Goal: Task Accomplishment & Management: Manage account settings

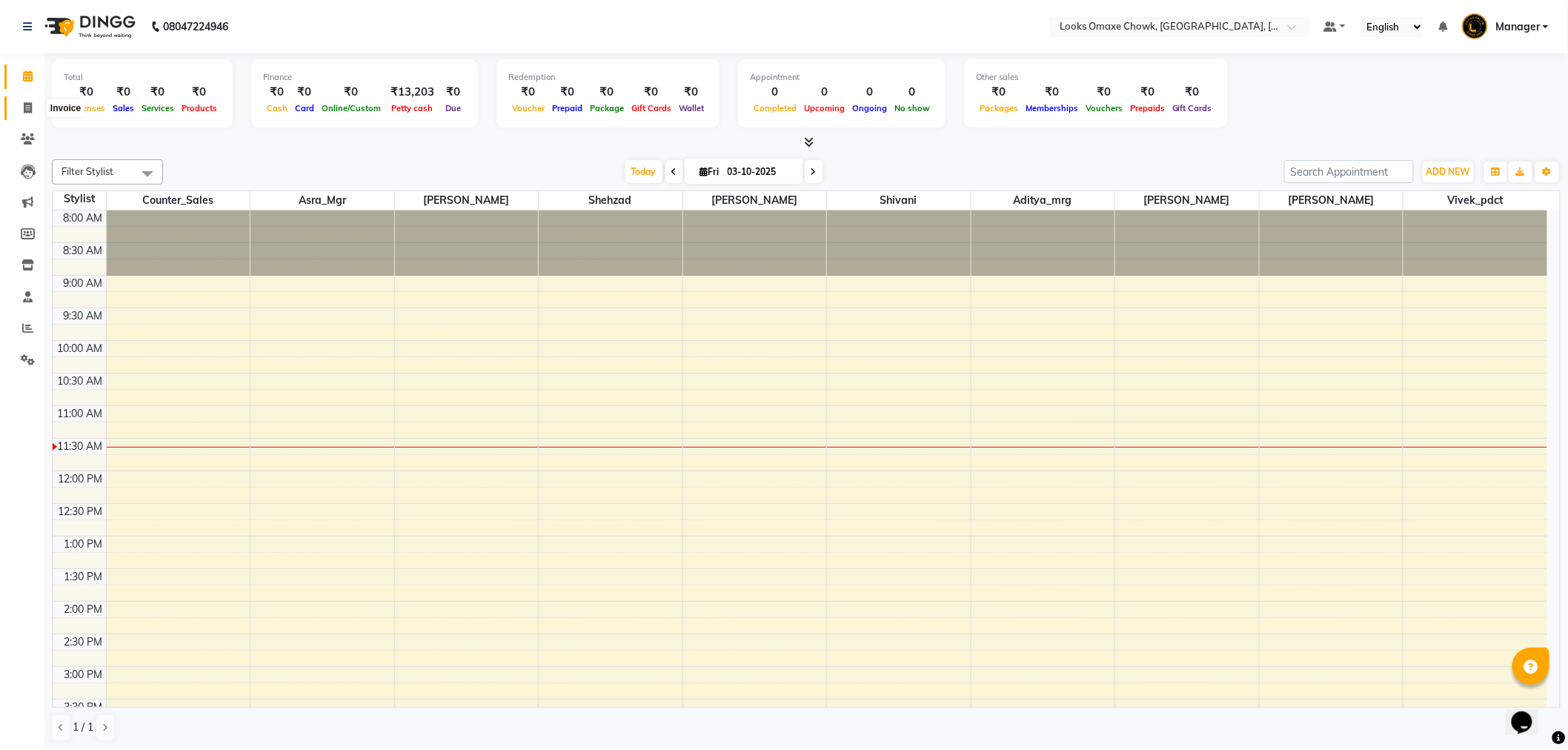
click at [17, 104] on span at bounding box center [28, 108] width 26 height 17
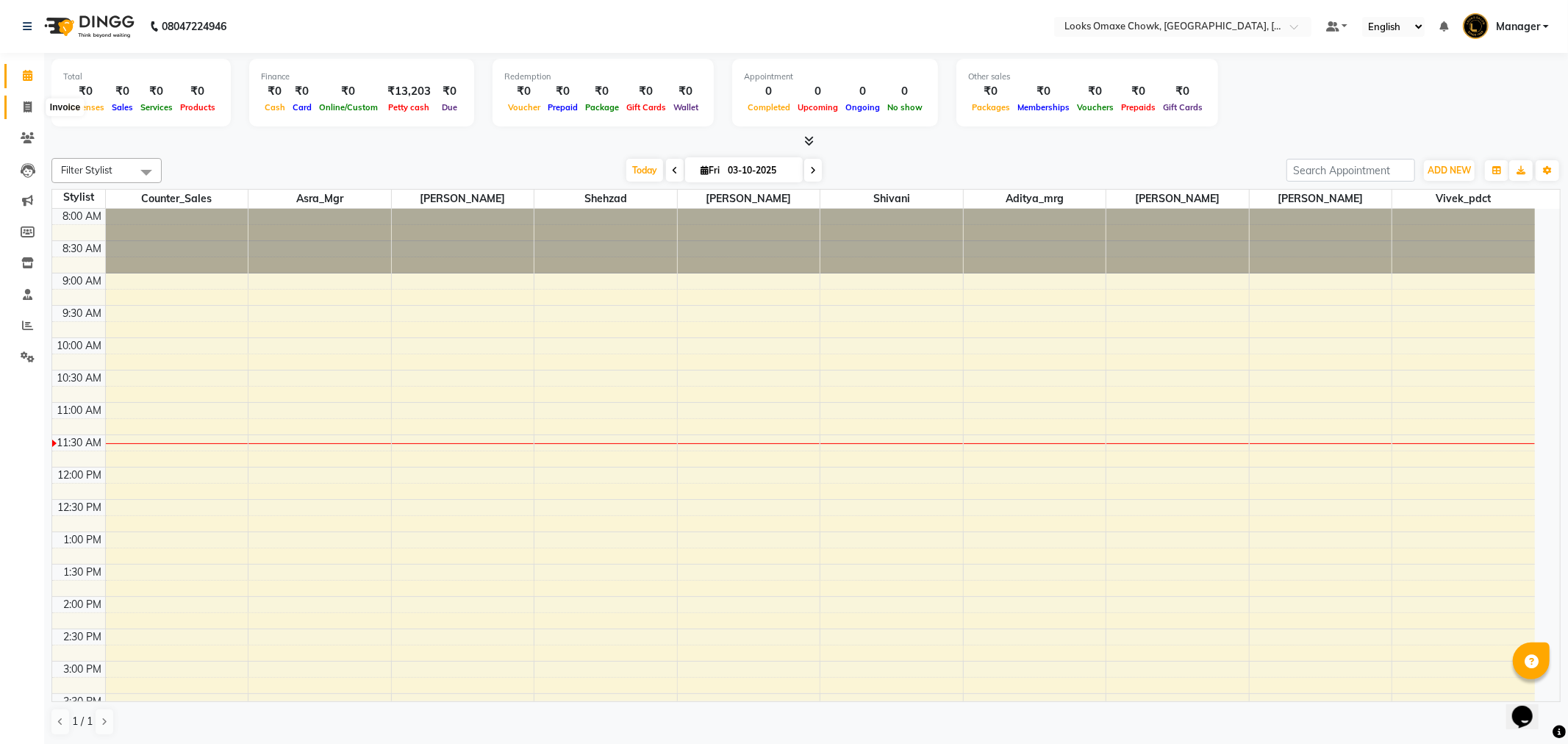
select select "8121"
select select "service"
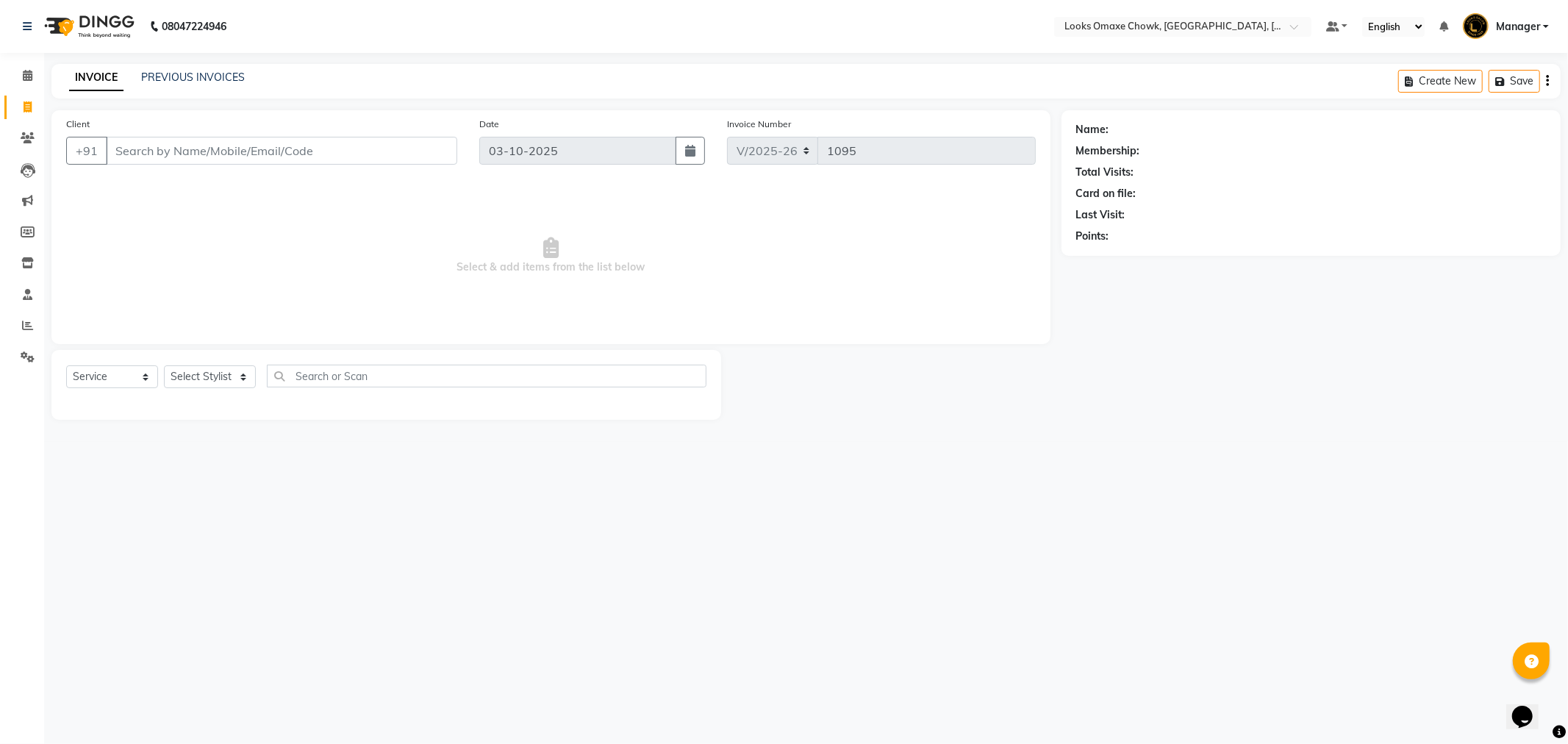
click at [219, 147] on input "Client" at bounding box center [281, 151] width 352 height 28
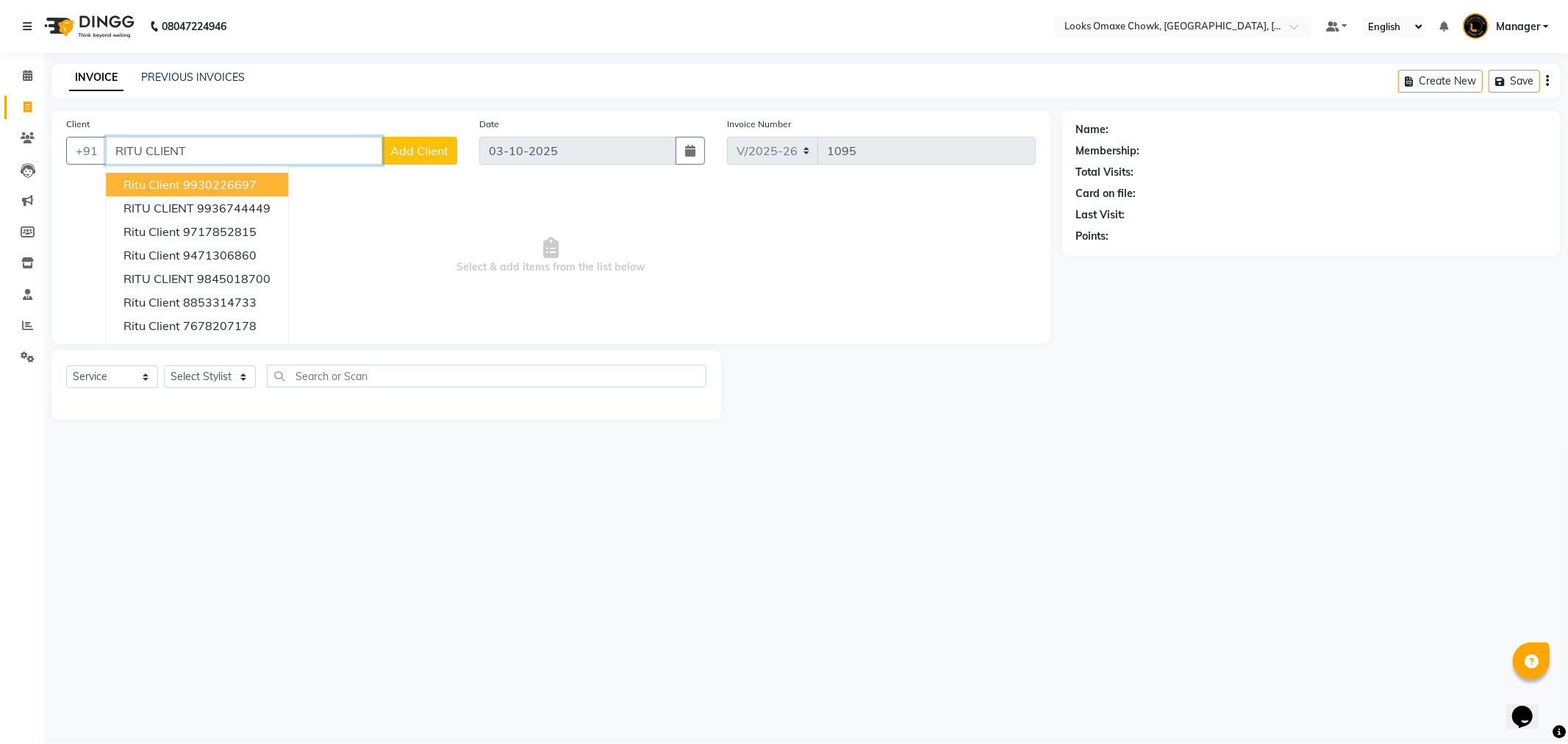
click at [251, 187] on ngb-highlight "9930226697" at bounding box center [220, 184] width 74 height 15
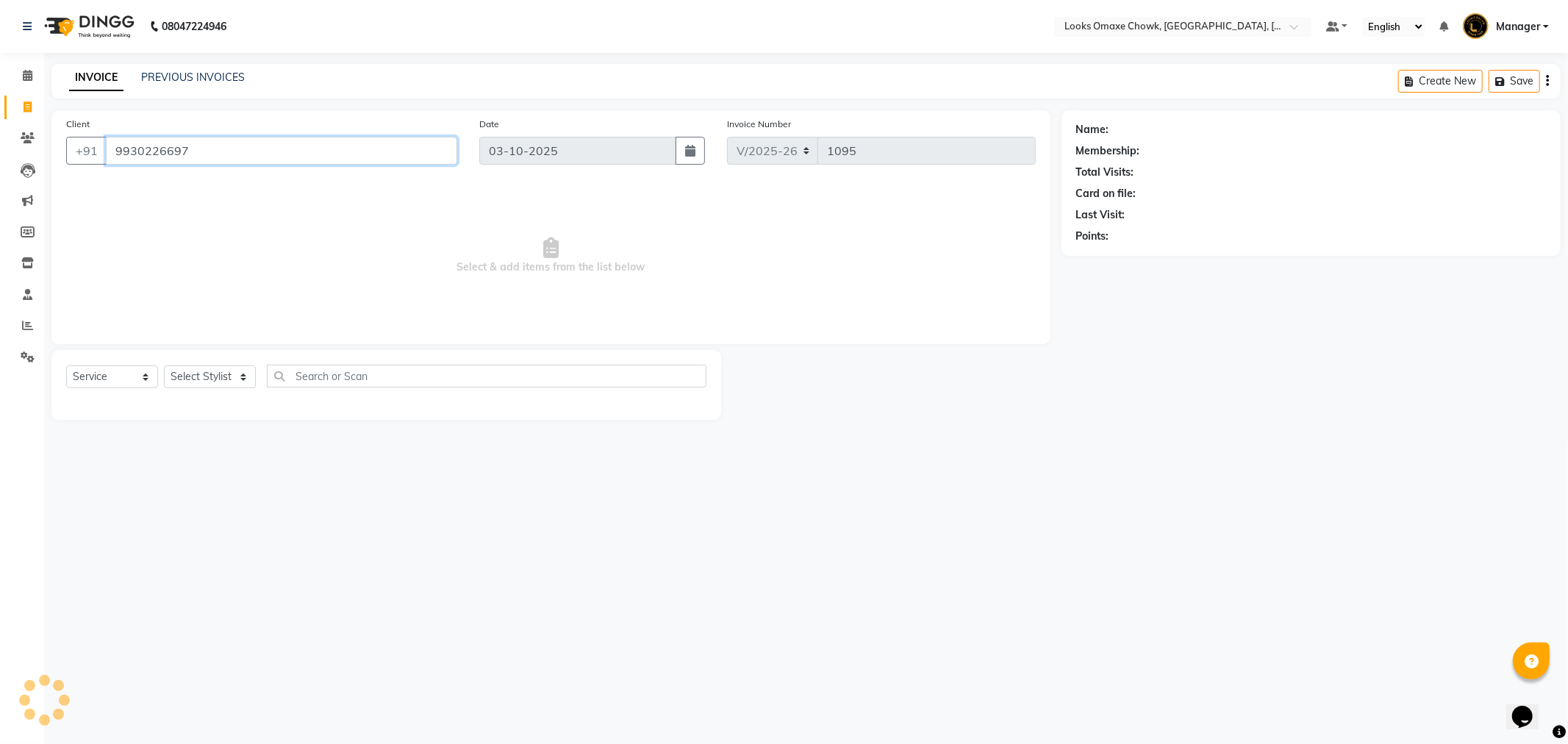
type input "9930226697"
select select "1: Object"
click at [247, 155] on input "9930226697" at bounding box center [281, 151] width 352 height 28
type input "9"
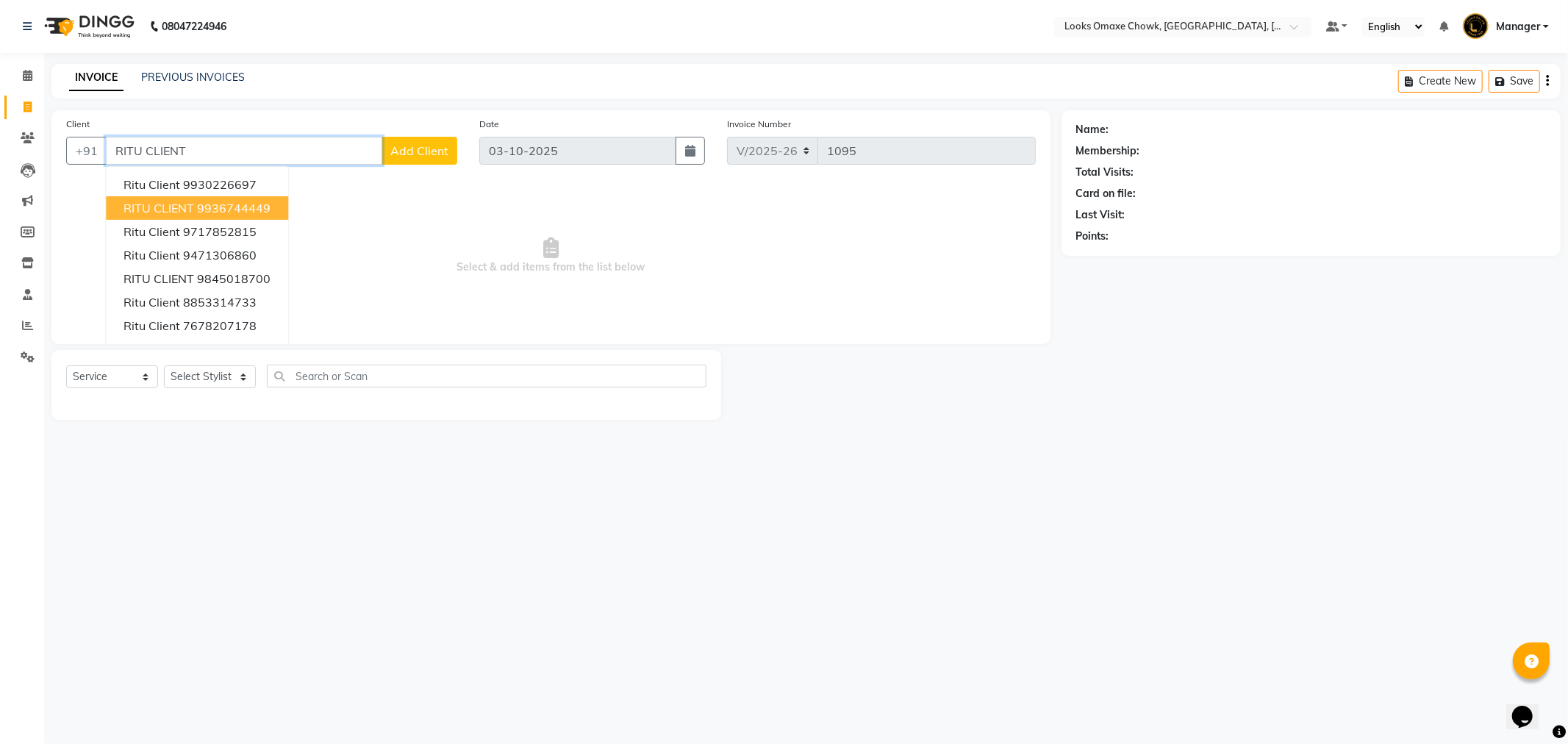
click at [224, 214] on ngb-highlight "9936744449" at bounding box center [234, 207] width 74 height 15
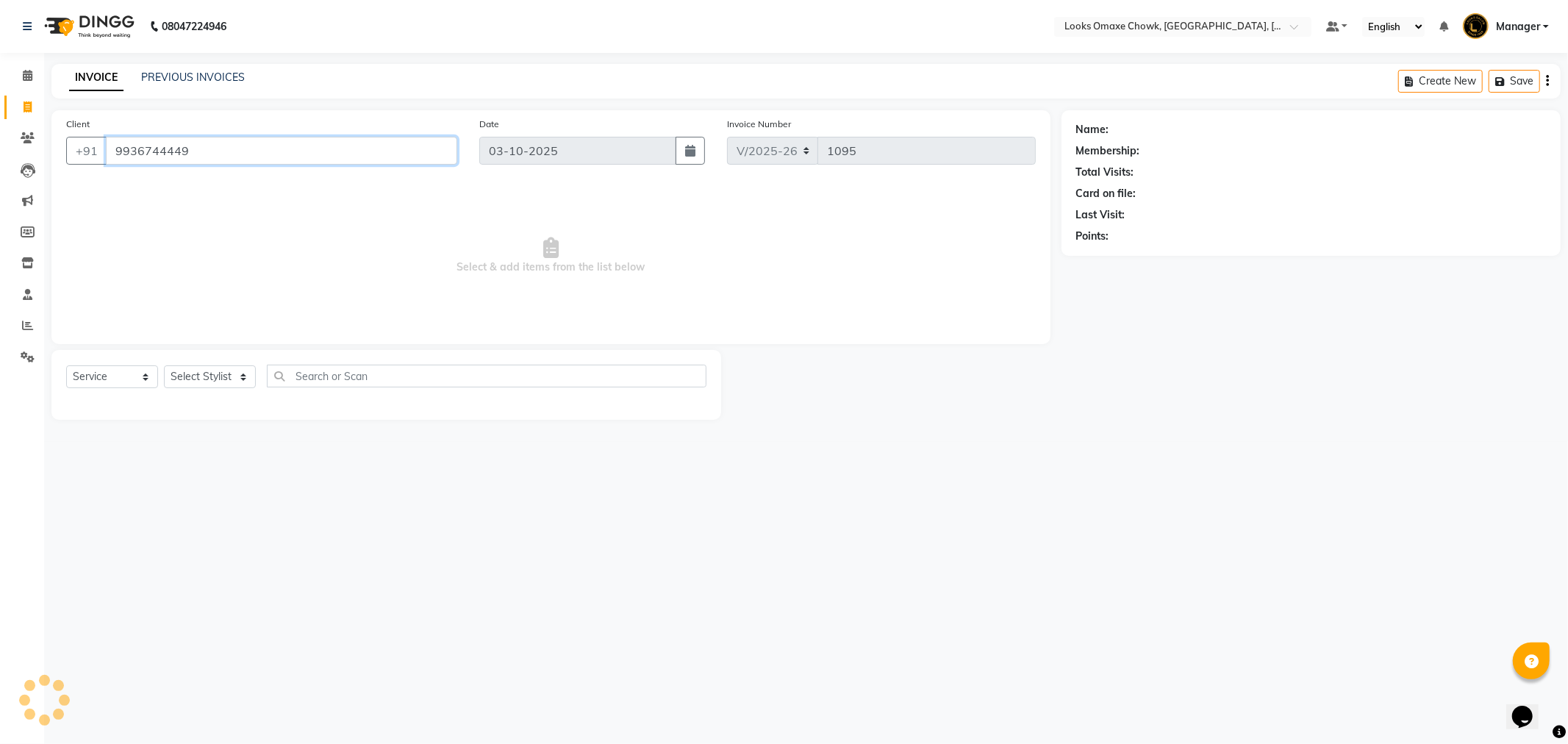
type input "9936744449"
select select "1: Object"
click at [1140, 129] on link "Ritu Client" at bounding box center [1136, 130] width 49 height 16
click at [293, 150] on input "9936744449" at bounding box center [281, 151] width 352 height 28
type input "9"
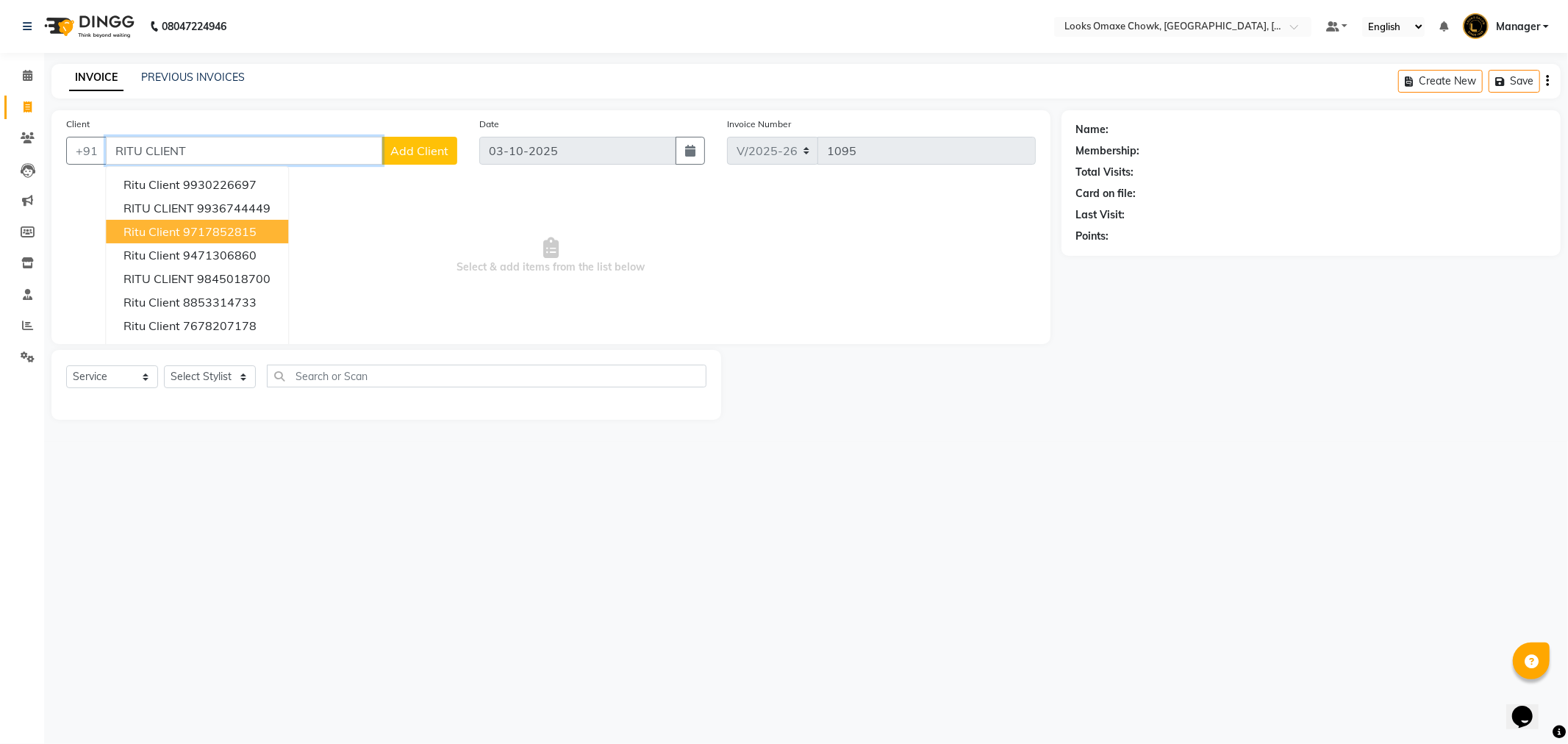
click at [221, 234] on ngb-highlight "9717852815" at bounding box center [220, 231] width 74 height 15
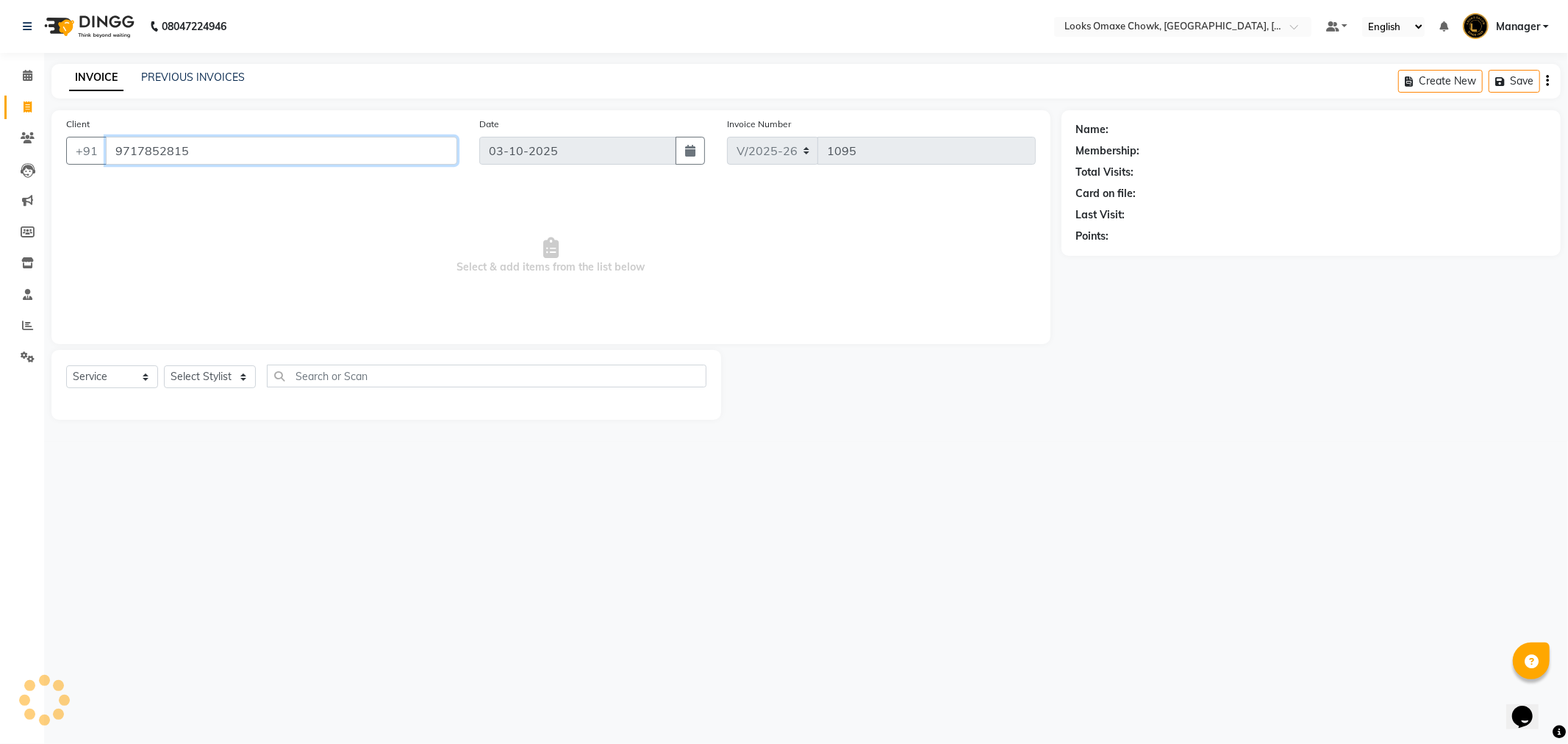
type input "9717852815"
select select "1: Object"
click at [284, 142] on input "9717852815" at bounding box center [281, 151] width 352 height 28
type input "9"
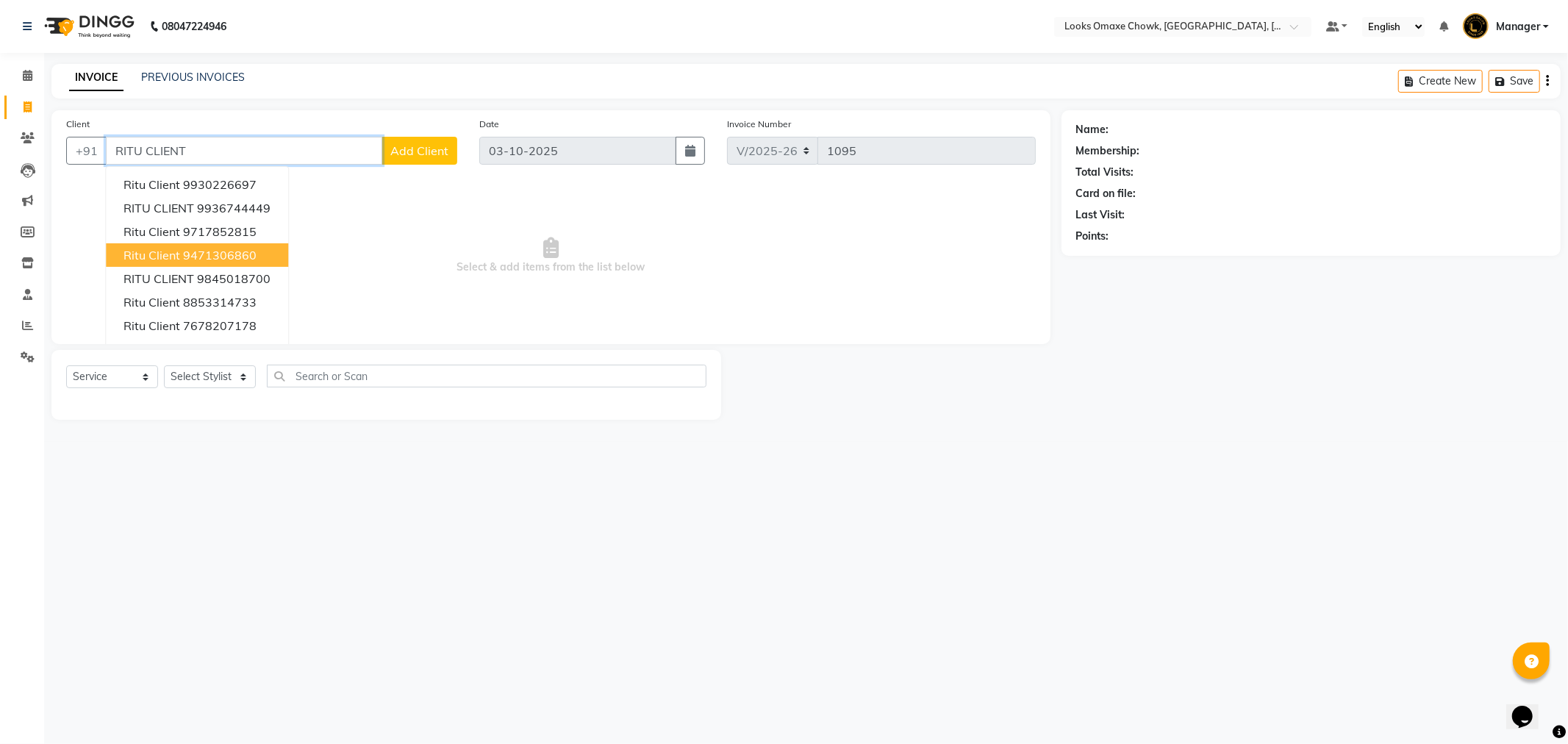
click at [208, 253] on ngb-highlight "9471306860" at bounding box center [220, 254] width 74 height 15
type input "9471306860"
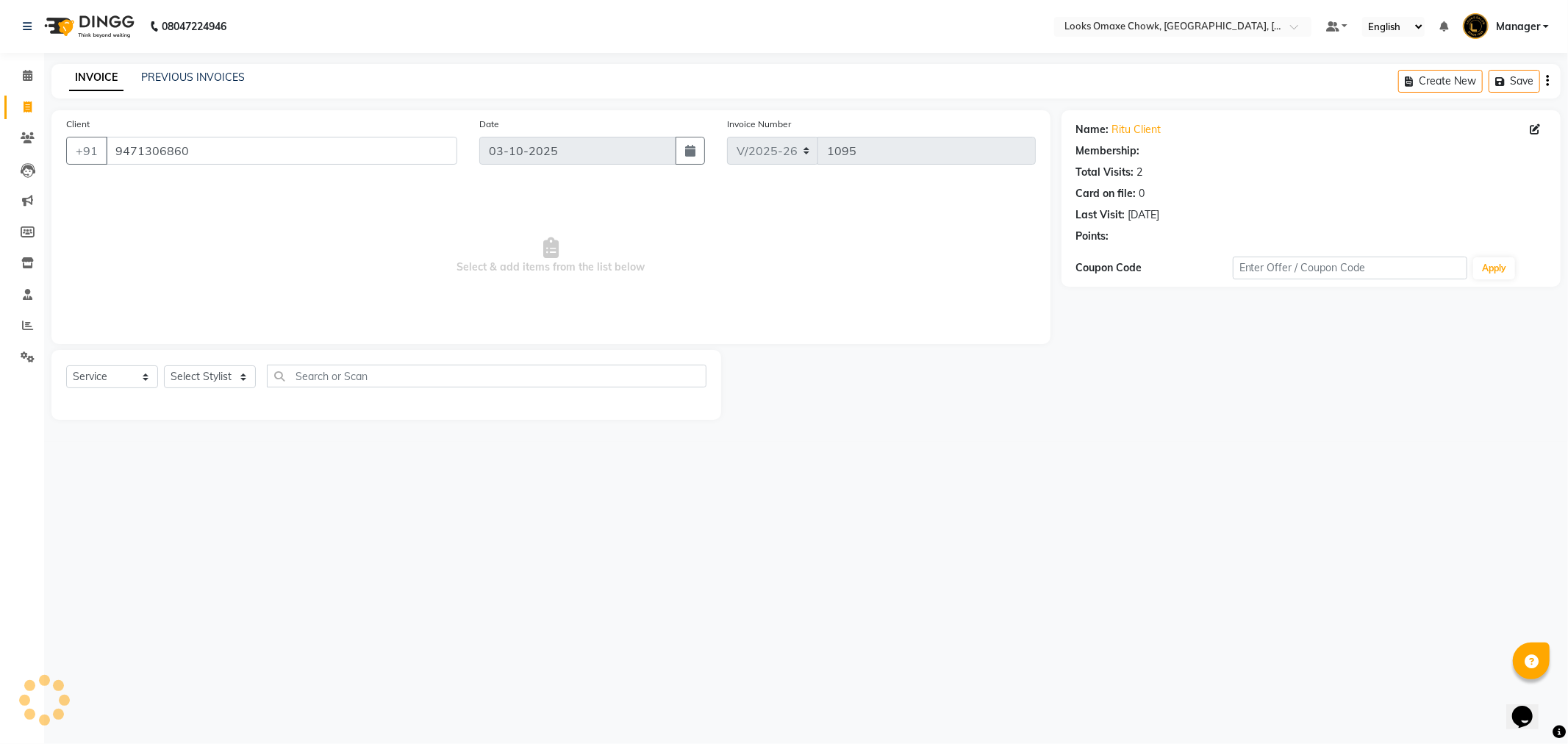
select select "1: Object"
click at [1151, 130] on link "Ritu Client" at bounding box center [1136, 130] width 49 height 16
click at [247, 150] on input "9471306860" at bounding box center [281, 151] width 352 height 28
type input "9"
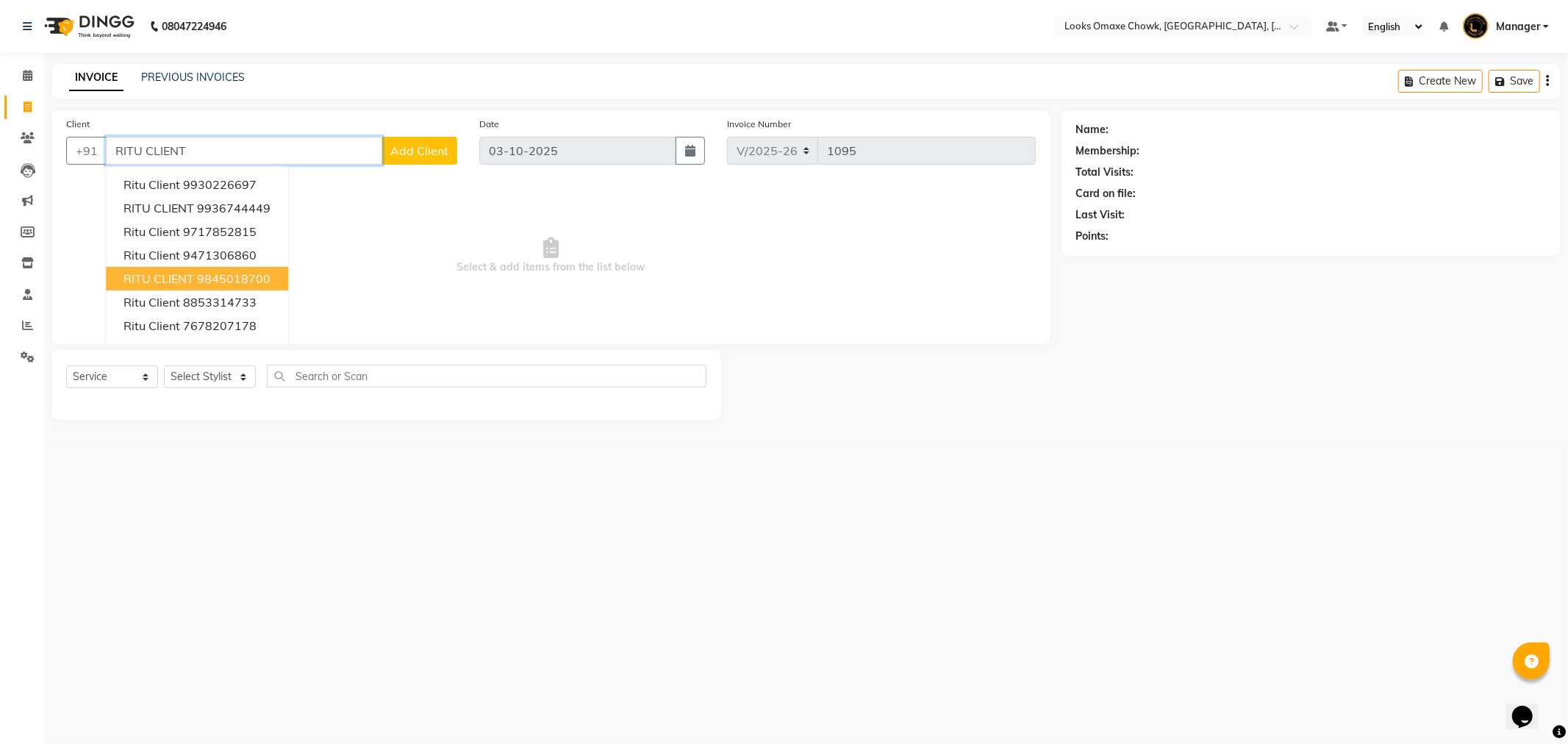
click at [217, 276] on ngb-highlight "9845018700" at bounding box center [234, 278] width 74 height 15
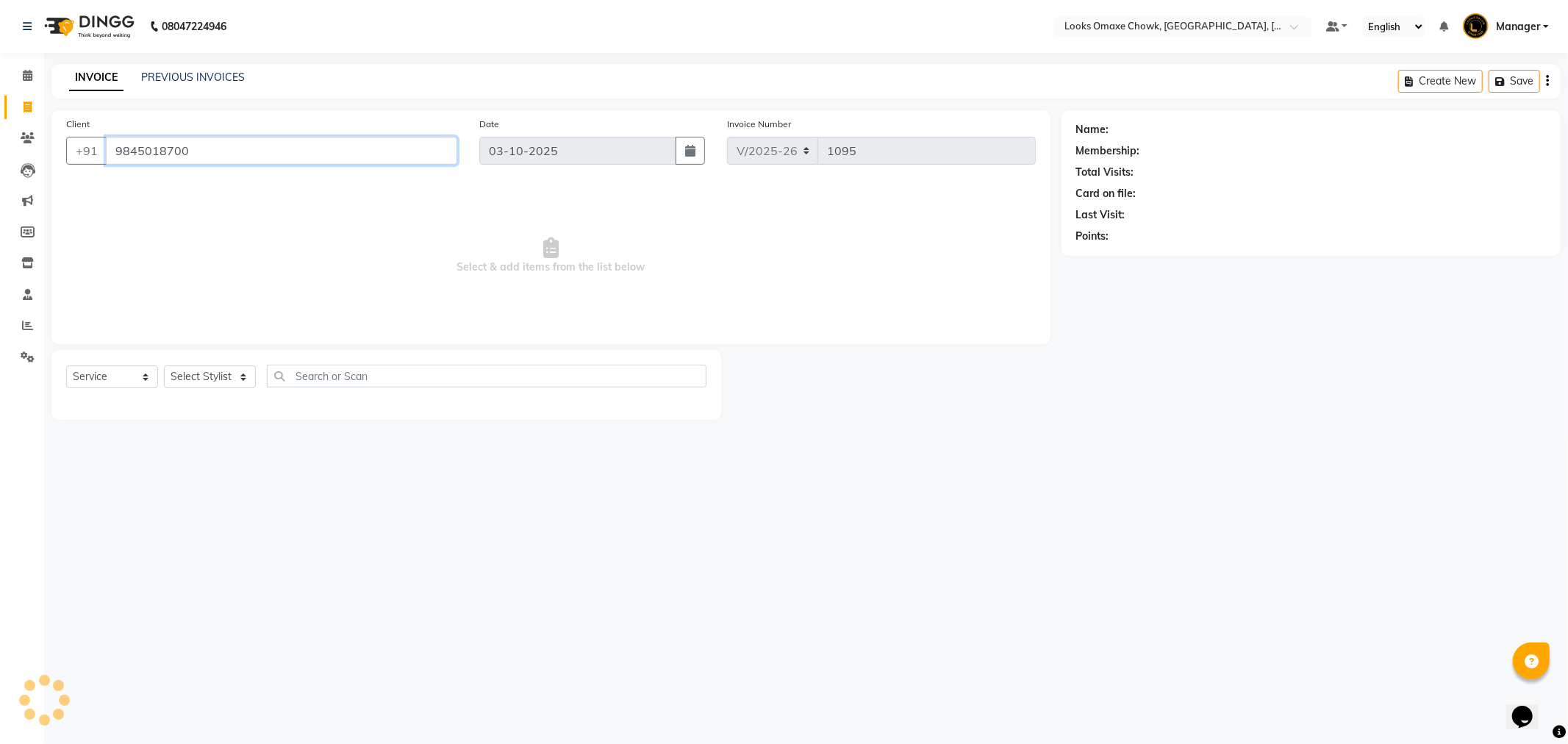
type input "9845018700"
select select "1: Object"
click at [1142, 128] on link "Ritu Client" at bounding box center [1136, 130] width 49 height 16
drag, startPoint x: 309, startPoint y: 146, endPoint x: 63, endPoint y: 120, distance: 247.4
click at [63, 120] on div "Client +91 9845018700" at bounding box center [262, 146] width 413 height 60
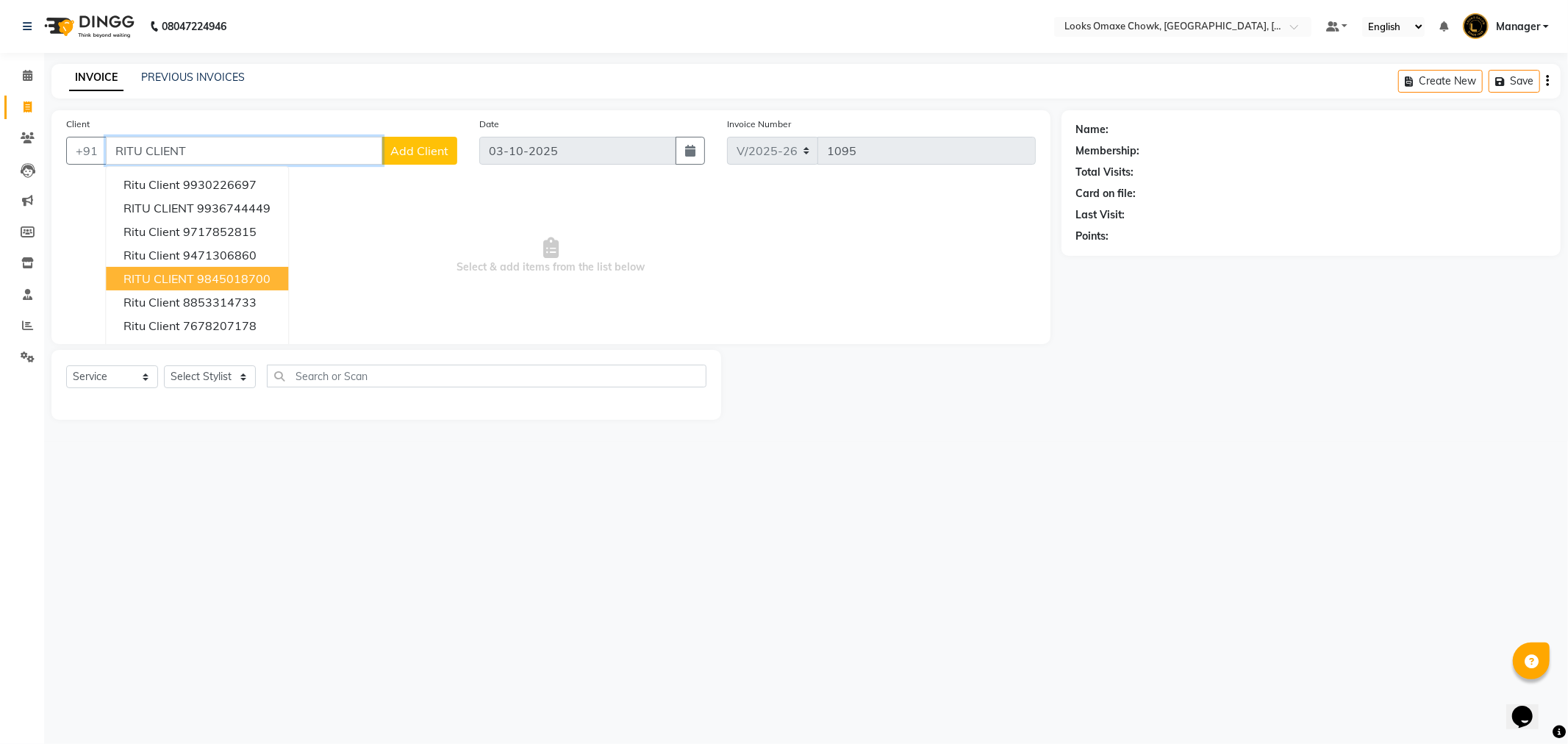
click at [167, 283] on span "RITU CLIENT" at bounding box center [158, 278] width 70 height 15
type input "9845018700"
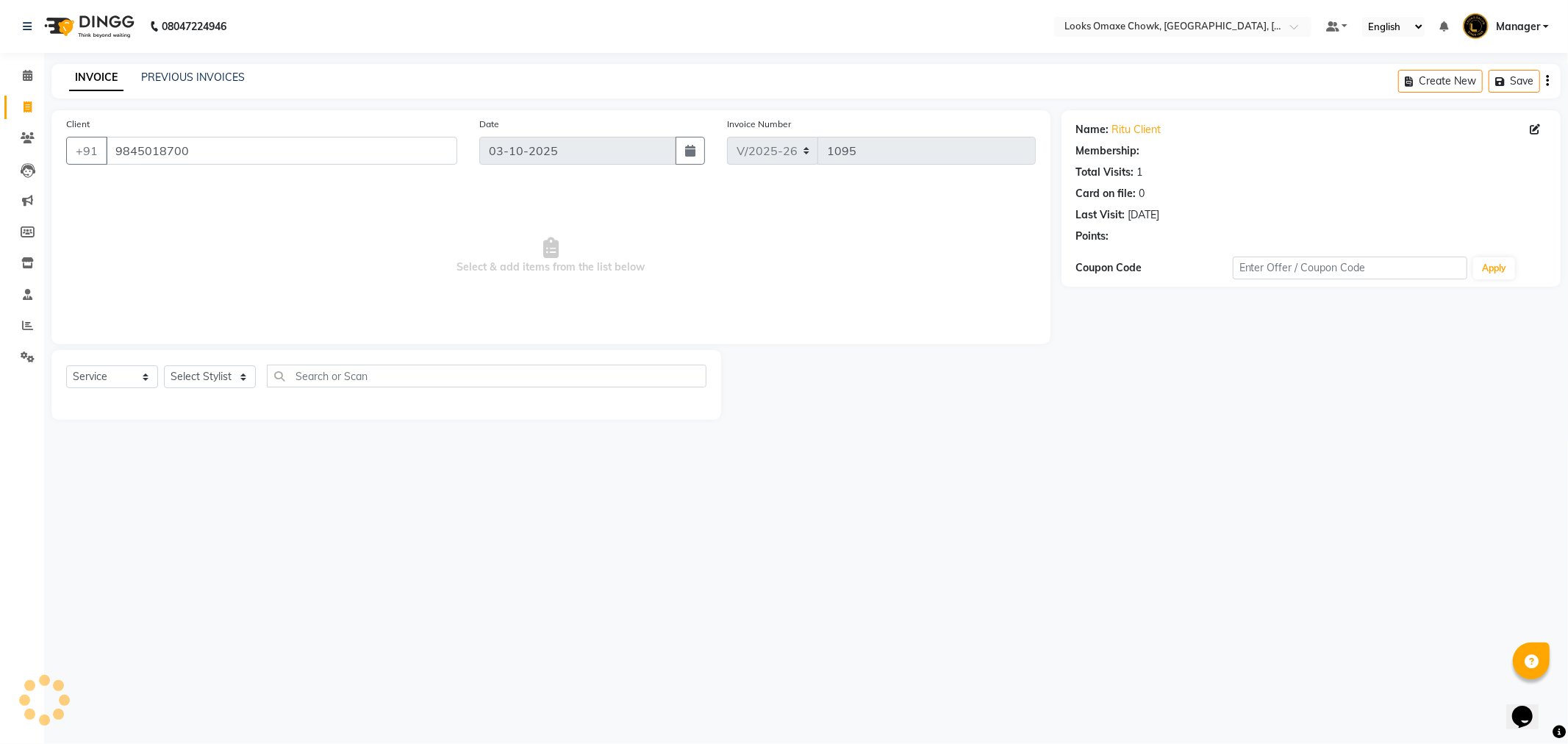
select select "1: Object"
click at [1137, 132] on link "Ritu Client" at bounding box center [1136, 130] width 49 height 16
click at [30, 362] on icon at bounding box center [28, 357] width 14 height 11
drag, startPoint x: 212, startPoint y: 148, endPoint x: 109, endPoint y: 151, distance: 103.0
click at [109, 151] on input "9845018700" at bounding box center [281, 151] width 352 height 28
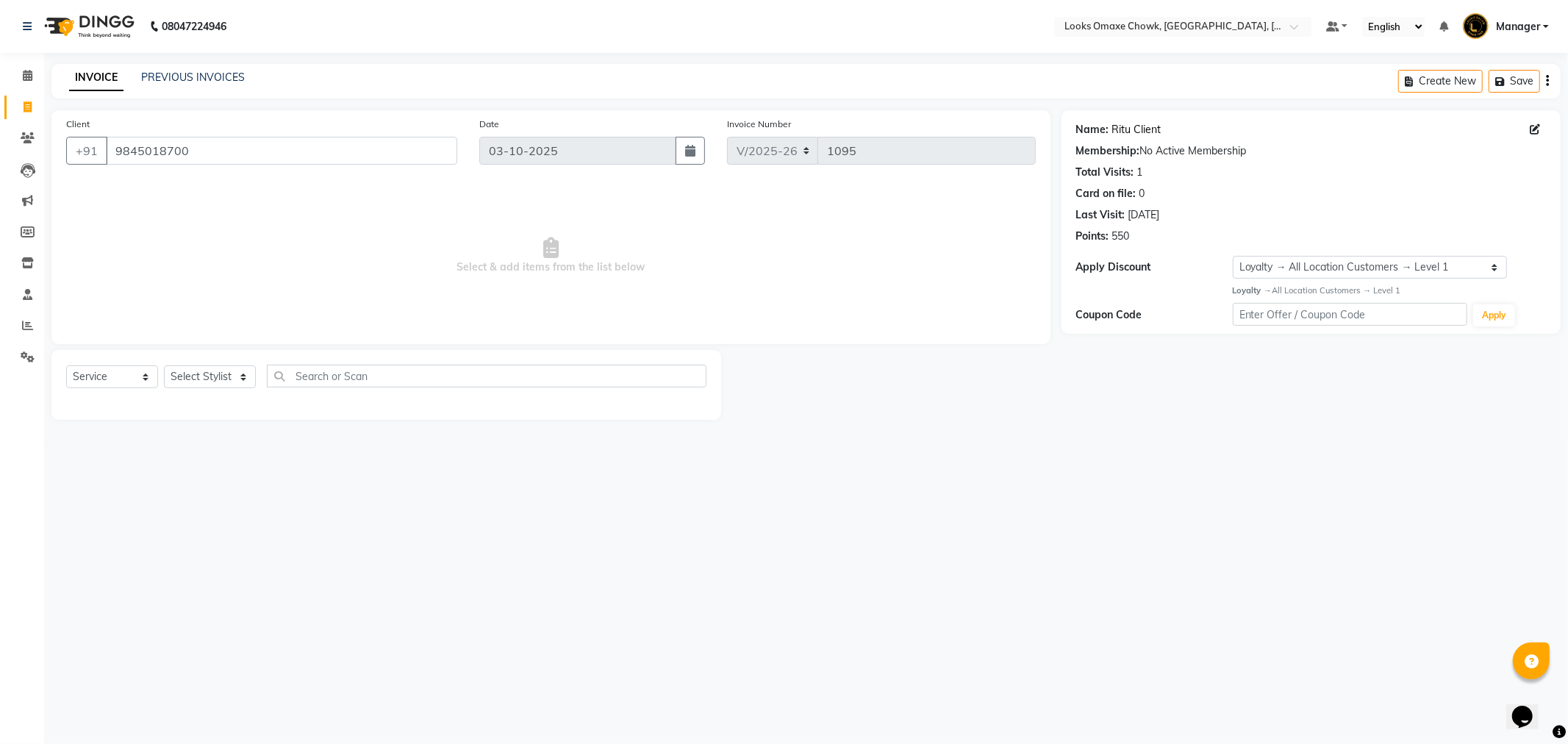
click at [1136, 128] on link "Ritu Client" at bounding box center [1136, 130] width 49 height 16
click at [27, 107] on icon at bounding box center [27, 107] width 8 height 11
select select "service"
select select "8121"
type input "1095"
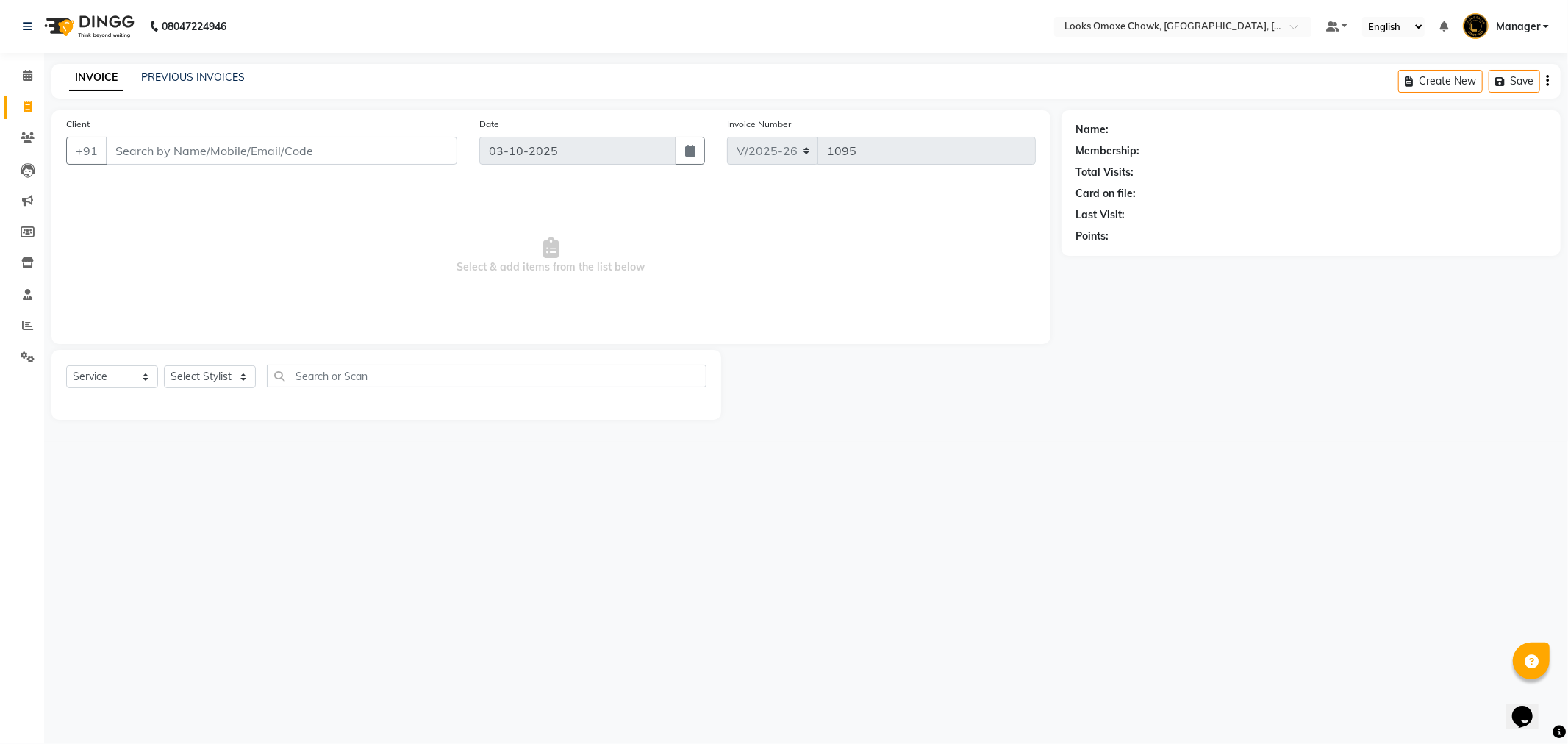
click at [208, 149] on input "Client" at bounding box center [281, 151] width 352 height 28
type input "9971190935"
select select "1: Object"
drag, startPoint x: 194, startPoint y: 155, endPoint x: 26, endPoint y: 159, distance: 168.0
click at [26, 159] on app-home "08047224946 Select Location × Looks Omaxe Chowk, Old Delhi, Delhi Default Panel…" at bounding box center [784, 221] width 1568 height 442
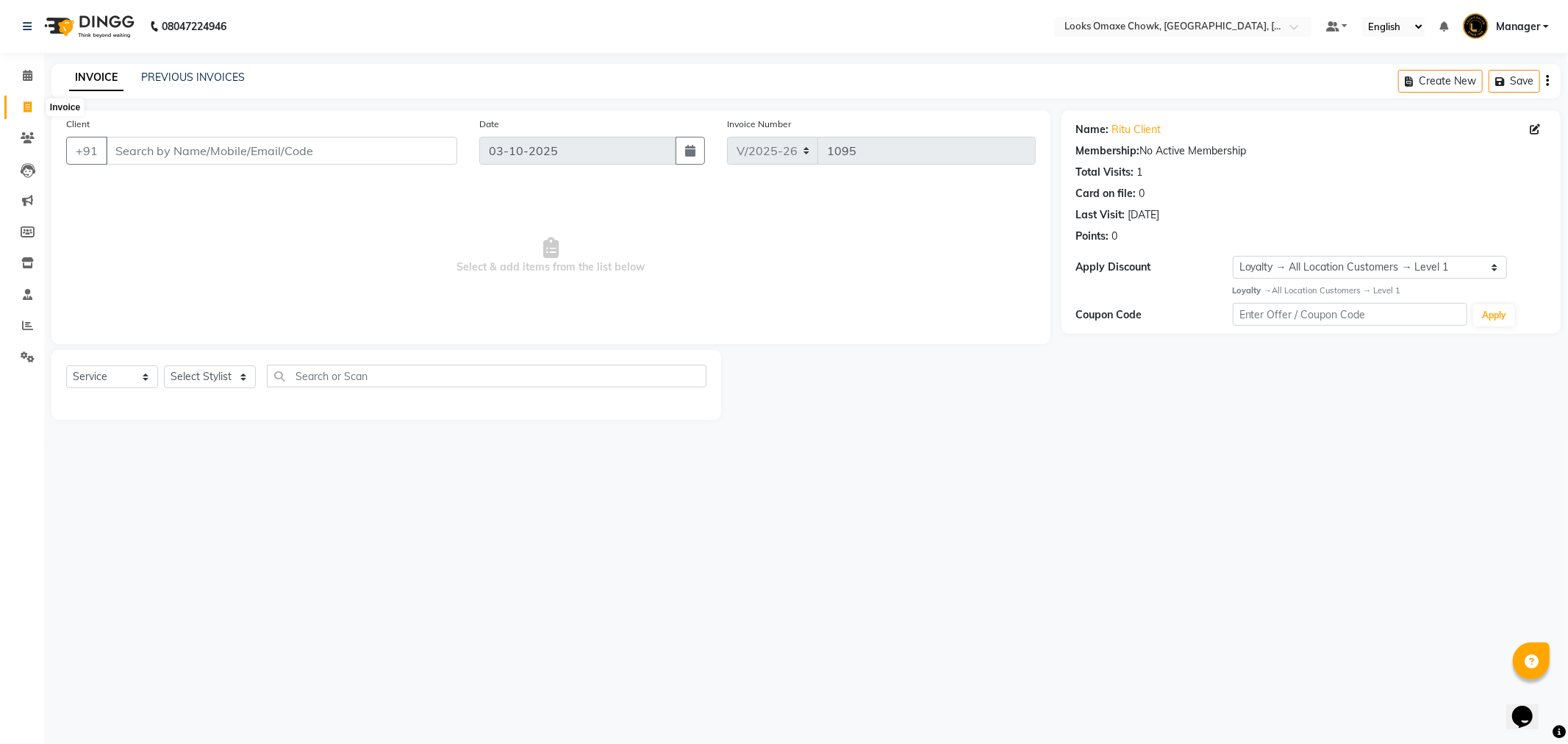
click at [27, 102] on icon at bounding box center [27, 107] width 8 height 11
select select "service"
type input "1095"
select select "8121"
click at [26, 356] on icon at bounding box center [28, 357] width 14 height 11
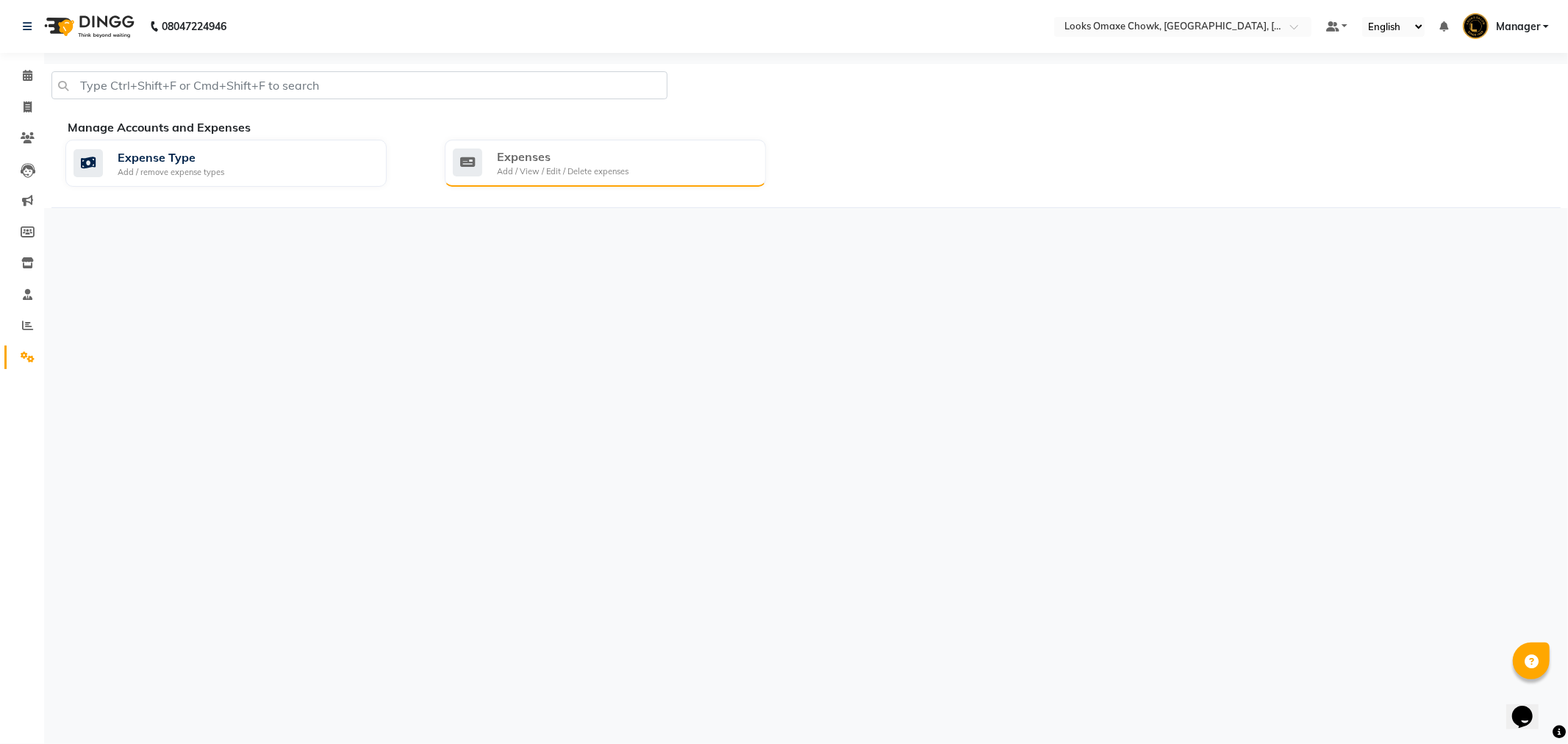
click at [502, 170] on div "Add / View / Edit / Delete expenses" at bounding box center [563, 172] width 132 height 12
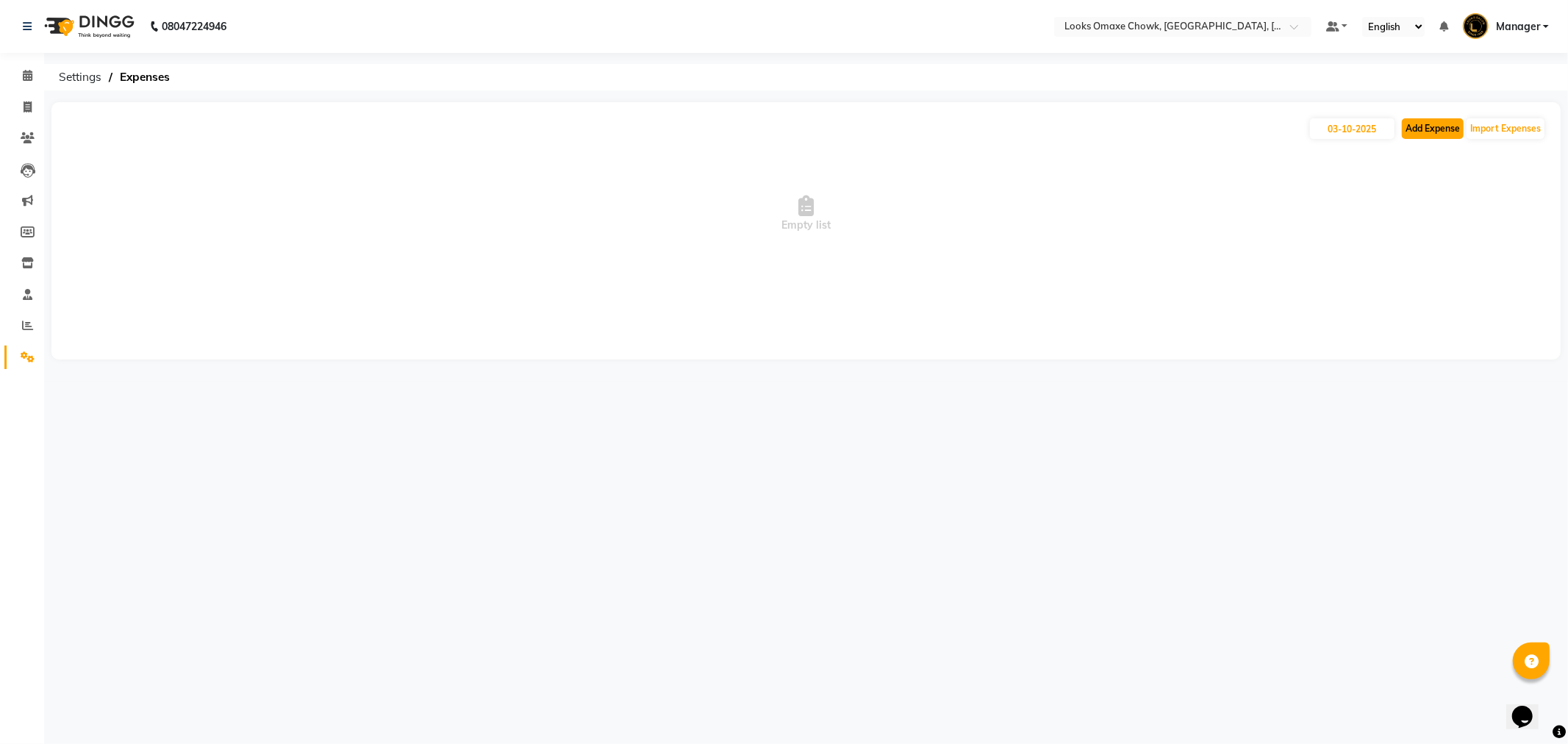
click at [1438, 133] on button "Add Expense" at bounding box center [1433, 128] width 62 height 21
select select "1"
select select "7249"
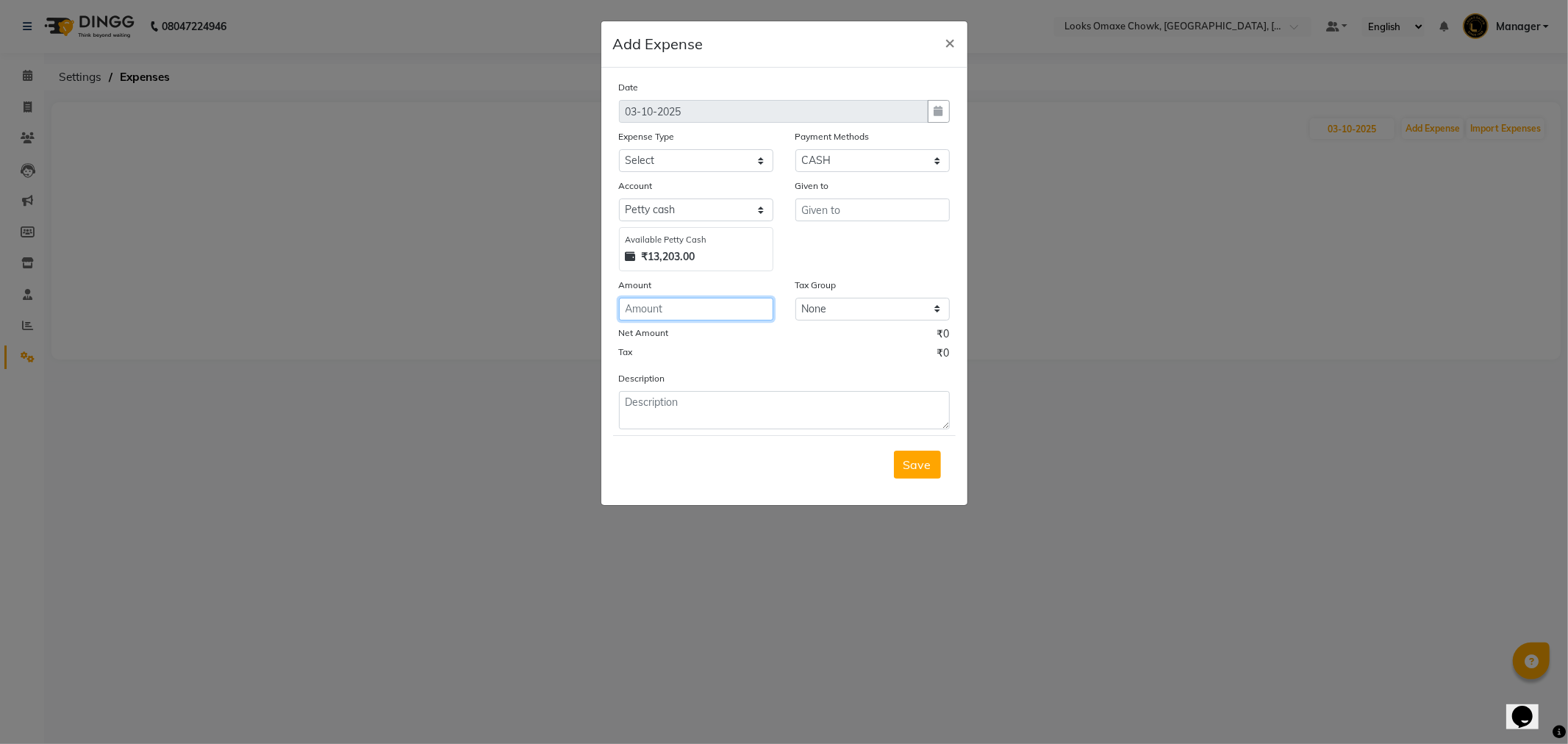
drag, startPoint x: 702, startPoint y: 319, endPoint x: 1150, endPoint y: 355, distance: 449.4
click at [724, 324] on div "Date 03-10-2025 Expense Type Select Accommodation Aesthetics Bank Deposit BLINK…" at bounding box center [784, 253] width 331 height 350
type input "30"
click at [879, 208] on input "text" at bounding box center [873, 210] width 155 height 23
click at [886, 241] on ngb-highlight "Counter _Sales" at bounding box center [853, 240] width 81 height 15
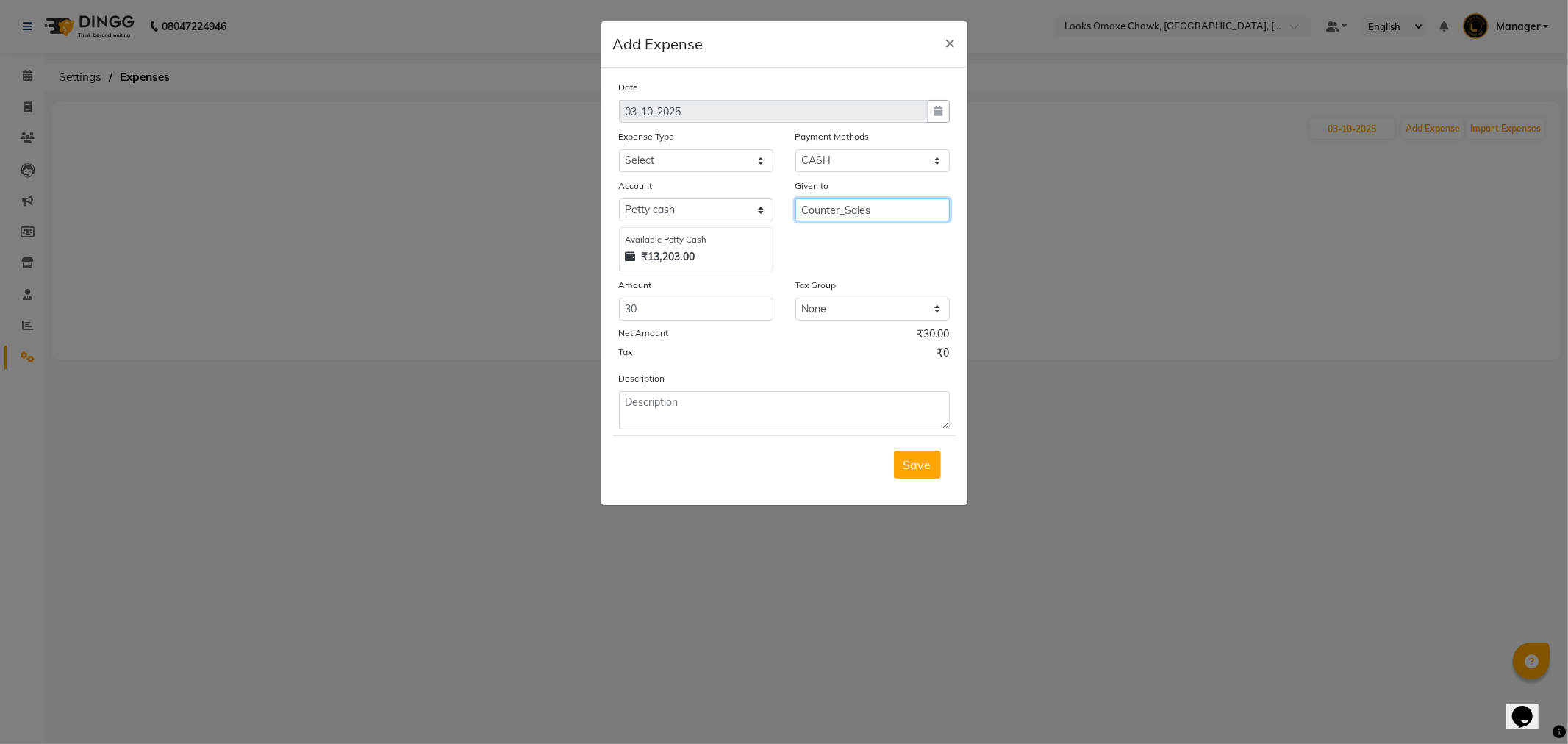
type input "Counter_Sales"
click at [733, 424] on textarea at bounding box center [784, 411] width 331 height 38
type textarea "PAID FOR POOJA FLOWERS"
click at [754, 162] on select "Select Accommodation Aesthetics Bank Deposit BLINKIT Cash Handover Client Refun…" at bounding box center [696, 161] width 155 height 23
select select "23704"
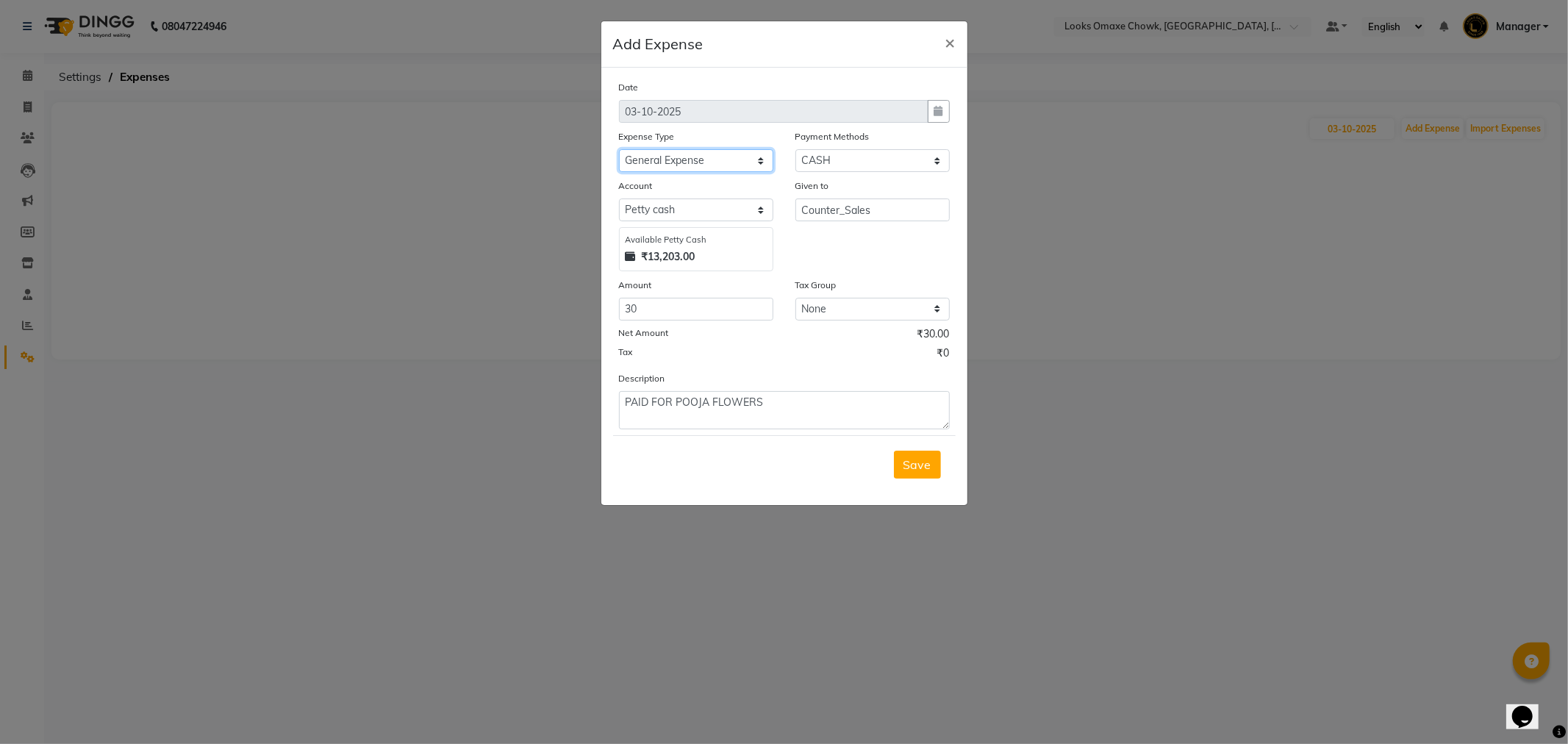
click at [619, 149] on select "Select Accommodation Aesthetics Bank Deposit BLINKIT Cash Handover Client Refun…" at bounding box center [696, 161] width 155 height 23
click at [912, 461] on span "Save" at bounding box center [918, 464] width 28 height 15
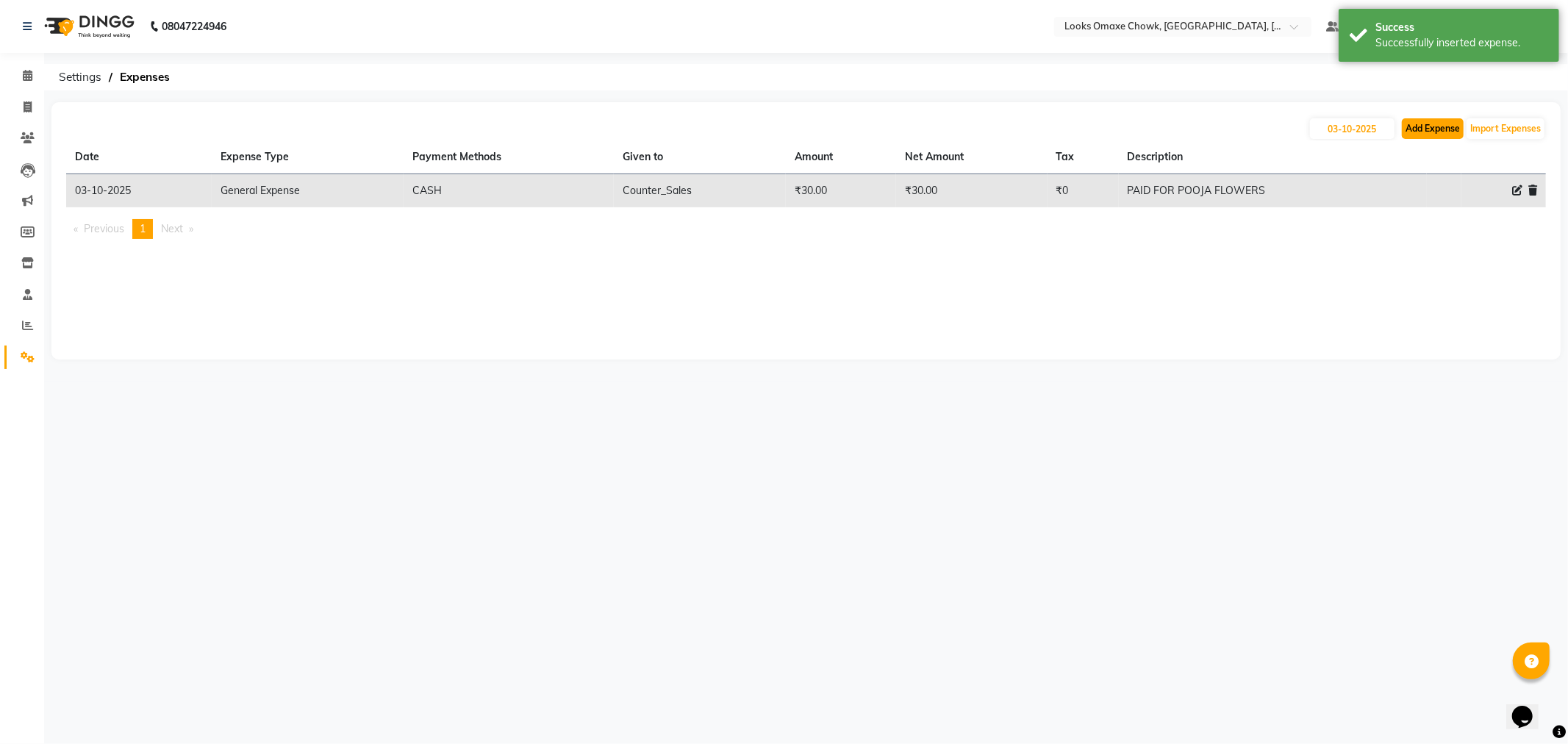
click at [1419, 123] on button "Add Expense" at bounding box center [1433, 128] width 62 height 21
select select "1"
select select "7249"
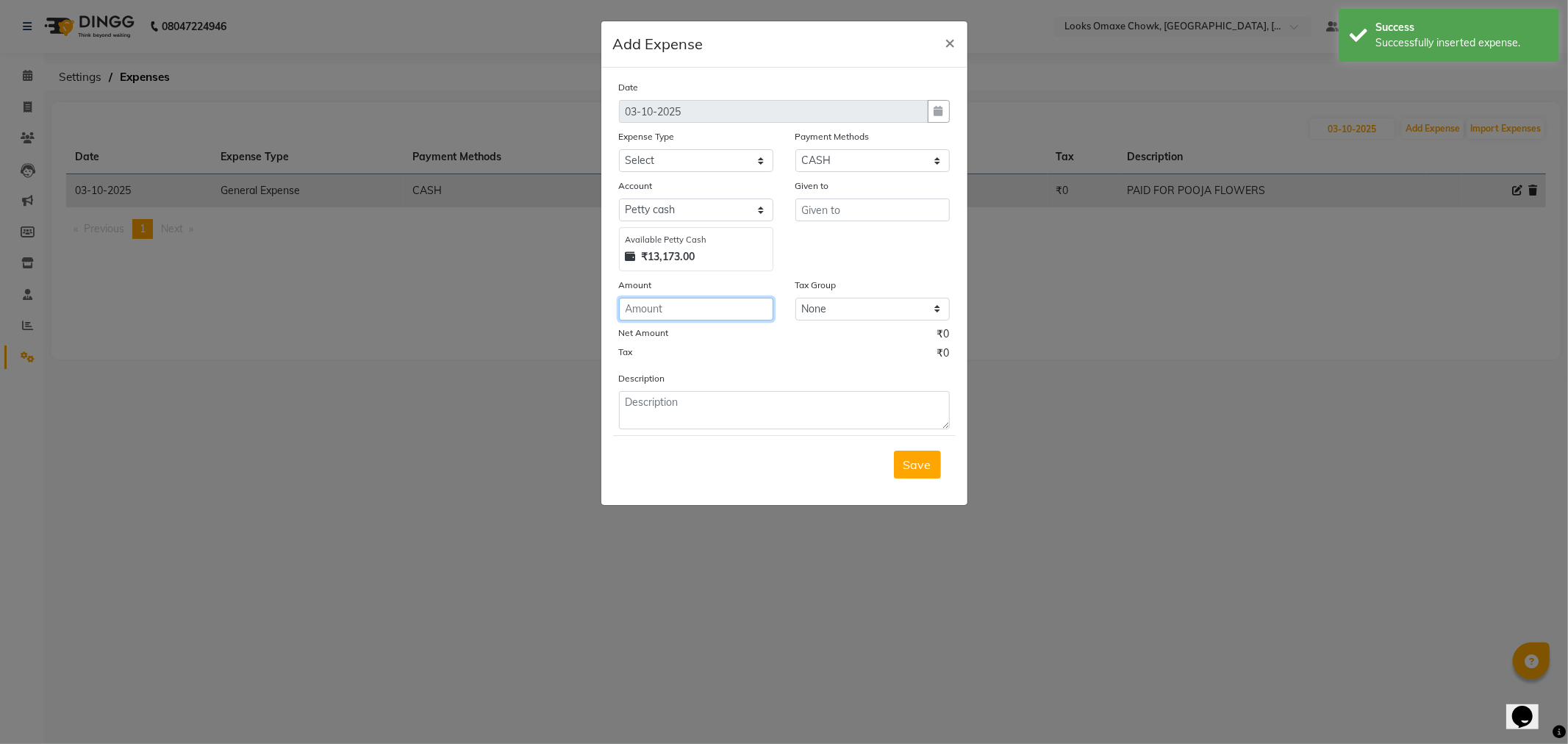
click at [689, 311] on input "number" at bounding box center [696, 309] width 155 height 23
type input "120"
click at [843, 414] on textarea at bounding box center [784, 411] width 331 height 38
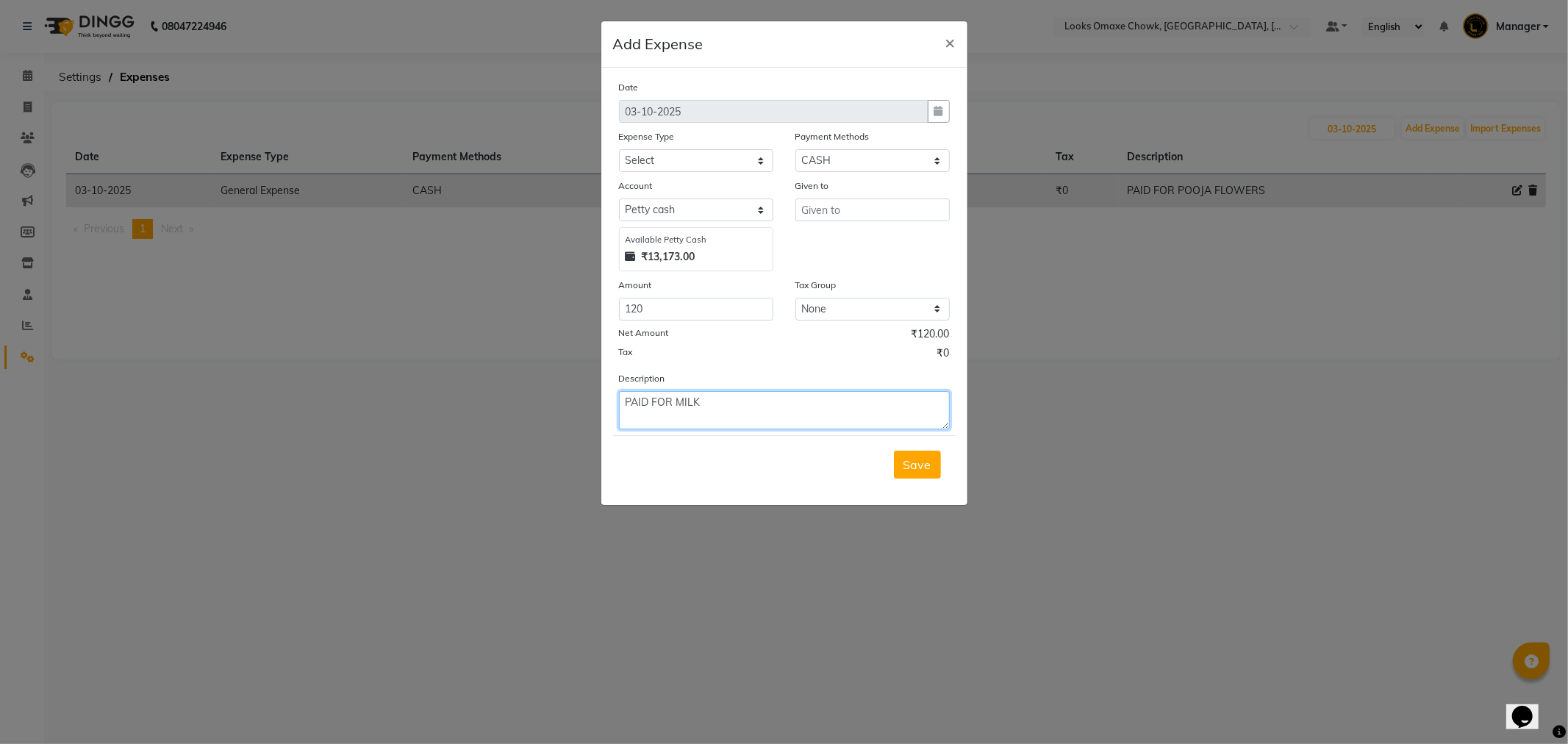
type textarea "PAID FOR MILK"
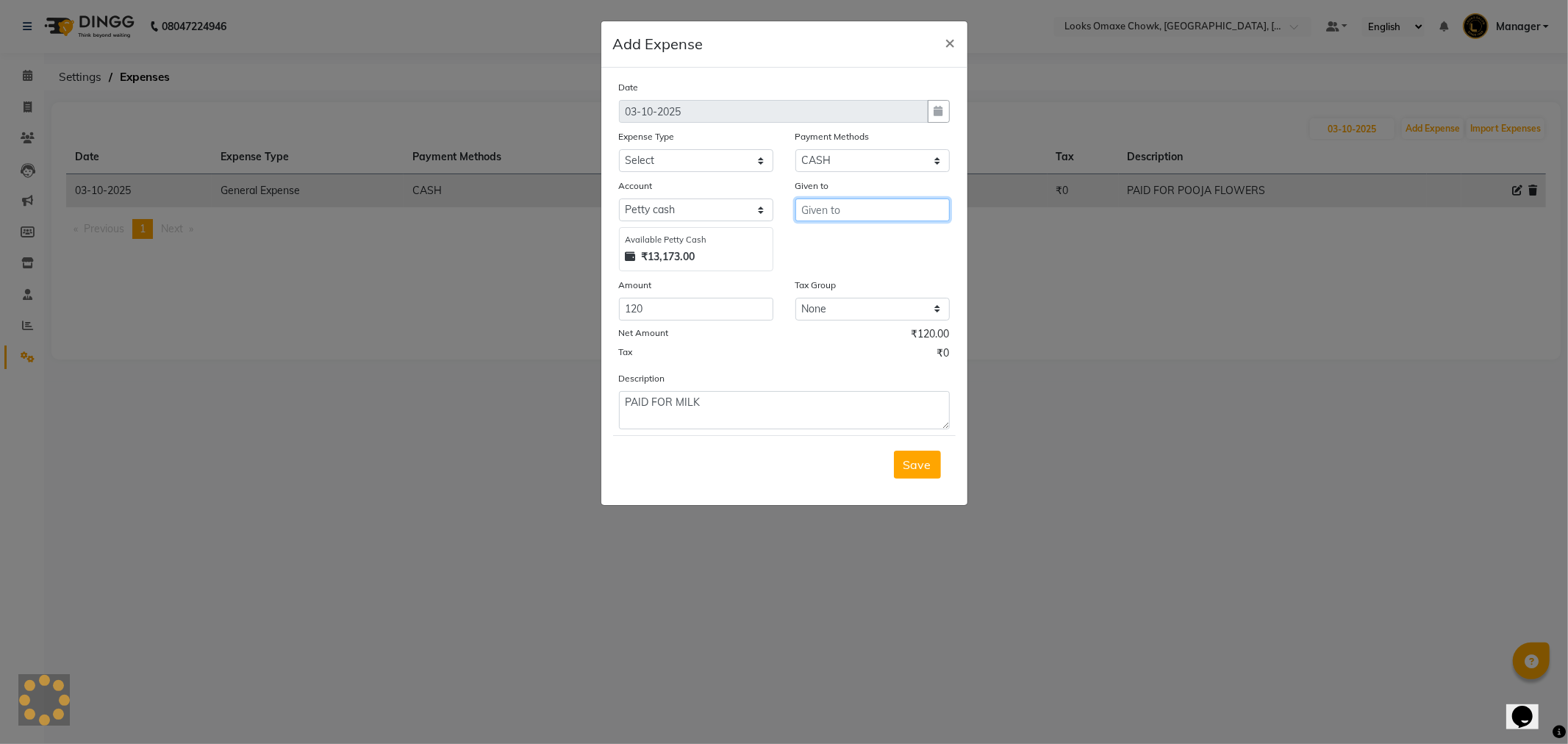
click at [892, 211] on input "text" at bounding box center [873, 210] width 155 height 23
click at [871, 239] on ngb-highlight "Coun ter_Sales" at bounding box center [853, 240] width 81 height 15
type input "Counter_Sales"
click at [728, 161] on select "Select Accommodation Aesthetics Bank Deposit BLINKIT Cash Handover Client Refun…" at bounding box center [696, 161] width 155 height 23
select select "24890"
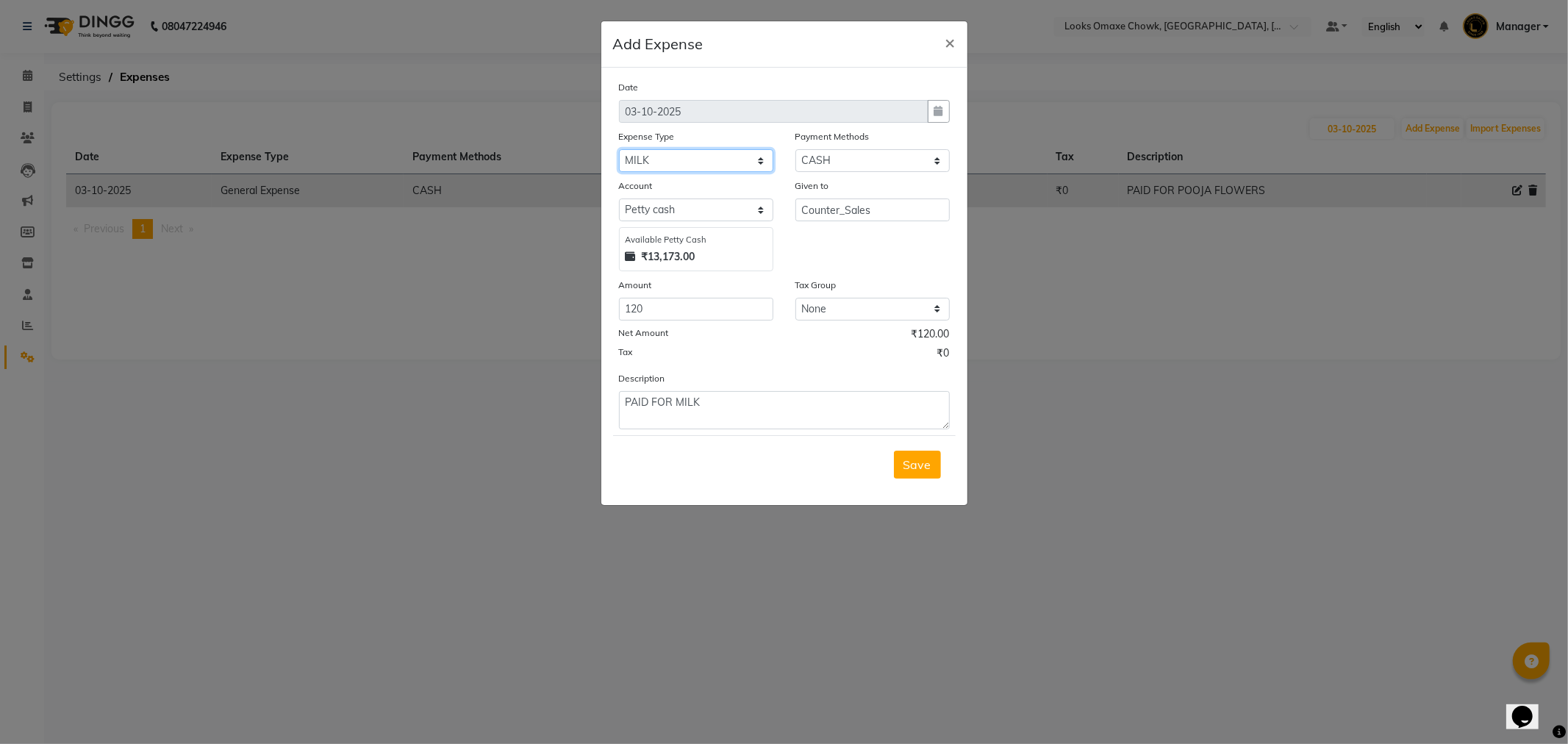
click at [619, 149] on select "Select Accommodation Aesthetics Bank Deposit BLINKIT Cash Handover Client Refun…" at bounding box center [696, 161] width 155 height 23
click at [917, 464] on span "Save" at bounding box center [918, 464] width 28 height 15
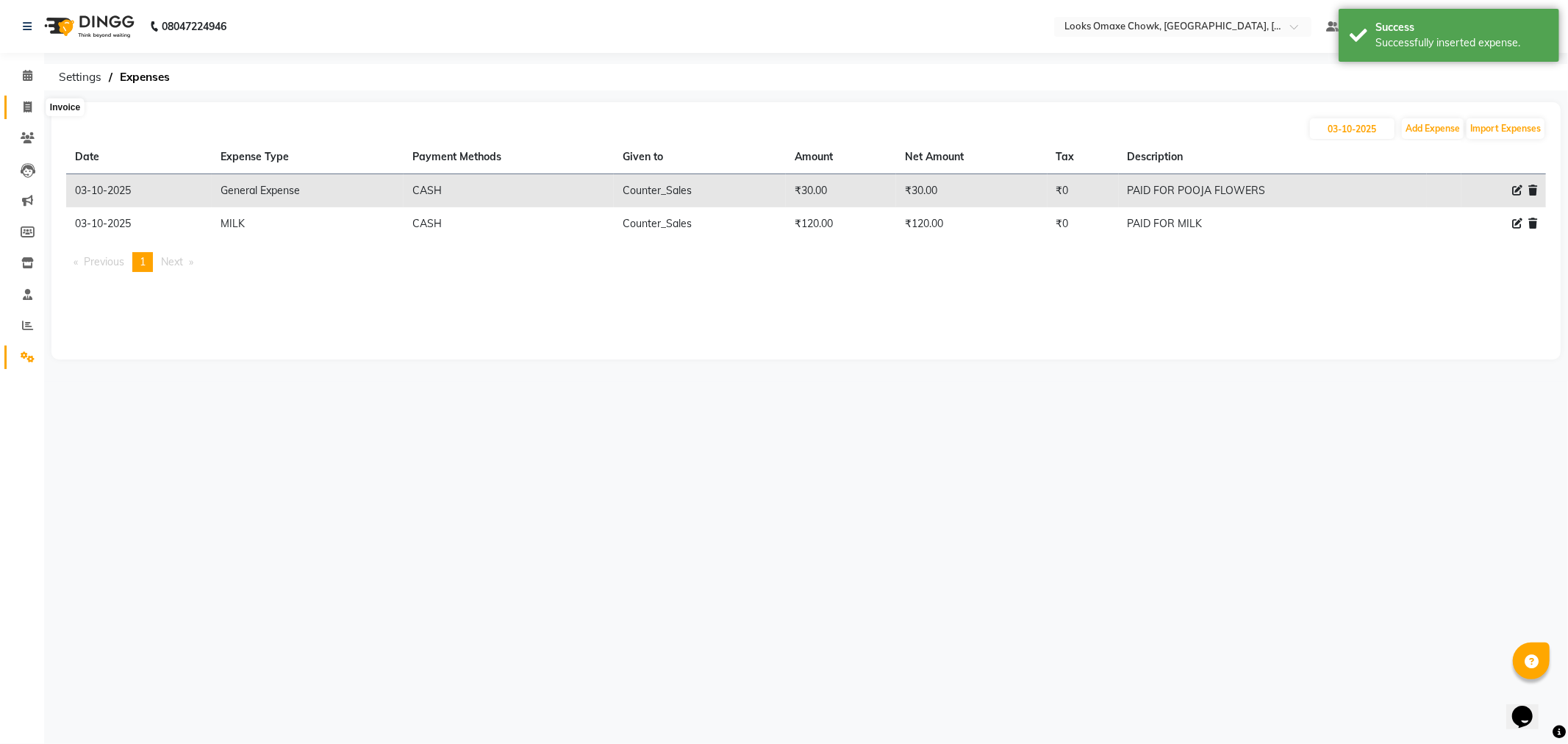
click at [23, 106] on icon at bounding box center [27, 107] width 8 height 11
select select "8121"
select select "service"
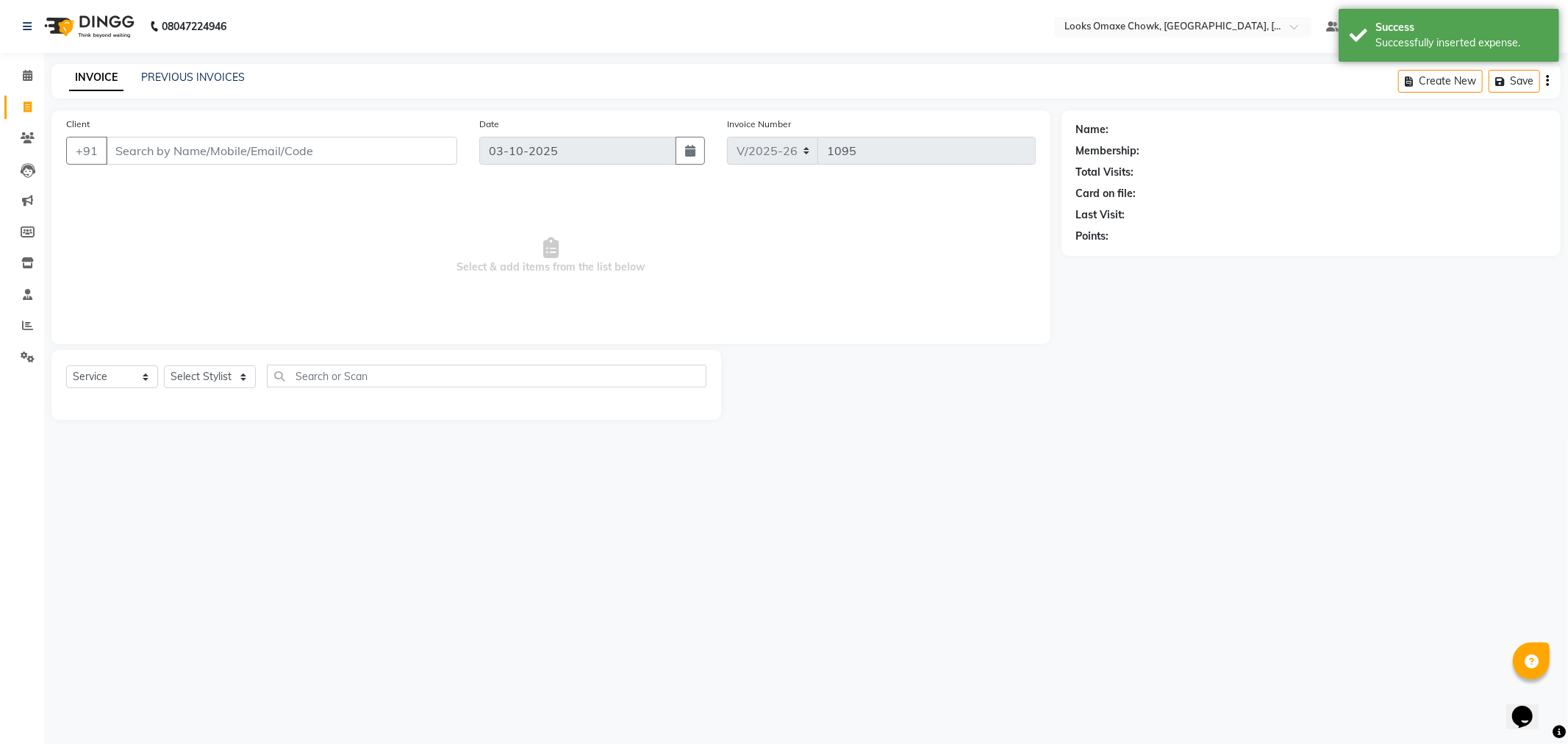
click at [199, 69] on div "PREVIOUS INVOICES" at bounding box center [193, 77] width 103 height 16
click at [199, 70] on link "PREVIOUS INVOICES" at bounding box center [193, 76] width 103 height 13
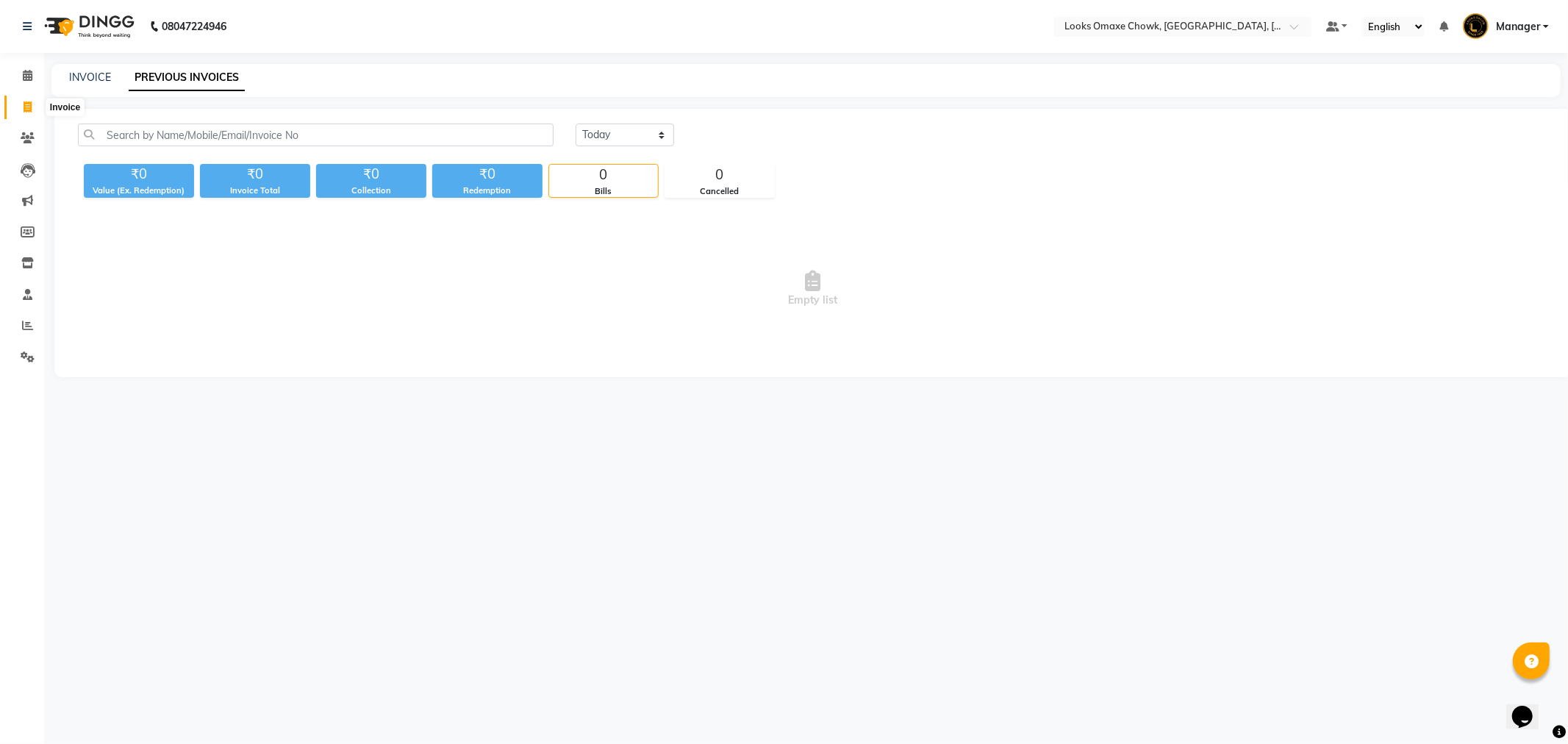
click at [23, 103] on icon at bounding box center [27, 107] width 8 height 11
select select "8121"
select select "service"
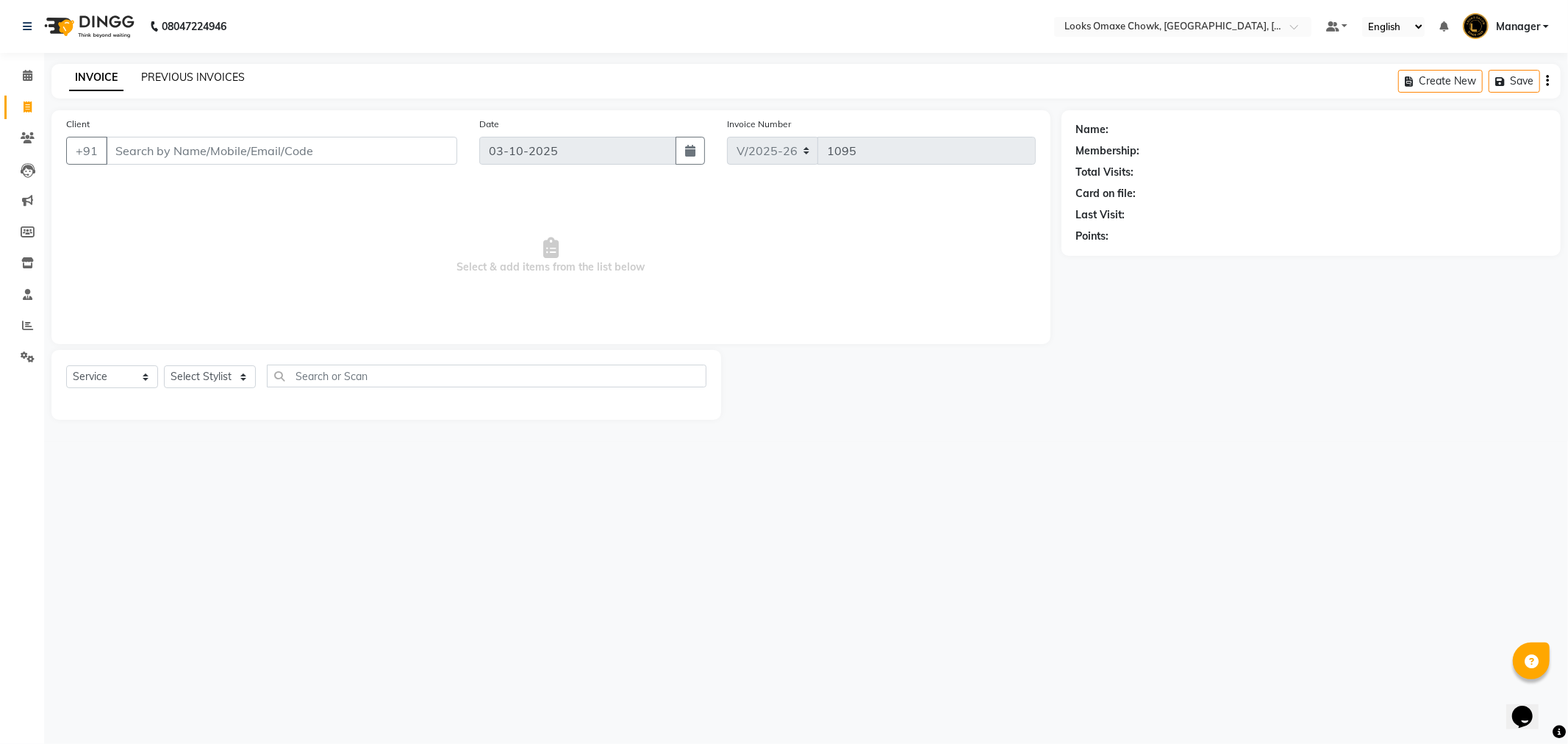
click at [168, 81] on link "PREVIOUS INVOICES" at bounding box center [193, 76] width 103 height 13
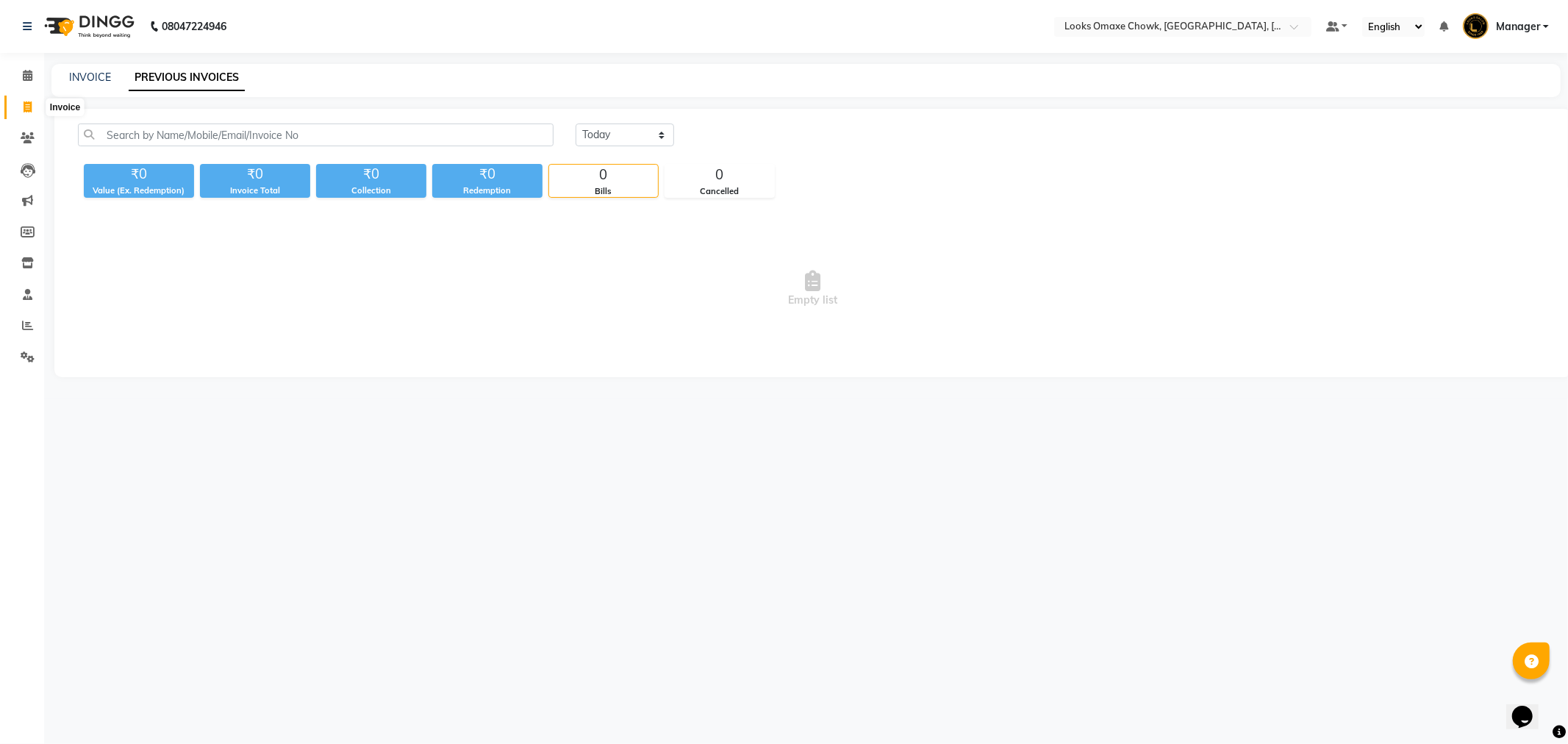
click at [23, 107] on icon at bounding box center [27, 107] width 8 height 11
select select "service"
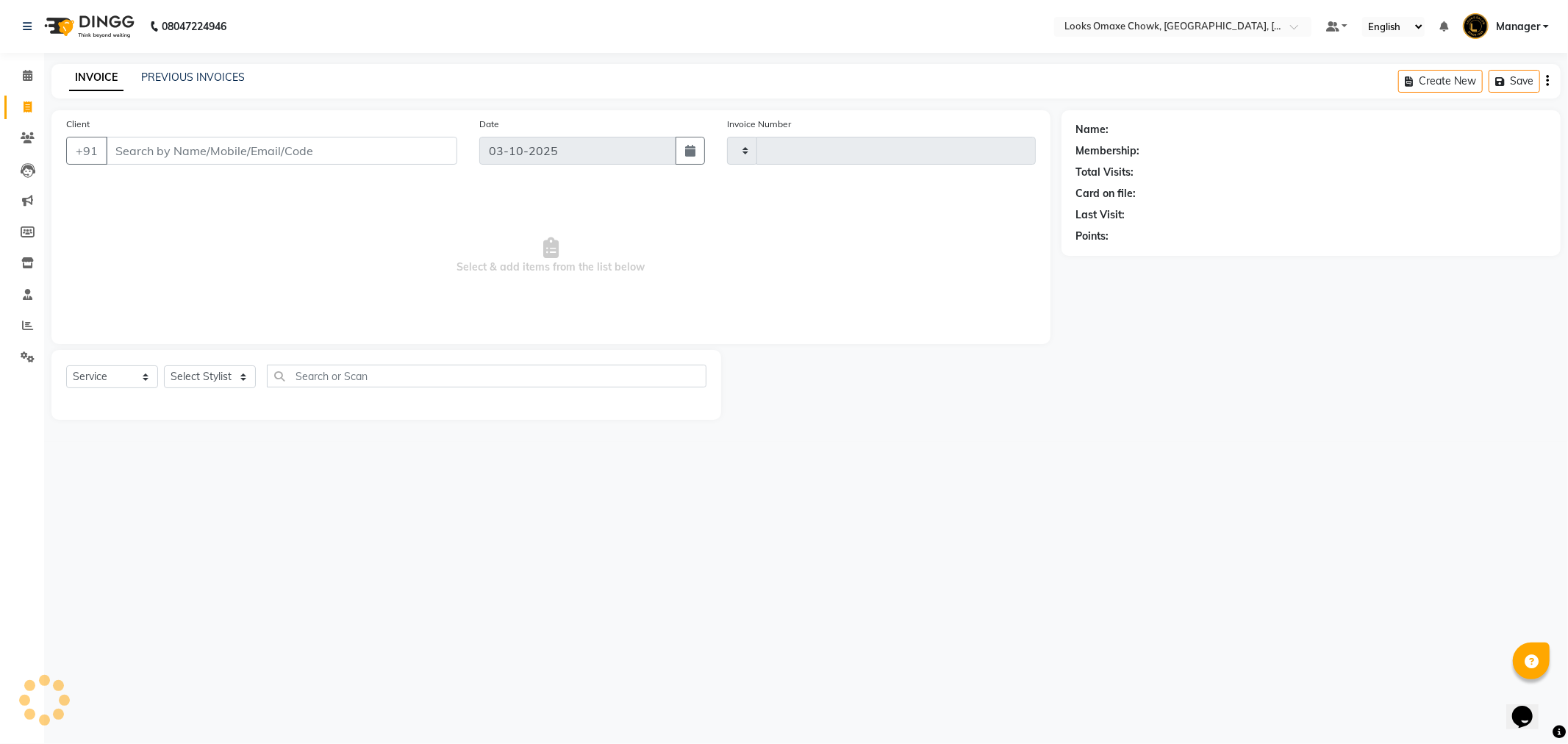
type input "1095"
select select "8121"
click at [176, 151] on input "Client" at bounding box center [281, 151] width 352 height 28
type input "9670603080"
click at [442, 143] on span "Add Client" at bounding box center [419, 150] width 58 height 15
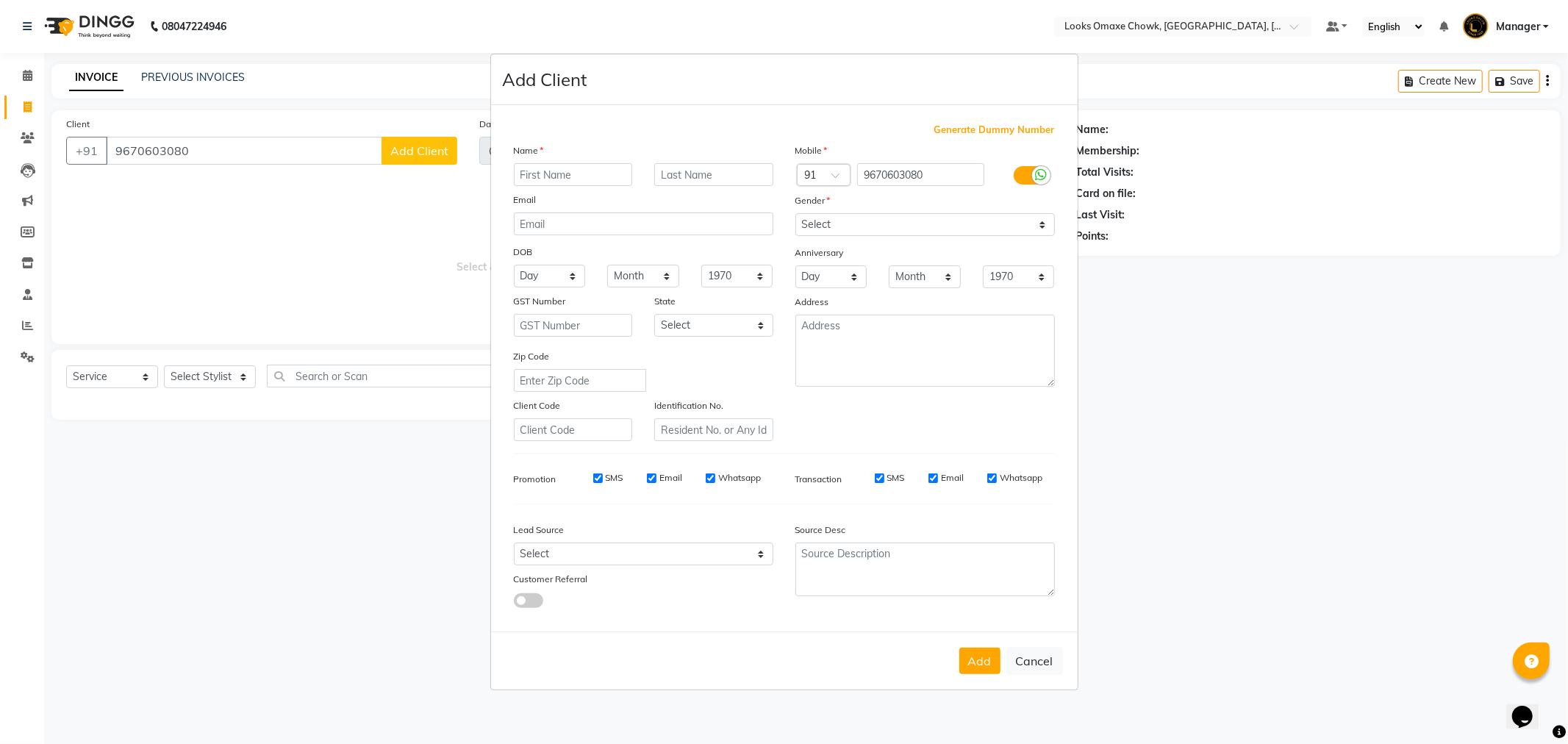
click at [607, 180] on input "text" at bounding box center [573, 174] width 119 height 23
type input "GARV"
type input "CLIENT"
drag, startPoint x: 755, startPoint y: 324, endPoint x: 754, endPoint y: 332, distance: 8.1
click at [755, 324] on select "Select Andaman and Nicobar Islands Andhra Pradesh Arunachal Pradesh Assam Bihar…" at bounding box center [714, 326] width 119 height 23
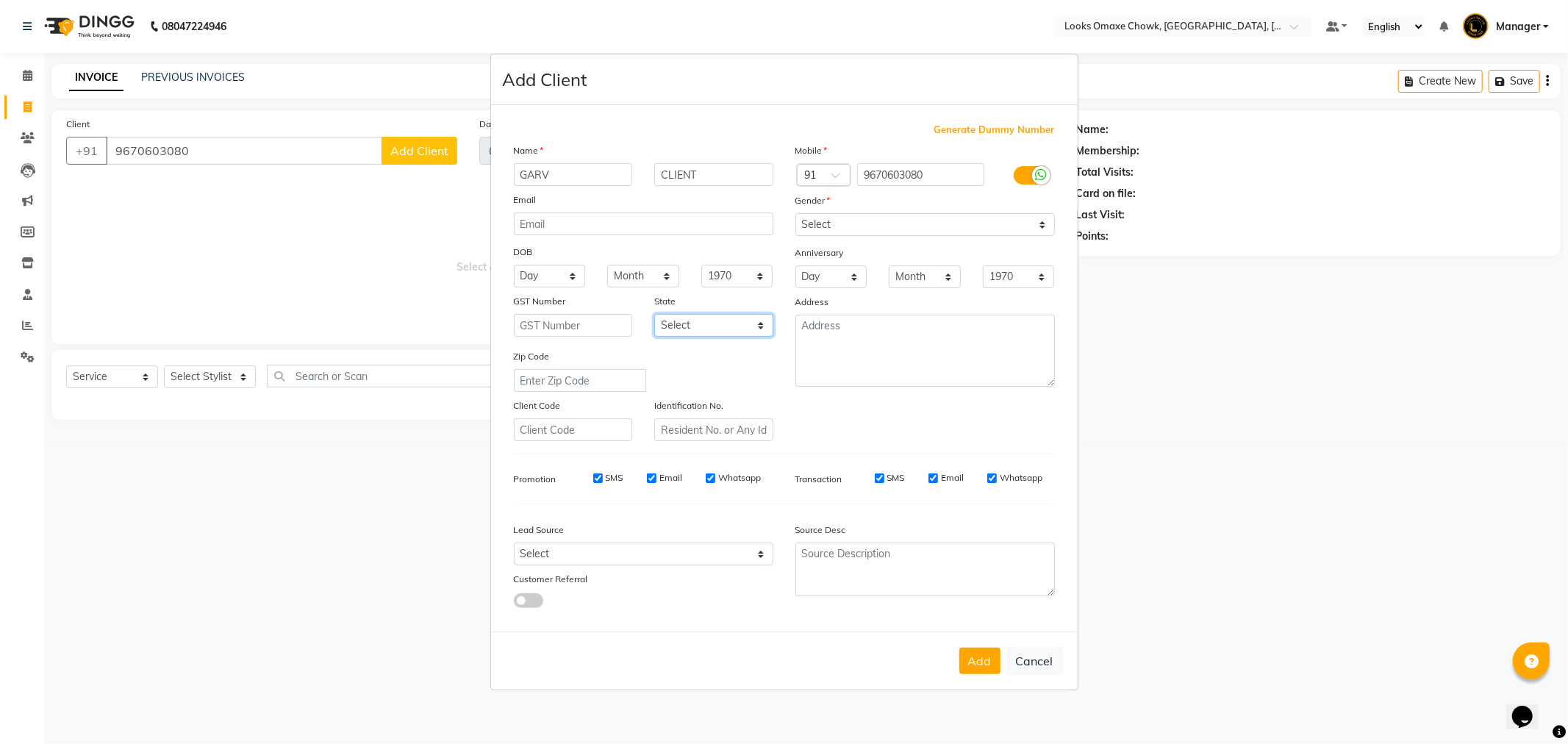
select select "10"
click at [655, 314] on select "Select Andaman and Nicobar Islands Andhra Pradesh Arunachal Pradesh Assam Bihar…" at bounding box center [714, 326] width 119 height 23
click at [1038, 221] on select "Select Male Female Other Prefer Not To Say" at bounding box center [925, 225] width 260 height 23
select select "male"
click at [795, 214] on select "Select Male Female Other Prefer Not To Say" at bounding box center [925, 225] width 260 height 23
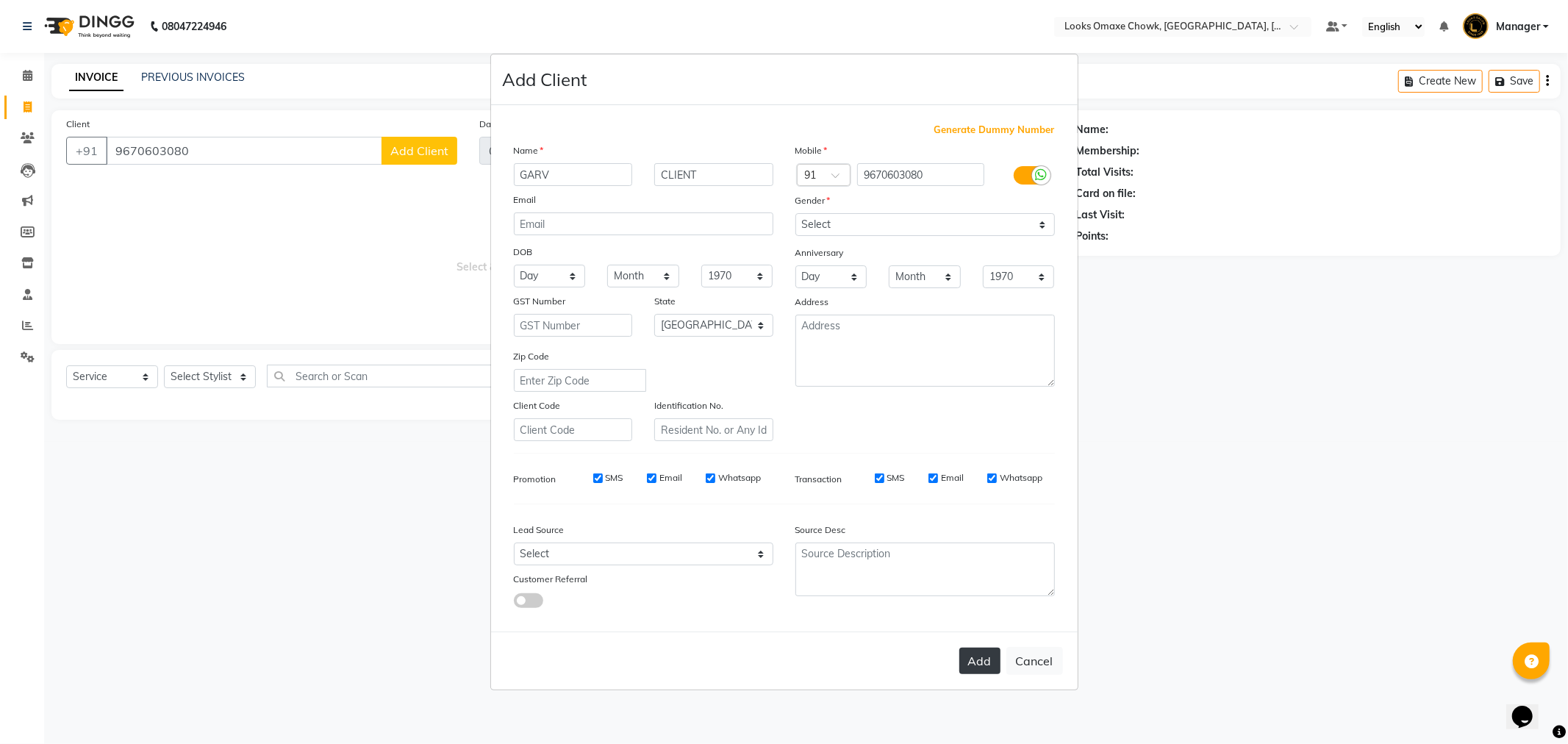
click at [983, 668] on button "Add" at bounding box center [979, 661] width 41 height 26
select select
select select "null"
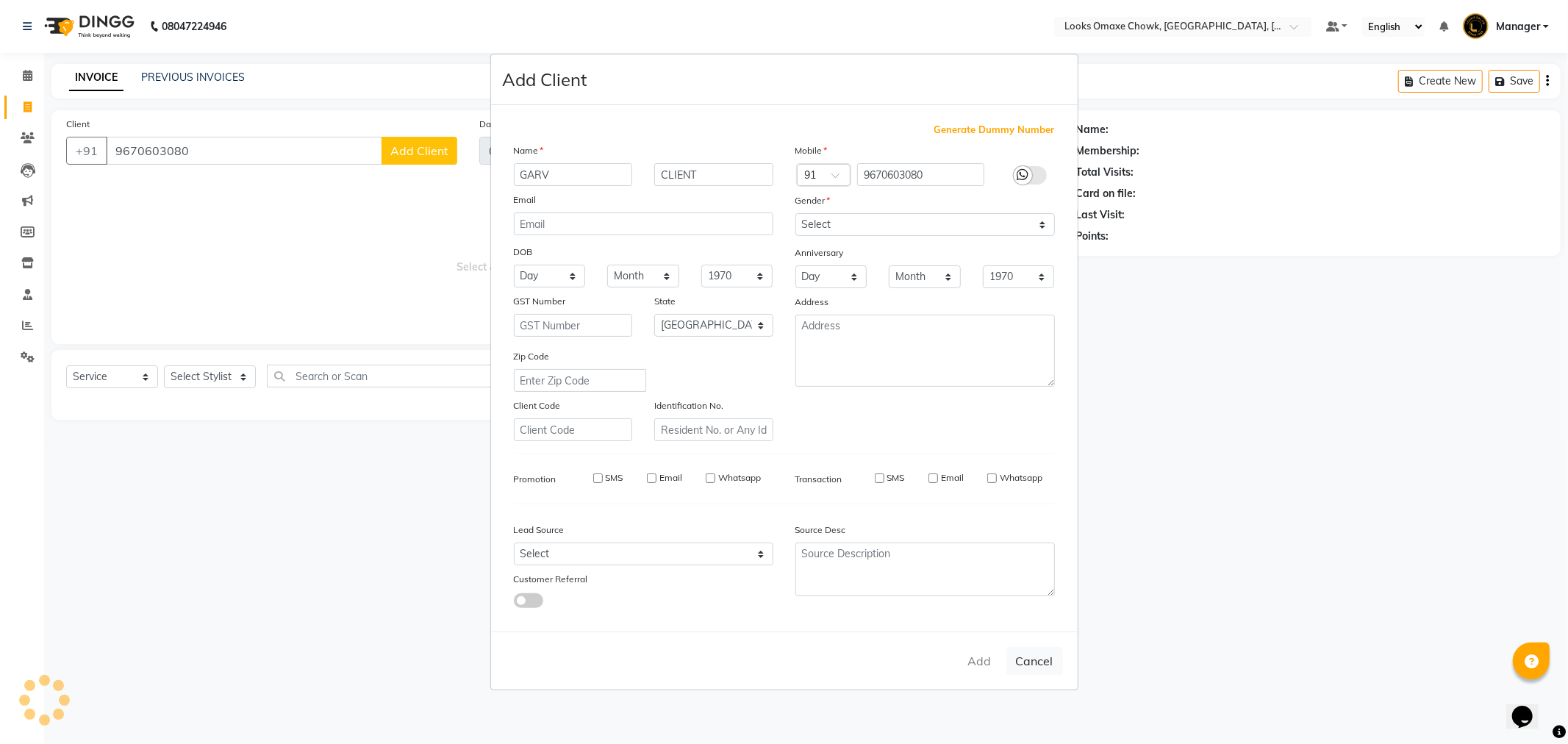
select select
checkbox input "false"
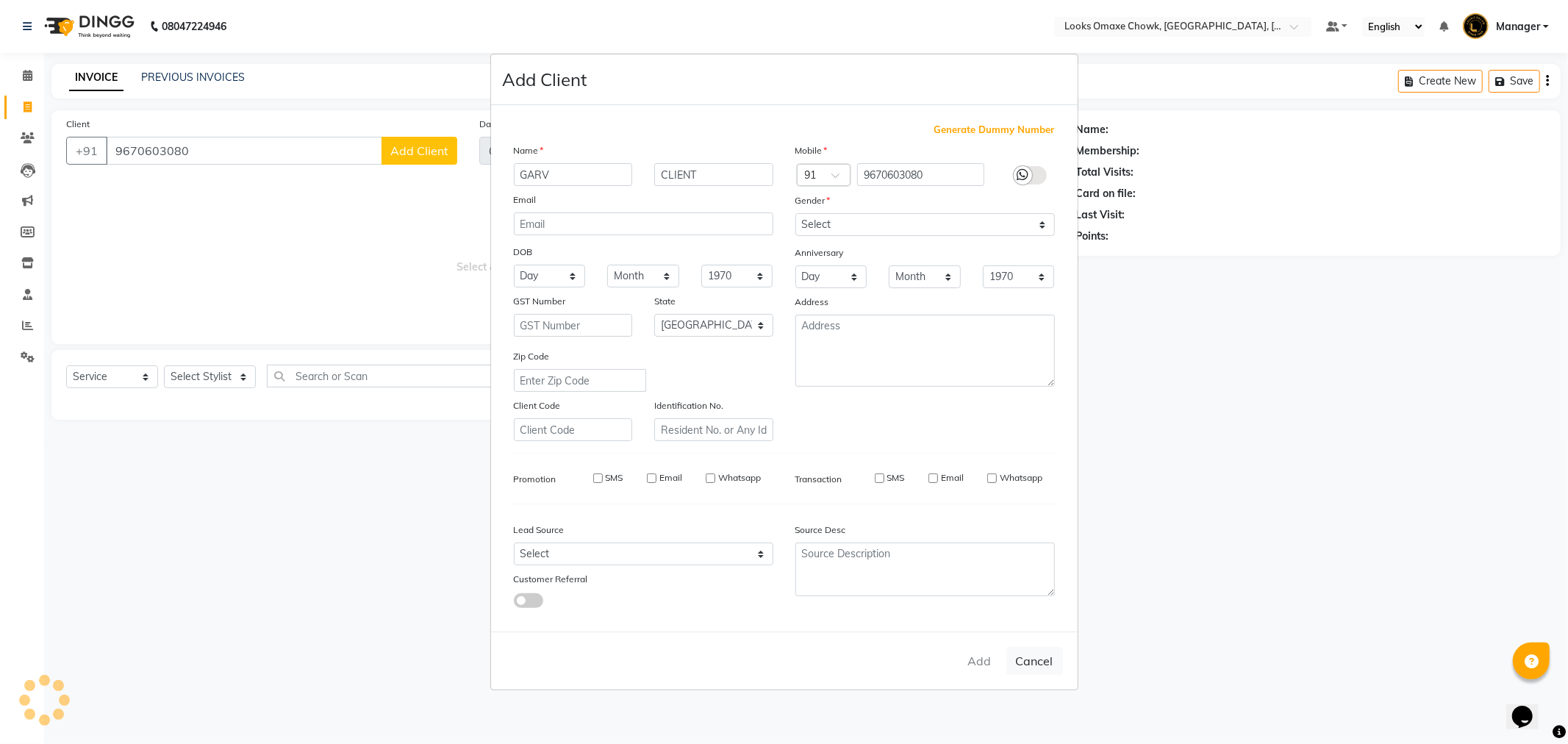
checkbox input "false"
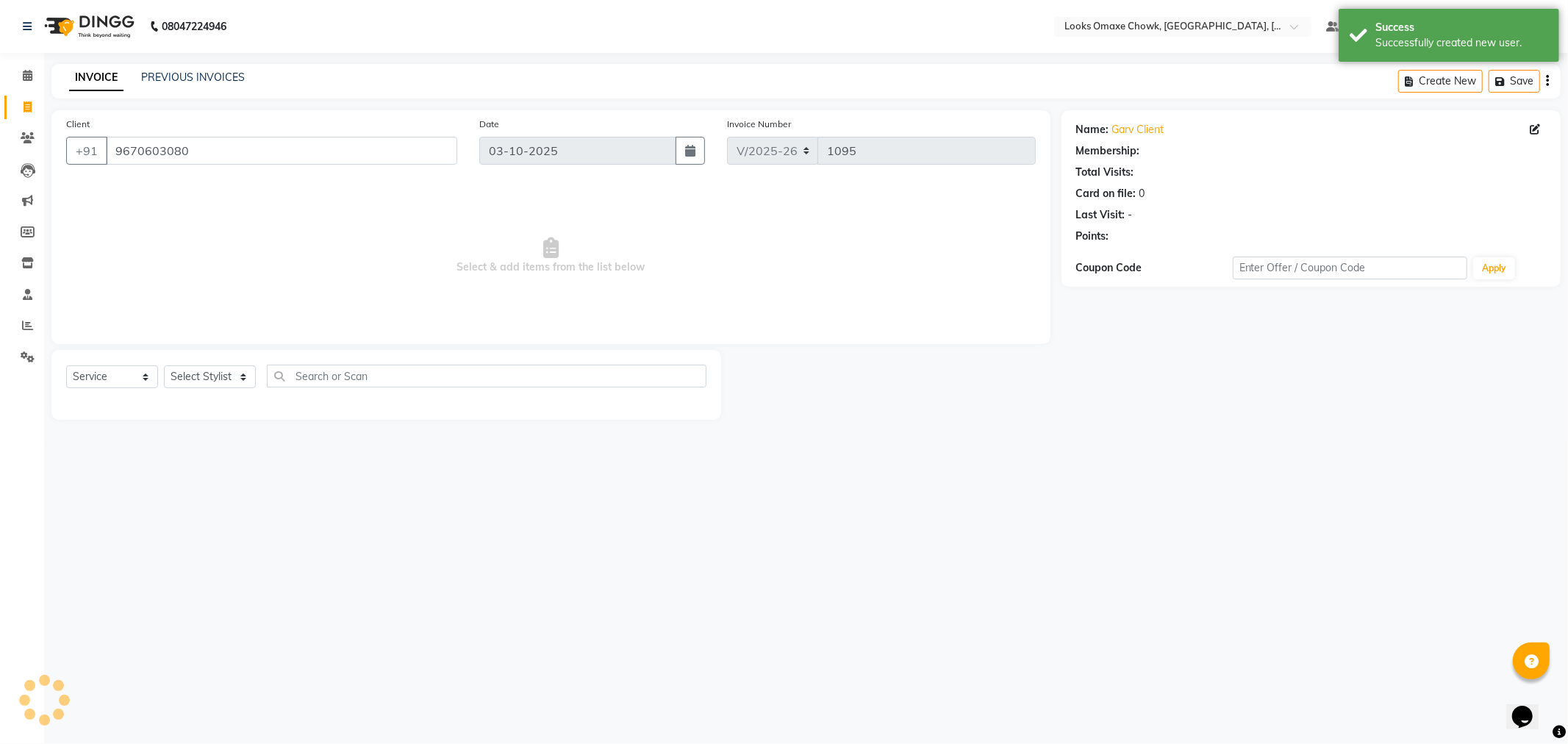
select select "1: Object"
click at [239, 375] on select "Select Stylist Aditya_mrg Adnan Arif Asra_Mgr Counter_Sales Manager Rohan_pdct …" at bounding box center [210, 377] width 92 height 23
select select "75644"
click at [164, 366] on select "Select Stylist Aditya_mrg Adnan Arif Asra_Mgr Counter_Sales Manager Rohan_pdct …" at bounding box center [210, 377] width 92 height 23
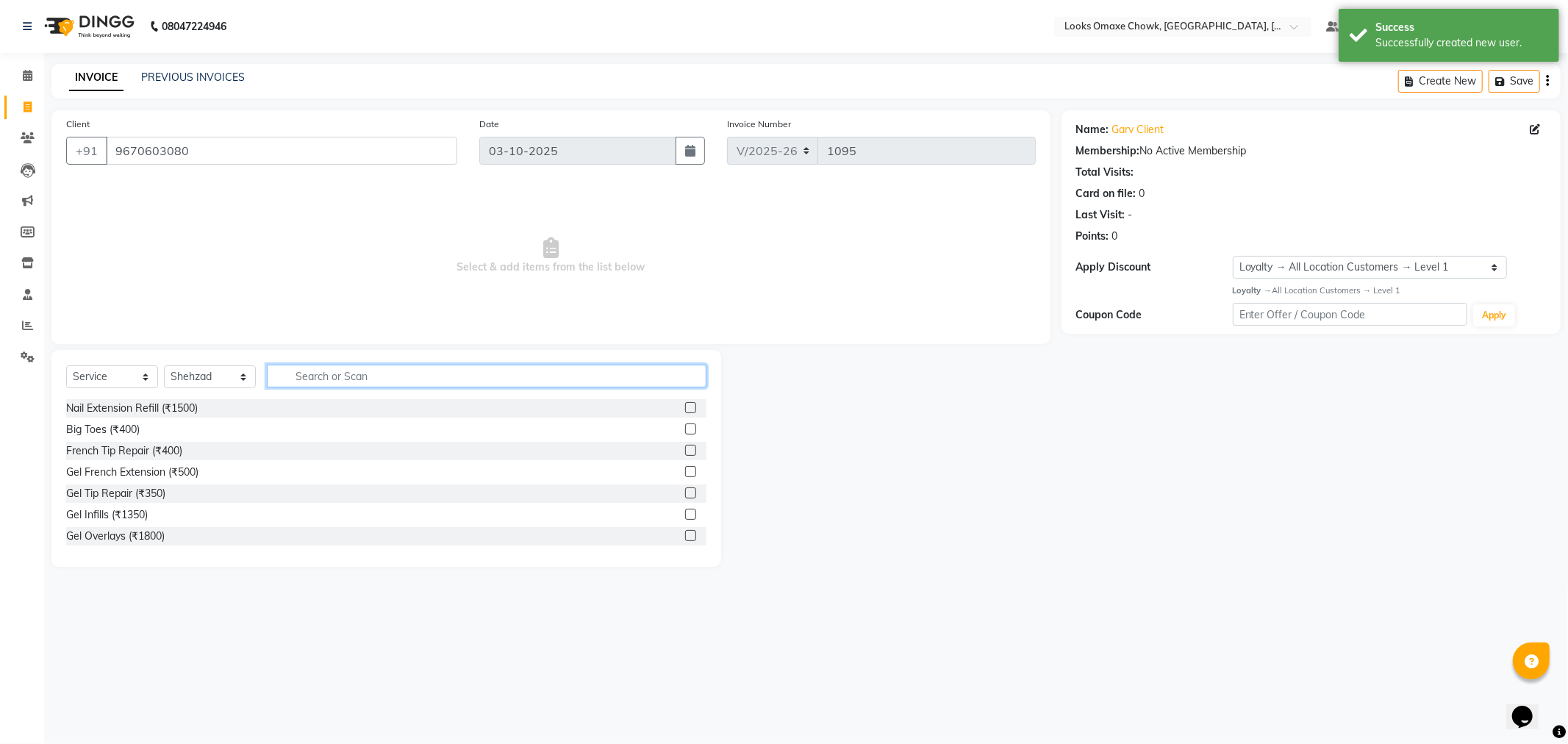
click at [375, 379] on input "text" at bounding box center [486, 376] width 439 height 23
type input "BEARD"
click at [693, 411] on label at bounding box center [690, 407] width 11 height 11
click at [693, 411] on input "checkbox" at bounding box center [689, 408] width 10 height 10
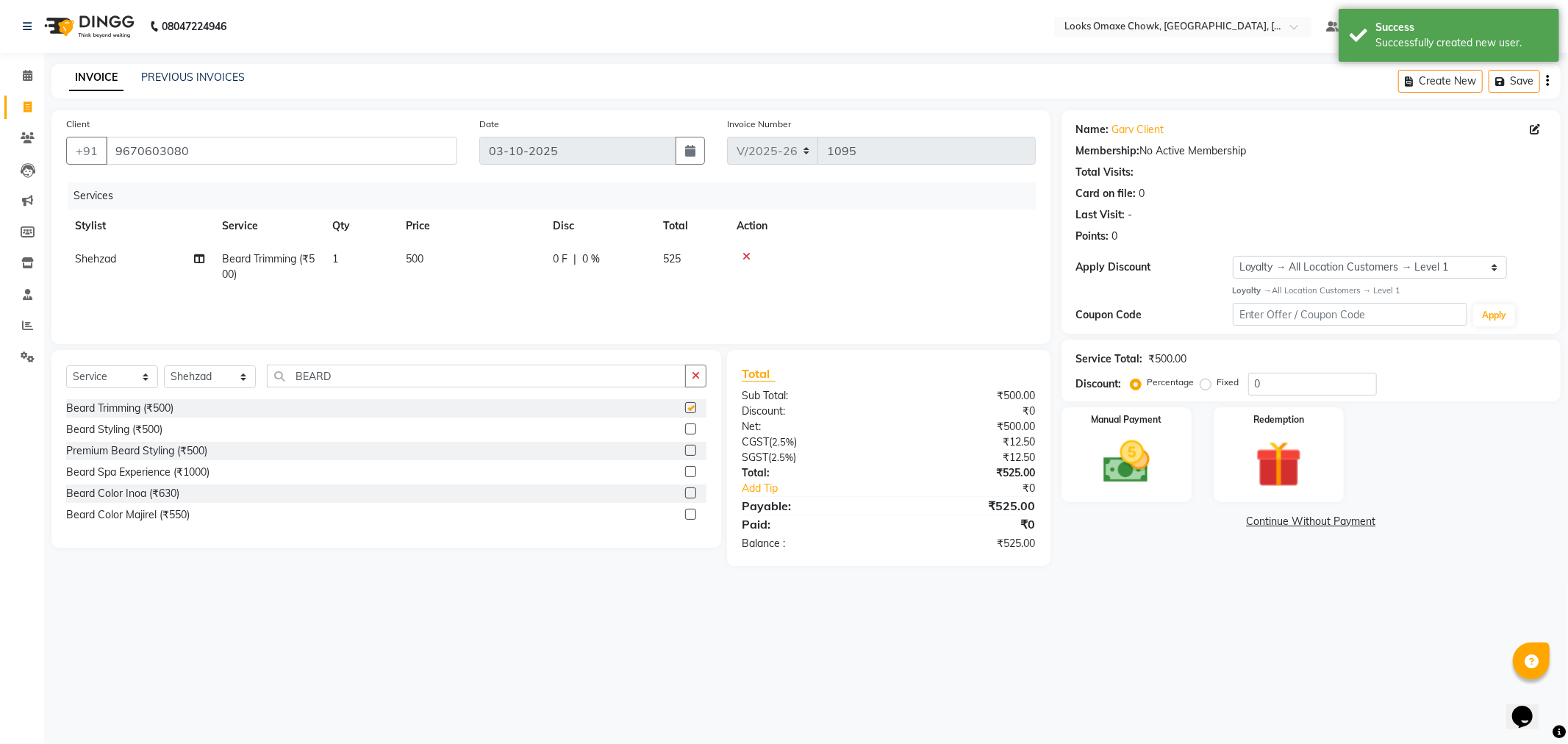
checkbox input "false"
click at [439, 266] on td "500" at bounding box center [470, 267] width 147 height 49
select select "75644"
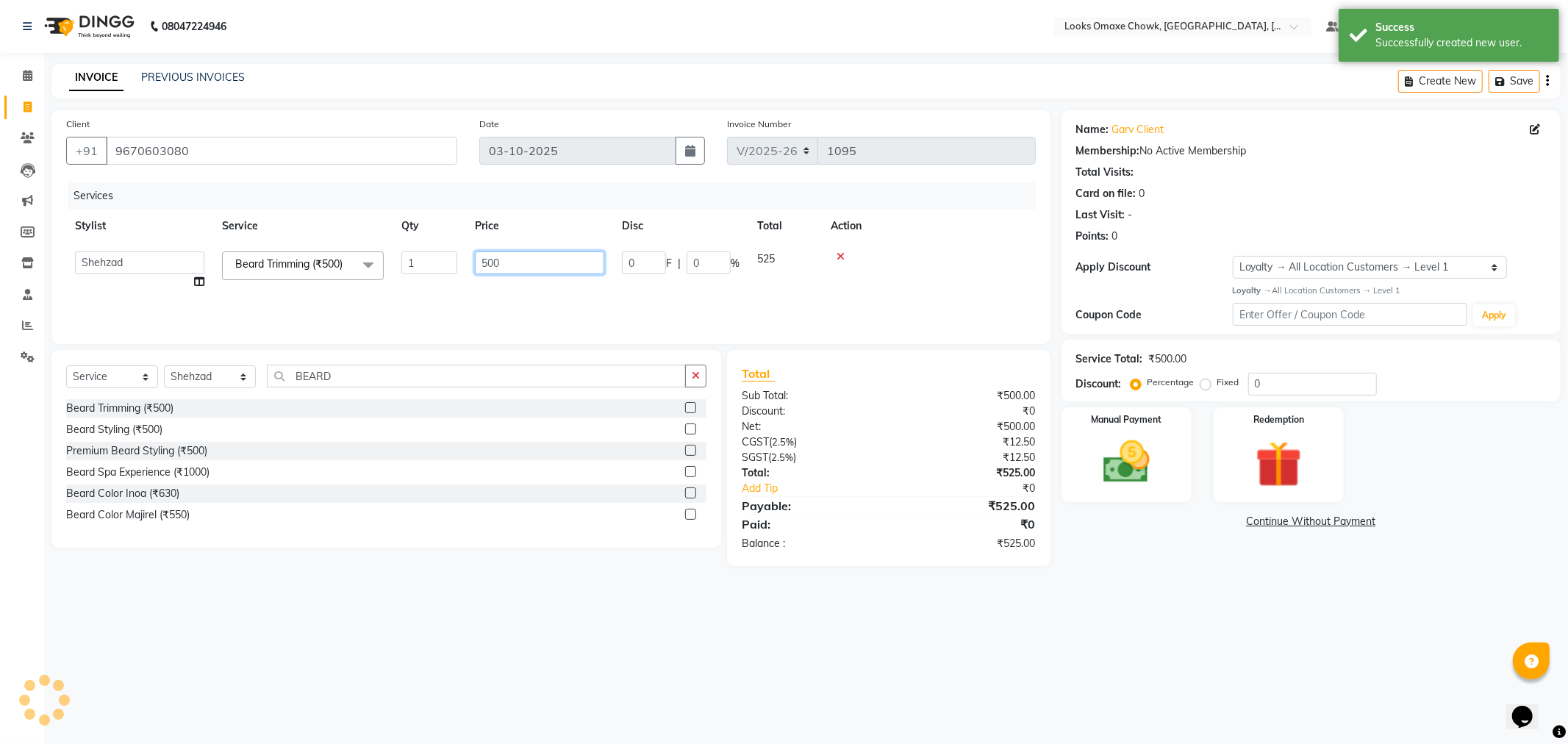
drag, startPoint x: 494, startPoint y: 260, endPoint x: 557, endPoint y: 273, distance: 64.3
click at [542, 271] on input "500" at bounding box center [539, 263] width 129 height 23
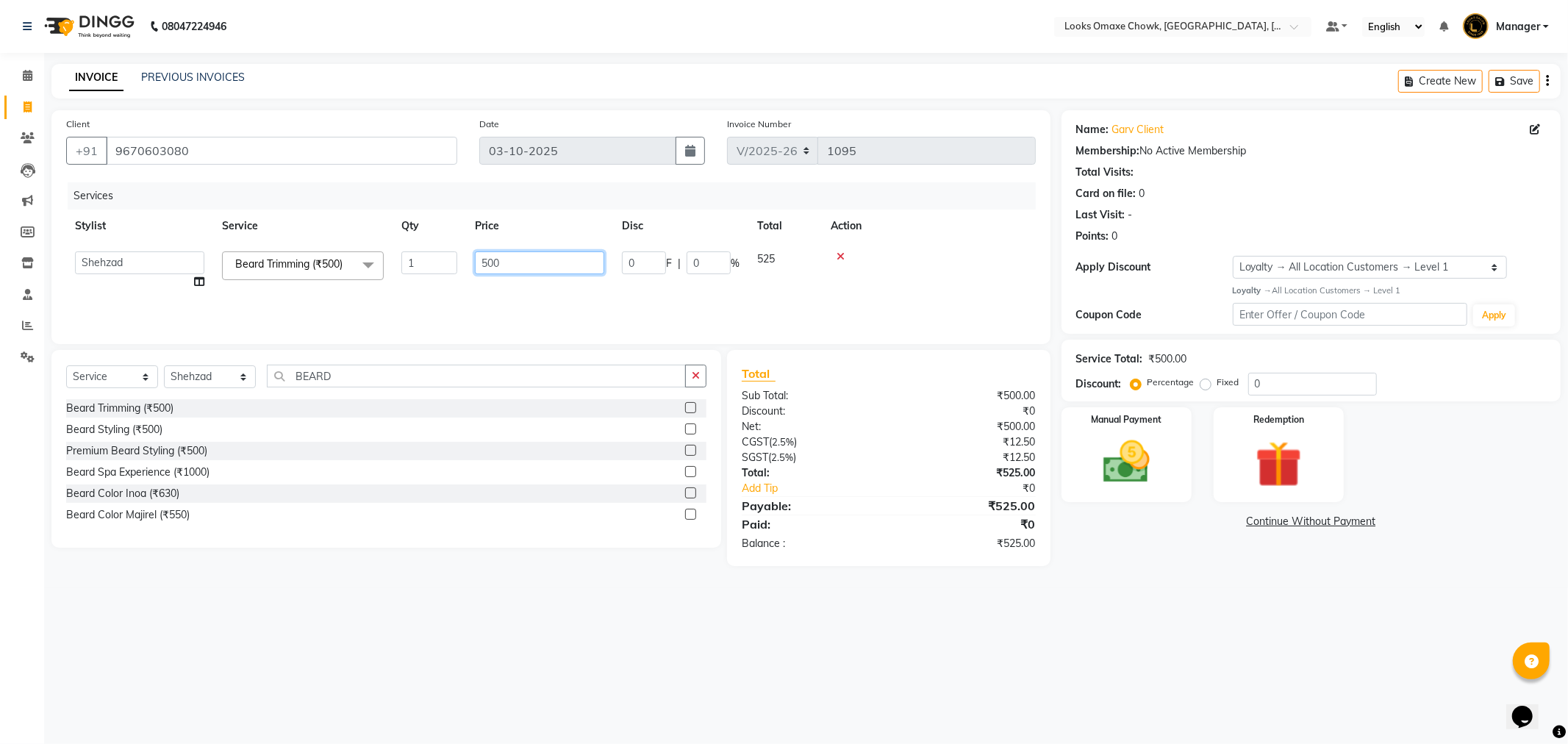
click at [557, 266] on input "500" at bounding box center [539, 263] width 129 height 23
type input "5"
type input "300"
click at [656, 295] on div "Services Stylist Service Qty Price Disc Total Action Aditya_mrg Adnan Arif Asra…" at bounding box center [550, 255] width 970 height 147
click at [1140, 437] on img at bounding box center [1126, 462] width 79 height 56
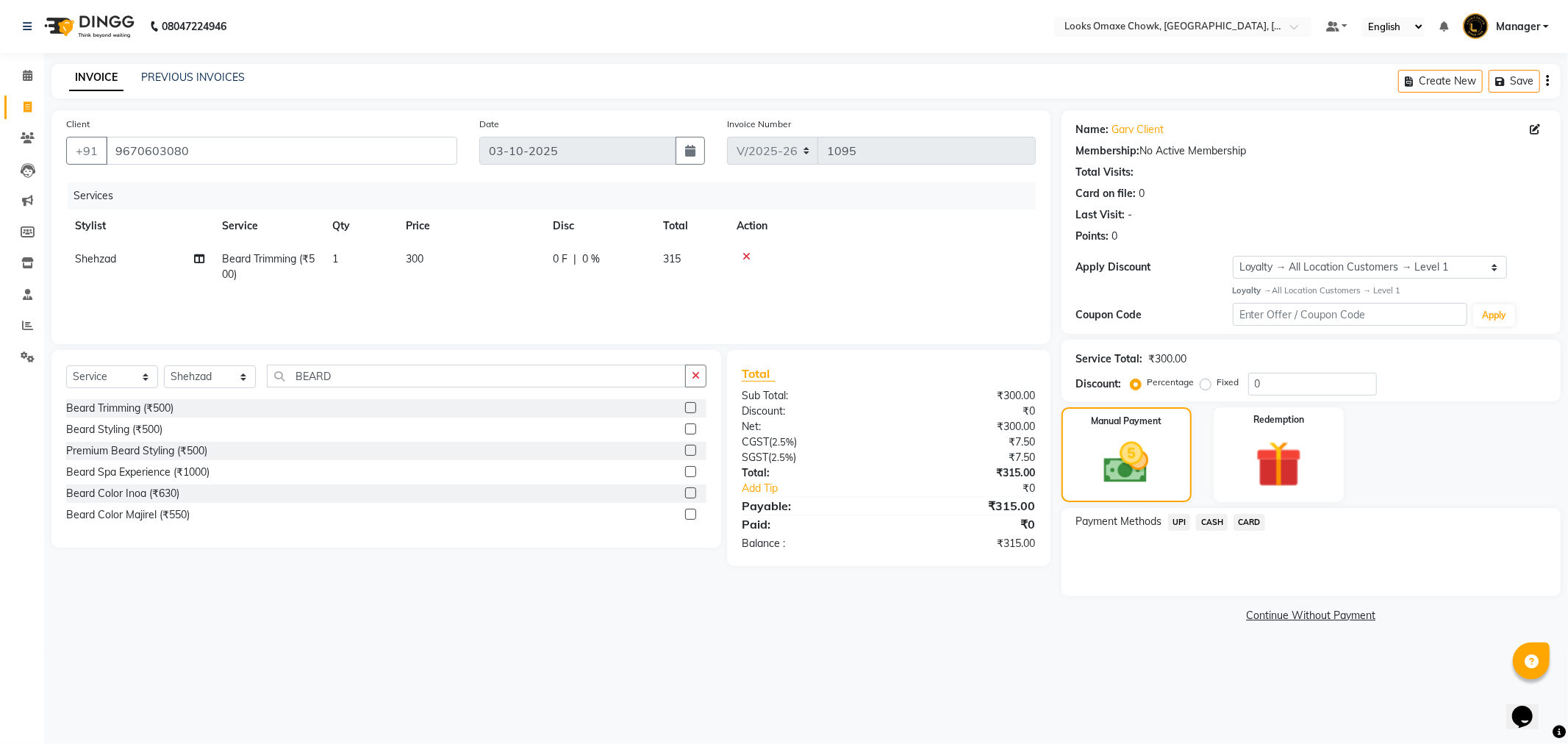
click at [1180, 521] on span "UPI" at bounding box center [1180, 522] width 23 height 16
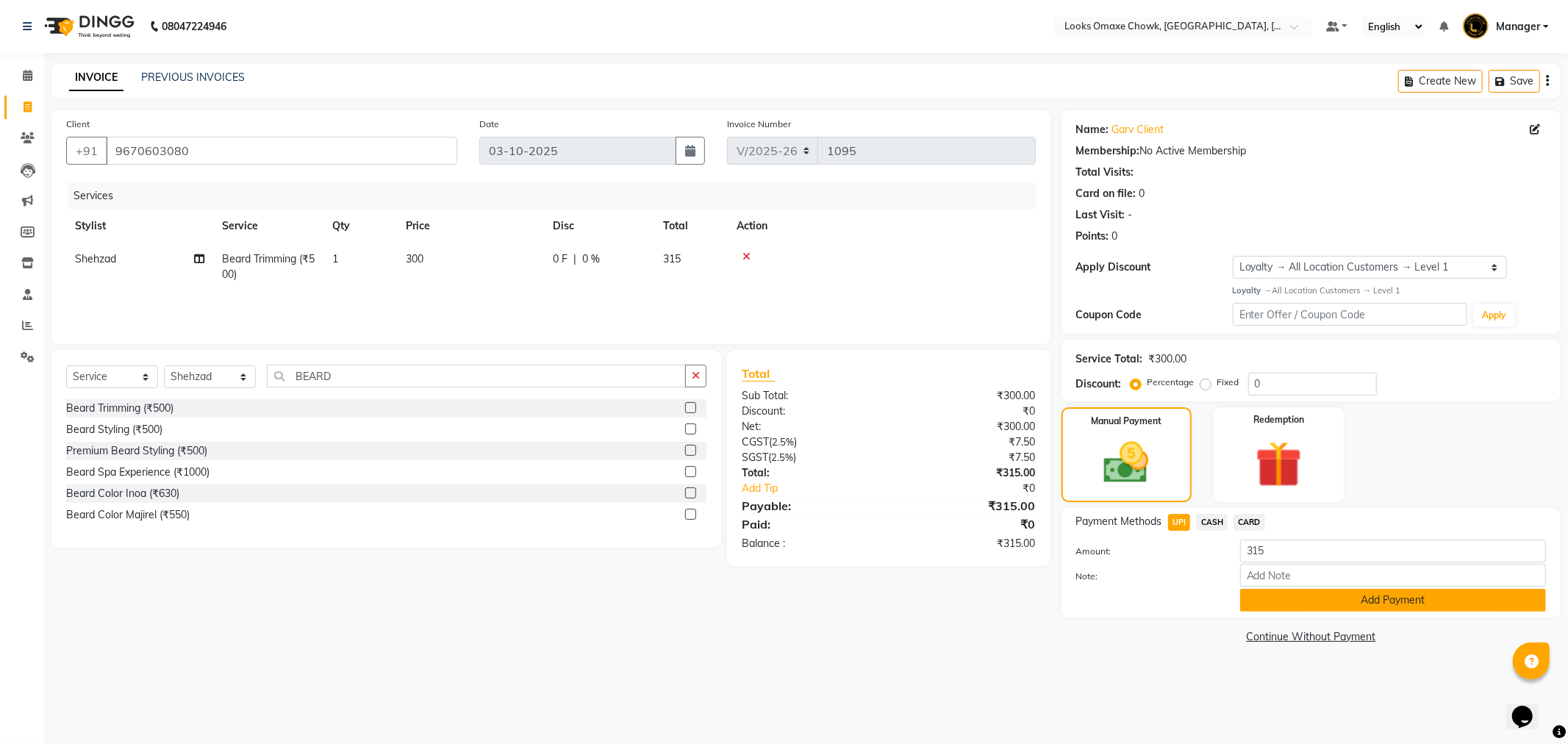
click at [1354, 602] on button "Add Payment" at bounding box center [1393, 600] width 306 height 23
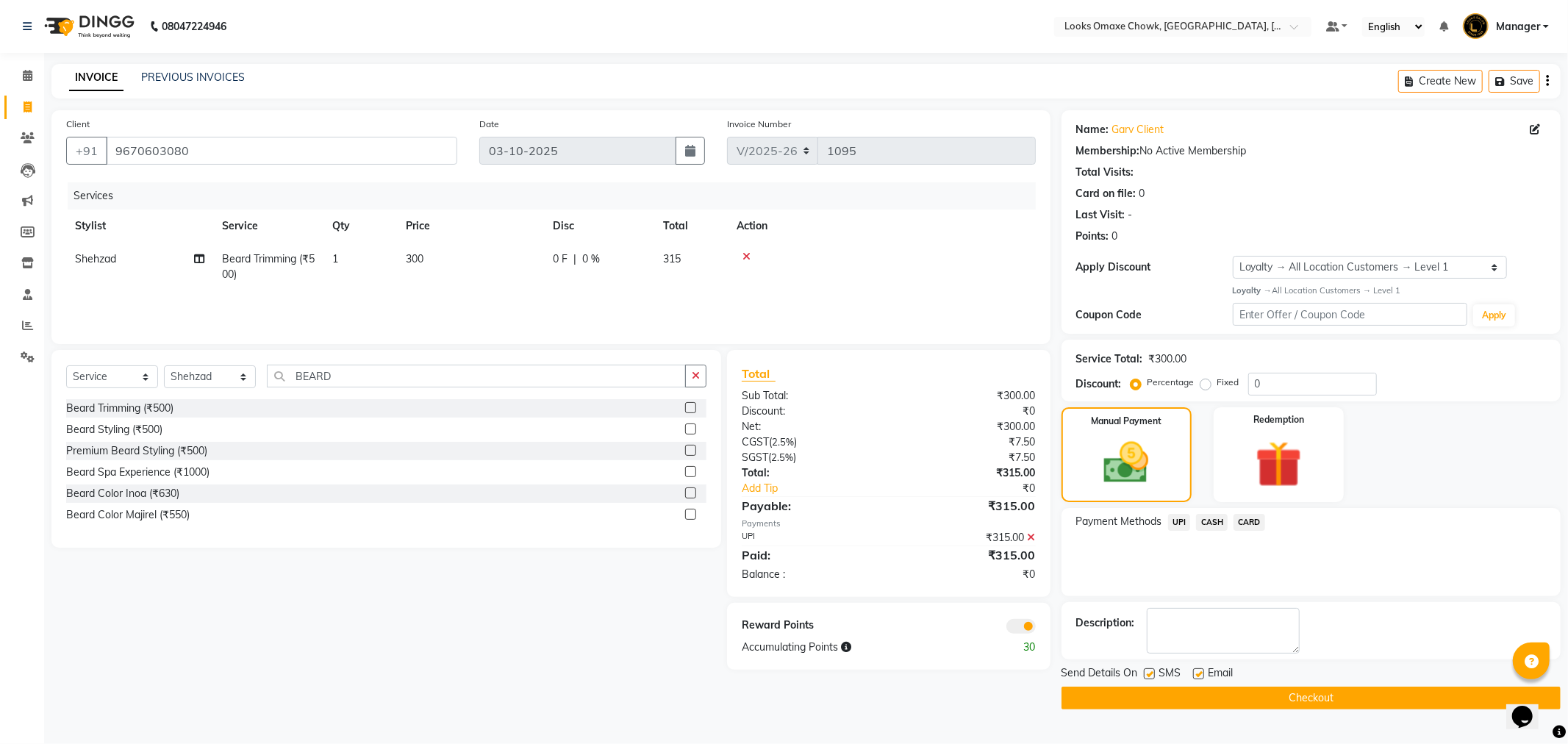
click at [1164, 694] on button "Checkout" at bounding box center [1311, 698] width 499 height 23
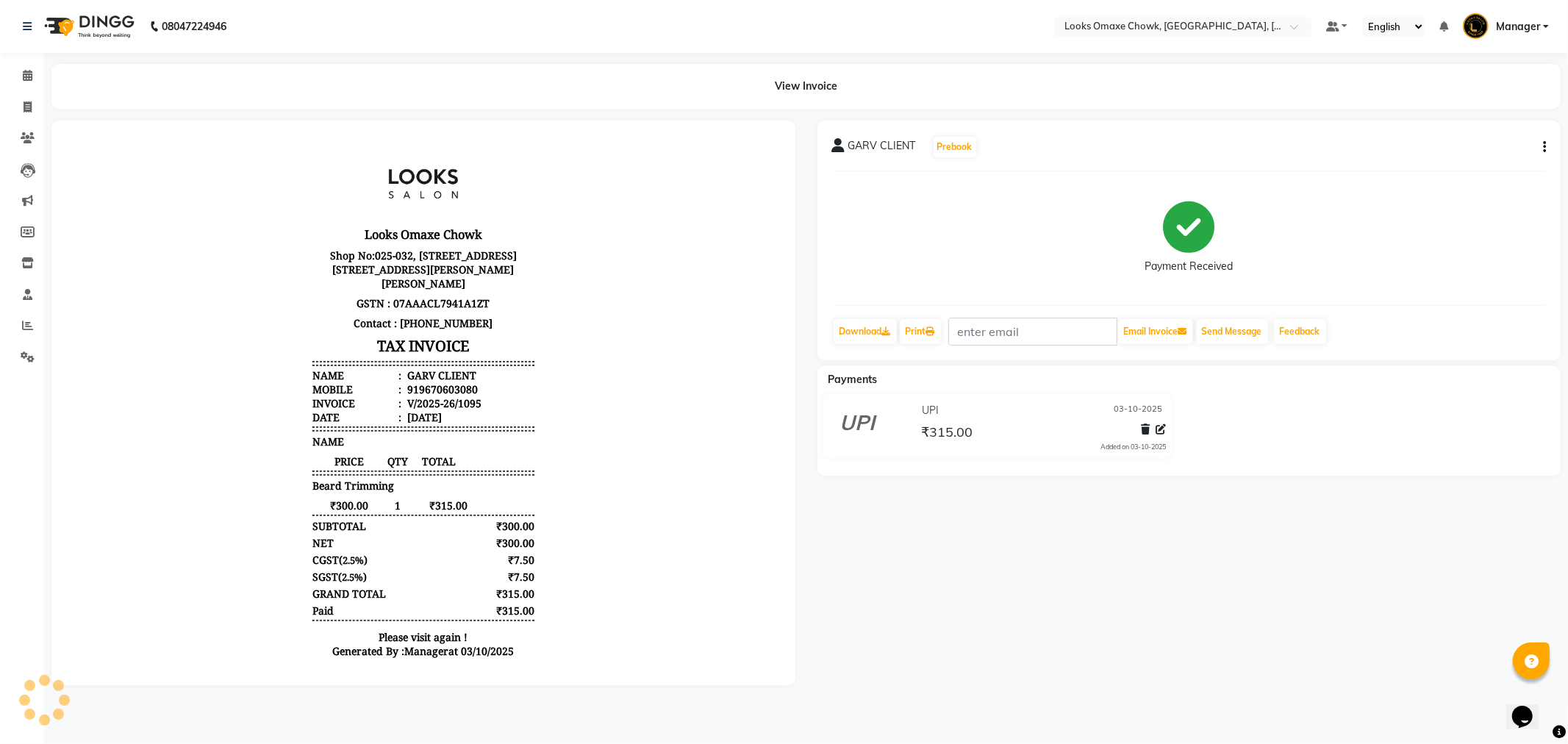
click at [1548, 150] on div "GARV CLIENT Prebook Payment Received Download Print Email Invoice Send Message …" at bounding box center [1189, 240] width 744 height 240
click at [1545, 148] on icon "button" at bounding box center [1544, 147] width 3 height 1
click at [1466, 160] on div "Edit Item Staff" at bounding box center [1472, 155] width 101 height 18
select select "75644"
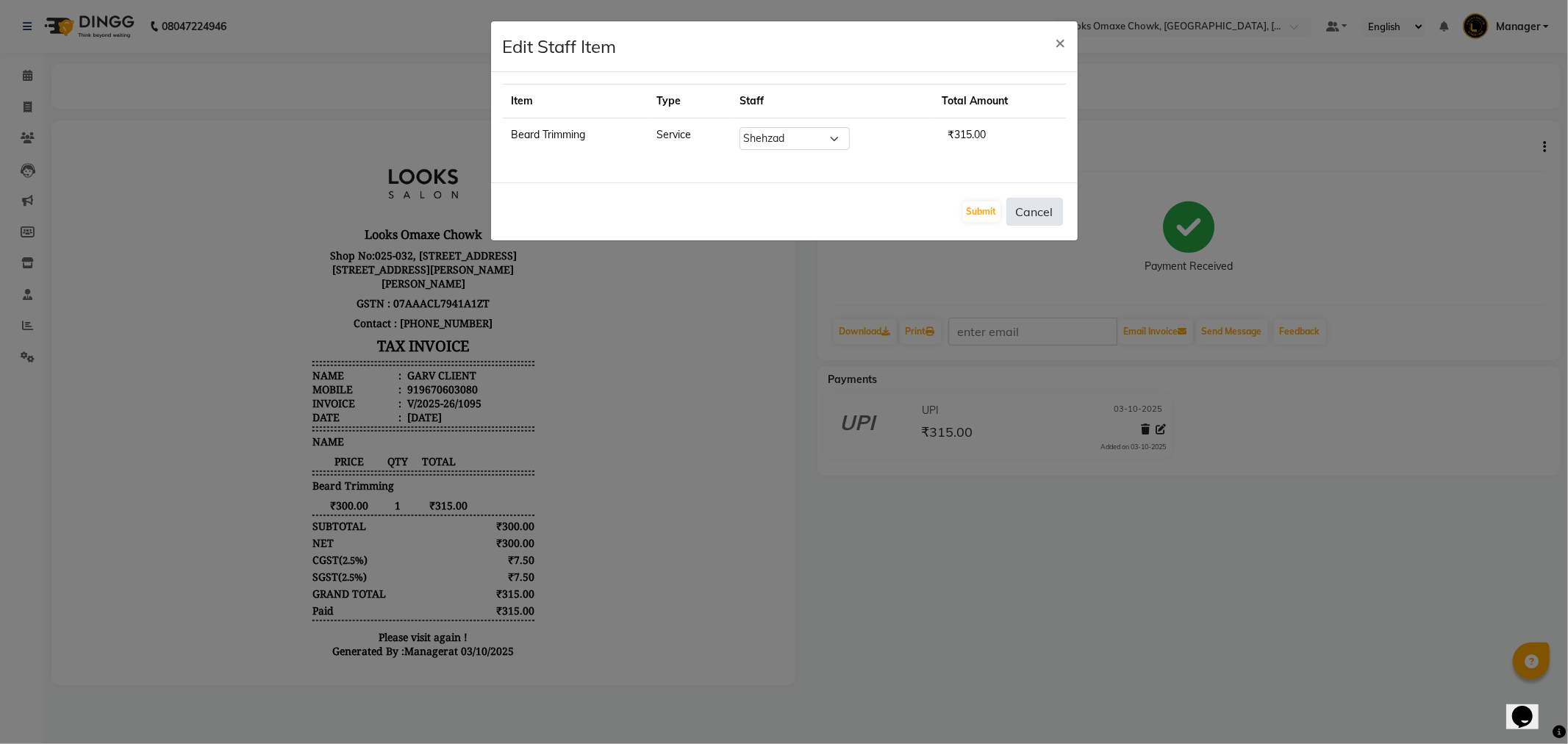
click at [1054, 207] on button "Cancel" at bounding box center [1034, 212] width 56 height 28
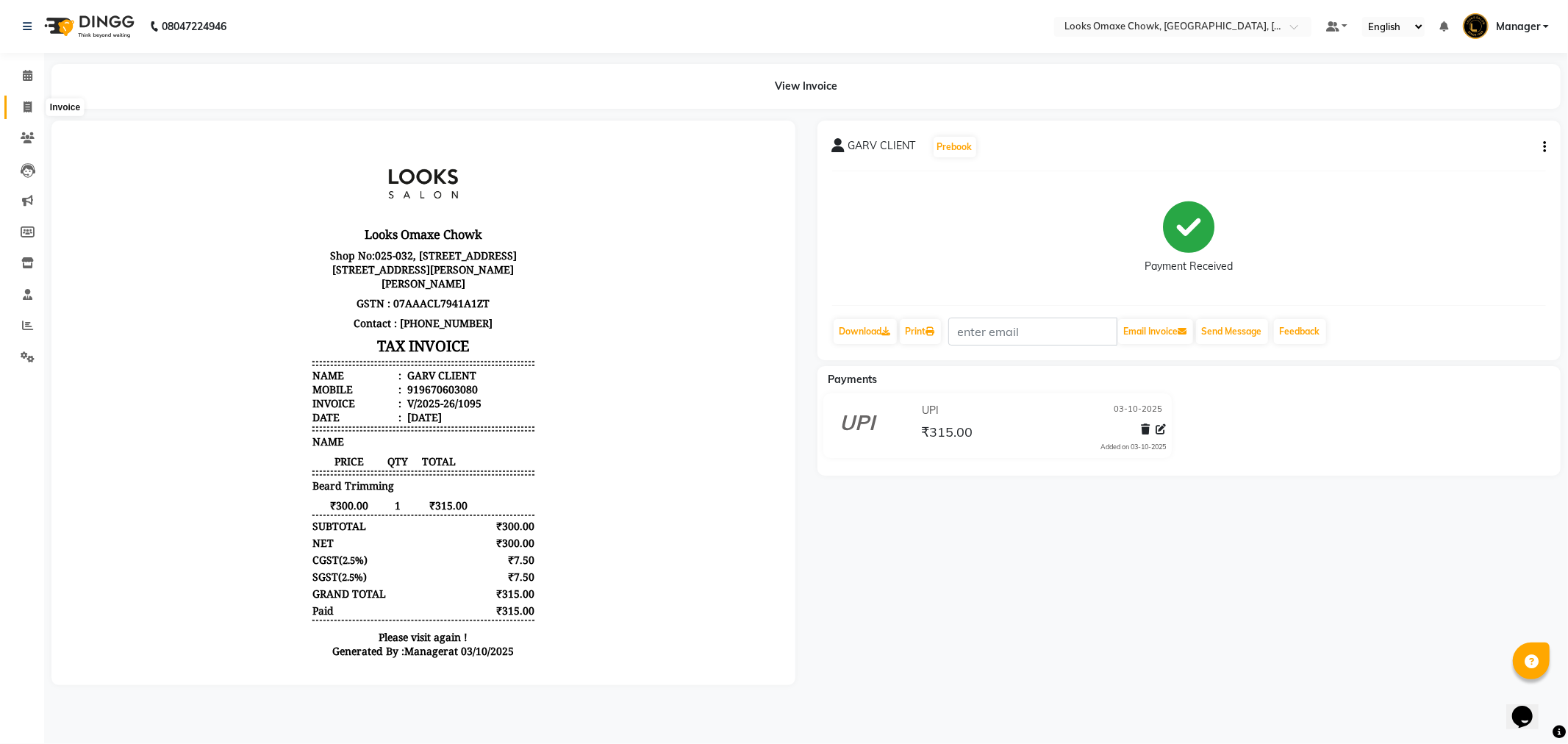
click at [33, 106] on span at bounding box center [28, 107] width 26 height 16
select select "service"
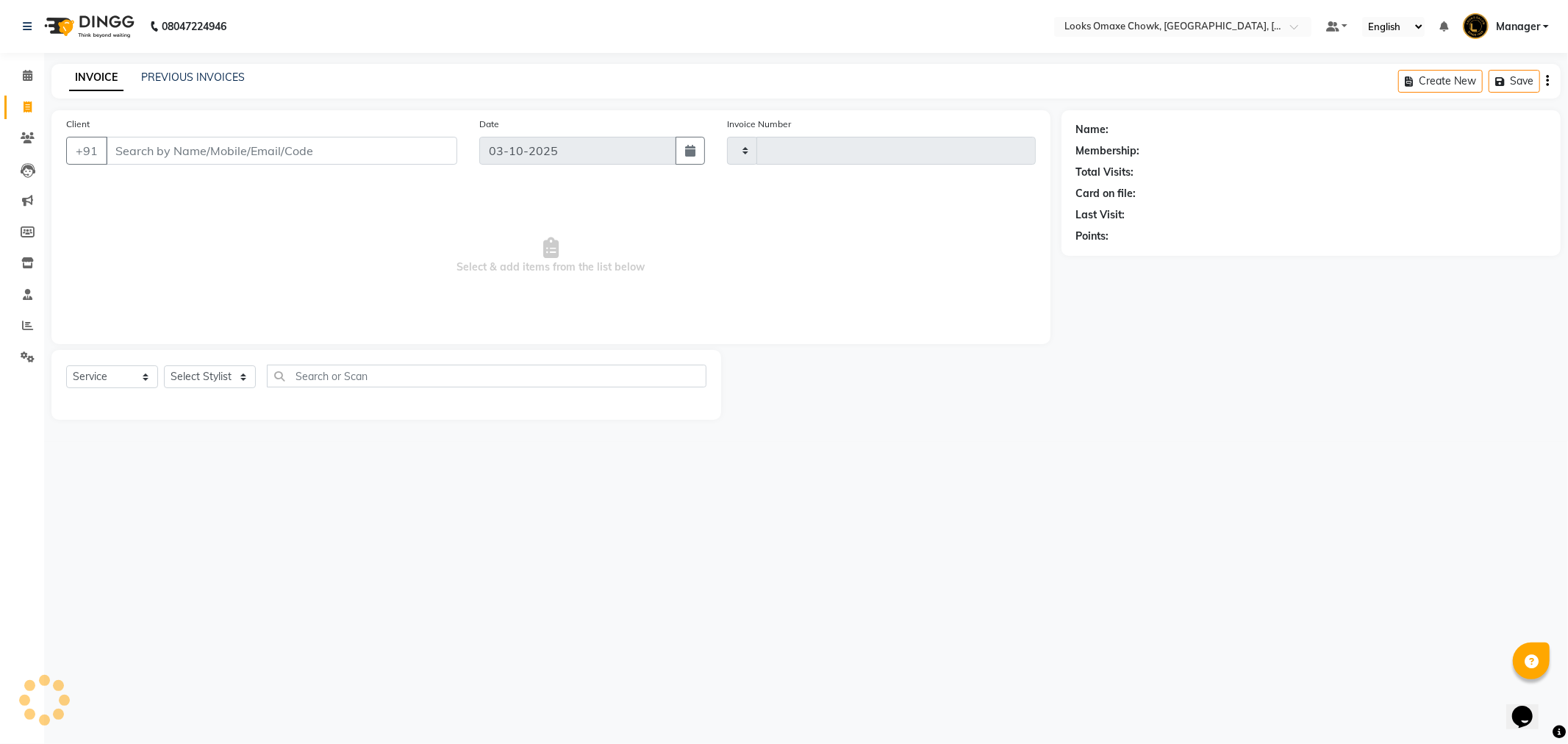
type input "1096"
select select "8121"
click at [31, 76] on icon at bounding box center [27, 75] width 10 height 11
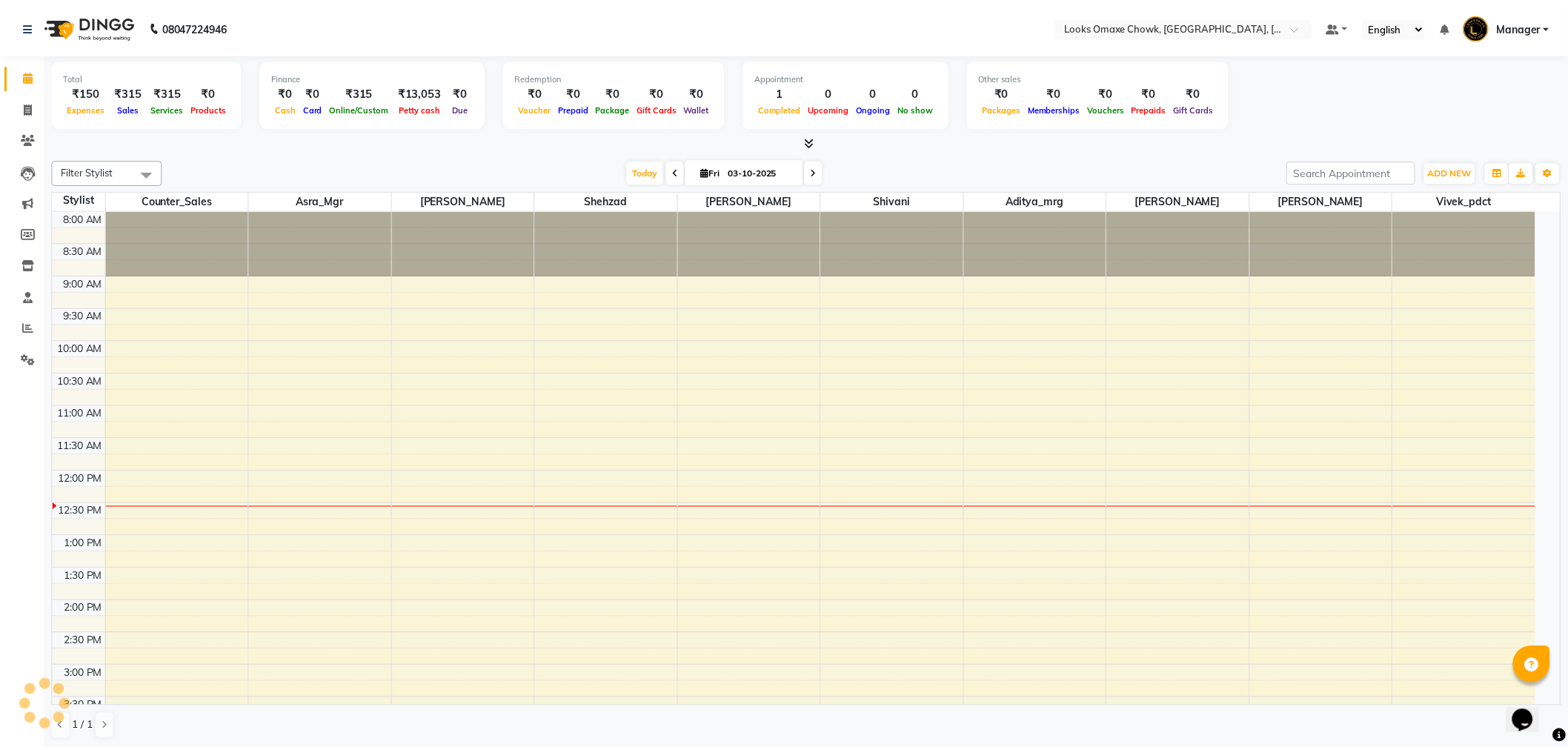
scroll to position [263, 0]
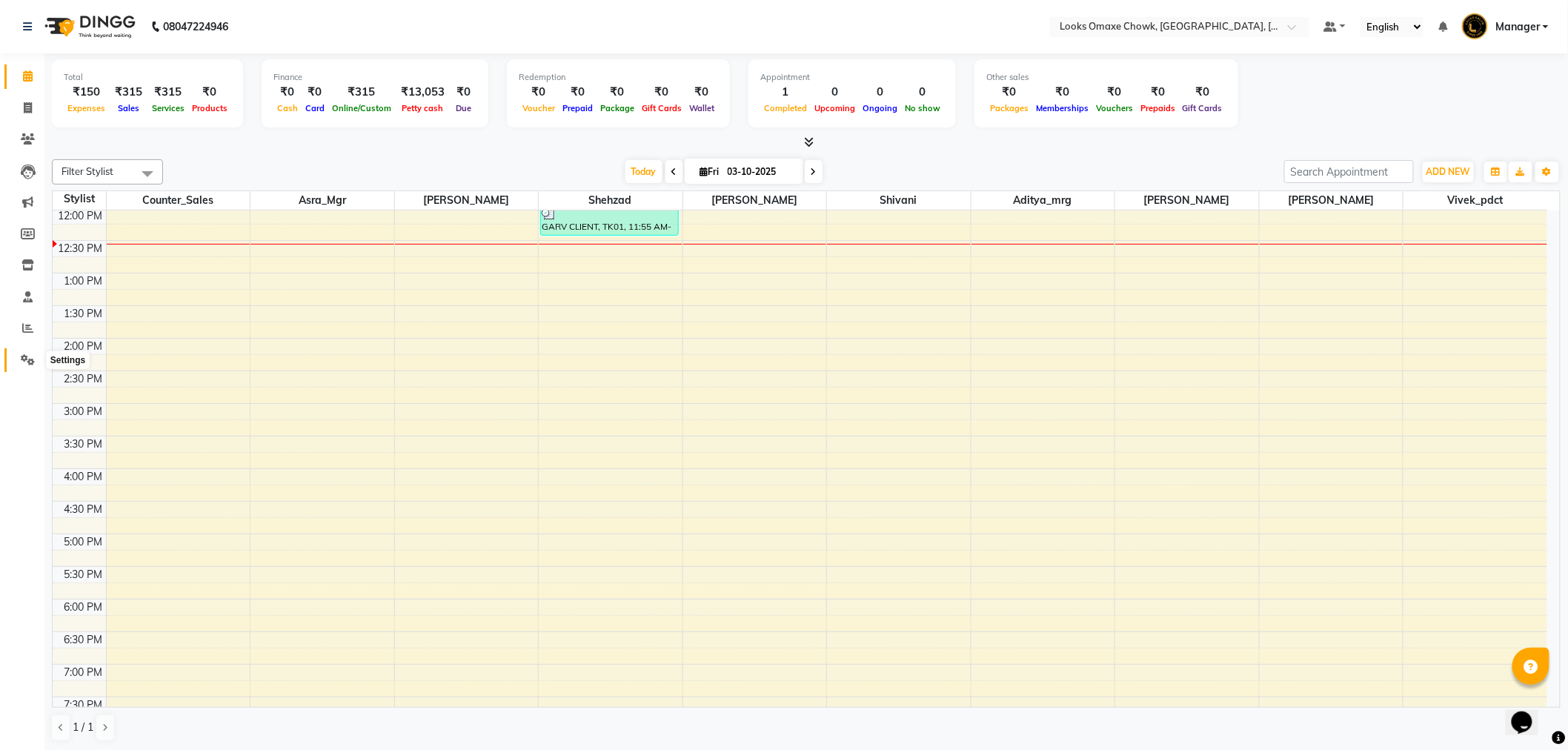
click at [28, 355] on icon at bounding box center [28, 360] width 14 height 11
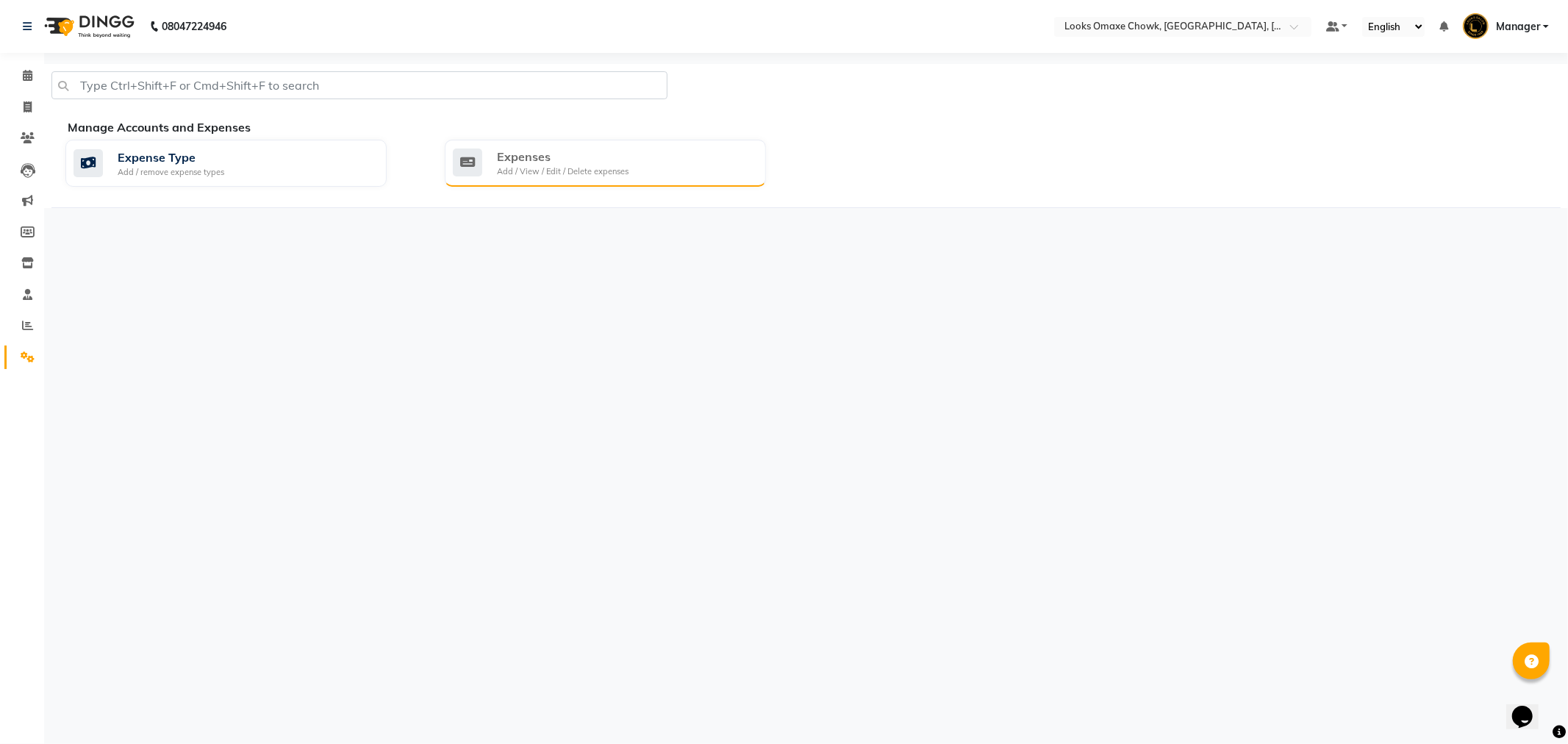
click at [602, 158] on div "Expenses" at bounding box center [563, 156] width 132 height 17
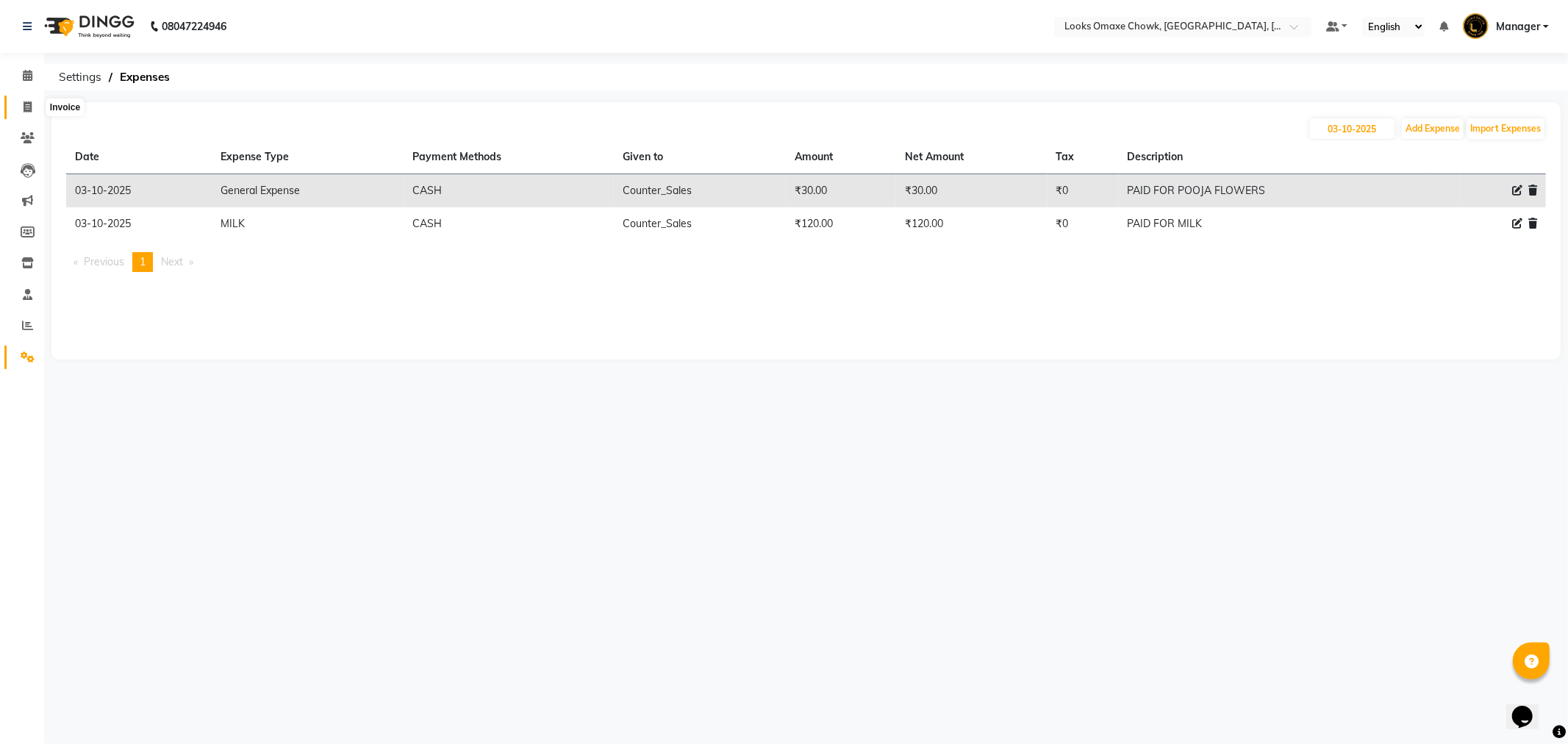
click at [24, 107] on icon at bounding box center [27, 107] width 8 height 11
select select "service"
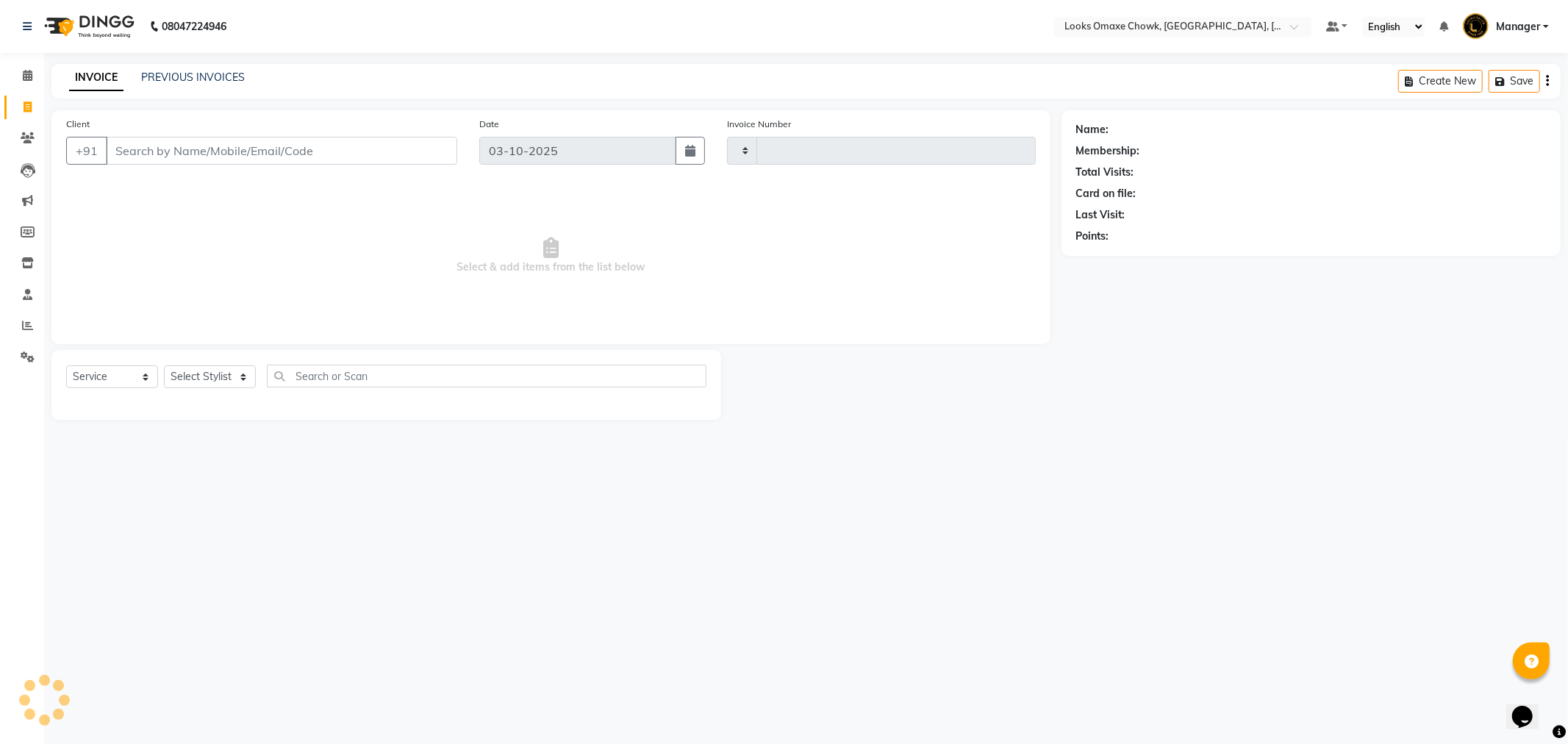
type input "1096"
select select "8121"
click at [26, 76] on icon at bounding box center [27, 75] width 10 height 11
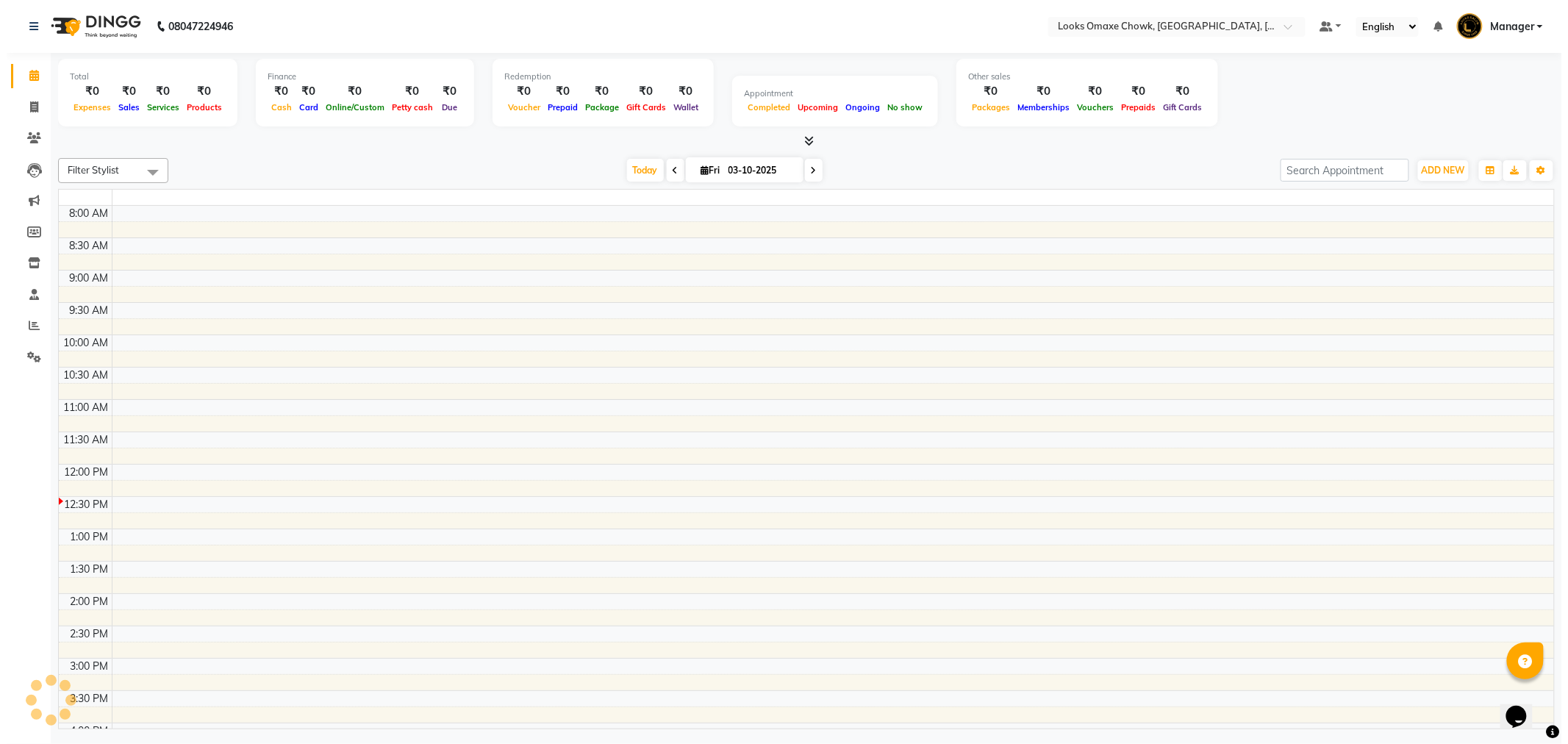
scroll to position [261, 0]
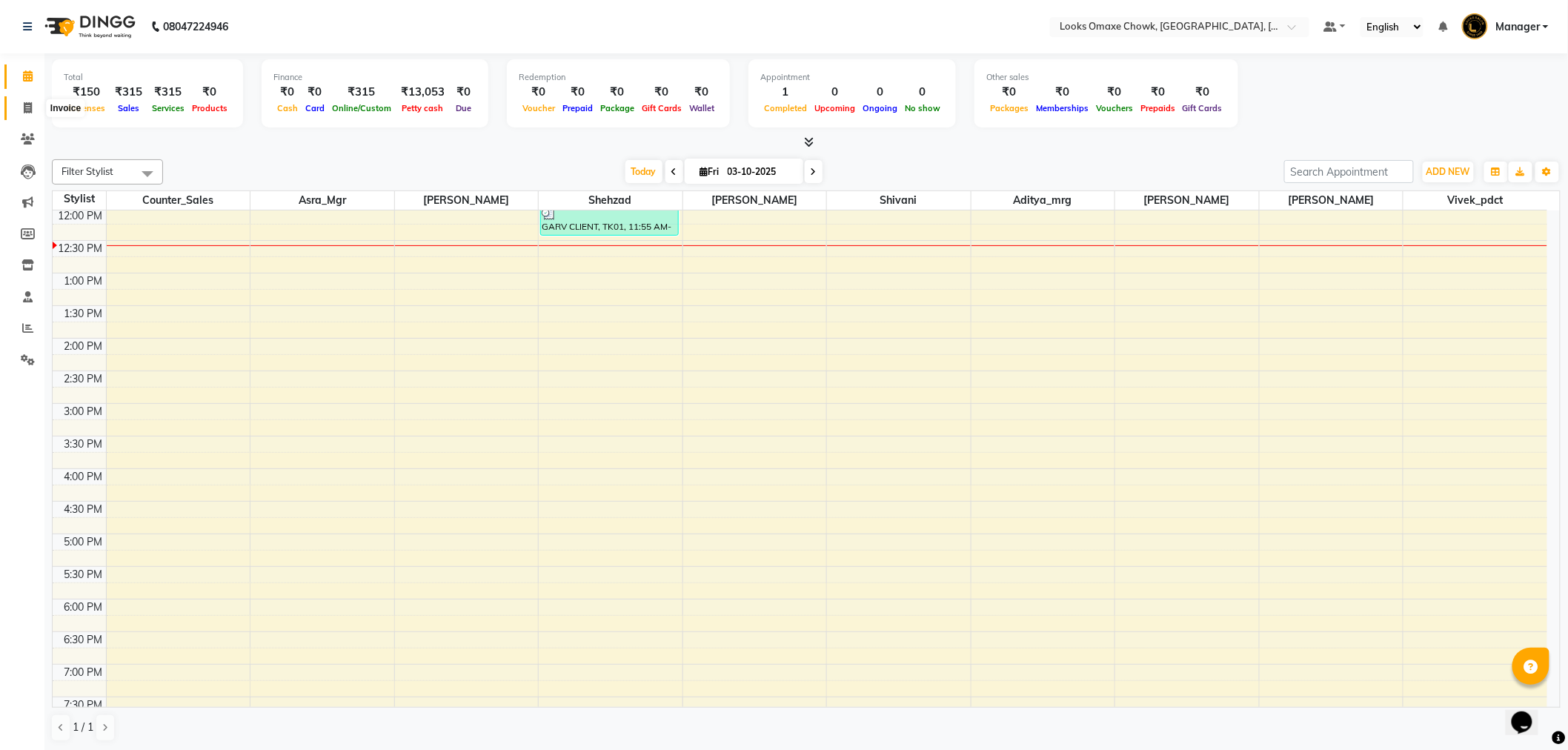
click at [30, 112] on icon at bounding box center [27, 108] width 8 height 11
select select "service"
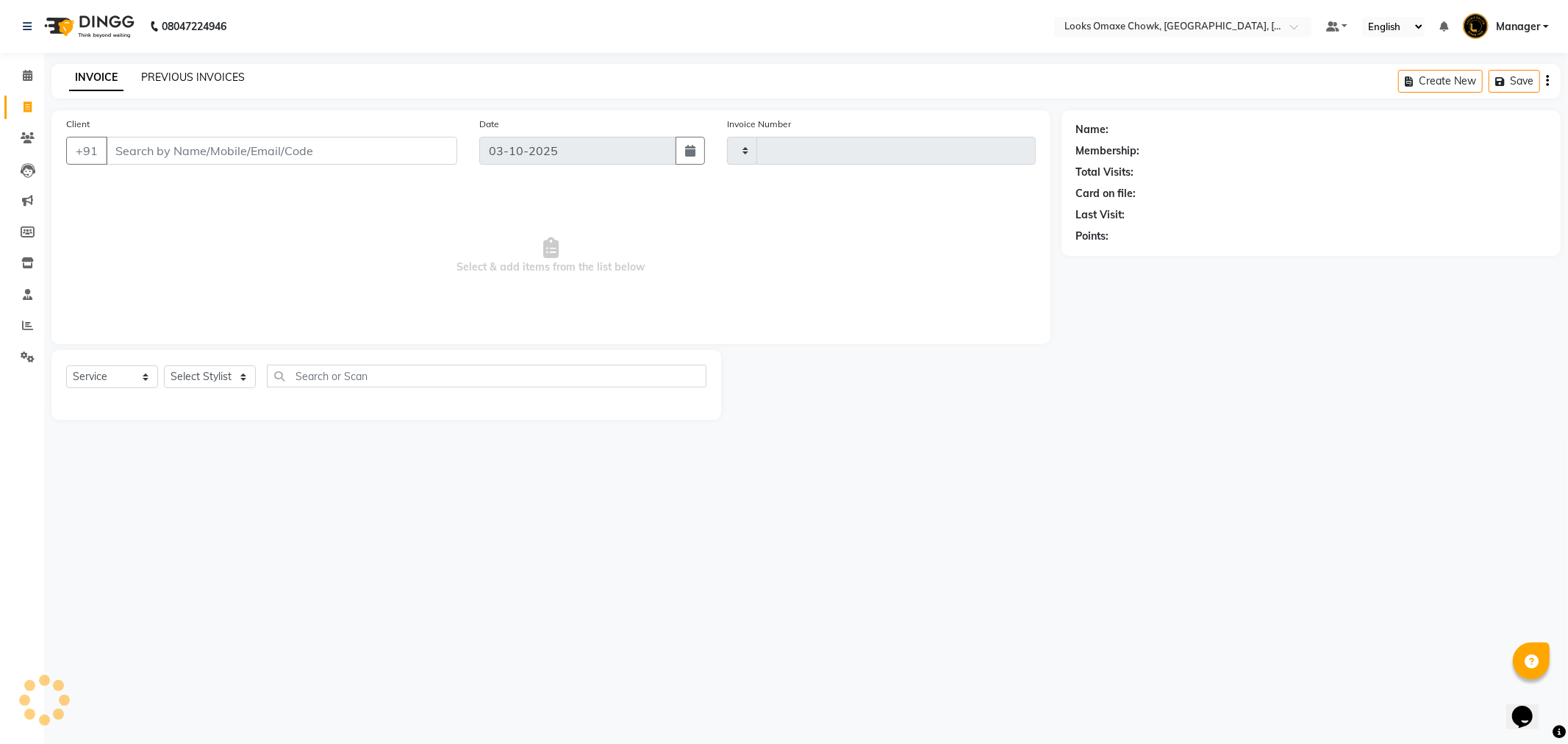
type input "1096"
click at [160, 74] on link "PREVIOUS INVOICES" at bounding box center [193, 76] width 103 height 13
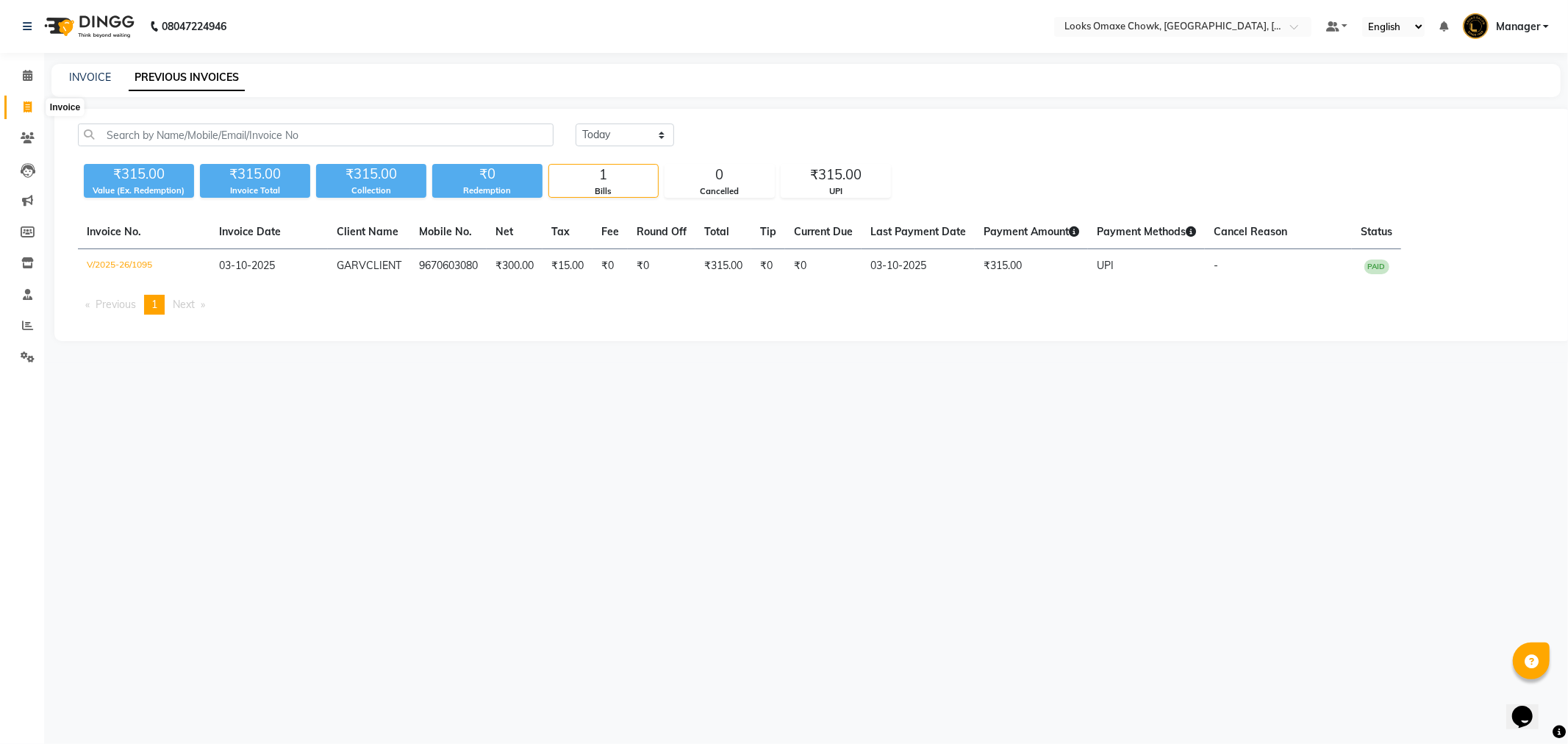
click at [25, 108] on icon at bounding box center [27, 107] width 8 height 11
select select "8121"
select select "service"
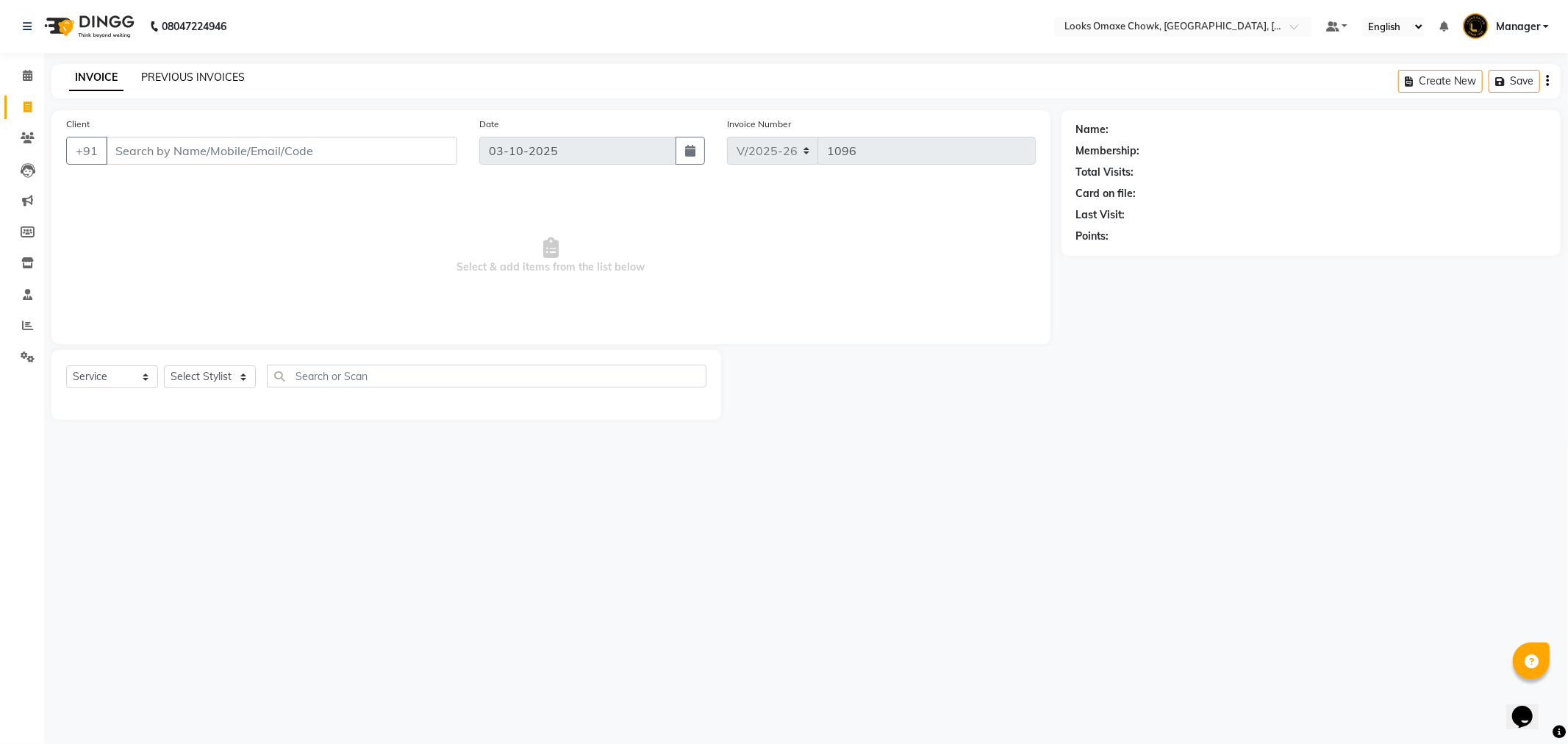
click at [184, 72] on link "PREVIOUS INVOICES" at bounding box center [193, 76] width 103 height 13
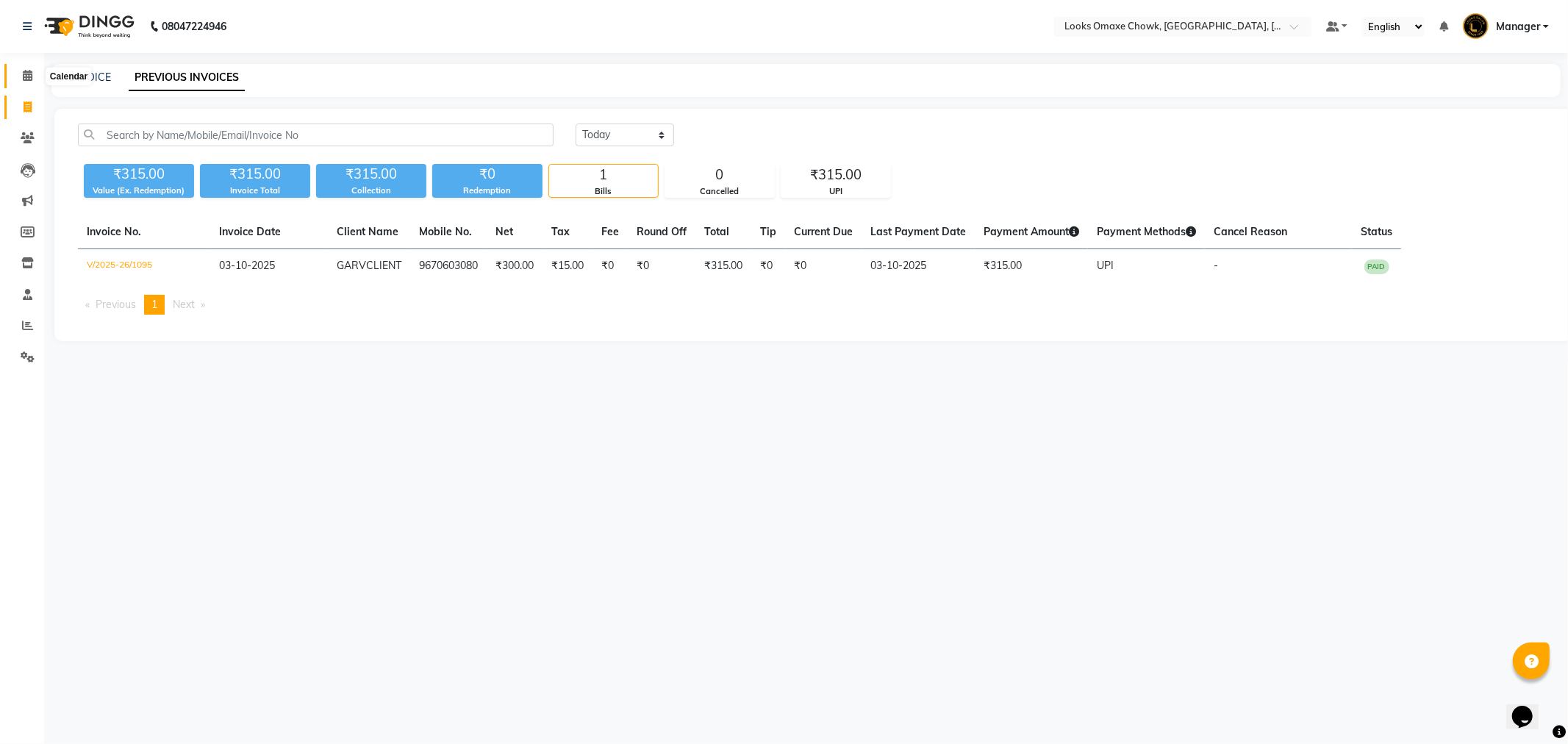
click at [28, 74] on icon at bounding box center [27, 75] width 10 height 11
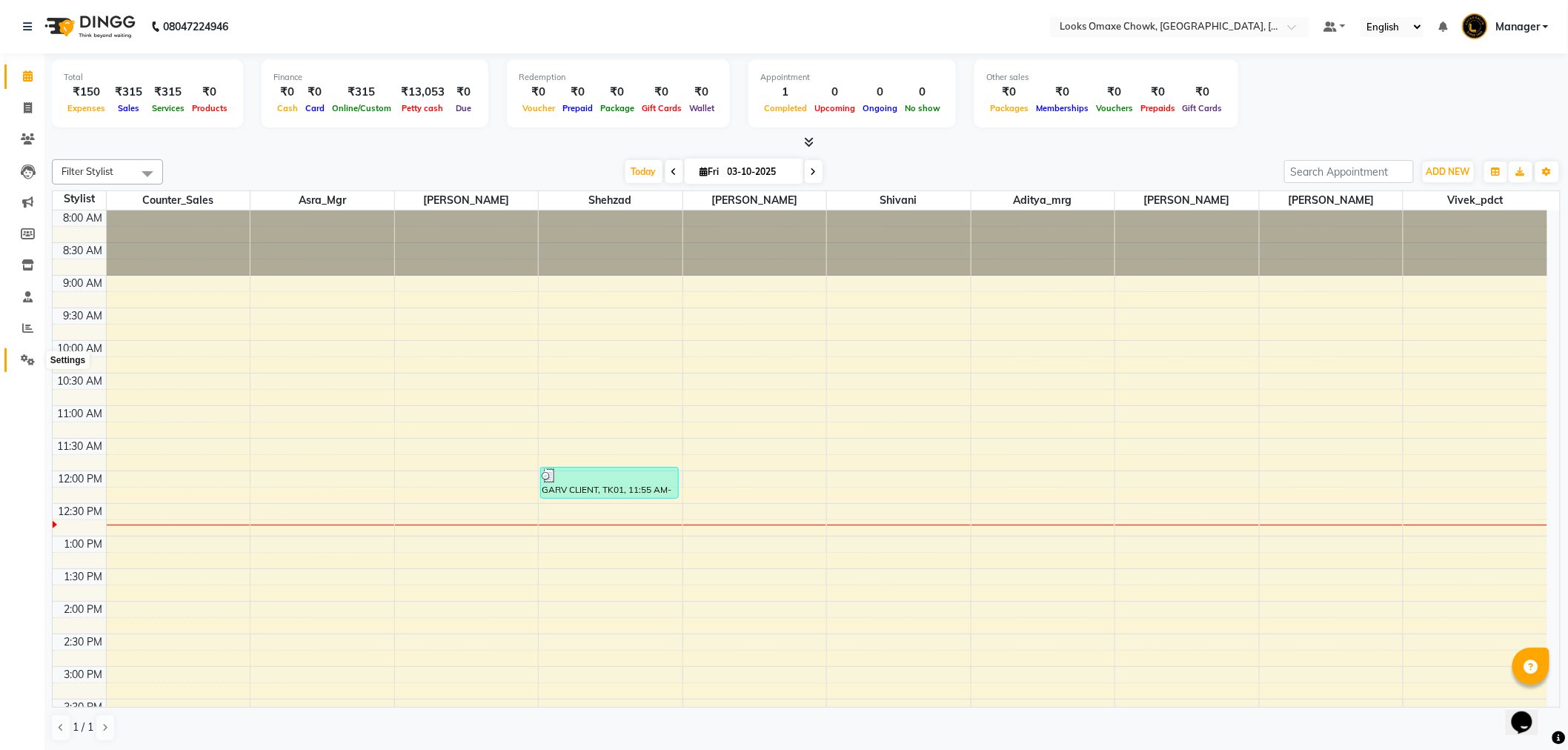
click at [30, 359] on icon at bounding box center [28, 360] width 14 height 11
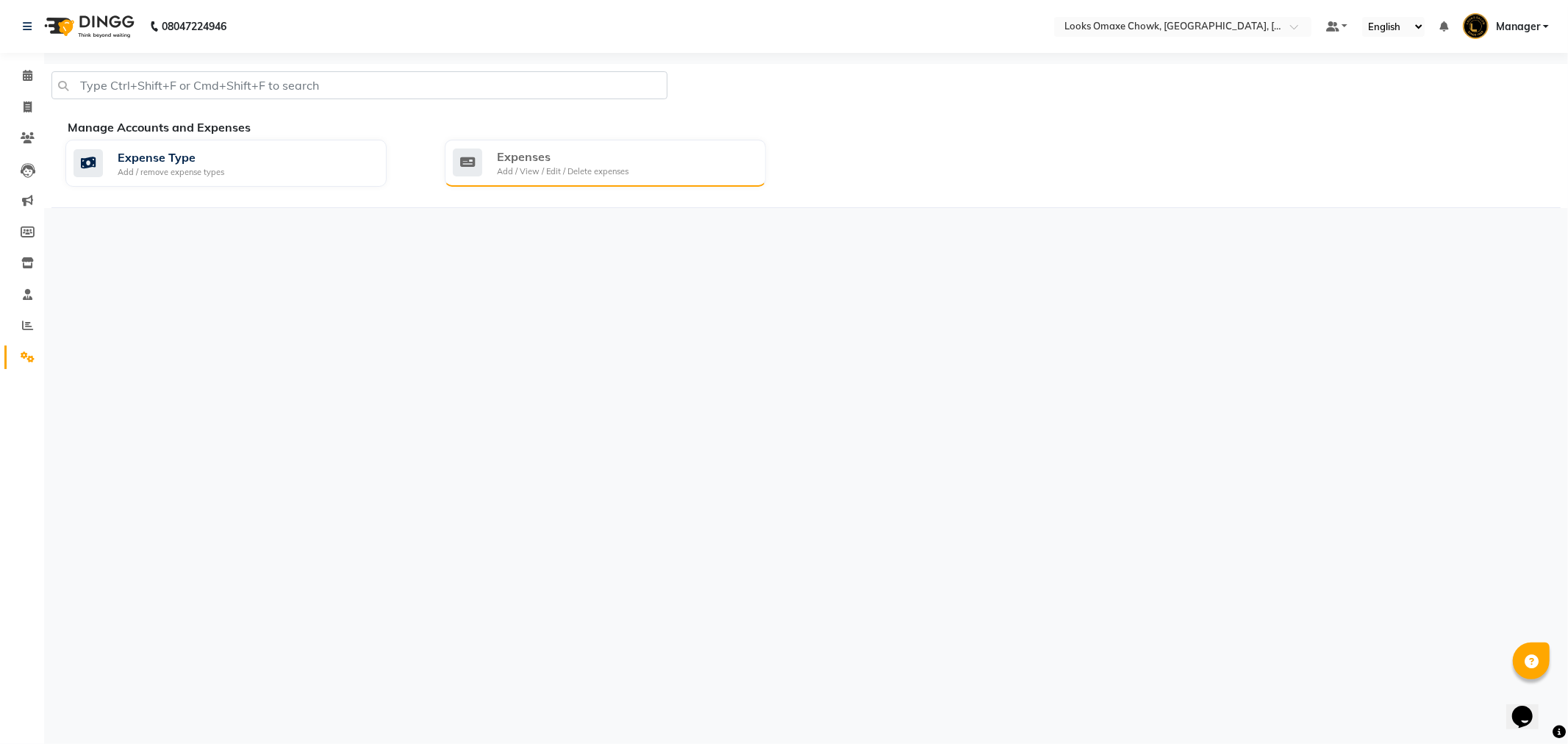
click at [563, 166] on div "Add / View / Edit / Delete expenses" at bounding box center [563, 172] width 132 height 12
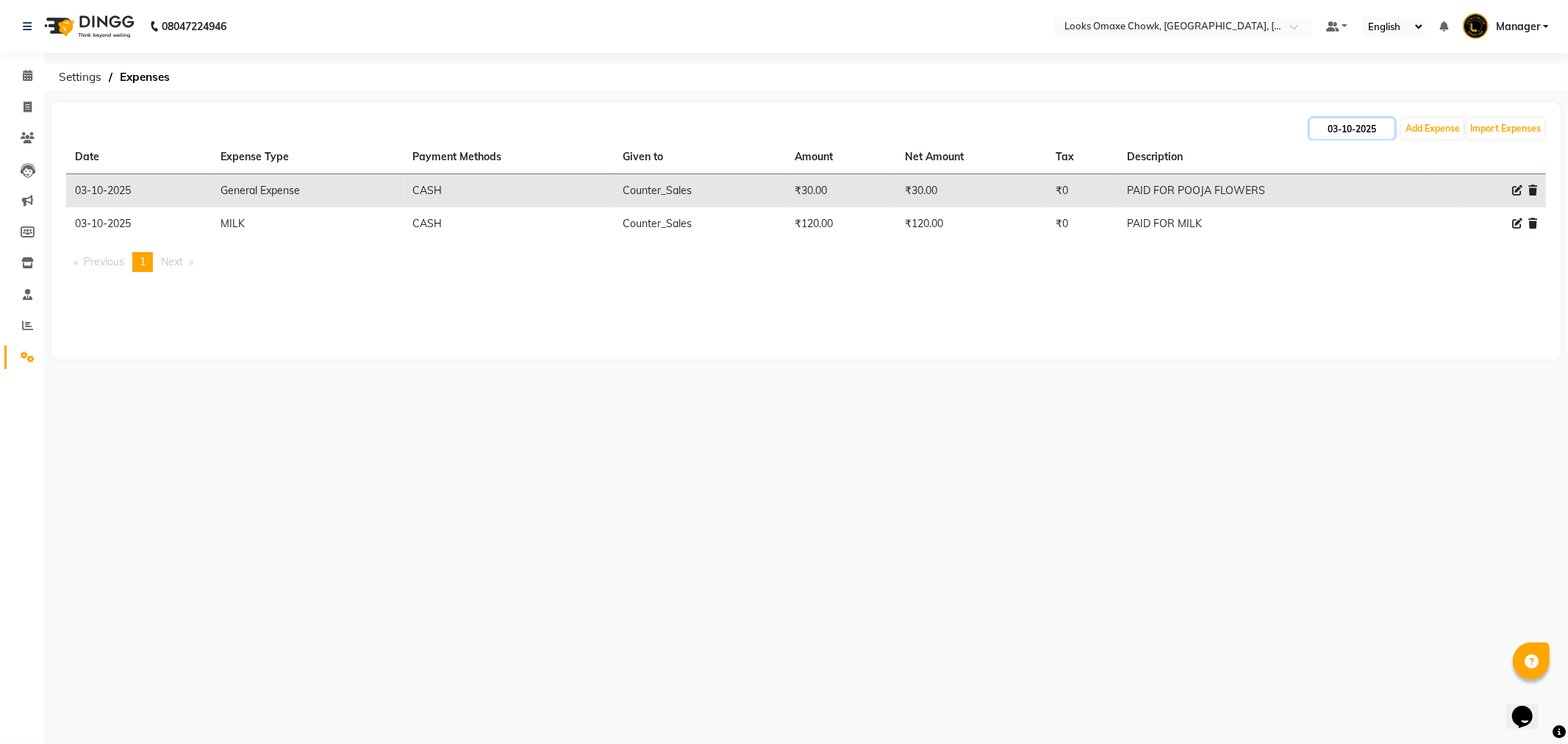
drag, startPoint x: 1350, startPoint y: 122, endPoint x: 1344, endPoint y: 128, distance: 8.5
click at [1349, 122] on input "03-10-2025" at bounding box center [1352, 128] width 84 height 21
select select "10"
select select "2025"
click at [1398, 209] on div "2" at bounding box center [1396, 203] width 23 height 23
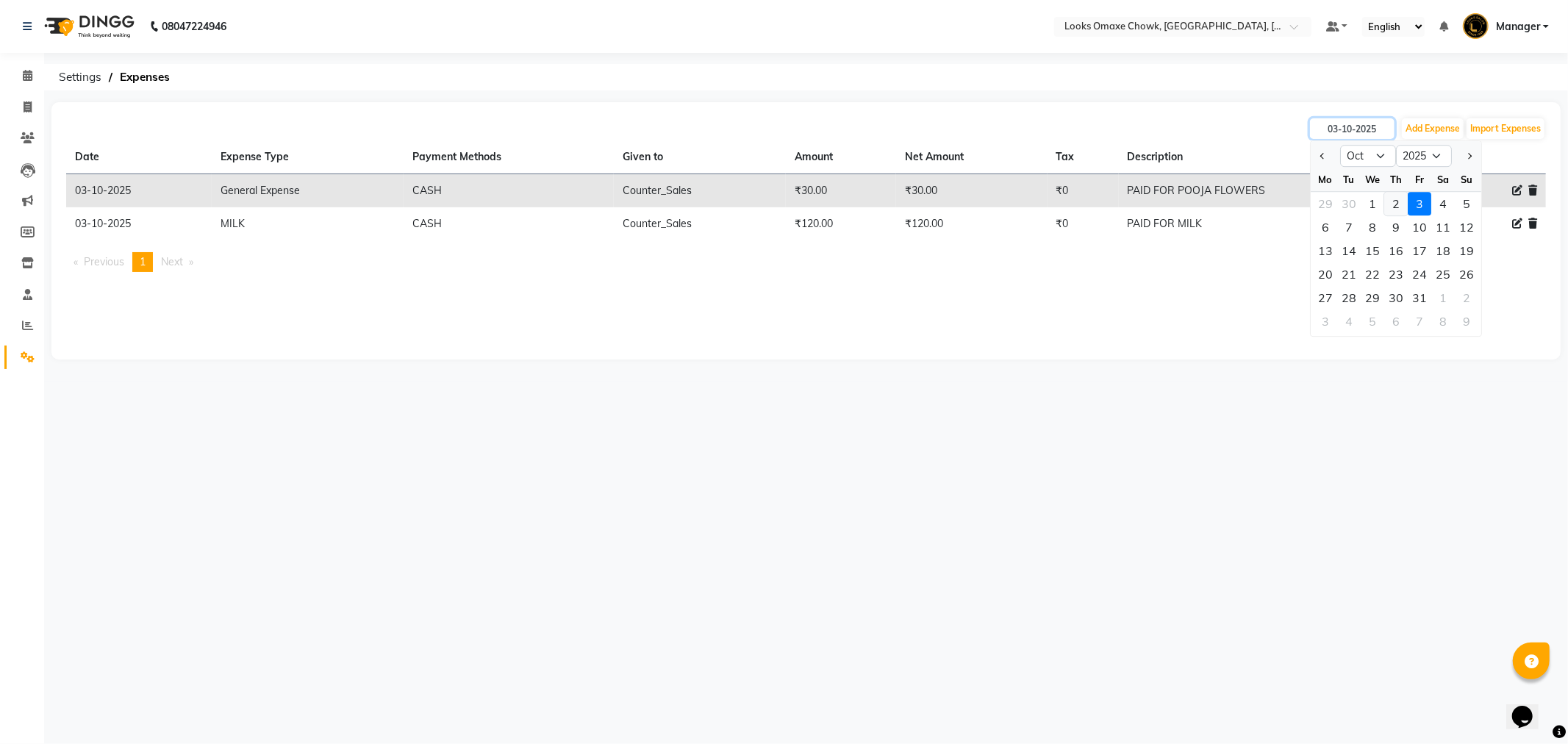
type input "02-10-2025"
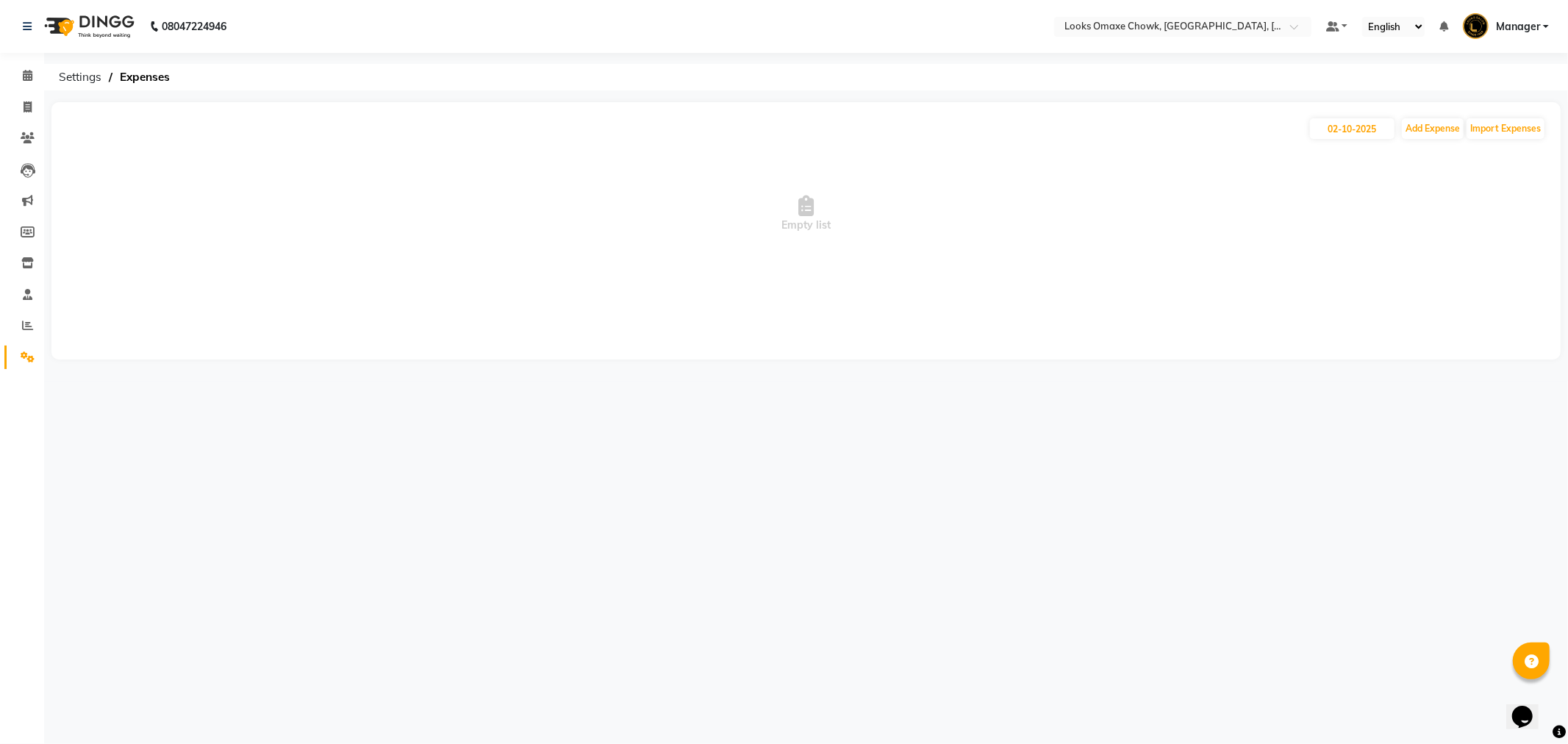
click at [1424, 195] on span "Empty list" at bounding box center [806, 214] width 1480 height 147
click at [1358, 134] on input "02-10-2025" at bounding box center [1352, 128] width 84 height 21
select select "10"
select select "2025"
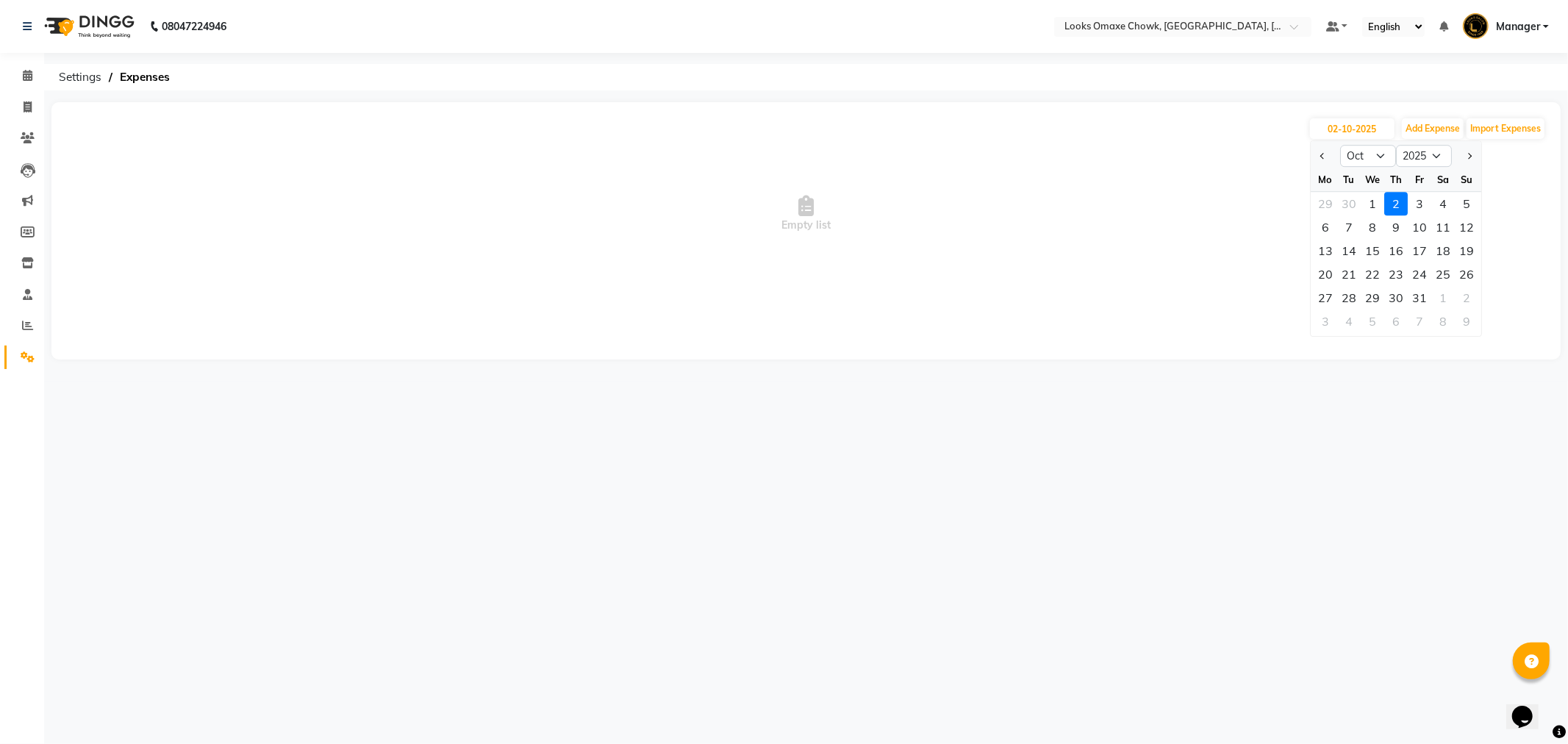
click at [1392, 204] on div "2" at bounding box center [1396, 203] width 23 height 23
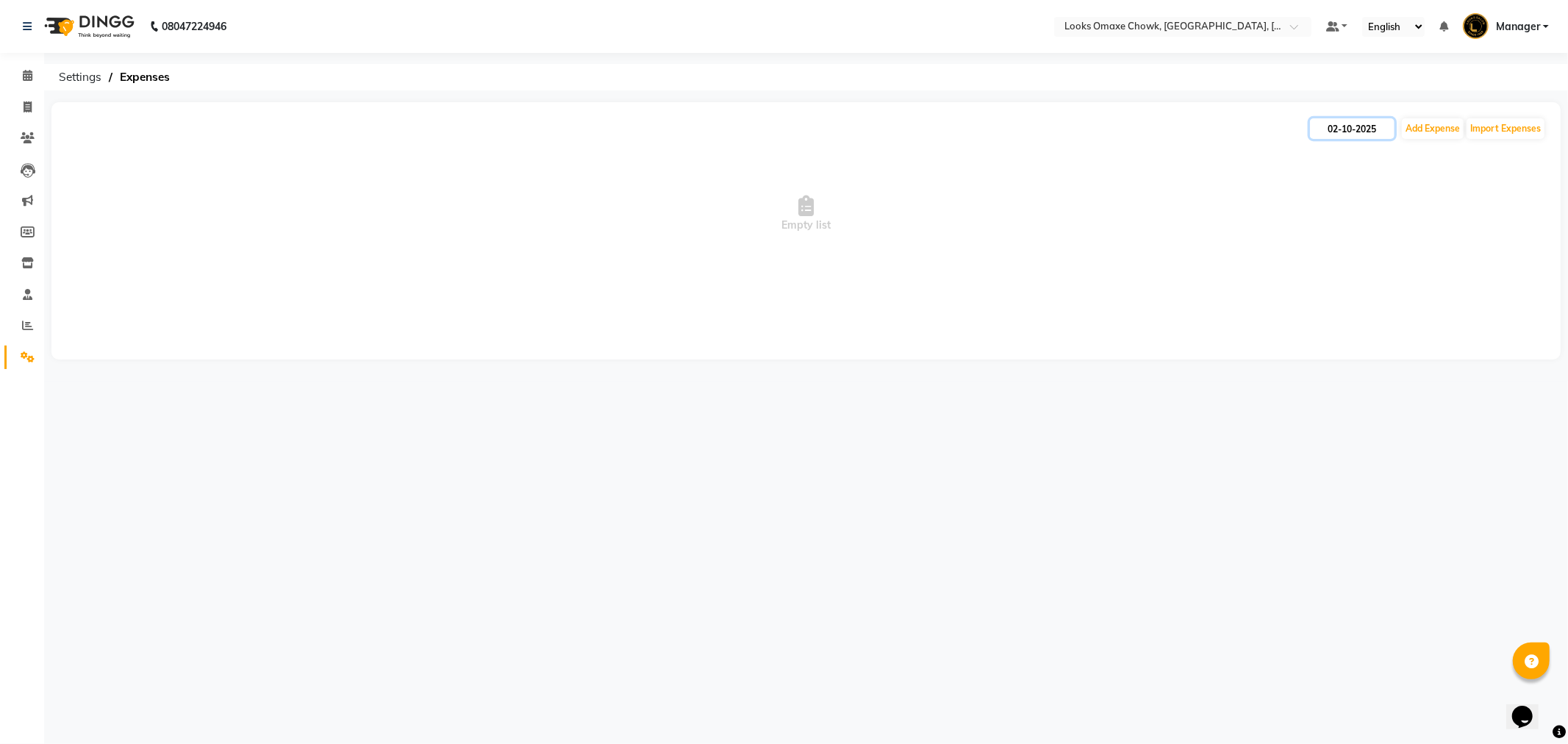
click at [1360, 128] on input "02-10-2025" at bounding box center [1352, 128] width 84 height 21
select select "10"
select select "2025"
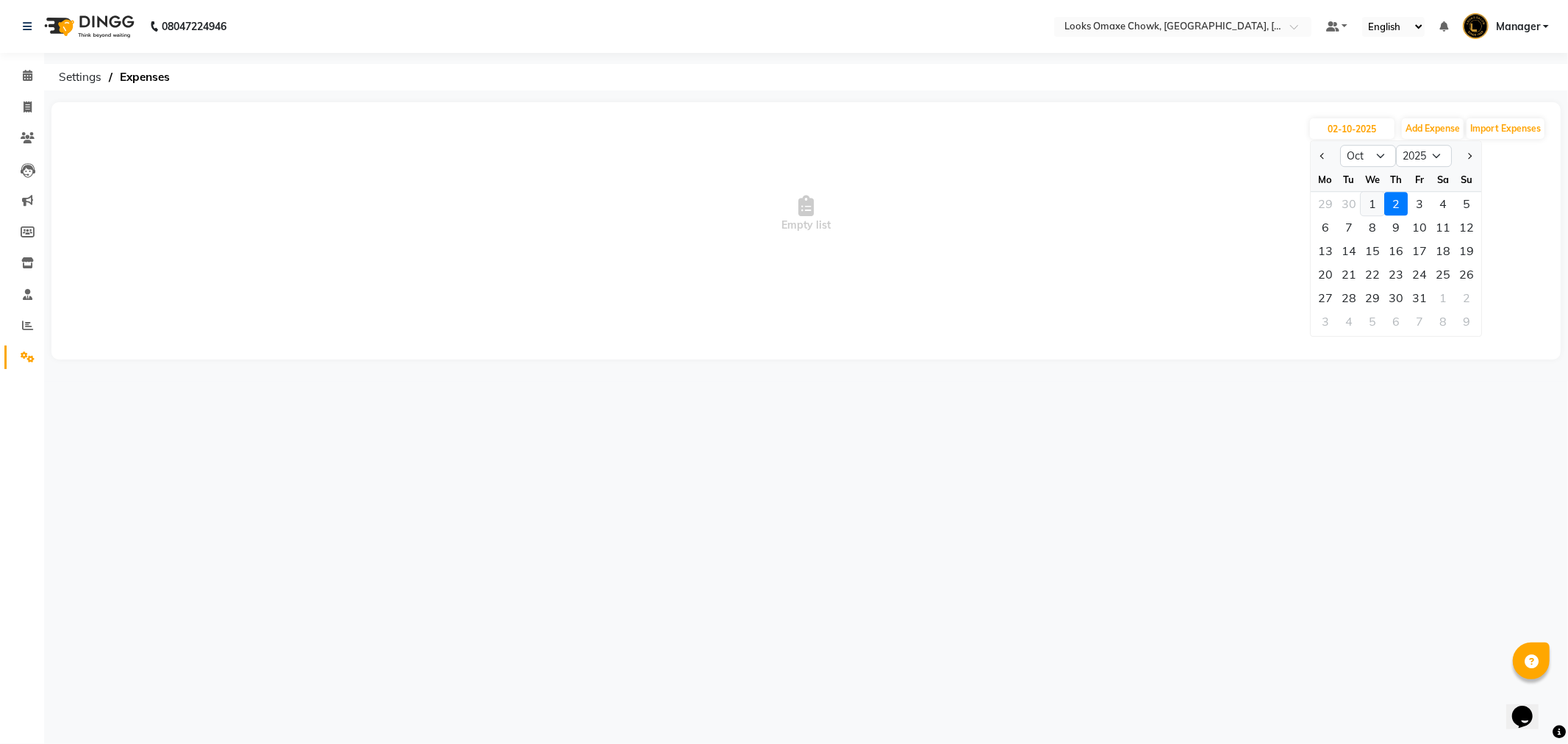
click at [1375, 201] on div "1" at bounding box center [1372, 203] width 23 height 23
type input "01-10-2025"
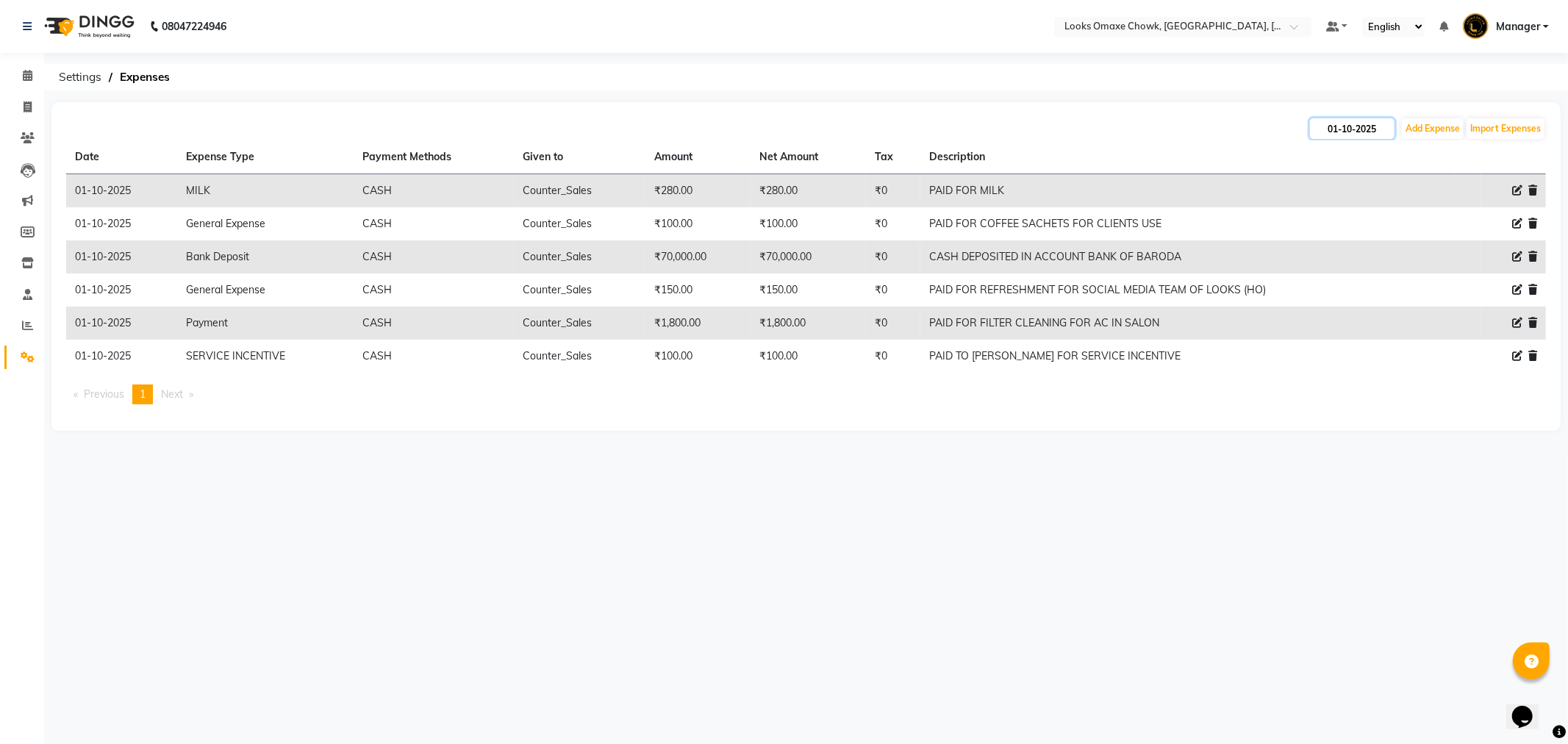
click at [1365, 128] on input "01-10-2025" at bounding box center [1352, 128] width 84 height 21
select select "10"
select select "2025"
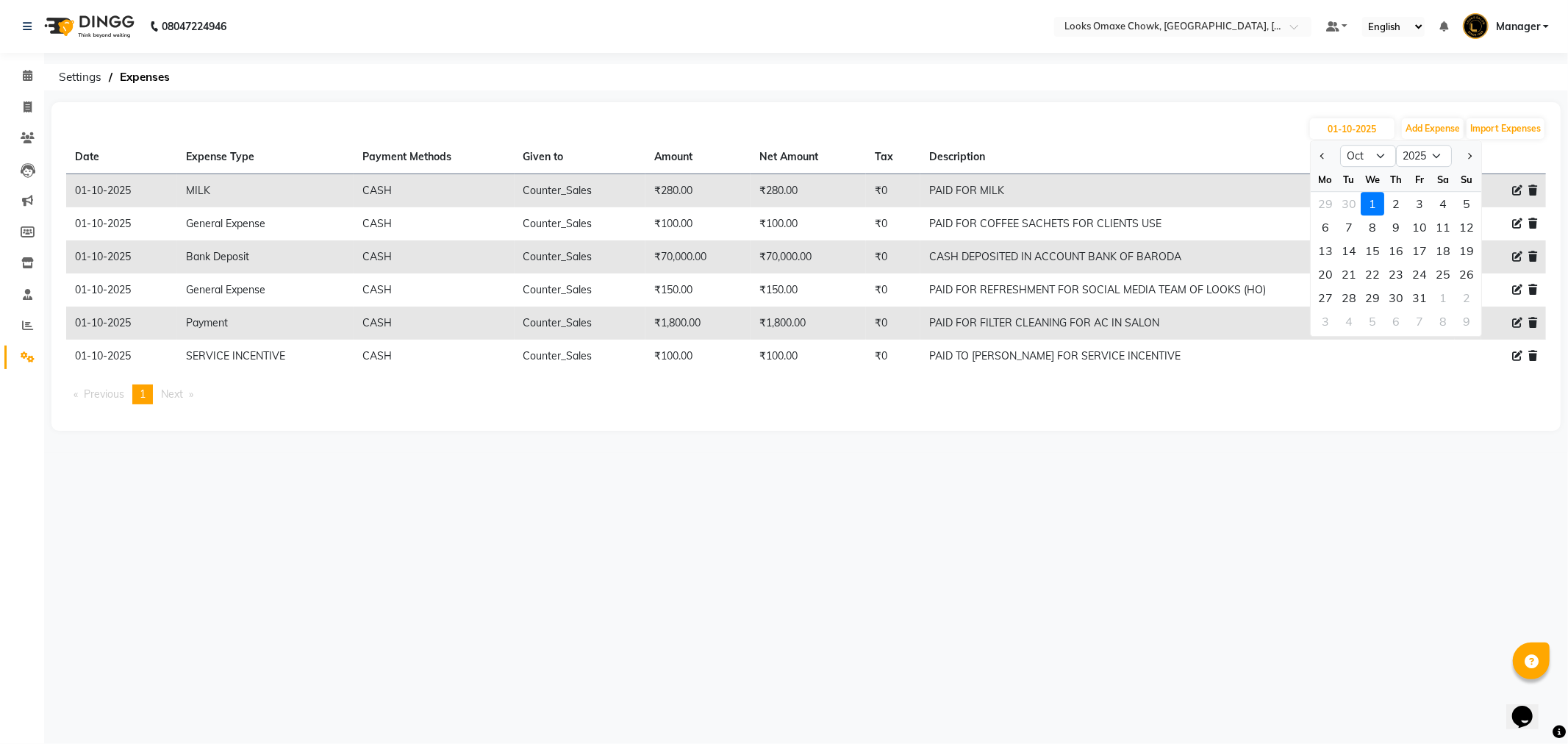
click at [1398, 201] on div "2" at bounding box center [1396, 203] width 23 height 23
type input "02-10-2025"
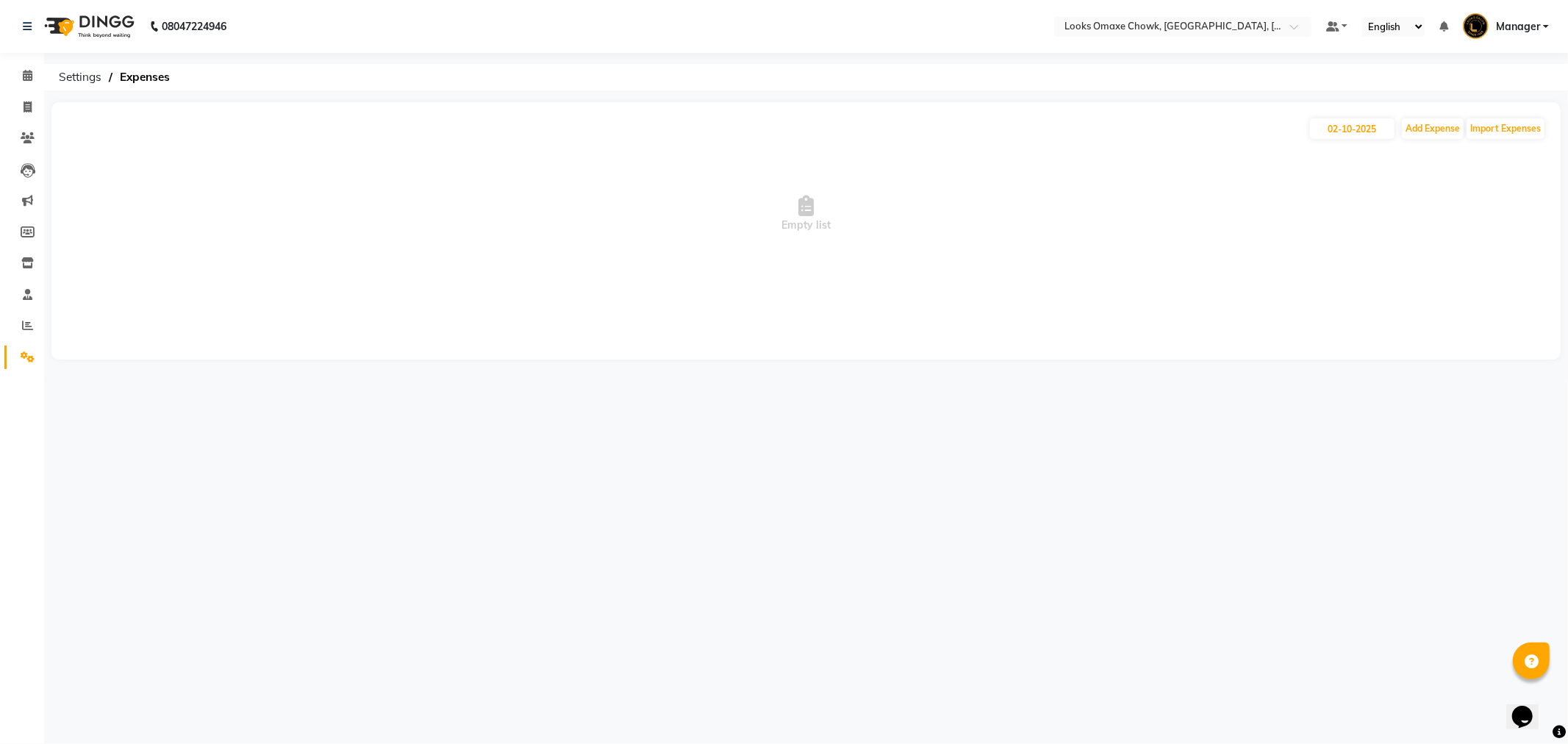
click at [1391, 176] on span "Empty list" at bounding box center [806, 214] width 1480 height 147
click at [26, 102] on icon at bounding box center [27, 107] width 8 height 11
select select "8121"
select select "service"
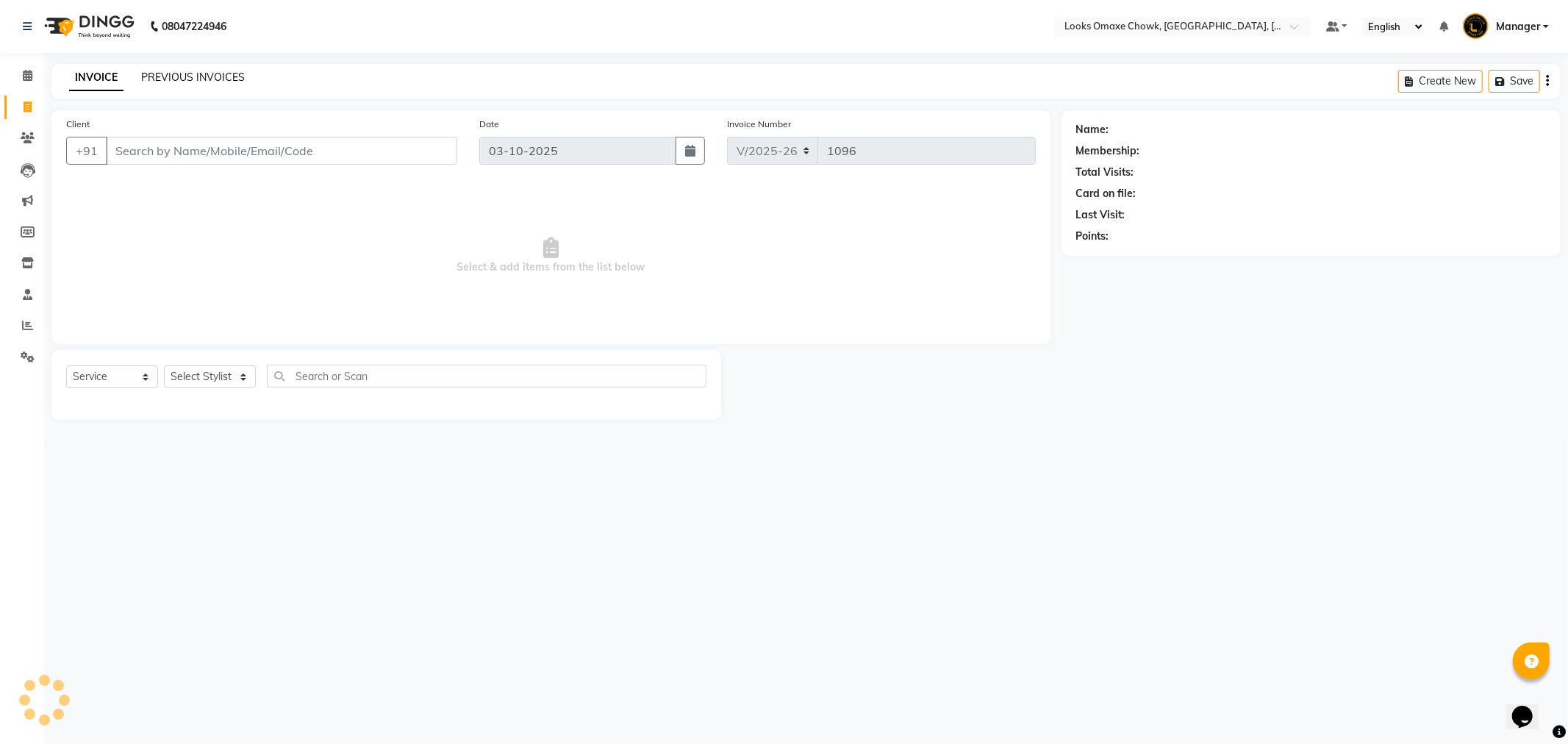
click at [209, 76] on link "PREVIOUS INVOICES" at bounding box center [193, 76] width 103 height 13
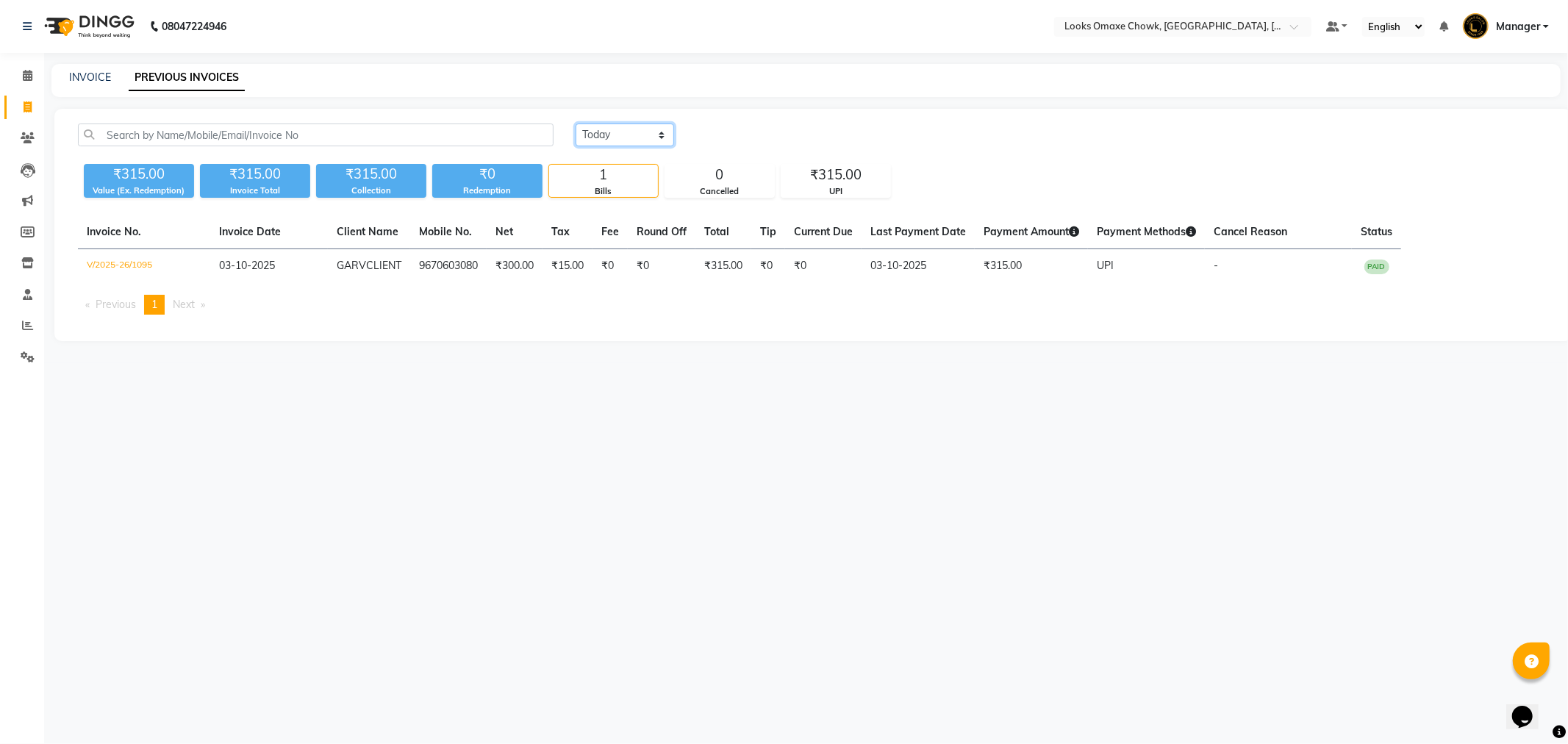
click at [656, 135] on select "Today Yesterday Custom Range" at bounding box center [624, 135] width 98 height 23
select select "yesterday"
click at [576, 123] on select "Today Yesterday Custom Range" at bounding box center [624, 135] width 98 height 23
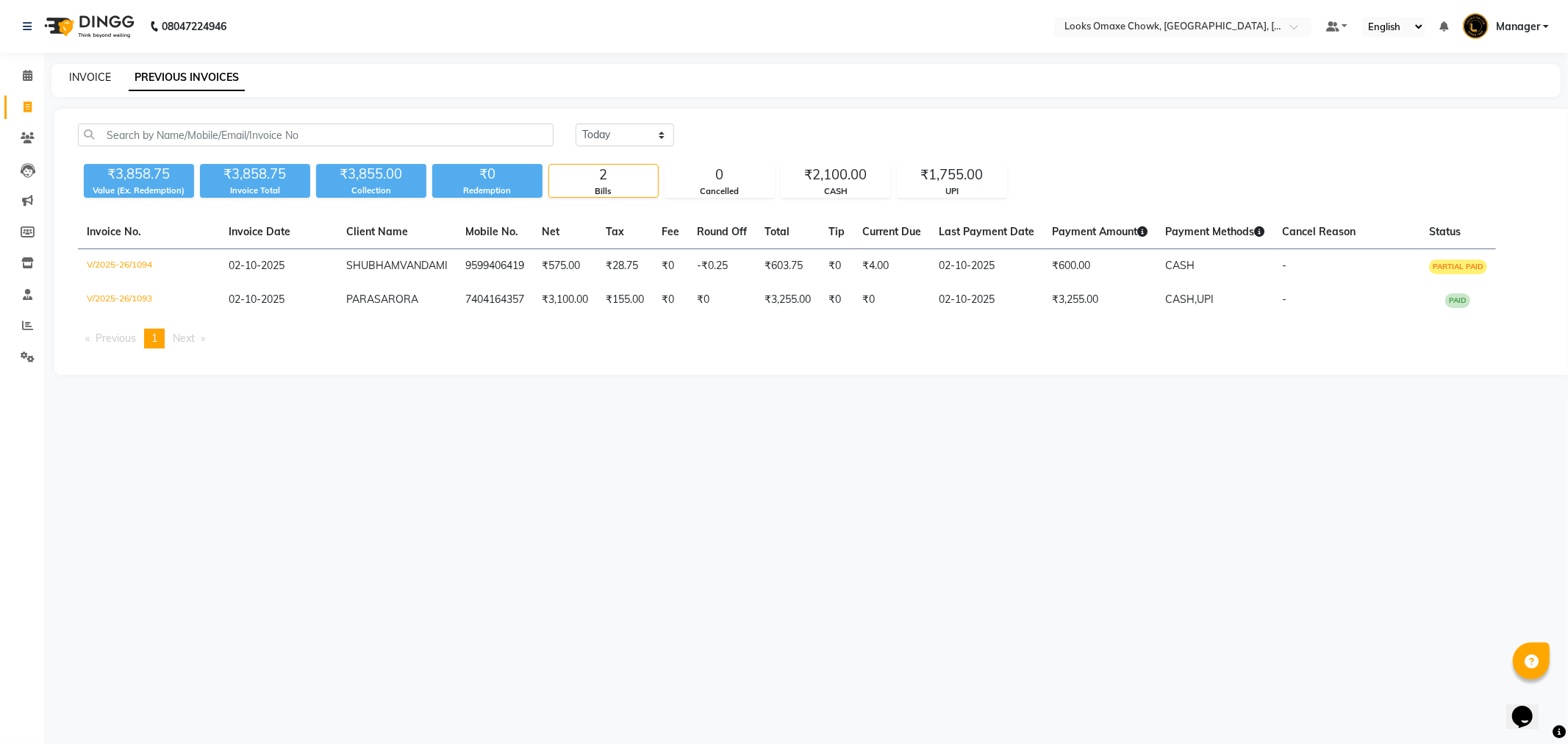
click at [84, 82] on link "INVOICE" at bounding box center [90, 76] width 42 height 13
select select "service"
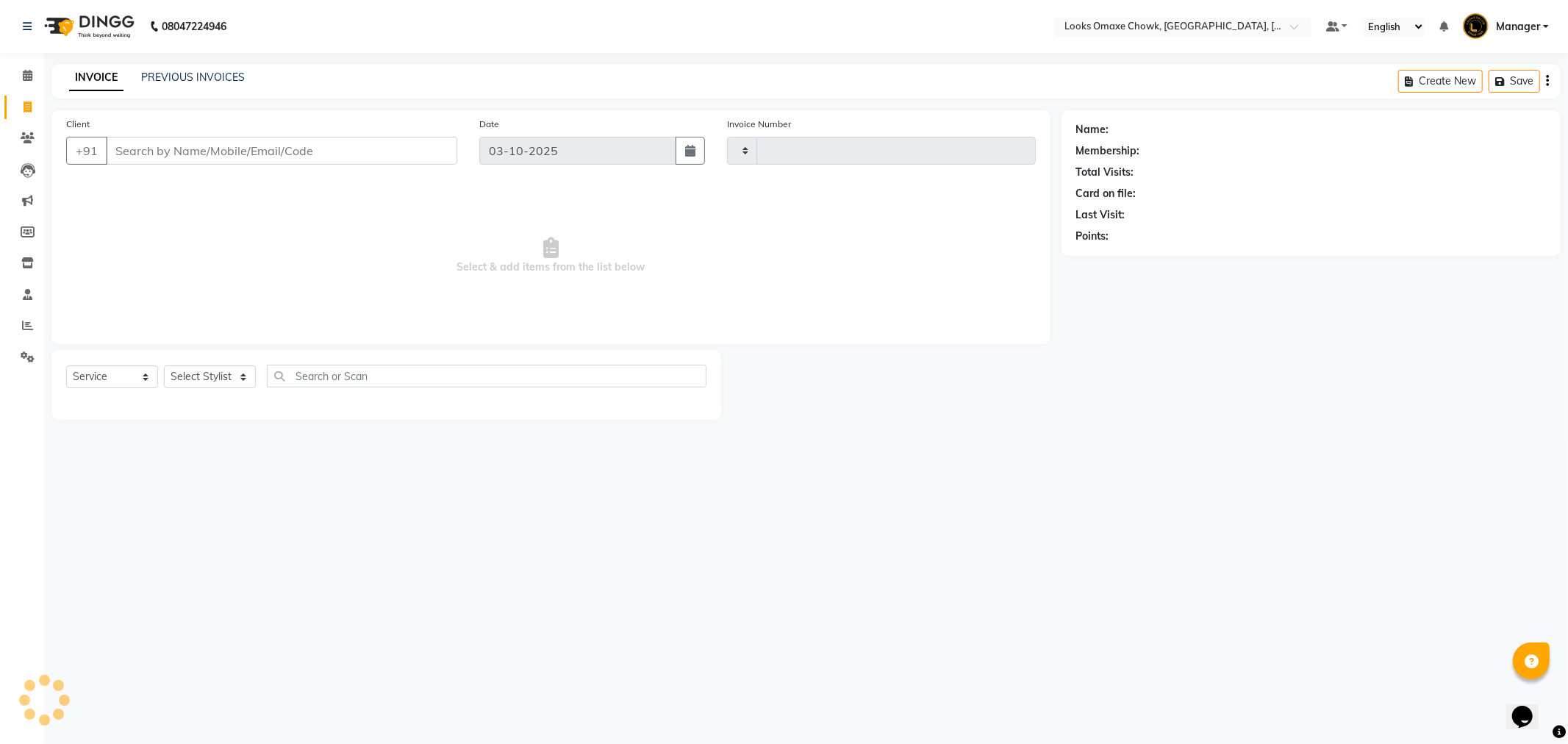
type input "1096"
select select "8121"
click at [199, 76] on link "PREVIOUS INVOICES" at bounding box center [193, 76] width 103 height 13
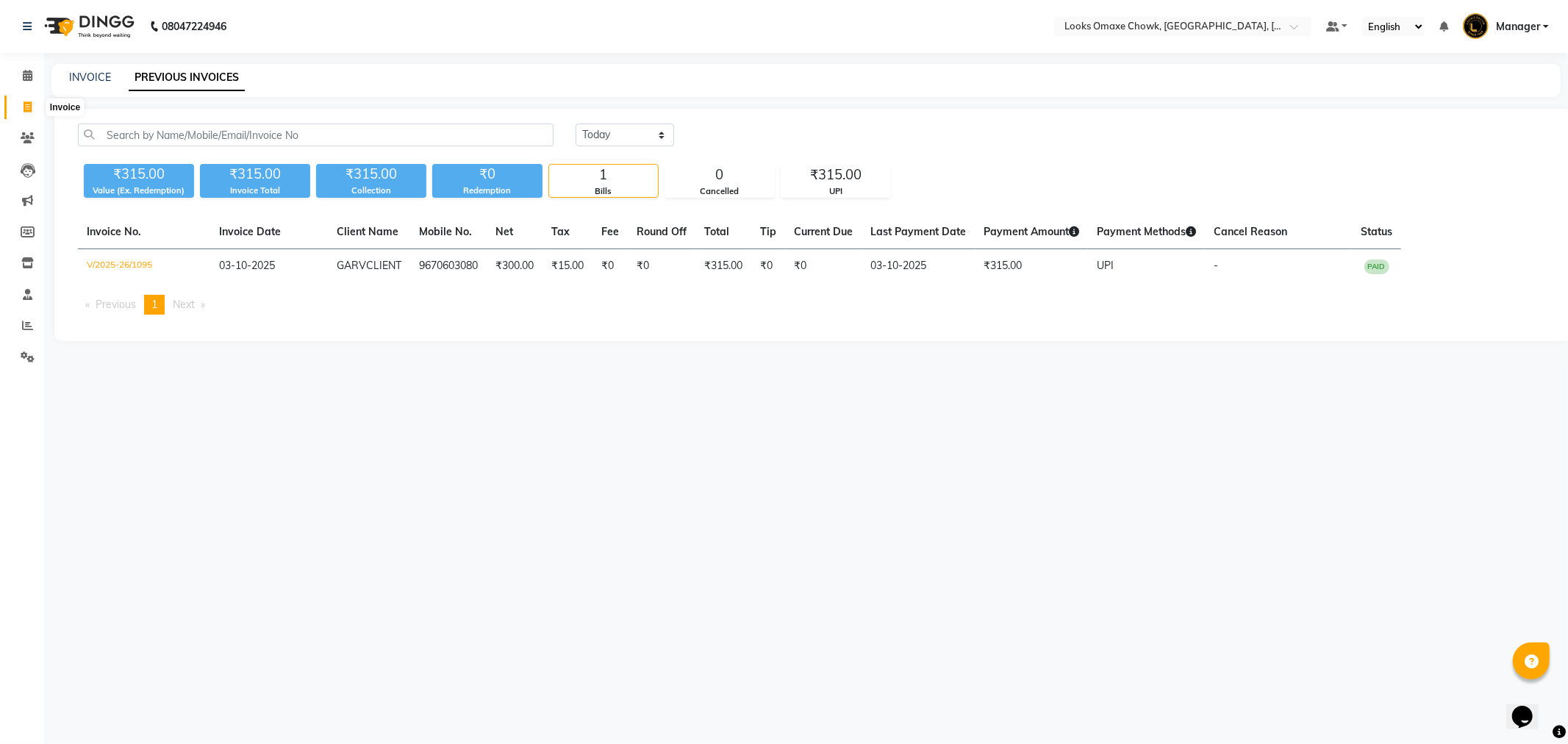
click at [26, 105] on icon at bounding box center [27, 107] width 8 height 11
select select "8121"
select select "service"
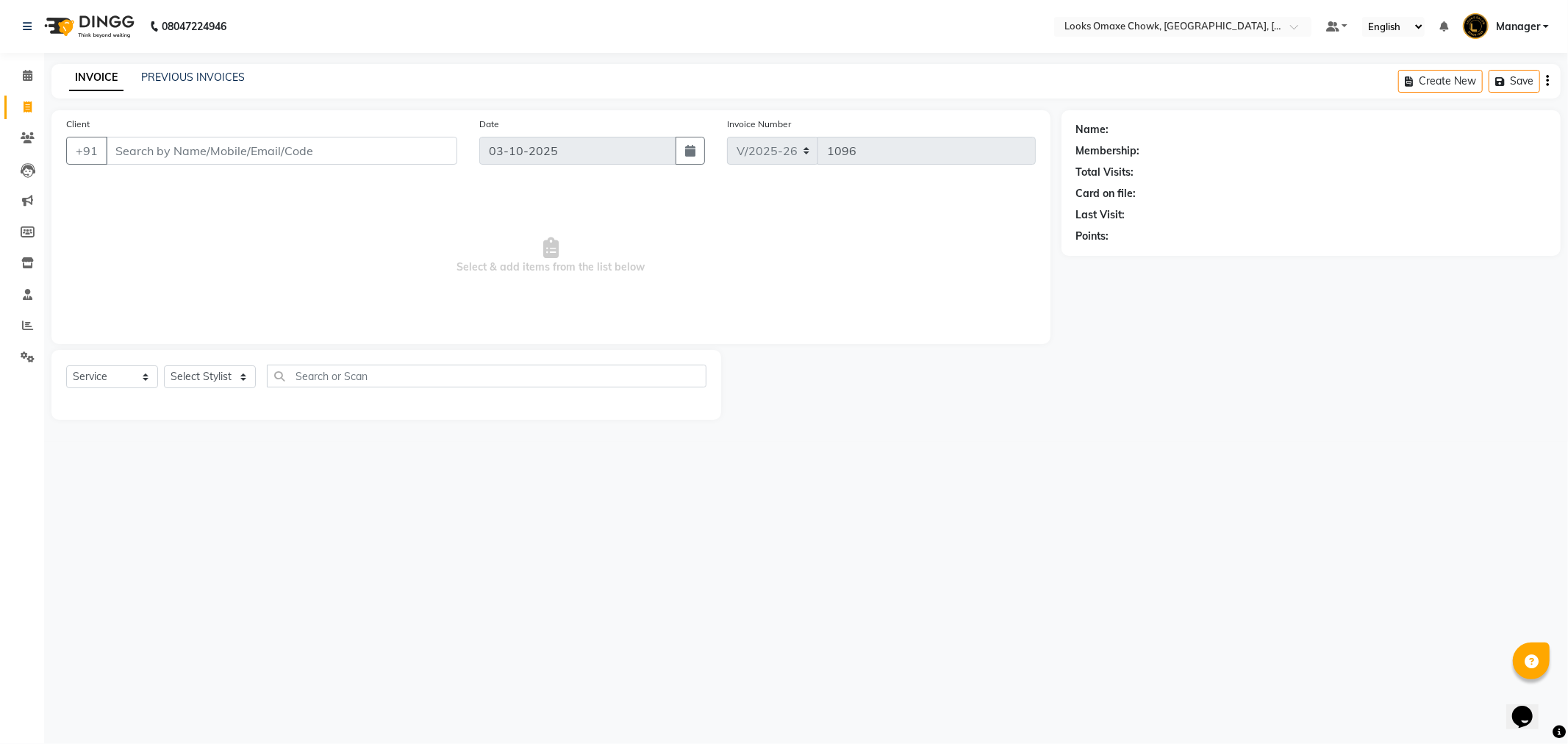
click at [212, 69] on div "INVOICE PREVIOUS INVOICES Create New Save" at bounding box center [806, 82] width 1510 height 35
click at [218, 86] on div "INVOICE PREVIOUS INVOICES" at bounding box center [156, 77] width 211 height 16
click at [214, 76] on link "PREVIOUS INVOICES" at bounding box center [193, 76] width 103 height 13
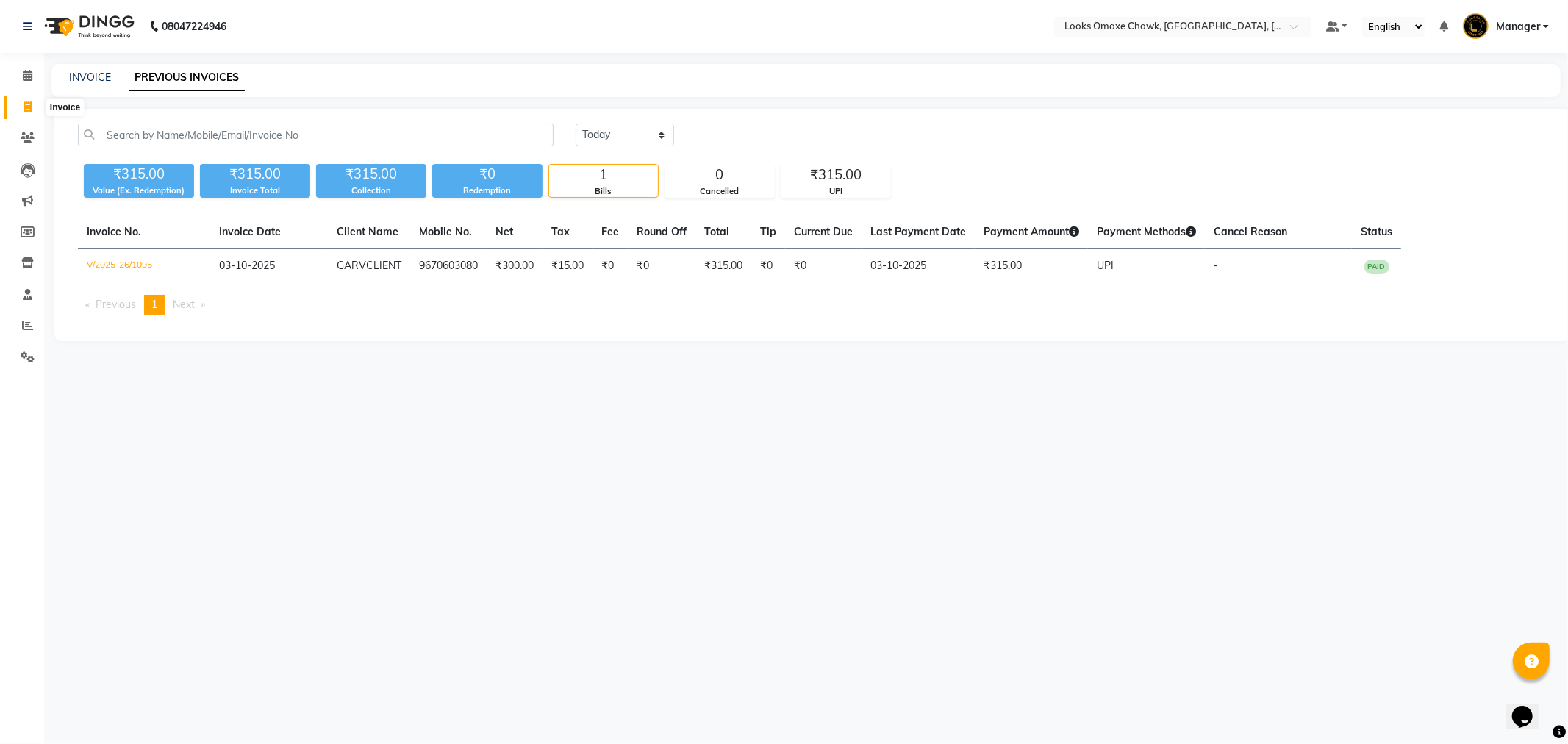
click at [26, 110] on icon at bounding box center [27, 107] width 8 height 11
select select "8121"
select select "service"
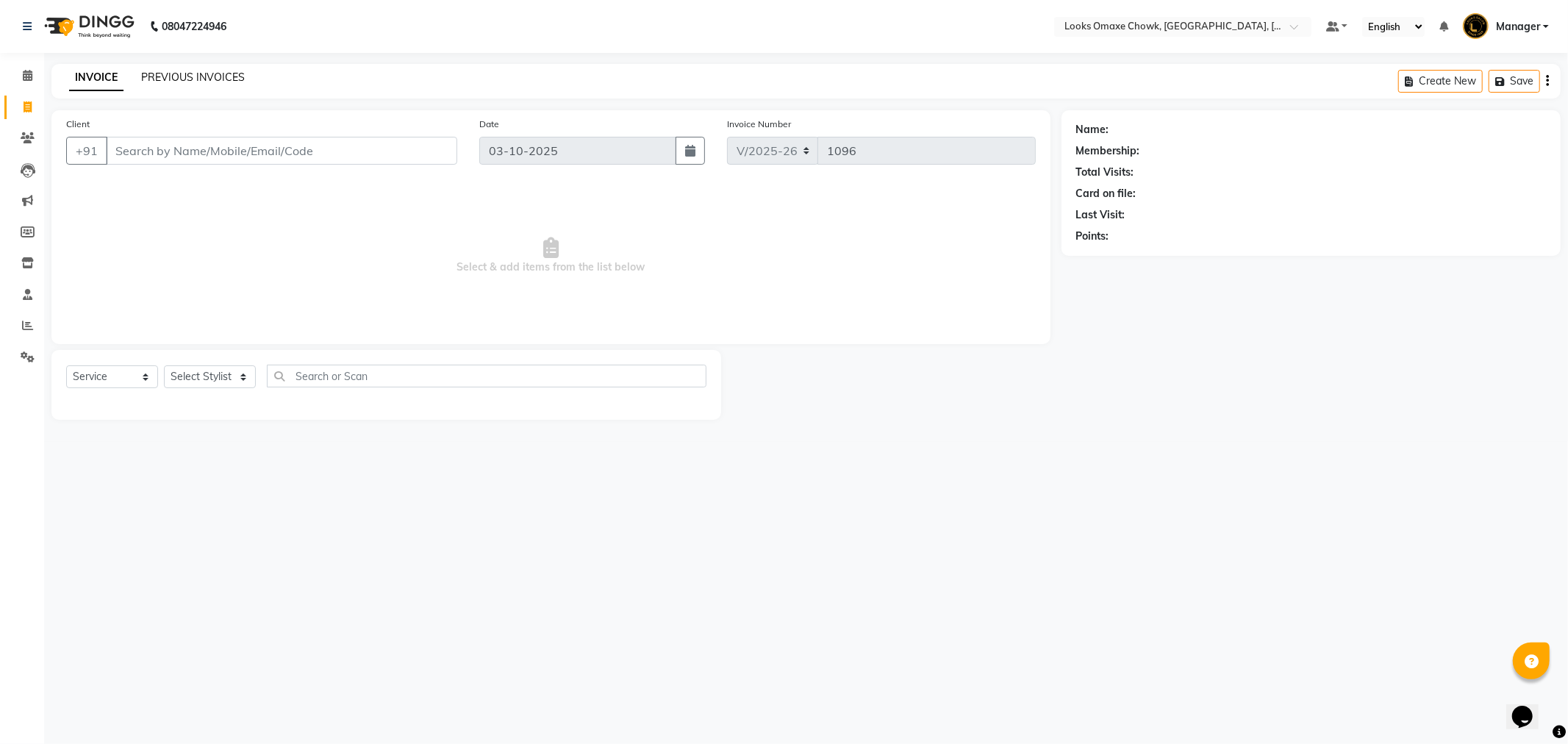
click at [209, 74] on link "PREVIOUS INVOICES" at bounding box center [193, 76] width 103 height 13
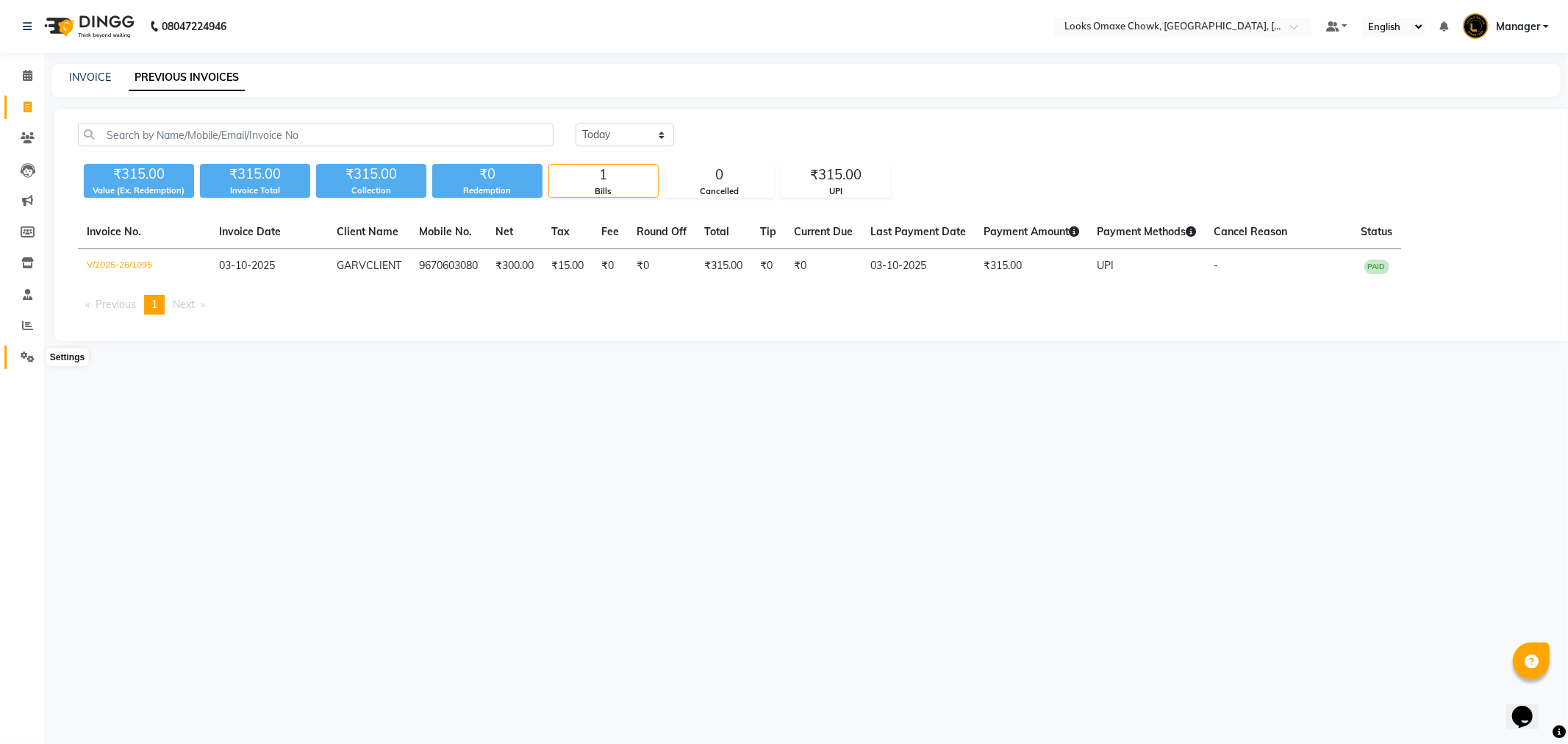
click at [17, 351] on span at bounding box center [28, 357] width 26 height 16
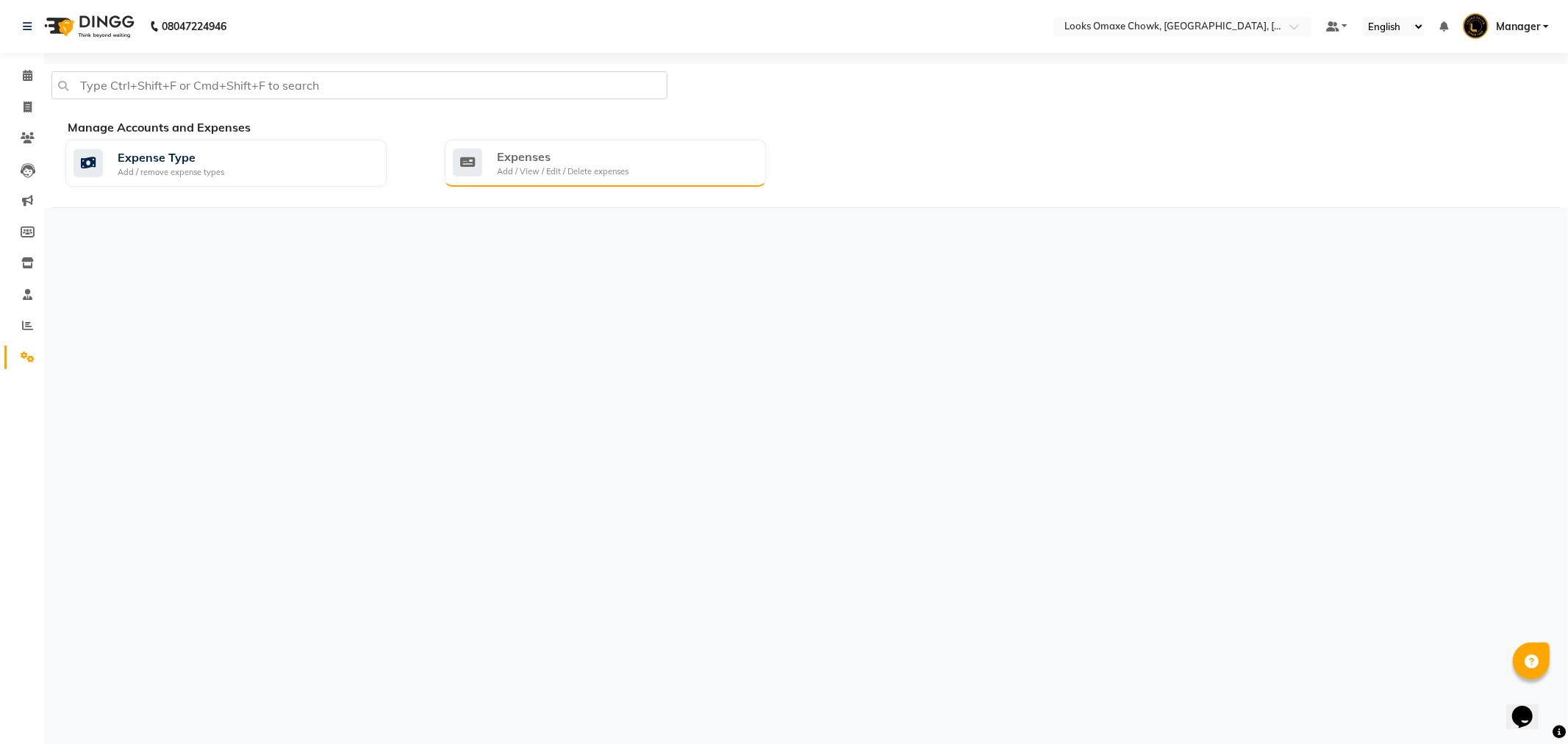
click at [487, 163] on div "Expenses Add / View / Edit / Delete expenses" at bounding box center [603, 162] width 301 height 30
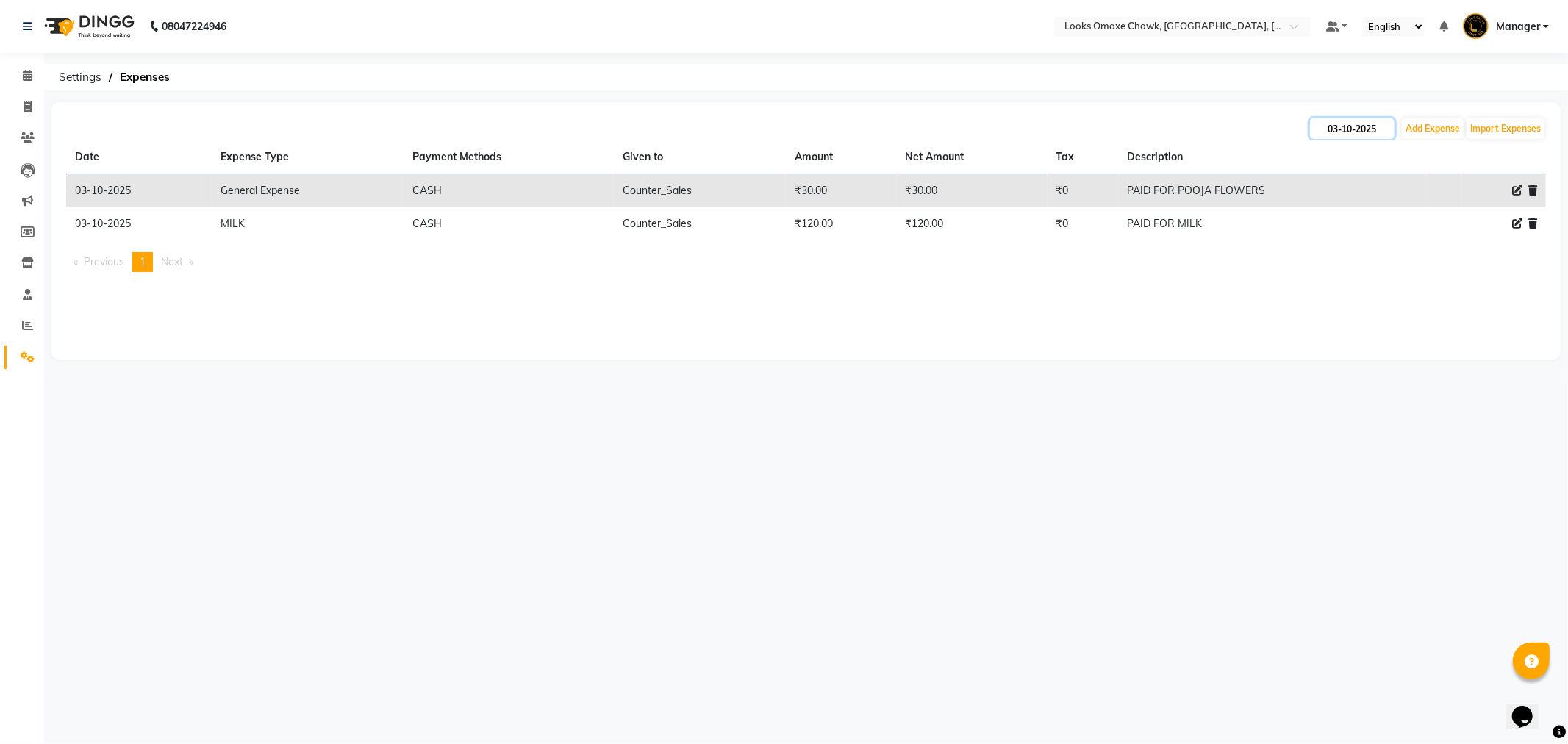
click at [1359, 127] on input "03-10-2025" at bounding box center [1352, 128] width 84 height 21
select select "10"
select select "2025"
click at [1399, 207] on div "2" at bounding box center [1396, 203] width 23 height 23
type input "02-10-2025"
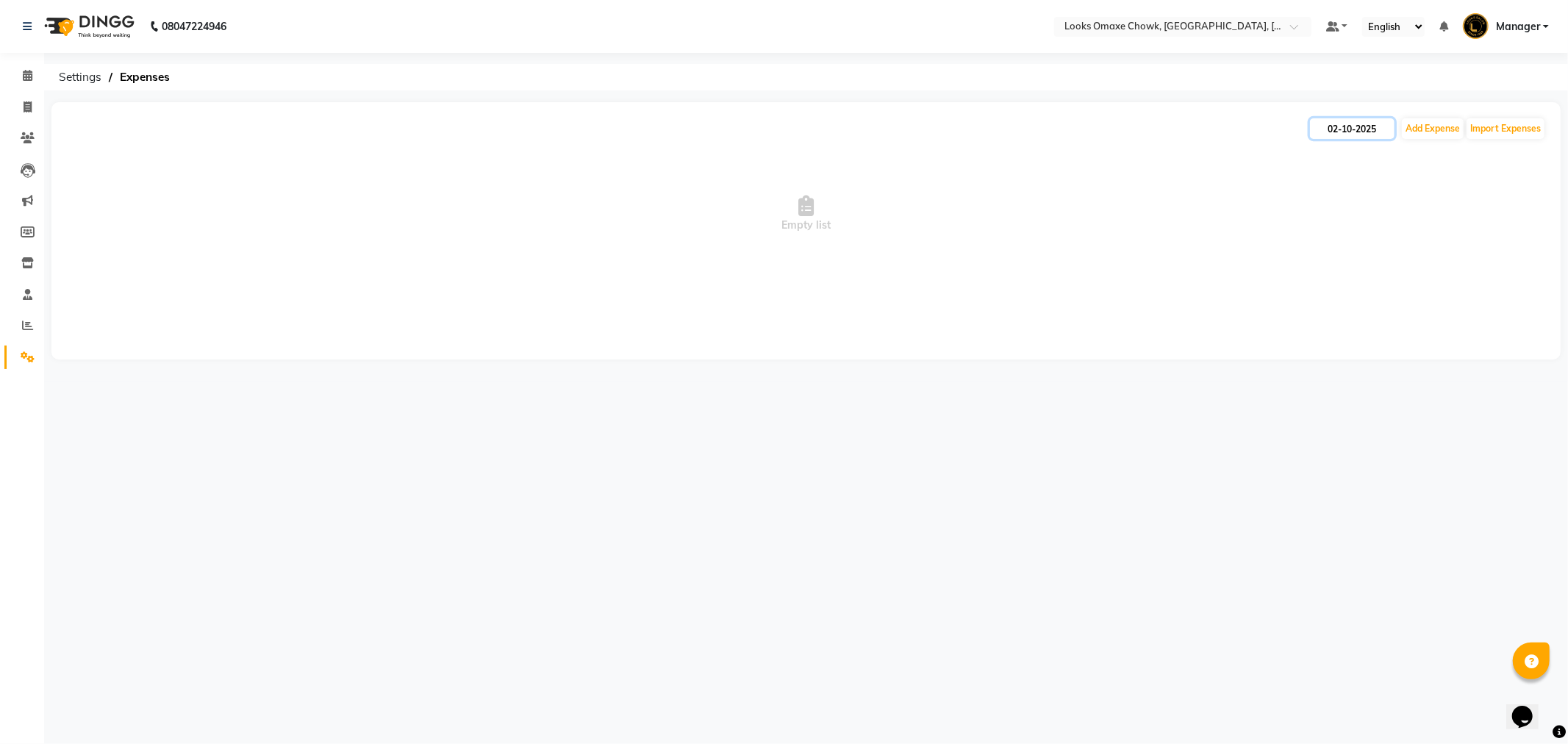
click at [1380, 127] on input "02-10-2025" at bounding box center [1352, 128] width 84 height 21
select select "10"
select select "2025"
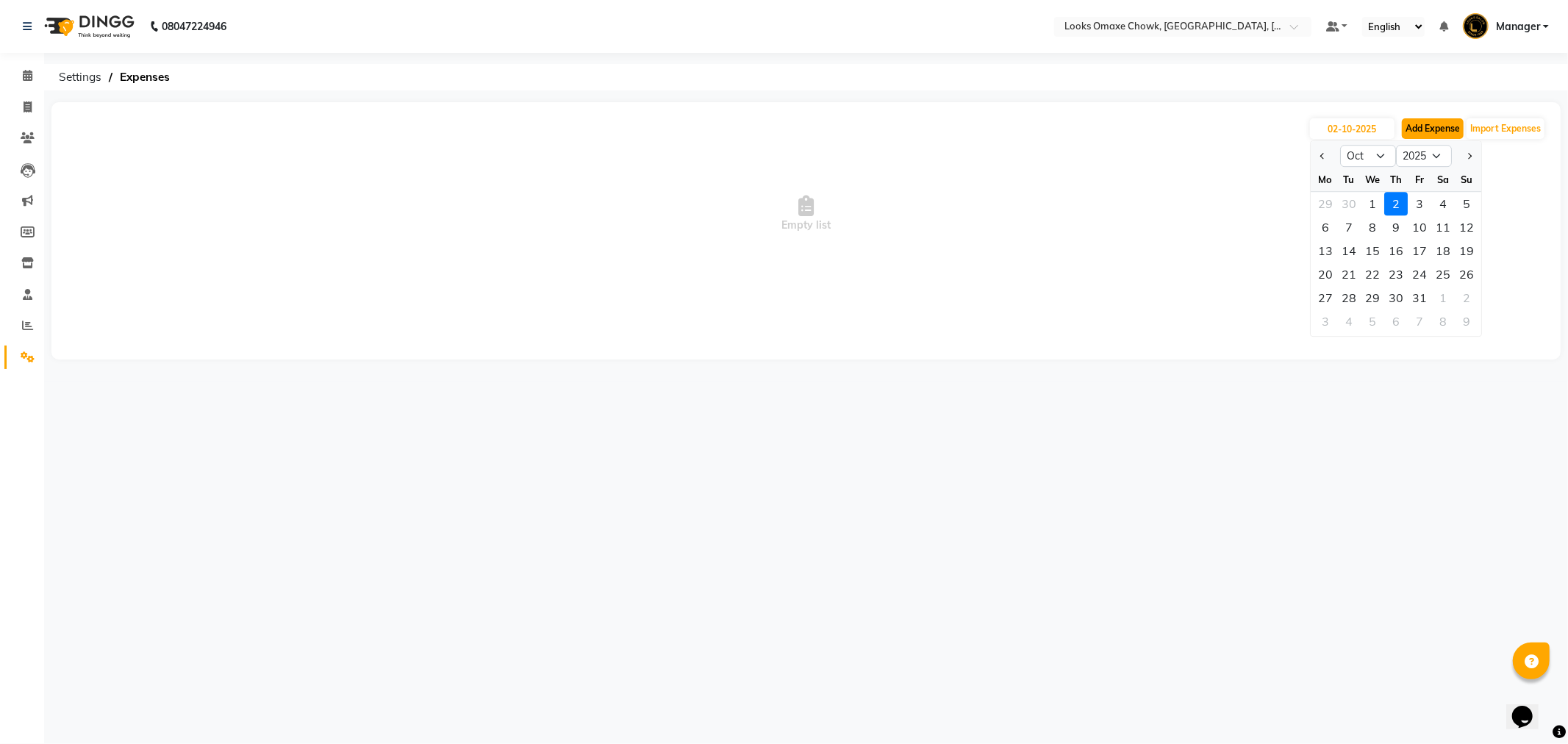
click at [1428, 129] on button "Add Expense" at bounding box center [1433, 128] width 62 height 21
select select "1"
select select "7249"
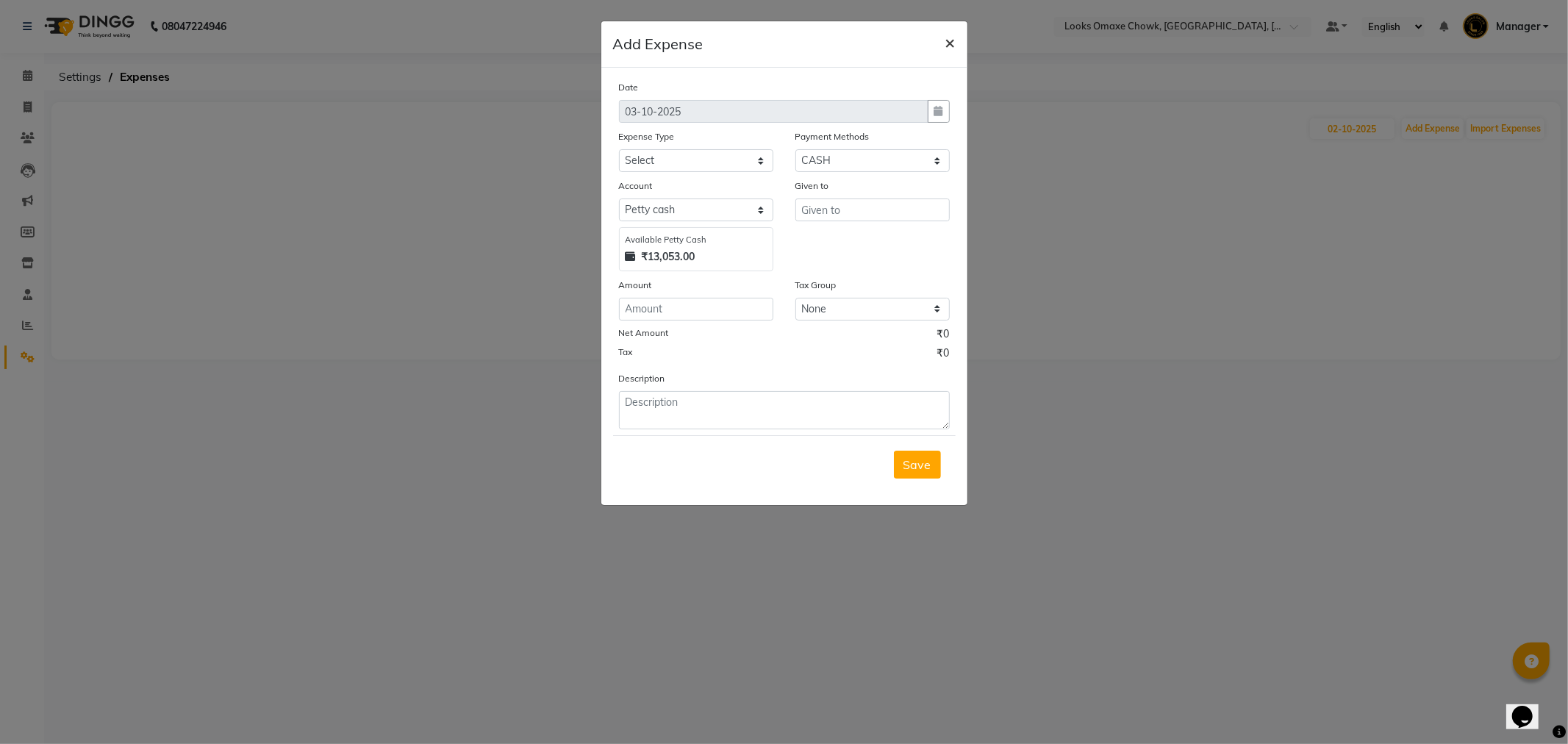
click at [962, 44] on button "×" at bounding box center [950, 42] width 34 height 41
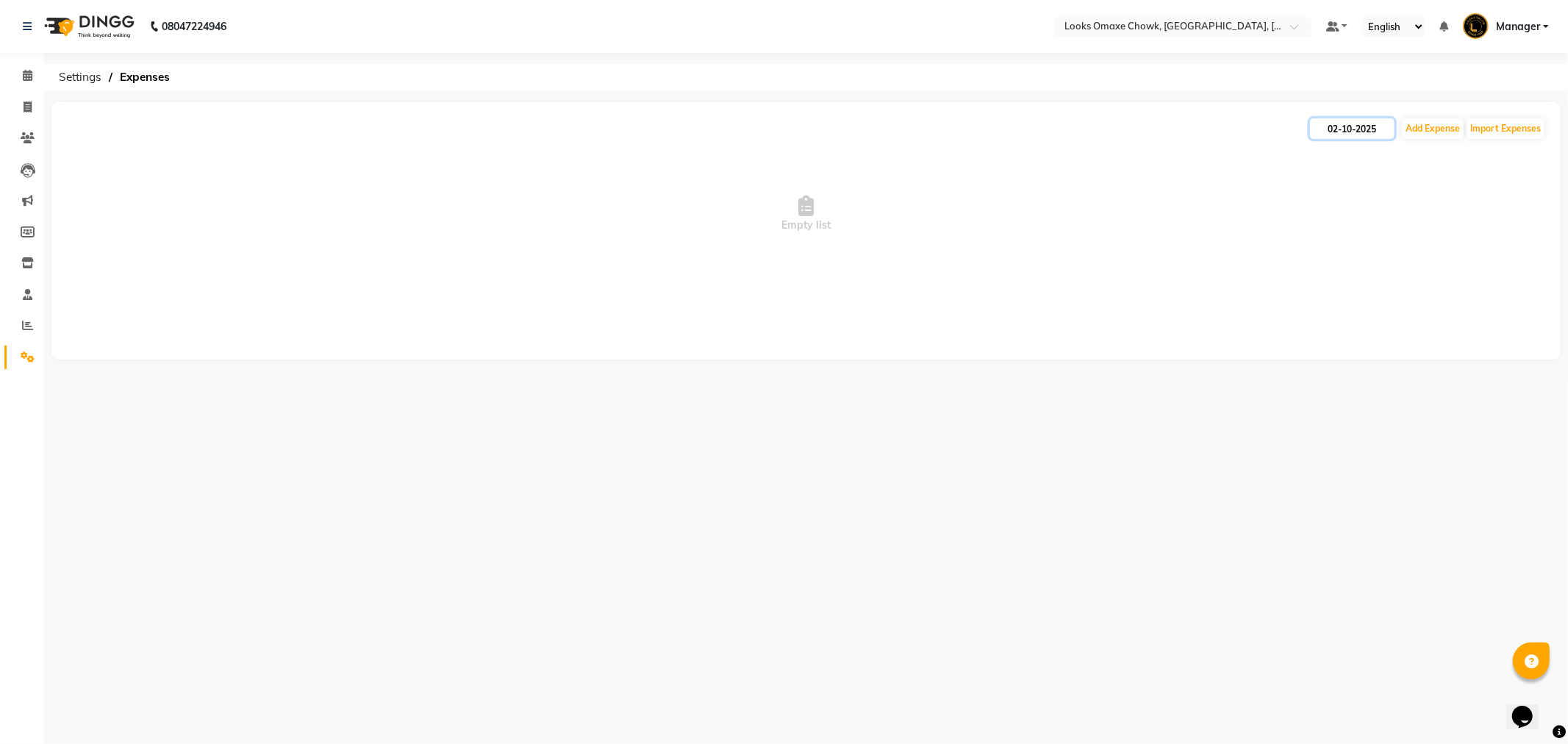
click at [1332, 123] on input "02-10-2025" at bounding box center [1352, 128] width 84 height 21
select select "10"
select select "2025"
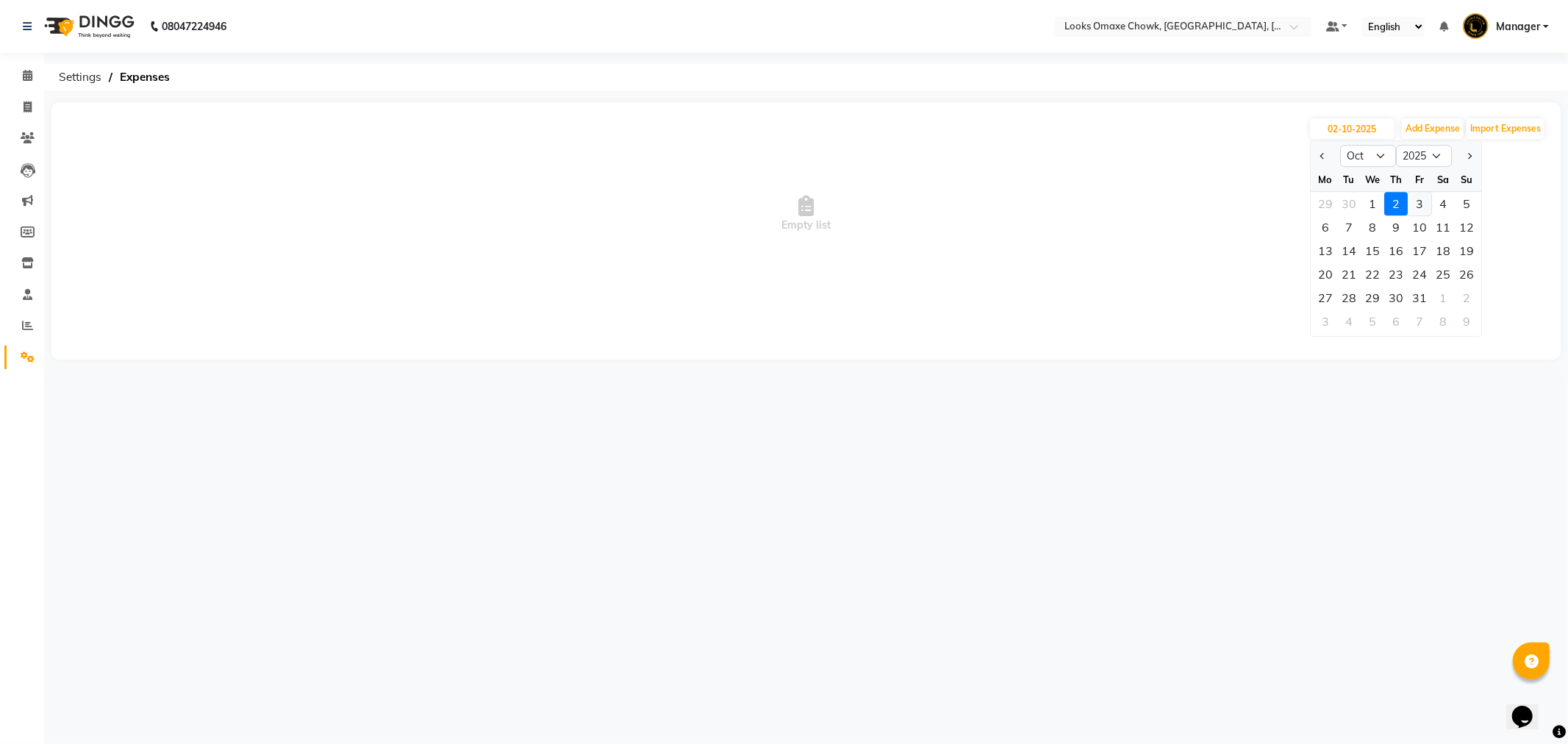
click at [1423, 204] on div "3" at bounding box center [1420, 203] width 23 height 23
type input "03-10-2025"
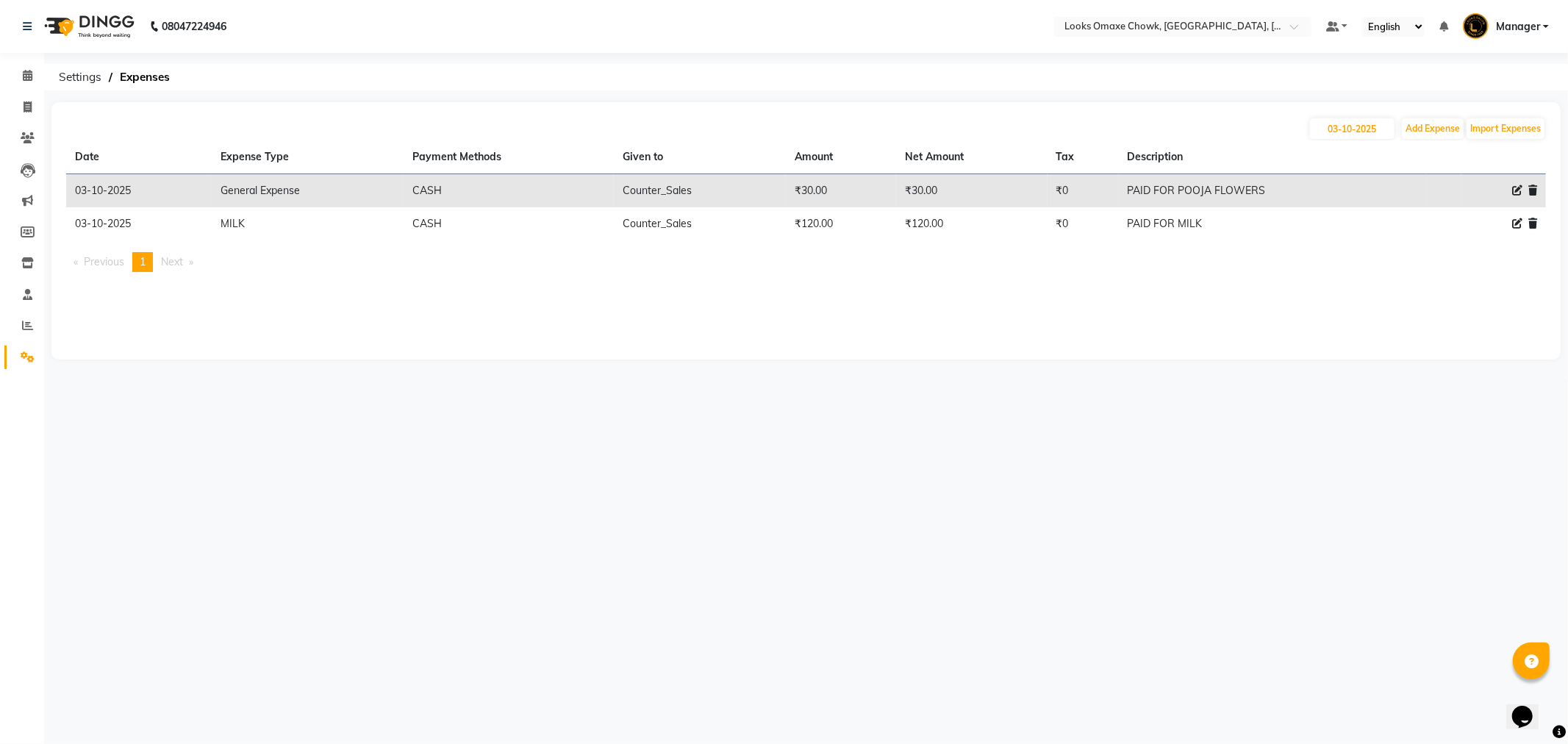
click at [1327, 289] on div "03-10-2025 Add Expense Import Expenses Date Expense Type Payment Methods Given …" at bounding box center [806, 231] width 1510 height 257
click at [1427, 132] on button "Add Expense" at bounding box center [1433, 128] width 62 height 21
select select "1"
select select "7249"
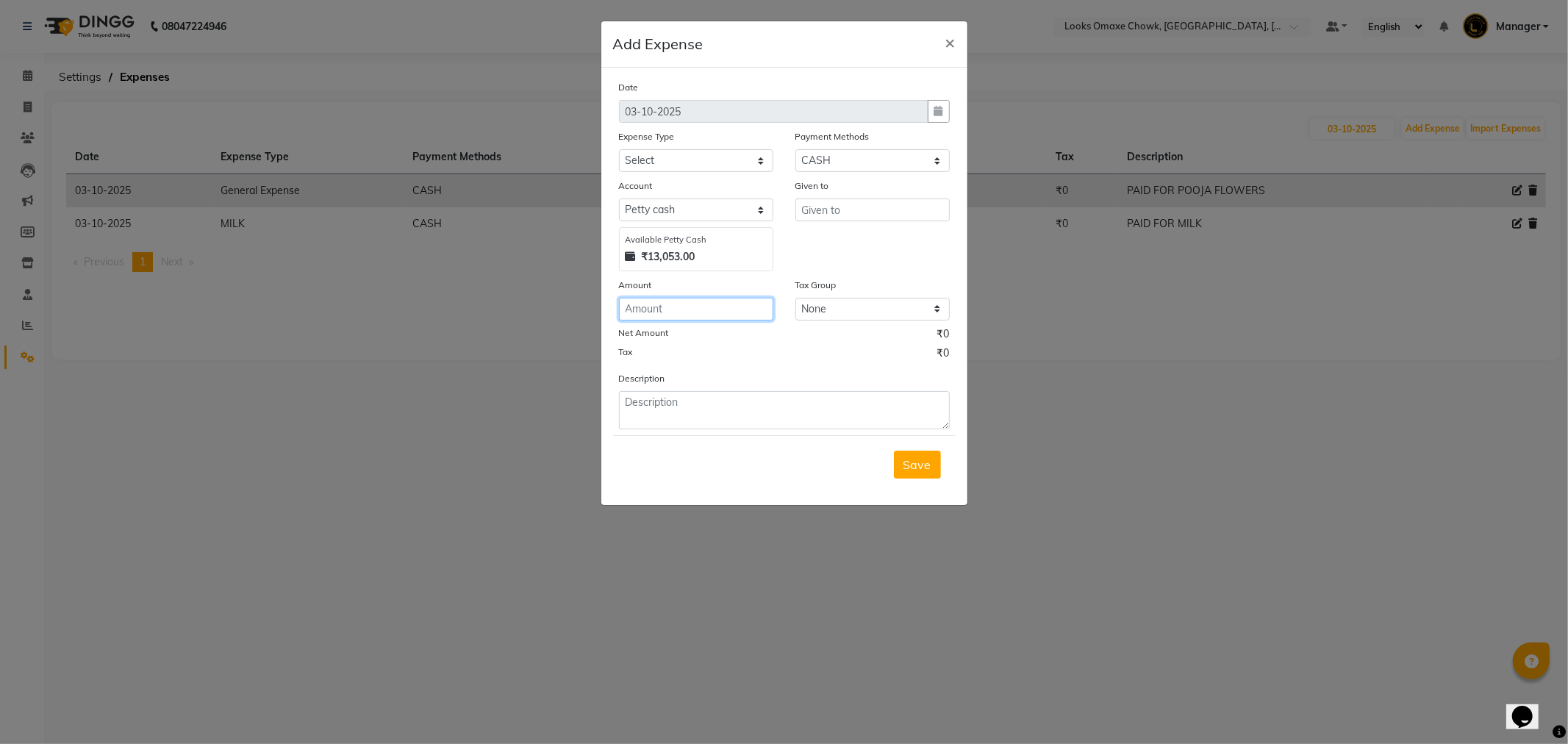
click at [709, 319] on input "number" at bounding box center [696, 309] width 155 height 23
type input "120"
drag, startPoint x: 708, startPoint y: 415, endPoint x: 703, endPoint y: 434, distance: 19.6
click at [708, 427] on textarea at bounding box center [784, 411] width 331 height 38
type textarea "PAID FOR MILK"
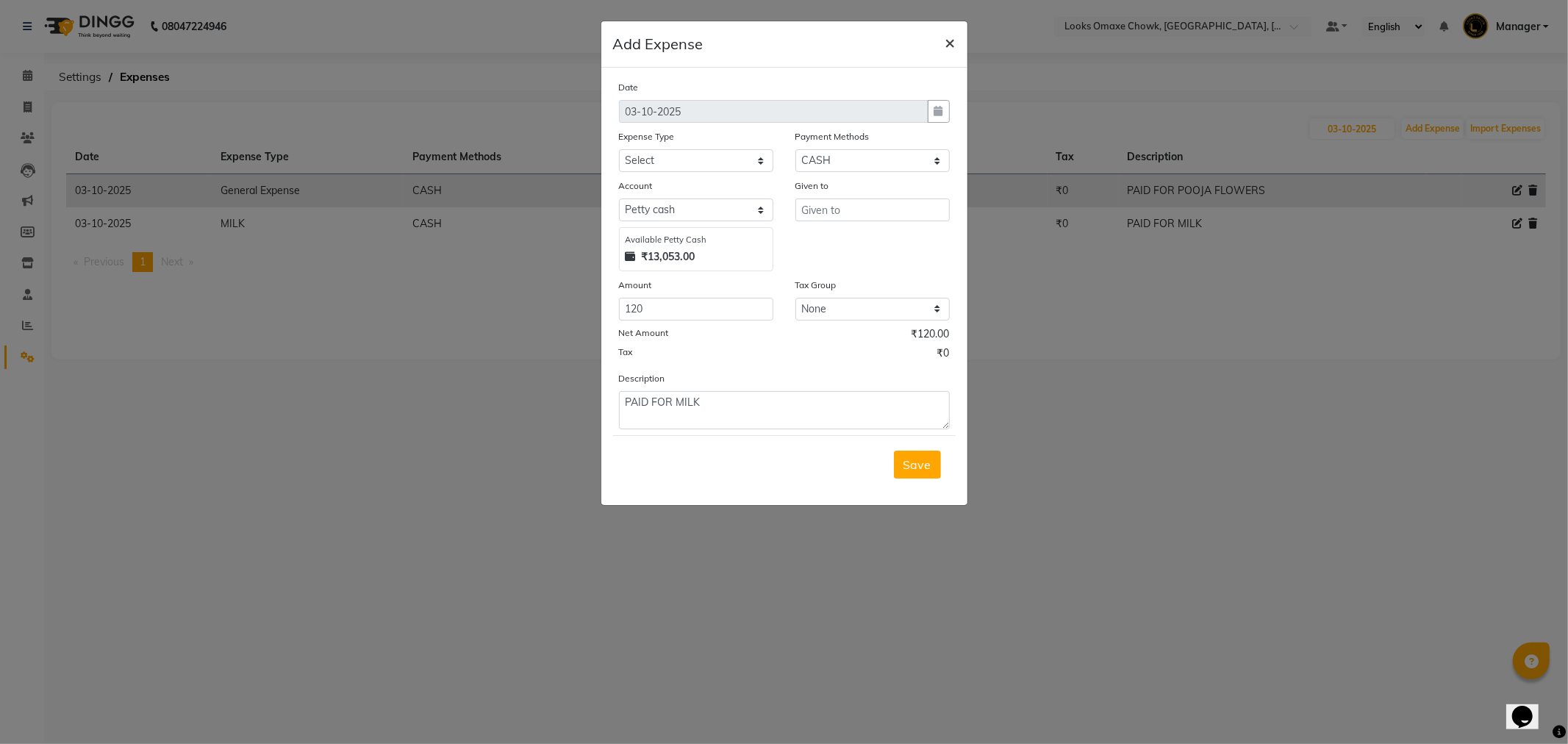
click at [952, 39] on span "×" at bounding box center [951, 42] width 10 height 22
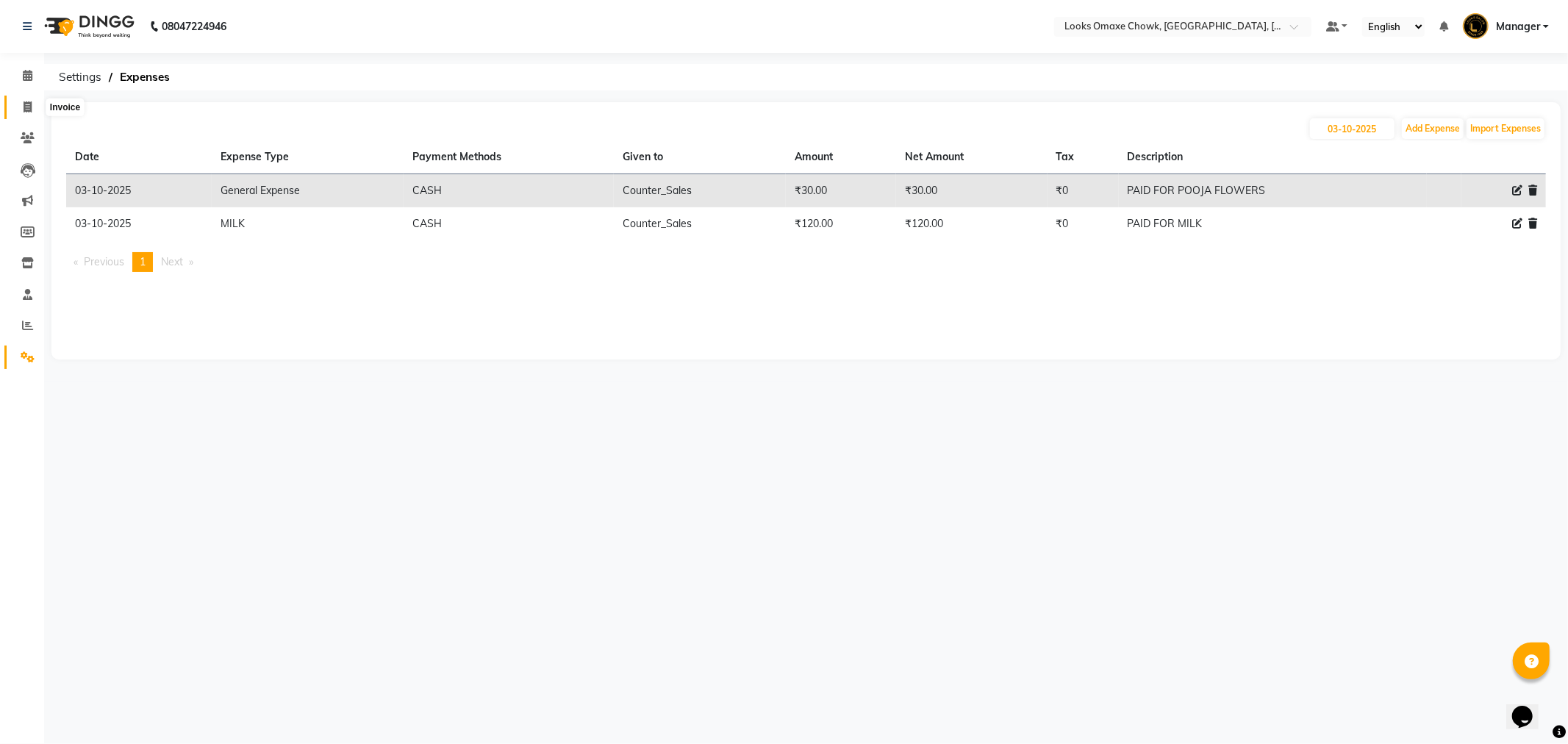
click at [27, 108] on icon at bounding box center [27, 107] width 8 height 11
select select "service"
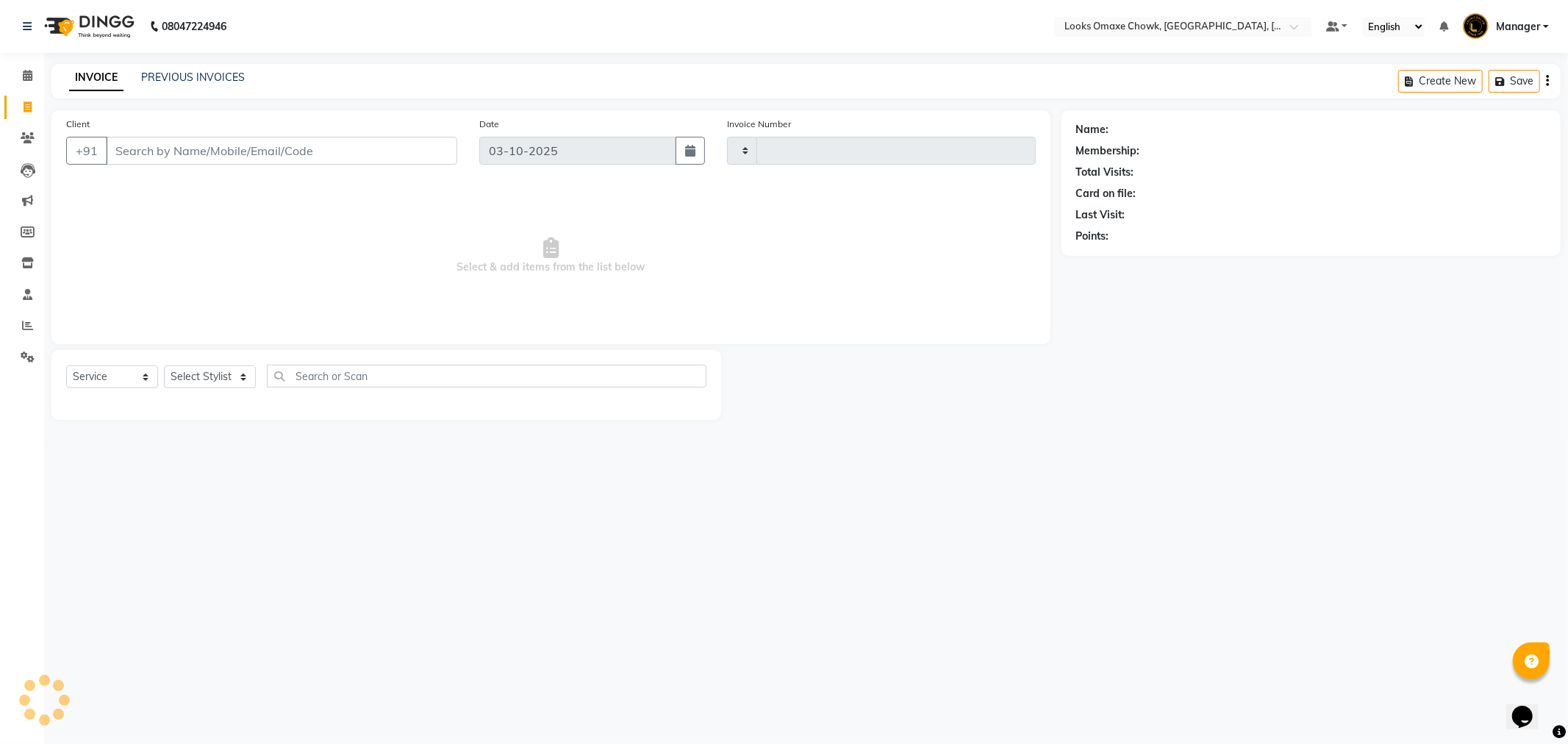
type input "1096"
select select "8121"
click at [247, 376] on select "Select Stylist Aditya_mrg Adnan Arif Asra_Mgr Counter_Sales Manager Rohan_pdct …" at bounding box center [210, 377] width 92 height 23
click at [245, 376] on select "Select Stylist Aditya_mrg Adnan Arif Asra_Mgr Counter_Sales Manager Rohan_pdct …" at bounding box center [210, 377] width 92 height 23
click at [216, 377] on select "Select Stylist Aditya_mrg Adnan Arif Asra_Mgr Counter_Sales Manager Rohan_pdct …" at bounding box center [210, 377] width 92 height 23
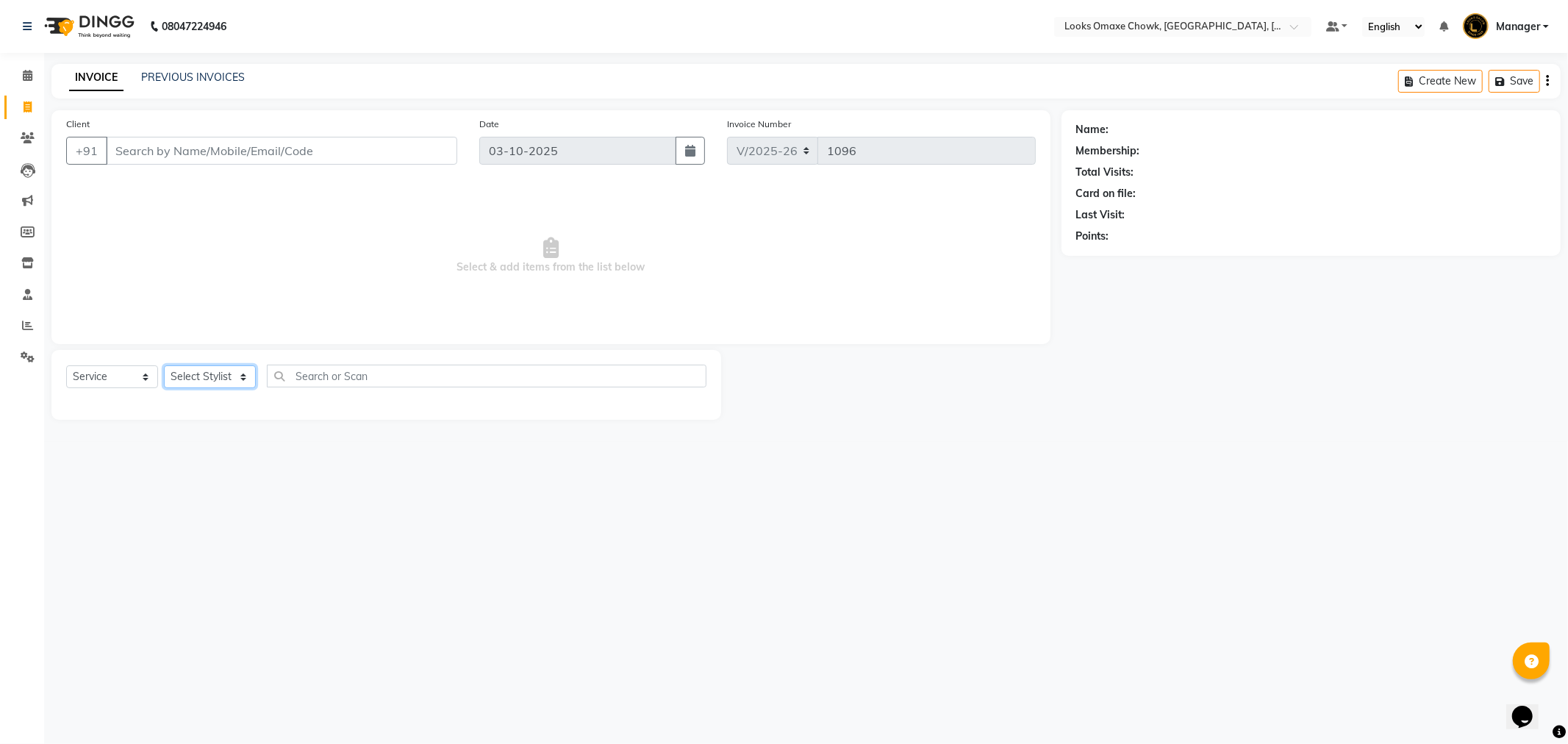
select select "75645"
click at [164, 366] on select "Select Stylist Aditya_mrg Adnan Arif Asra_Mgr Counter_Sales Manager Rohan_pdct …" at bounding box center [210, 377] width 92 height 23
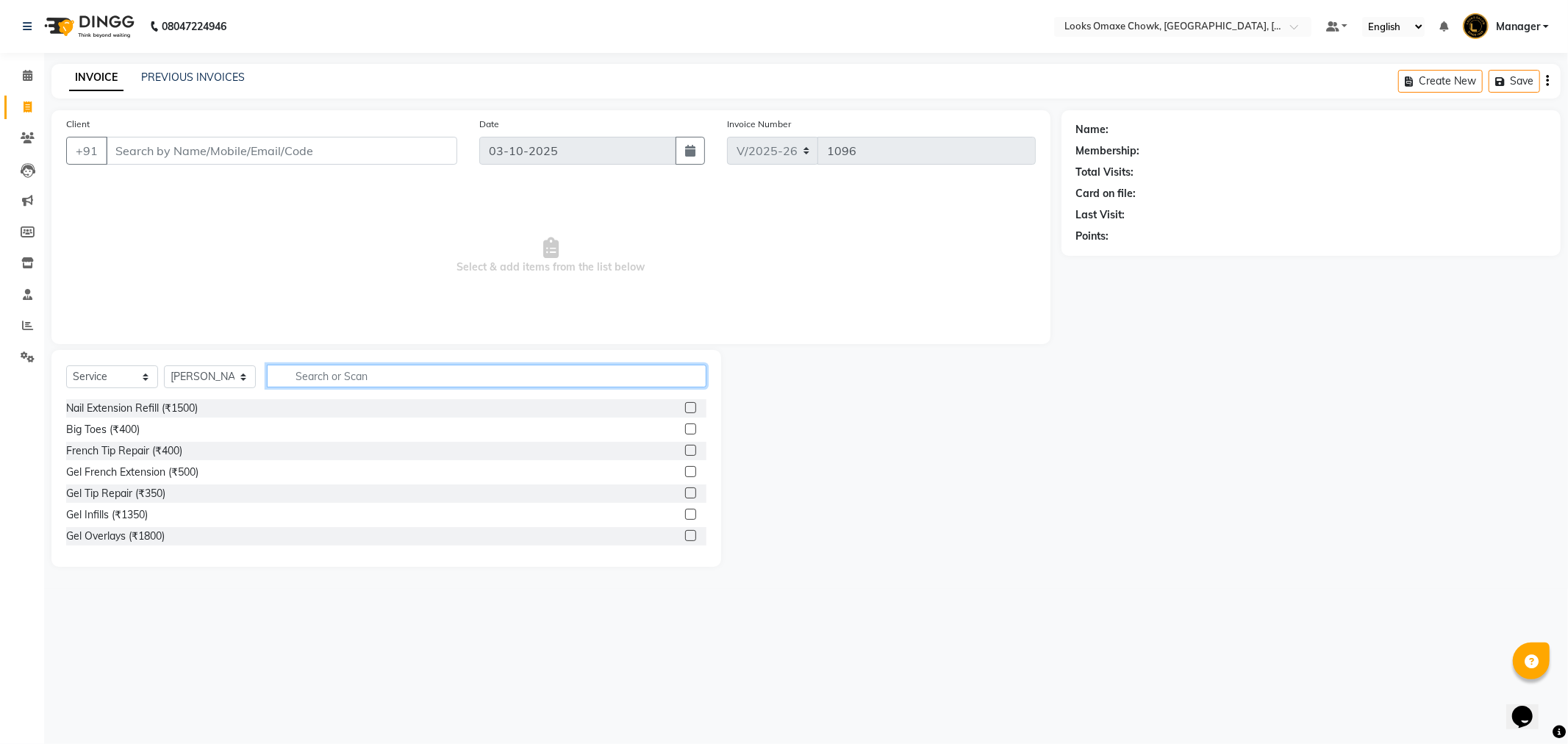
click at [339, 377] on input "text" at bounding box center [486, 376] width 439 height 23
type input "CUT"
click at [685, 426] on label at bounding box center [690, 429] width 11 height 11
click at [685, 426] on input "checkbox" at bounding box center [689, 429] width 10 height 10
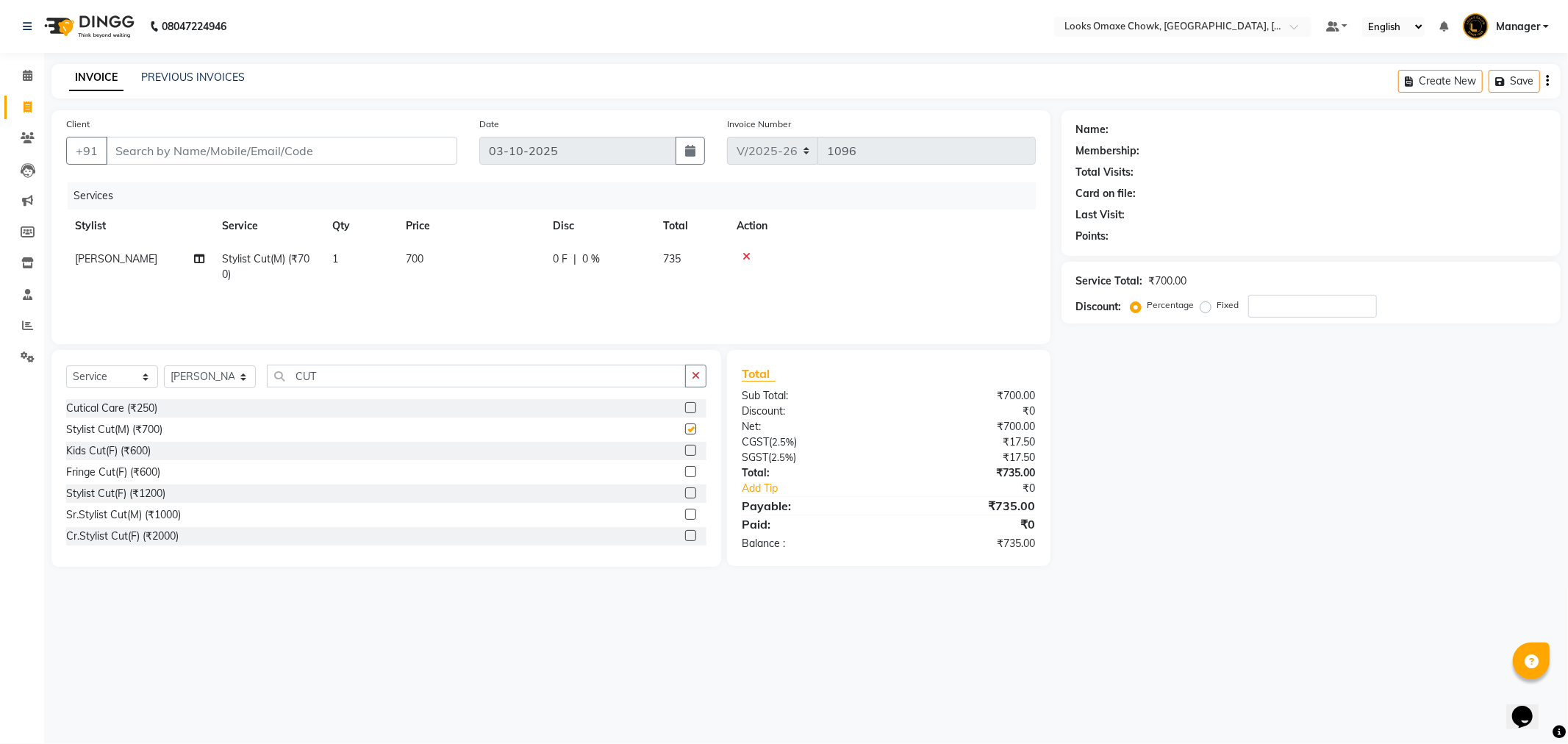
checkbox input "false"
drag, startPoint x: 447, startPoint y: 260, endPoint x: 472, endPoint y: 258, distance: 25.1
click at [447, 260] on td "700" at bounding box center [470, 267] width 147 height 49
select select "75645"
click at [540, 256] on input "700" at bounding box center [539, 263] width 129 height 23
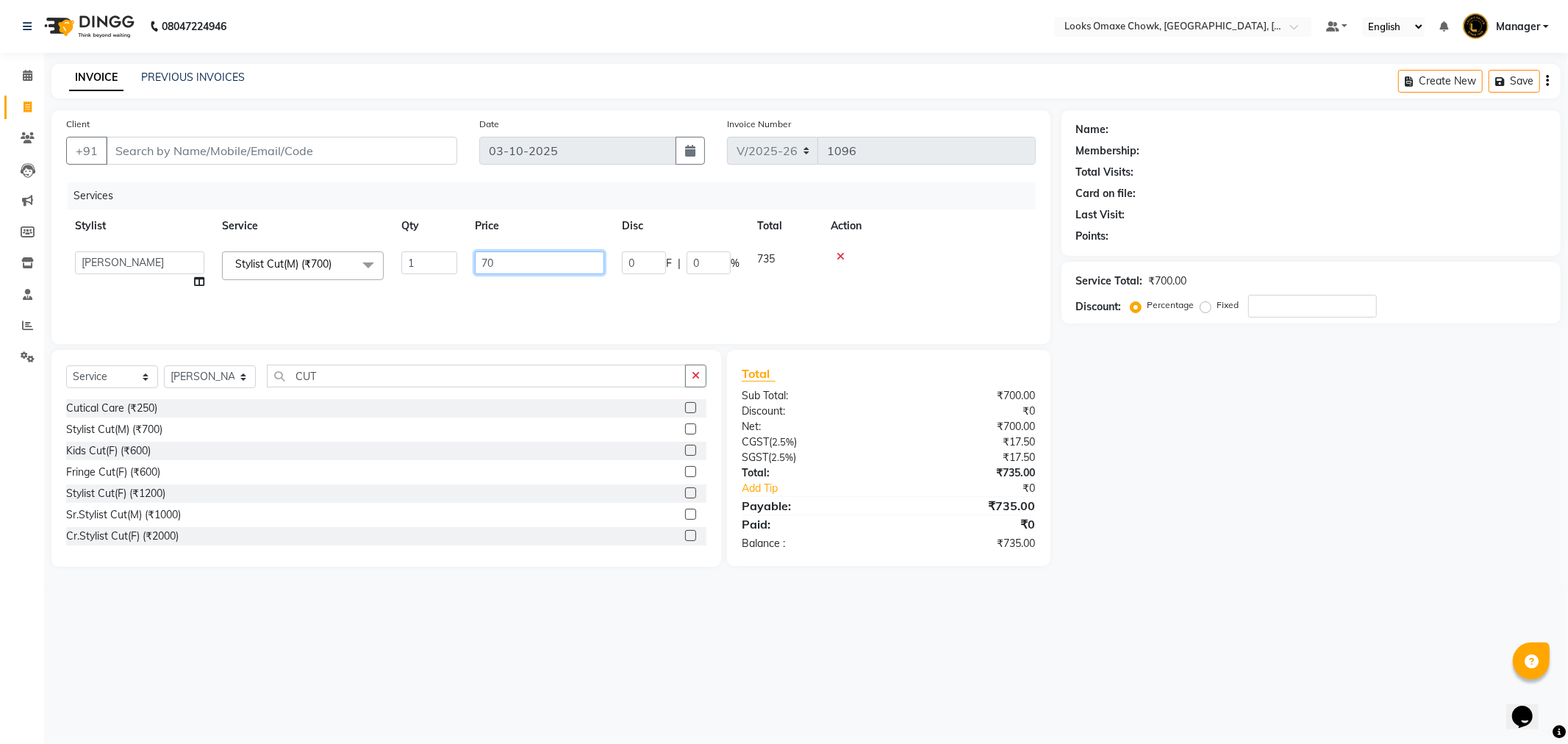
type input "7"
type input "500"
click at [559, 287] on tr "Aditya_mrg Adnan Arif Asra_Mgr Counter_Sales Manager Rohan_pdct Saloni Shehzad …" at bounding box center [550, 270] width 970 height 56
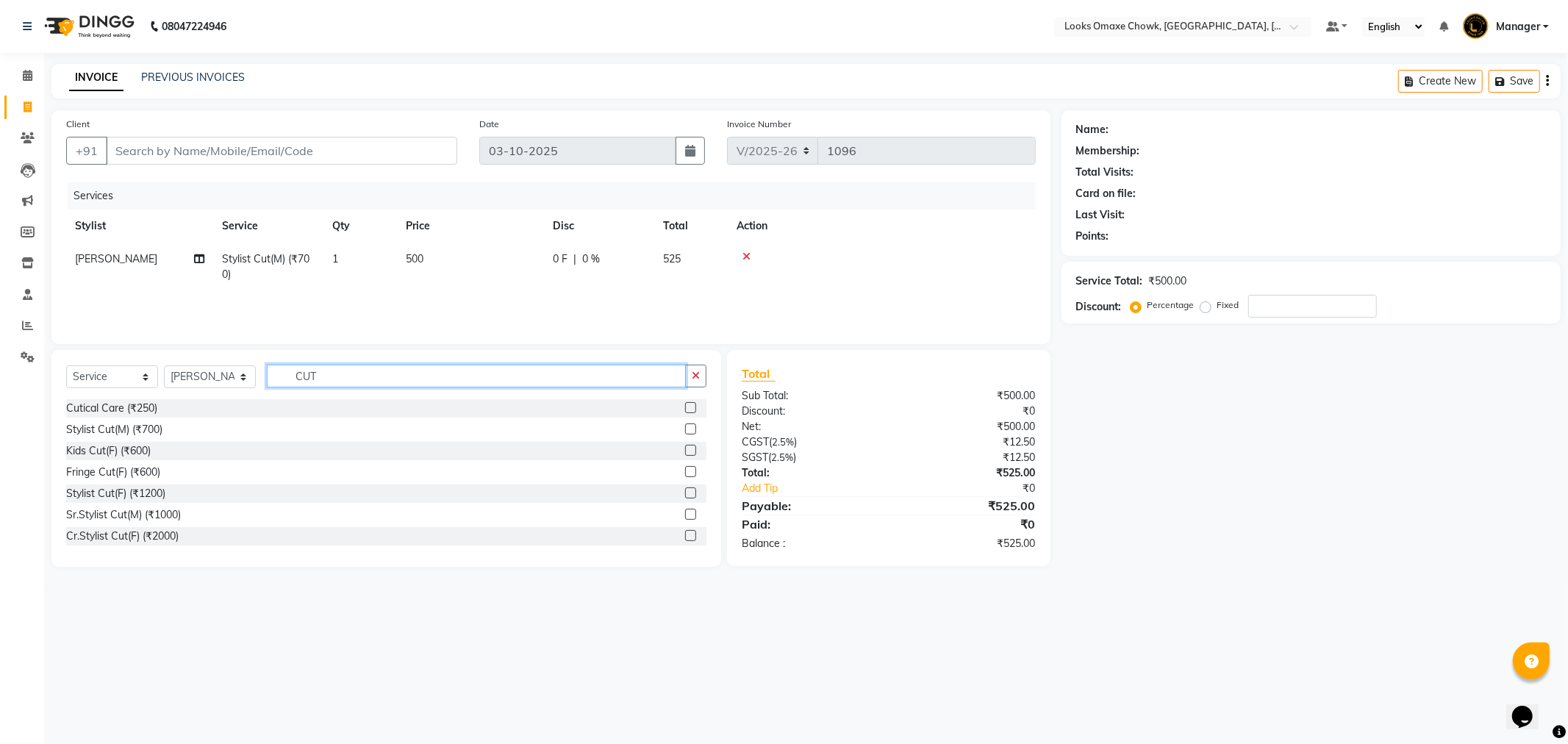
click at [372, 386] on input "CUT" at bounding box center [476, 376] width 419 height 23
type input "C"
type input "BEARD"
click at [688, 406] on label at bounding box center [690, 407] width 11 height 11
click at [688, 406] on input "checkbox" at bounding box center [689, 408] width 10 height 10
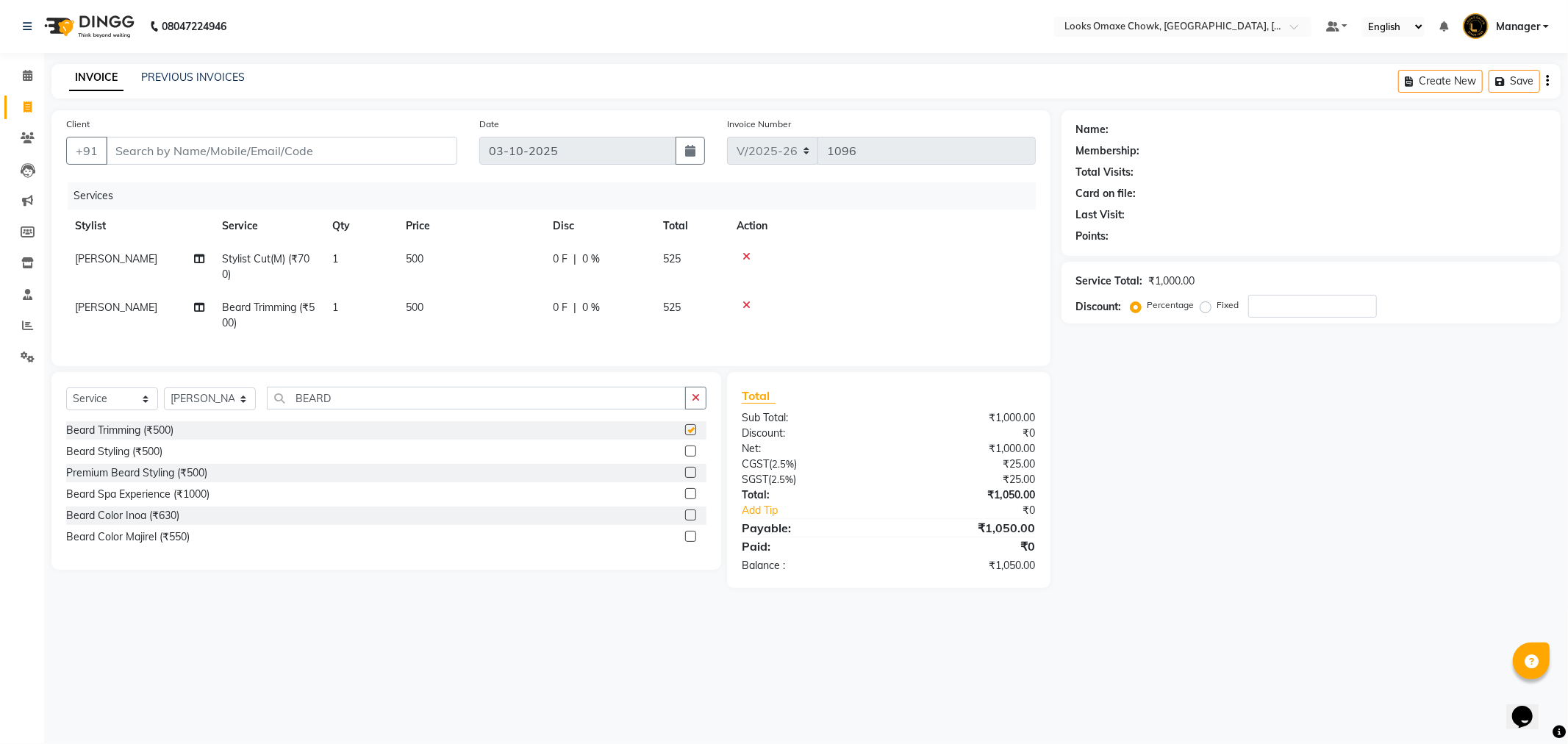
drag, startPoint x: 420, startPoint y: 299, endPoint x: 504, endPoint y: 317, distance: 85.9
click at [431, 299] on td "500" at bounding box center [470, 315] width 147 height 49
checkbox input "false"
select select "75645"
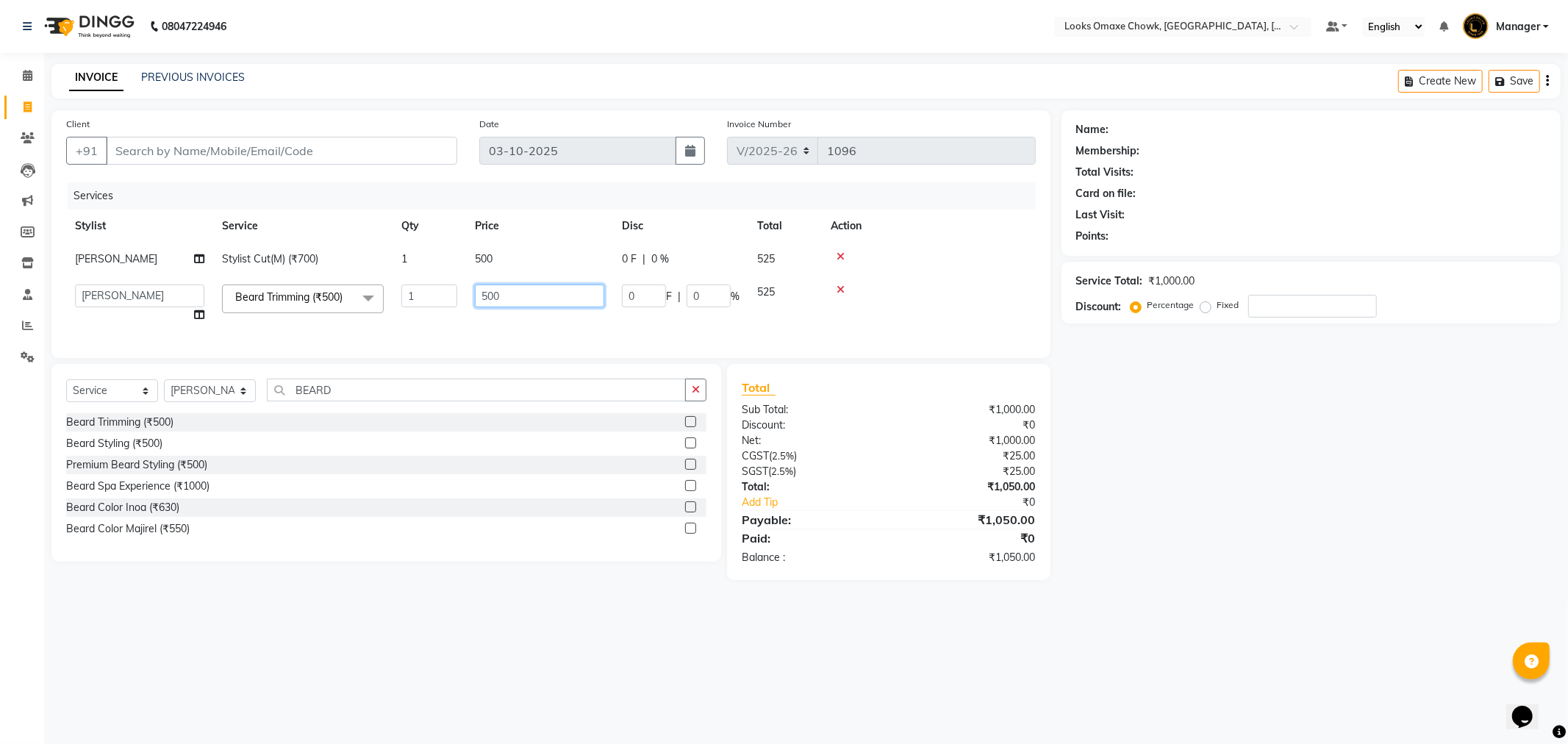
click at [532, 296] on input "500" at bounding box center [539, 296] width 129 height 23
type input "5"
type input "300"
click at [311, 332] on td "Beard Trimming (₹500) x Nail Extension Refill (₹1500) Big Toes (₹400) French Ti…" at bounding box center [303, 304] width 180 height 56
select select "75645"
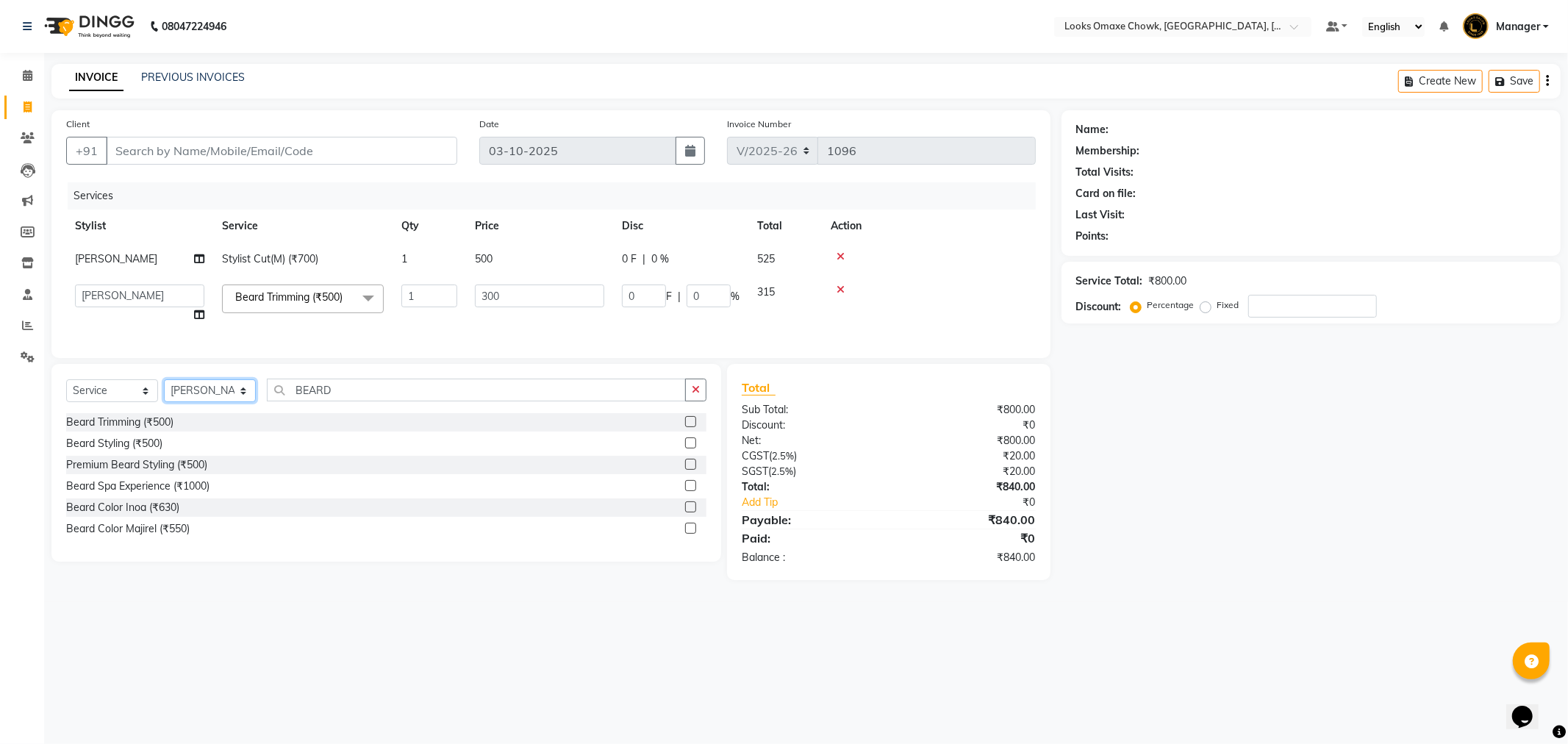
click at [239, 401] on select "Select Stylist Aditya_mrg Adnan Arif Asra_Mgr Counter_Sales Manager Rohan_pdct …" at bounding box center [210, 391] width 92 height 23
click at [164, 392] on select "Select Stylist Aditya_mrg Adnan Arif Asra_Mgr Counter_Sales Manager Rohan_pdct …" at bounding box center [210, 391] width 92 height 23
drag, startPoint x: 225, startPoint y: 399, endPoint x: 230, endPoint y: 412, distance: 13.9
click at [226, 401] on select "Select Stylist Aditya_mrg Adnan Arif Asra_Mgr Counter_Sales Manager Rohan_pdct …" at bounding box center [210, 391] width 92 height 23
select select "93280"
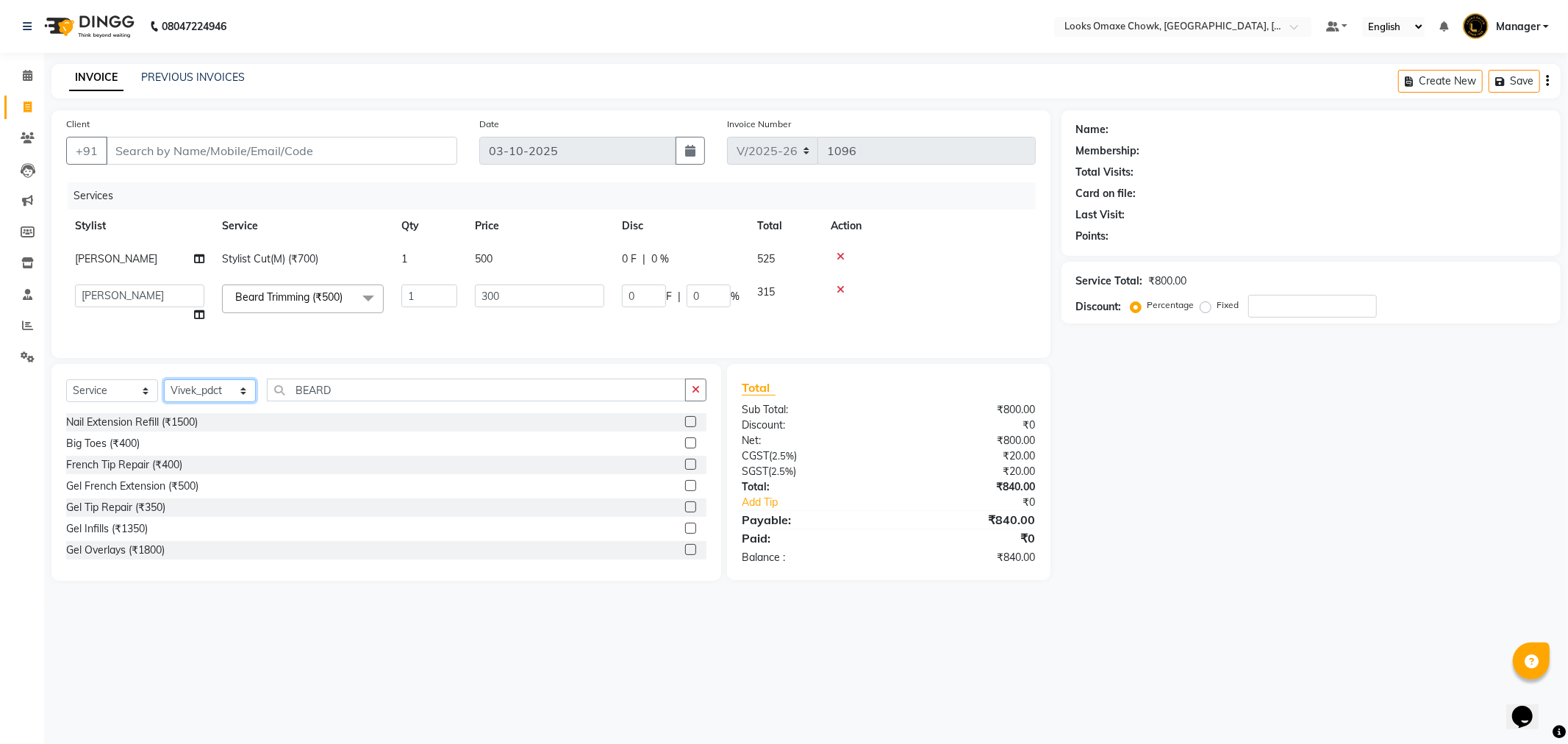
click at [164, 392] on select "Select Stylist Aditya_mrg Adnan Arif Asra_Mgr Counter_Sales Manager Rohan_pdct …" at bounding box center [210, 391] width 92 height 23
click at [353, 400] on input "BEARD" at bounding box center [476, 390] width 419 height 23
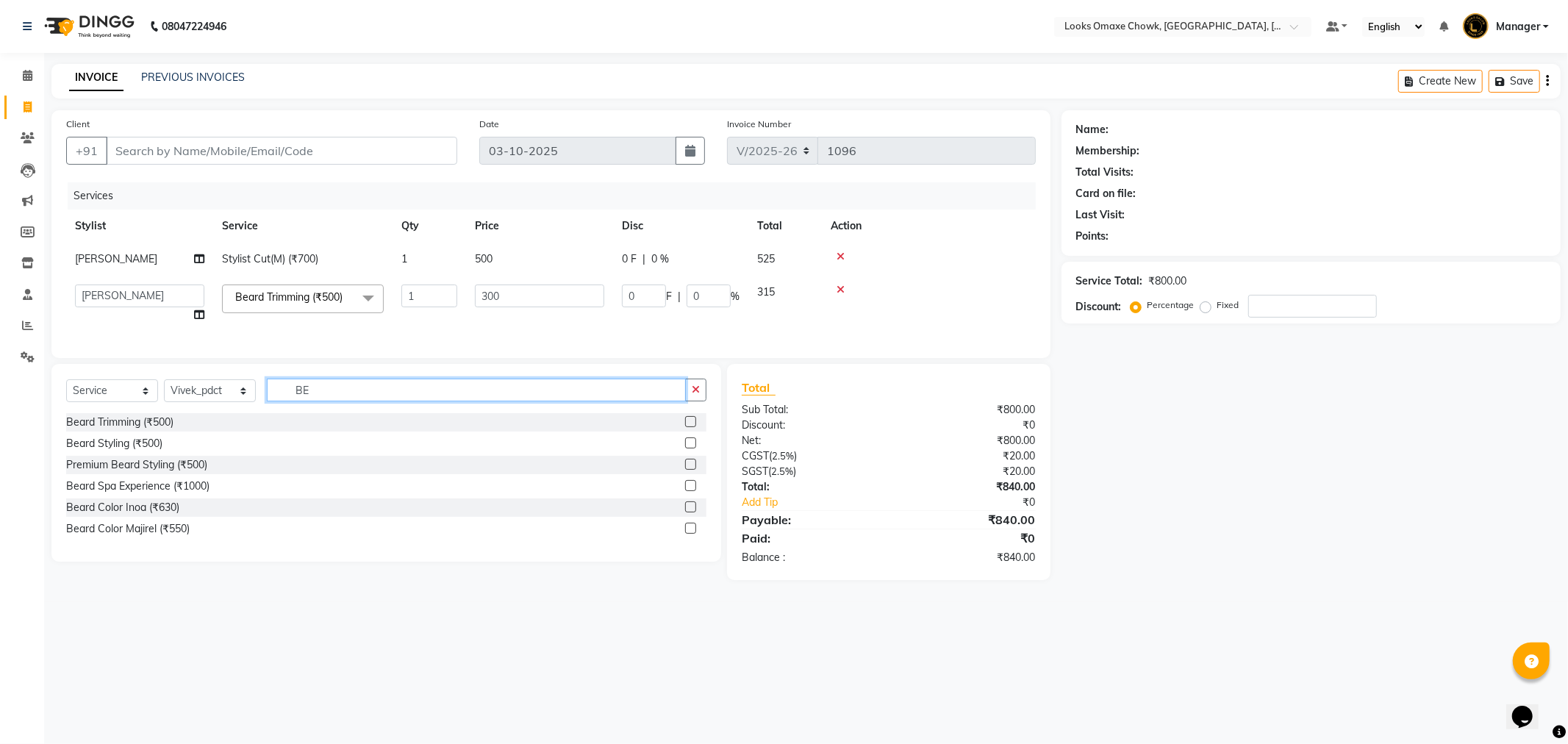
type input "B"
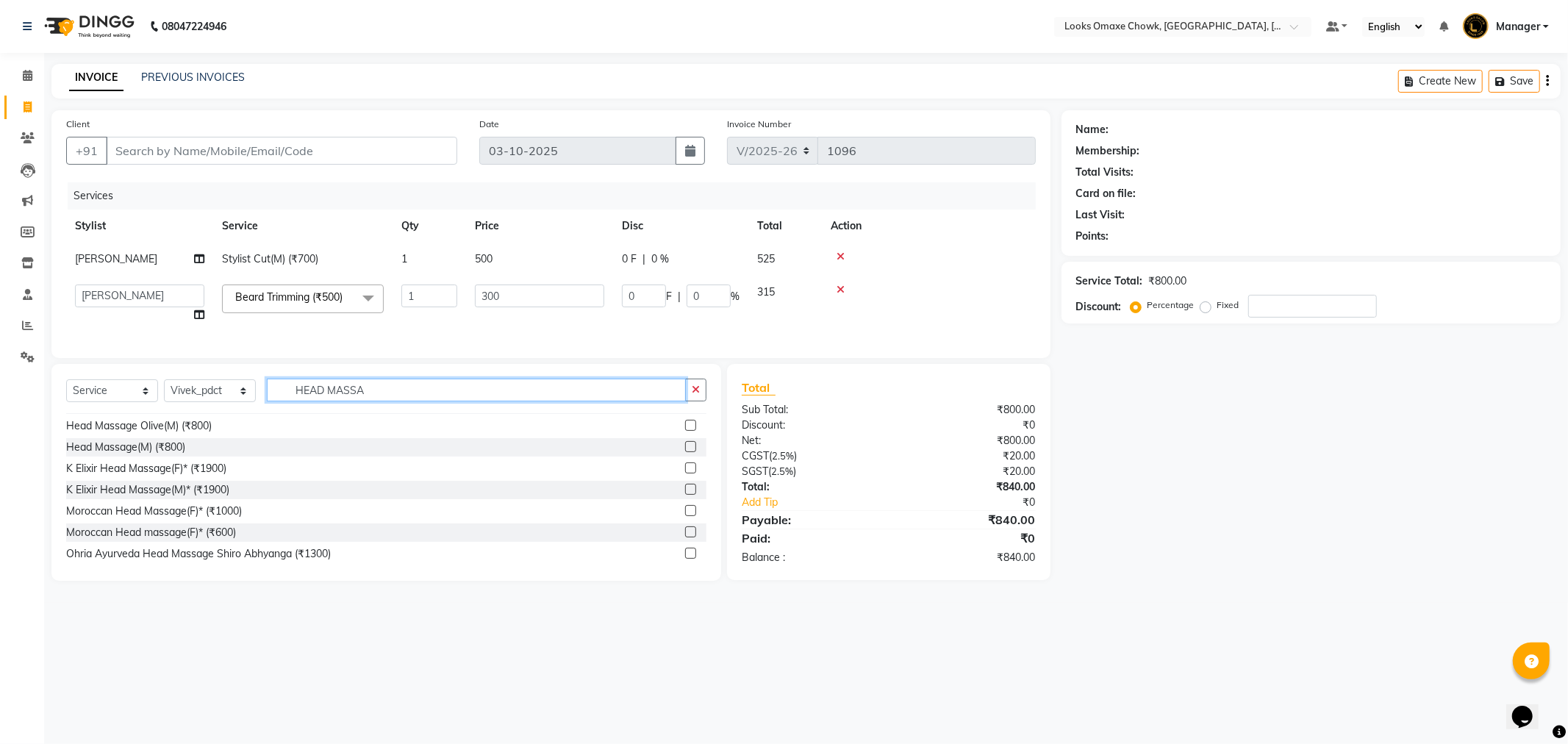
type input "HEAD MASSA"
click at [685, 452] on label at bounding box center [690, 446] width 11 height 11
click at [685, 452] on input "checkbox" at bounding box center [689, 447] width 10 height 10
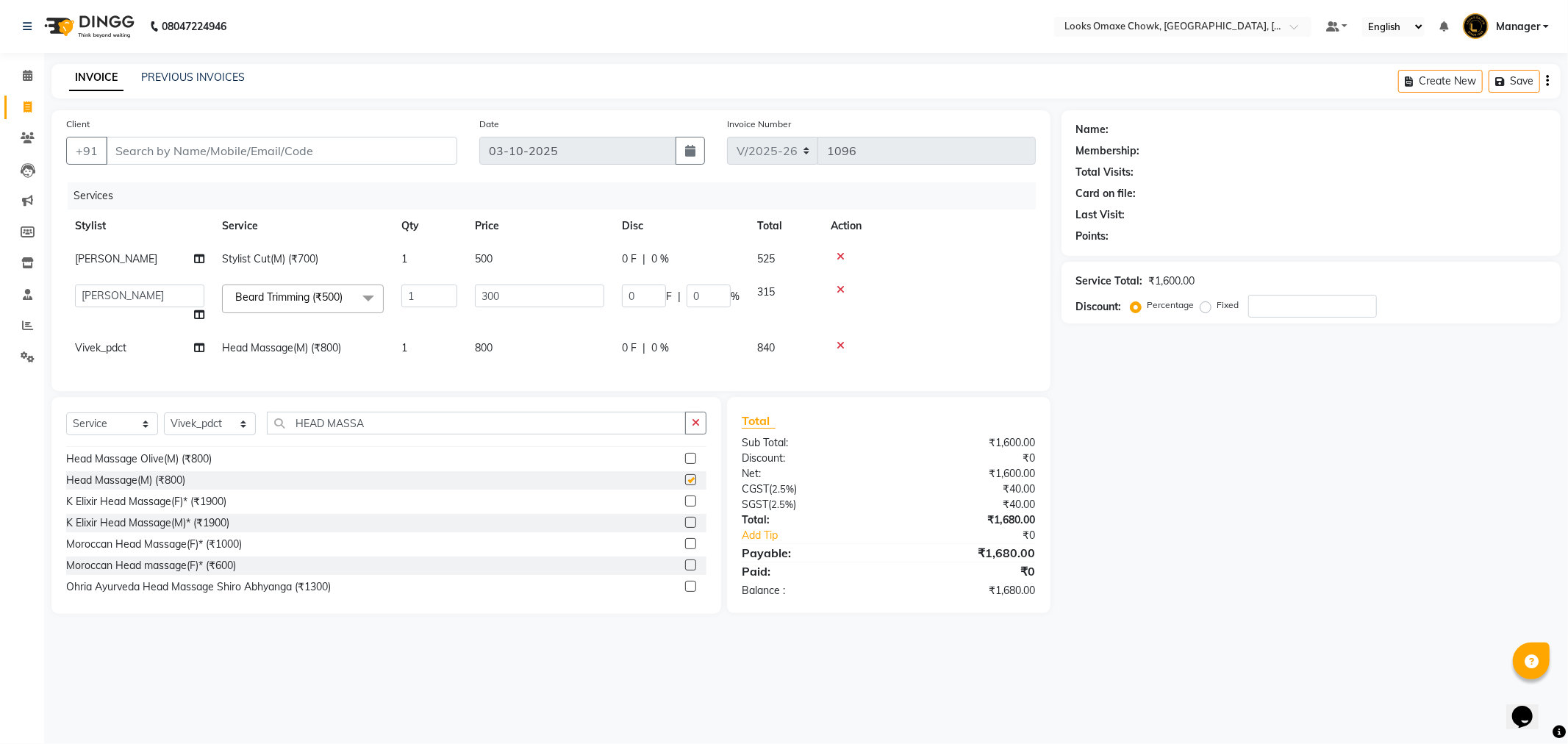
checkbox input "false"
click at [531, 346] on td "800" at bounding box center [539, 348] width 147 height 33
select select "93280"
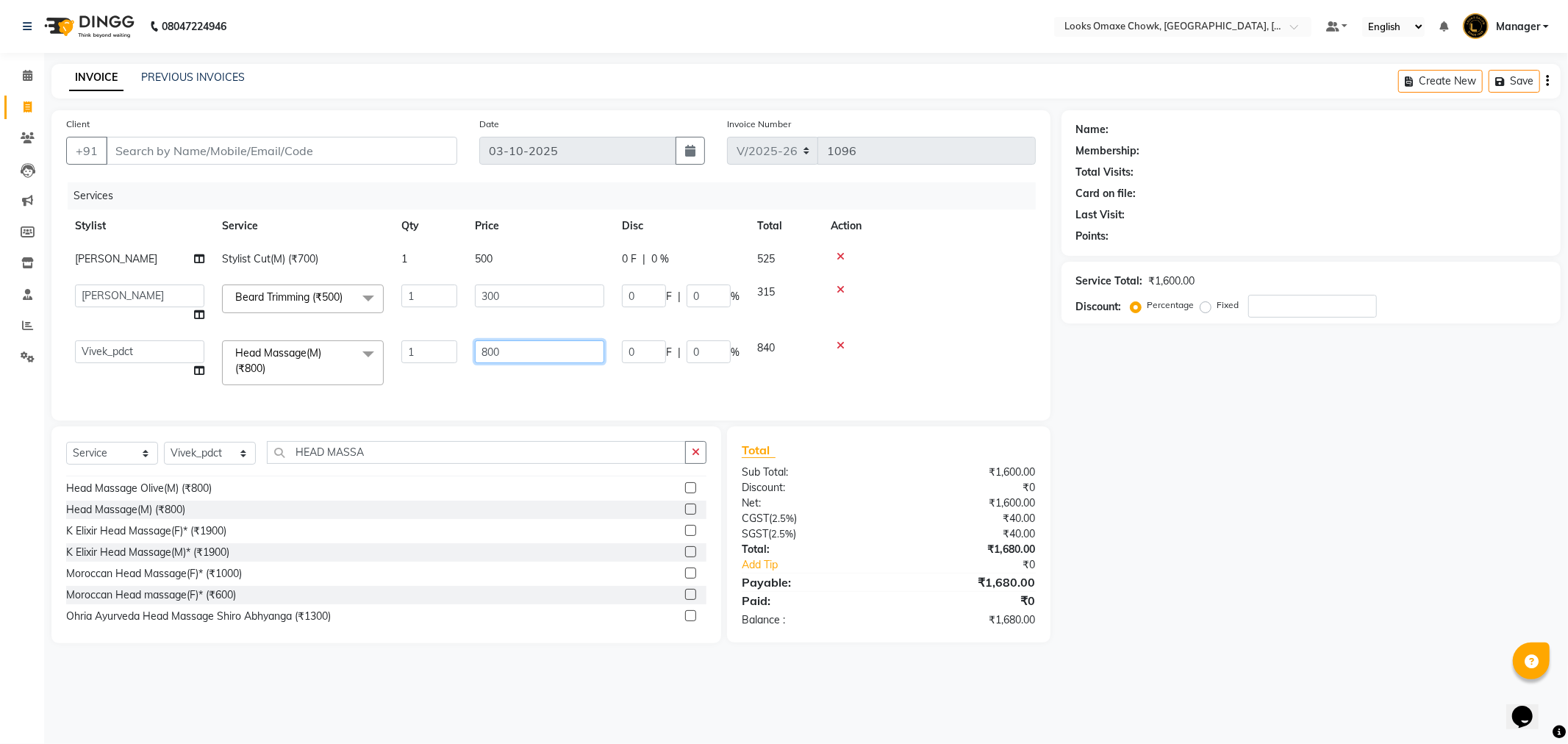
click at [552, 348] on input "800" at bounding box center [539, 352] width 129 height 23
type input "8"
type input "700"
click at [1237, 567] on div "Name: Membership: Total Visits: Card on file: Last Visit: Points: Service Total…" at bounding box center [1317, 377] width 511 height 533
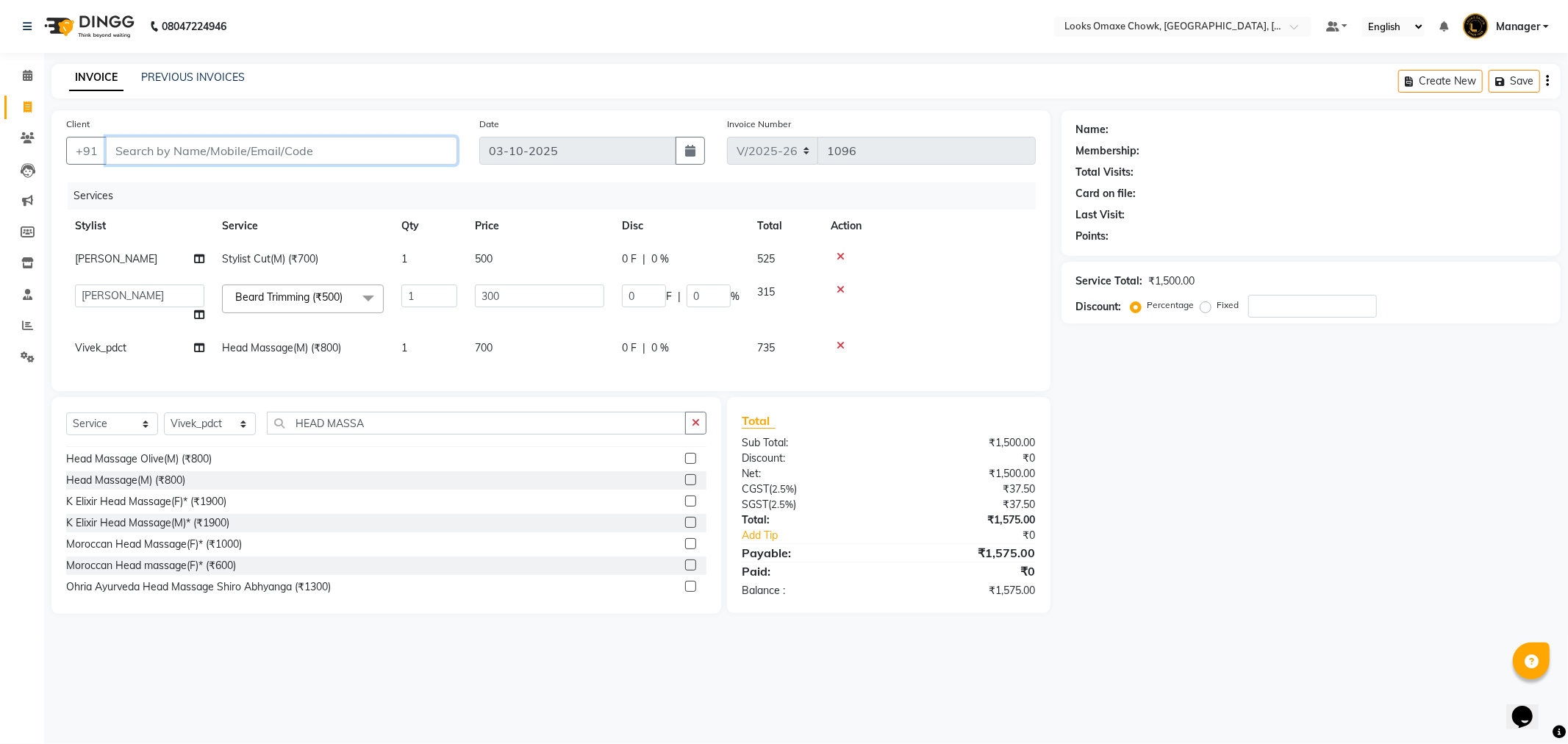
drag, startPoint x: 156, startPoint y: 148, endPoint x: 167, endPoint y: 151, distance: 11.4
click at [167, 151] on input "Client" at bounding box center [281, 151] width 352 height 28
type input "9"
type input "0"
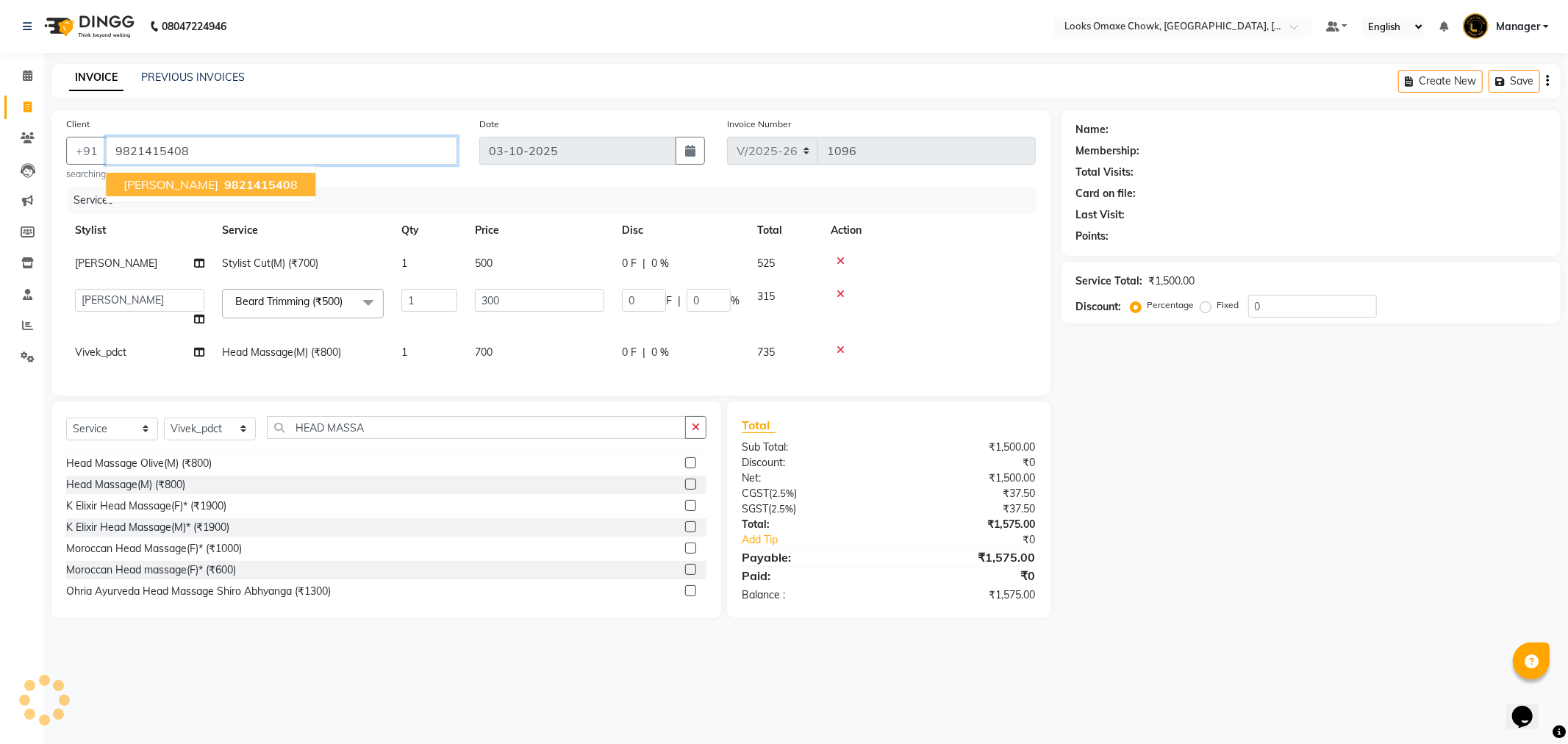
type input "9821415408"
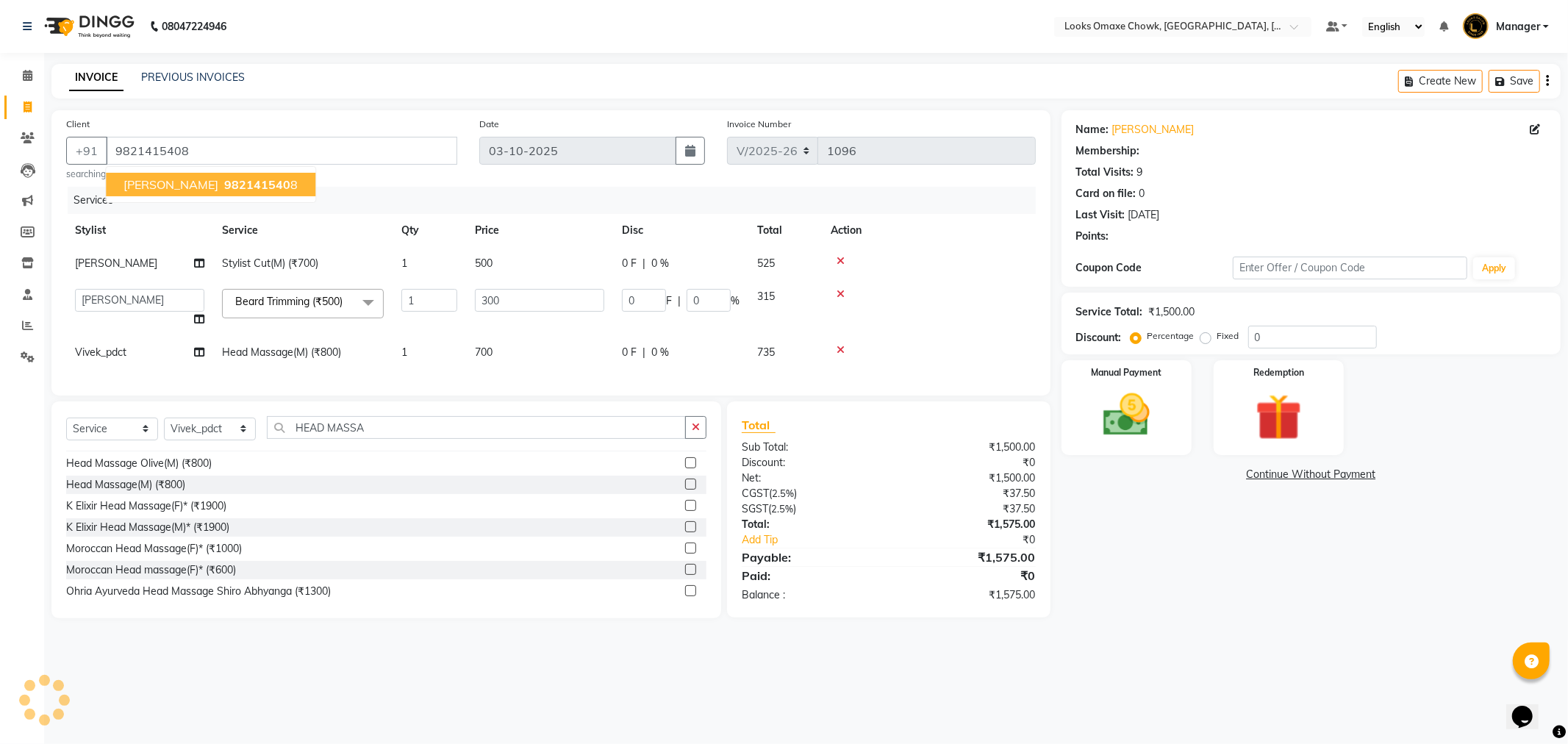
select select "1: Object"
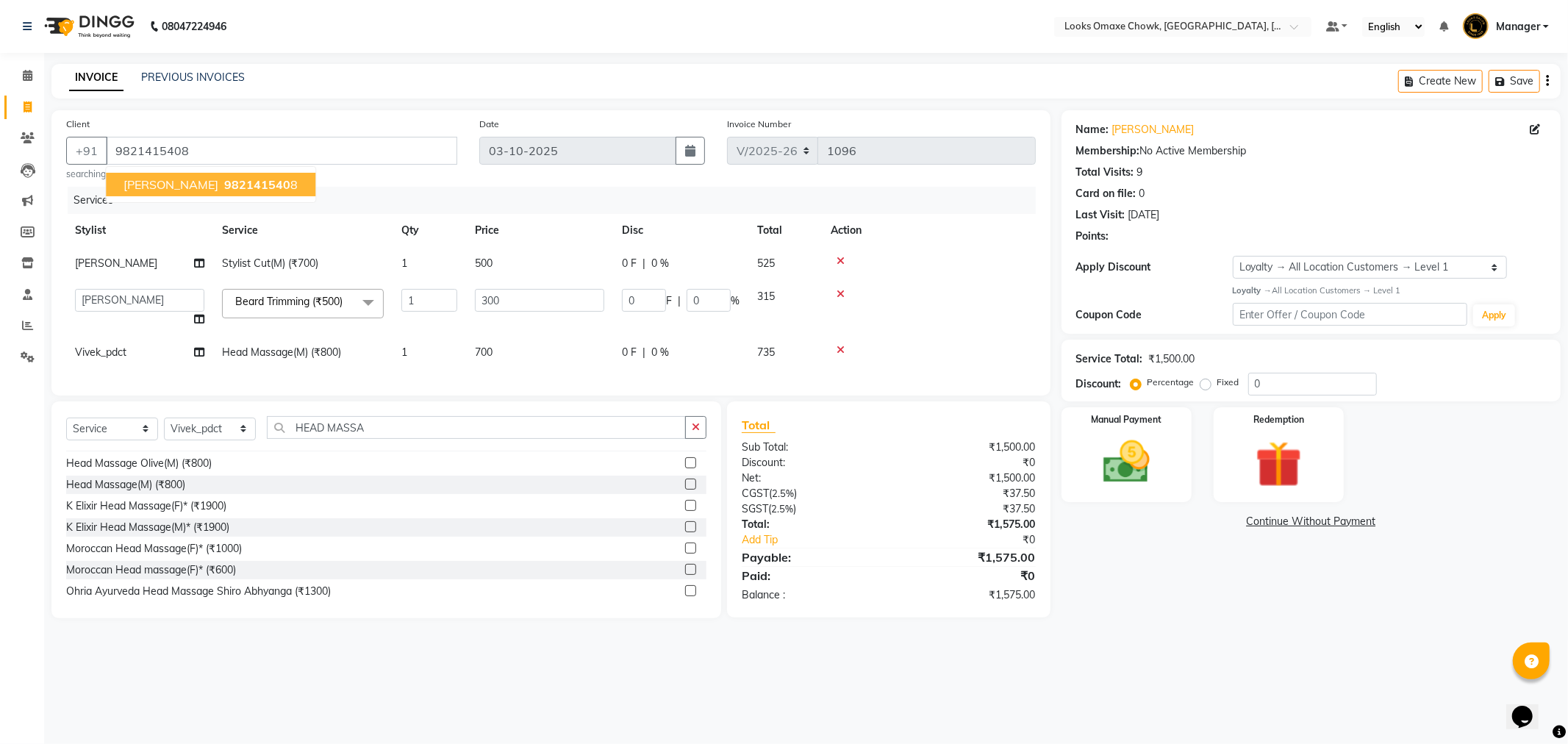
click at [243, 185] on span "982141540" at bounding box center [257, 184] width 66 height 15
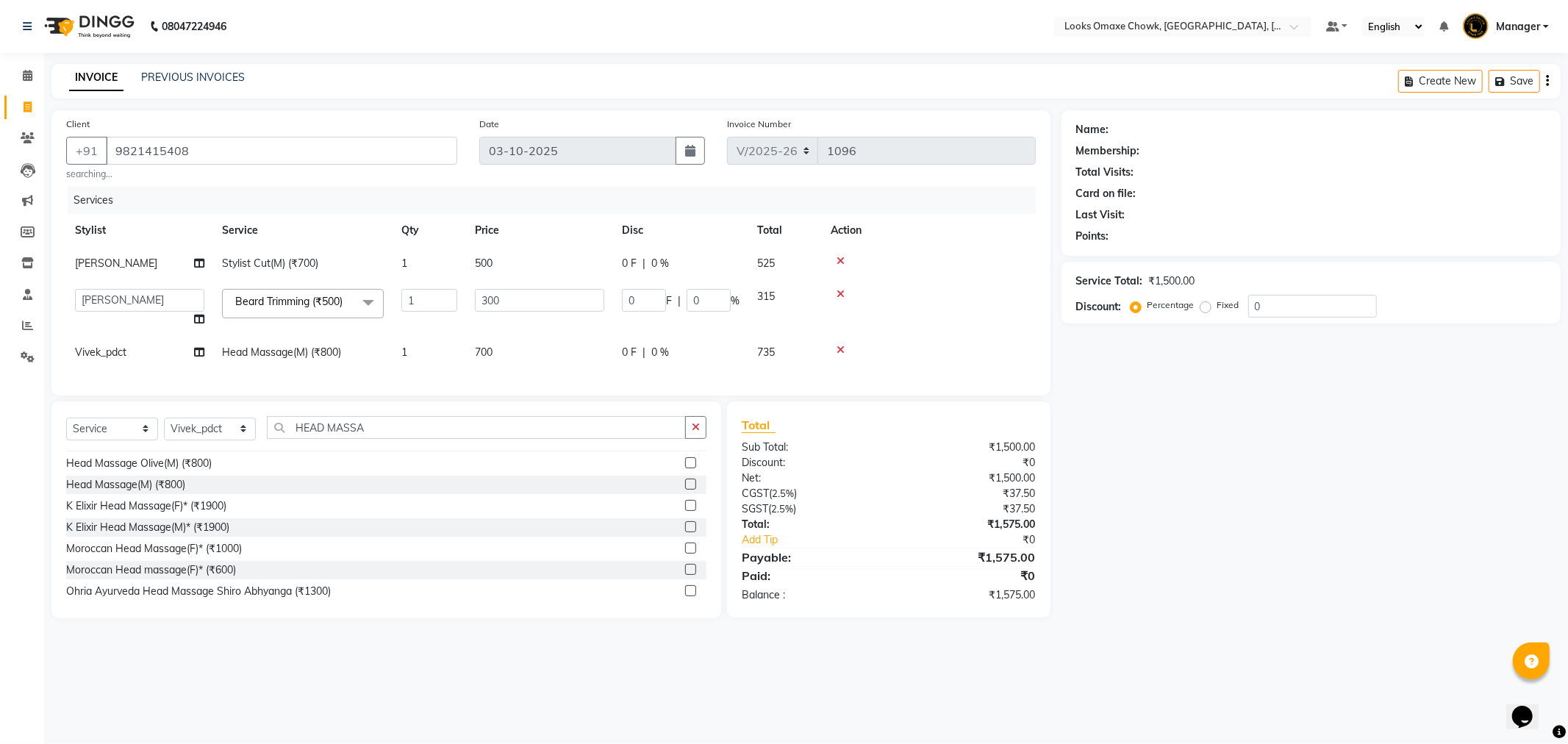
select select "1: Object"
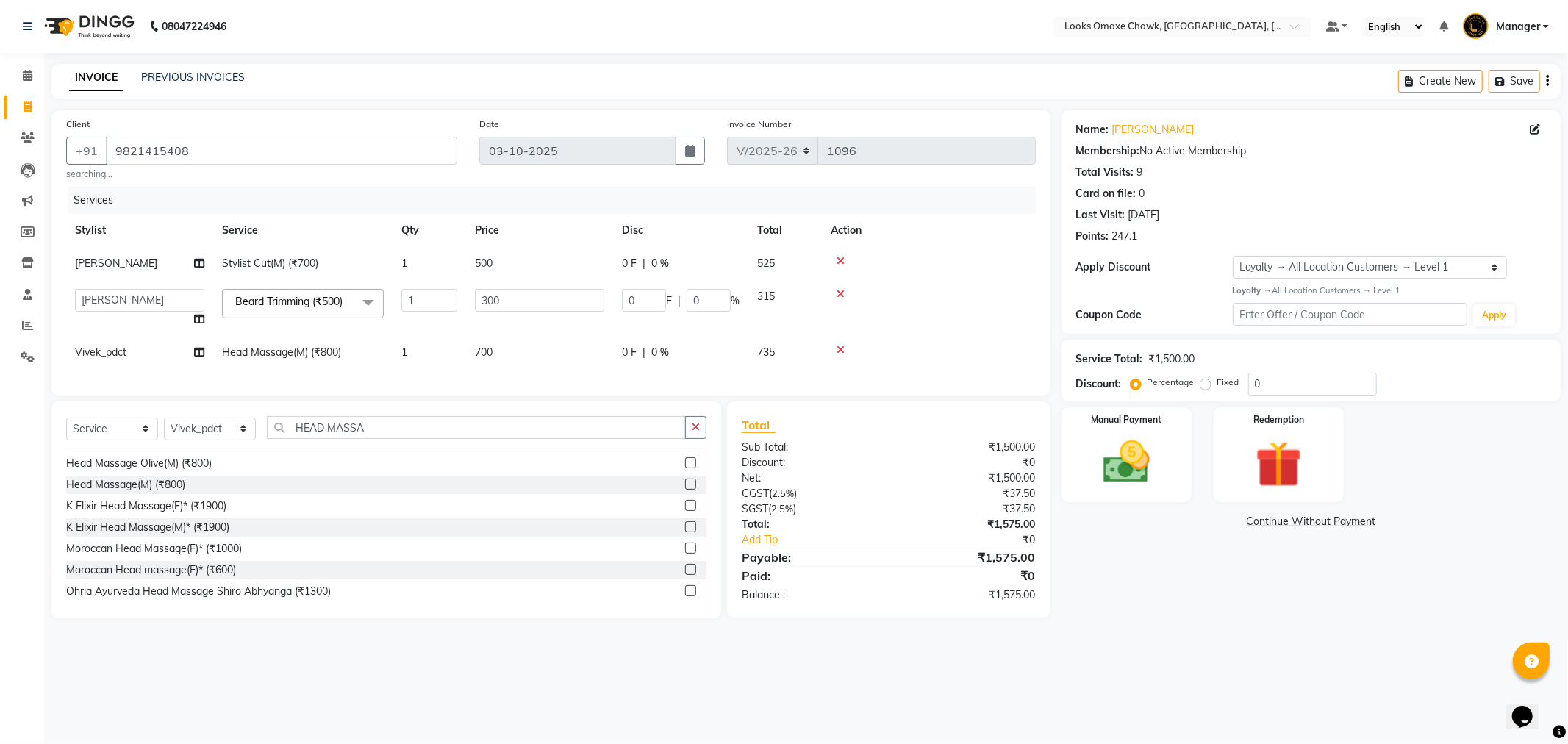
click at [1269, 641] on main "INVOICE PREVIOUS INVOICES Create New Save Client +91 9821415408 searching... Da…" at bounding box center [806, 352] width 1524 height 576
click at [1323, 388] on input "0" at bounding box center [1313, 384] width 128 height 23
click at [1140, 434] on img at bounding box center [1126, 462] width 79 height 56
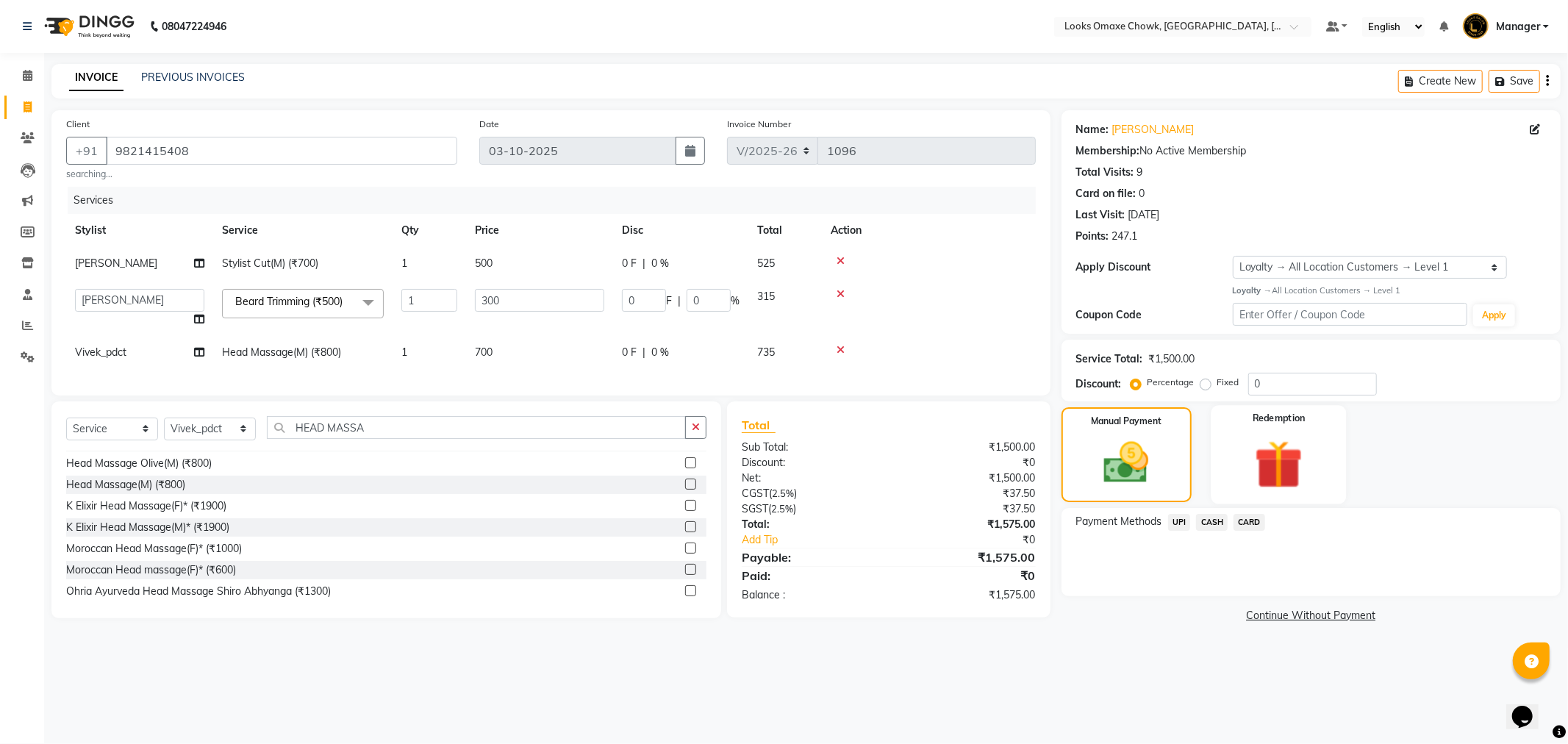
click at [1266, 473] on img at bounding box center [1279, 464] width 79 height 60
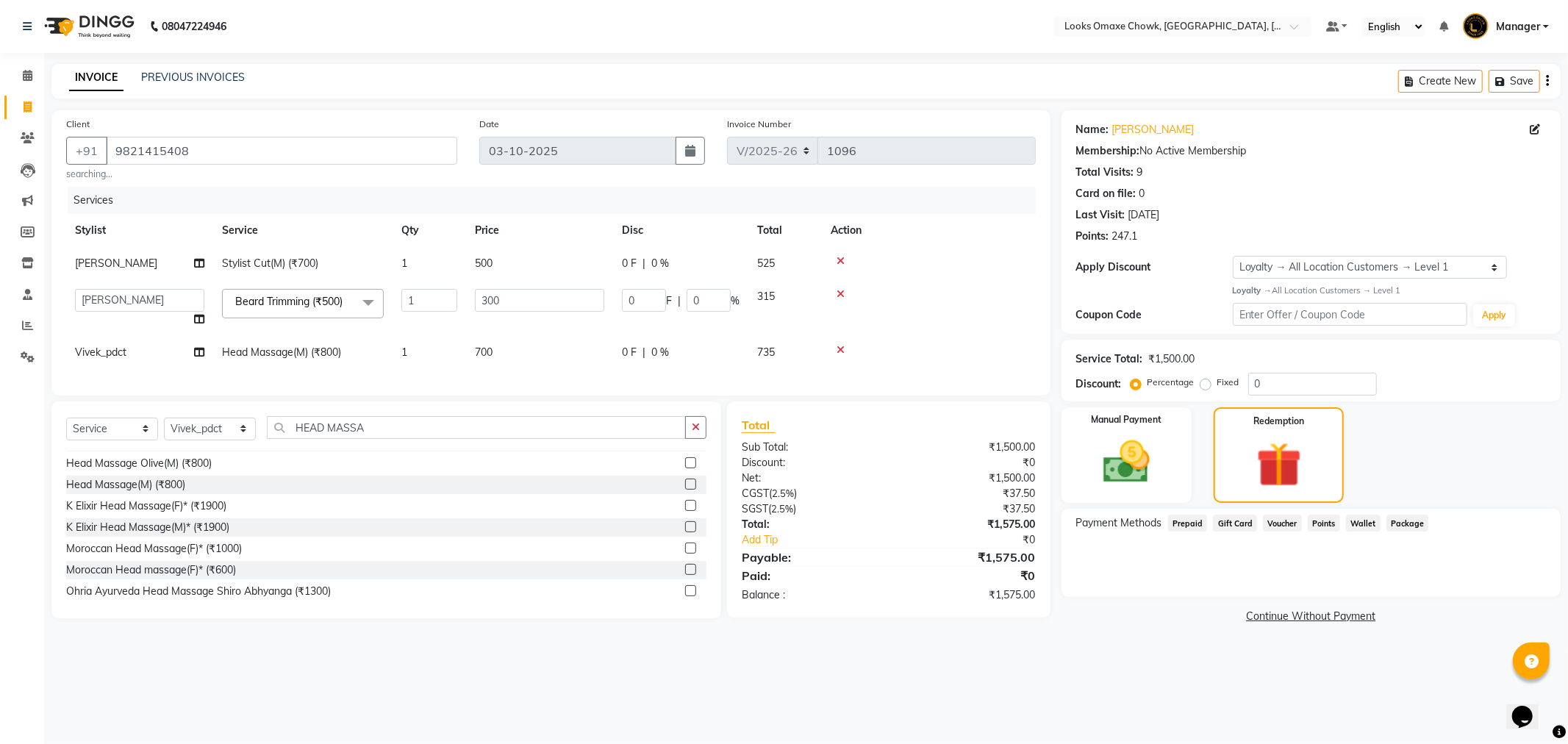
click at [1327, 520] on span "Points" at bounding box center [1324, 523] width 32 height 16
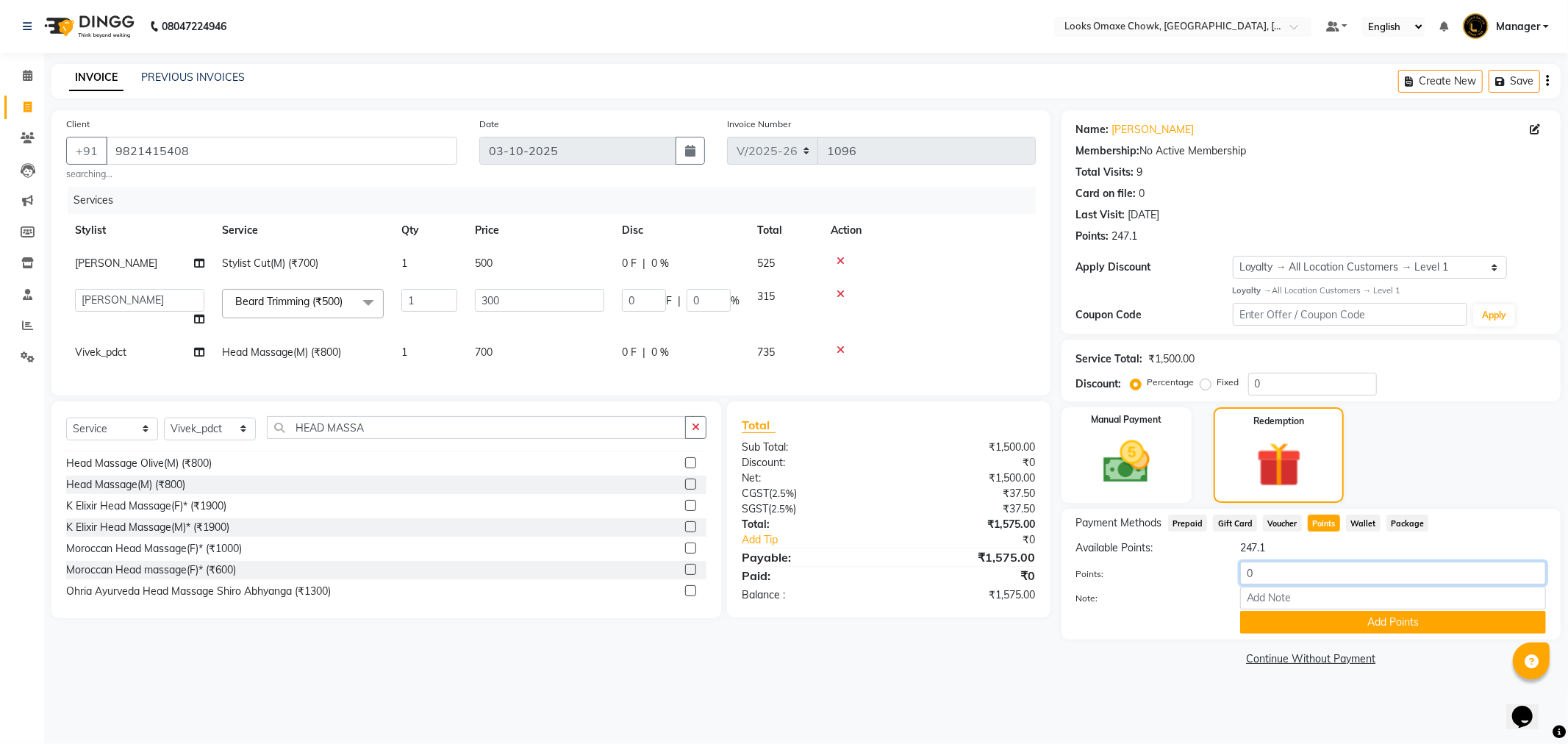
click at [1294, 571] on input "0" at bounding box center [1393, 573] width 306 height 23
type input "0"
type input "247"
click at [1355, 625] on button "Add Points" at bounding box center [1393, 622] width 306 height 23
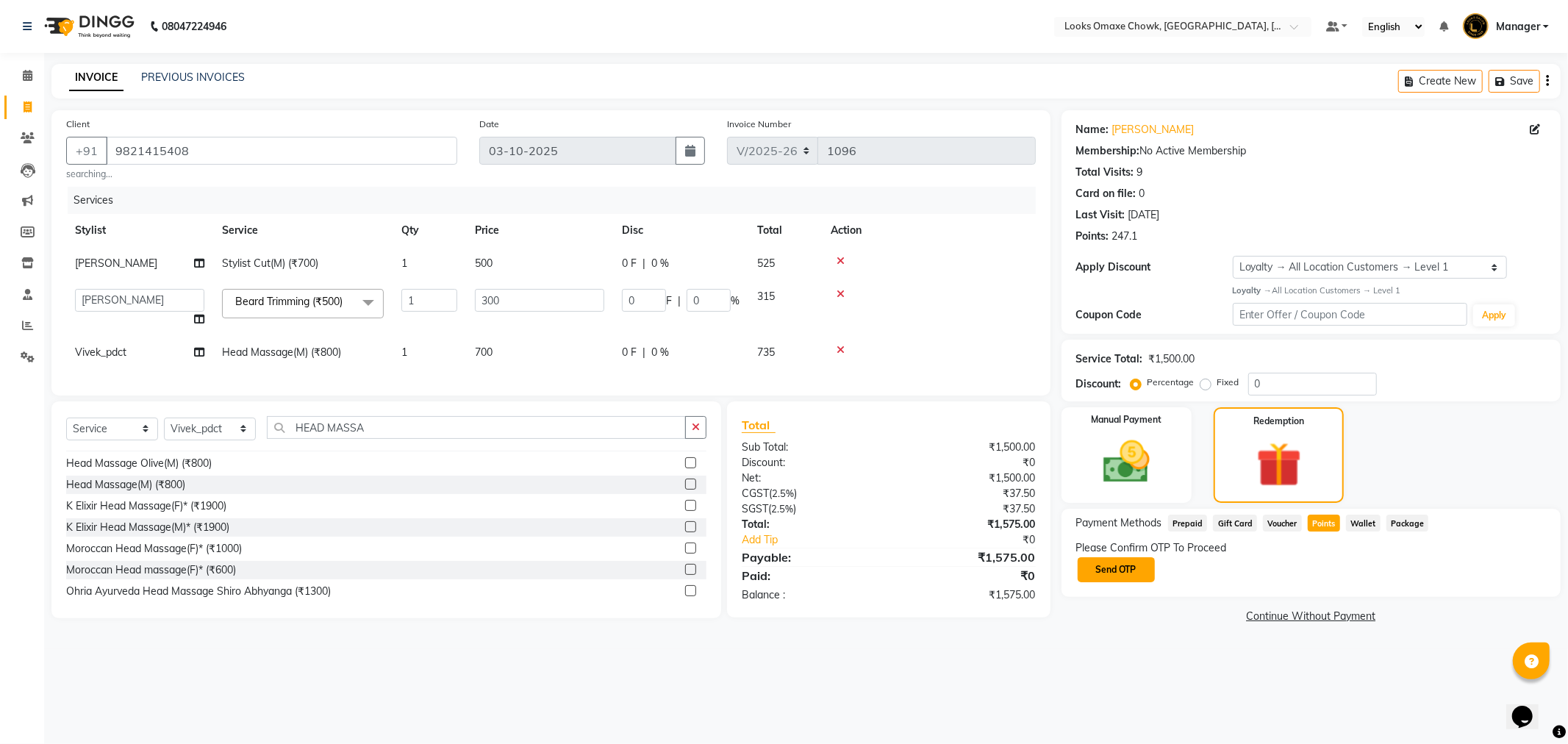
click at [1119, 572] on button "Send OTP" at bounding box center [1116, 570] width 77 height 25
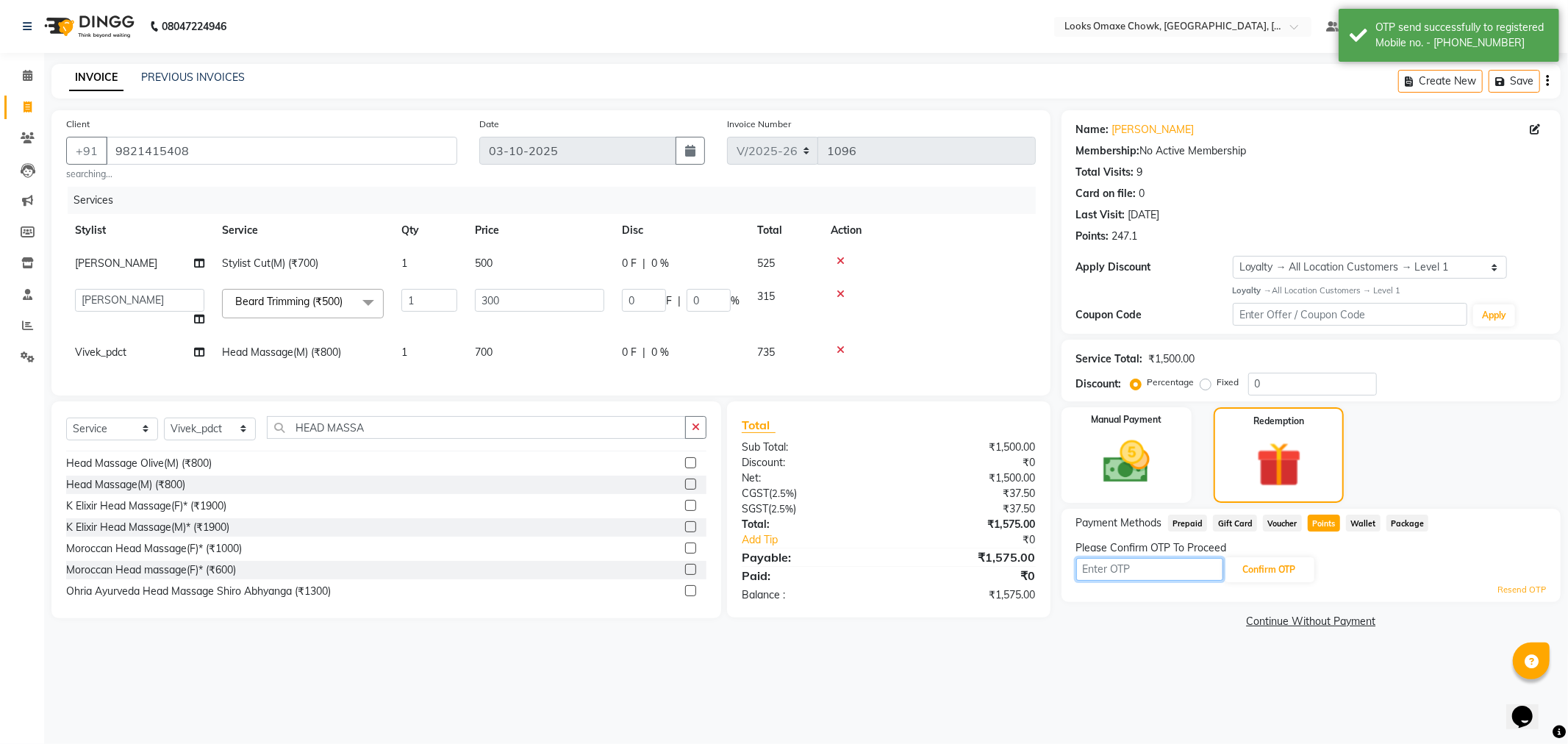
click at [1117, 570] on input "text" at bounding box center [1150, 570] width 147 height 23
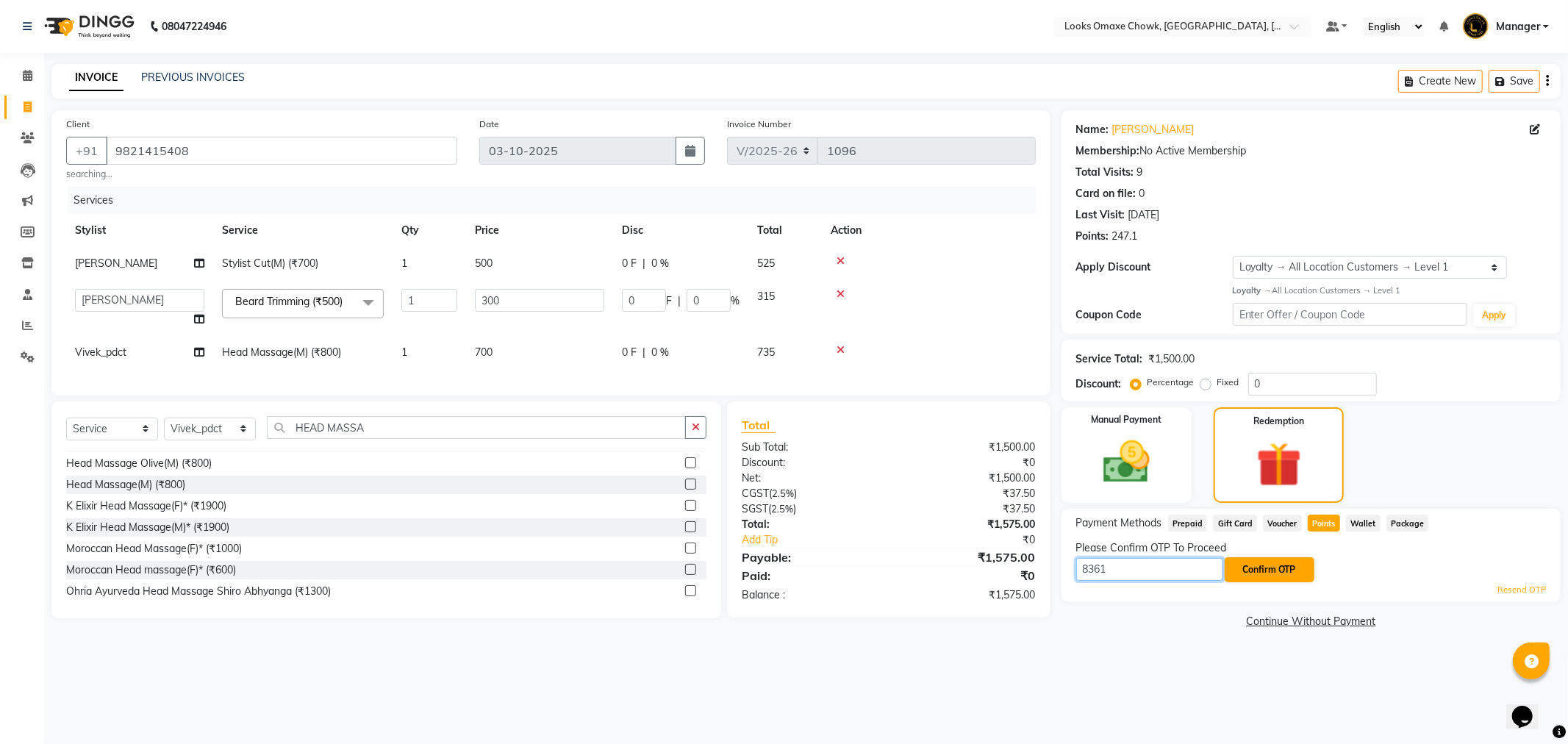
type input "8361"
click at [1269, 575] on button "Confirm OTP" at bounding box center [1269, 570] width 89 height 25
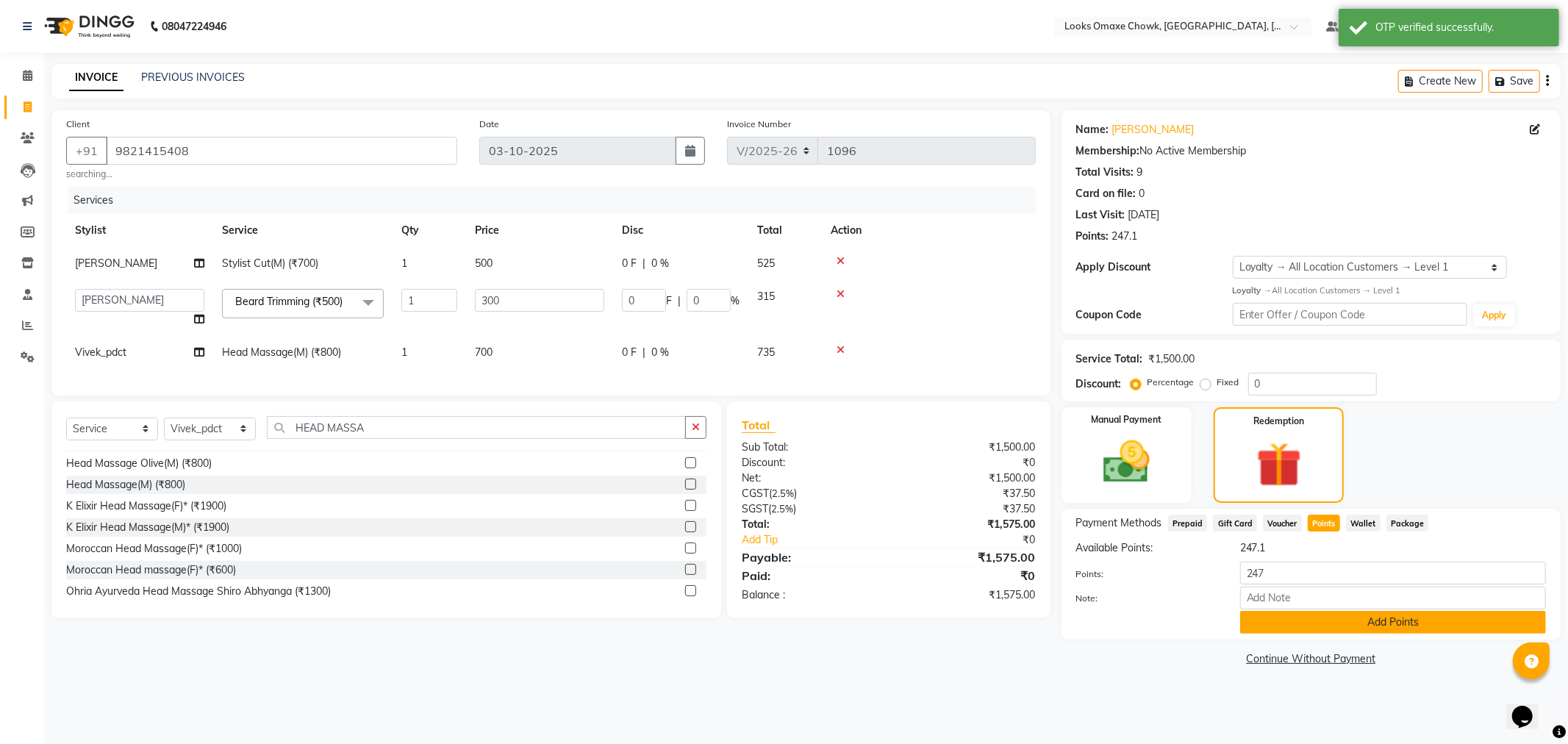
click at [1351, 627] on button "Add Points" at bounding box center [1393, 622] width 306 height 23
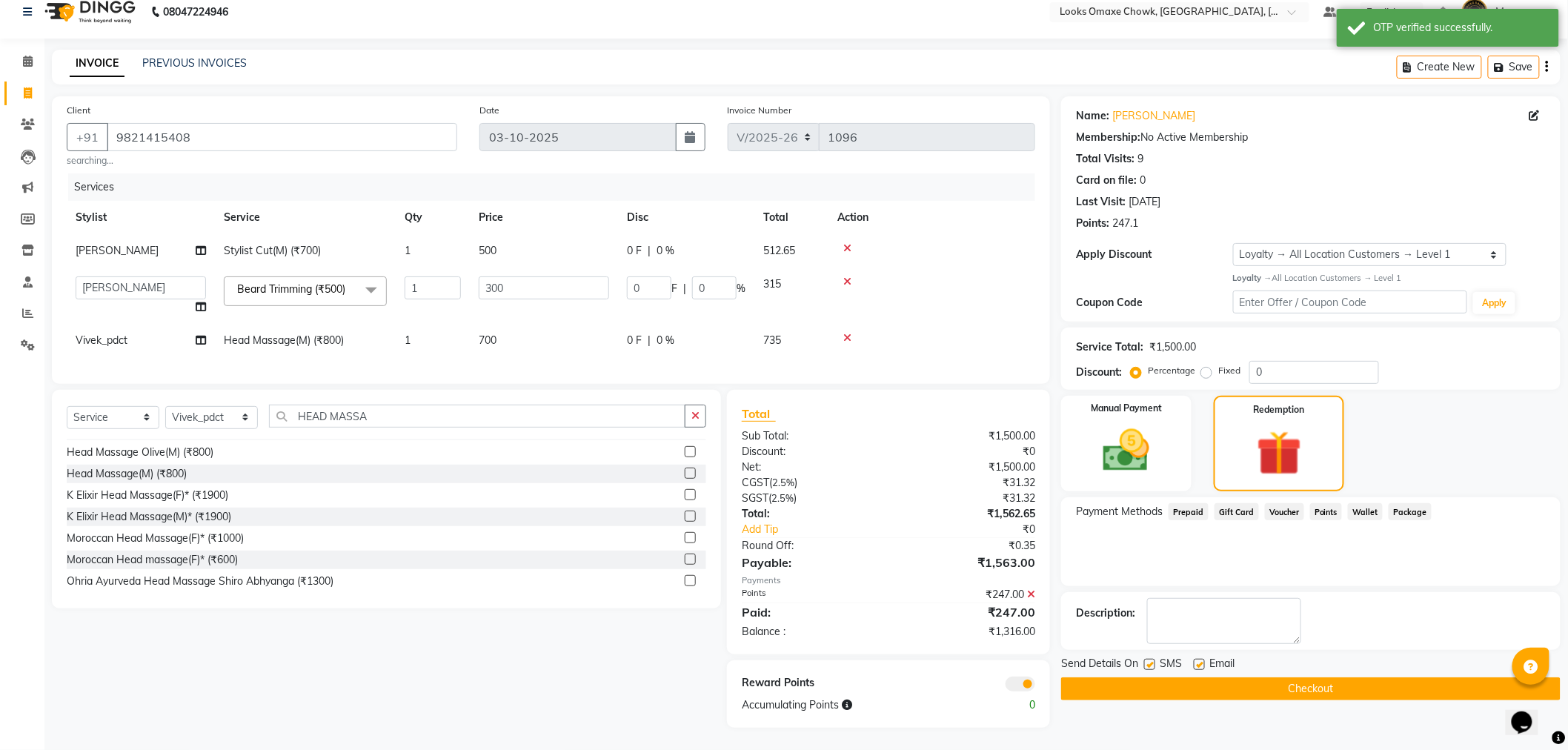
scroll to position [27, 0]
click at [1146, 426] on img at bounding box center [1126, 452] width 79 height 56
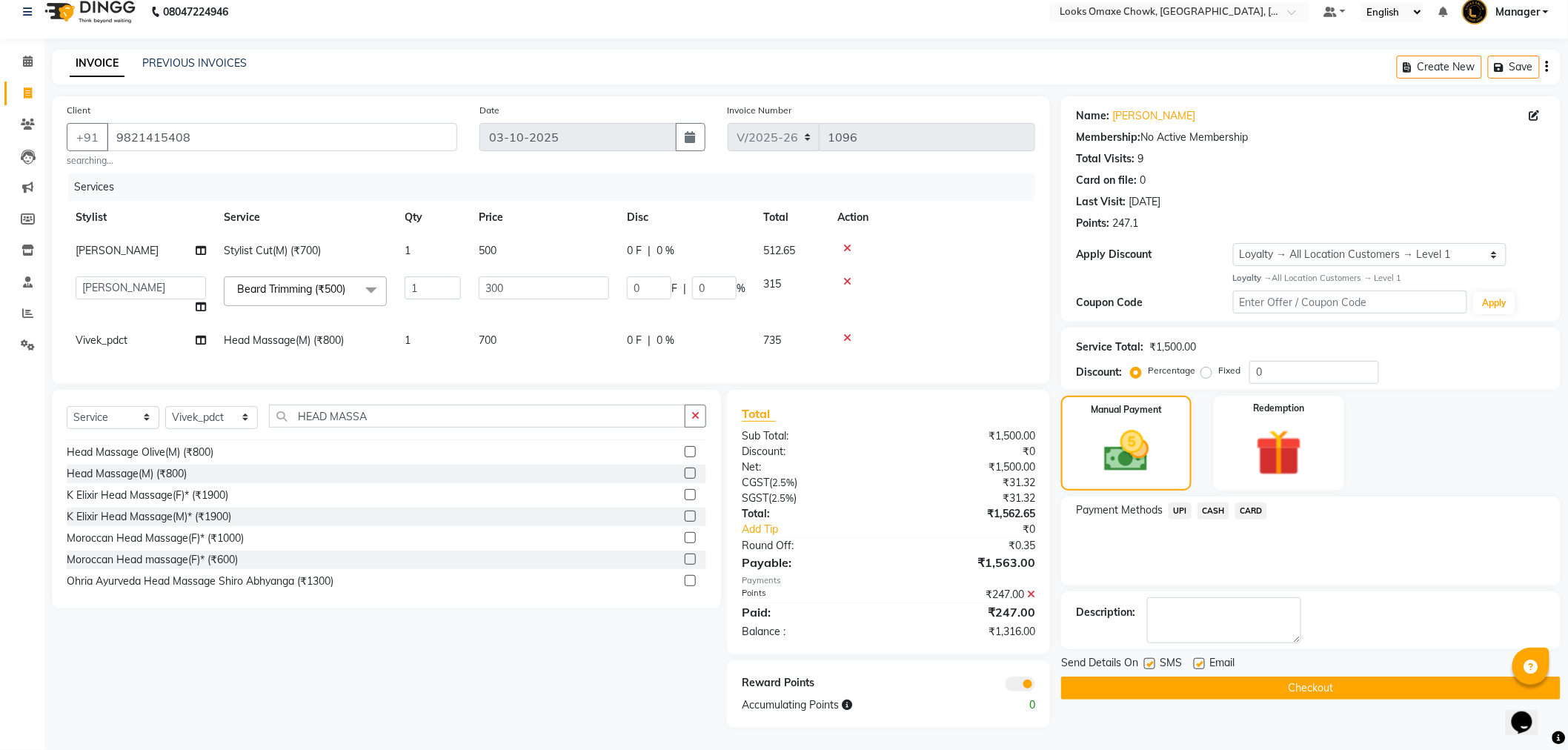
click at [1180, 502] on span "UPI" at bounding box center [1180, 510] width 23 height 17
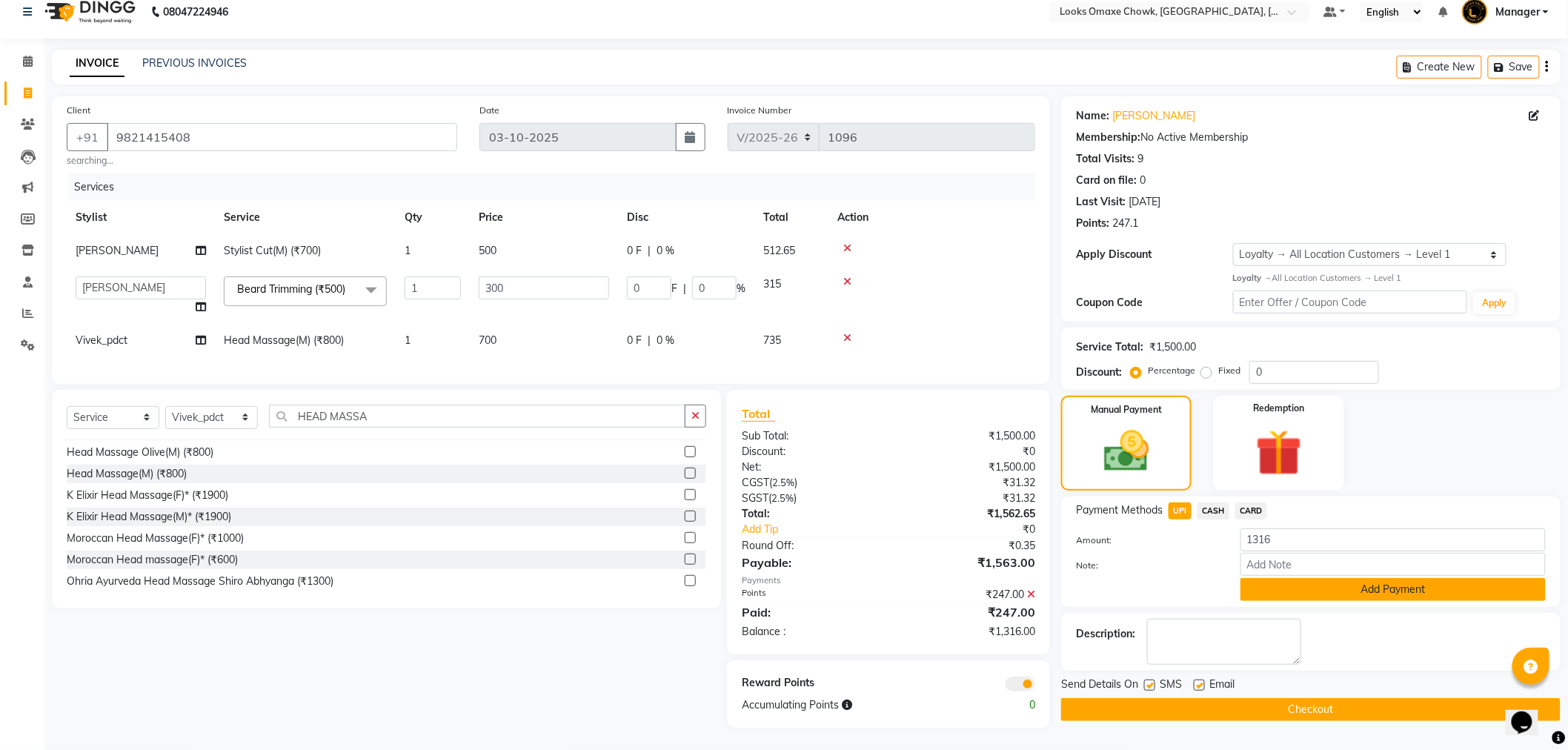
click at [1348, 578] on button "Add Payment" at bounding box center [1393, 590] width 305 height 23
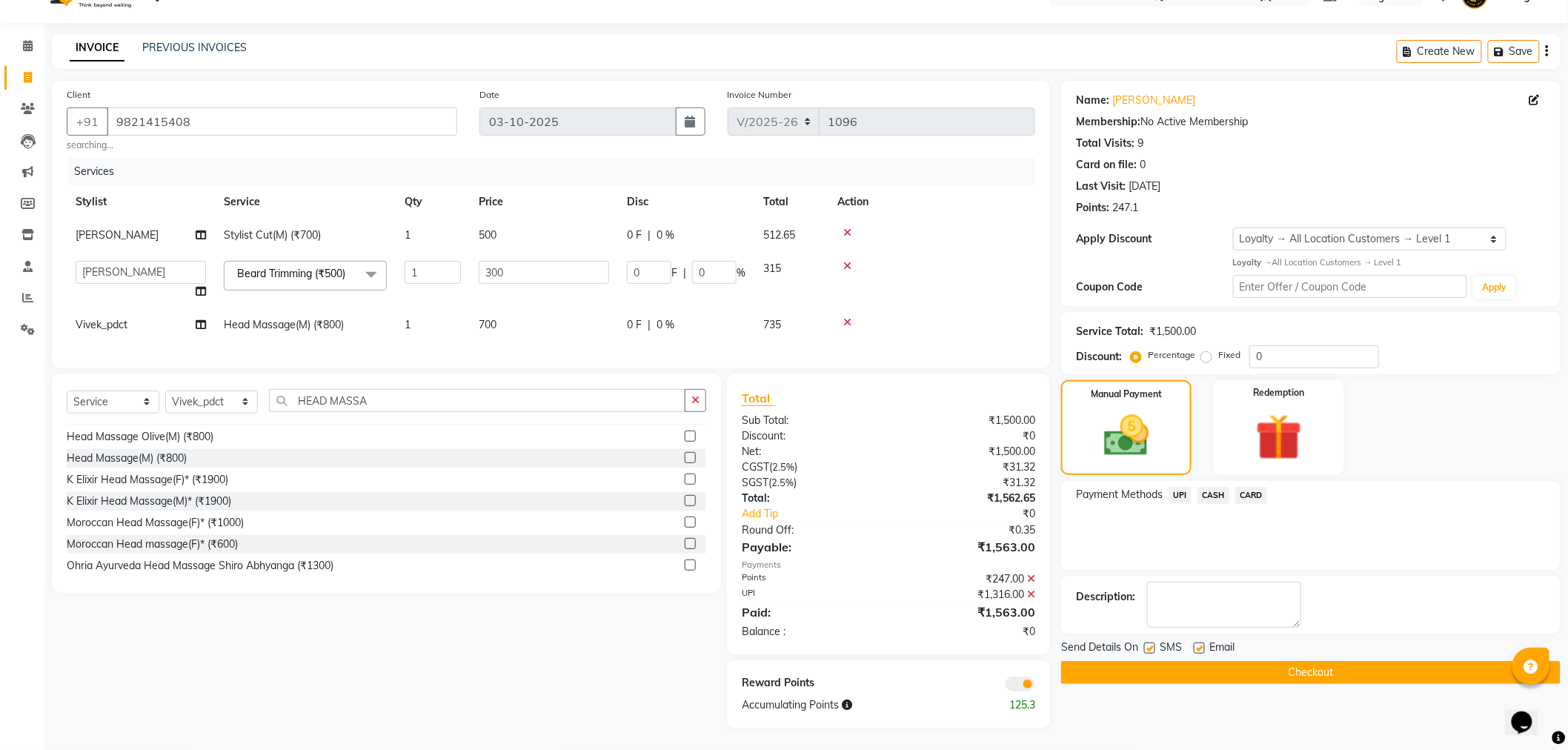
scroll to position [42, 0]
click at [1232, 661] on button "Checkout" at bounding box center [1311, 672] width 500 height 23
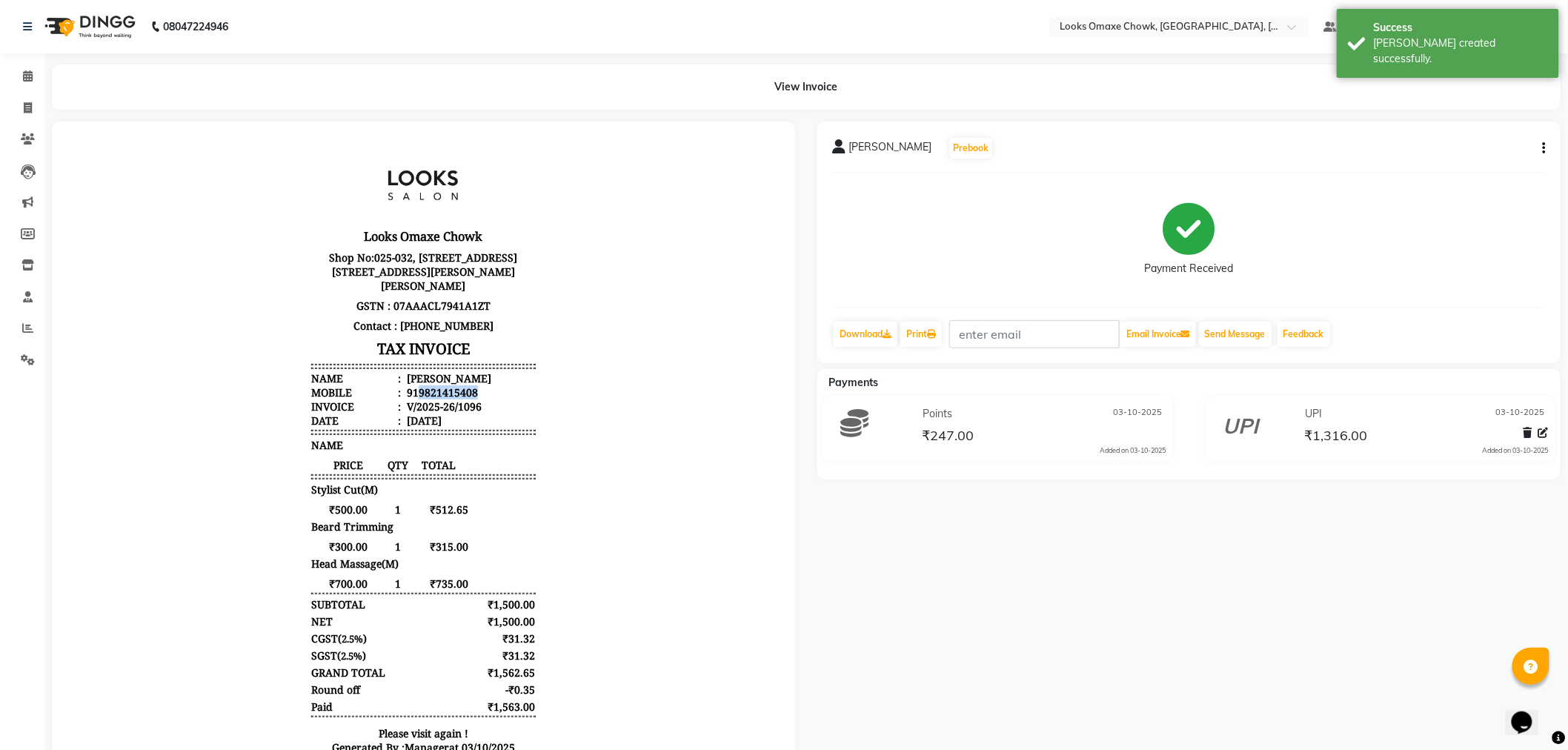
drag, startPoint x: 471, startPoint y: 388, endPoint x: 407, endPoint y: 390, distance: 64.0
click at [407, 390] on li "Mobile : 919821415408" at bounding box center [423, 392] width 224 height 14
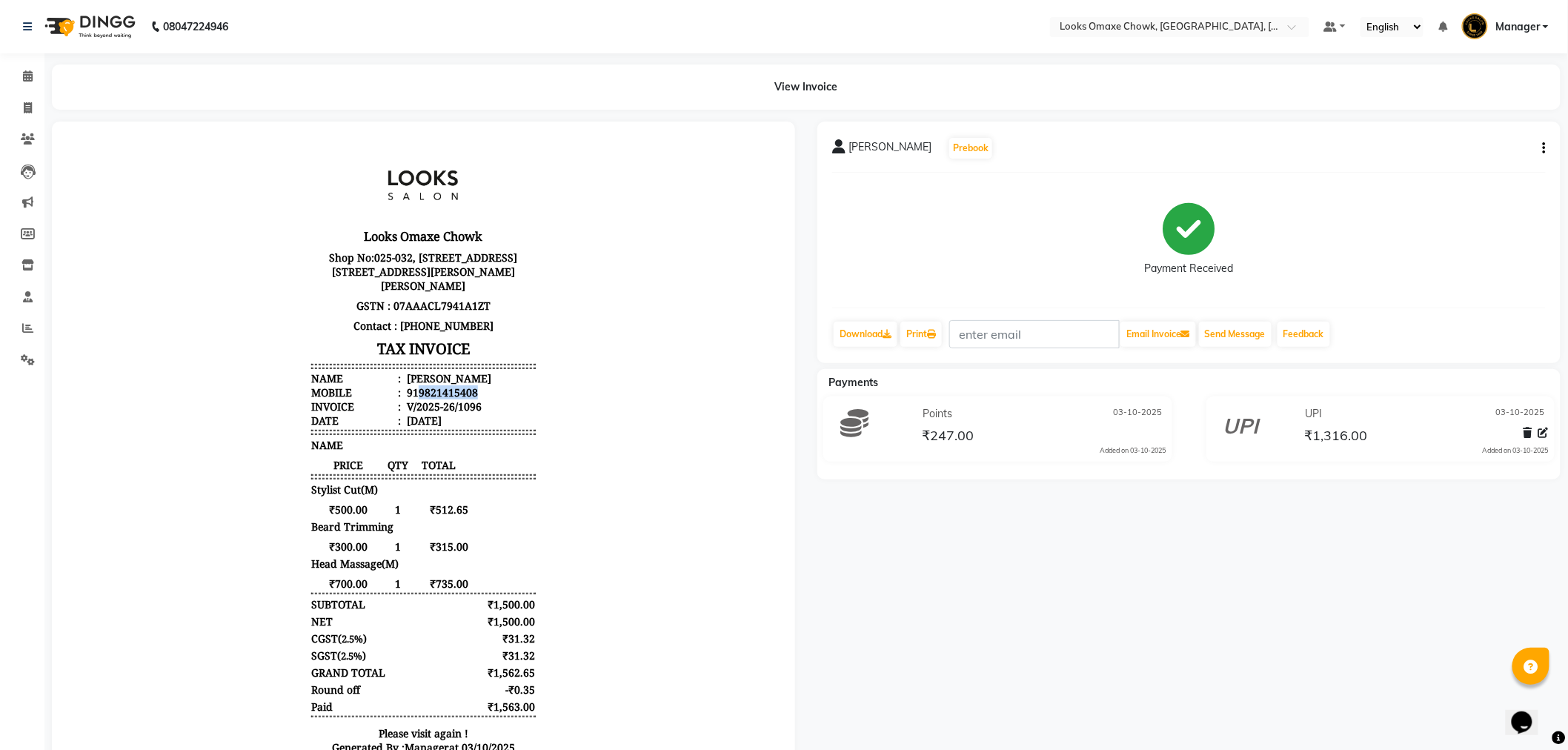
copy div "9821415408"
drag, startPoint x: 20, startPoint y: 99, endPoint x: 25, endPoint y: 109, distance: 11.2
click at [20, 100] on span at bounding box center [28, 108] width 26 height 17
select select "service"
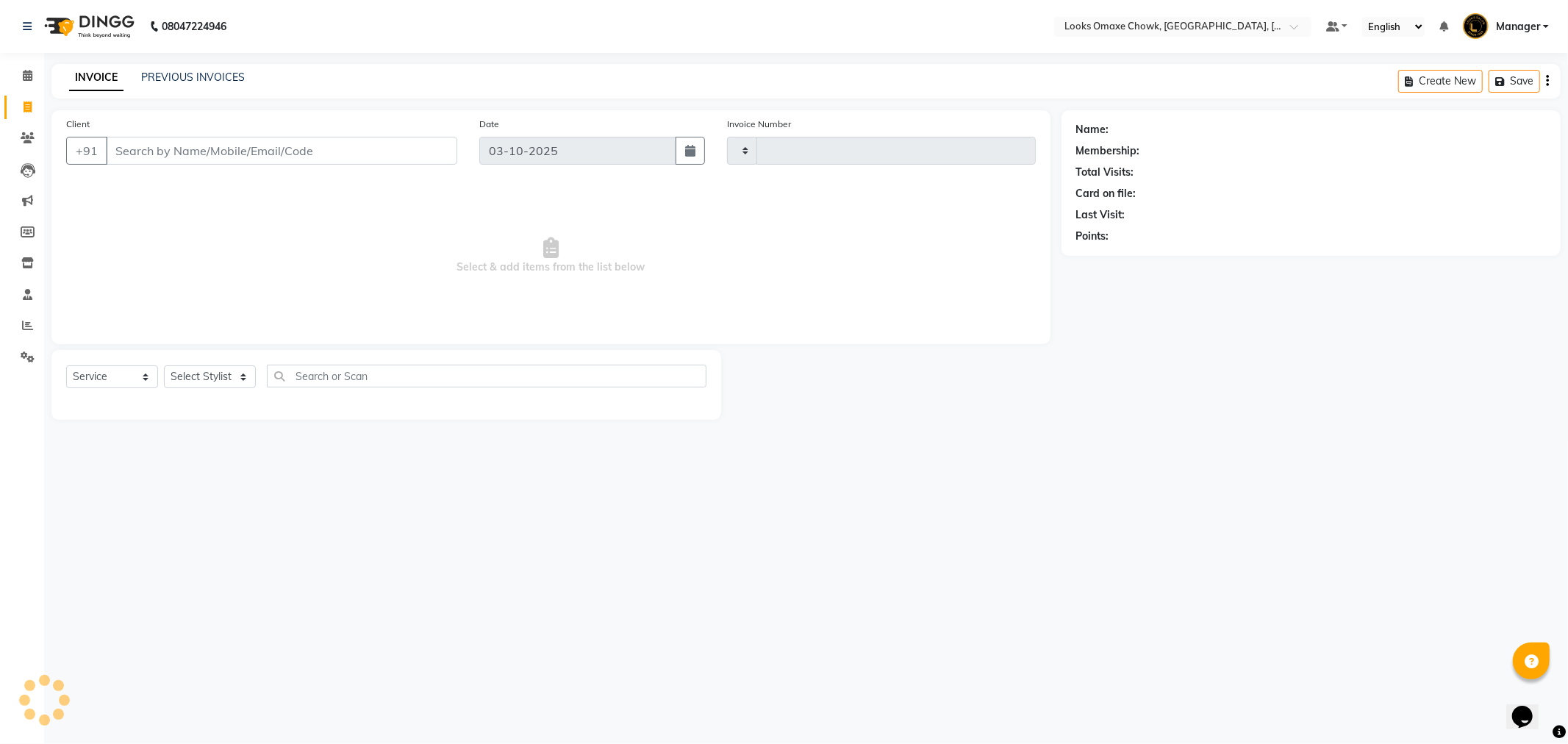
type input "1097"
select select "8121"
click at [207, 144] on input "Client" at bounding box center [281, 151] width 352 height 28
type input "9821415408"
select select "1: Object"
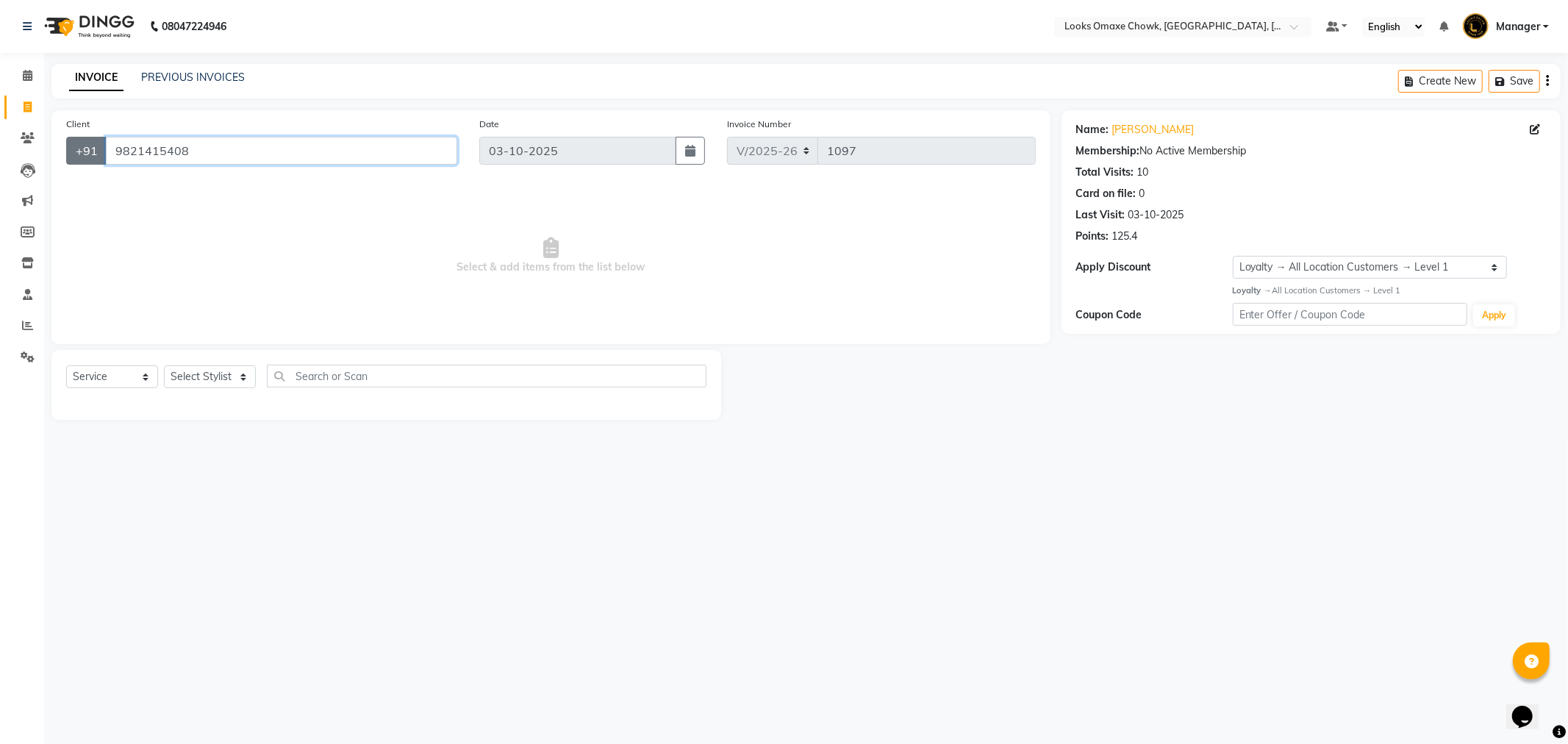
drag, startPoint x: 196, startPoint y: 148, endPoint x: 93, endPoint y: 142, distance: 103.2
click at [93, 142] on div "+91 9821415408" at bounding box center [261, 151] width 392 height 28
click at [23, 104] on icon at bounding box center [27, 107] width 8 height 11
select select "service"
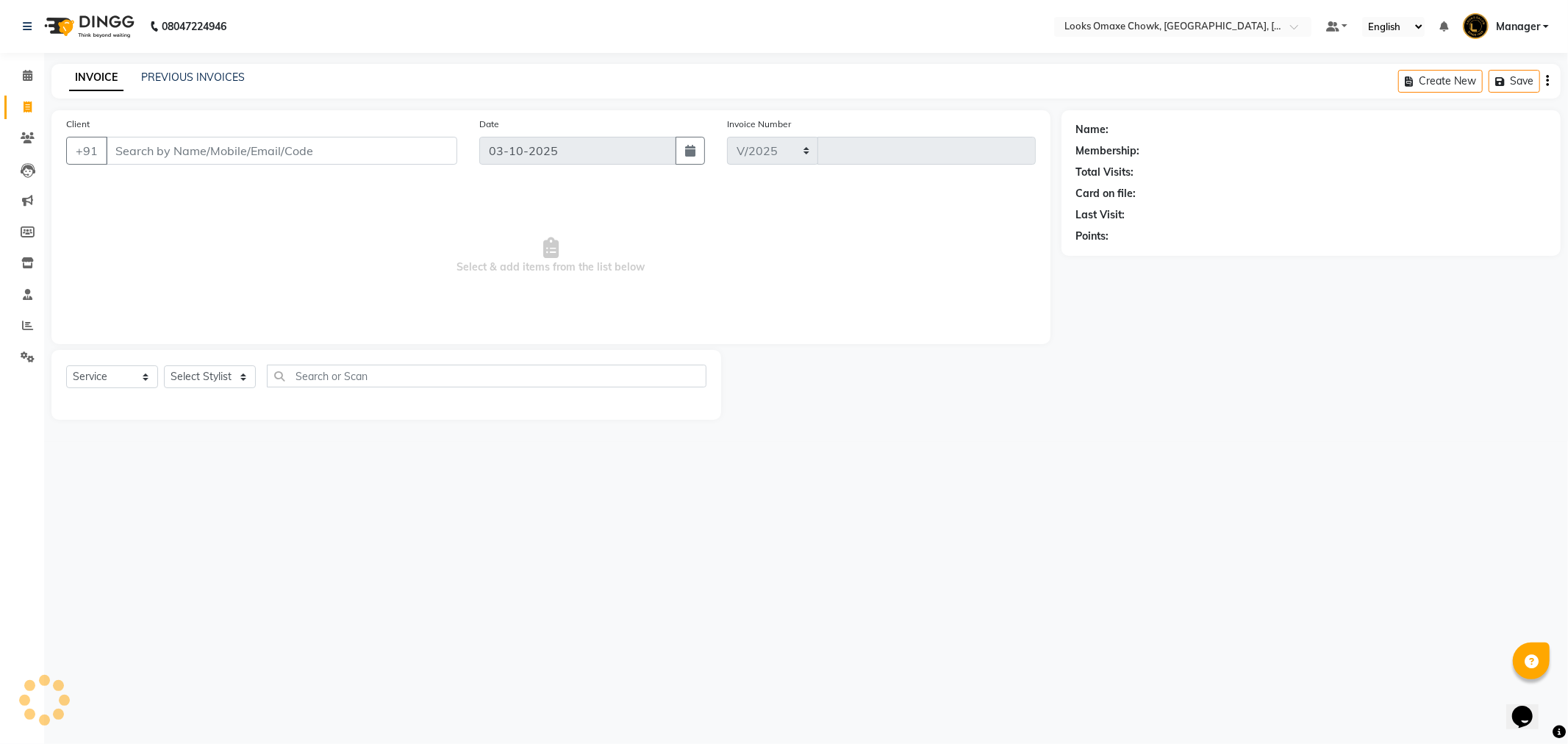
select select "8121"
type input "1097"
click at [202, 68] on div "INVOICE PREVIOUS INVOICES Create New Save" at bounding box center [806, 82] width 1510 height 35
click at [208, 75] on link "PREVIOUS INVOICES" at bounding box center [193, 76] width 103 height 13
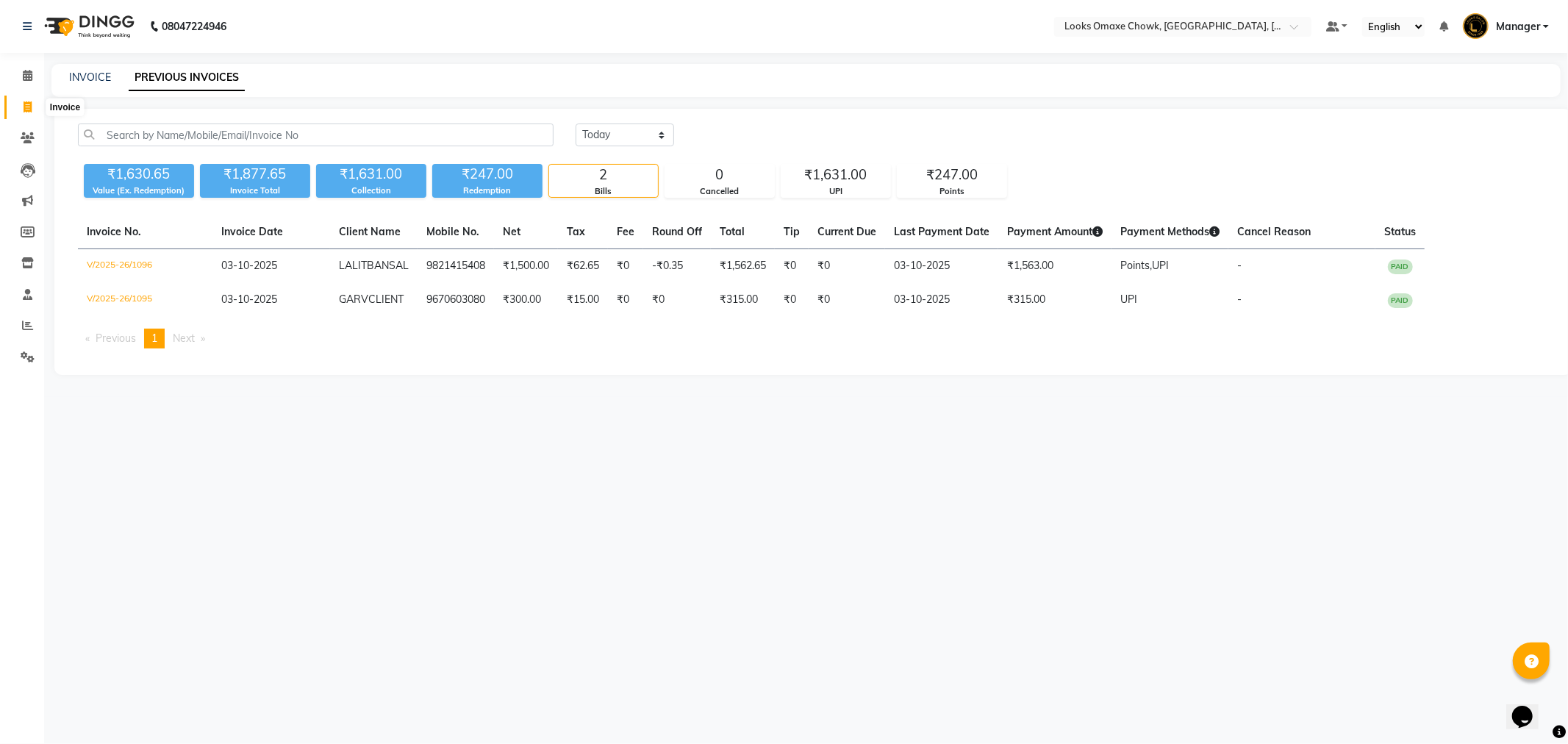
click at [24, 103] on icon at bounding box center [27, 107] width 8 height 11
select select "8121"
select select "service"
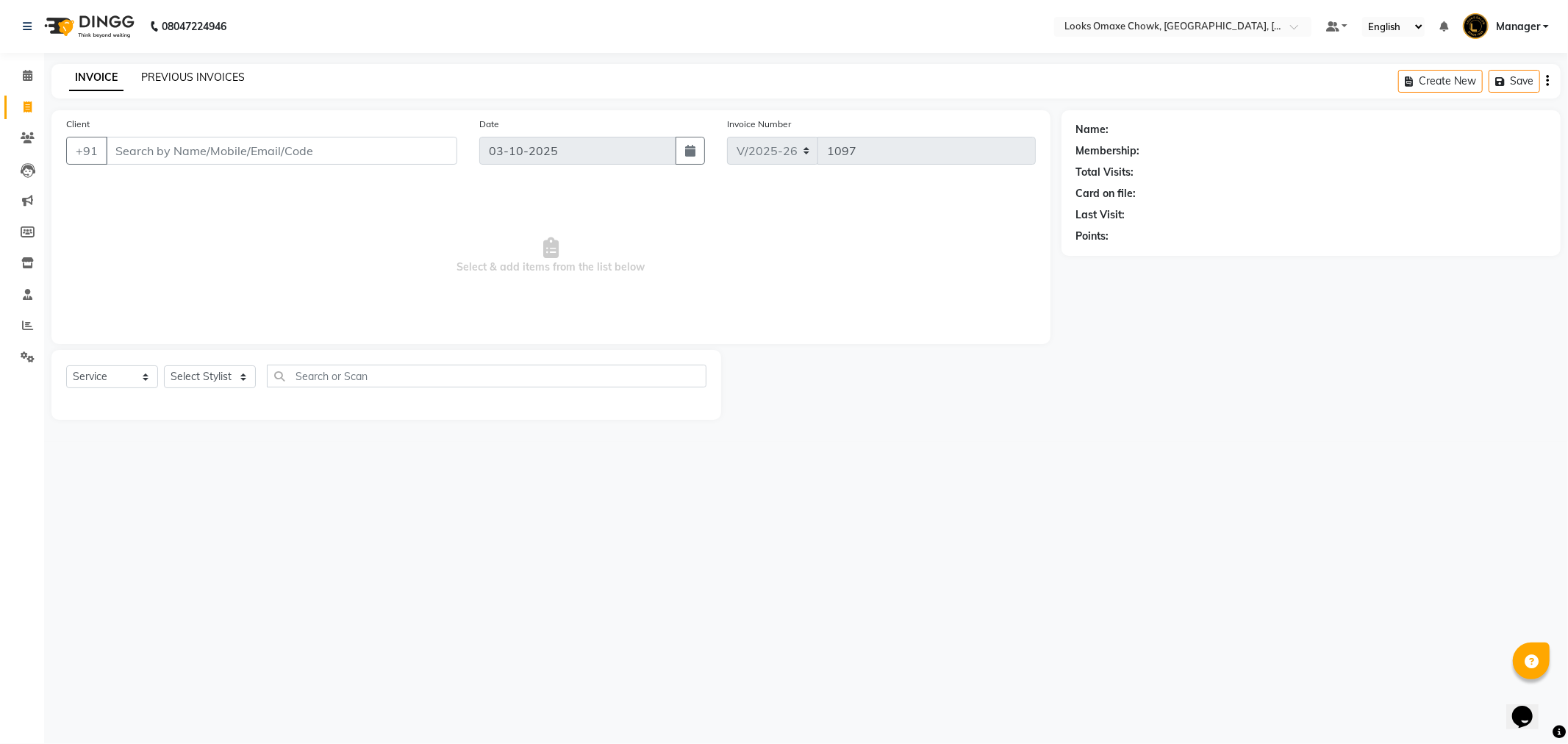
click at [214, 72] on link "PREVIOUS INVOICES" at bounding box center [193, 76] width 103 height 13
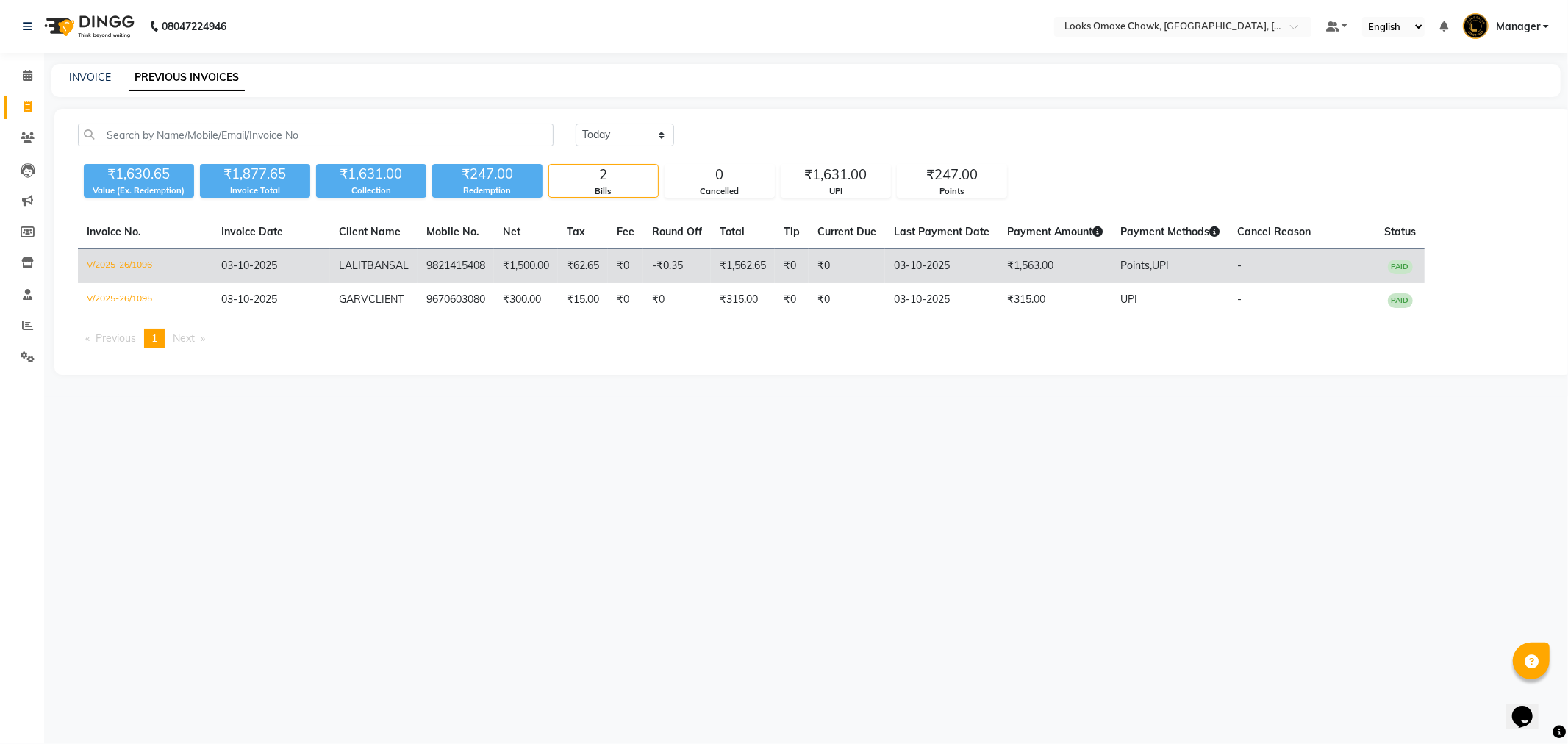
click at [1229, 267] on td "Points, UPI" at bounding box center [1169, 267] width 117 height 35
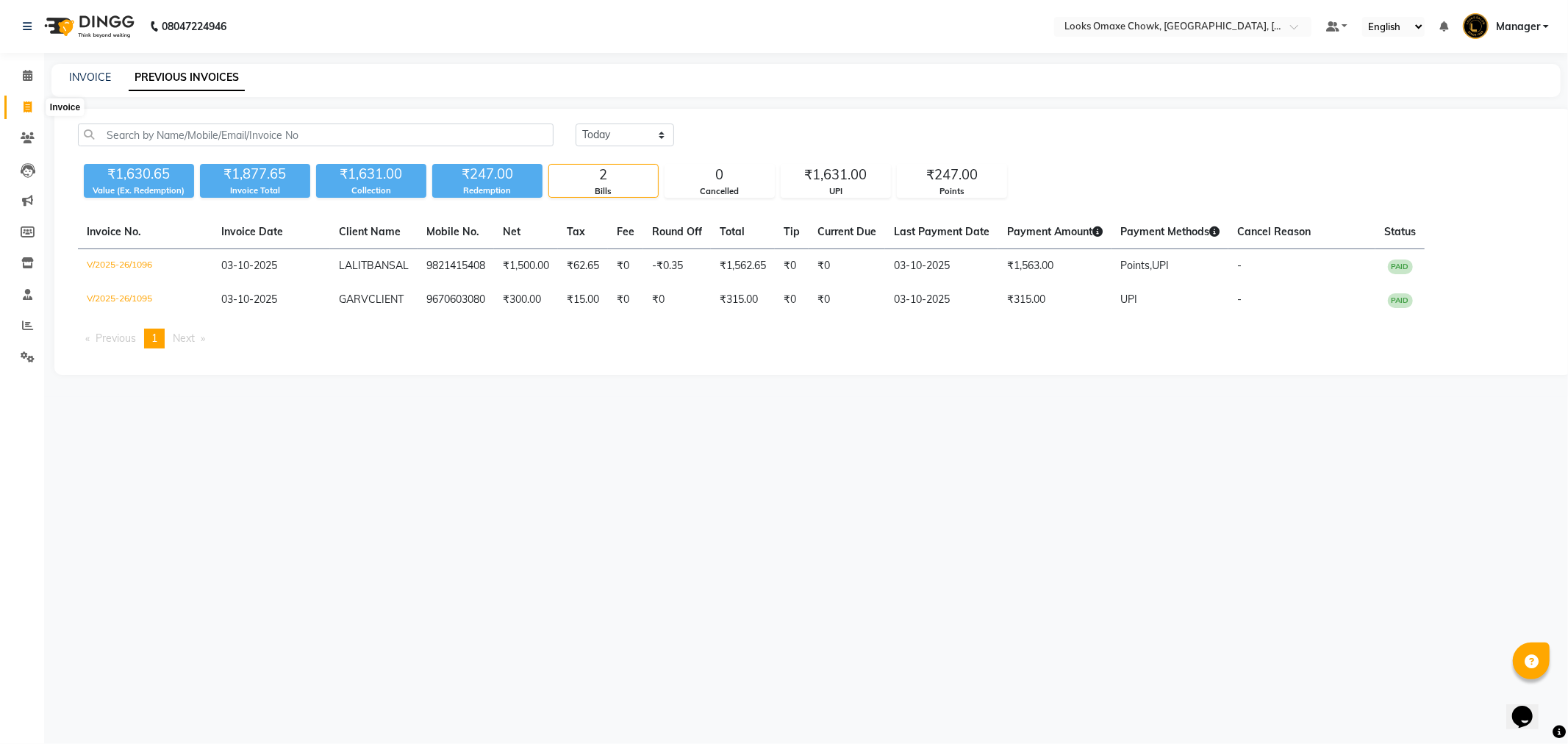
click at [23, 103] on icon at bounding box center [27, 107] width 8 height 11
select select "8121"
select select "service"
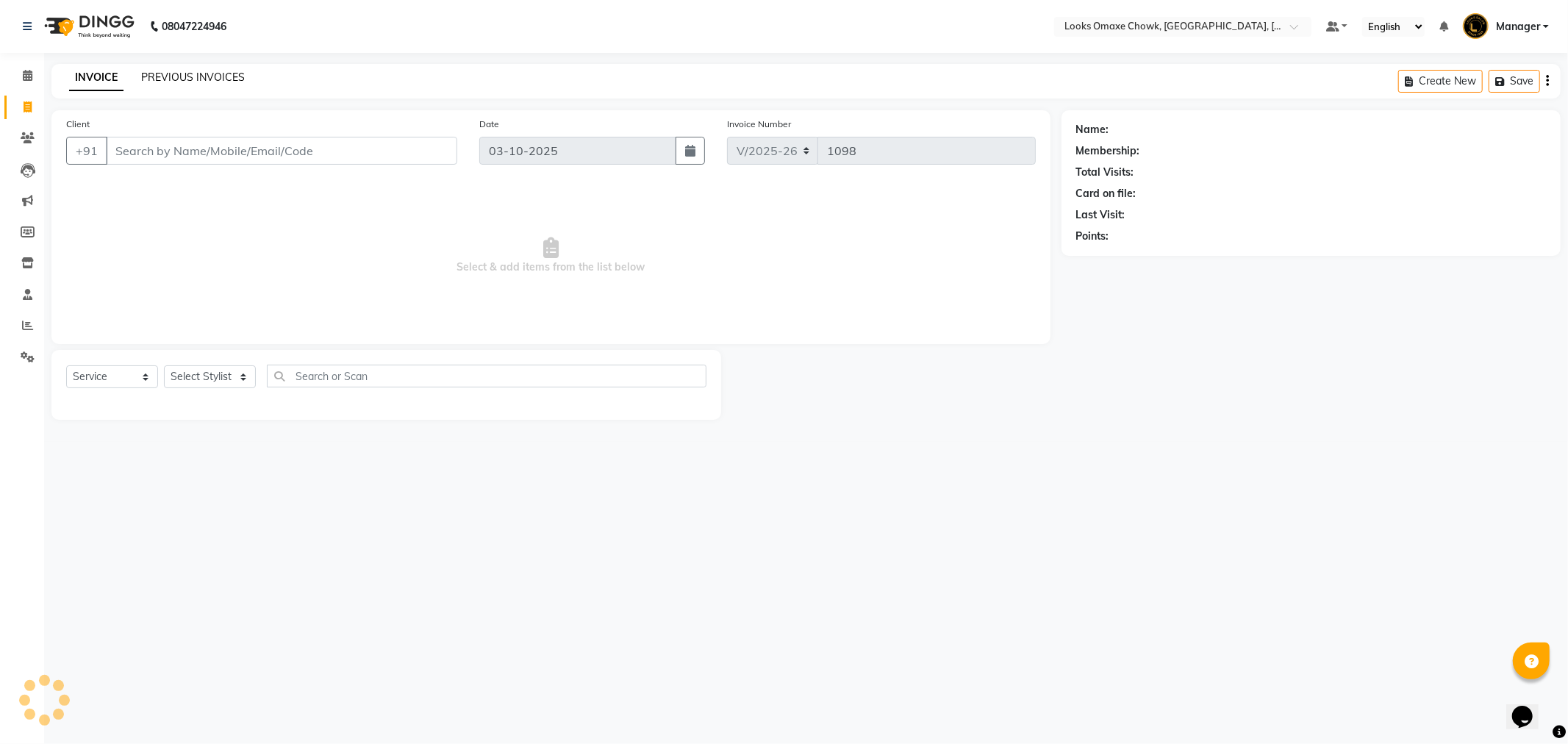
click at [204, 75] on link "PREVIOUS INVOICES" at bounding box center [193, 76] width 103 height 13
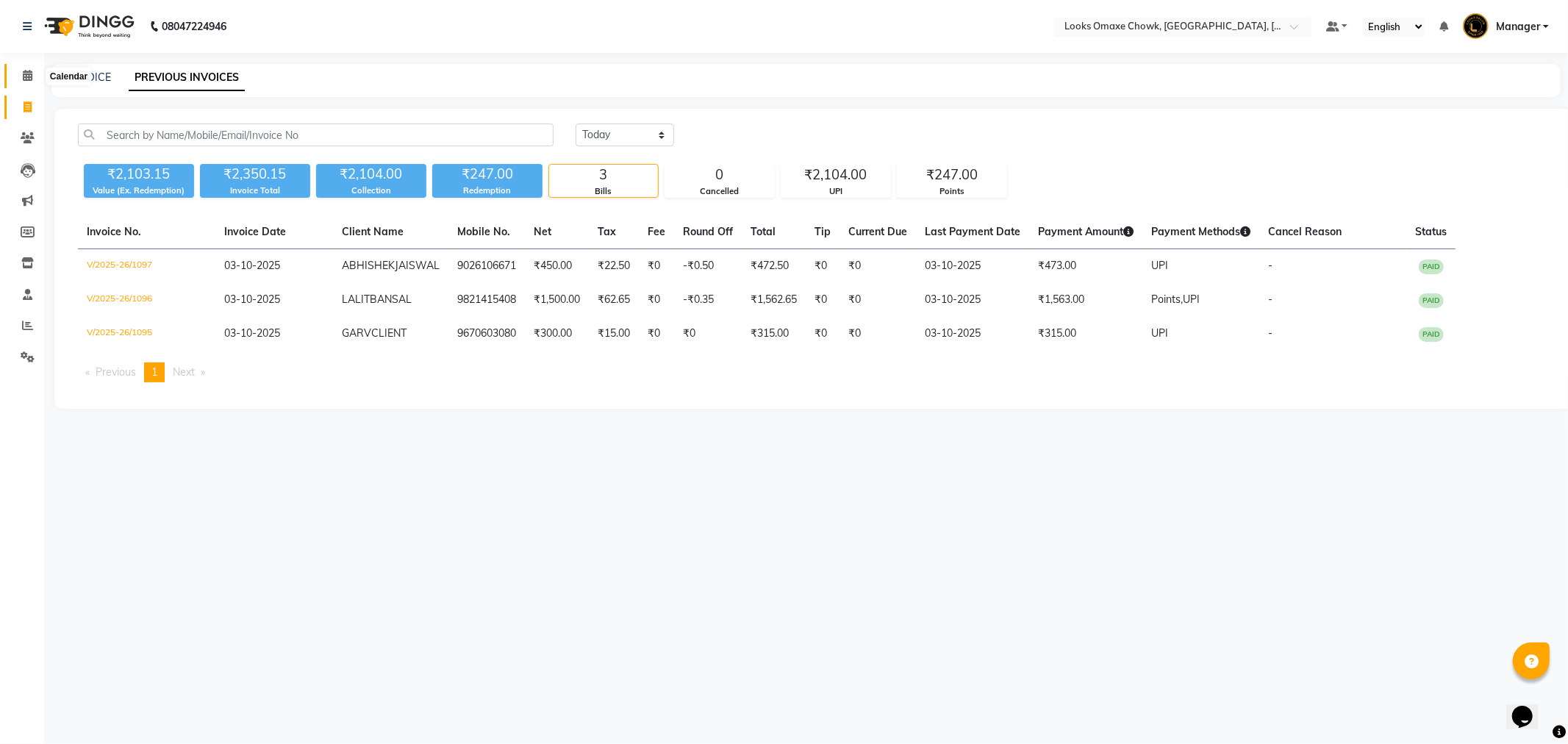
click at [26, 75] on icon at bounding box center [27, 75] width 10 height 11
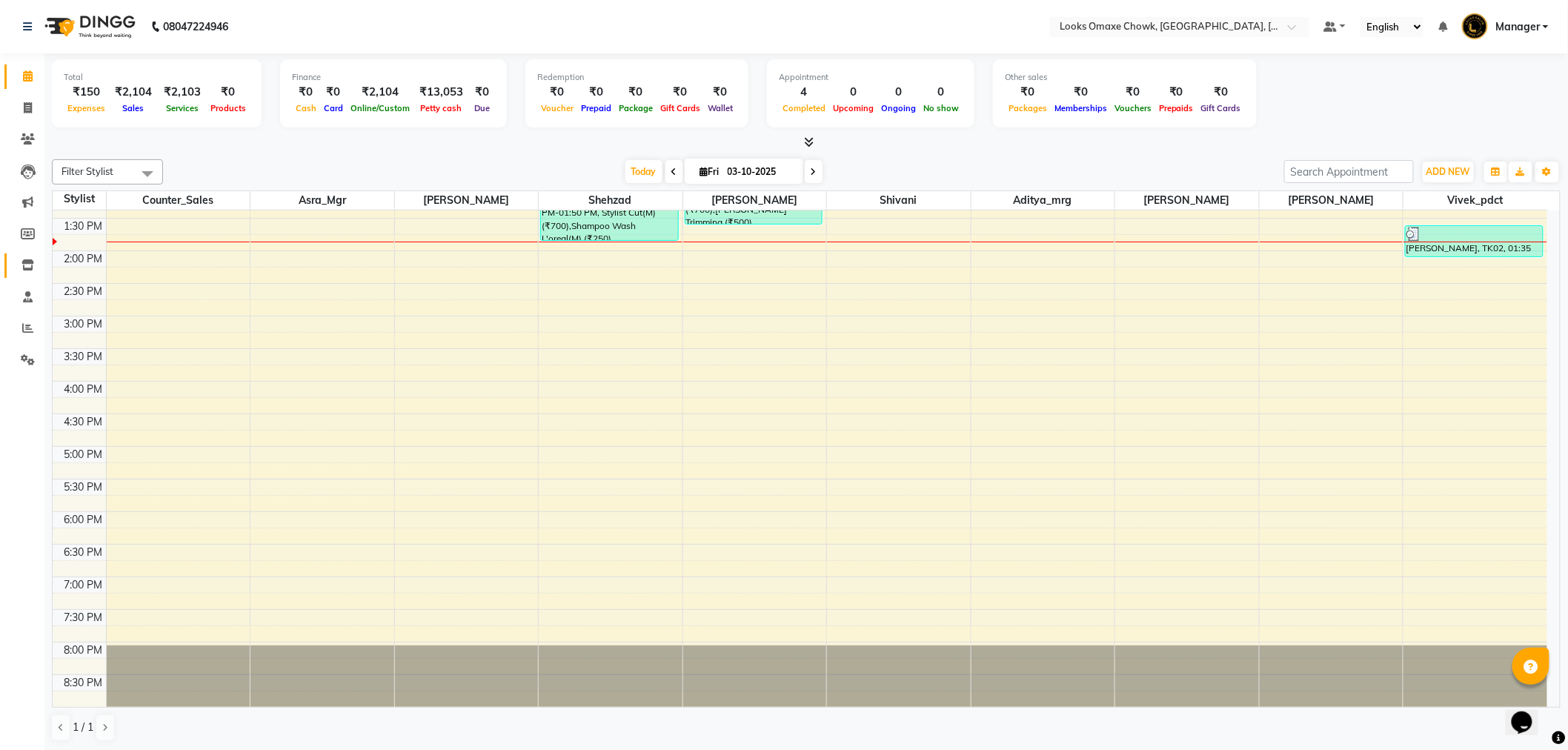
scroll to position [354, 0]
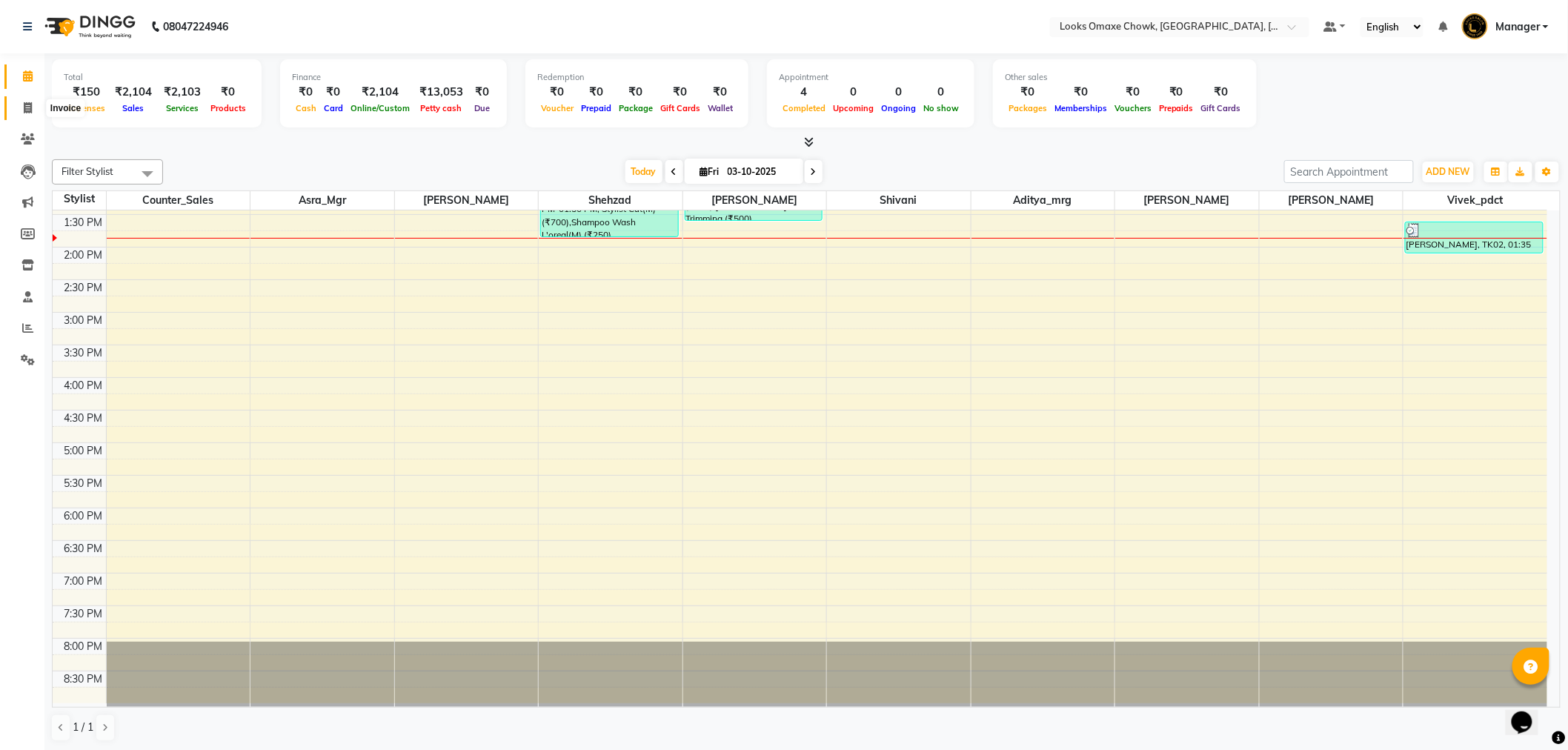
click at [26, 107] on icon at bounding box center [27, 108] width 8 height 11
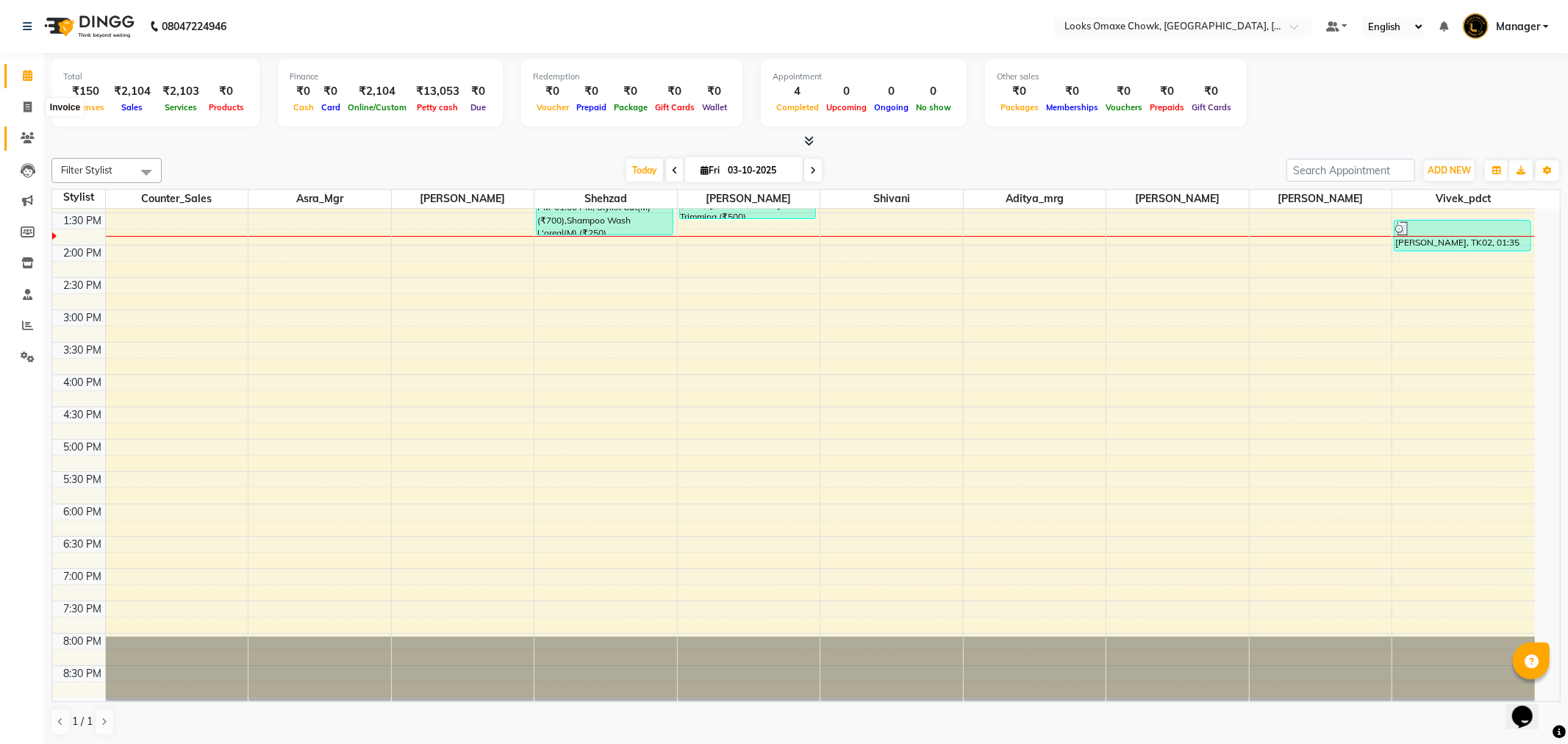
select select "8121"
select select "service"
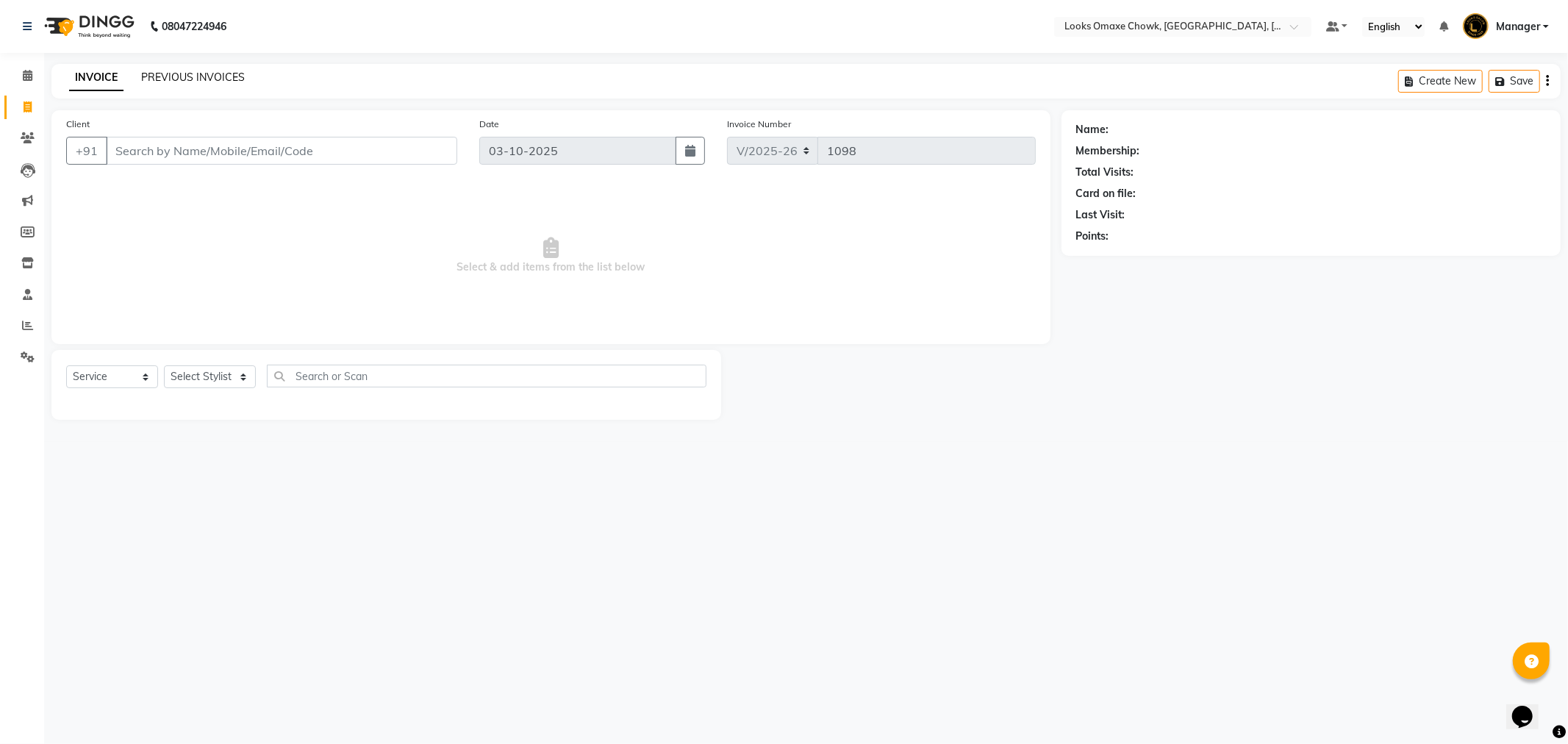
click at [185, 75] on link "PREVIOUS INVOICES" at bounding box center [193, 76] width 103 height 13
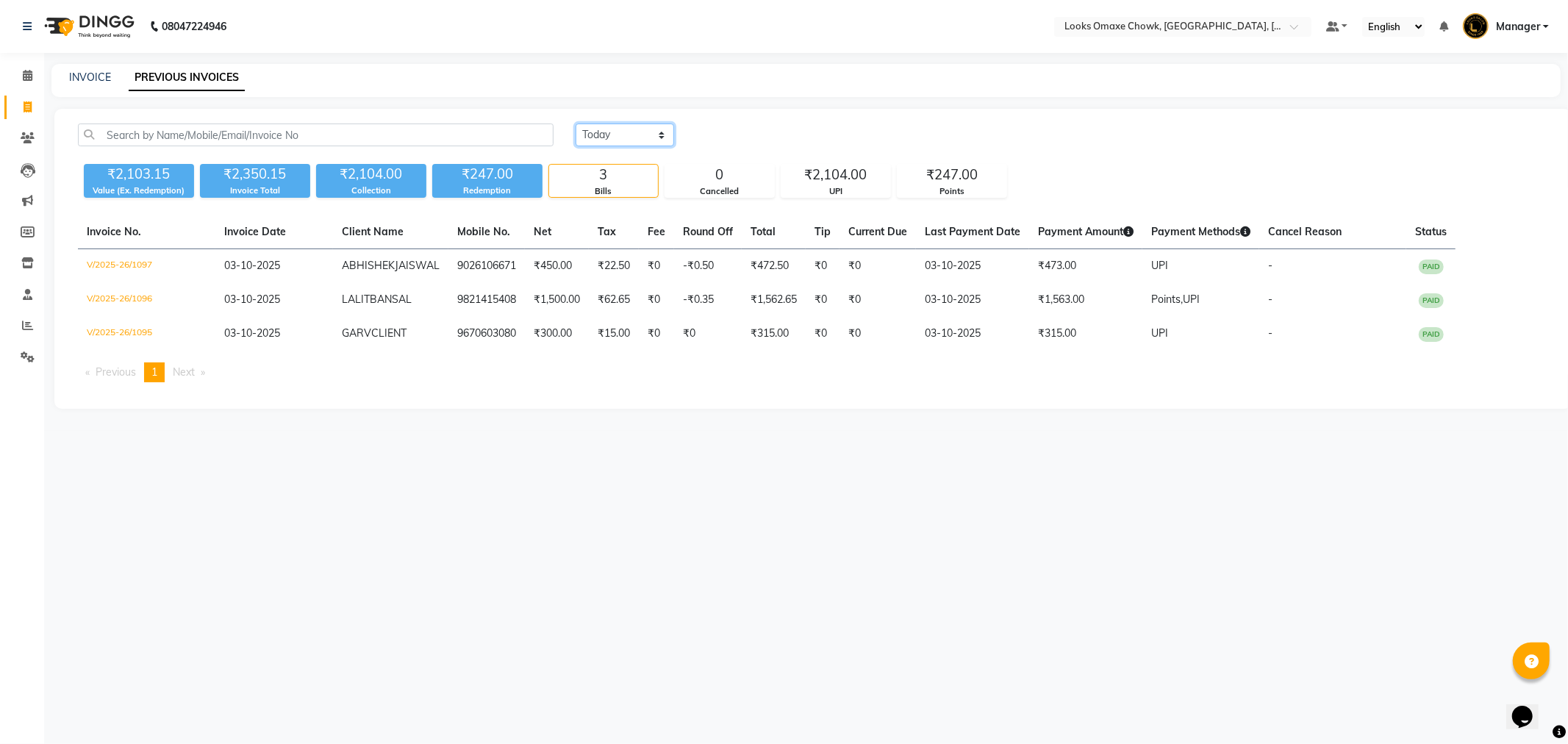
click at [649, 134] on select "Today Yesterday Custom Range" at bounding box center [624, 135] width 98 height 23
select select "range"
click at [576, 123] on select "Today Yesterday Custom Range" at bounding box center [624, 135] width 98 height 23
click at [761, 135] on input "03-10-2025" at bounding box center [745, 135] width 103 height 21
select select "10"
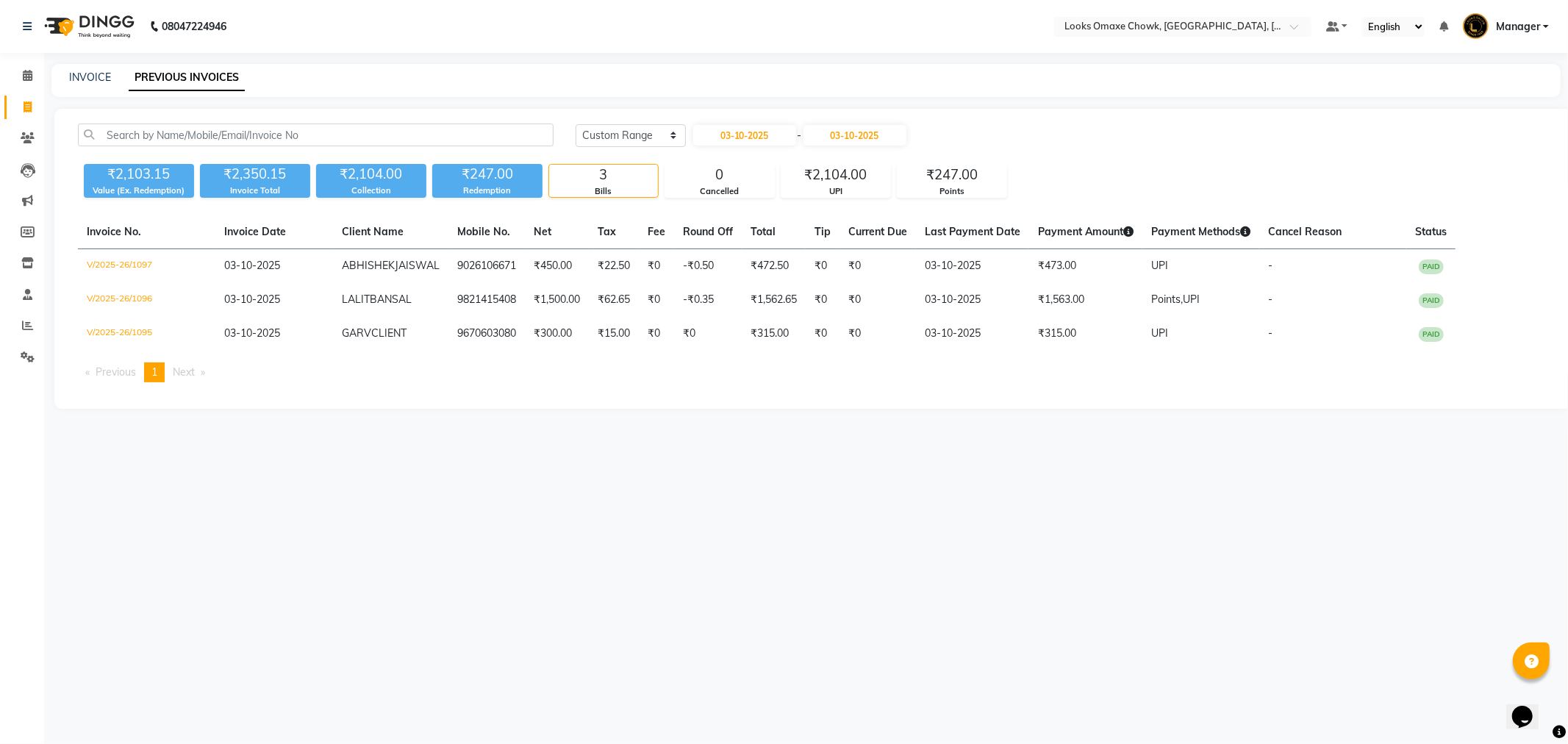
select select "2025"
click at [703, 207] on div "29" at bounding box center [708, 210] width 23 height 23
type input "29-09-2025"
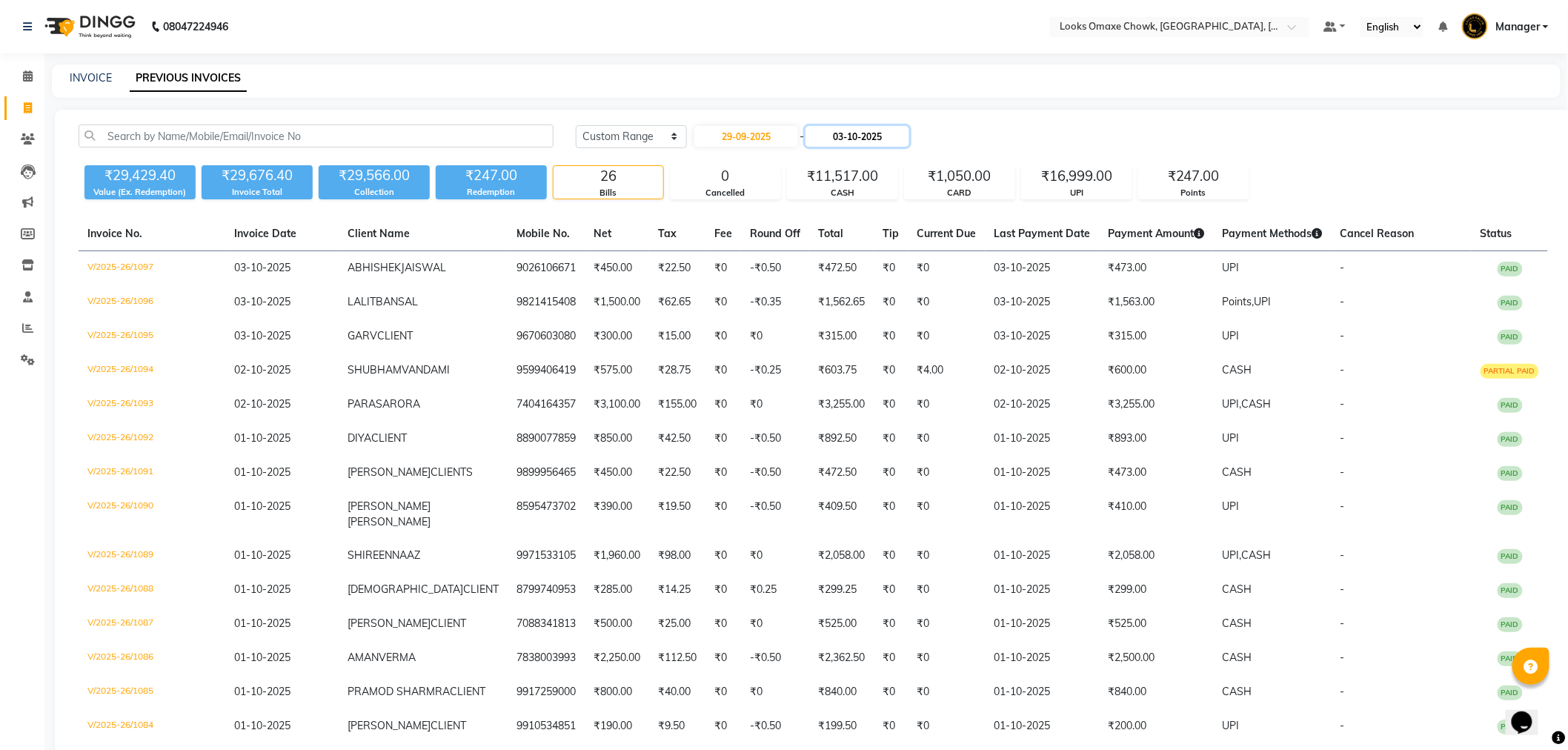
click at [843, 138] on input "03-10-2025" at bounding box center [858, 137] width 104 height 21
select select "10"
click at [830, 213] on div "29" at bounding box center [826, 212] width 24 height 24
type input "29-09-2025"
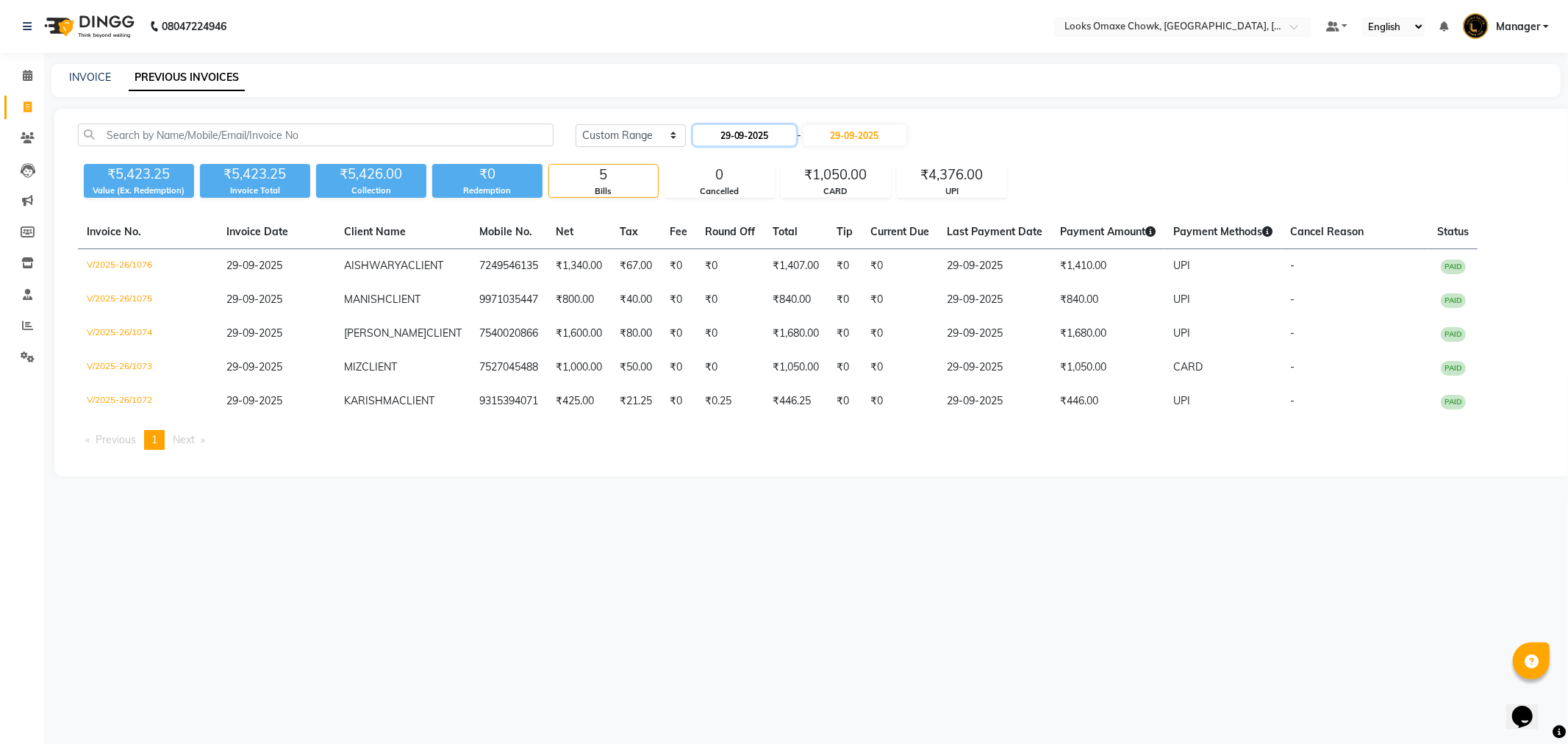
click at [746, 142] on input "29-09-2025" at bounding box center [745, 135] width 103 height 21
select select "9"
select select "2025"
click at [833, 281] on div "27" at bounding box center [825, 280] width 23 height 23
type input "27-09-2025"
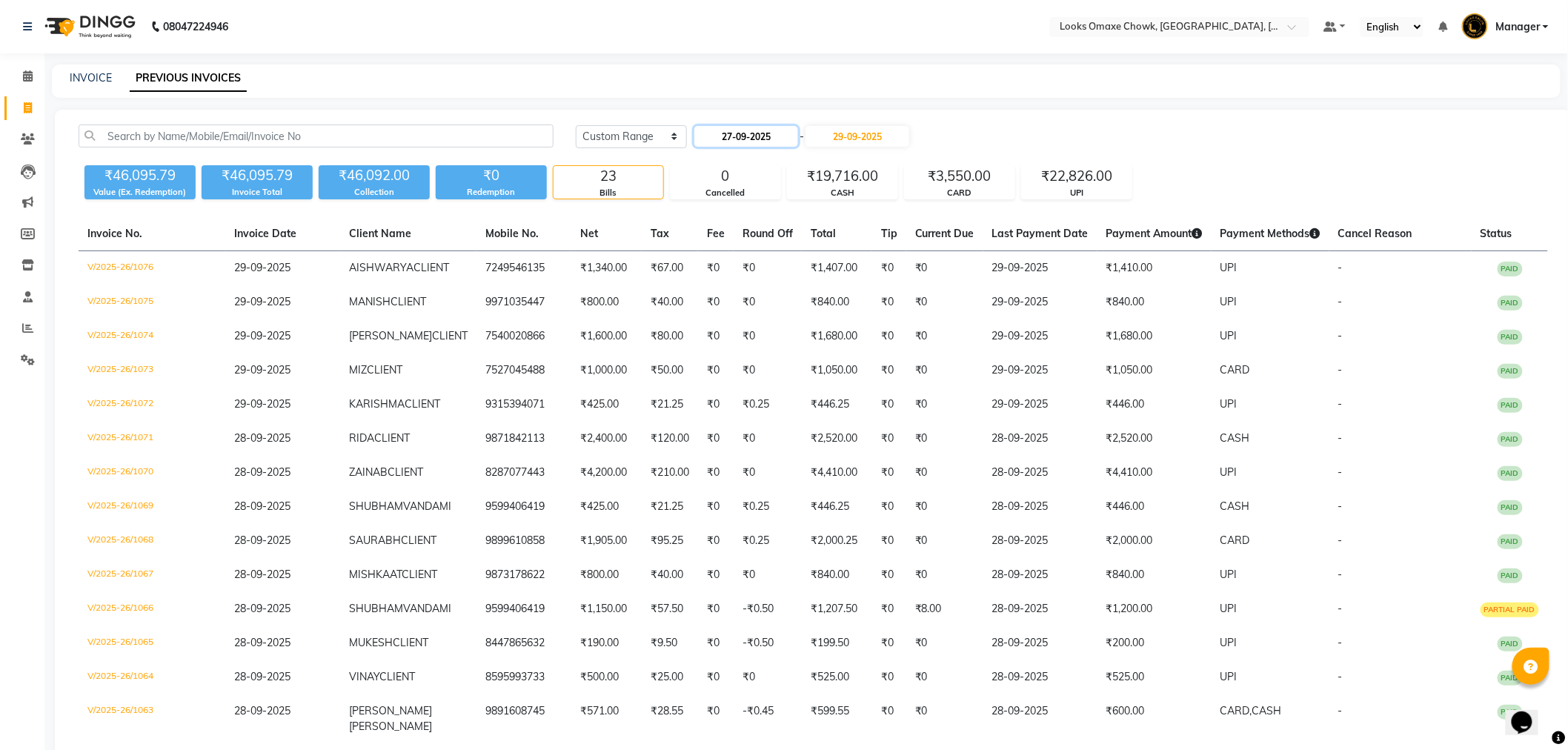
click at [752, 145] on input "27-09-2025" at bounding box center [746, 137] width 104 height 21
select select "9"
select select "2025"
click at [854, 279] on div "28" at bounding box center [850, 283] width 24 height 24
type input "28-09-2025"
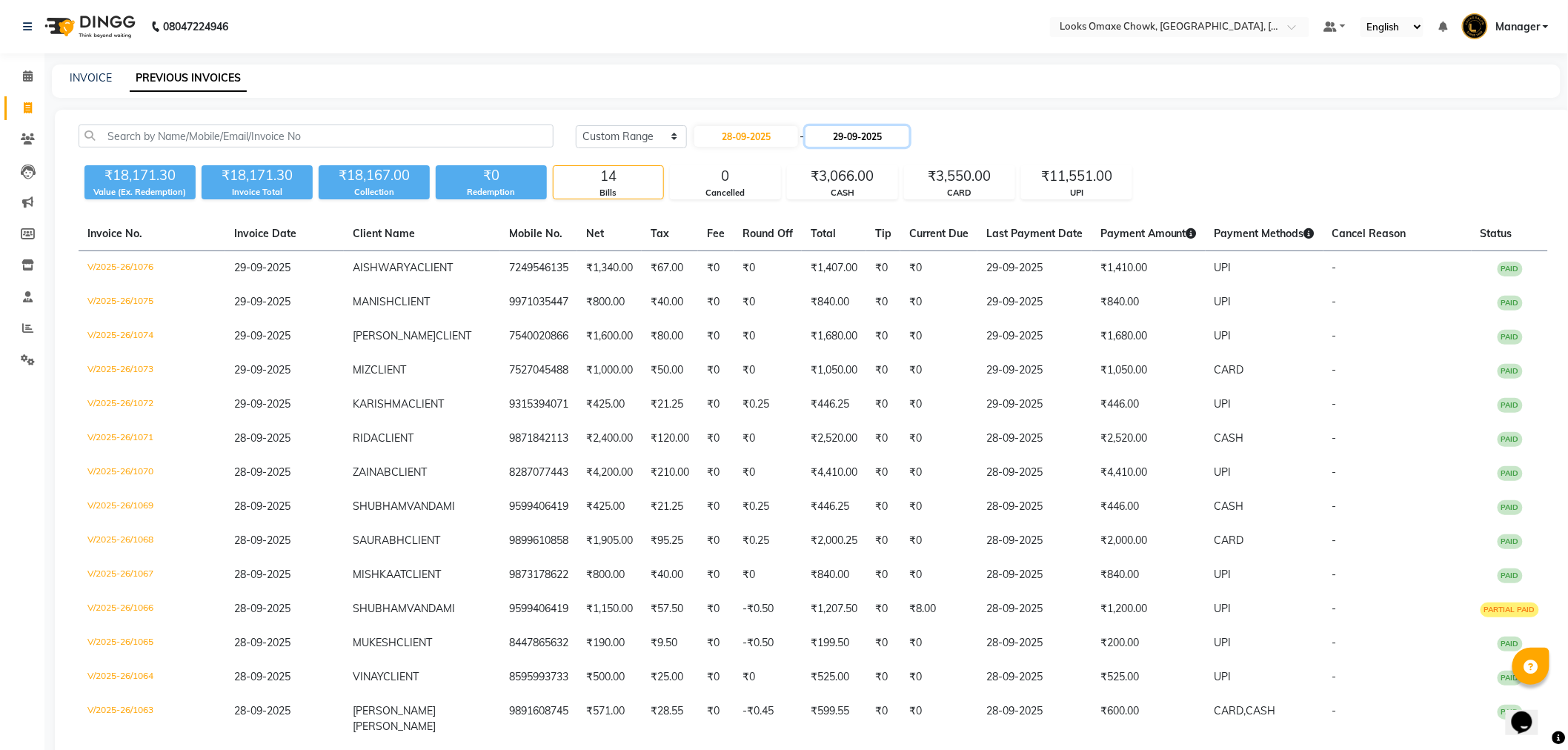
click at [858, 135] on input "29-09-2025" at bounding box center [858, 137] width 104 height 21
click at [973, 287] on div "28" at bounding box center [968, 283] width 24 height 24
type input "28-09-2025"
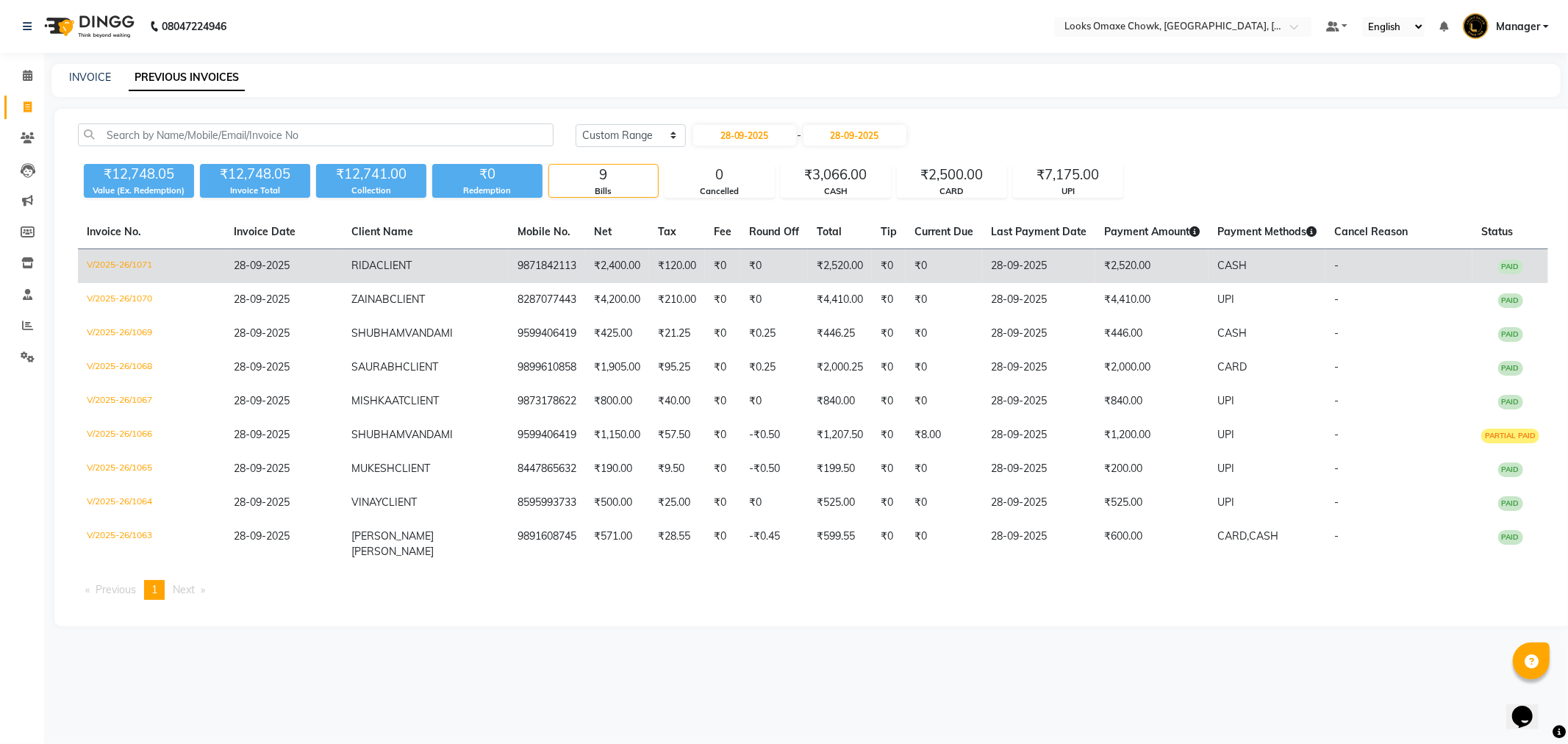
click at [1096, 260] on td "₹2,520.00" at bounding box center [1152, 267] width 113 height 35
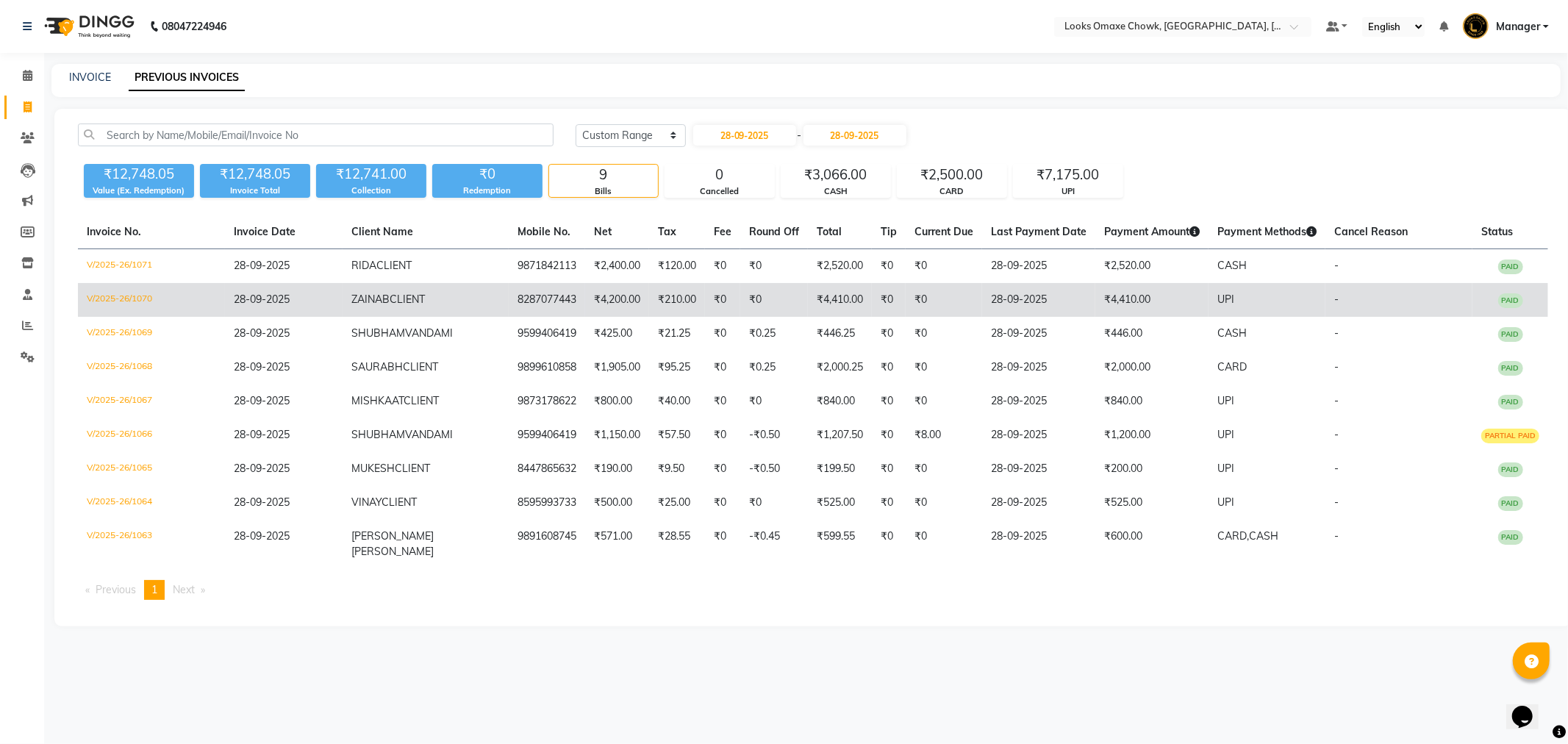
click at [986, 292] on td "28-09-2025" at bounding box center [1038, 300] width 113 height 34
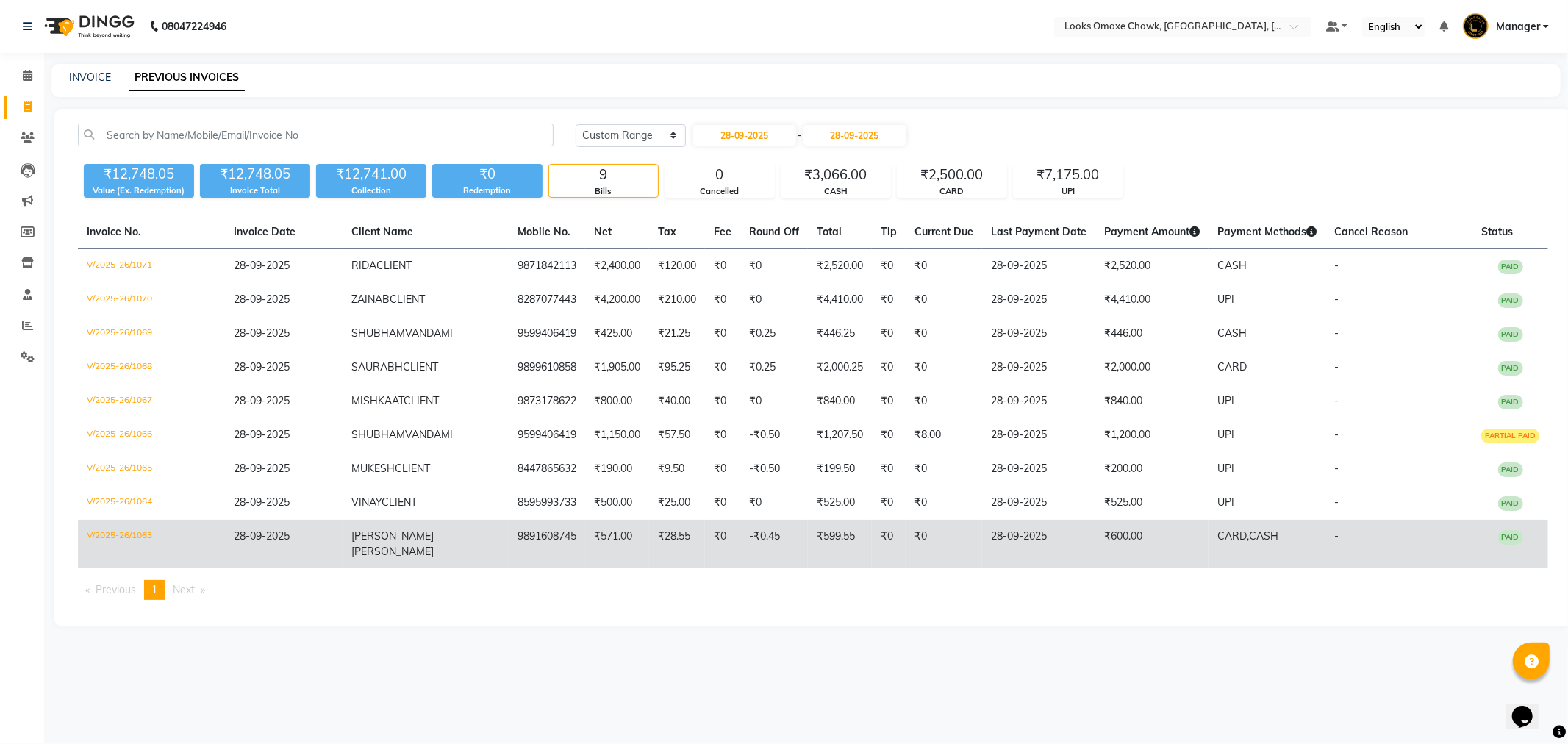
click at [1096, 535] on td "₹600.00" at bounding box center [1152, 544] width 113 height 49
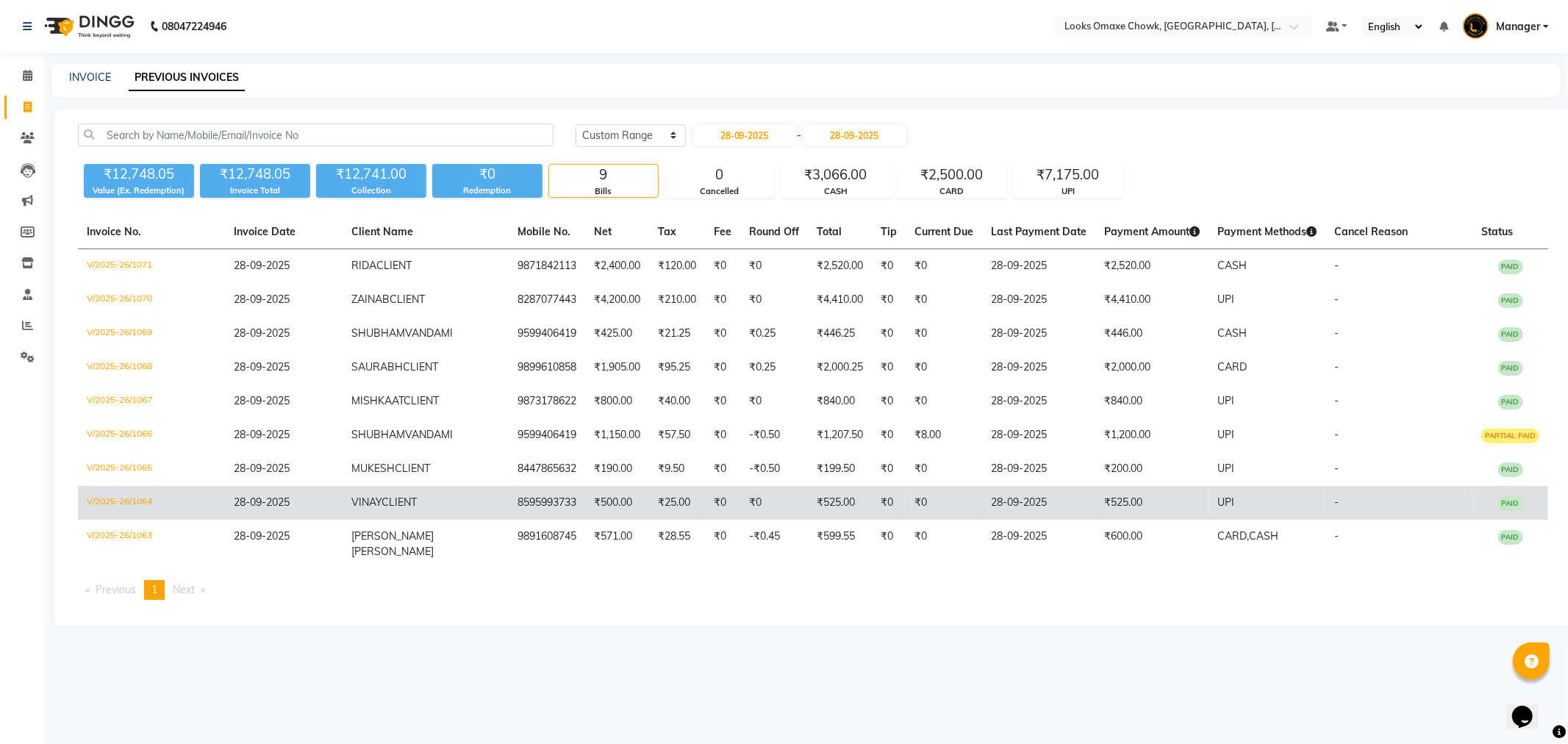
click at [1102, 497] on td "₹525.00" at bounding box center [1152, 503] width 113 height 34
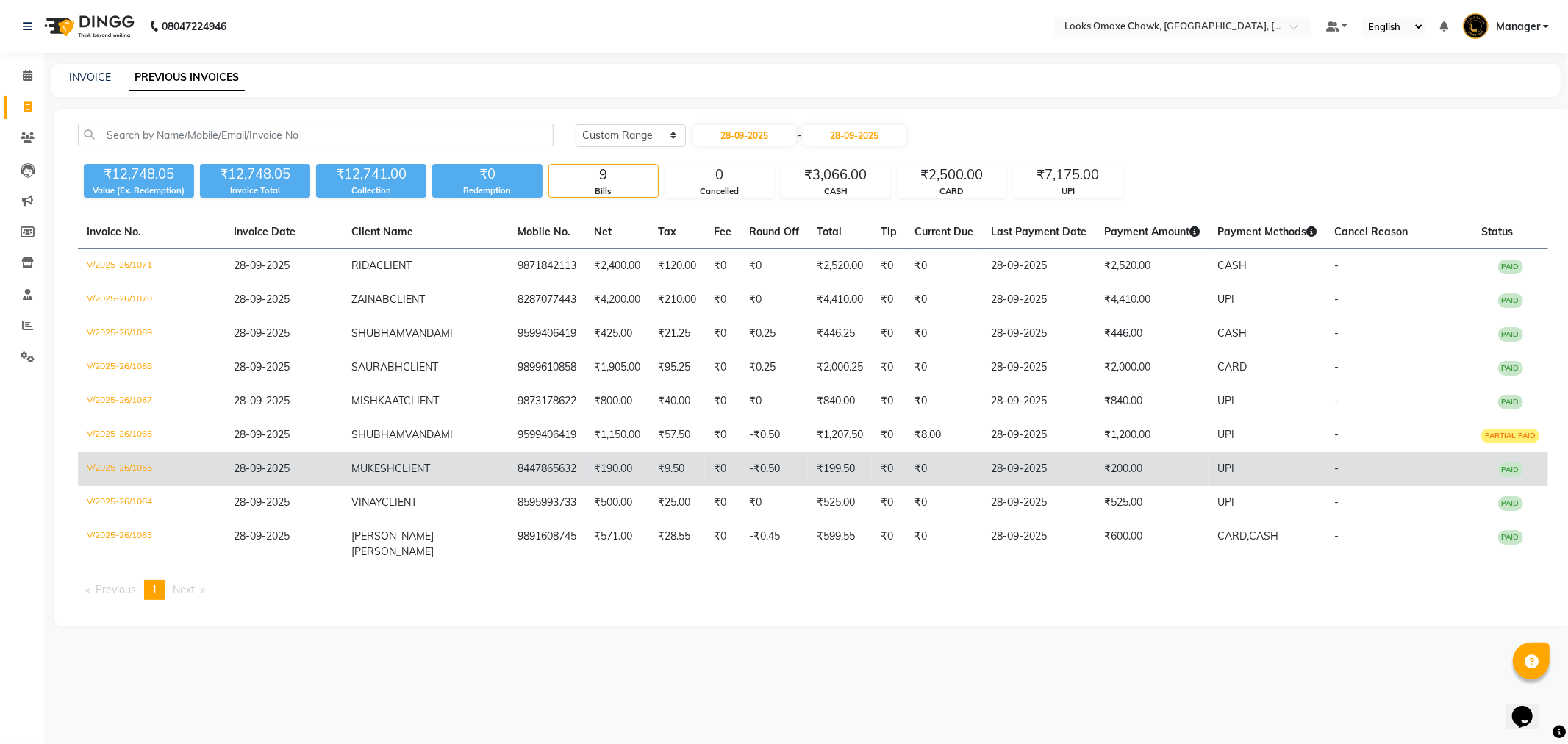
click at [1096, 471] on td "₹200.00" at bounding box center [1152, 469] width 113 height 34
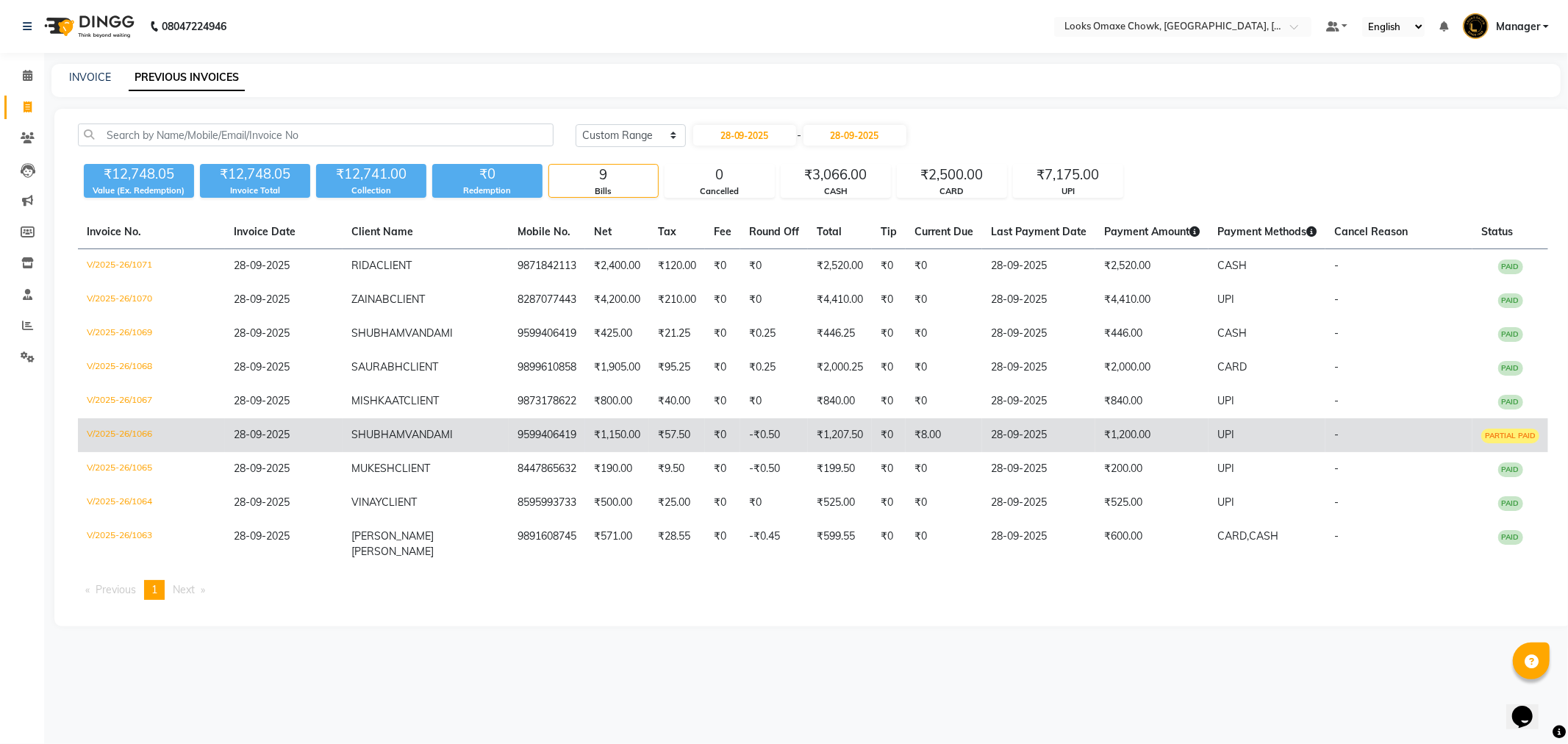
click at [1032, 444] on td "28-09-2025" at bounding box center [1038, 435] width 113 height 34
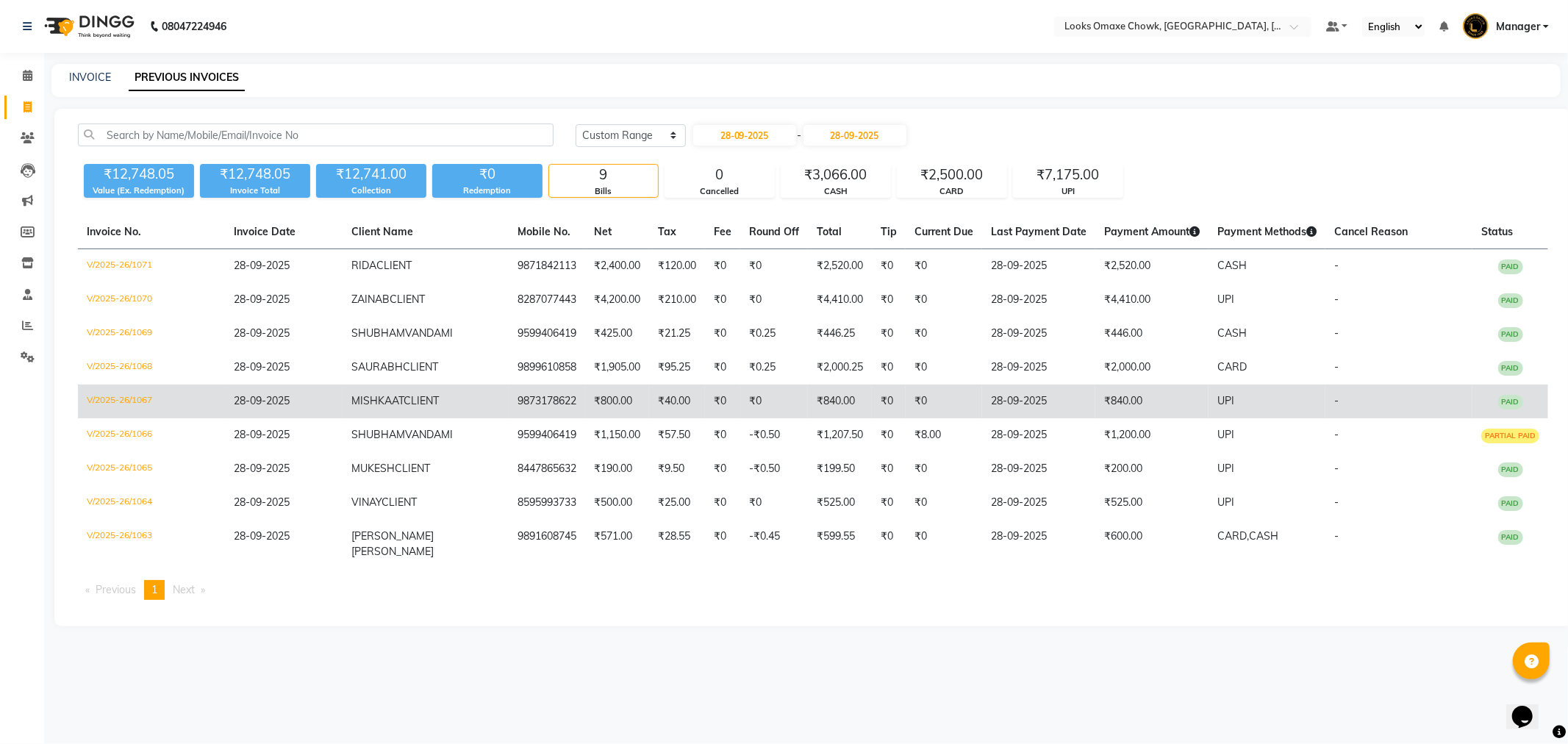
click at [1096, 397] on td "₹840.00" at bounding box center [1152, 401] width 113 height 34
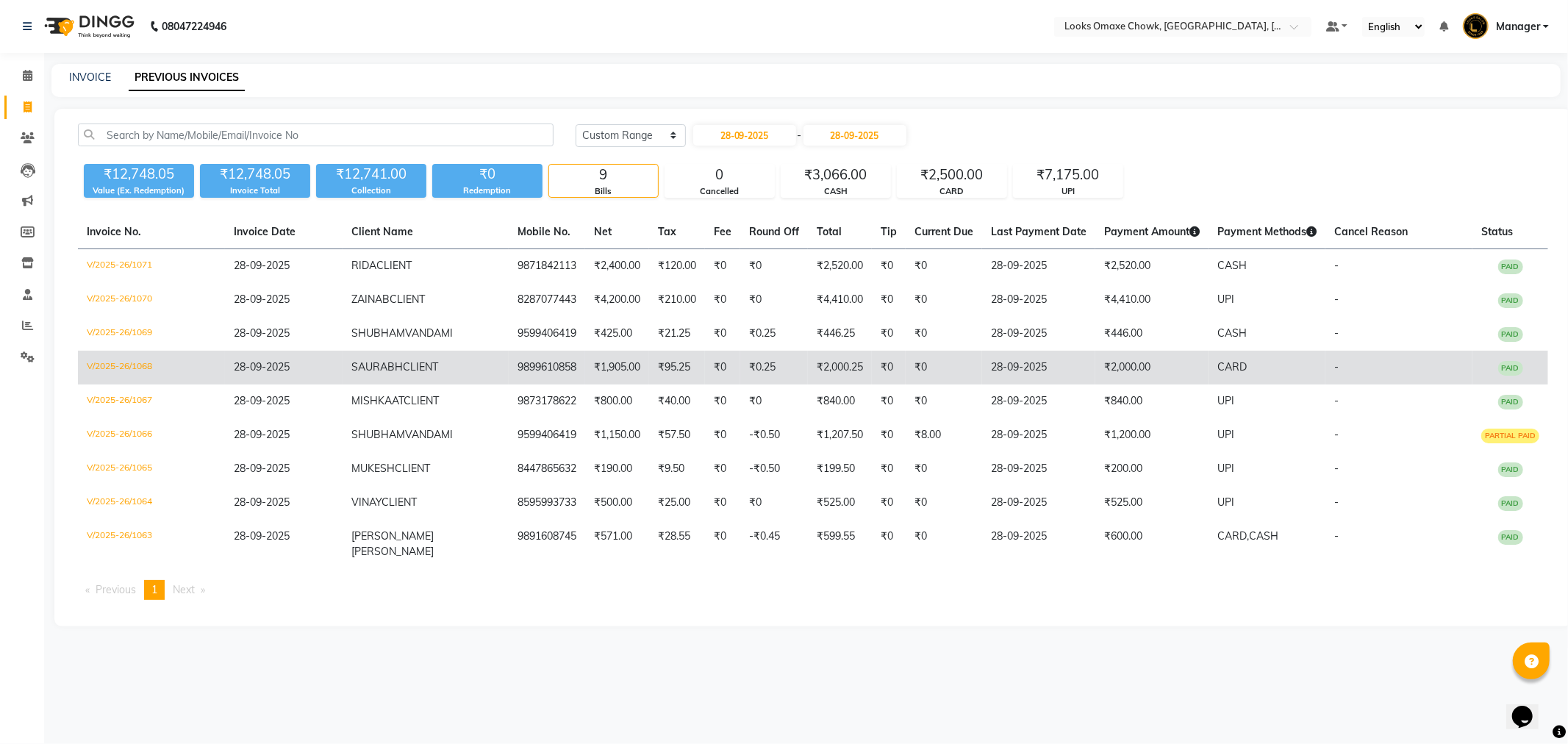
click at [1147, 377] on td "₹2,000.00" at bounding box center [1152, 367] width 113 height 34
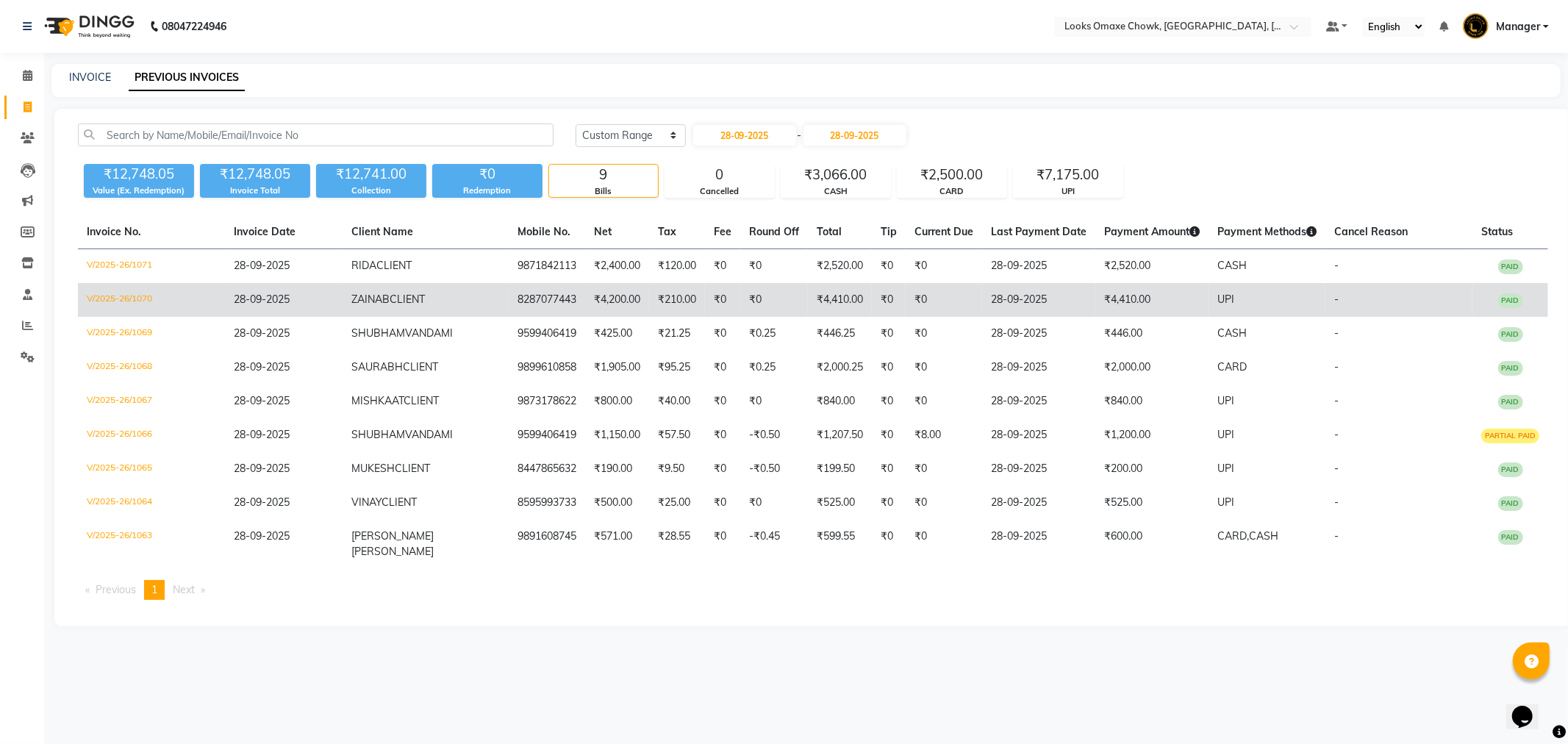
click at [1096, 289] on td "₹4,410.00" at bounding box center [1152, 300] width 113 height 34
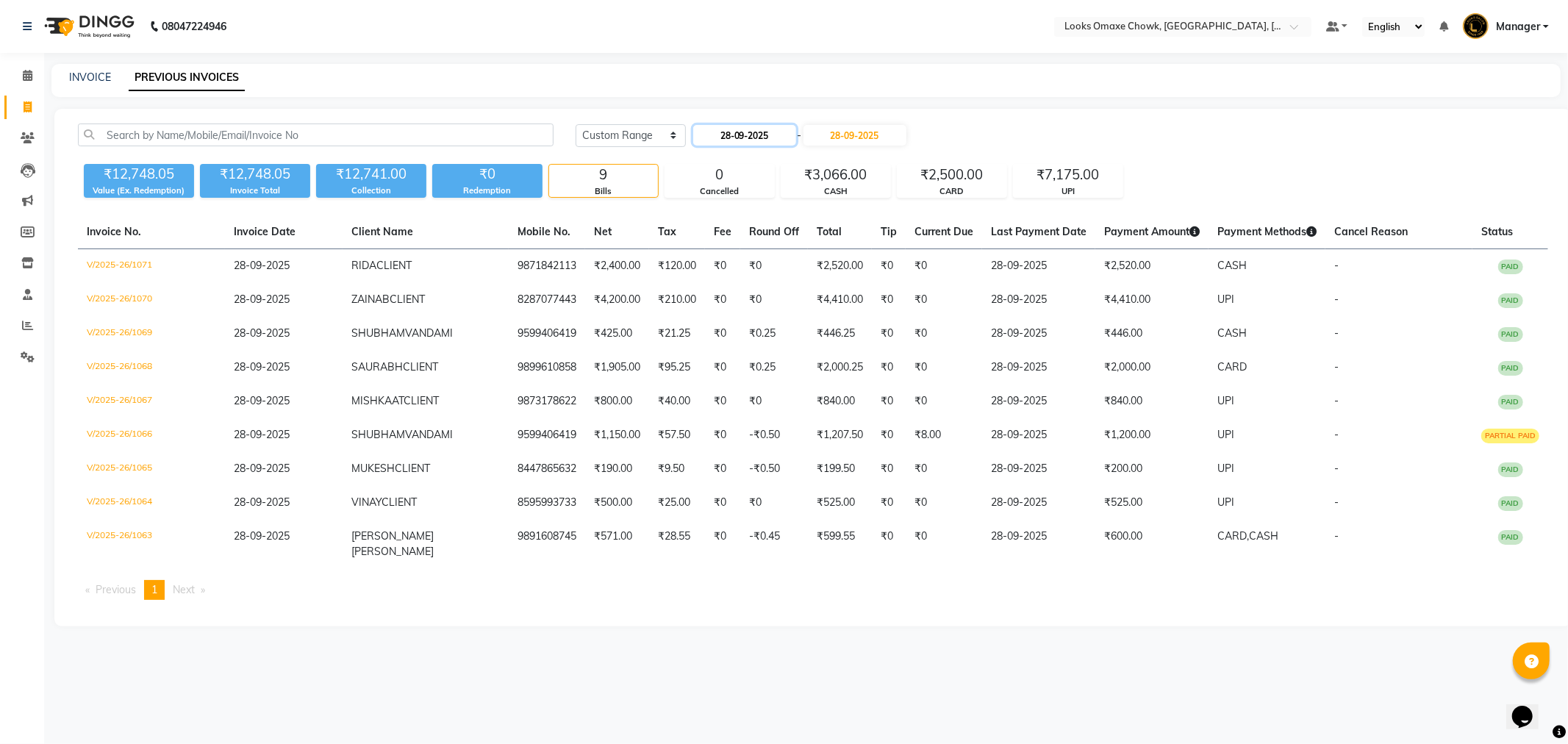
click at [765, 135] on input "28-09-2025" at bounding box center [745, 135] width 103 height 21
select select "9"
select select "2025"
click at [711, 303] on div "29" at bounding box center [708, 304] width 23 height 23
type input "29-09-2025"
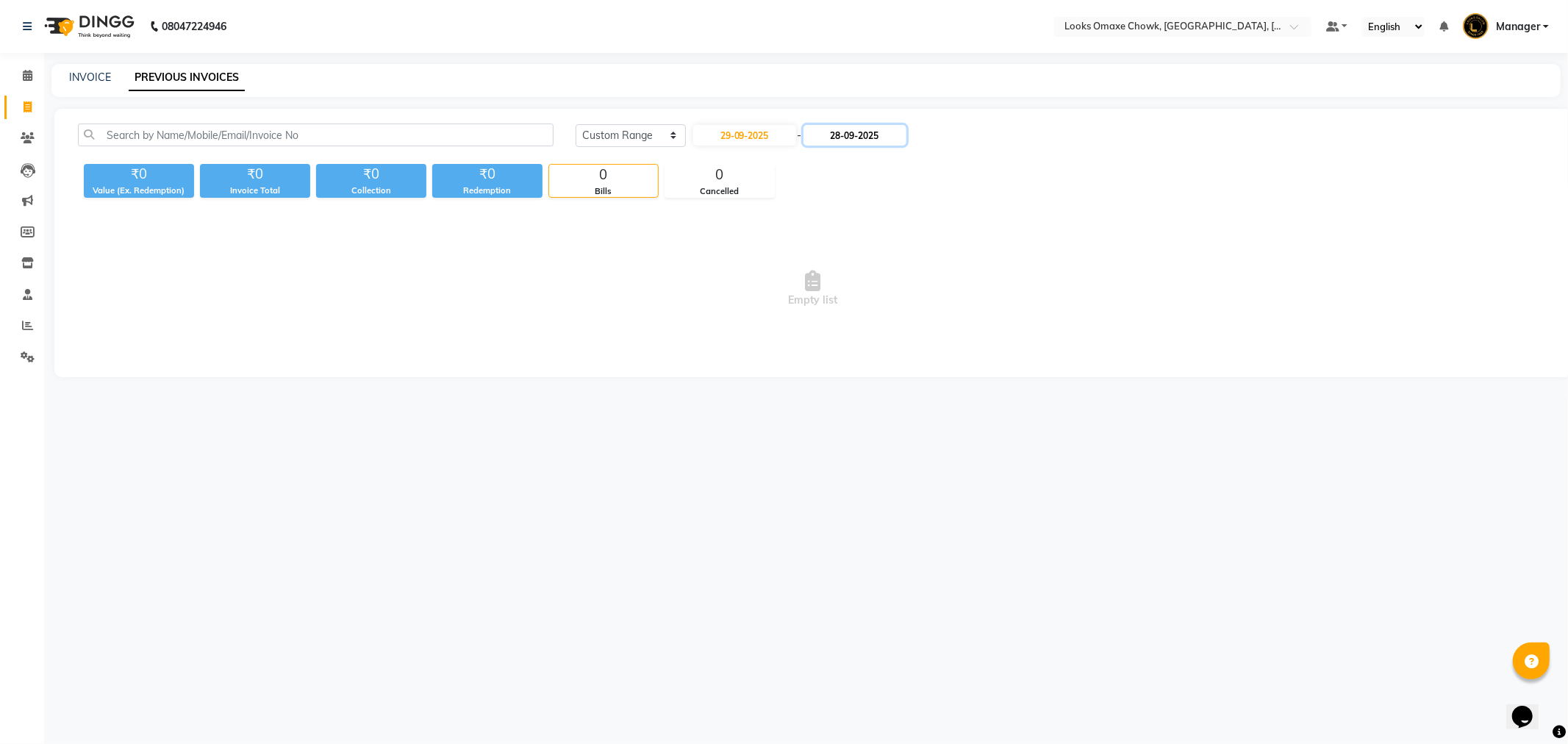
click at [867, 142] on input "28-09-2025" at bounding box center [855, 135] width 103 height 21
click at [826, 305] on div "29" at bounding box center [824, 304] width 23 height 23
type input "29-09-2025"
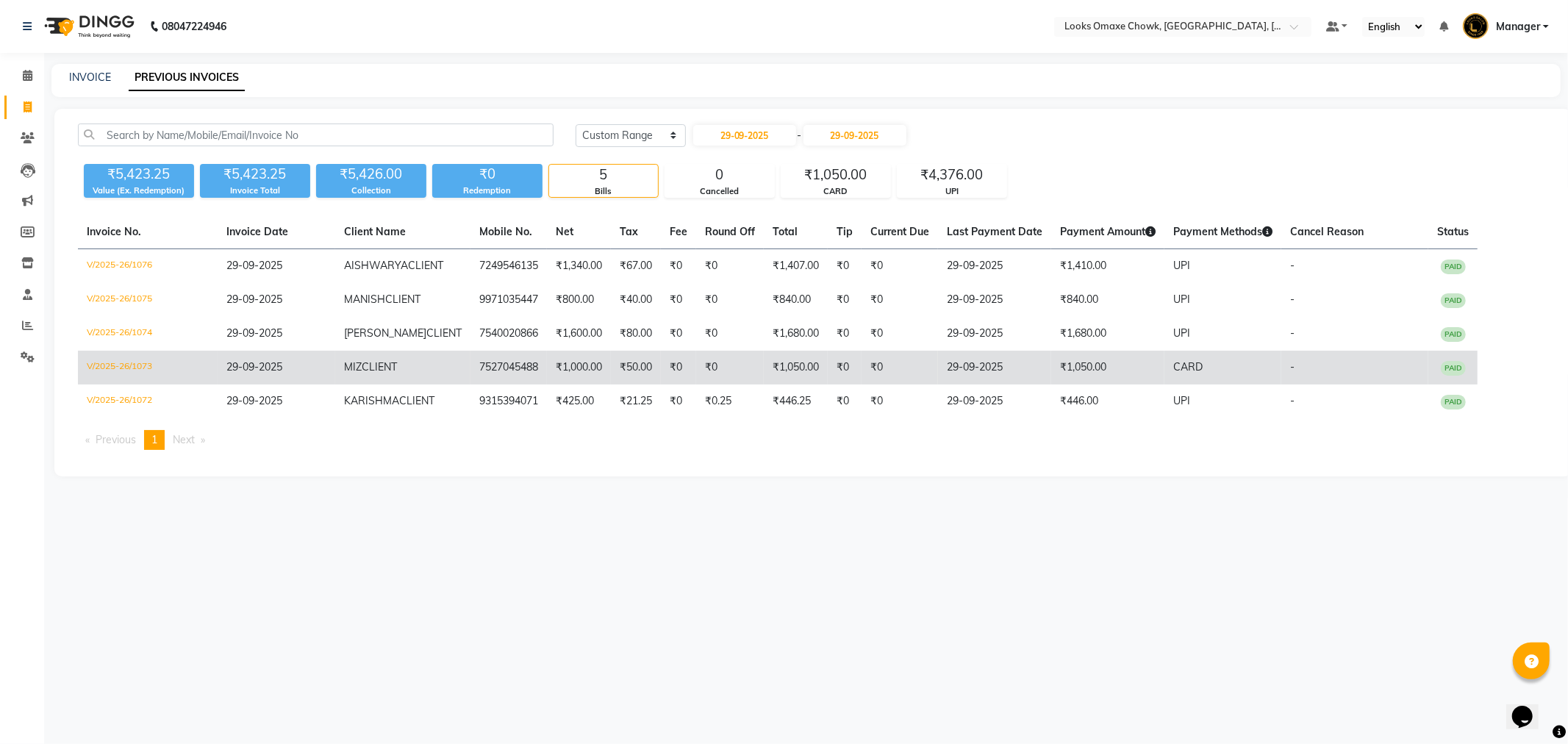
click at [1137, 373] on td "₹1,050.00" at bounding box center [1108, 367] width 113 height 34
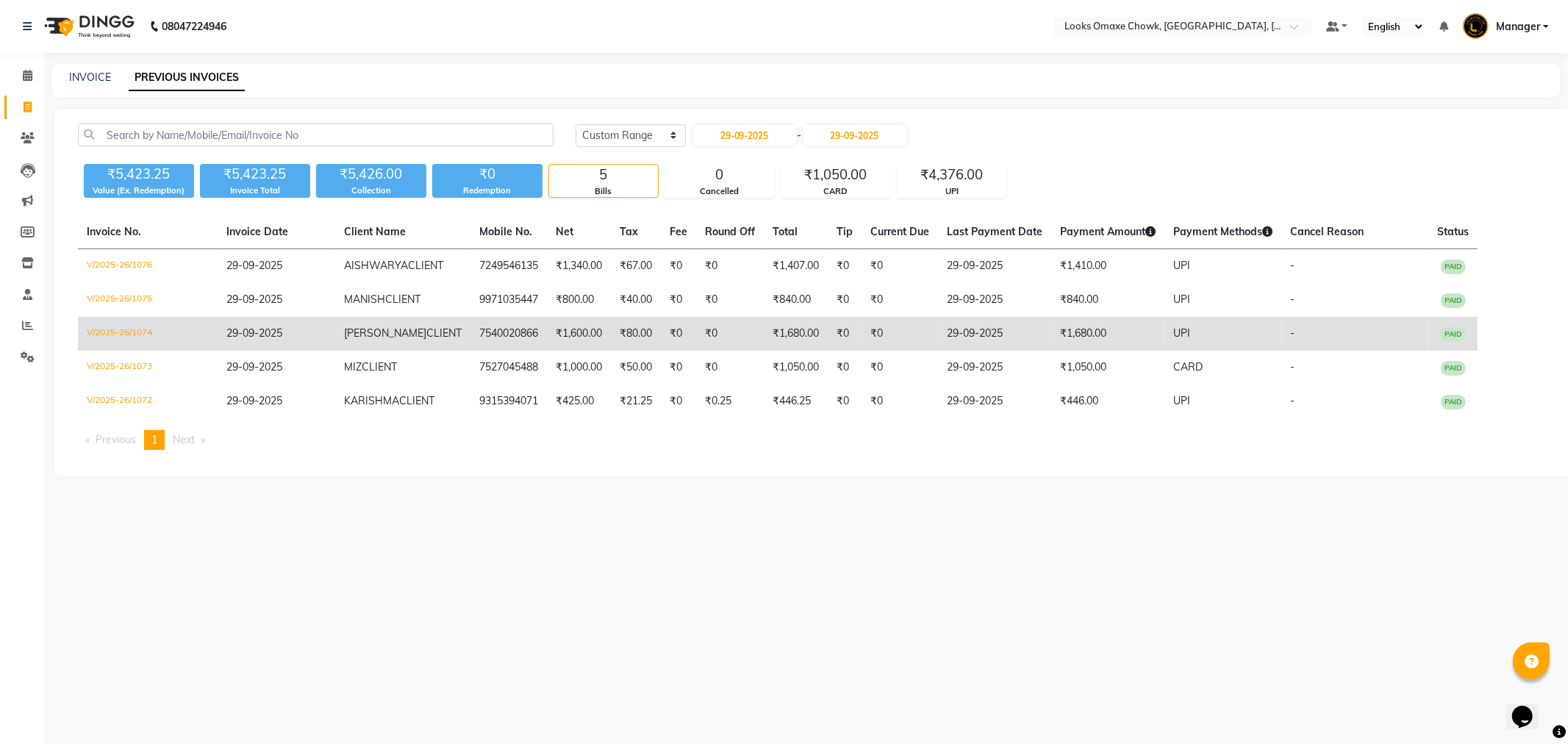
click at [1057, 328] on td "₹1,680.00" at bounding box center [1108, 333] width 113 height 34
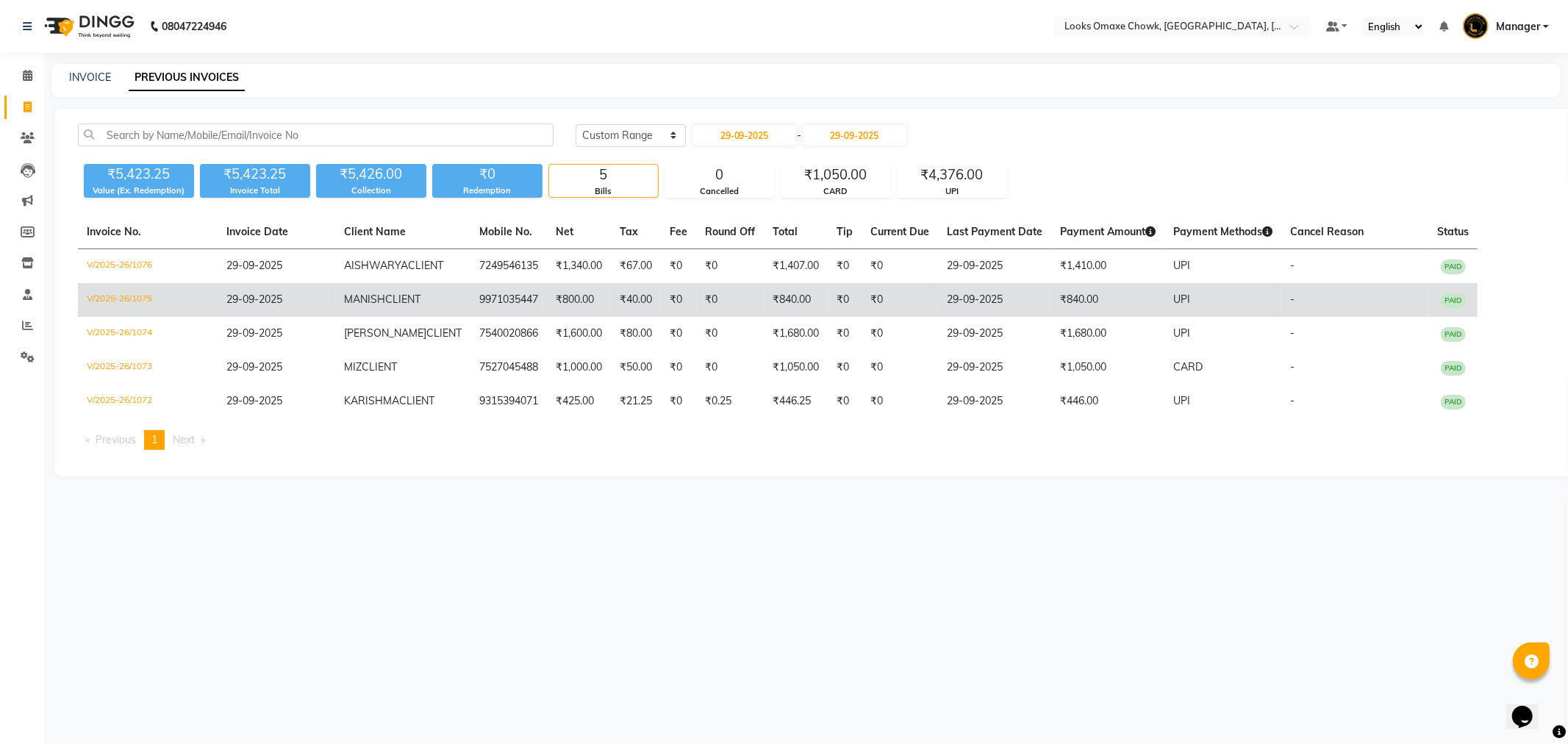
click at [1098, 305] on td "₹840.00" at bounding box center [1108, 300] width 113 height 34
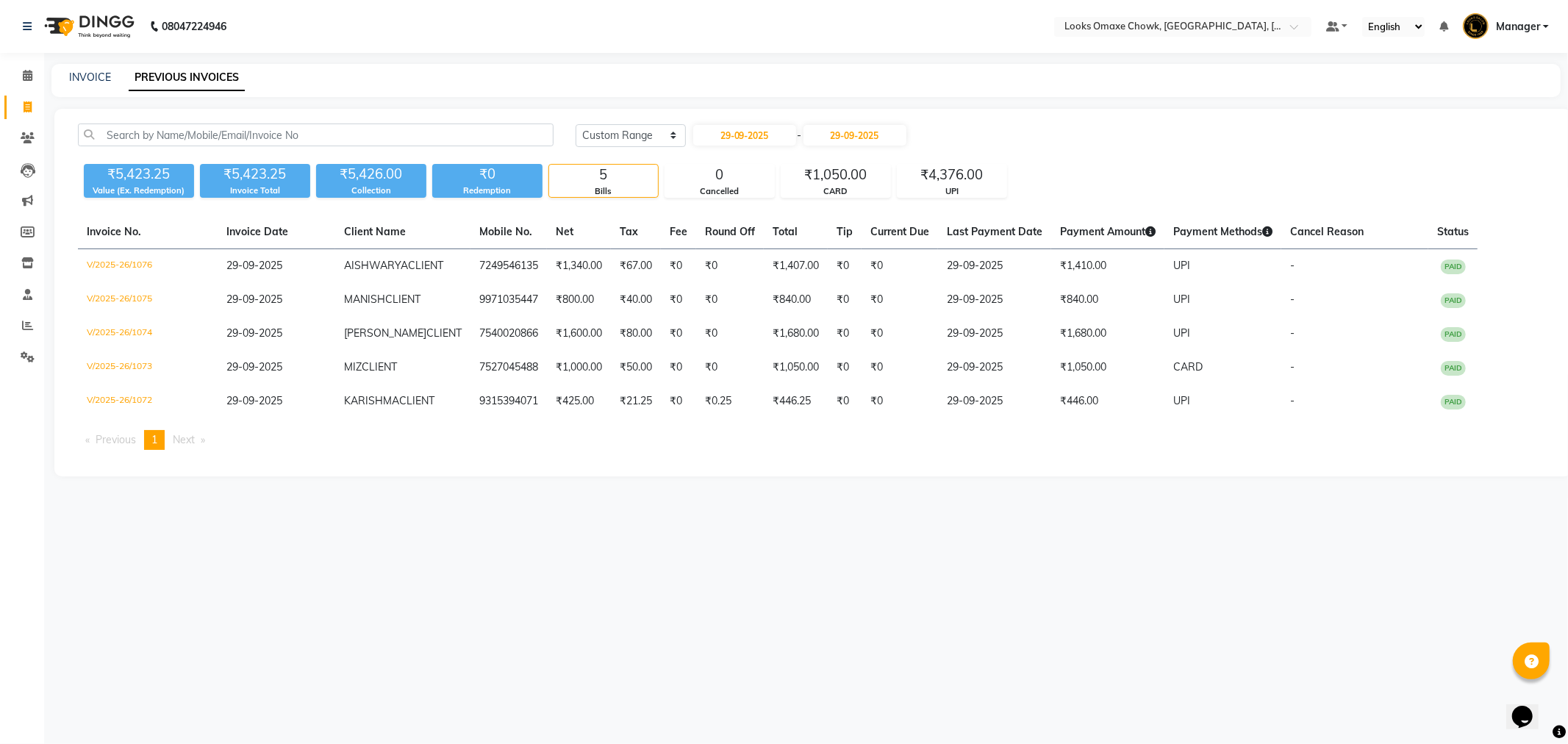
click at [1068, 247] on th "Payment Amount" at bounding box center [1108, 232] width 113 height 34
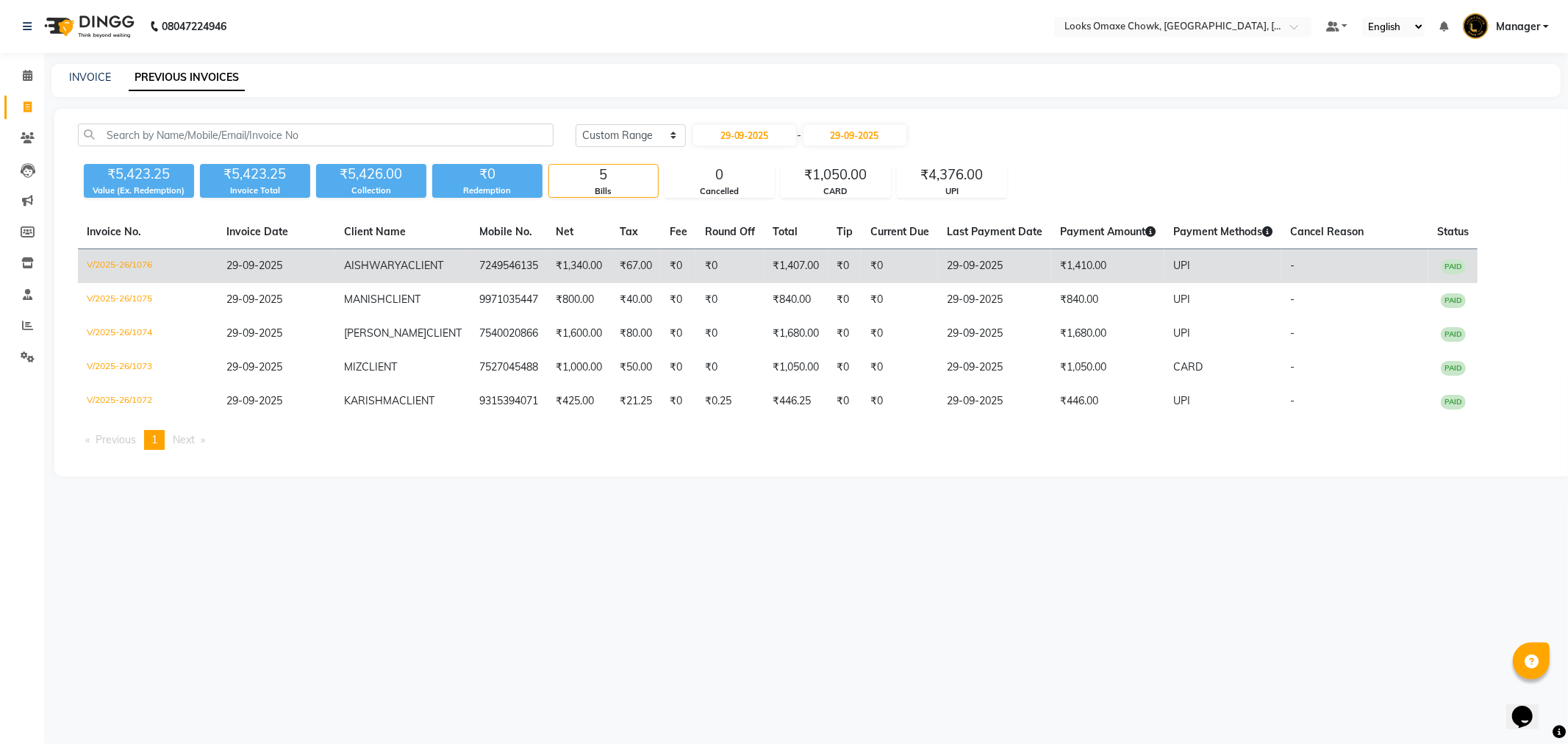
click at [1074, 256] on td "₹1,410.00" at bounding box center [1108, 267] width 113 height 35
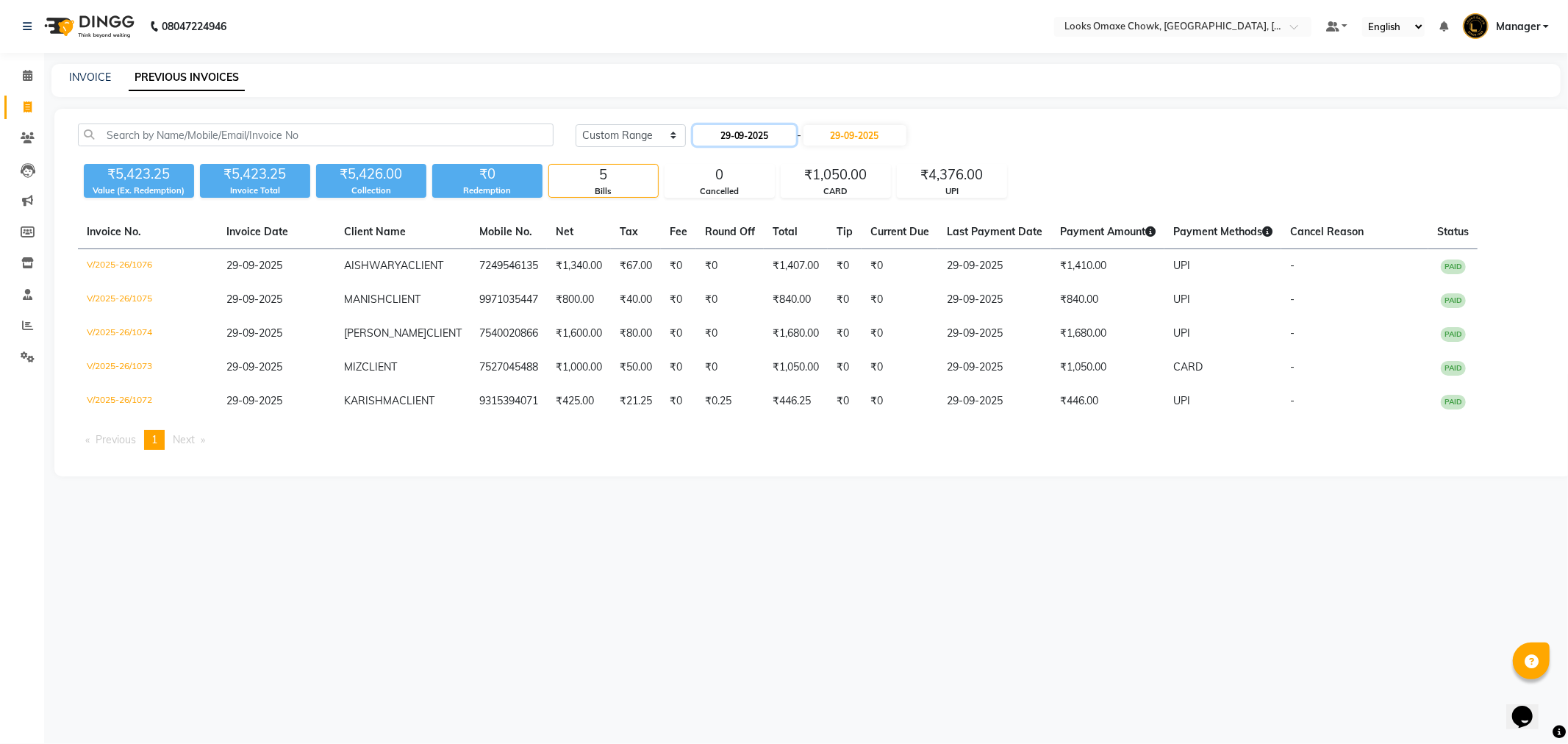
click at [758, 136] on input "29-09-2025" at bounding box center [745, 135] width 103 height 21
select select "9"
select select "2025"
click at [731, 300] on div "30" at bounding box center [731, 304] width 23 height 23
type input "30-09-2025"
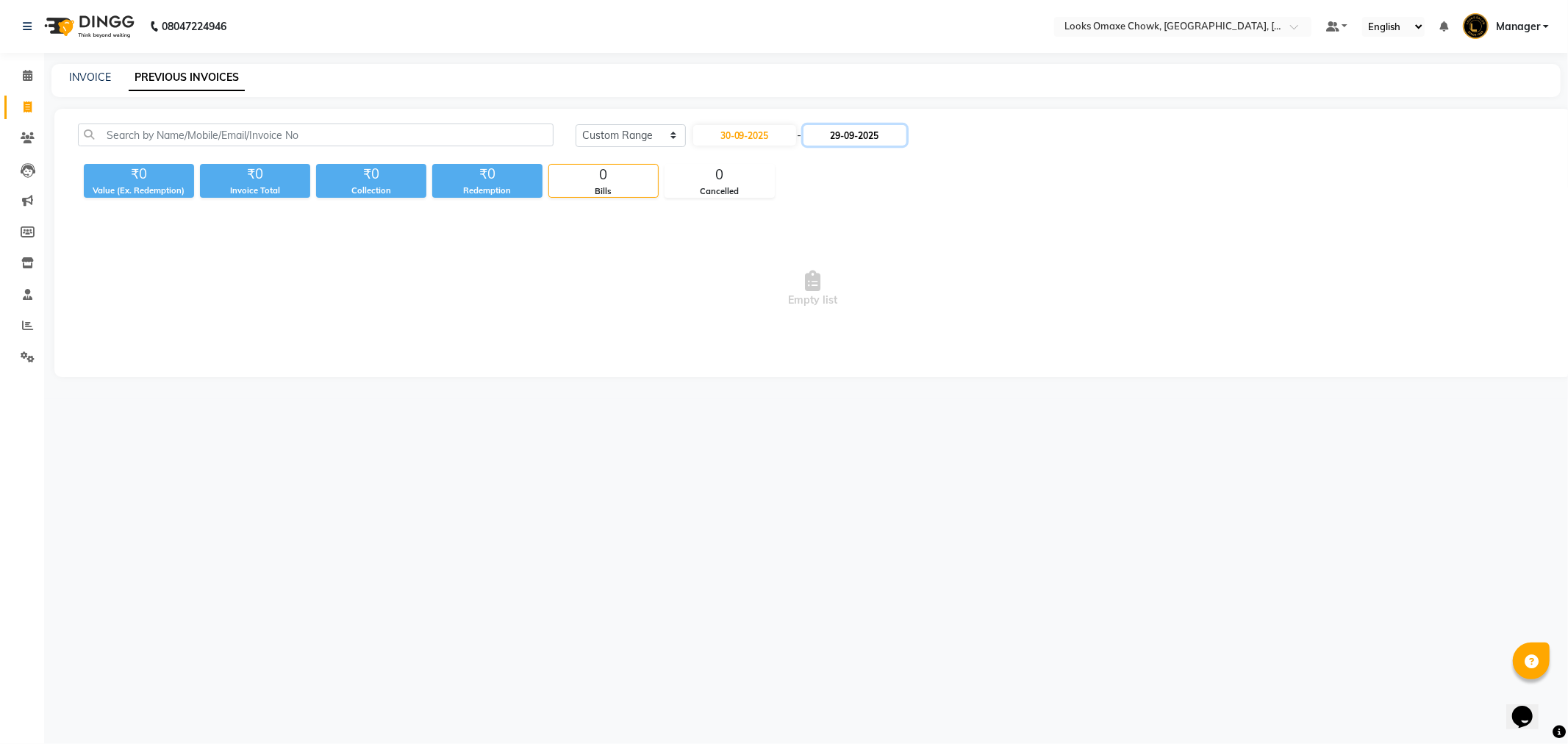
click at [864, 133] on input "29-09-2025" at bounding box center [855, 135] width 103 height 21
click at [839, 301] on div "30" at bounding box center [847, 304] width 23 height 23
type input "30-09-2025"
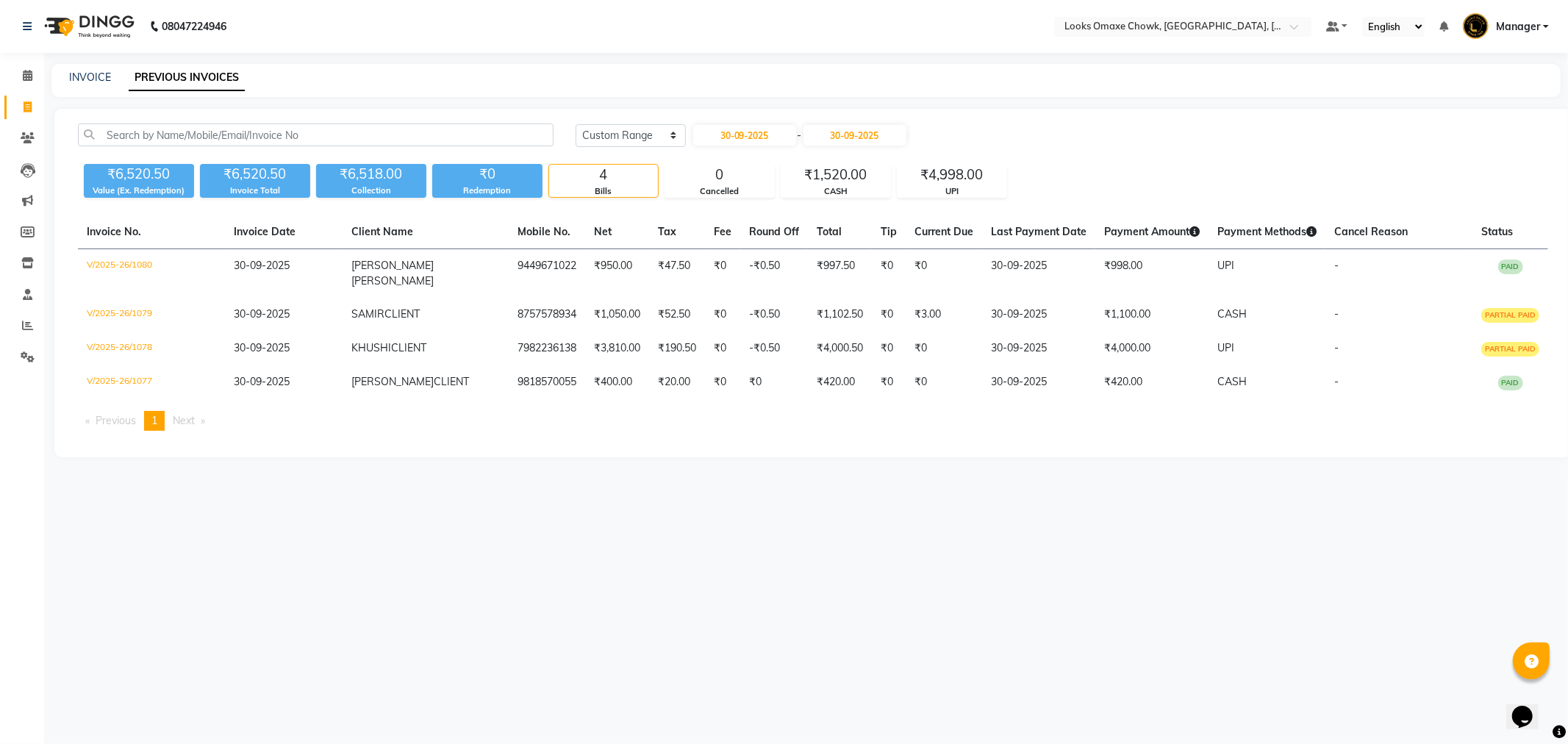
click at [1104, 563] on div "08047224946 Select Location × Looks Omaxe Chowk, Old Delhi, Delhi Default Panel…" at bounding box center [784, 372] width 1568 height 744
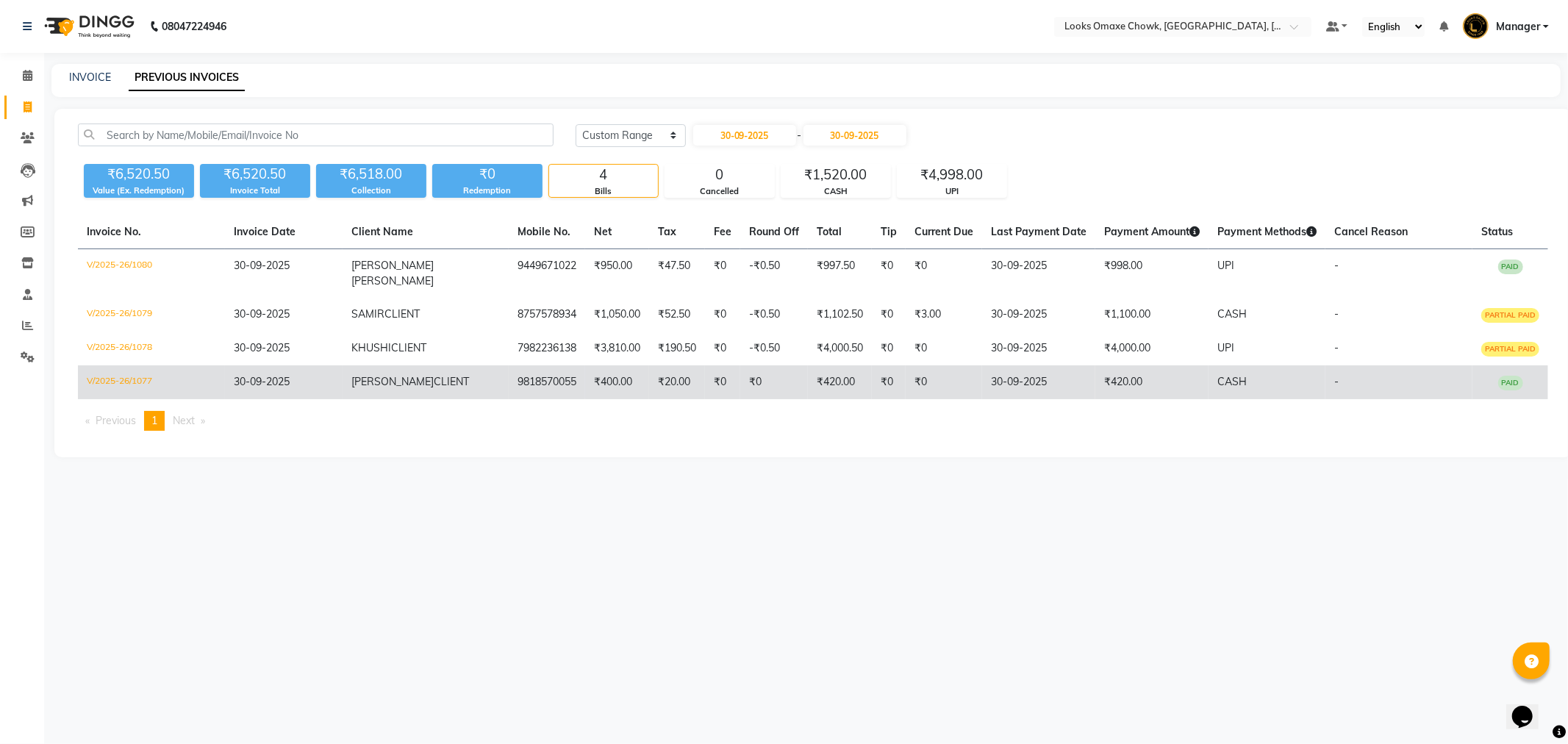
click at [1005, 372] on td "30-09-2025" at bounding box center [1038, 382] width 113 height 34
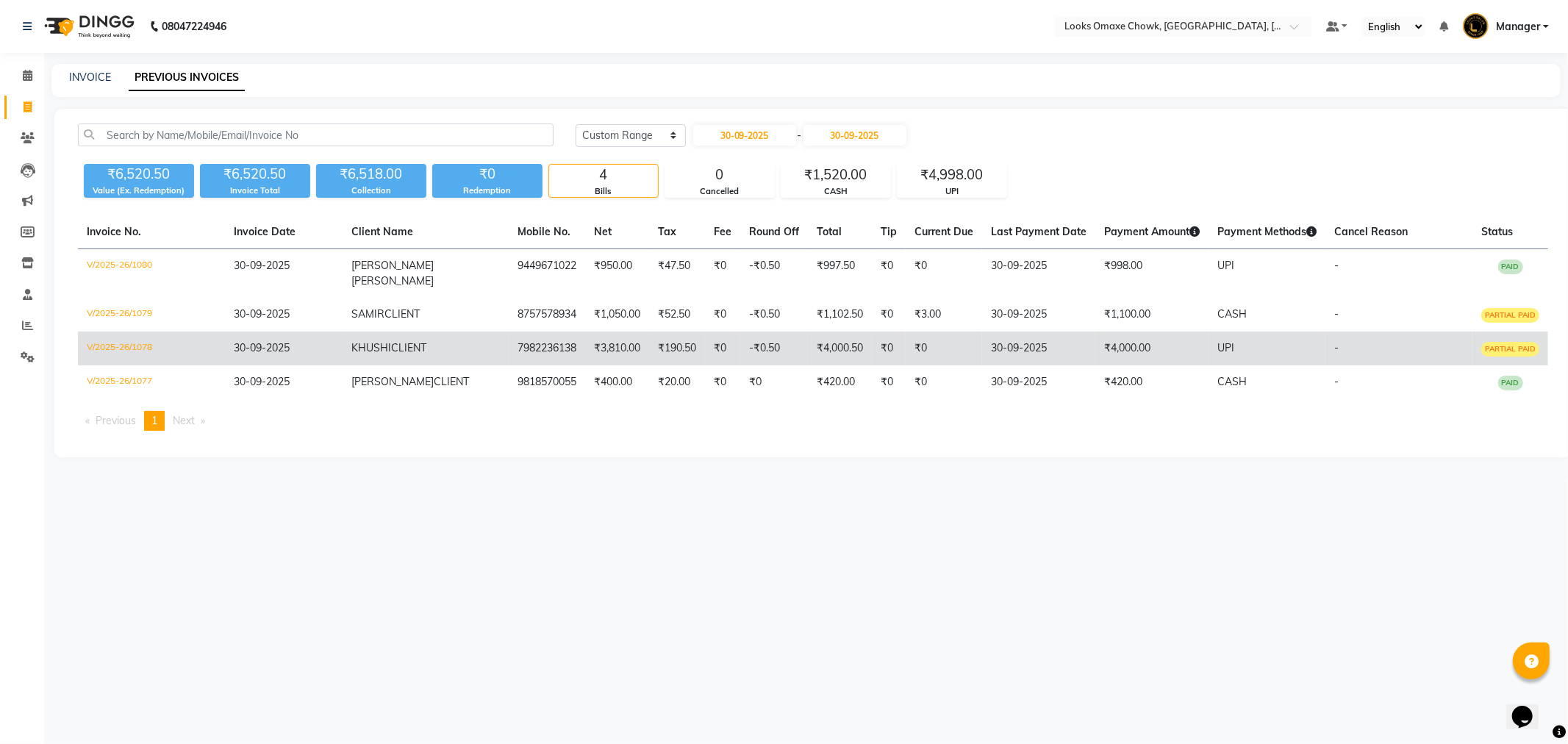
click at [1045, 332] on td "30-09-2025" at bounding box center [1038, 348] width 113 height 34
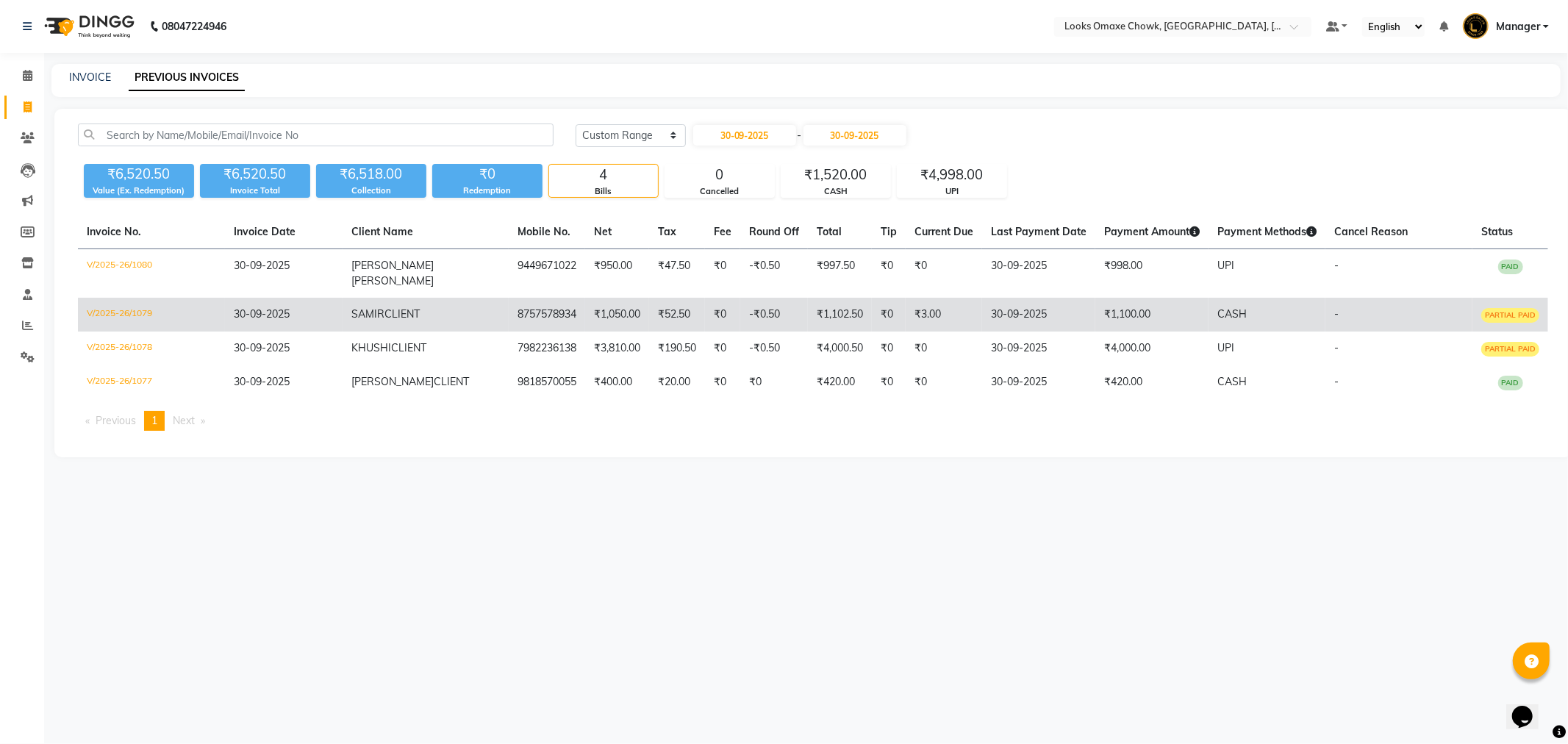
click at [1110, 310] on td "₹1,100.00" at bounding box center [1152, 314] width 113 height 34
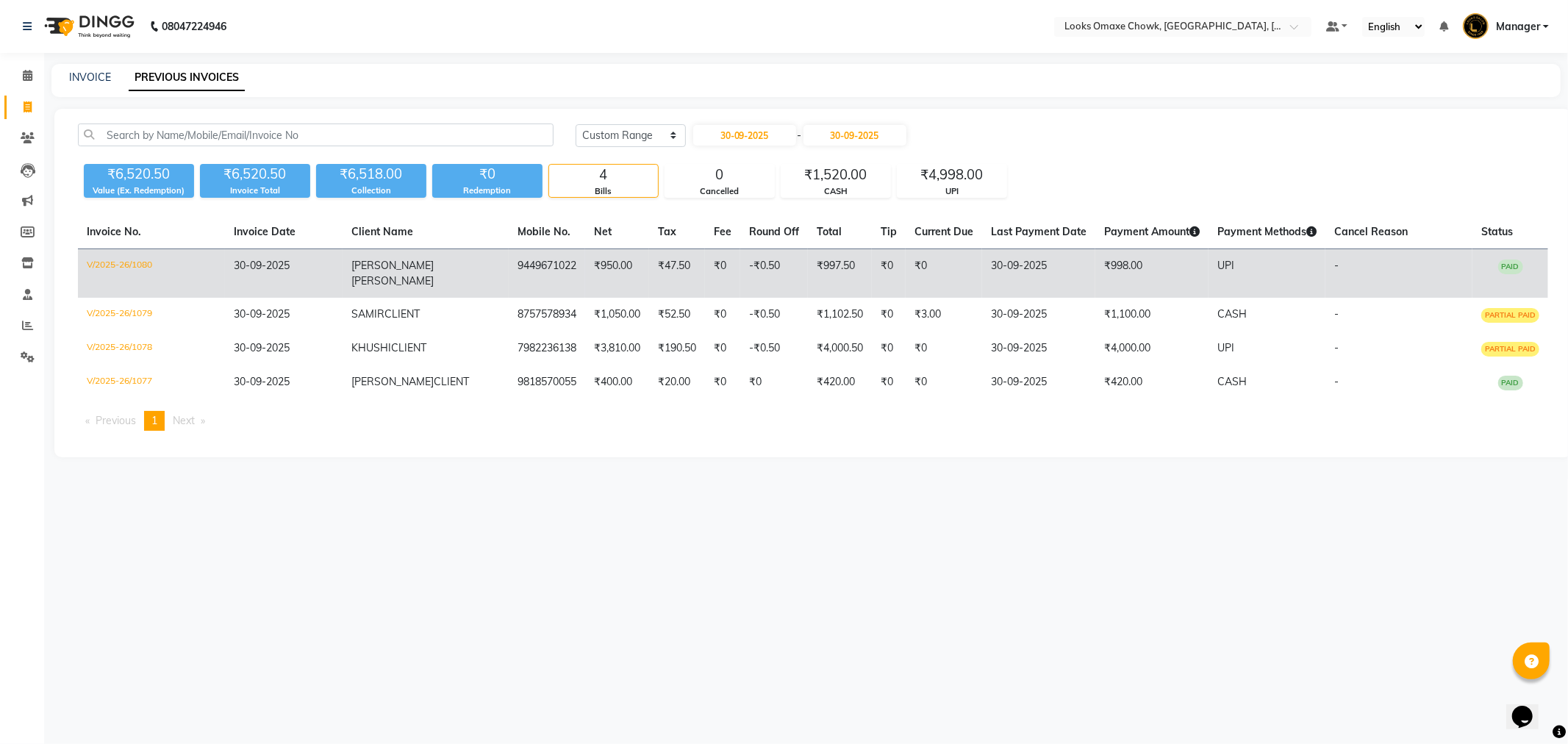
click at [1096, 273] on td "₹998.00" at bounding box center [1152, 273] width 113 height 49
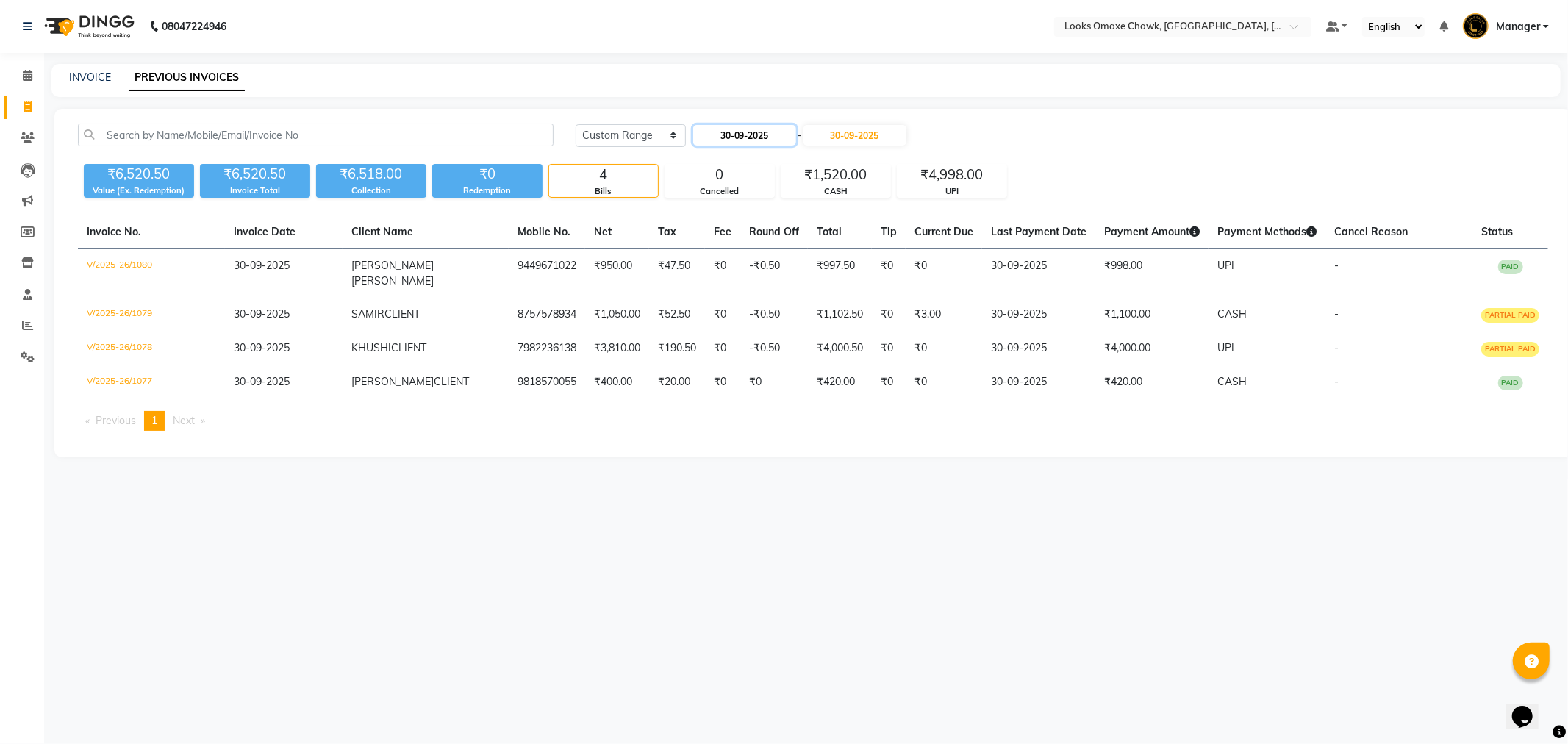
click at [781, 137] on input "30-09-2025" at bounding box center [745, 135] width 103 height 21
select select "9"
select select "2025"
click at [758, 303] on div "1" at bounding box center [754, 304] width 23 height 23
type input "01-10-2025"
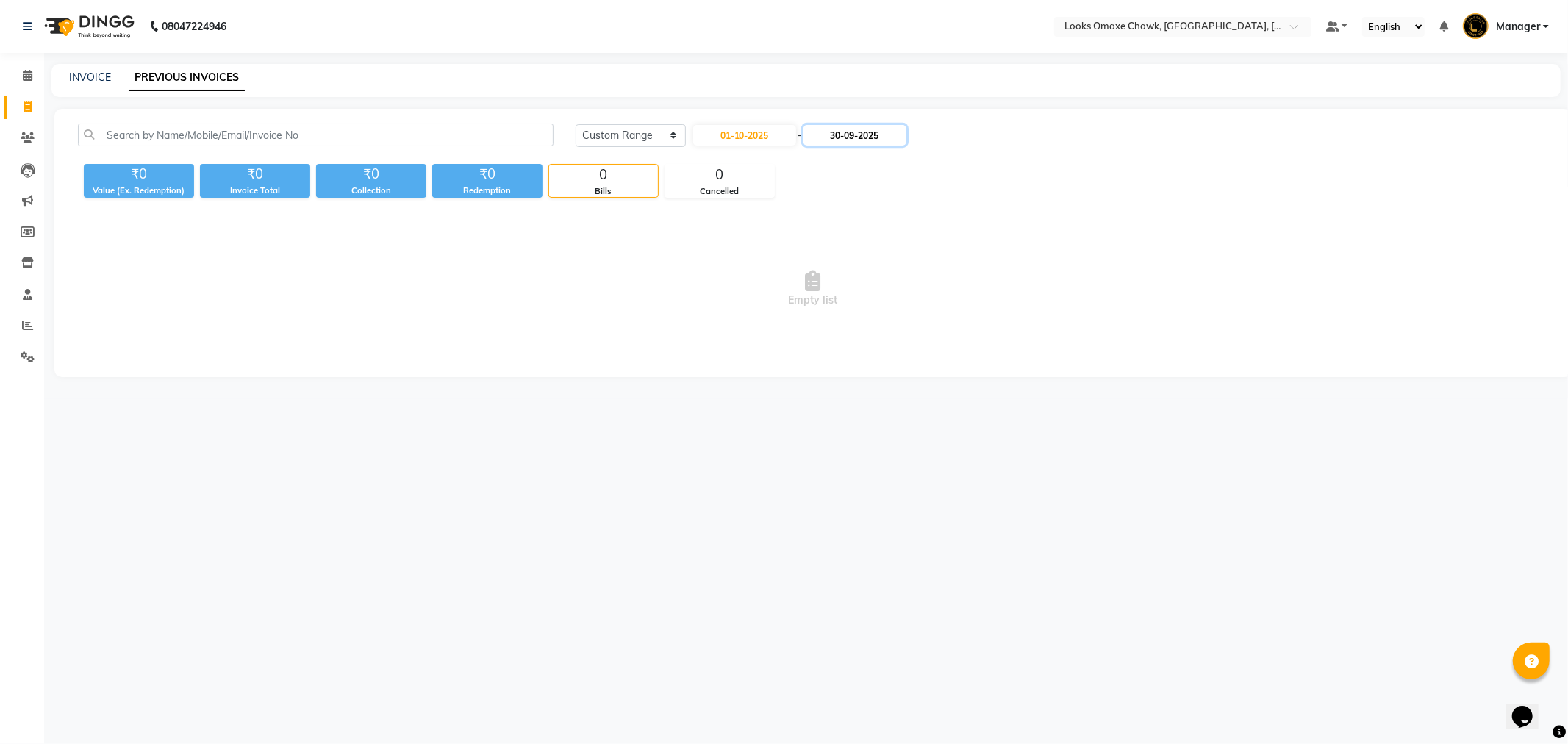
click at [867, 125] on input "30-09-2025" at bounding box center [855, 135] width 103 height 21
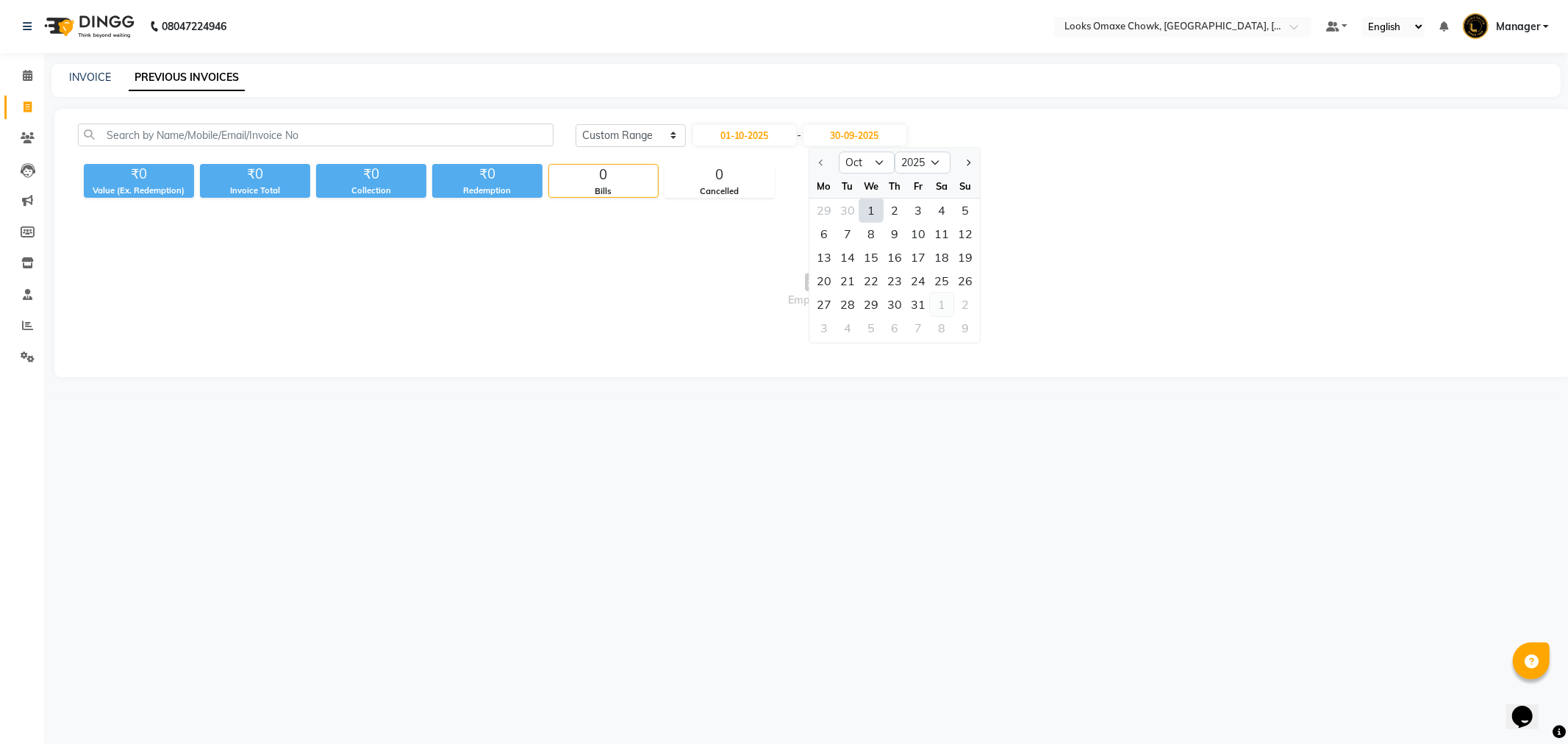
click at [942, 305] on div "1" at bounding box center [941, 304] width 23 height 23
type input "01-11-2025"
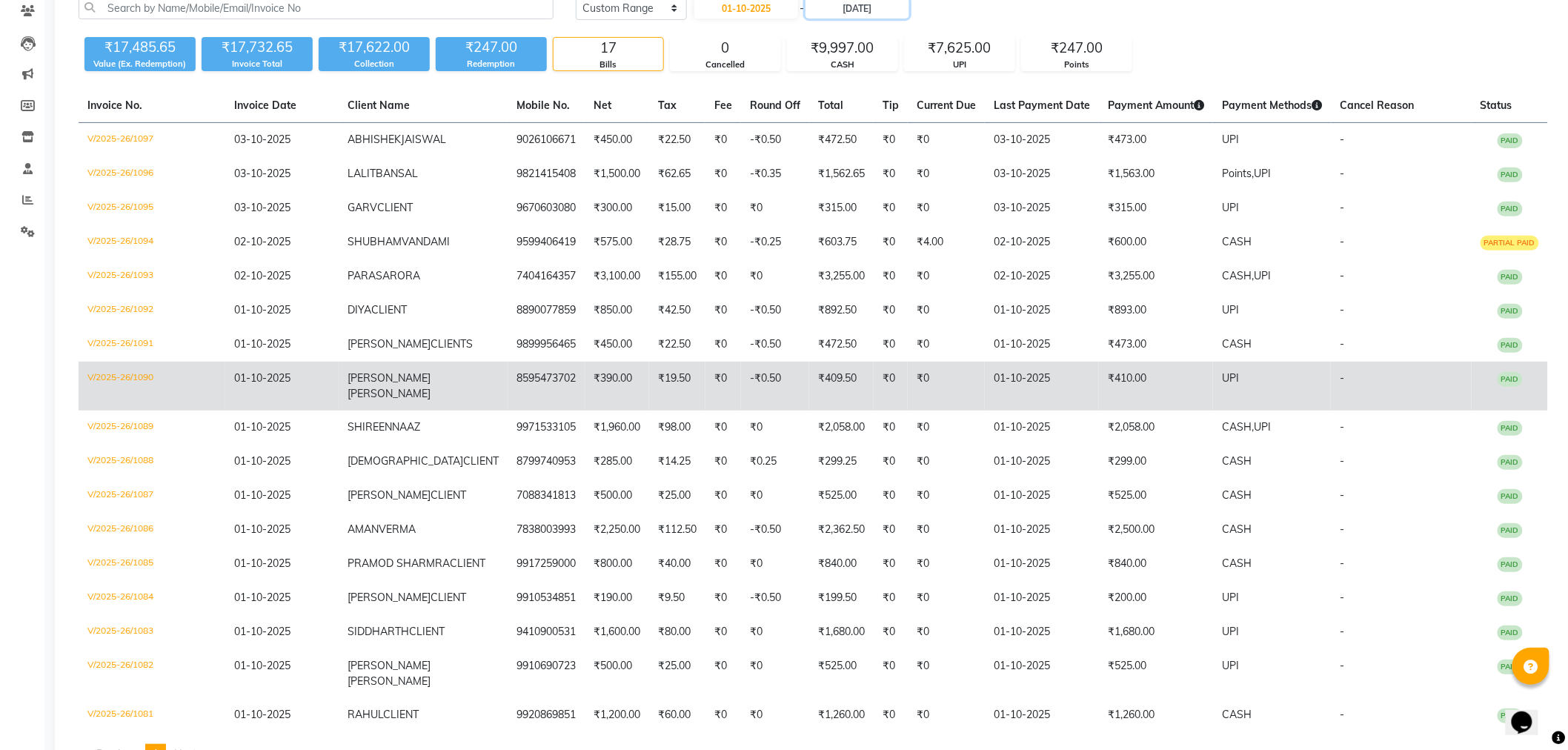
scroll to position [172, 0]
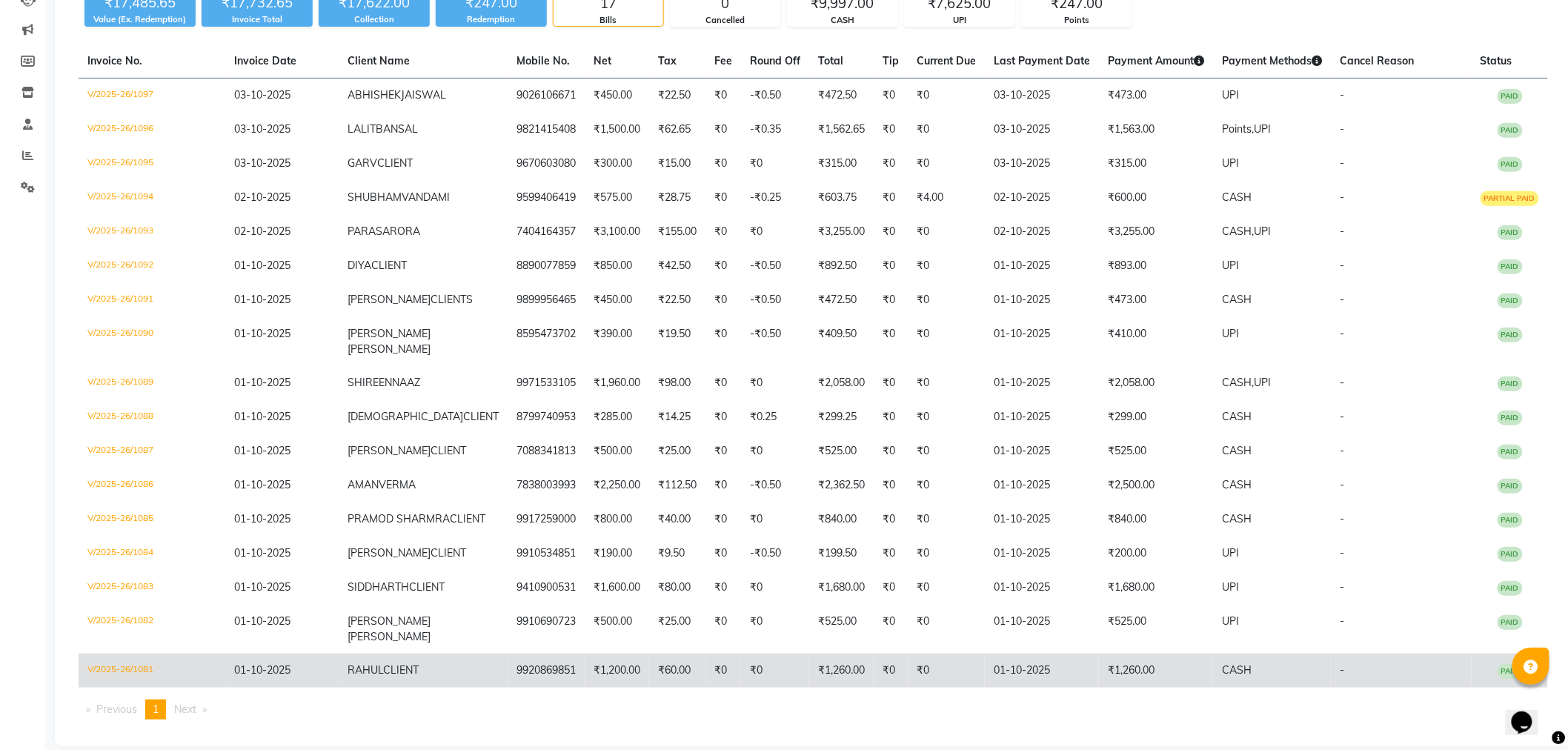
click at [1178, 656] on td "₹1,260.00" at bounding box center [1156, 670] width 114 height 34
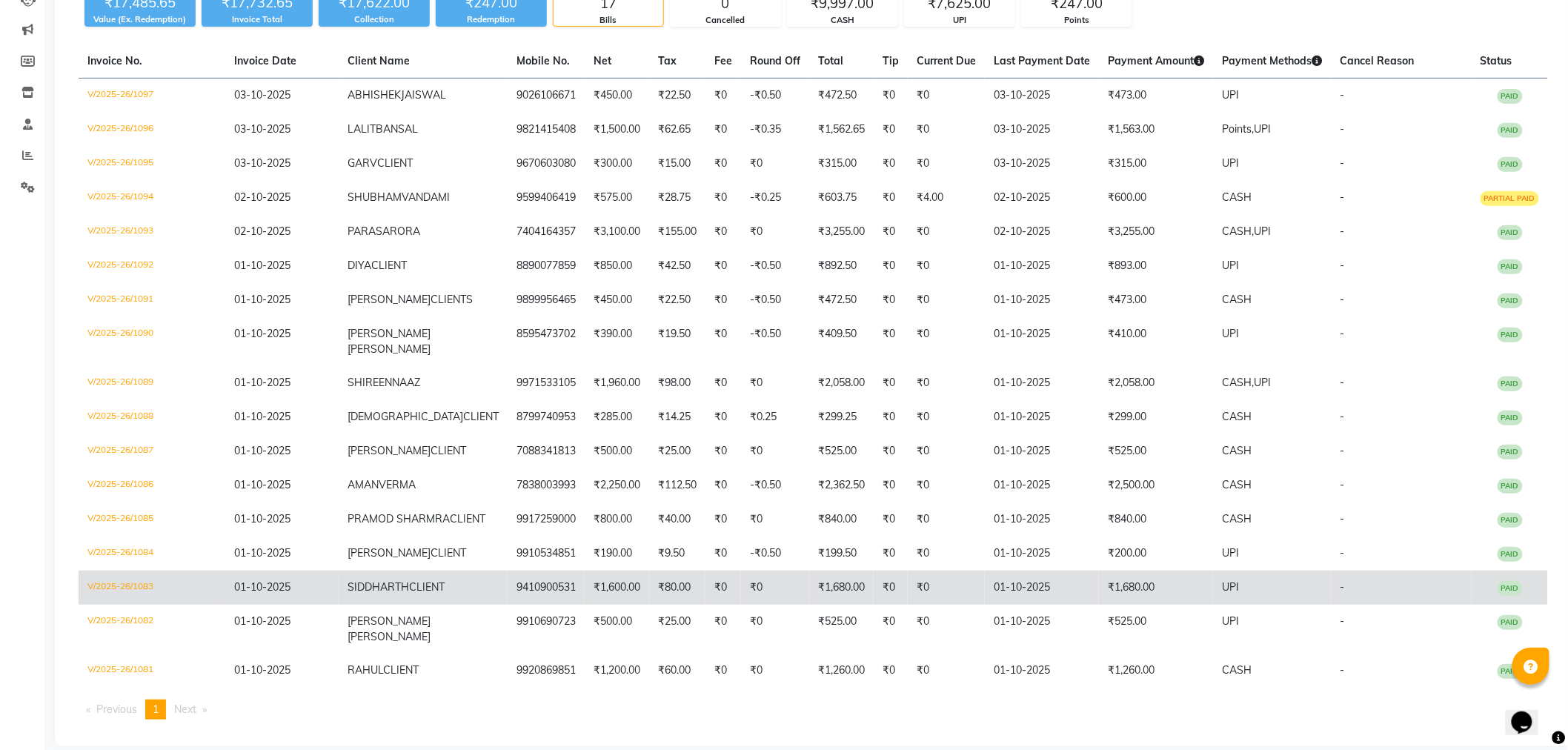
click at [1139, 588] on td "₹1,680.00" at bounding box center [1156, 587] width 114 height 34
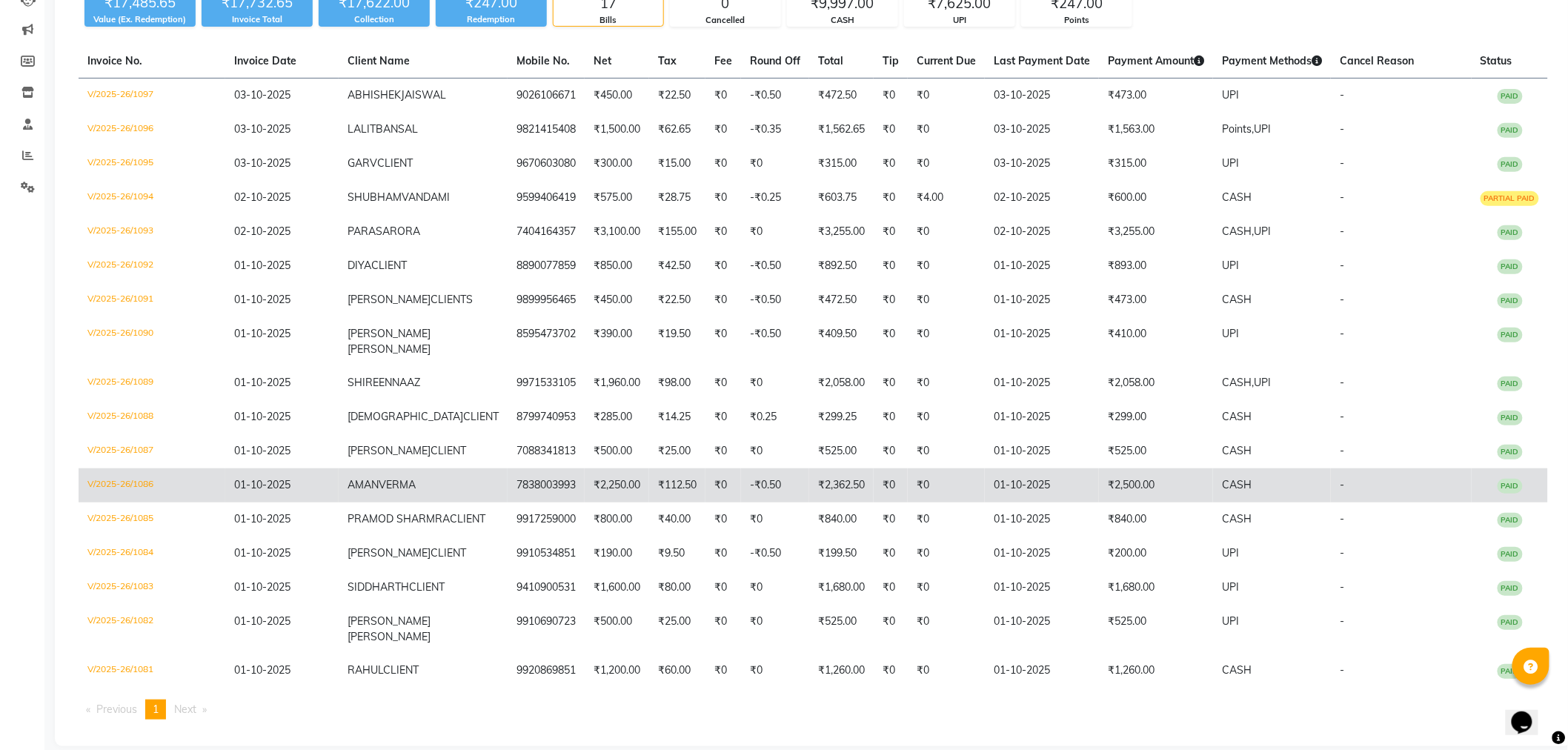
click at [1102, 475] on td "₹2,500.00" at bounding box center [1156, 485] width 114 height 34
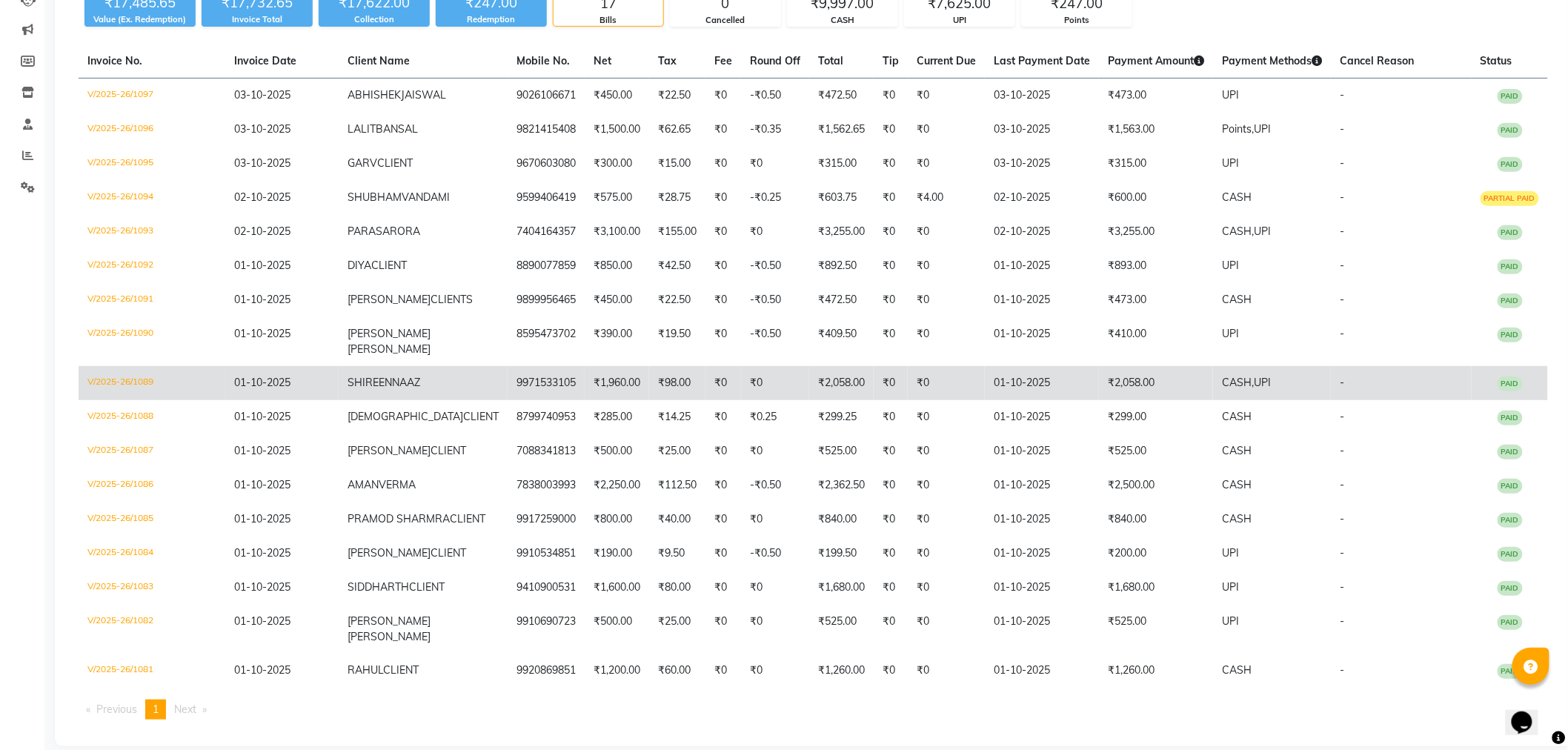
click at [1143, 366] on td "₹2,058.00" at bounding box center [1156, 382] width 114 height 34
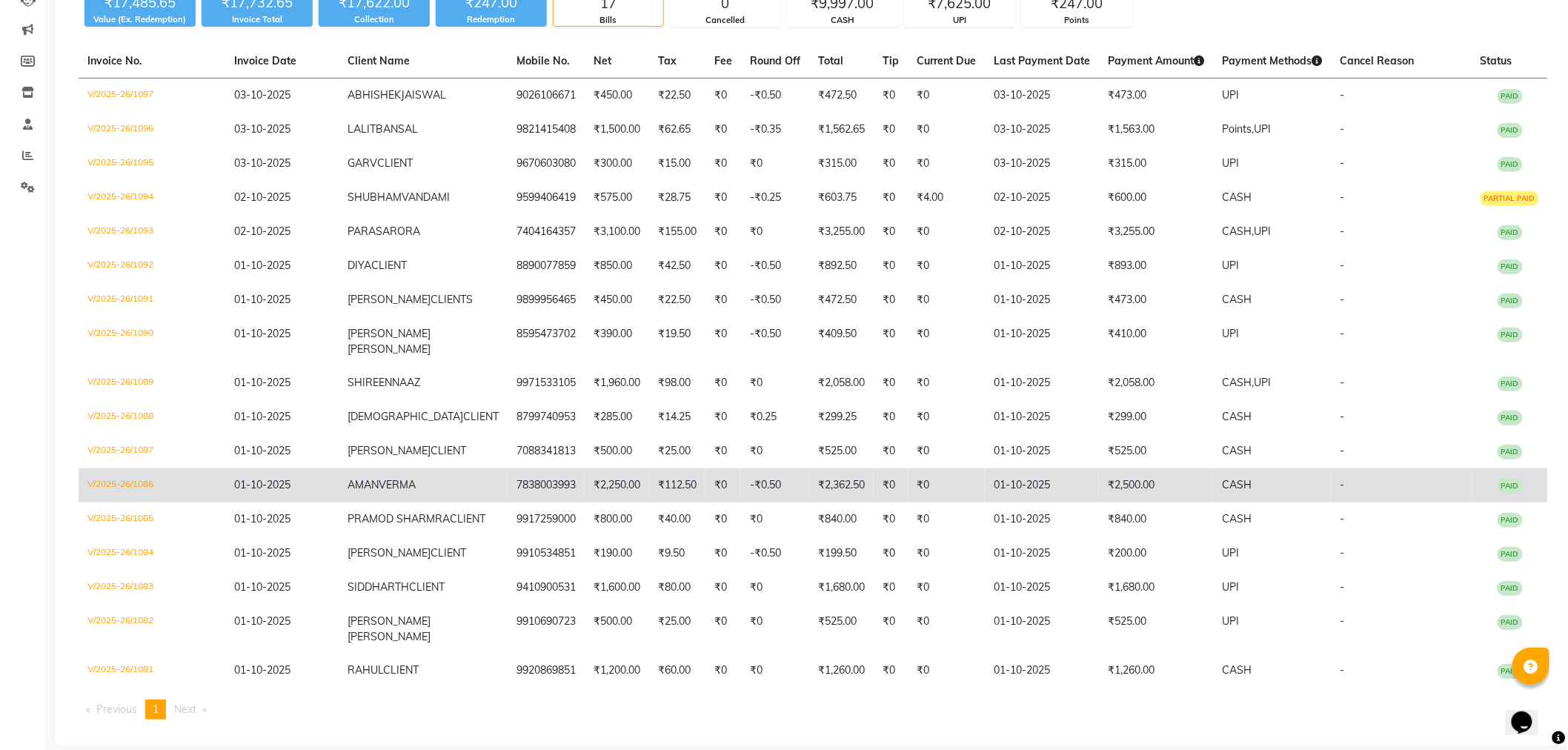
click at [1122, 468] on td "₹2,500.00" at bounding box center [1156, 485] width 114 height 34
click at [1108, 468] on td "₹2,500.00" at bounding box center [1156, 485] width 114 height 34
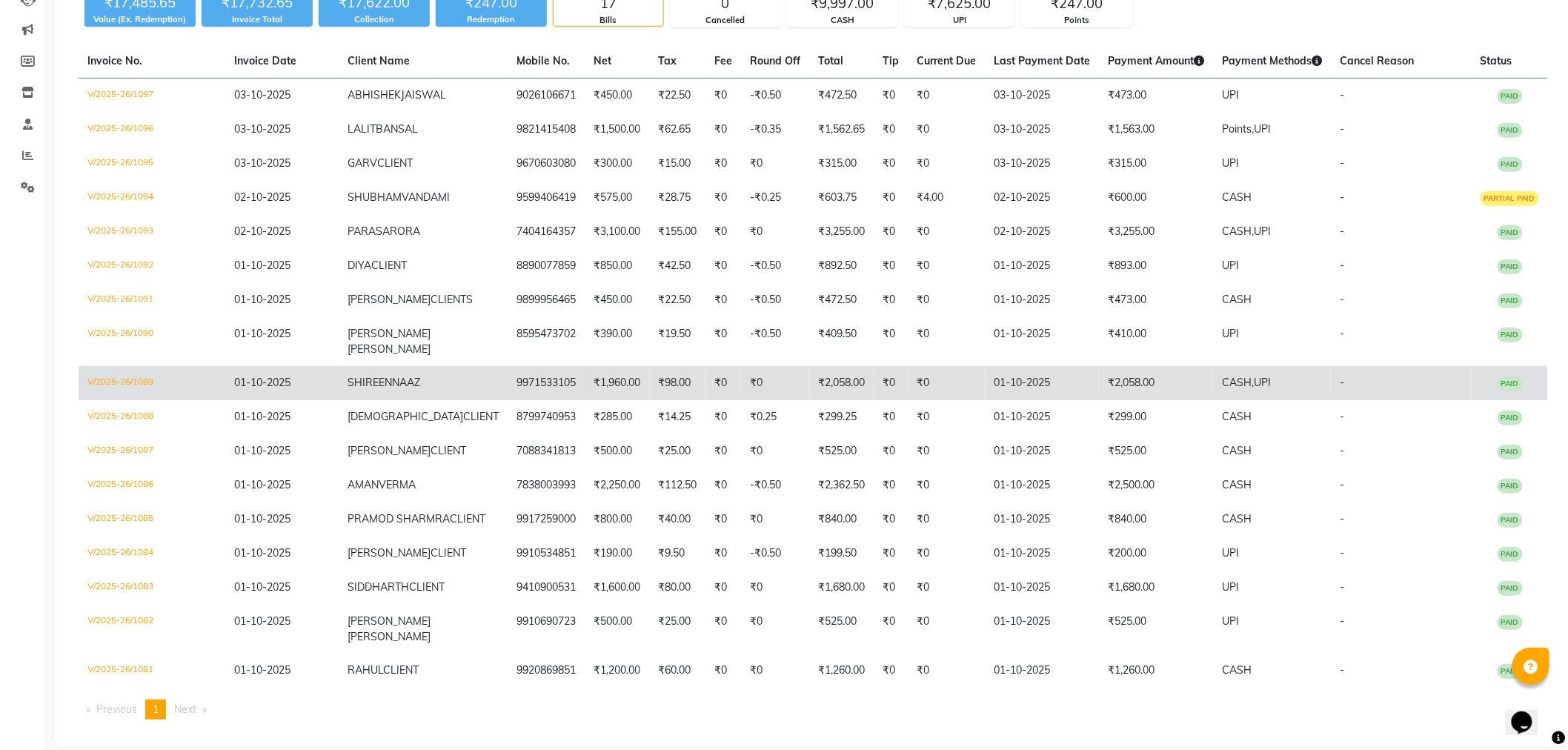
click at [1100, 366] on td "₹2,058.00" at bounding box center [1156, 382] width 114 height 34
click at [1144, 366] on td "₹2,058.00" at bounding box center [1156, 382] width 114 height 34
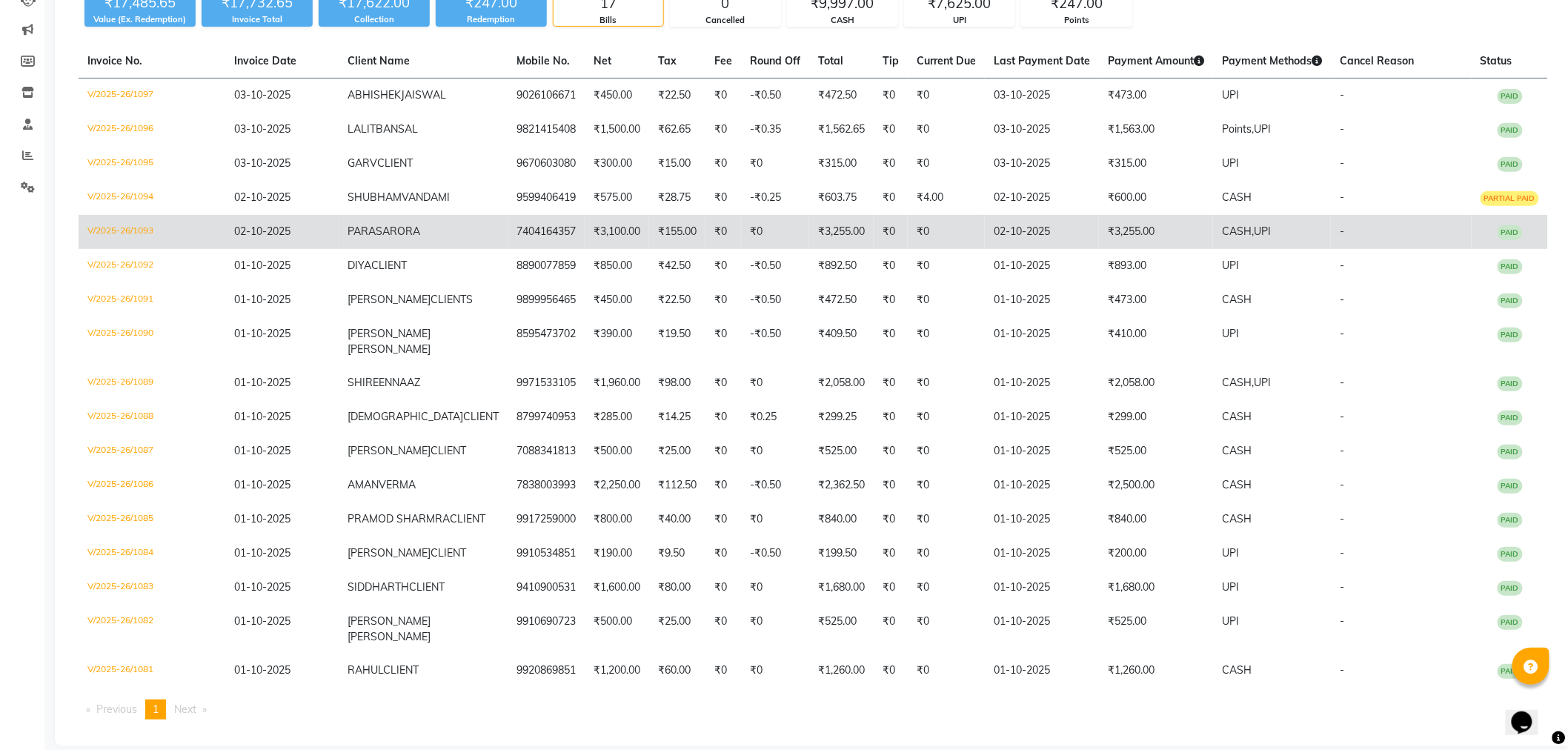
click at [1114, 232] on td "₹3,255.00" at bounding box center [1156, 232] width 114 height 34
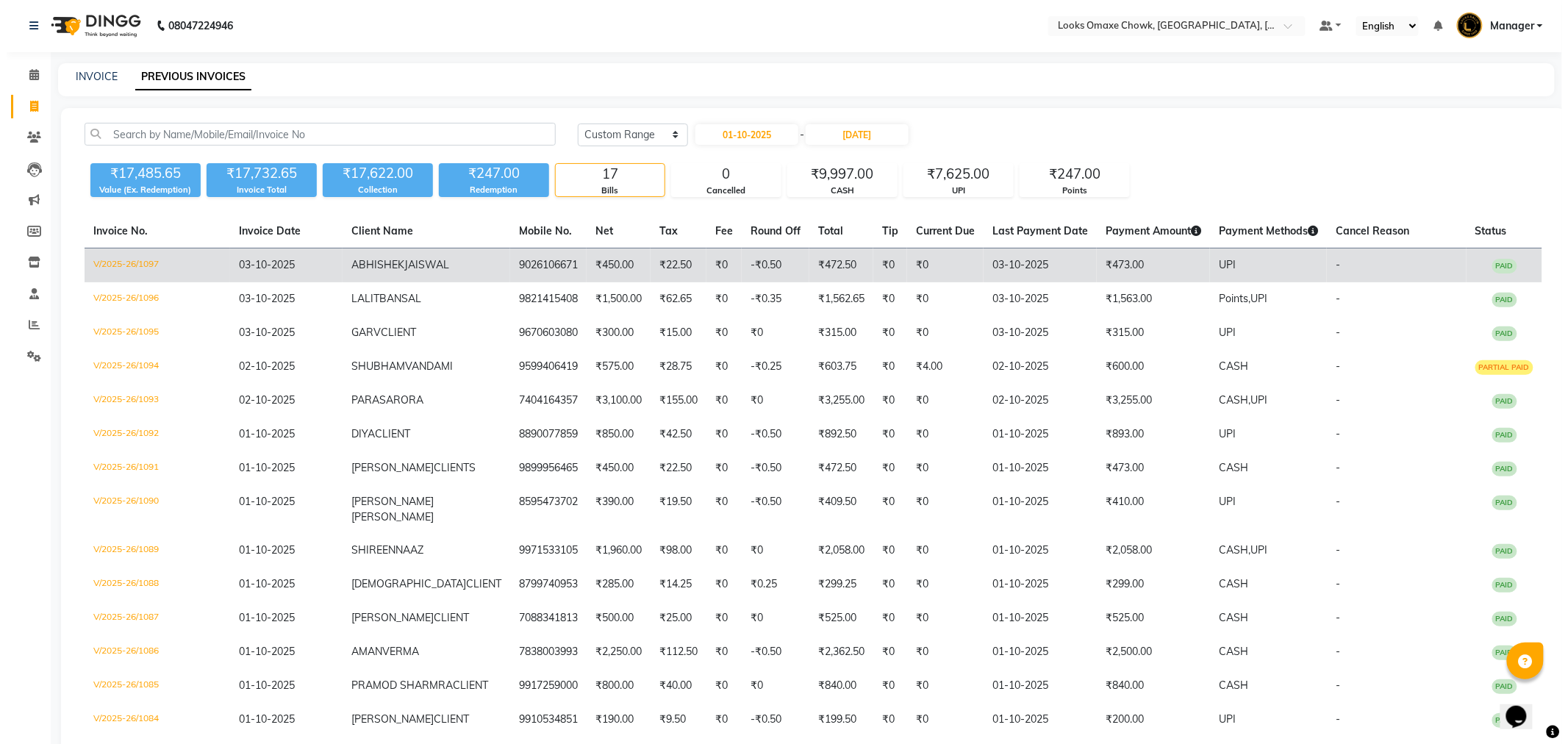
scroll to position [0, 0]
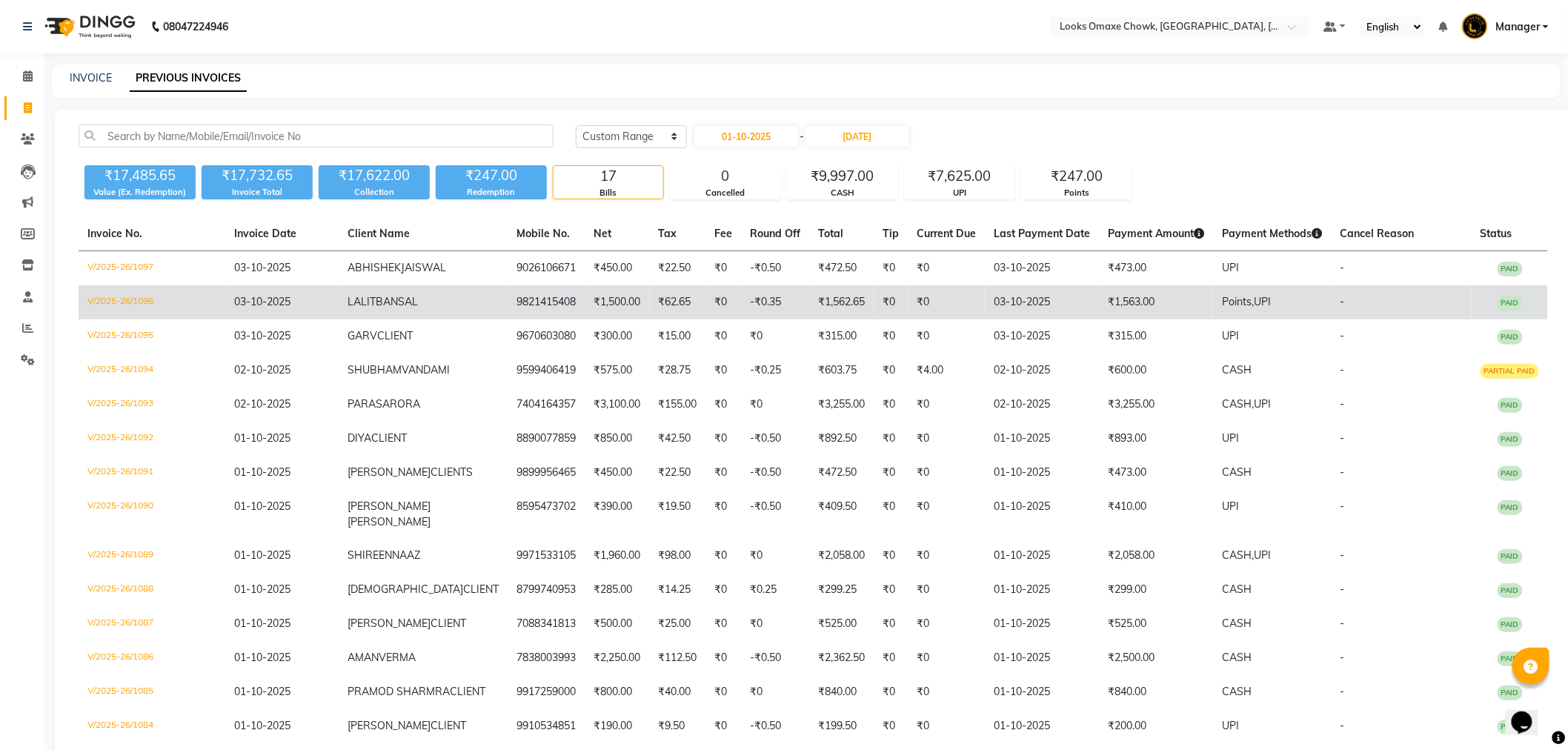
click at [1136, 305] on td "₹1,563.00" at bounding box center [1156, 302] width 114 height 34
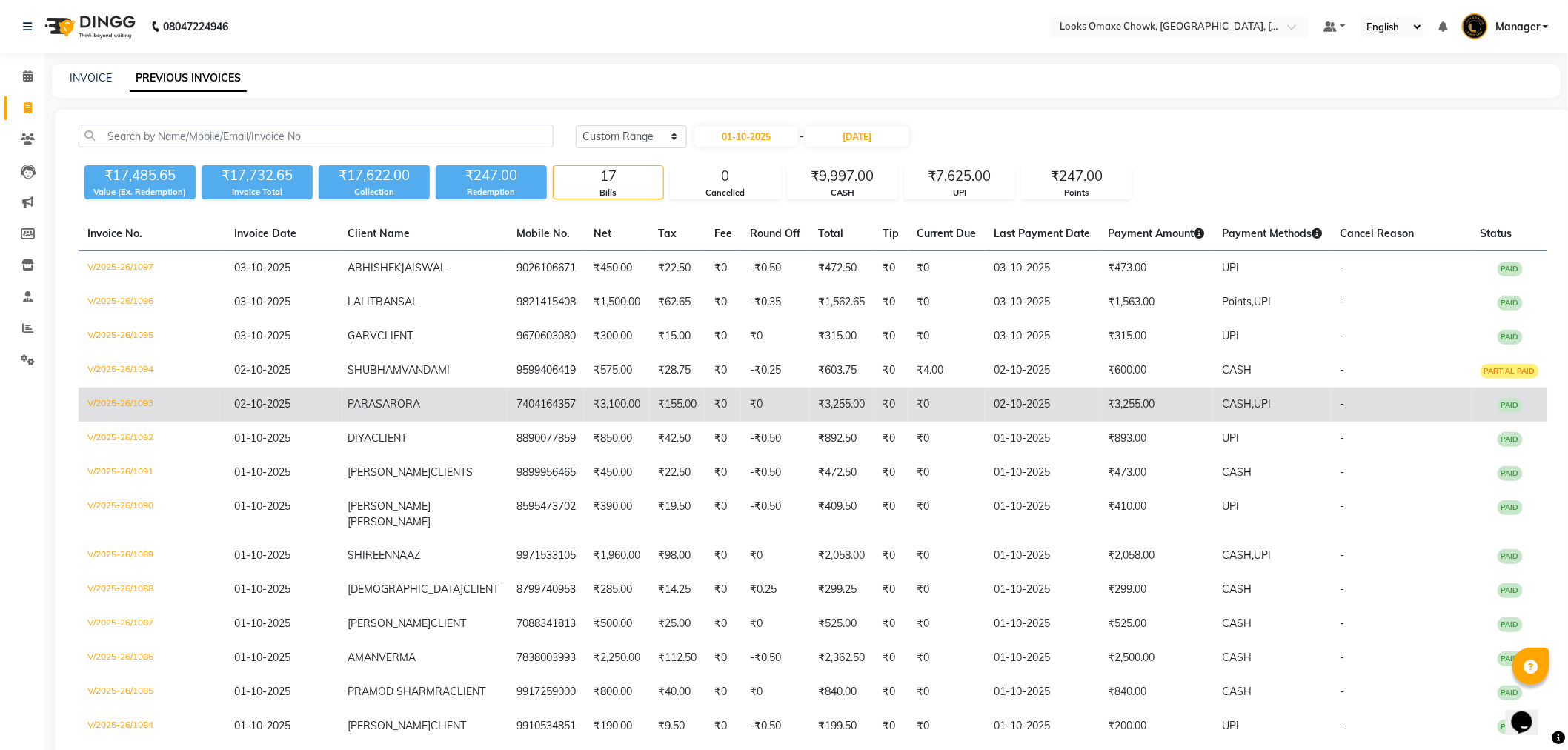
click at [1120, 406] on td "₹3,255.00" at bounding box center [1156, 404] width 114 height 34
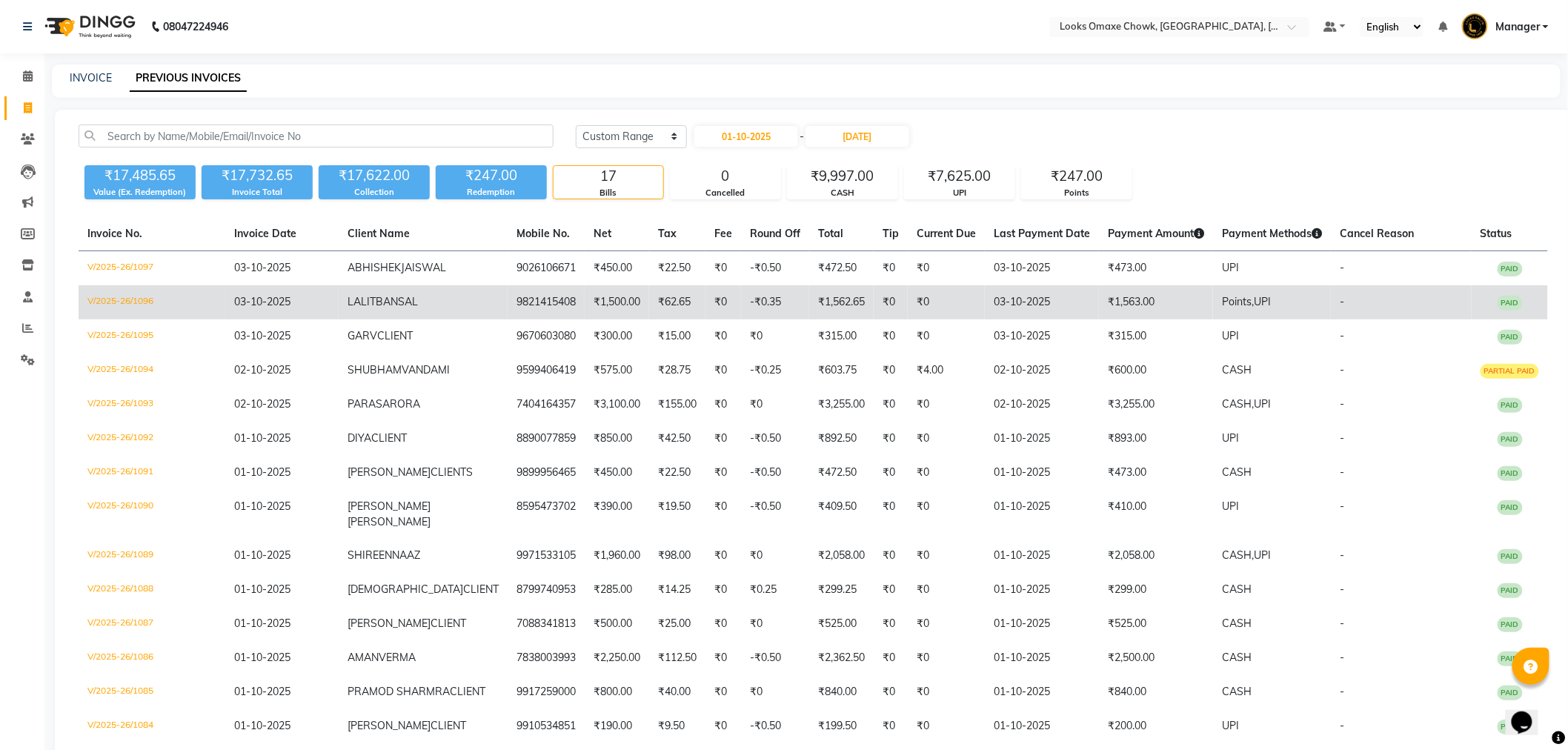
click at [1138, 308] on td "₹1,563.00" at bounding box center [1156, 302] width 114 height 34
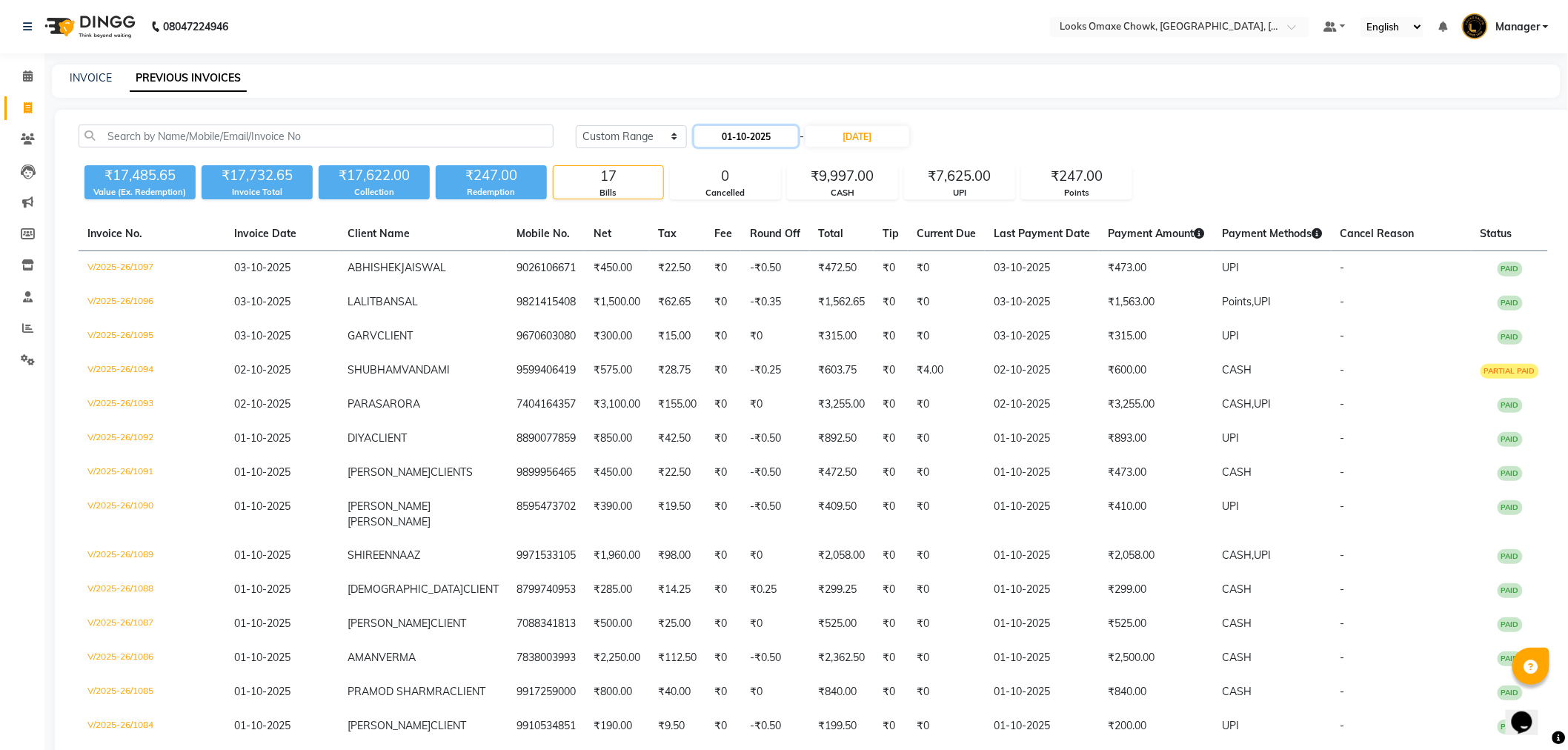
click at [766, 138] on input "01-10-2025" at bounding box center [746, 137] width 104 height 21
select select "10"
select select "2025"
click at [753, 210] on div "1" at bounding box center [756, 212] width 24 height 24
click at [869, 130] on input "01-11-2025" at bounding box center [858, 137] width 104 height 21
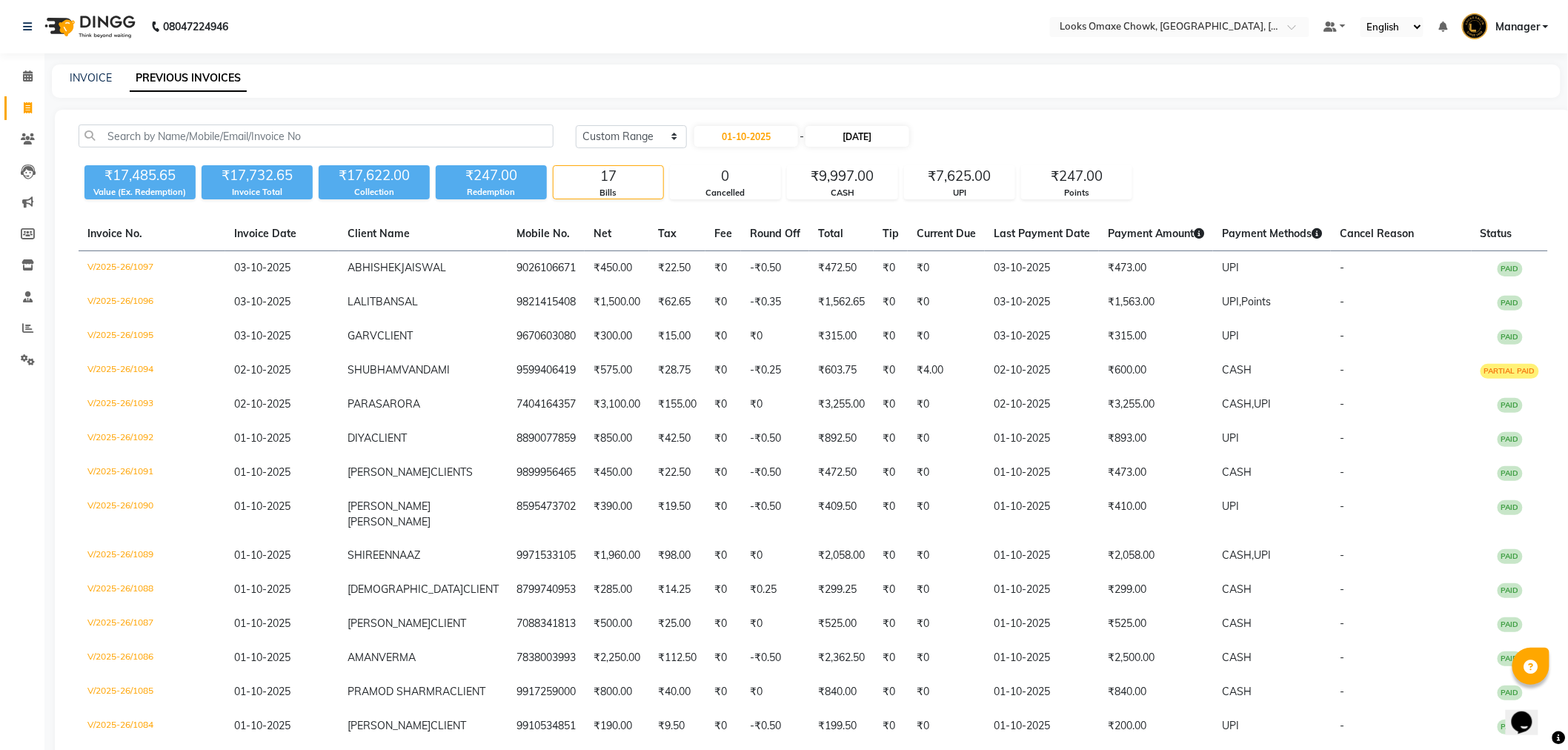
select select "11"
click at [946, 210] on div "1" at bounding box center [944, 212] width 24 height 24
click at [878, 133] on input "01-11-2025" at bounding box center [858, 137] width 104 height 21
click at [883, 169] on select "Oct Nov Dec" at bounding box center [869, 163] width 56 height 22
select select "10"
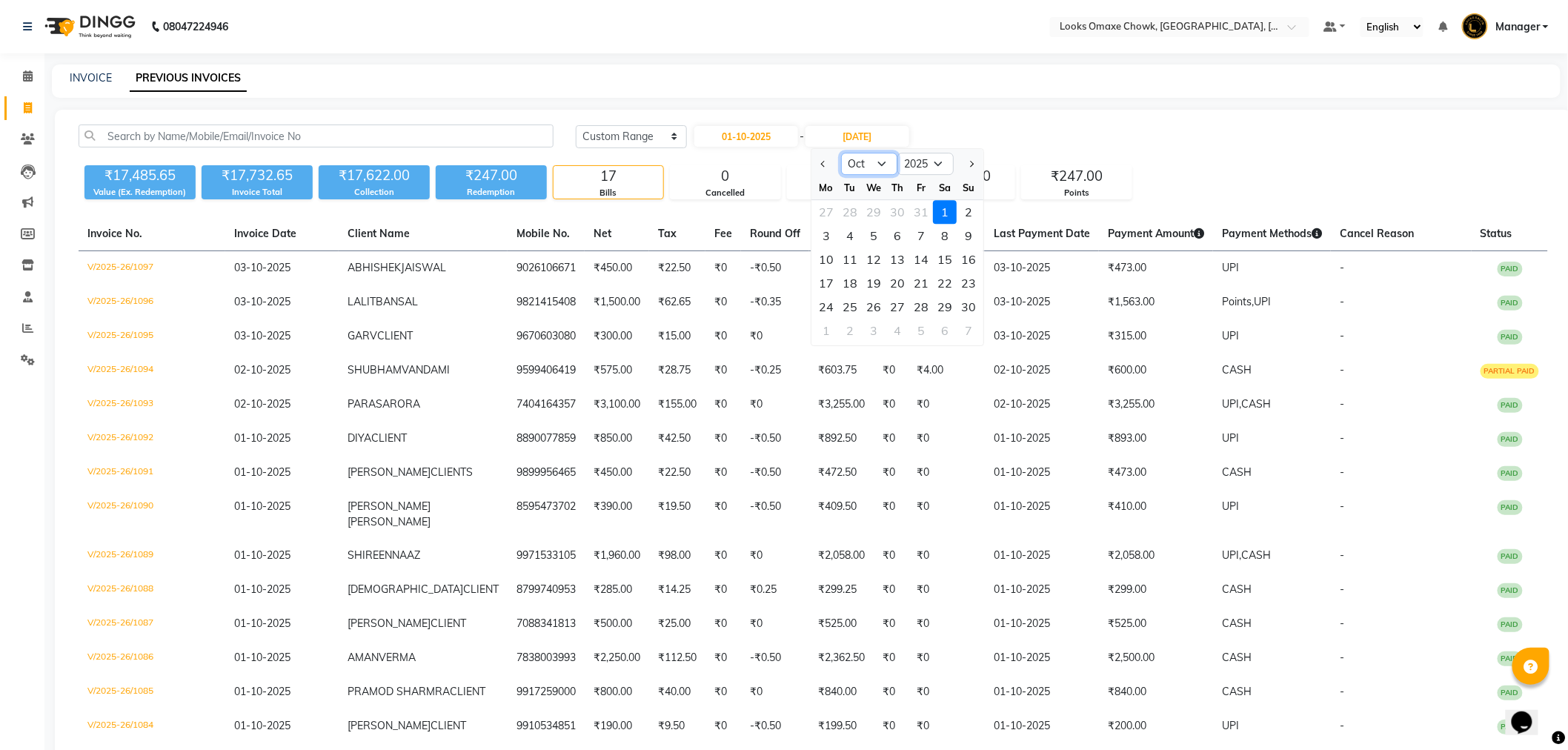
click at [841, 152] on select "Oct Nov Dec" at bounding box center [869, 163] width 56 height 22
click at [874, 206] on div "1" at bounding box center [873, 212] width 24 height 24
type input "01-10-2025"
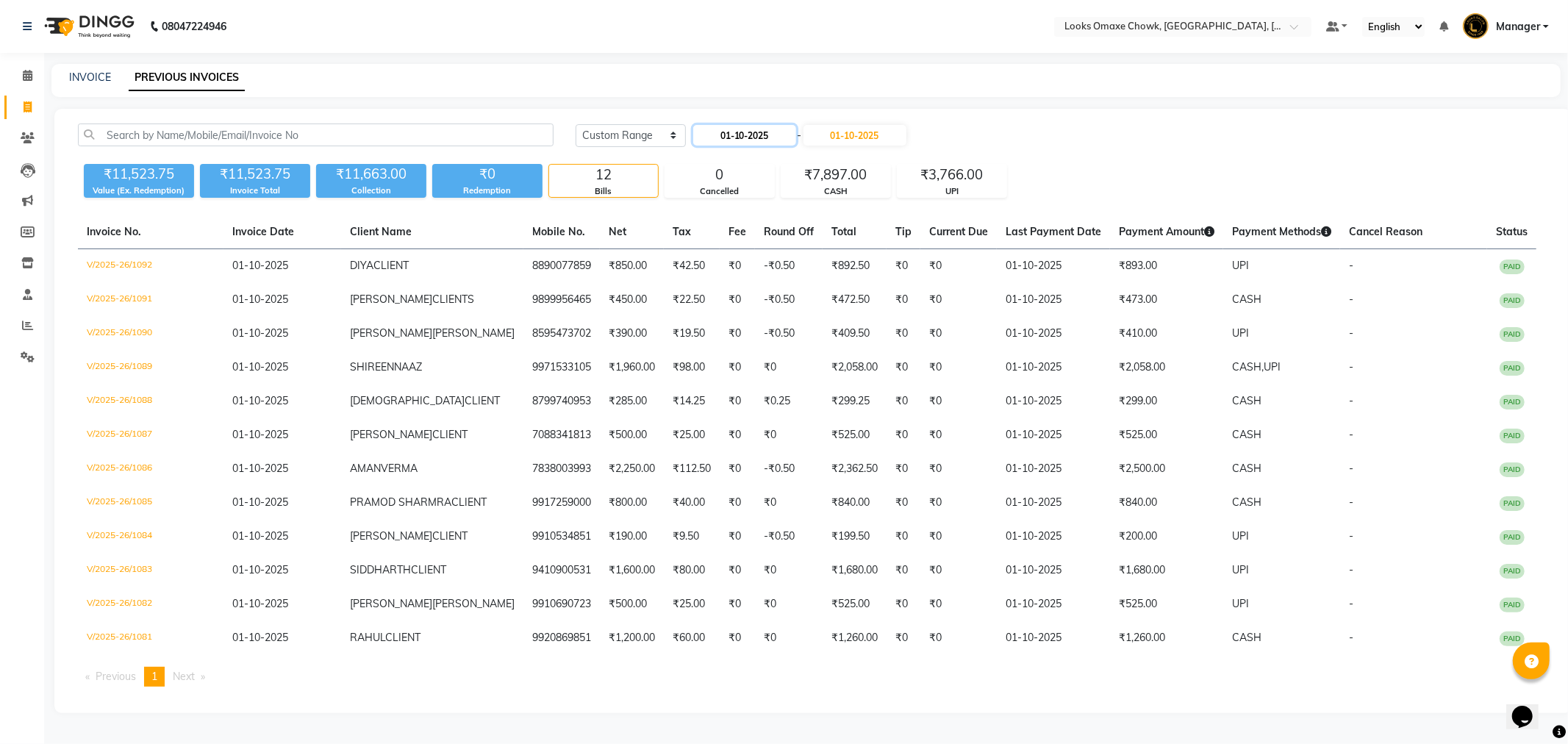
click at [741, 141] on input "01-10-2025" at bounding box center [745, 135] width 103 height 21
select select "10"
select select "2025"
click at [783, 202] on div "2" at bounding box center [778, 210] width 23 height 23
type input "02-10-2025"
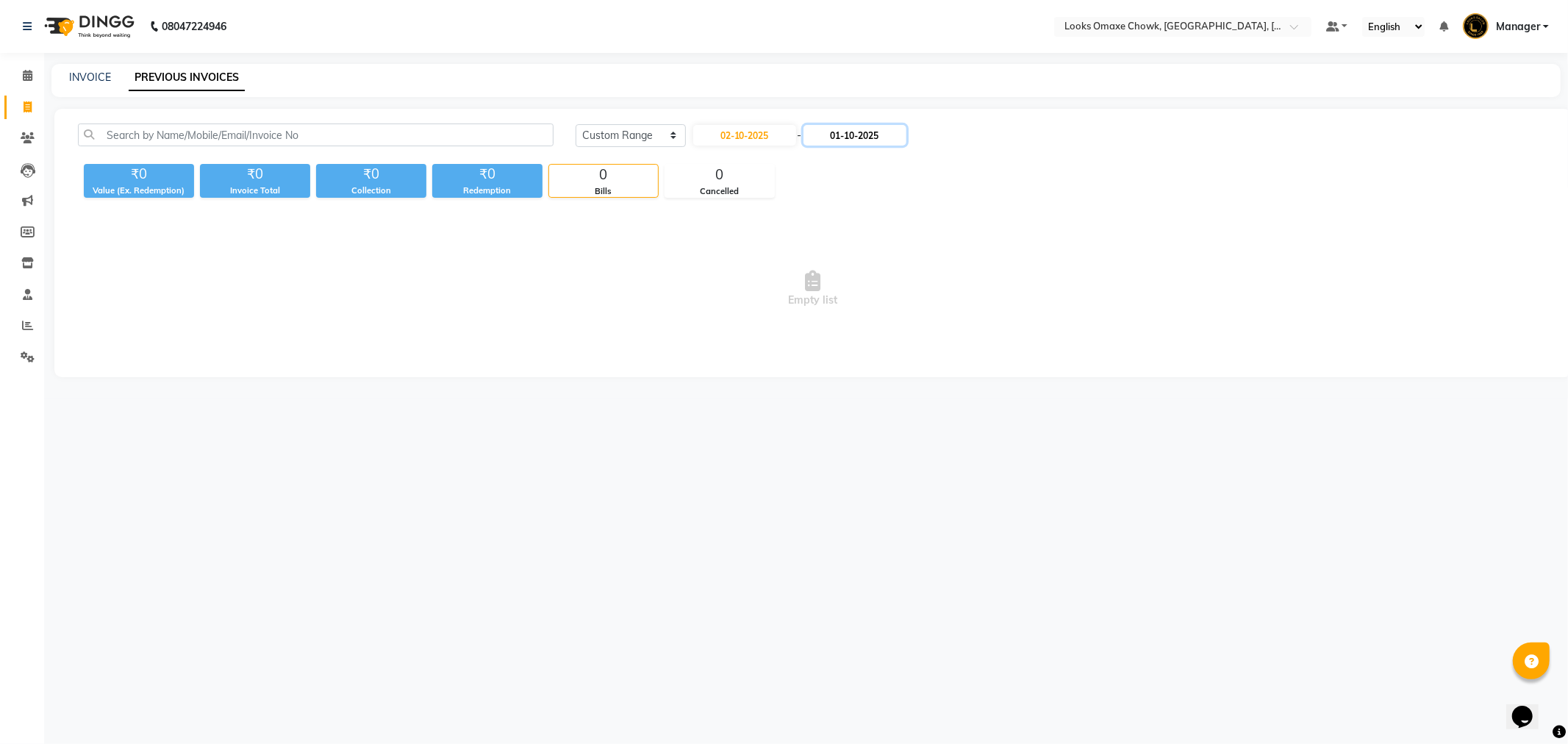
click at [840, 138] on input "01-10-2025" at bounding box center [855, 135] width 103 height 21
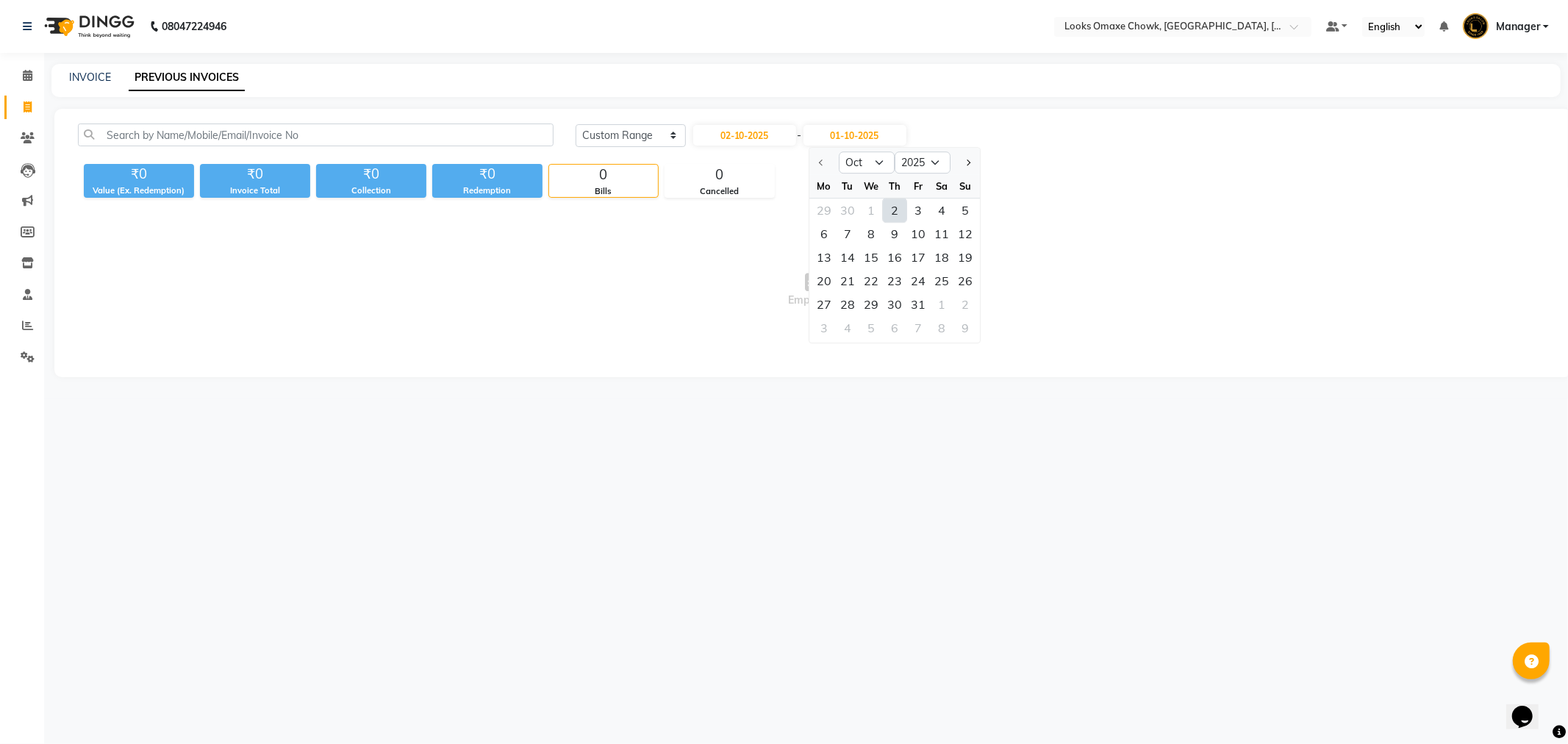
click at [899, 208] on div "2" at bounding box center [894, 210] width 23 height 23
type input "02-10-2025"
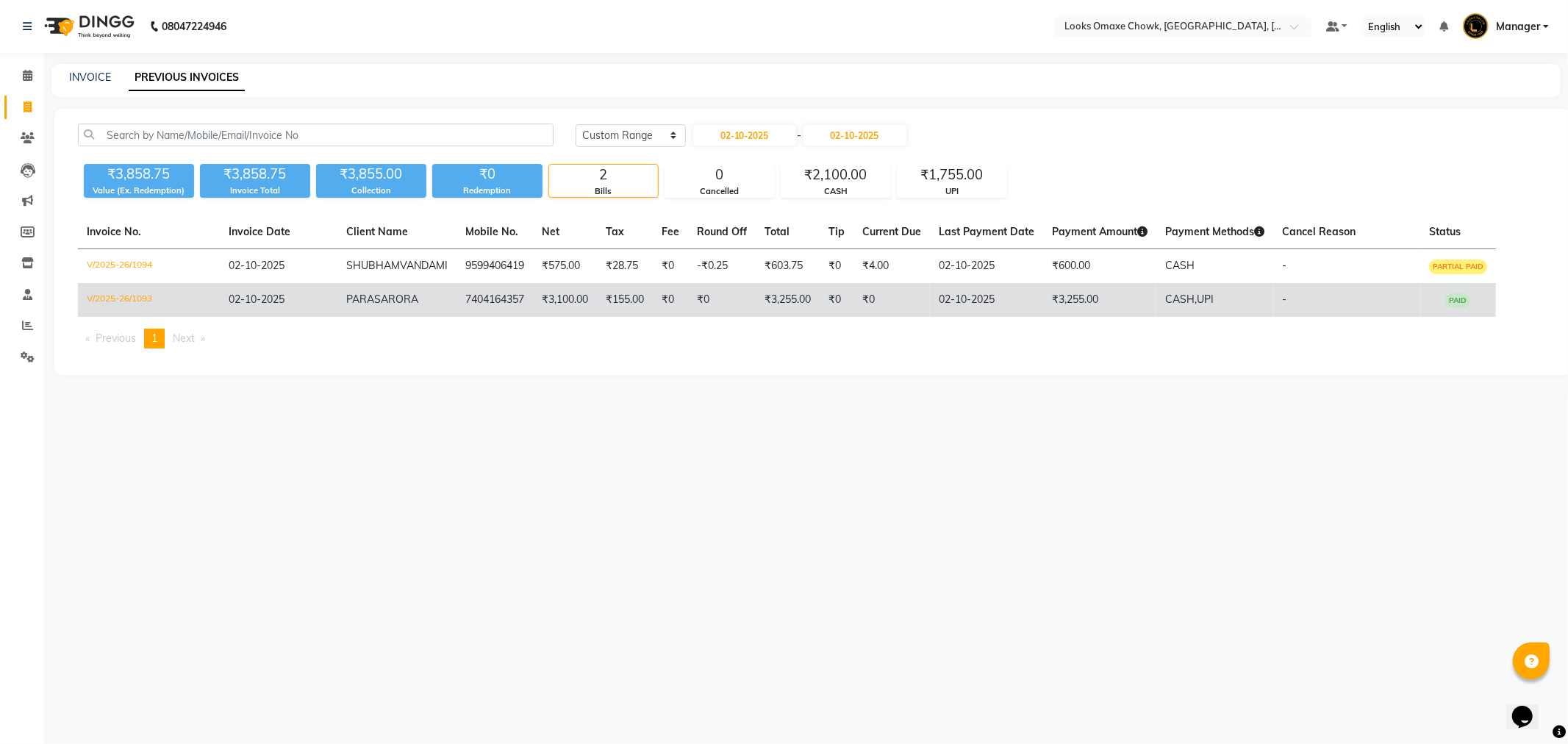
click at [1077, 305] on td "₹3,255.00" at bounding box center [1100, 300] width 113 height 34
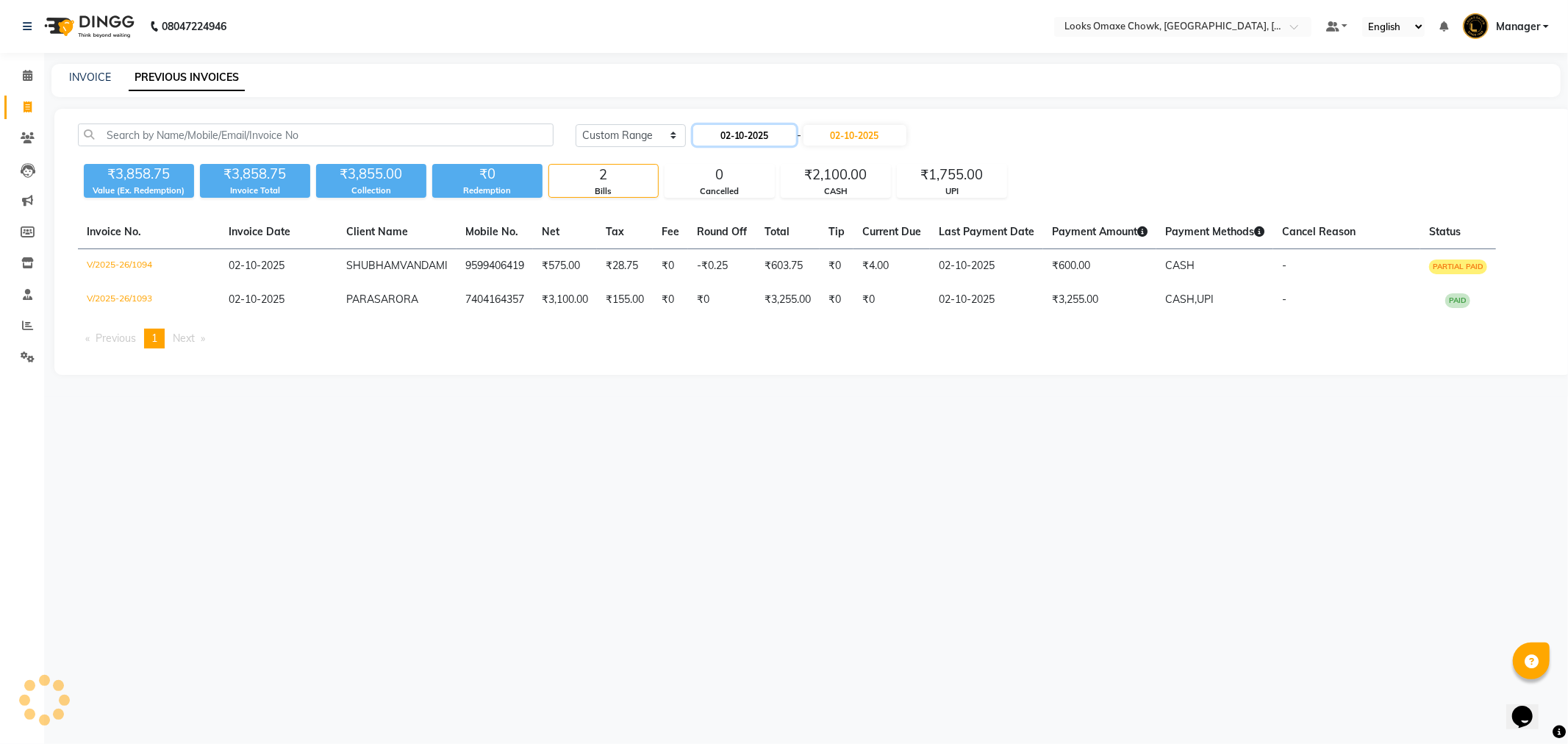
click at [774, 135] on input "02-10-2025" at bounding box center [745, 135] width 103 height 21
select select "10"
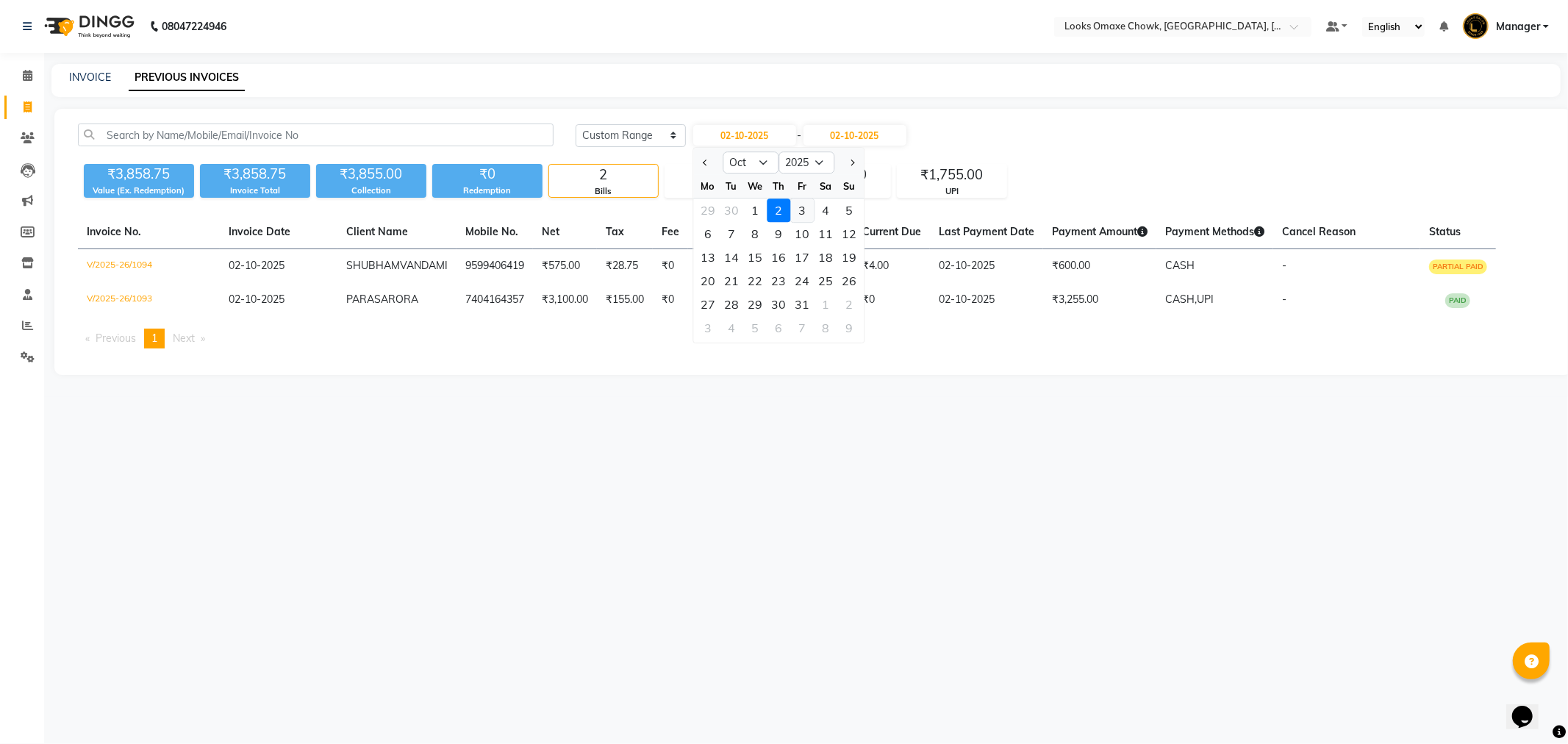
click at [800, 212] on div "3" at bounding box center [801, 210] width 23 height 23
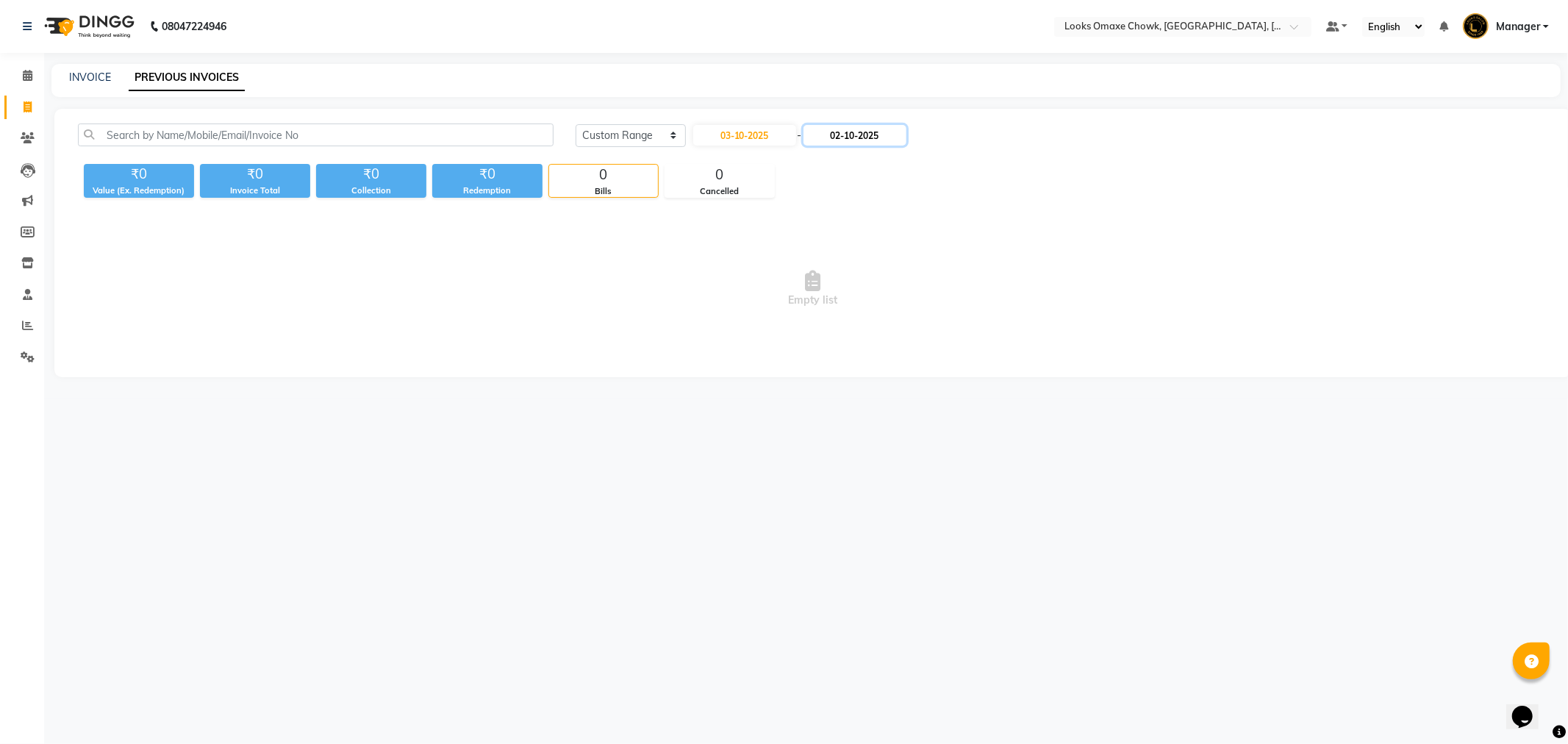
click at [837, 129] on input "02-10-2025" at bounding box center [855, 135] width 103 height 21
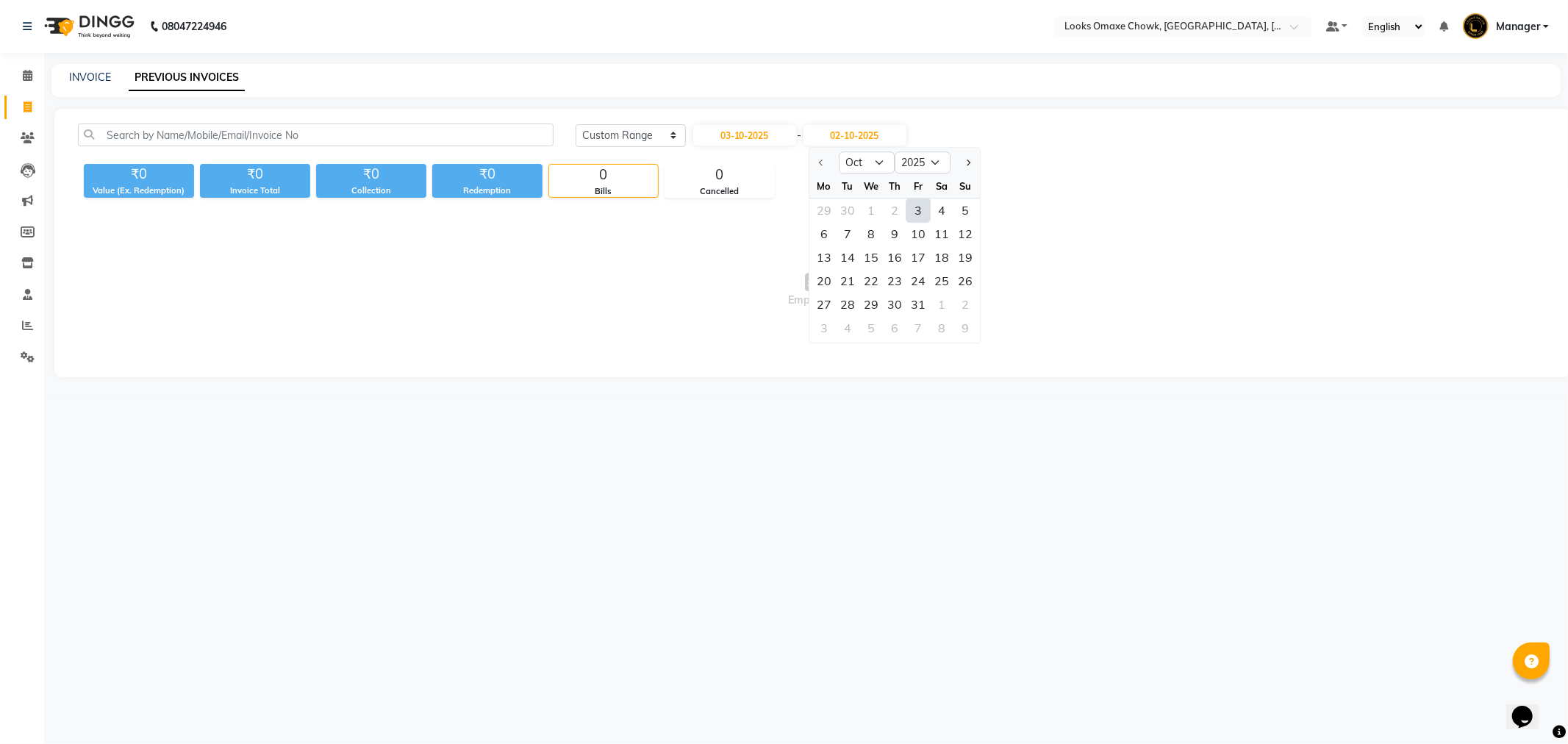
click at [919, 208] on div "3" at bounding box center [918, 210] width 23 height 23
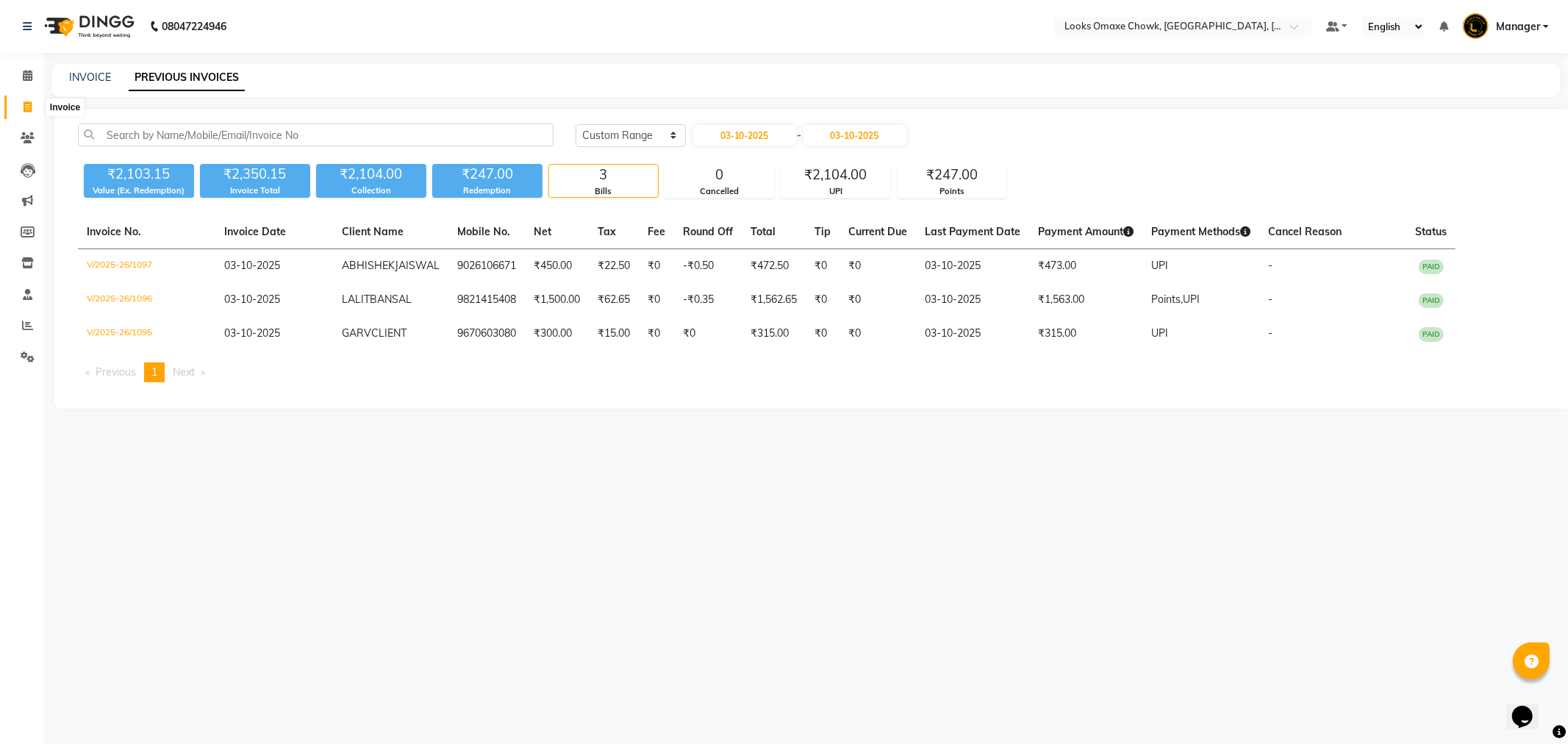
click at [20, 103] on span at bounding box center [28, 107] width 26 height 16
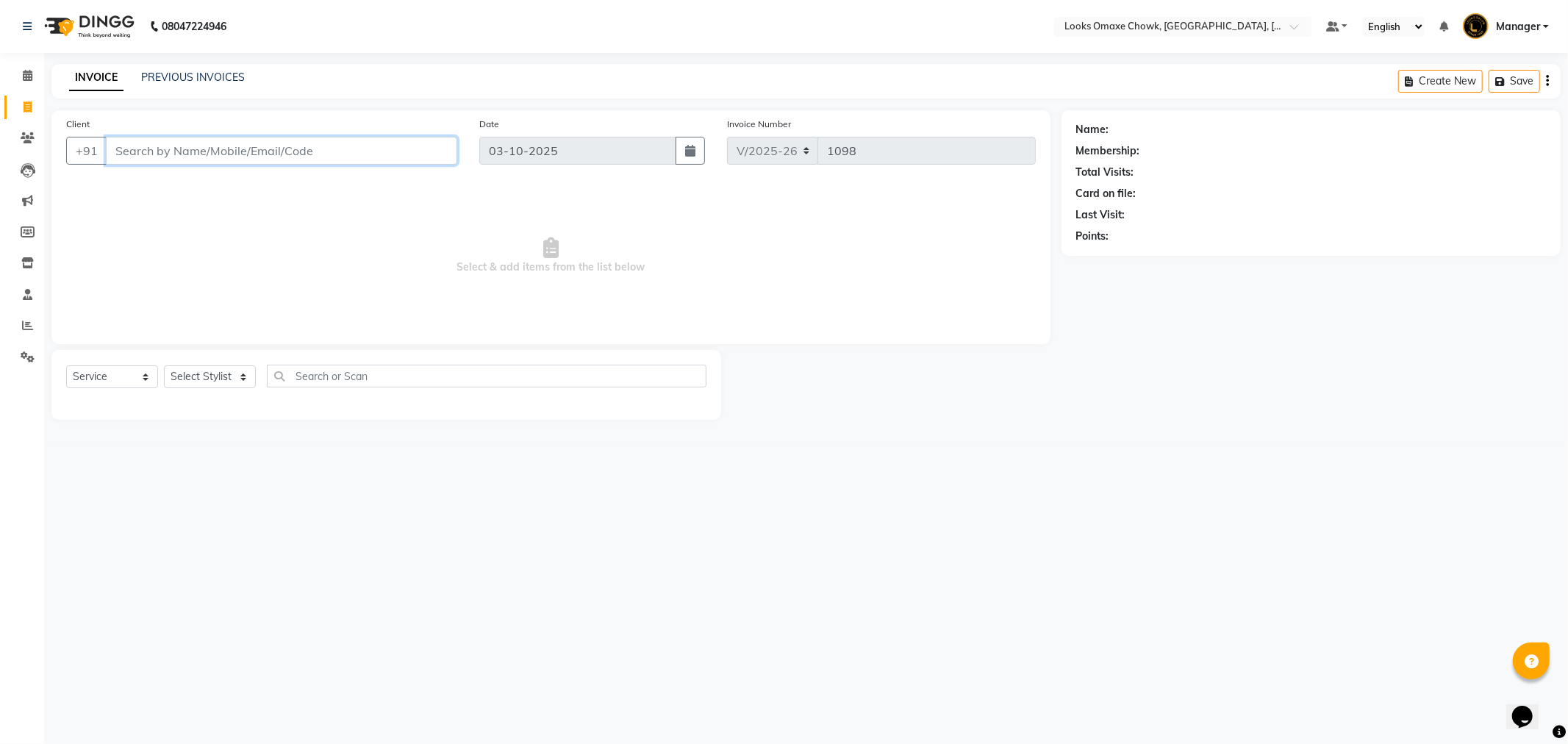
click at [232, 148] on input "Client" at bounding box center [281, 151] width 352 height 28
paste input "9971190935"
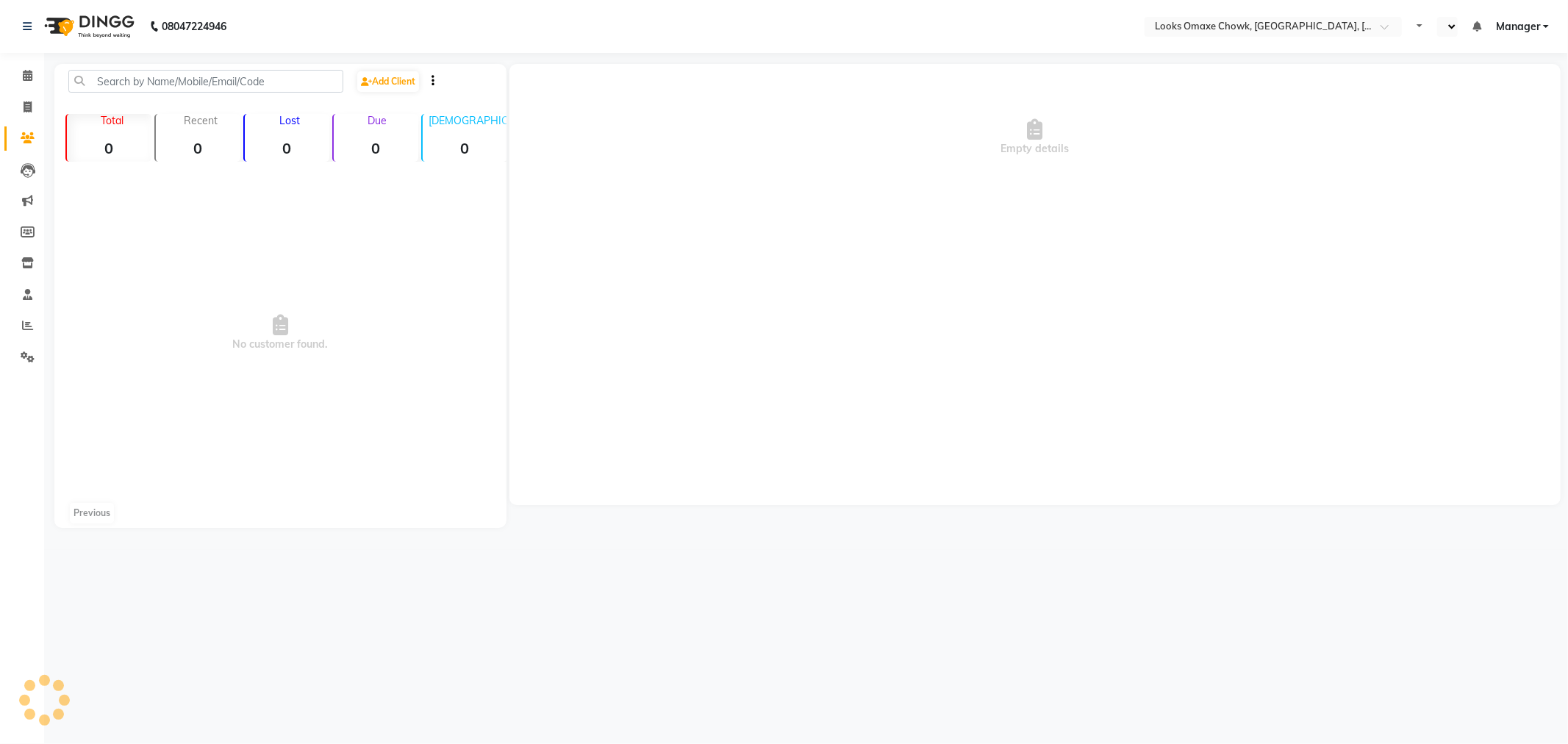
select select "en"
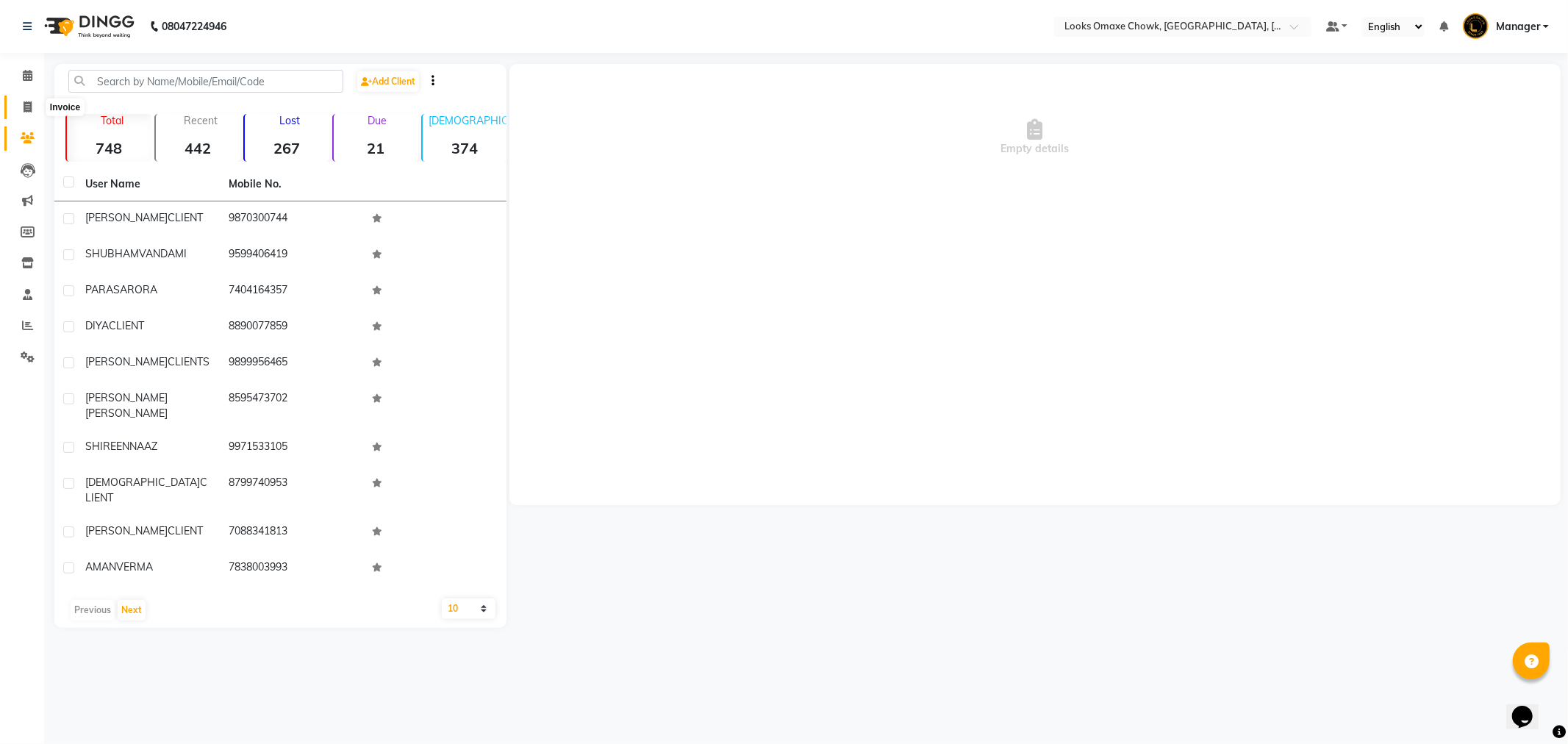
click at [28, 105] on icon at bounding box center [27, 107] width 8 height 11
select select "service"
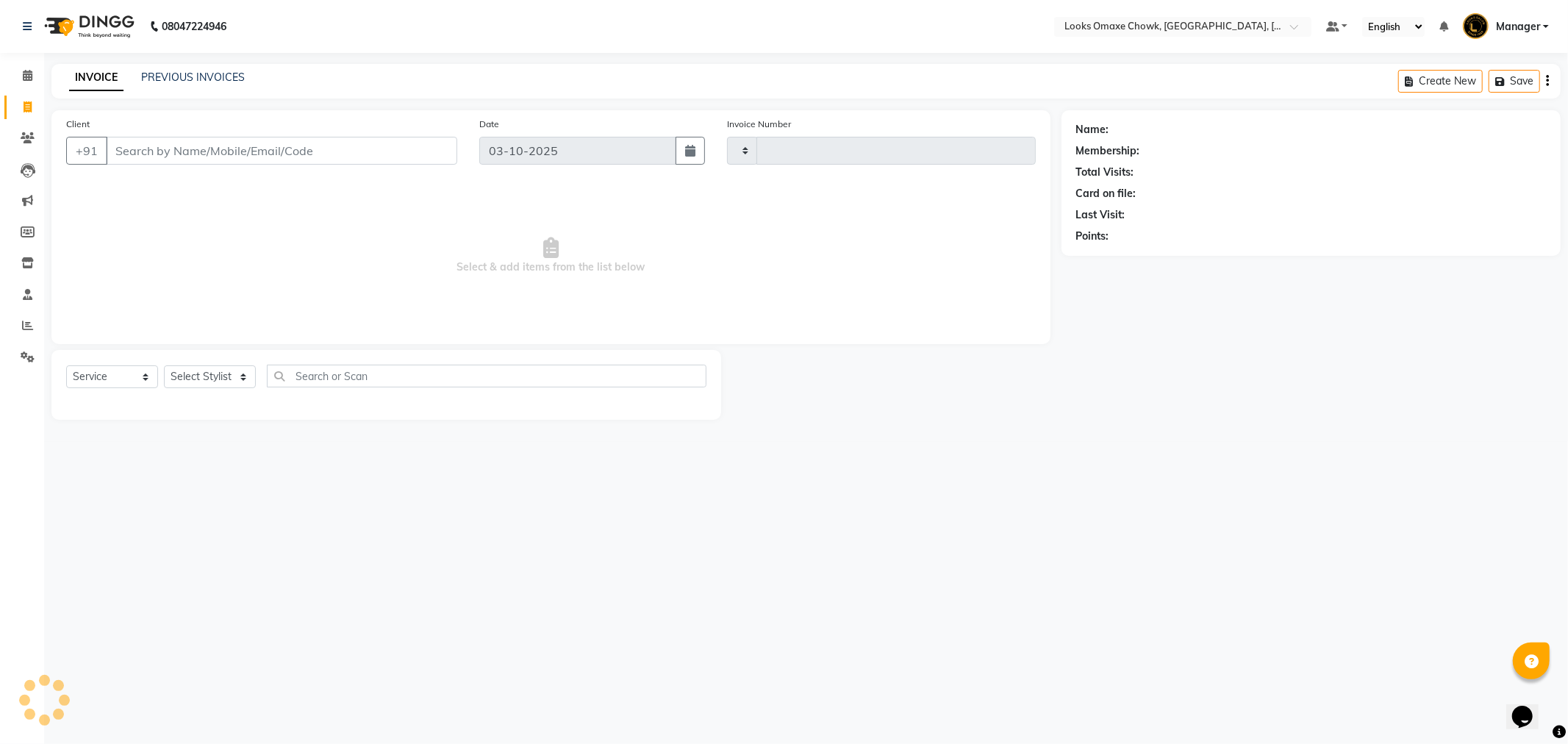
type input "1095"
select select "8121"
click at [191, 148] on input "Client" at bounding box center [281, 151] width 352 height 28
type input "9971190935"
select select "1: Object"
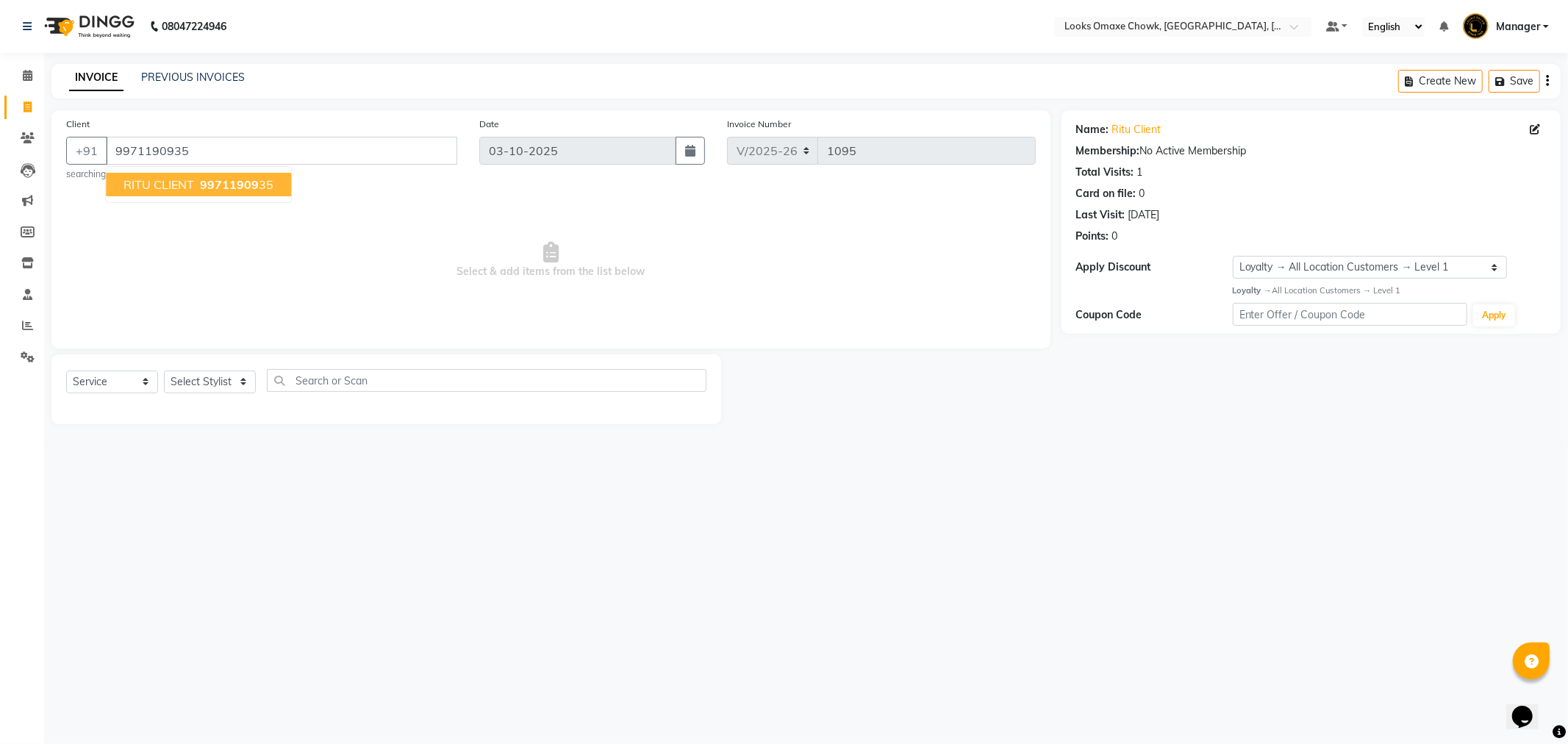
click at [192, 180] on span "RITU CLIENT" at bounding box center [158, 184] width 70 height 15
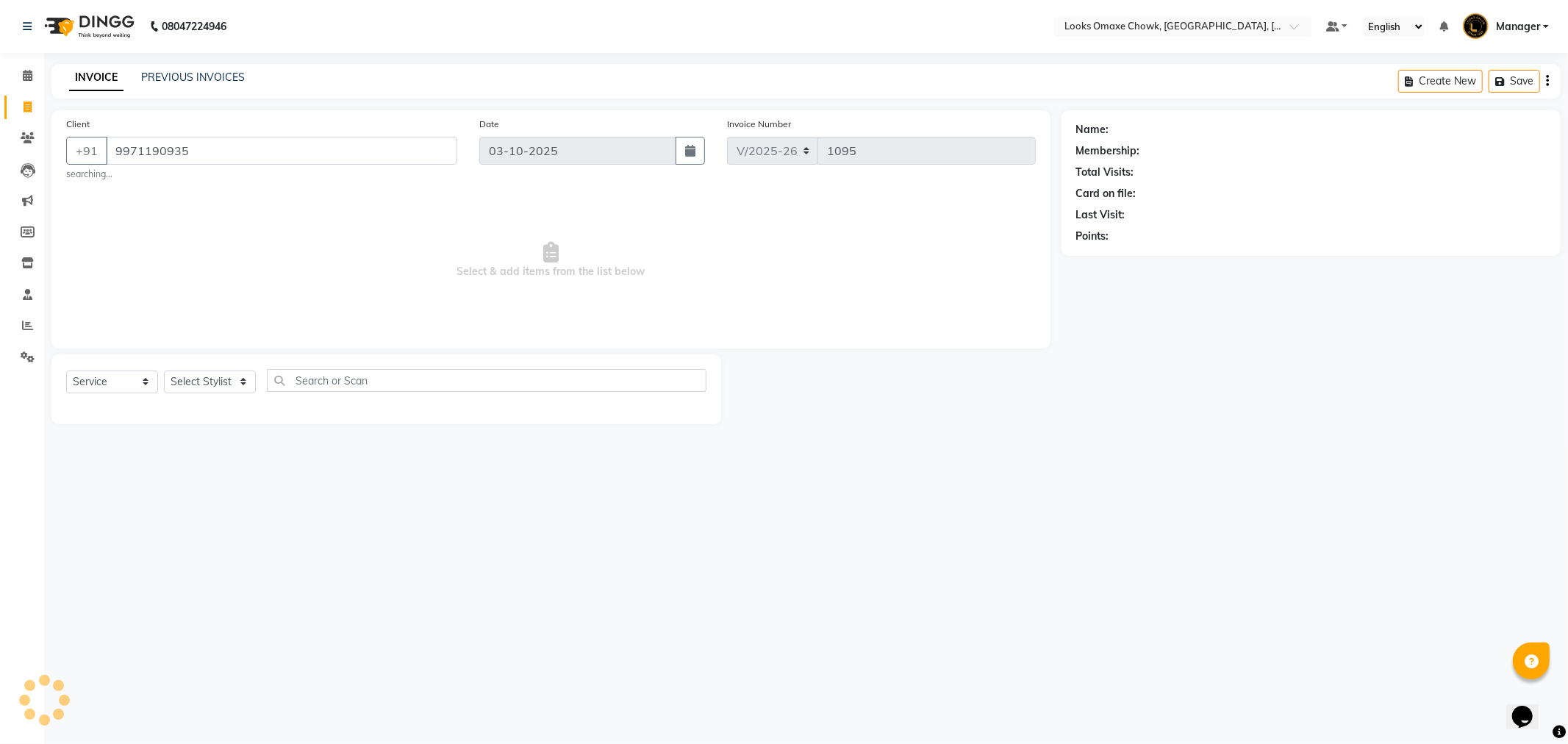
select select "1: Object"
click at [1136, 132] on link "Ritu Client" at bounding box center [1136, 130] width 49 height 16
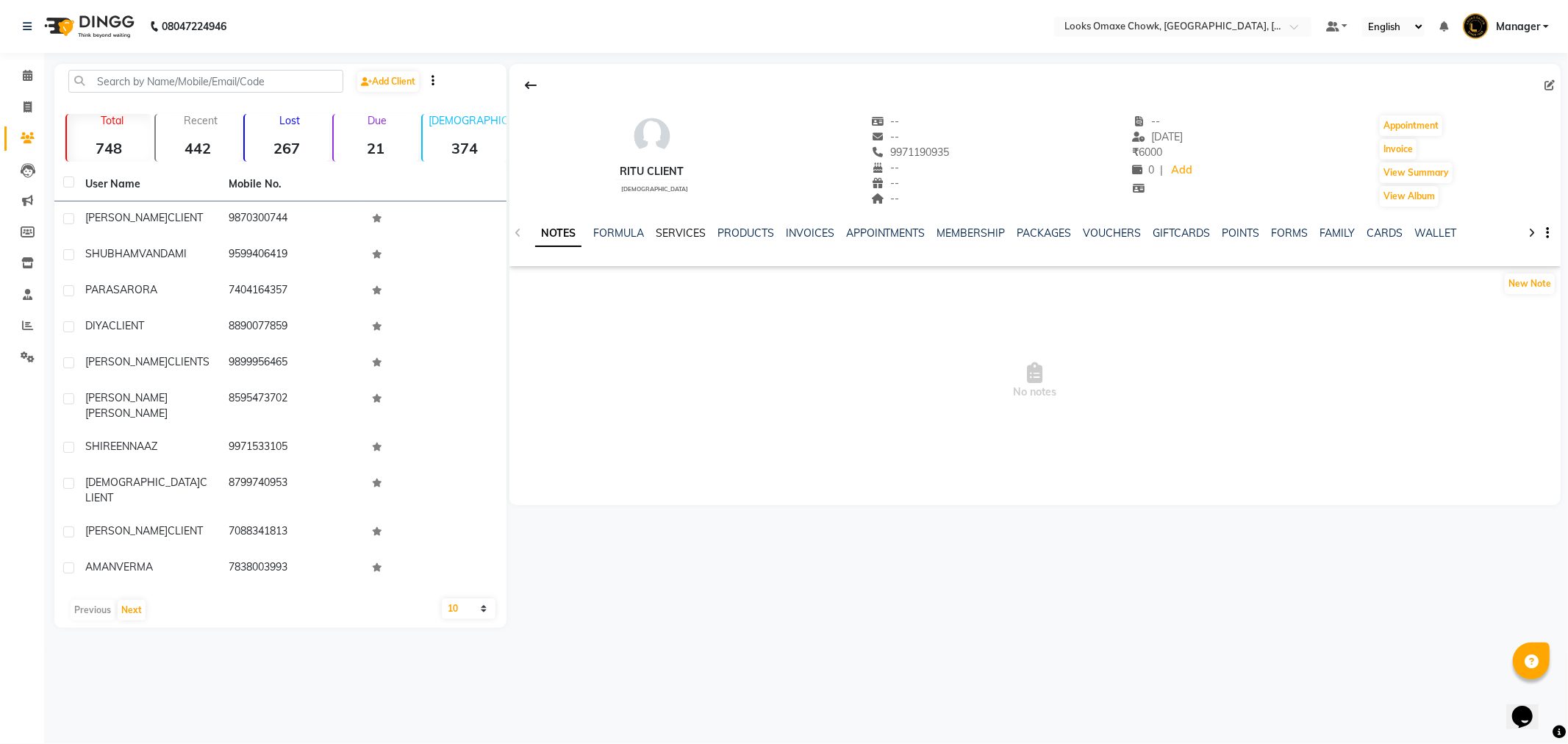
click at [679, 231] on link "SERVICES" at bounding box center [681, 233] width 50 height 13
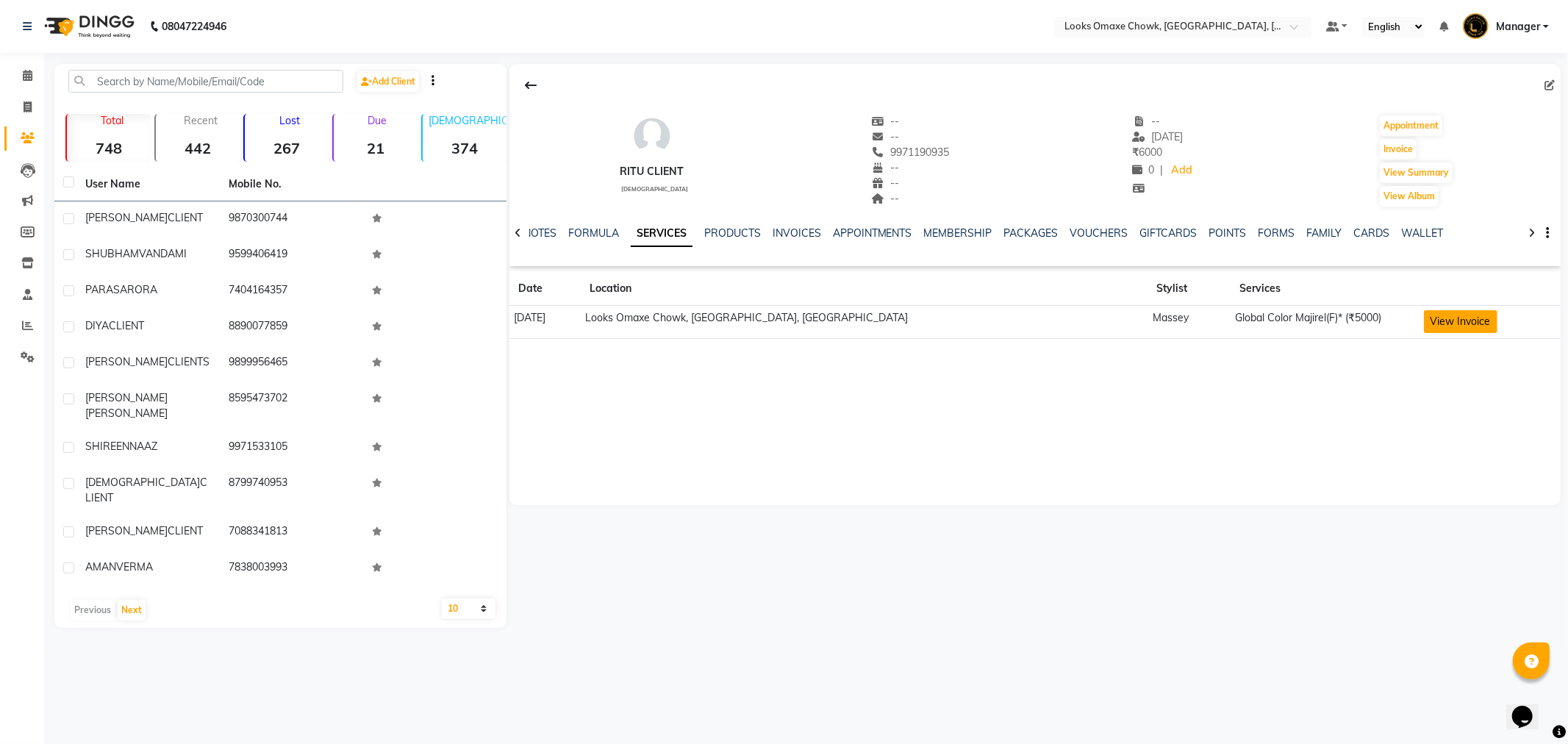
click at [1454, 321] on button "View Invoice" at bounding box center [1460, 321] width 74 height 23
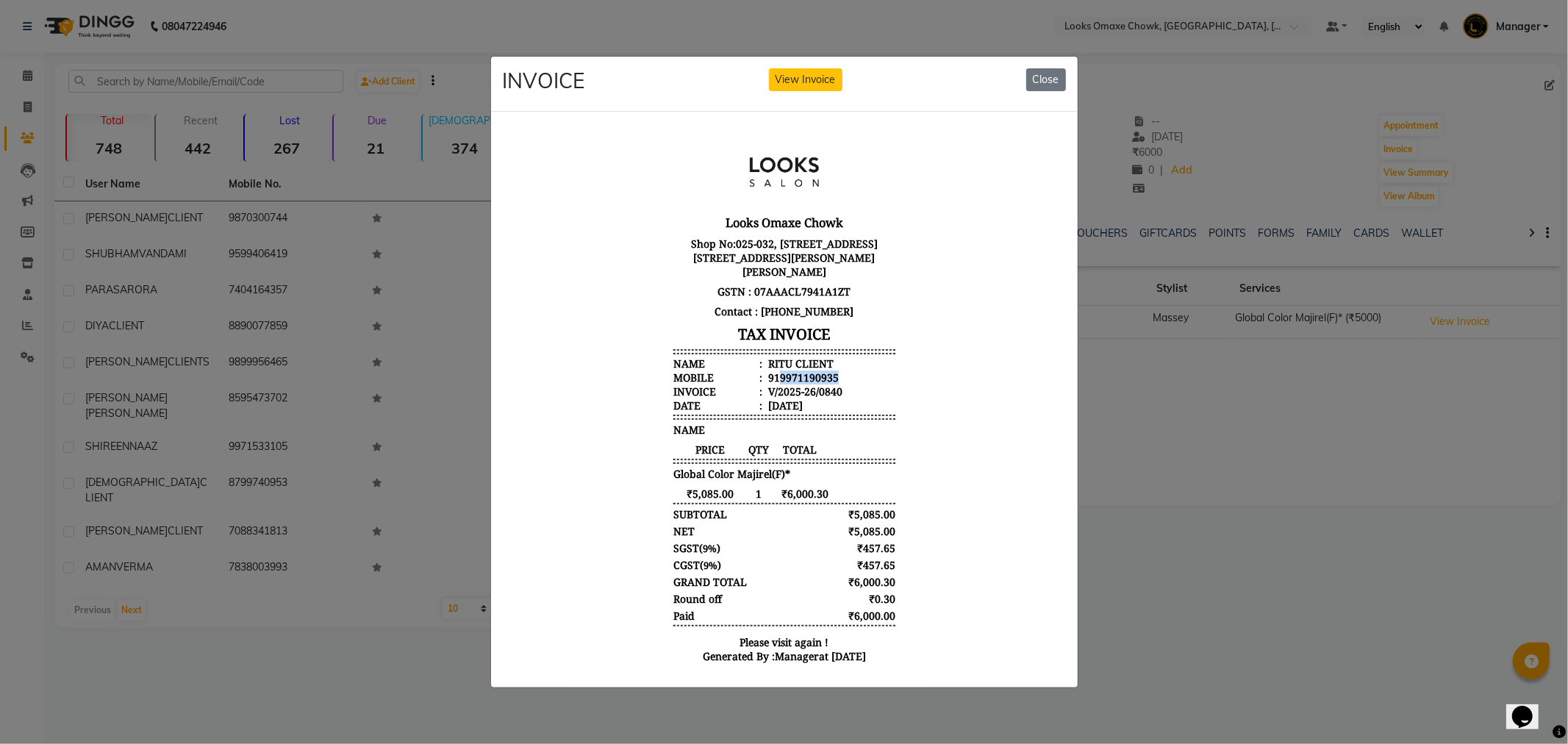
drag, startPoint x: 828, startPoint y: 374, endPoint x: 766, endPoint y: 377, distance: 62.1
click at [766, 380] on li "Mobile : 919971190935" at bounding box center [784, 377] width 222 height 14
copy div "9971190935"
click at [1049, 71] on button "Close" at bounding box center [1046, 80] width 40 height 23
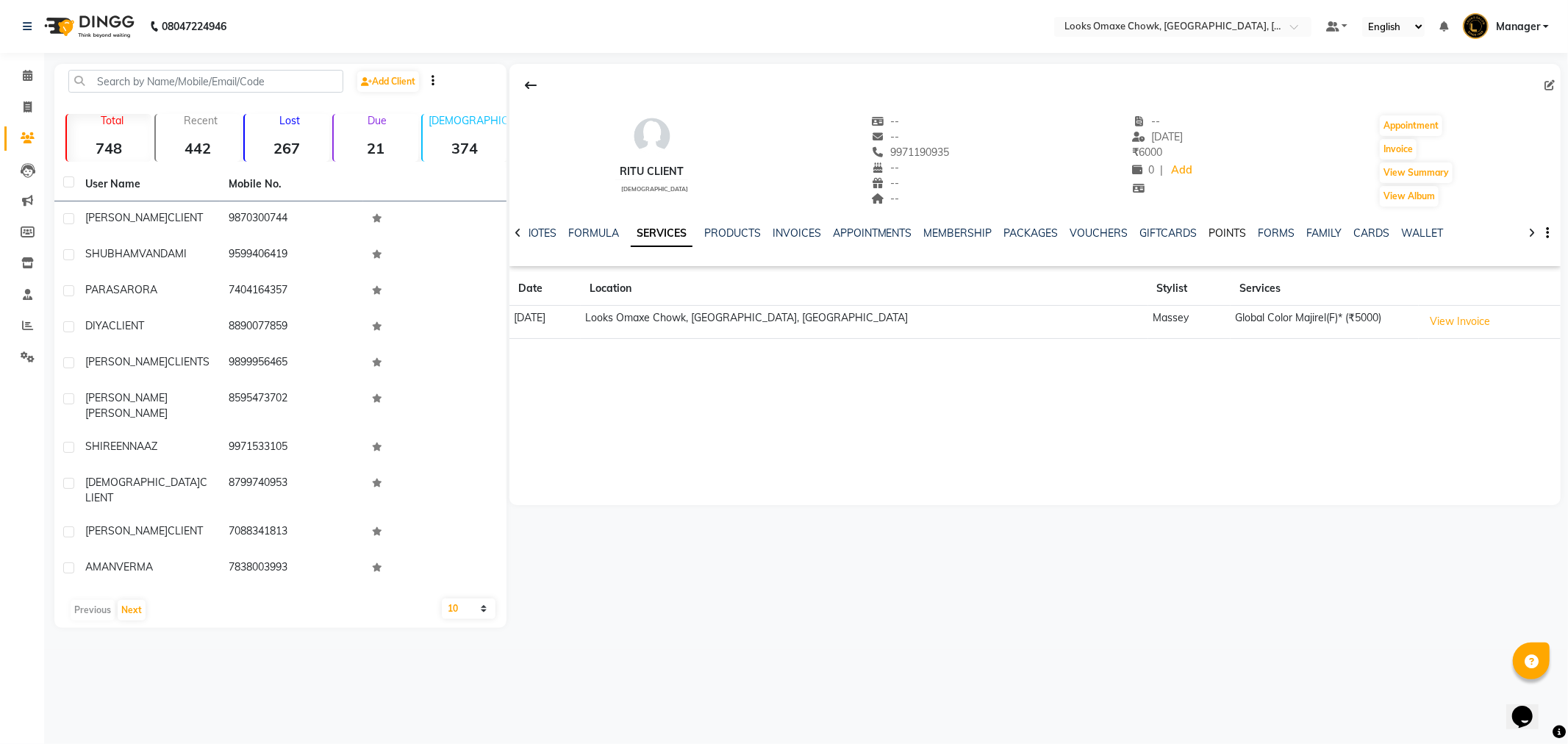
click at [1230, 239] on link "POINTS" at bounding box center [1228, 233] width 37 height 13
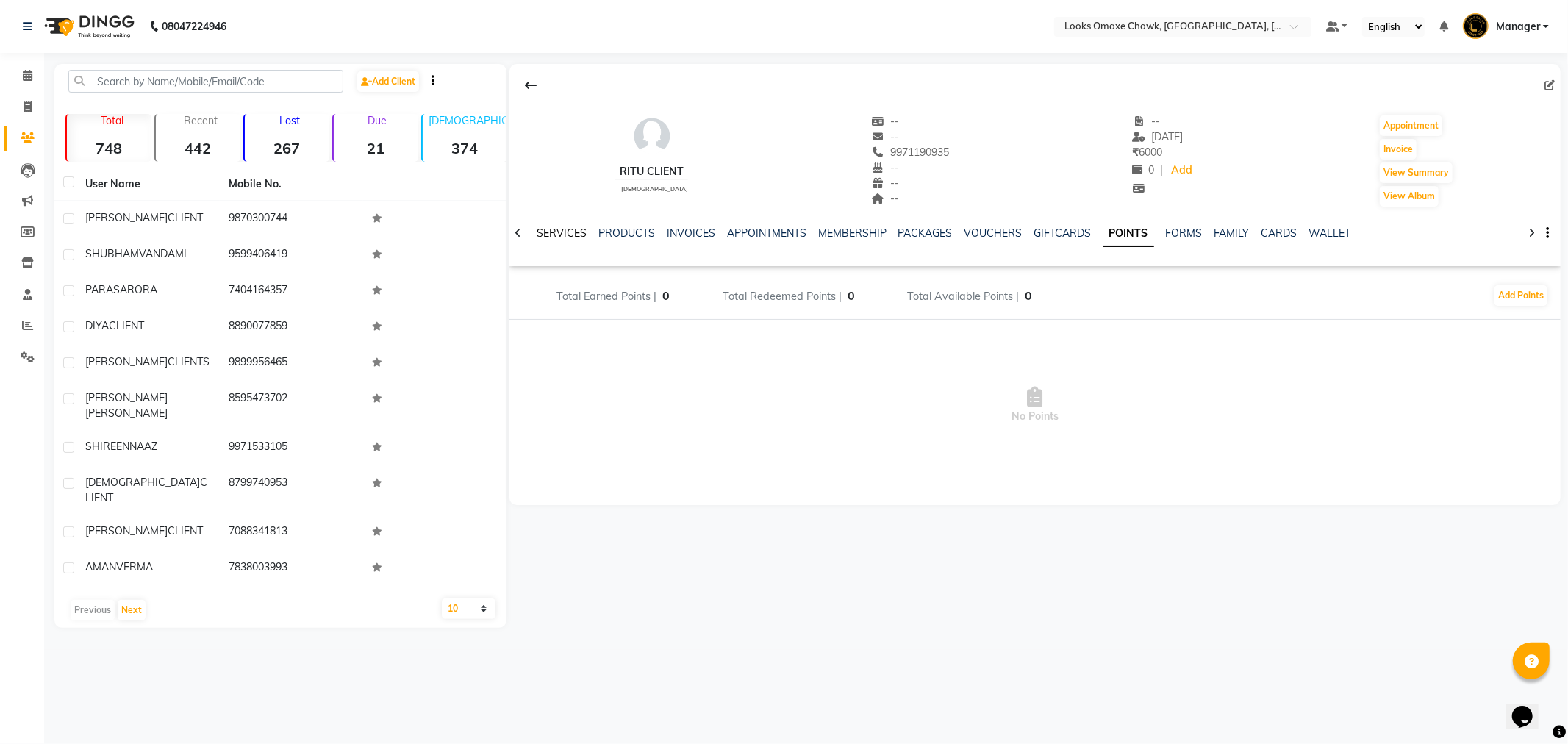
click at [537, 230] on link "SERVICES" at bounding box center [562, 233] width 50 height 13
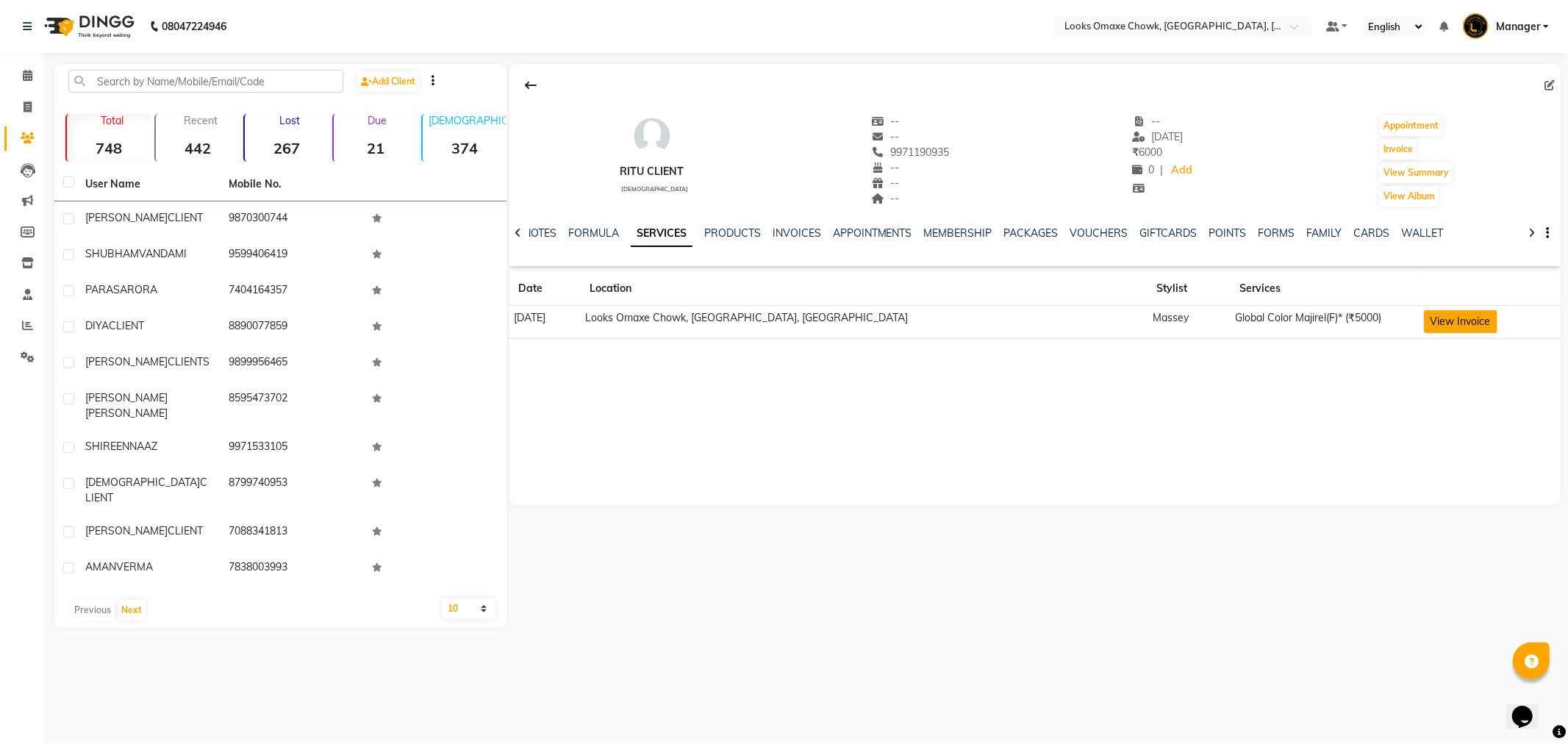
click at [1424, 321] on button "View Invoice" at bounding box center [1460, 321] width 74 height 23
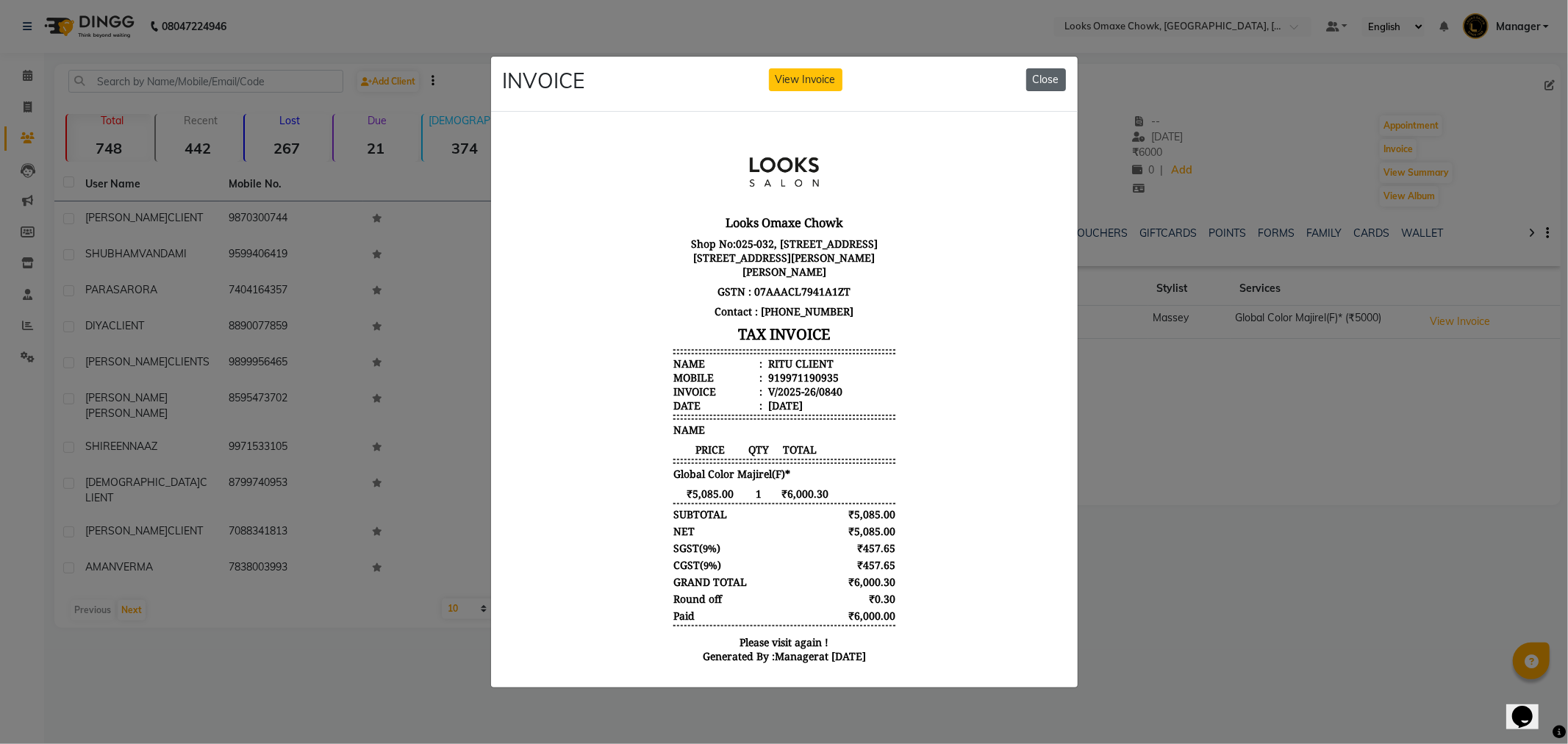
click at [1057, 76] on button "Close" at bounding box center [1046, 80] width 40 height 23
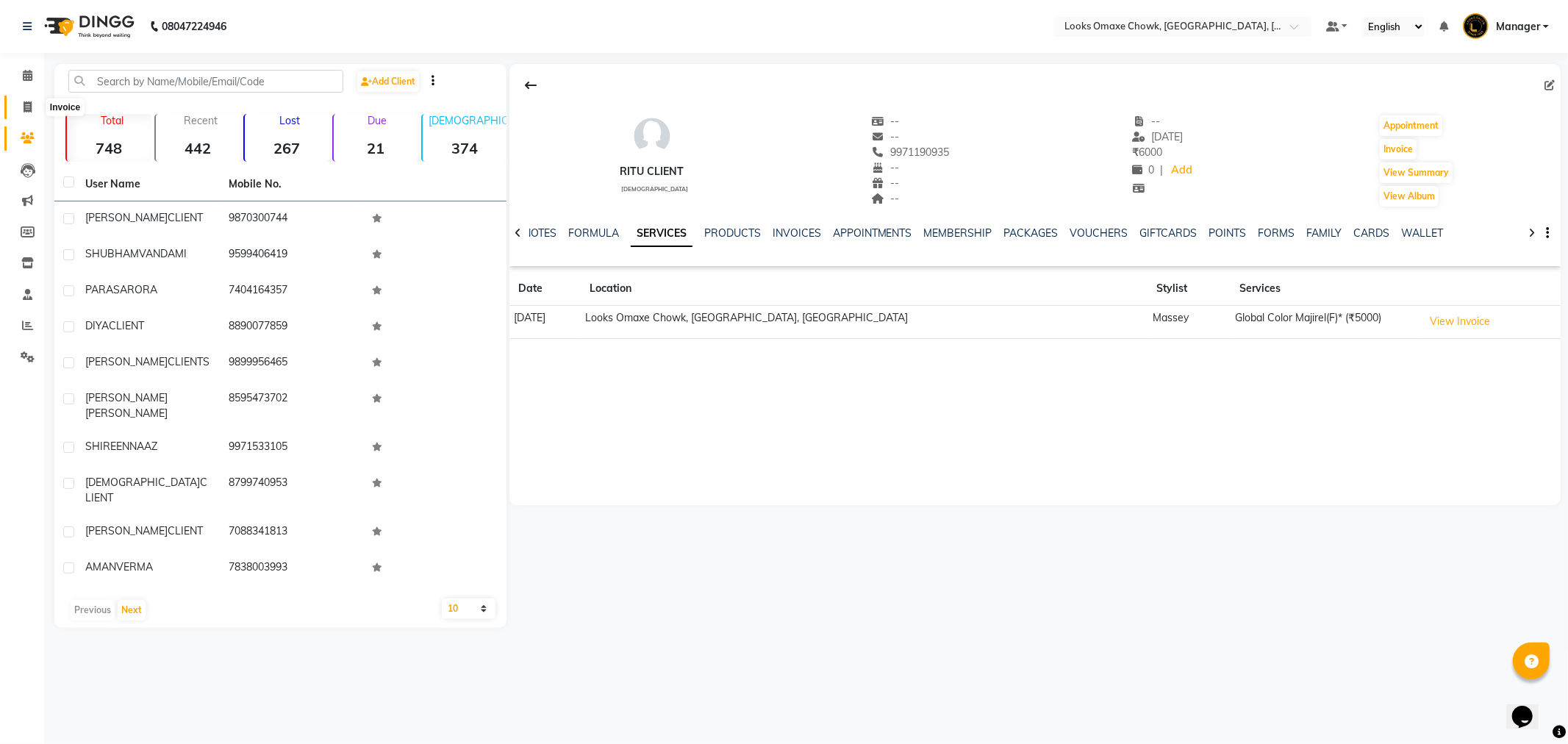
drag, startPoint x: 30, startPoint y: 106, endPoint x: 23, endPoint y: 103, distance: 7.6
click at [30, 105] on icon at bounding box center [27, 107] width 8 height 11
select select "service"
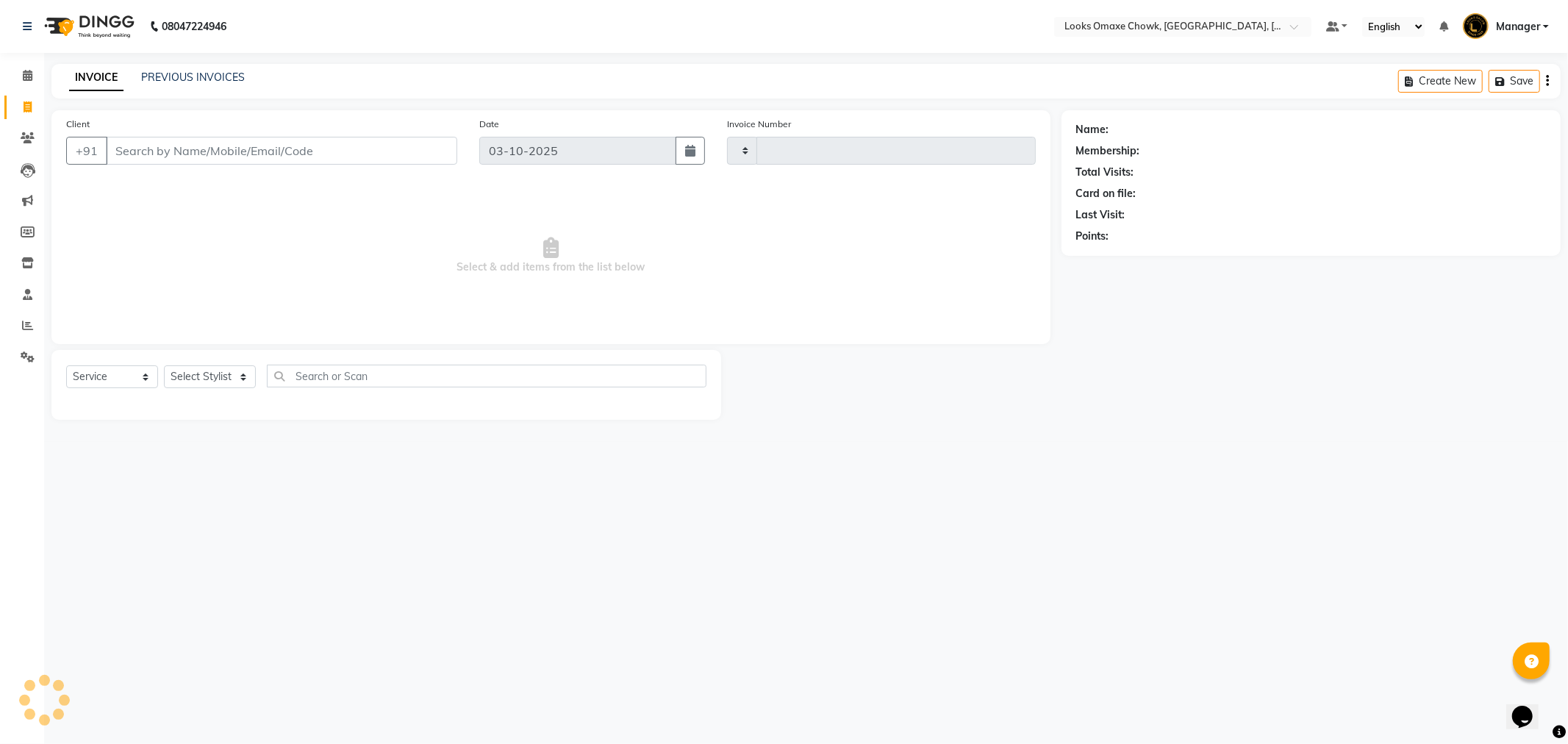
type input "1095"
select select "8121"
click at [181, 84] on div "PREVIOUS INVOICES" at bounding box center [193, 77] width 103 height 16
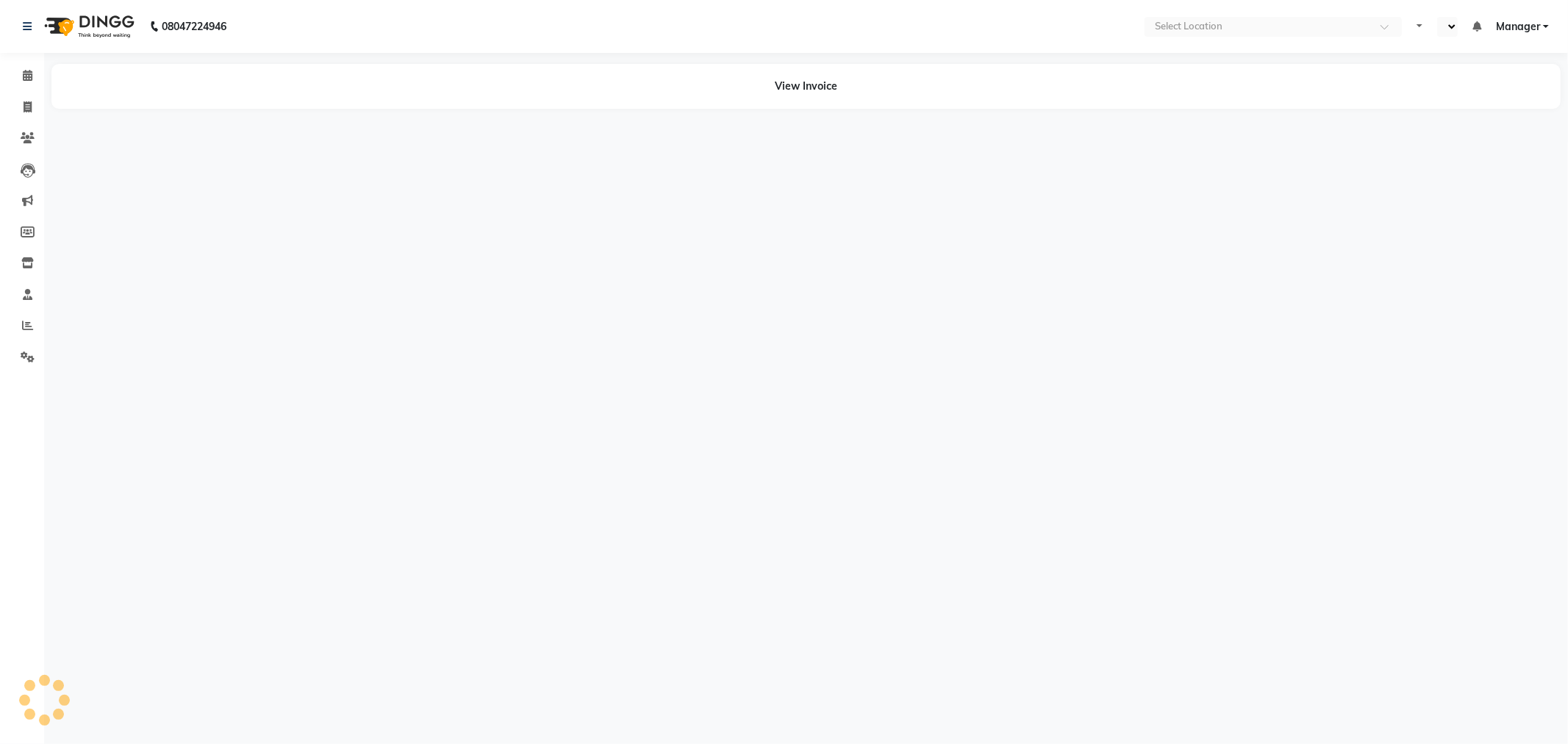
select select "en"
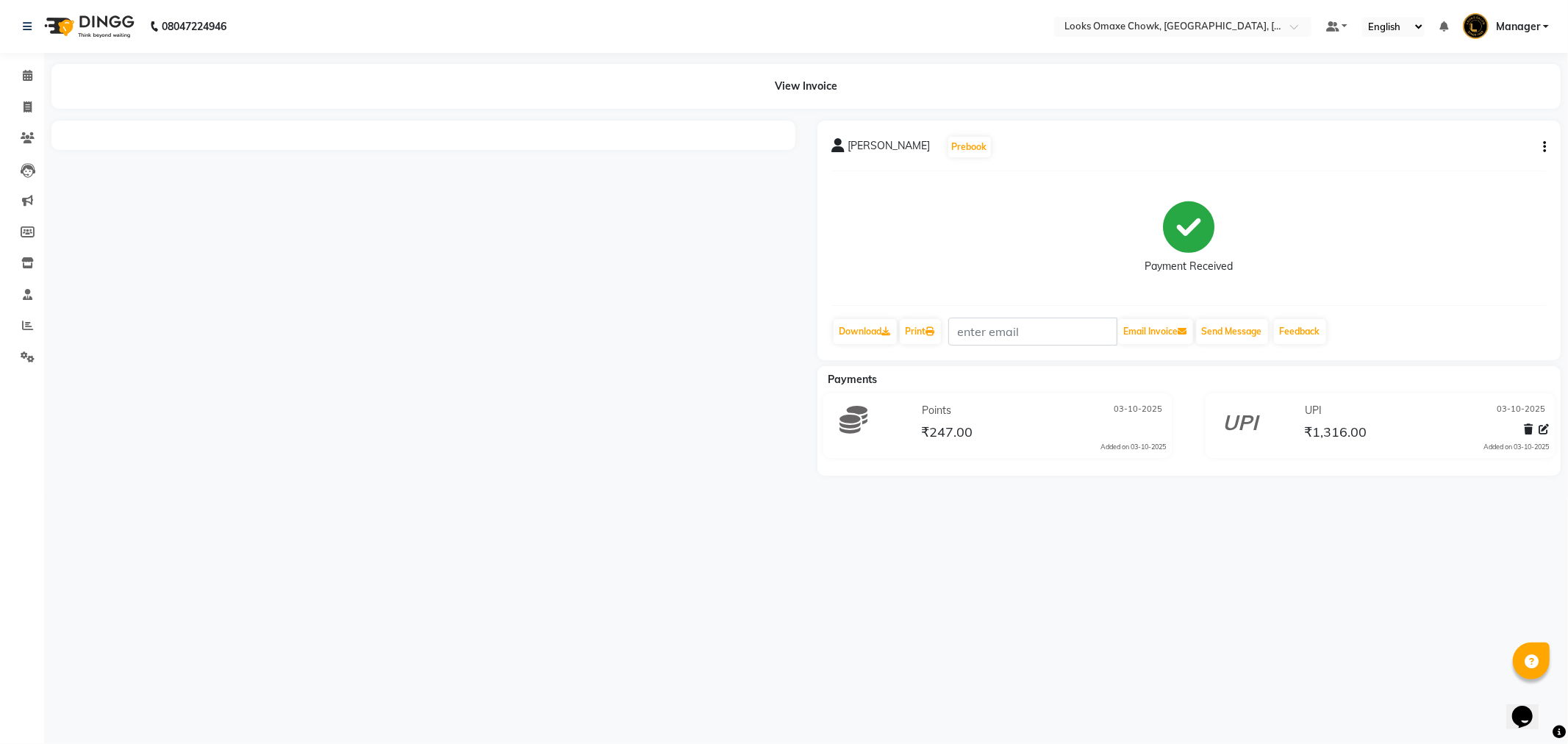
click at [1543, 147] on icon "button" at bounding box center [1544, 147] width 3 height 1
click at [1464, 155] on div "Edit Item Staff" at bounding box center [1472, 155] width 101 height 18
select select
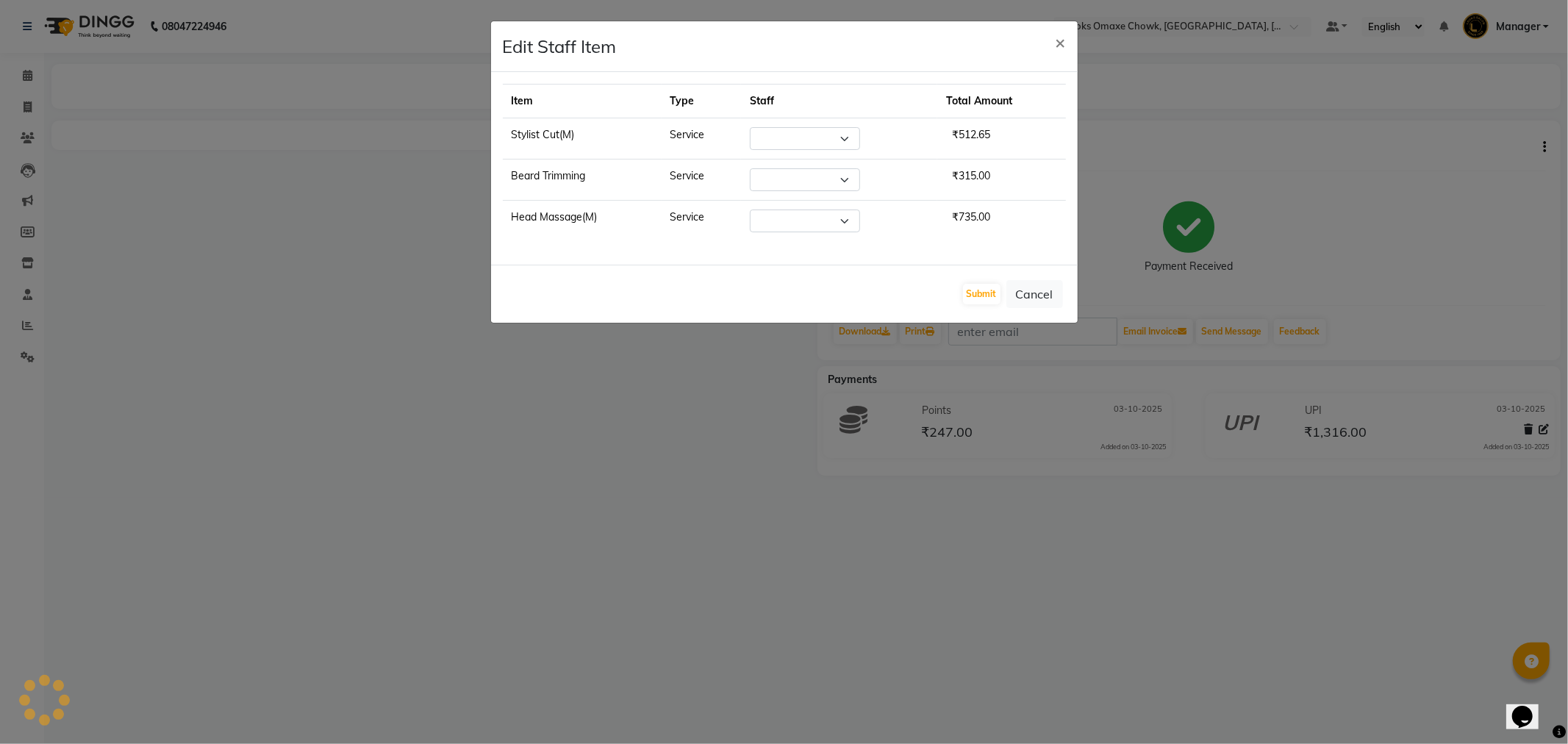
select select "75645"
select select "93280"
click at [1030, 288] on button "Cancel" at bounding box center [1034, 294] width 56 height 28
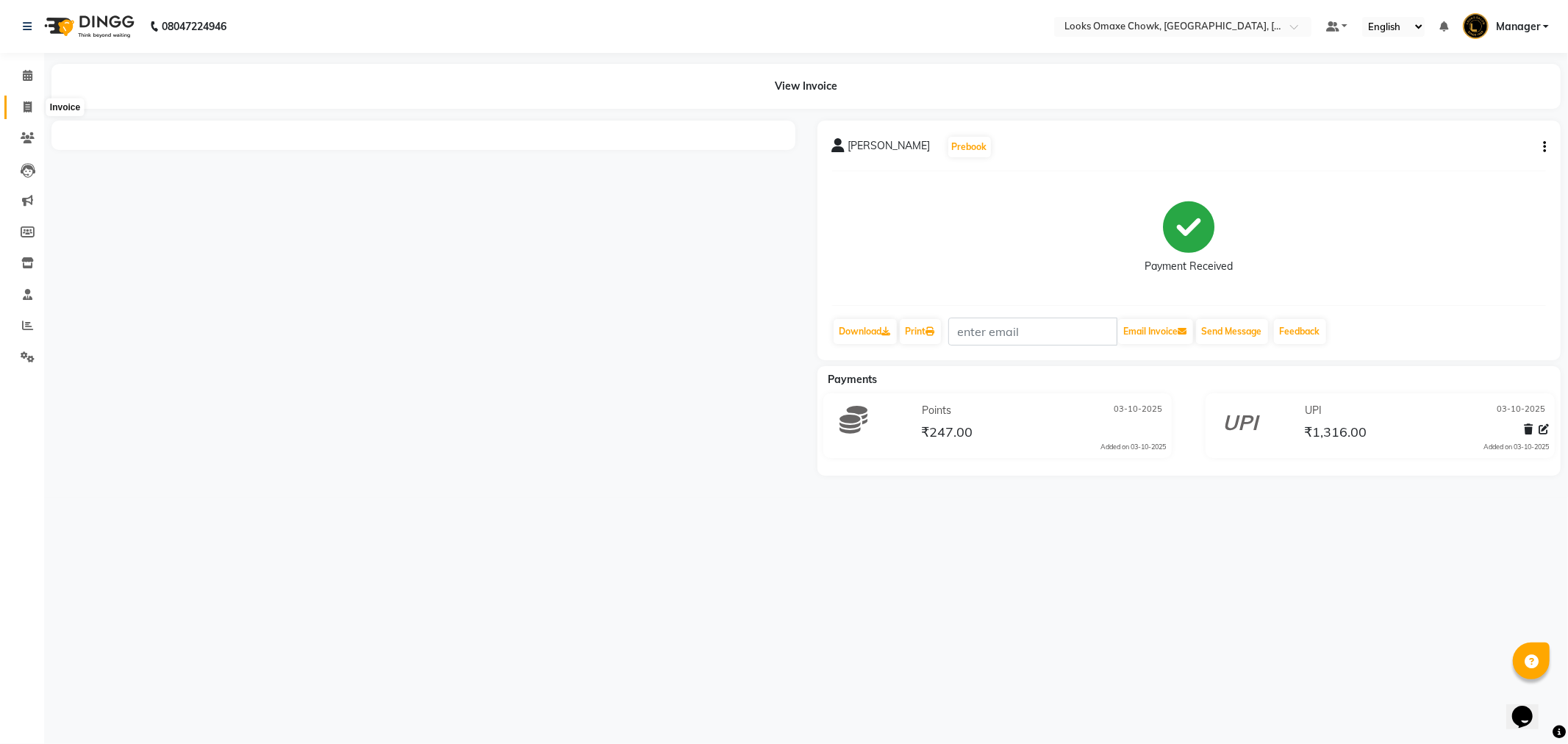
click at [24, 114] on span at bounding box center [28, 107] width 26 height 16
select select "8121"
select select "service"
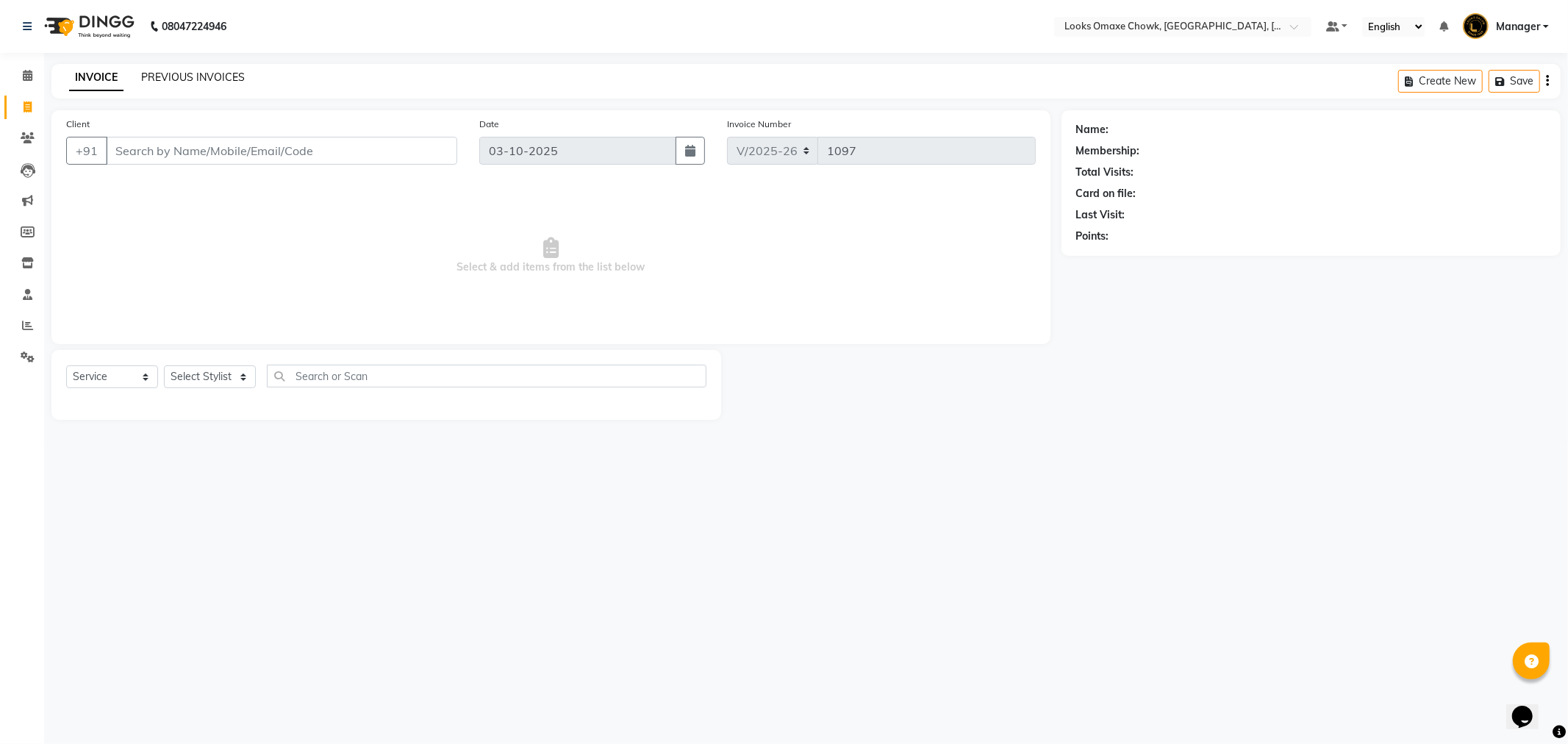
click at [196, 82] on link "PREVIOUS INVOICES" at bounding box center [193, 76] width 103 height 13
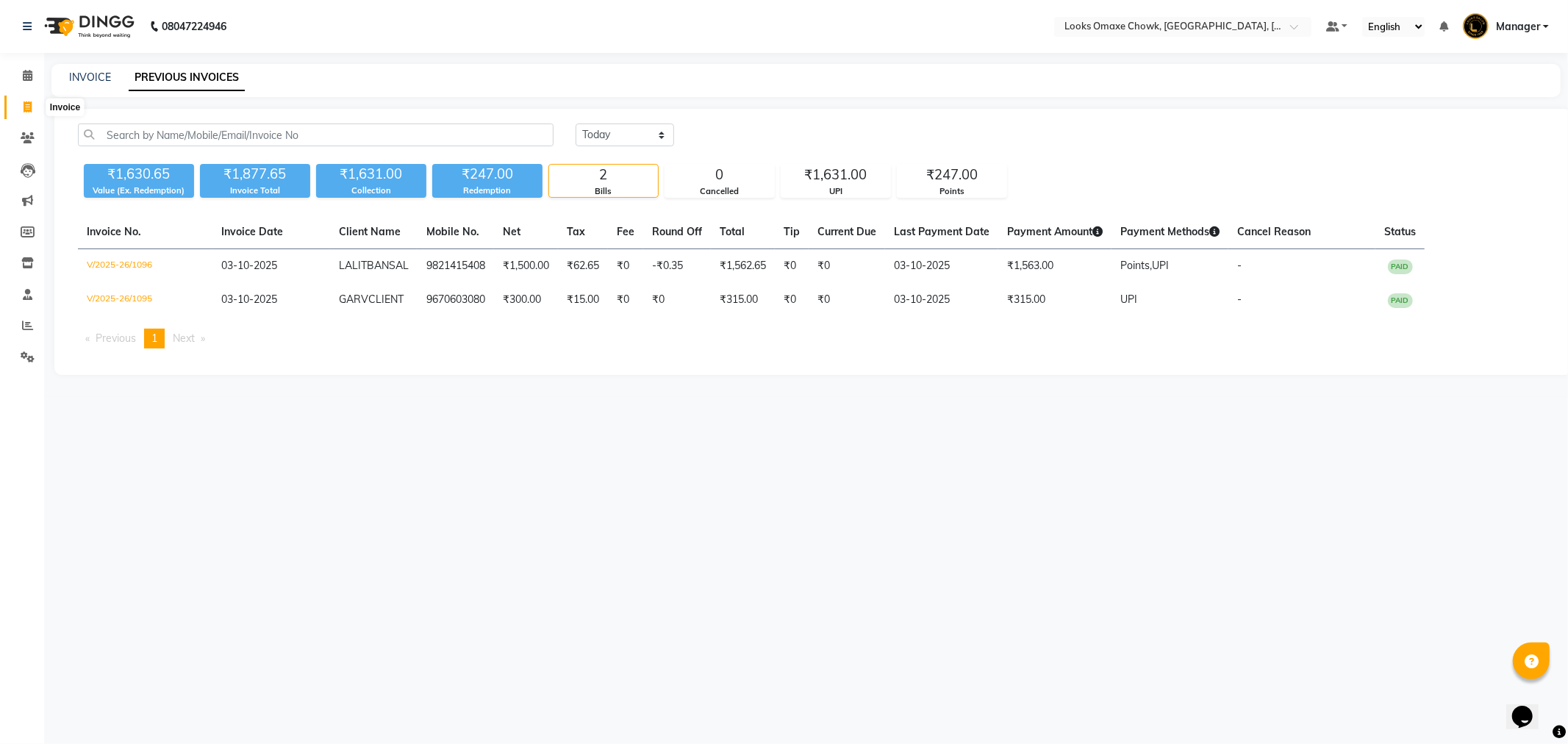
click at [31, 103] on icon at bounding box center [27, 107] width 8 height 11
select select "service"
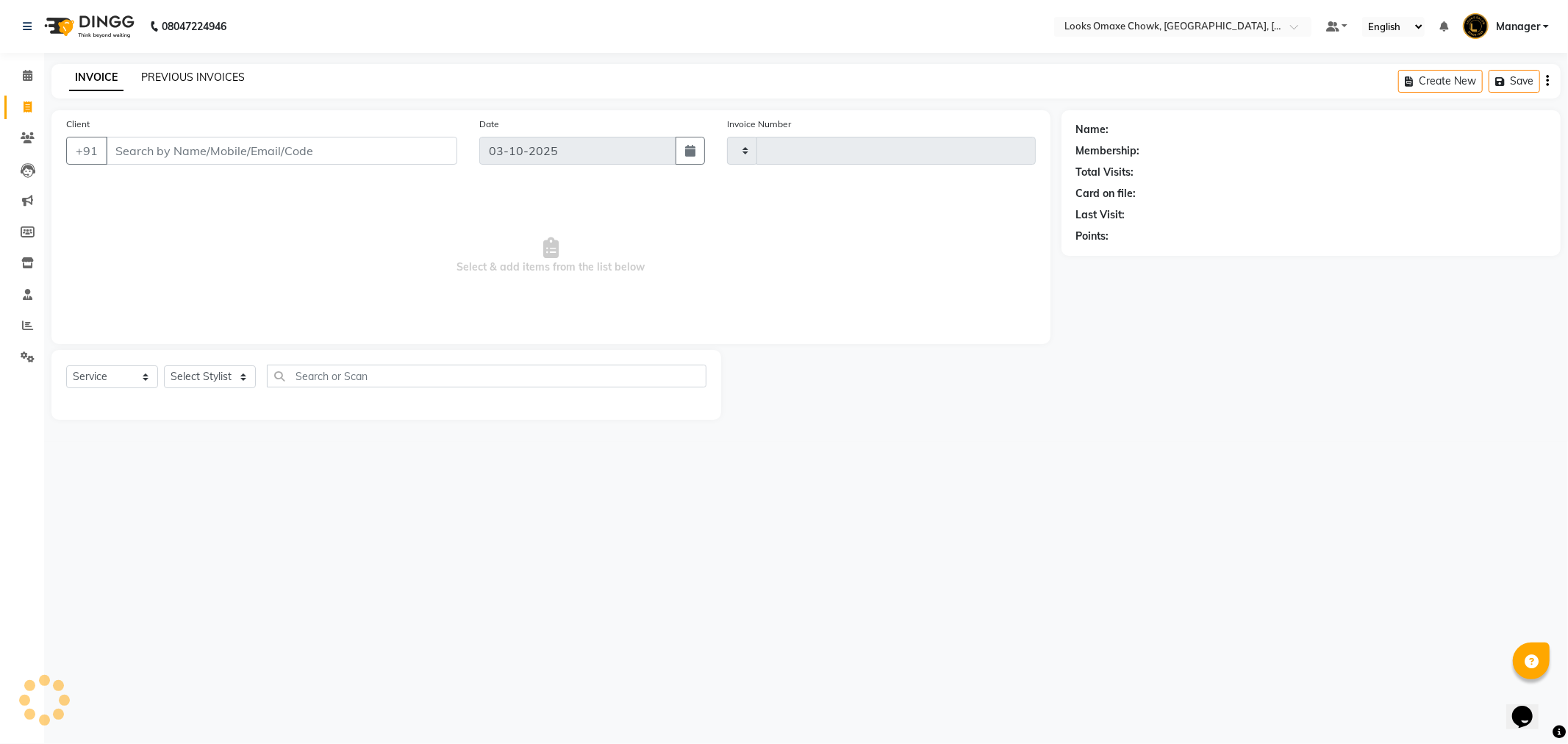
click at [196, 76] on link "PREVIOUS INVOICES" at bounding box center [193, 76] width 103 height 13
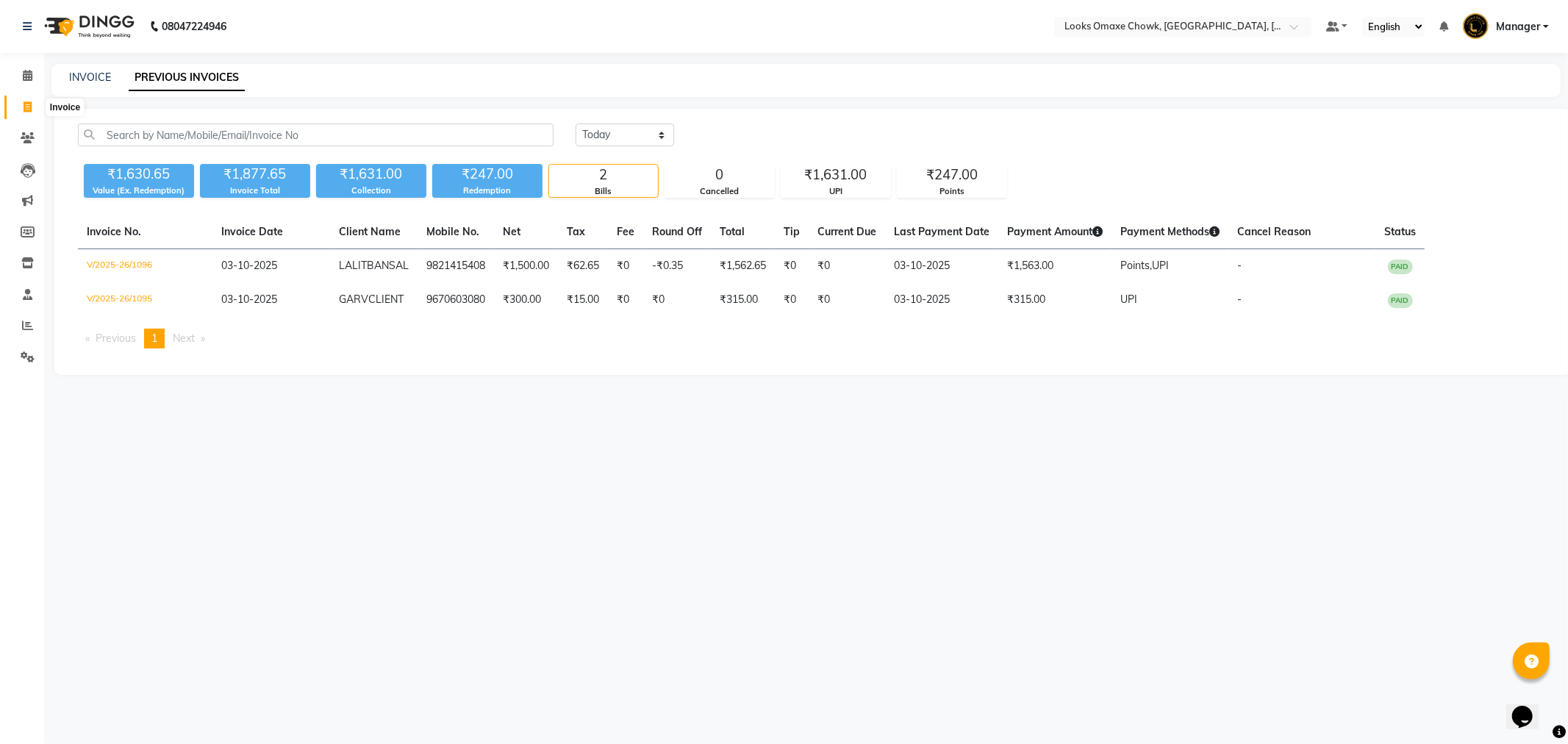
click at [23, 105] on icon at bounding box center [27, 107] width 8 height 11
select select "8121"
select select "service"
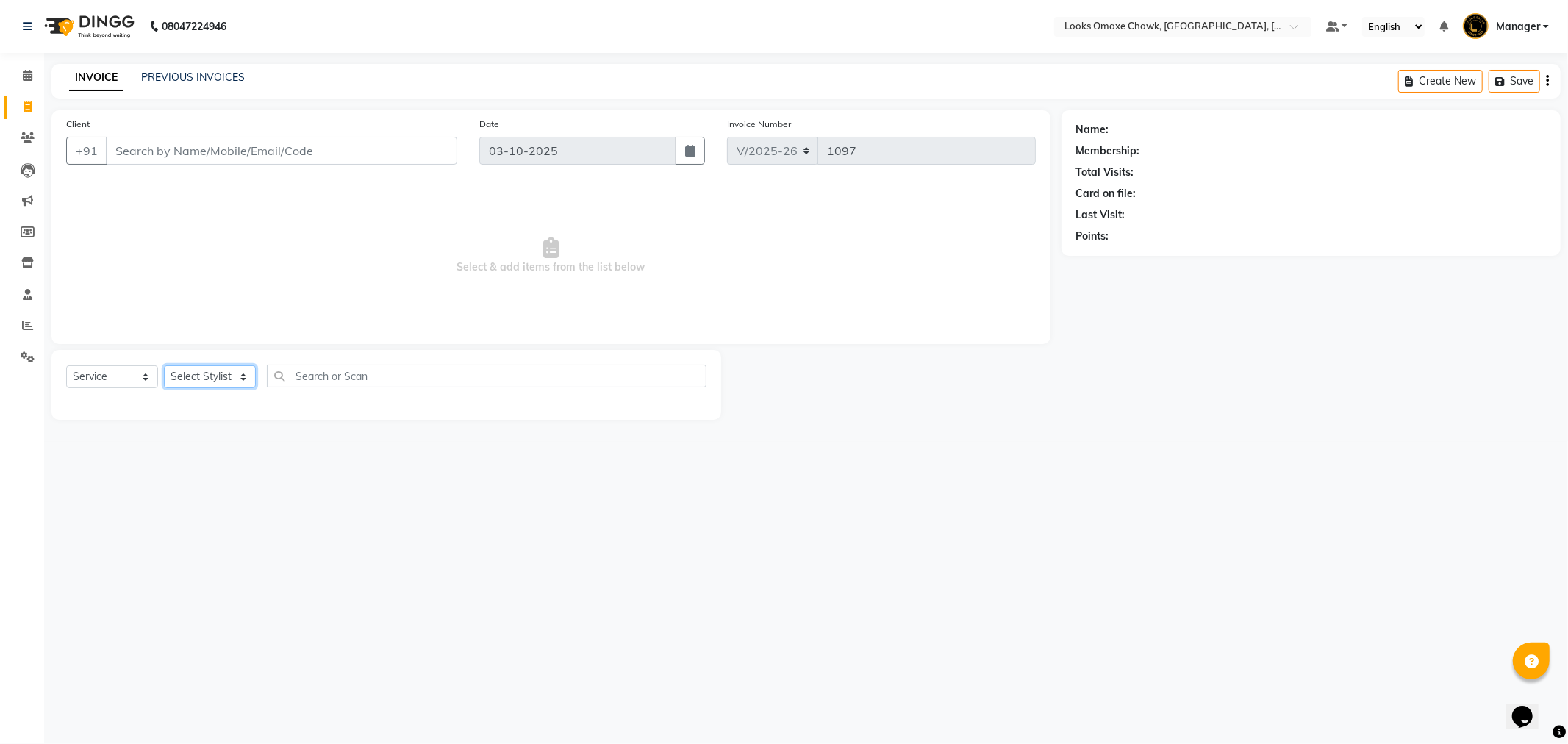
click at [235, 372] on select "Select Stylist" at bounding box center [210, 377] width 92 height 23
click at [232, 379] on select "Select Stylist Aditya_mrg Adnan Arif Asra_Mgr Counter_Sales Manager Rohan_pdct …" at bounding box center [210, 377] width 92 height 23
click at [239, 387] on select "Select Stylist Aditya_mrg Adnan Arif Asra_Mgr Counter_Sales Manager Rohan_pdct …" at bounding box center [210, 377] width 92 height 23
click at [164, 366] on select "Select Stylist Aditya_mrg Adnan Arif Asra_Mgr Counter_Sales Manager Rohan_pdct …" at bounding box center [210, 377] width 92 height 23
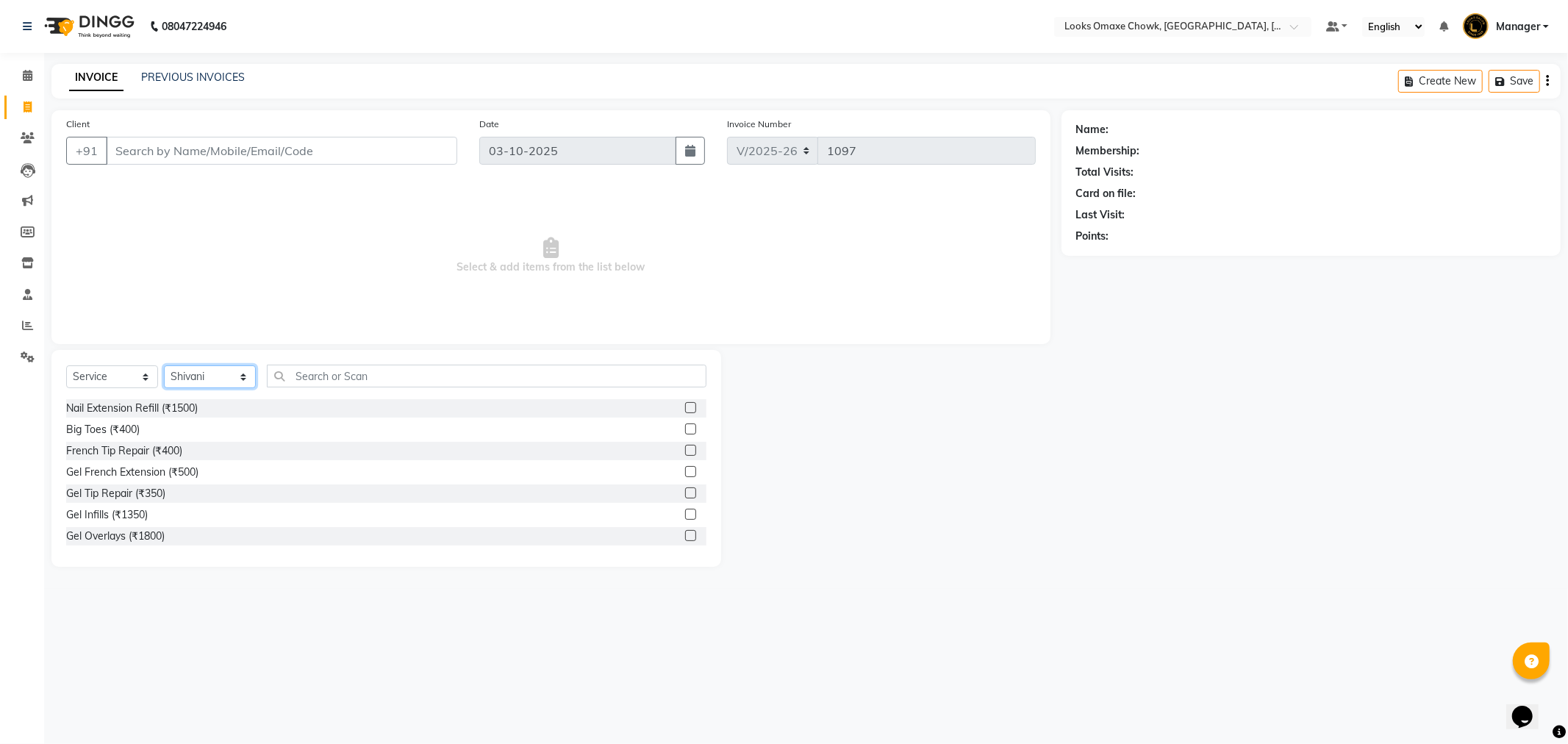
drag, startPoint x: 237, startPoint y: 376, endPoint x: 239, endPoint y: 386, distance: 10.2
click at [238, 377] on select "Select Stylist Aditya_mrg Adnan Arif Asra_Mgr Counter_Sales Manager Rohan_pdct …" at bounding box center [210, 377] width 92 height 23
select select "75644"
click at [164, 366] on select "Select Stylist Aditya_mrg Adnan Arif Asra_Mgr Counter_Sales Manager Rohan_pdct …" at bounding box center [210, 377] width 92 height 23
click at [325, 381] on input "text" at bounding box center [486, 376] width 439 height 23
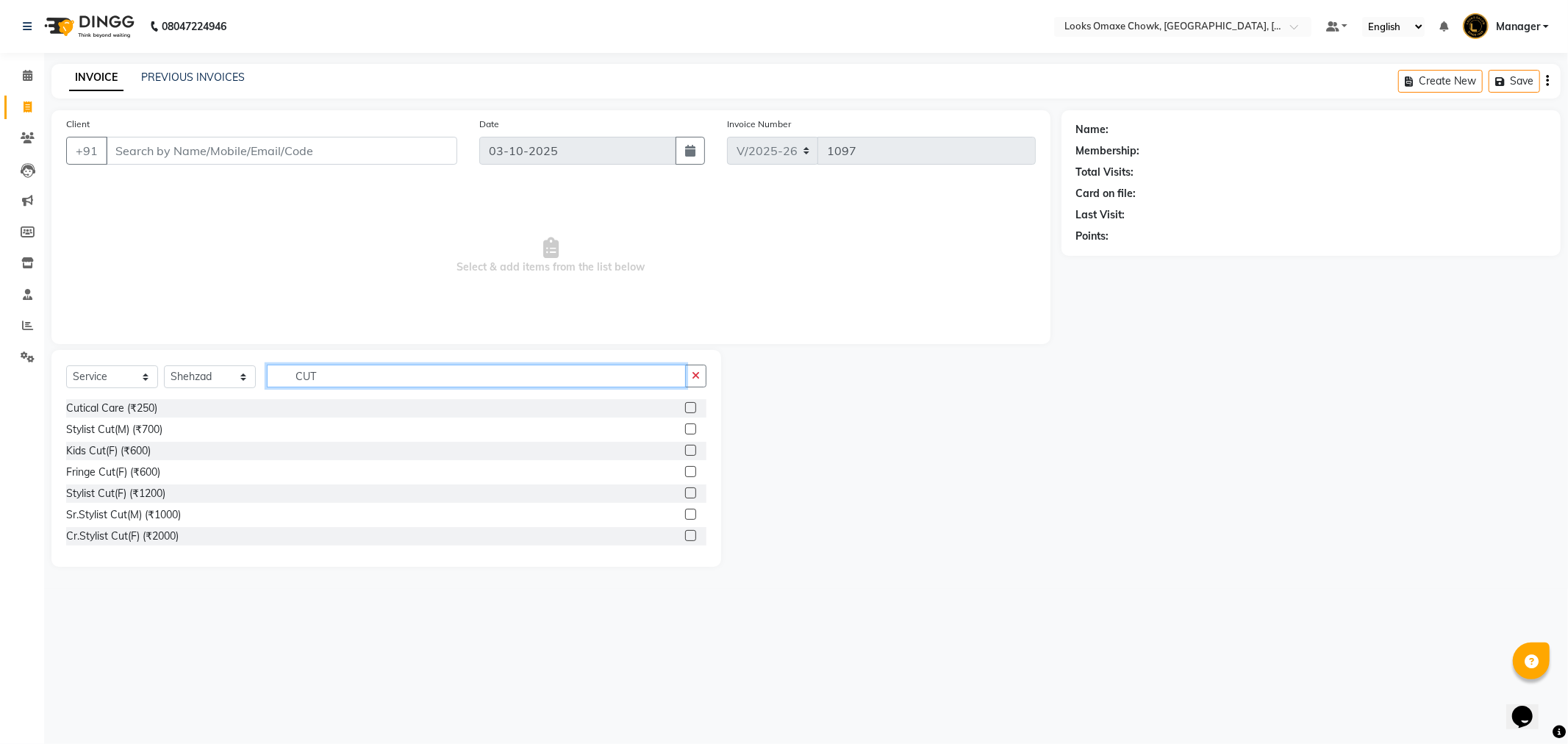
type input "CUT"
click at [685, 428] on label at bounding box center [690, 429] width 11 height 11
click at [685, 428] on input "checkbox" at bounding box center [689, 429] width 10 height 10
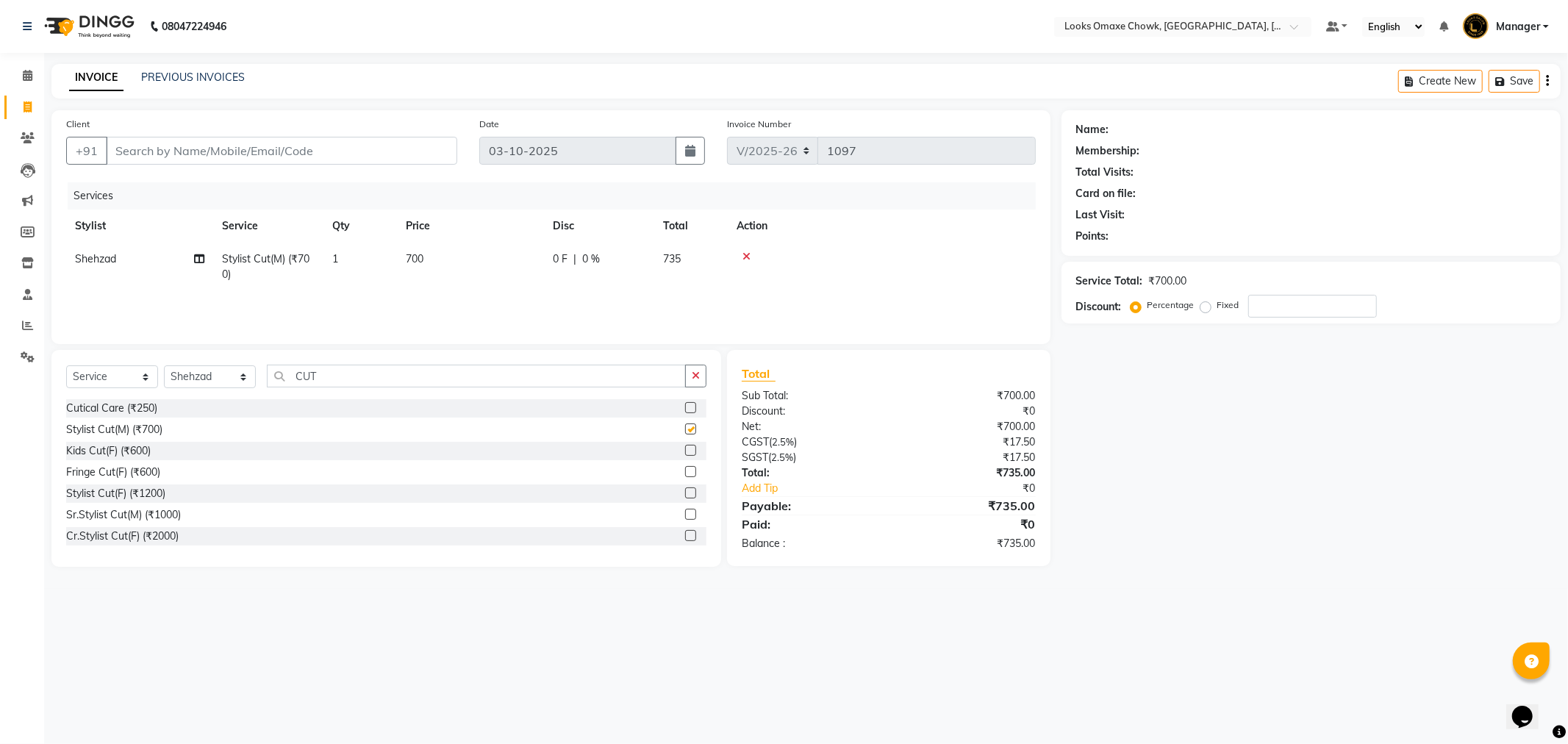
checkbox input "false"
click at [386, 378] on input "CUT" at bounding box center [476, 376] width 419 height 23
type input "C"
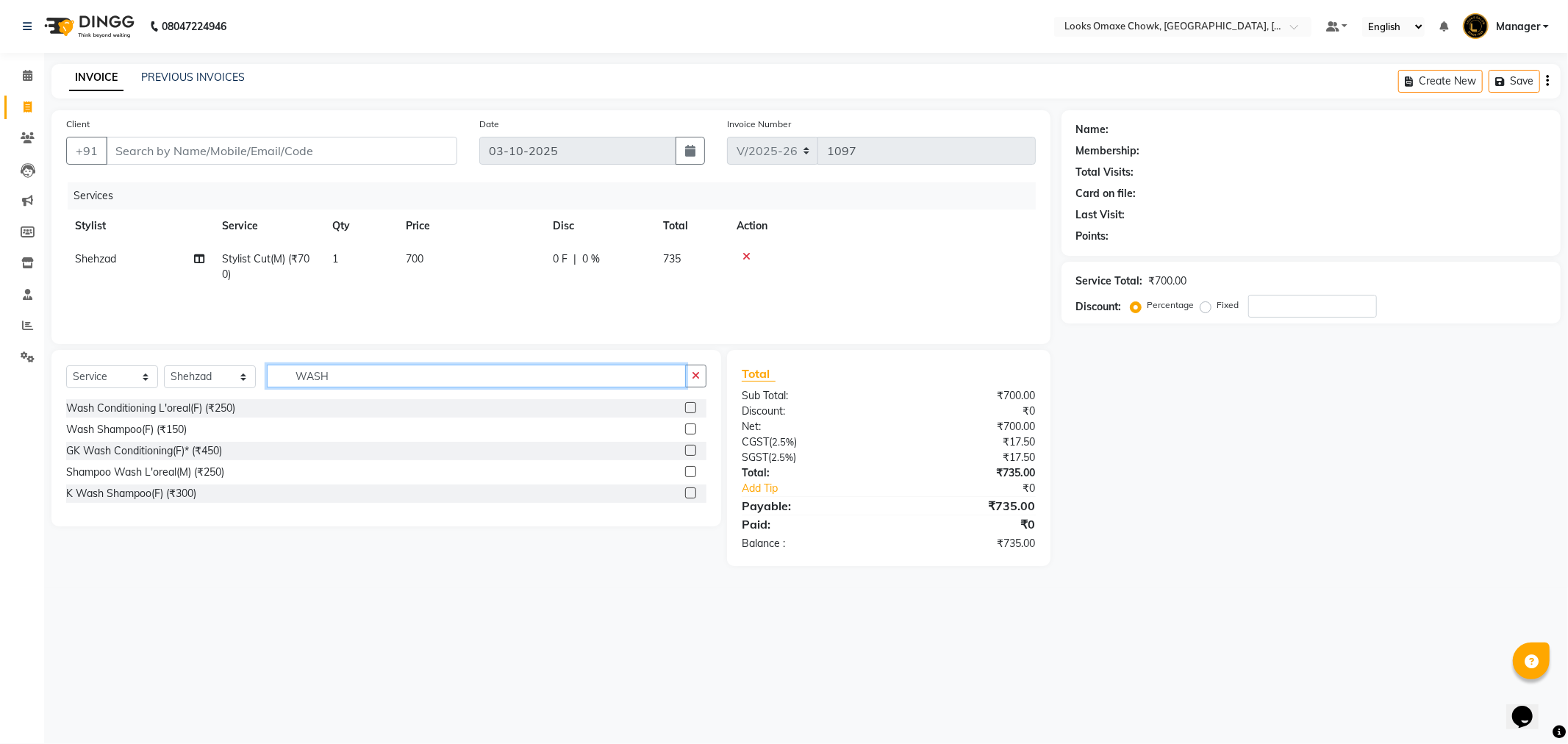
type input "WASH"
click at [688, 469] on label at bounding box center [690, 471] width 11 height 11
click at [688, 469] on input "checkbox" at bounding box center [689, 472] width 10 height 10
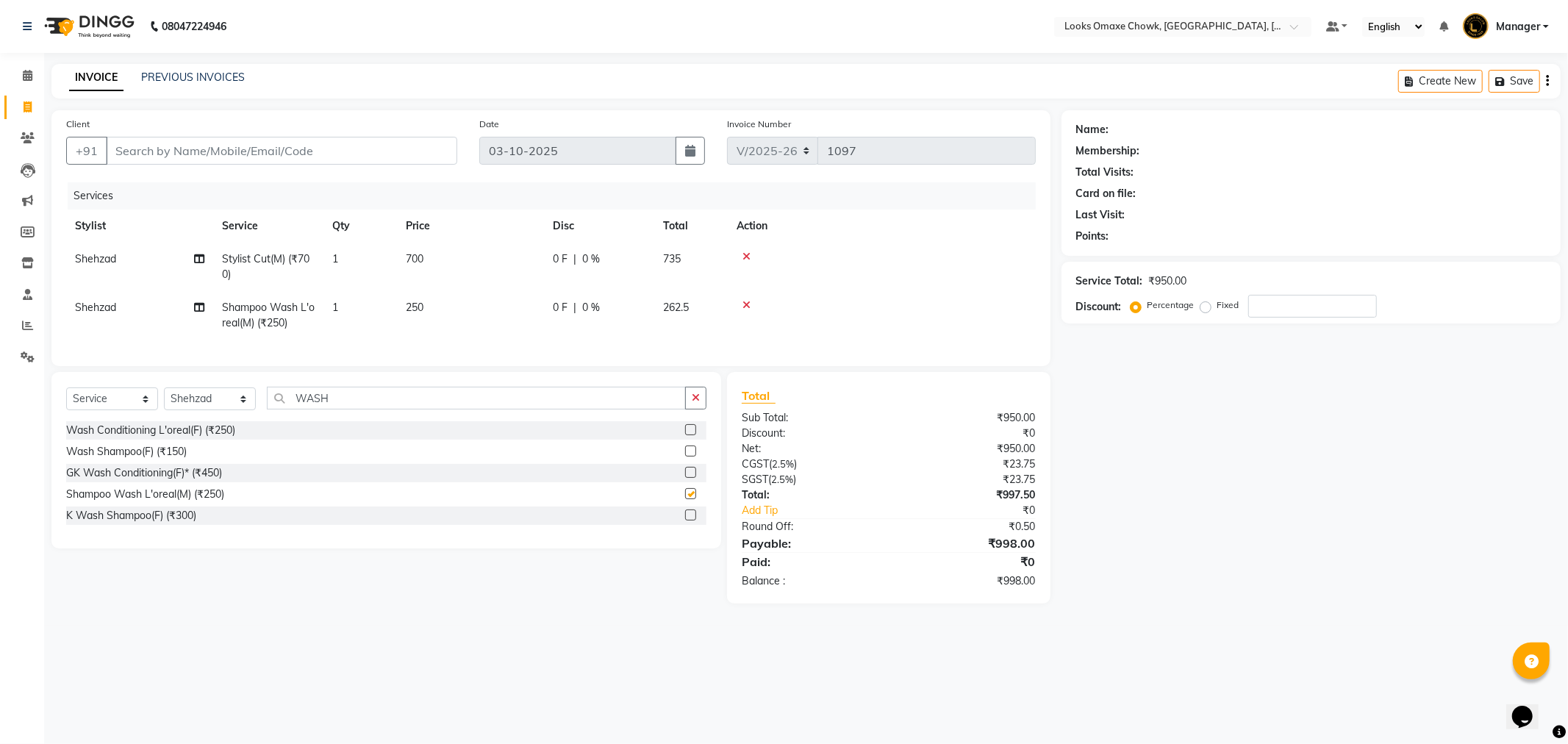
checkbox input "false"
click at [471, 324] on td "250" at bounding box center [470, 315] width 147 height 49
select select "75644"
click at [542, 331] on td "250" at bounding box center [539, 307] width 147 height 63
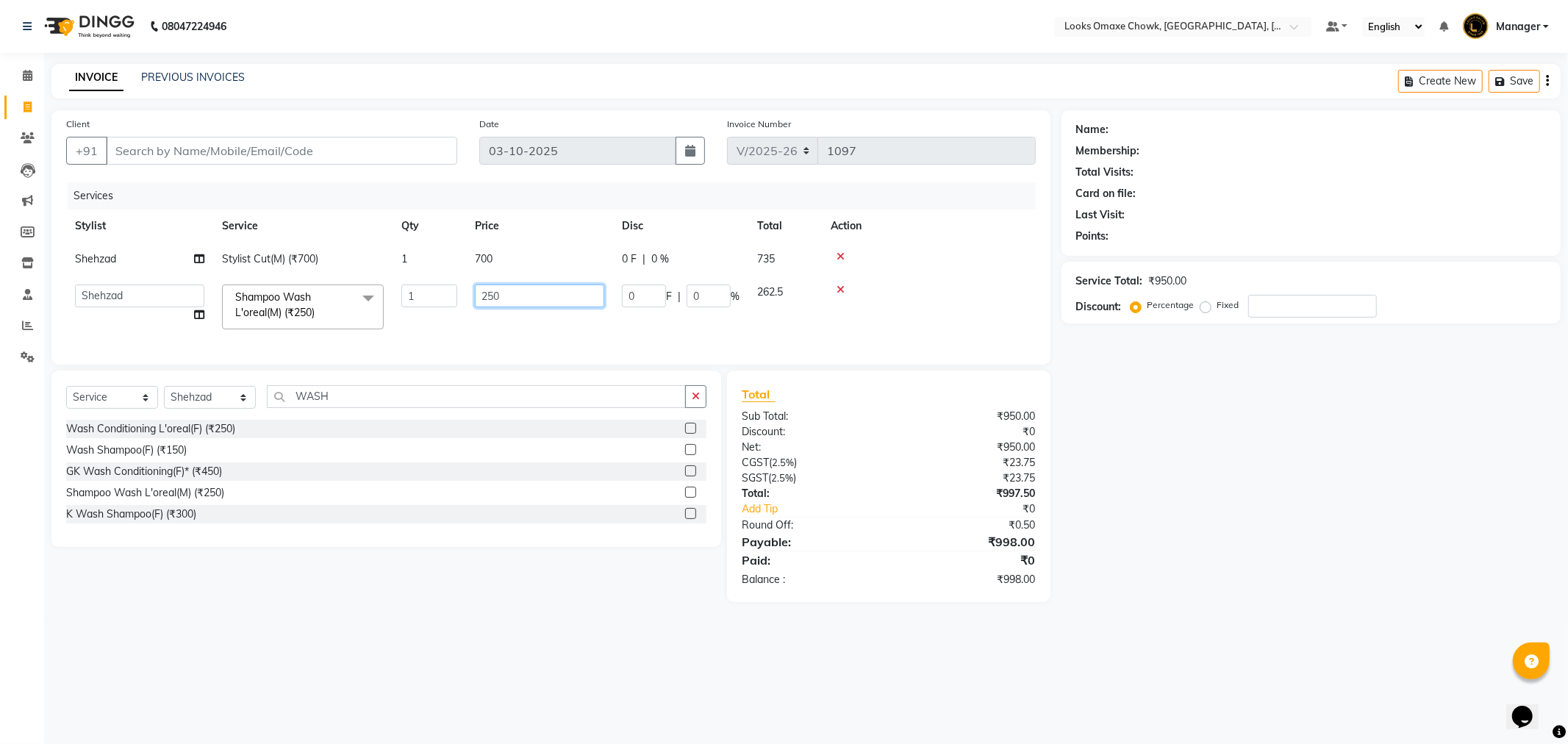
click at [527, 292] on input "250" at bounding box center [539, 296] width 129 height 23
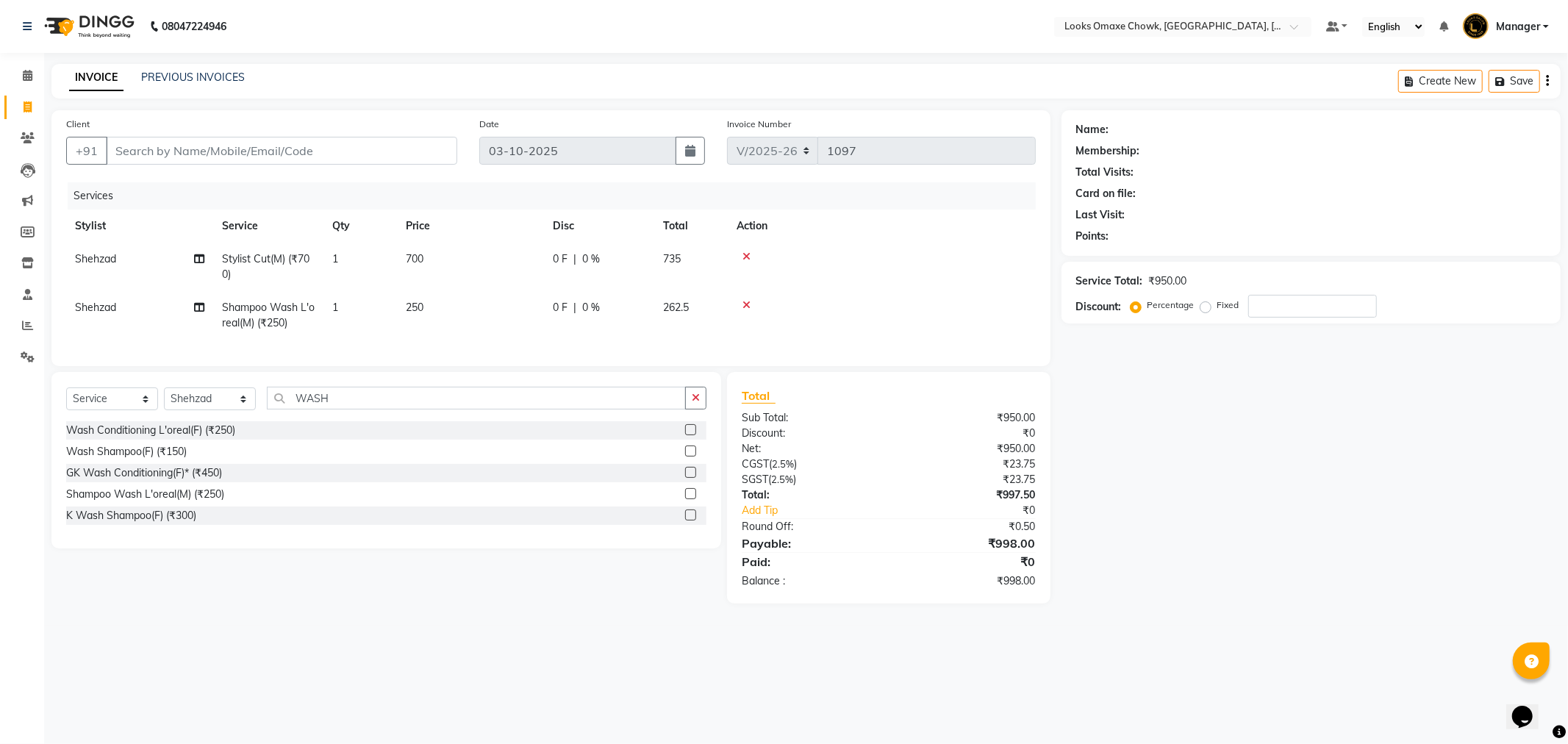
click at [552, 335] on tr "Shehzad Shampoo Wash L'oreal(M) (₹250) 1 250 0 F | 0 % 262.5" at bounding box center [550, 315] width 970 height 49
drag, startPoint x: 491, startPoint y: 336, endPoint x: 517, endPoint y: 339, distance: 26.2
click at [500, 337] on td "250" at bounding box center [470, 315] width 147 height 49
select select "75644"
click at [173, 151] on input "Client" at bounding box center [281, 151] width 352 height 28
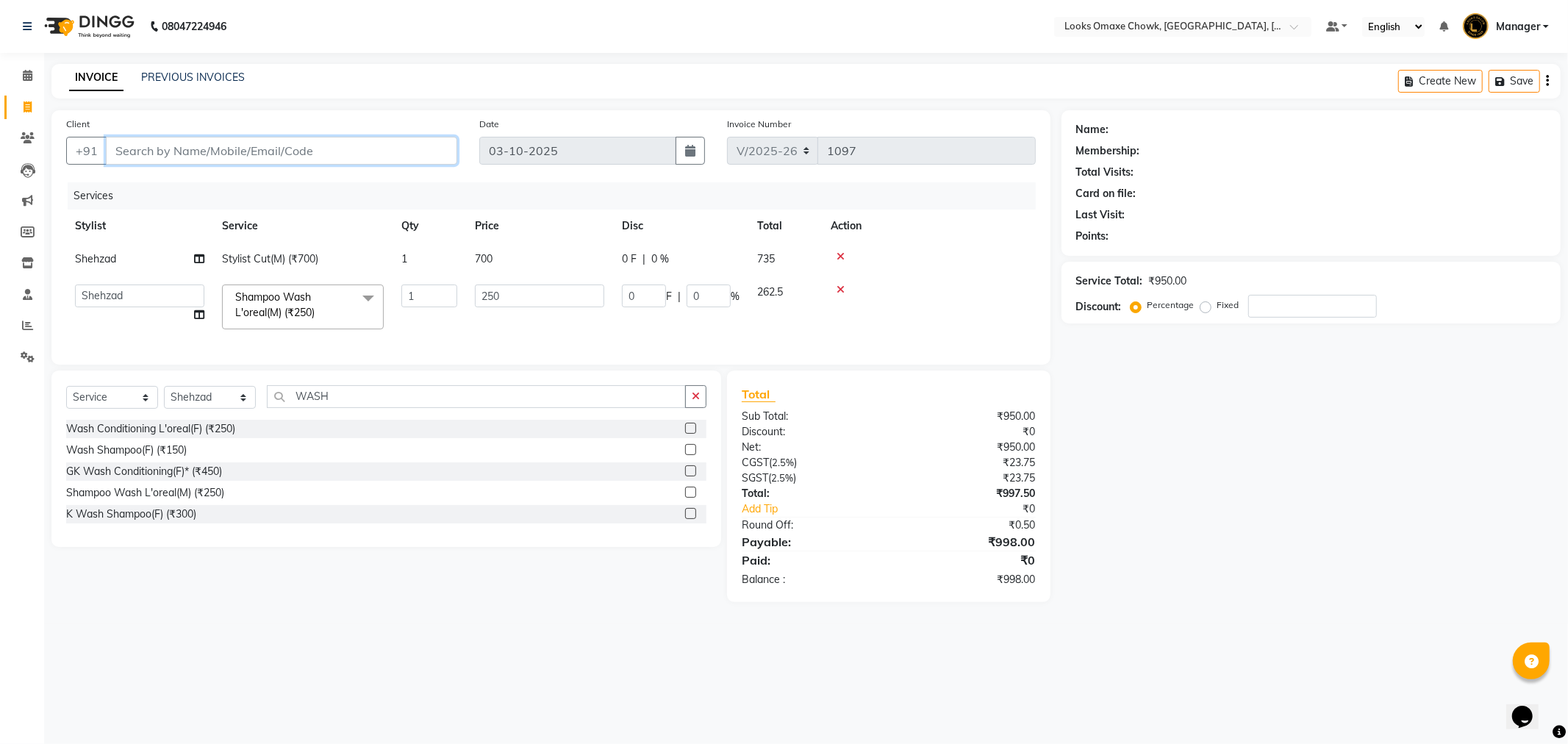
type input "9"
type input "0"
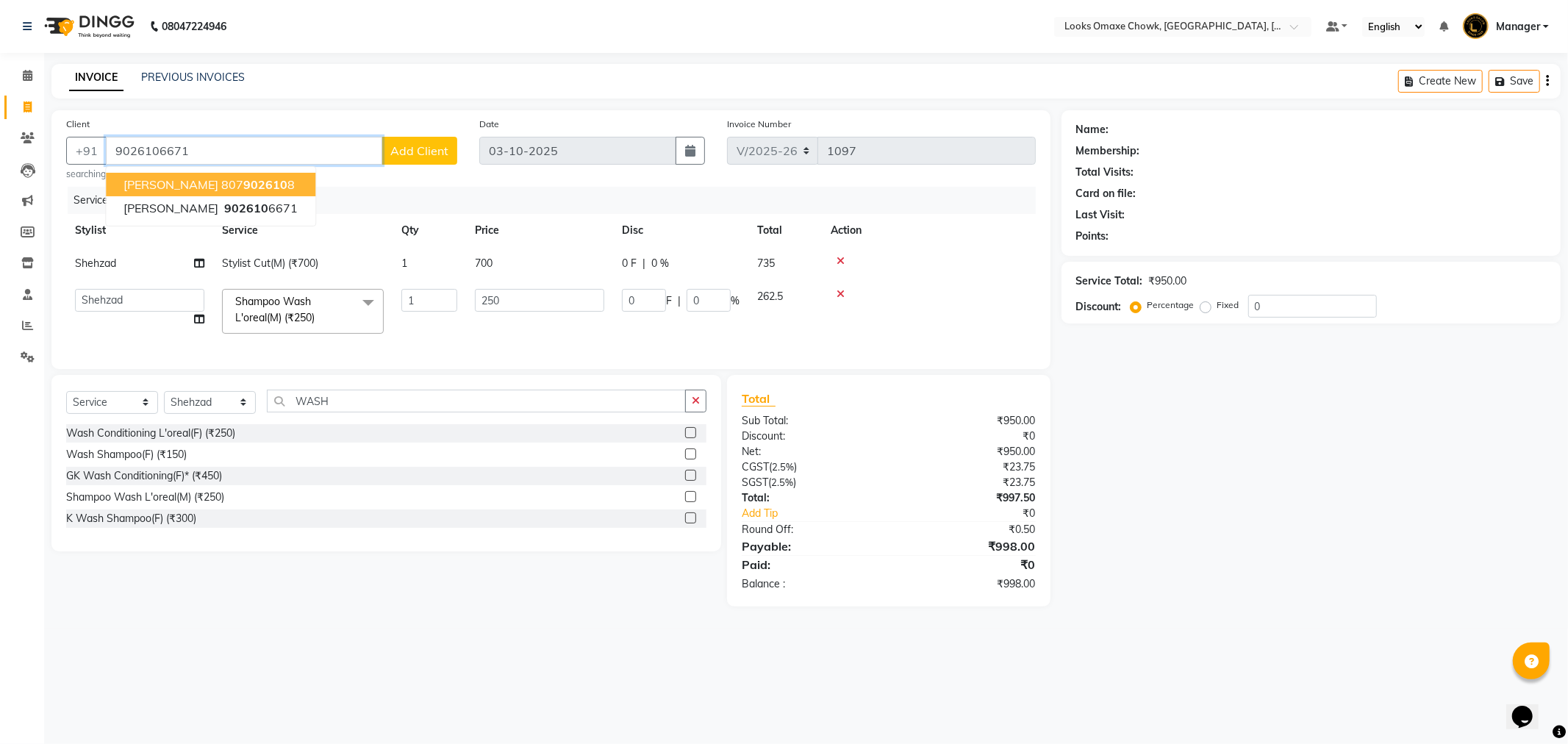
type input "9026106671"
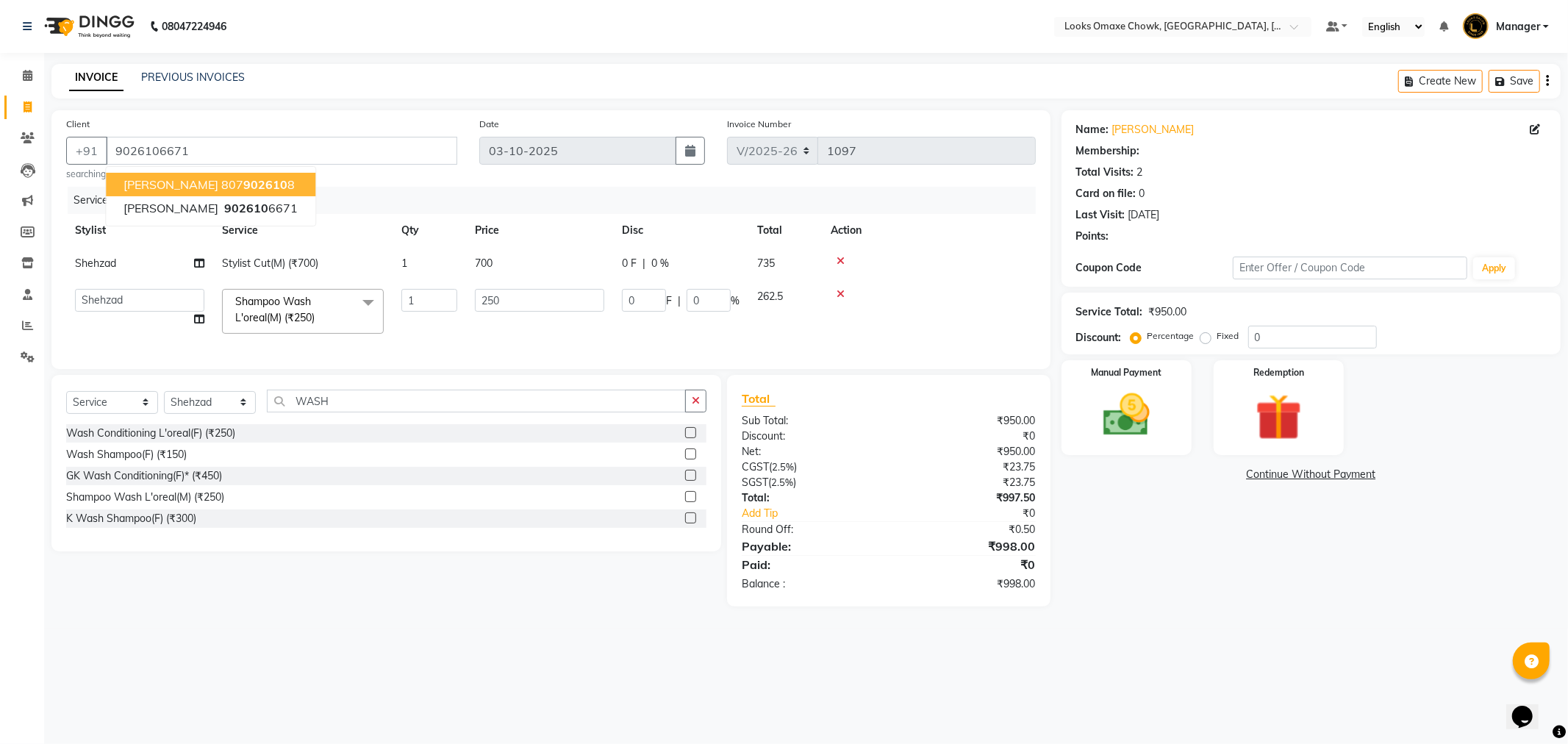
select select "1: Object"
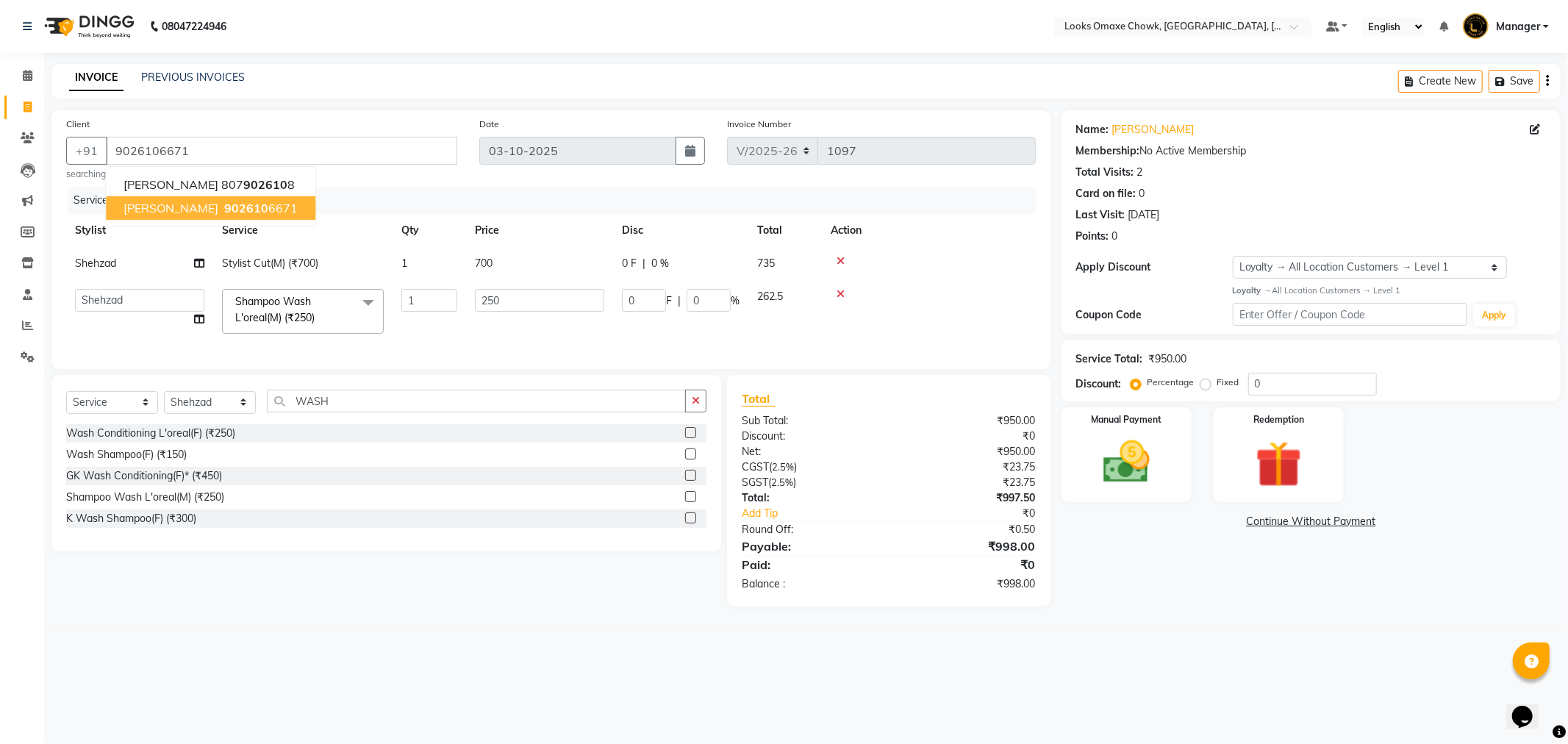
click at [219, 201] on span "ABHISHEK JAISWAL" at bounding box center [170, 207] width 95 height 15
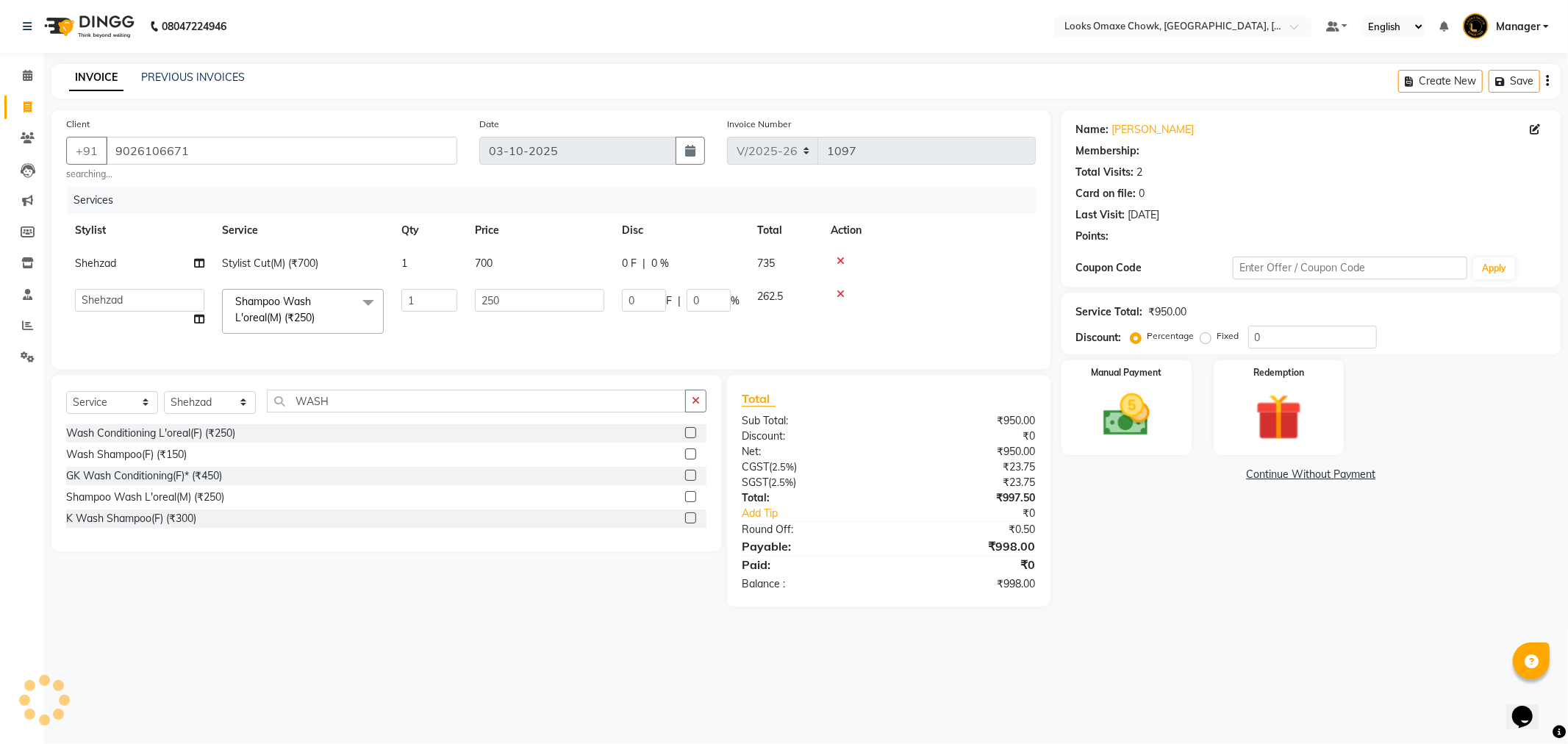
select select "1: Object"
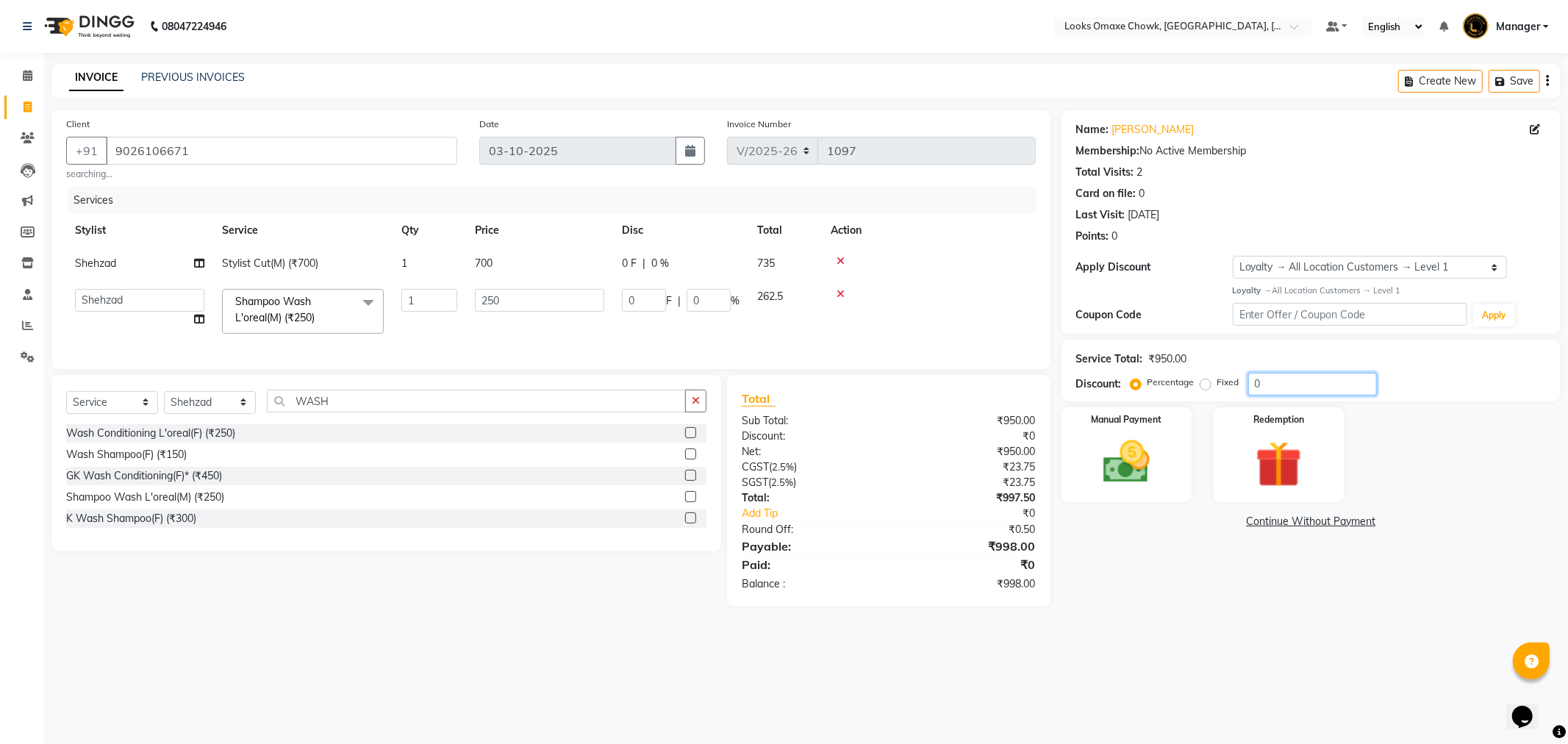
click at [1295, 385] on input "0" at bounding box center [1313, 384] width 128 height 23
type input "5"
type input "12.5"
type input "5"
type input "50"
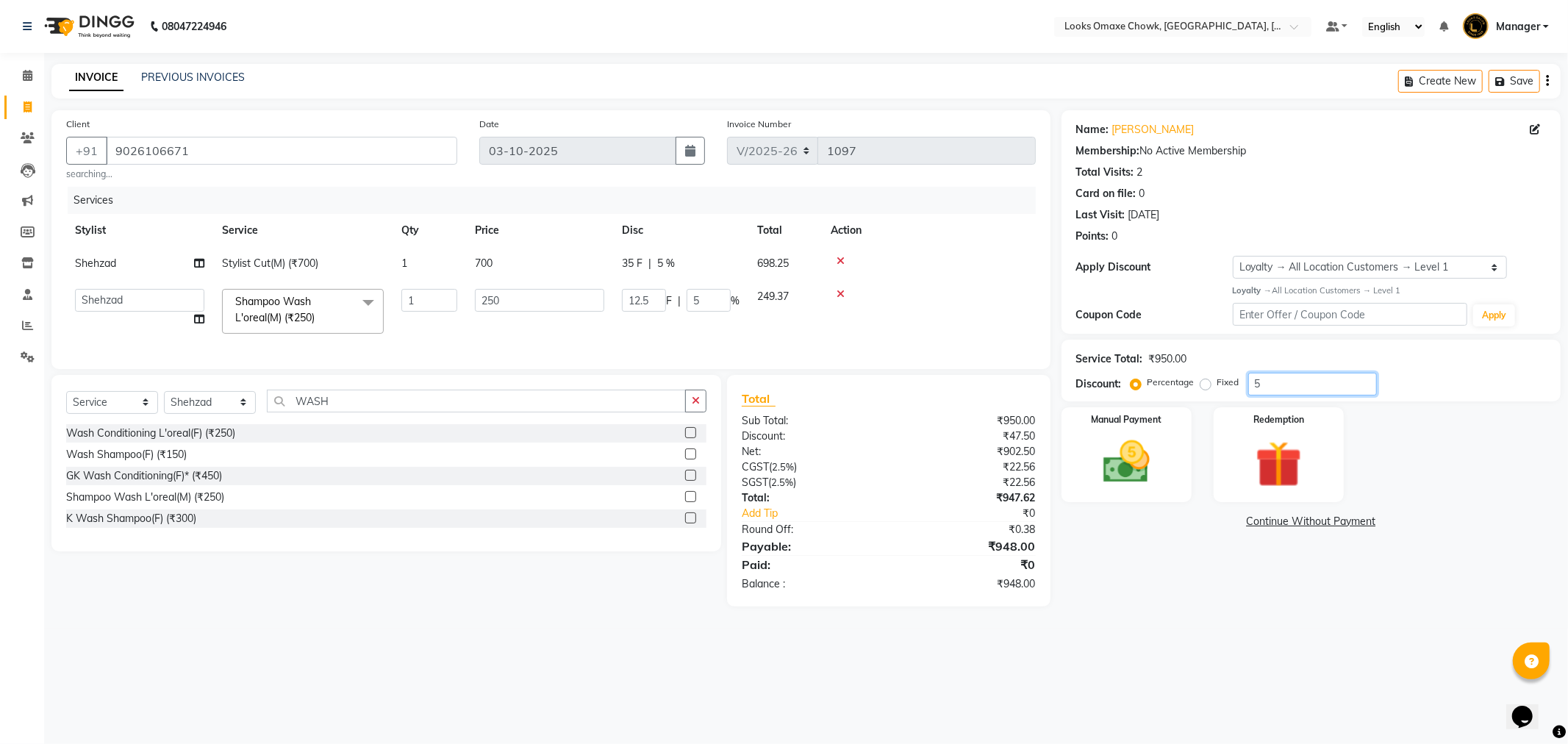
type input "125"
type input "50"
click at [487, 334] on td "250" at bounding box center [539, 312] width 147 height 63
click at [523, 305] on input "250" at bounding box center [539, 300] width 129 height 23
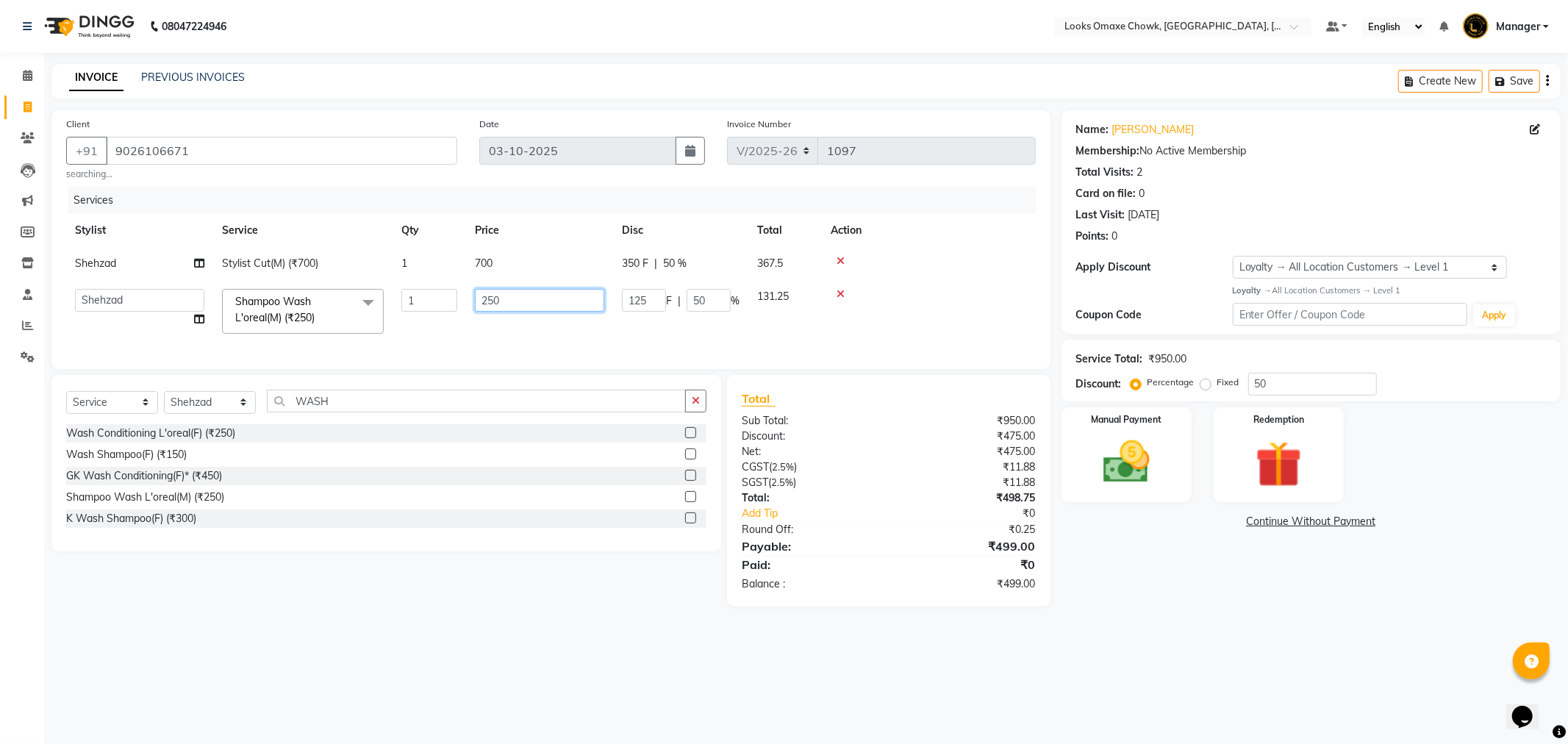
click at [538, 303] on input "250" at bounding box center [539, 300] width 129 height 23
type input "200"
click at [1189, 622] on main "INVOICE PREVIOUS INVOICES Create New Save Client +91 9026106671 searching... Da…" at bounding box center [806, 346] width 1524 height 564
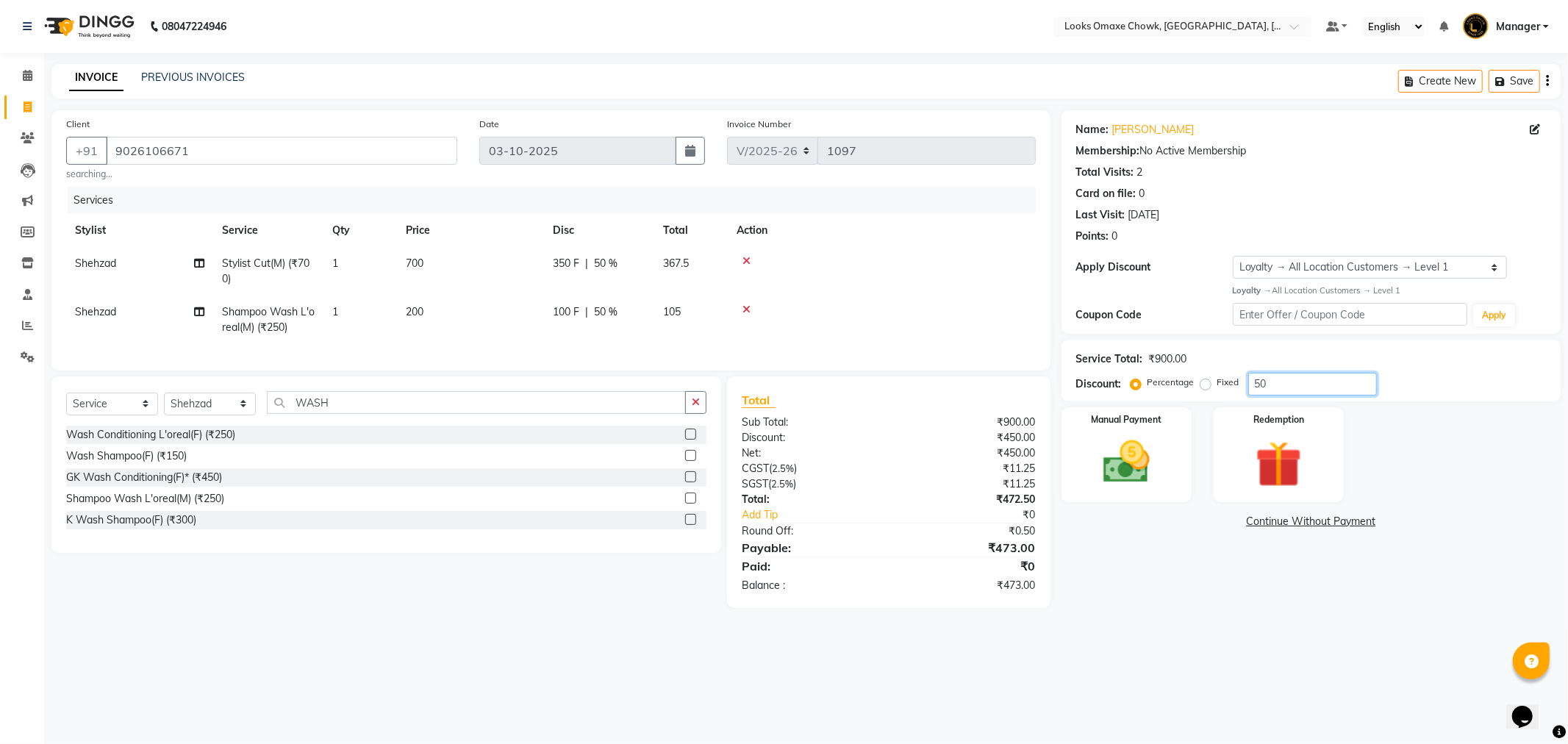
click at [1312, 383] on input "50" at bounding box center [1313, 384] width 128 height 23
type input "5"
type input "50"
click at [1244, 696] on div "08047224946 Select Location × Looks Omaxe Chowk, Old Delhi, Delhi Default Panel…" at bounding box center [784, 372] width 1568 height 744
click at [1136, 458] on img at bounding box center [1126, 462] width 79 height 56
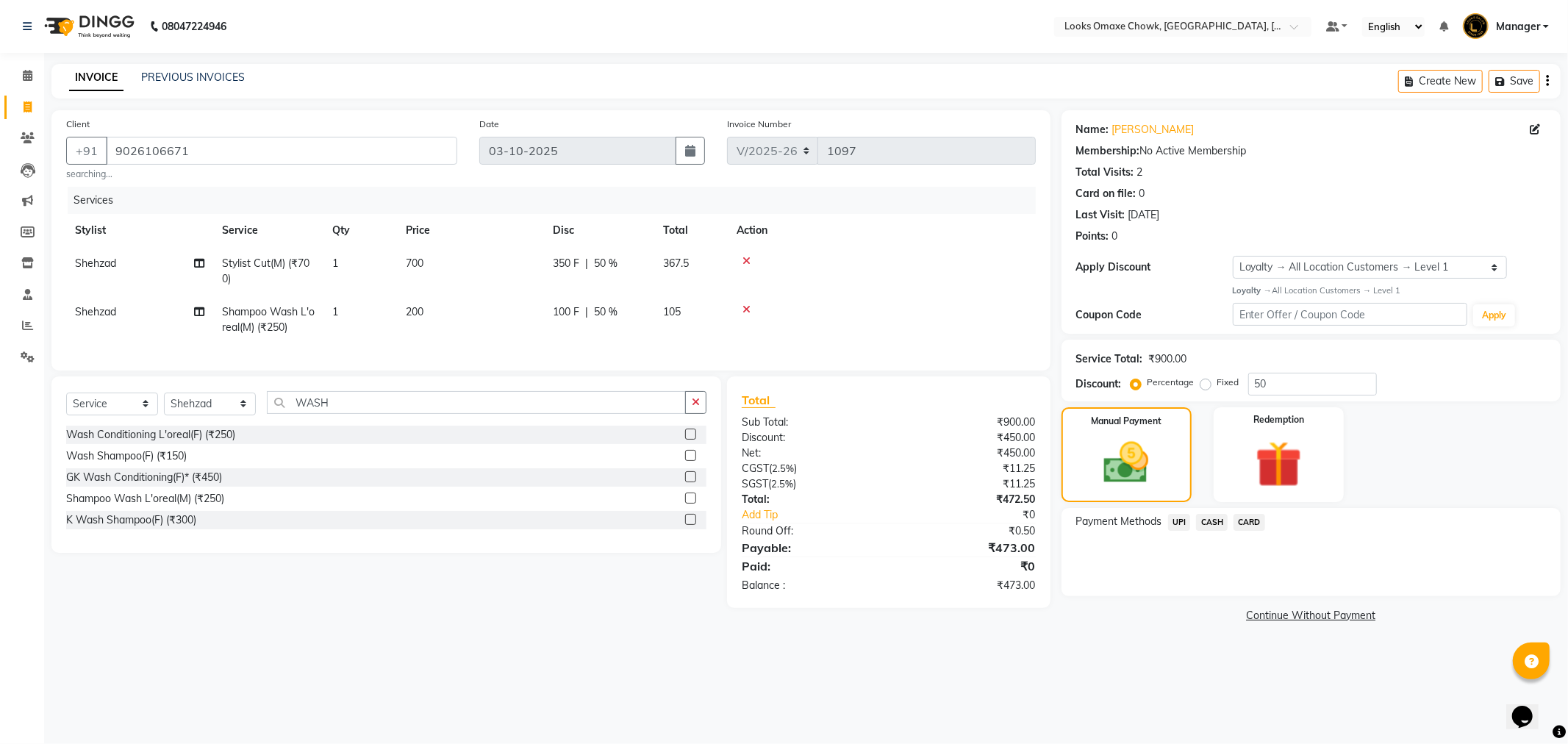
click at [1182, 519] on span "UPI" at bounding box center [1180, 522] width 23 height 16
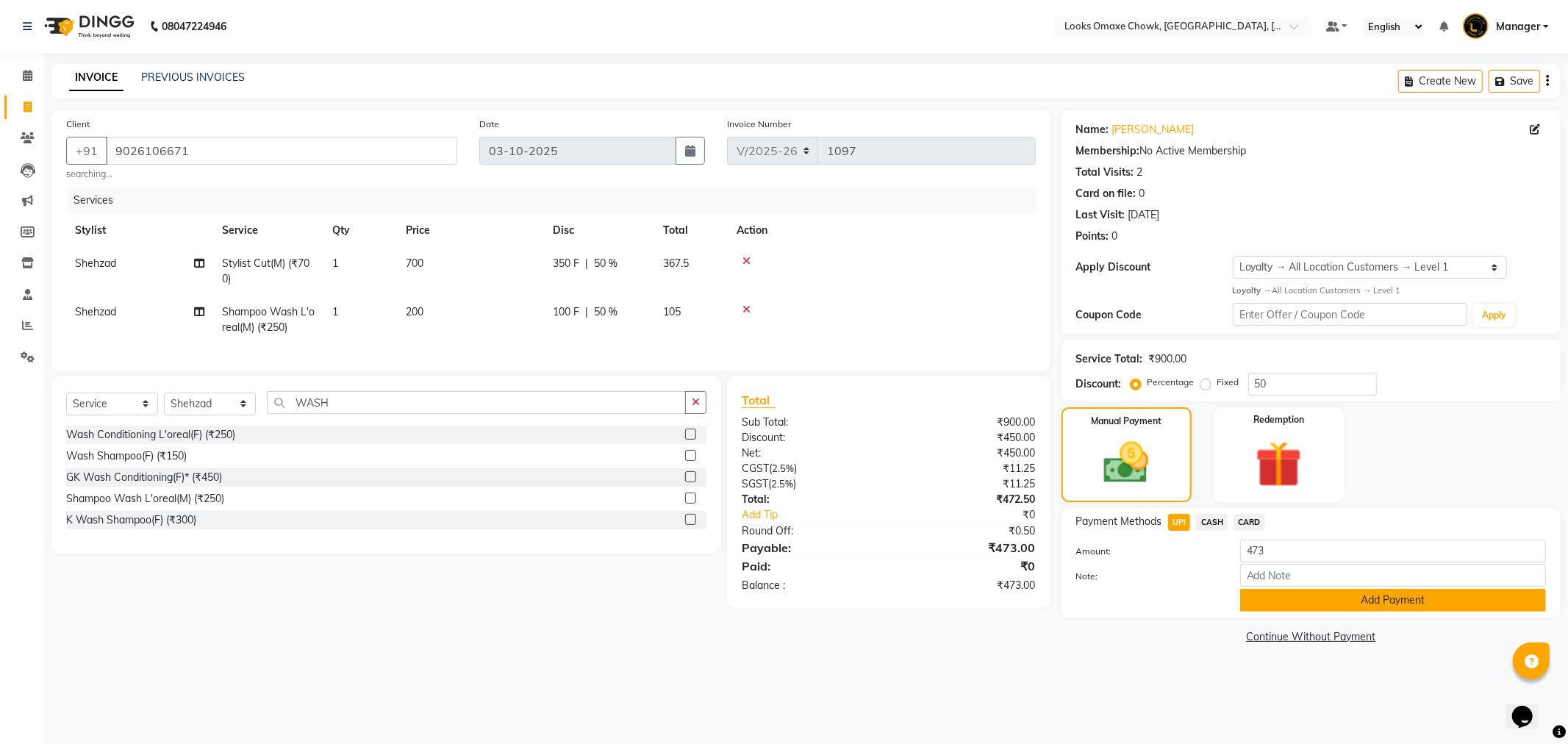
click at [1385, 597] on button "Add Payment" at bounding box center [1393, 600] width 306 height 23
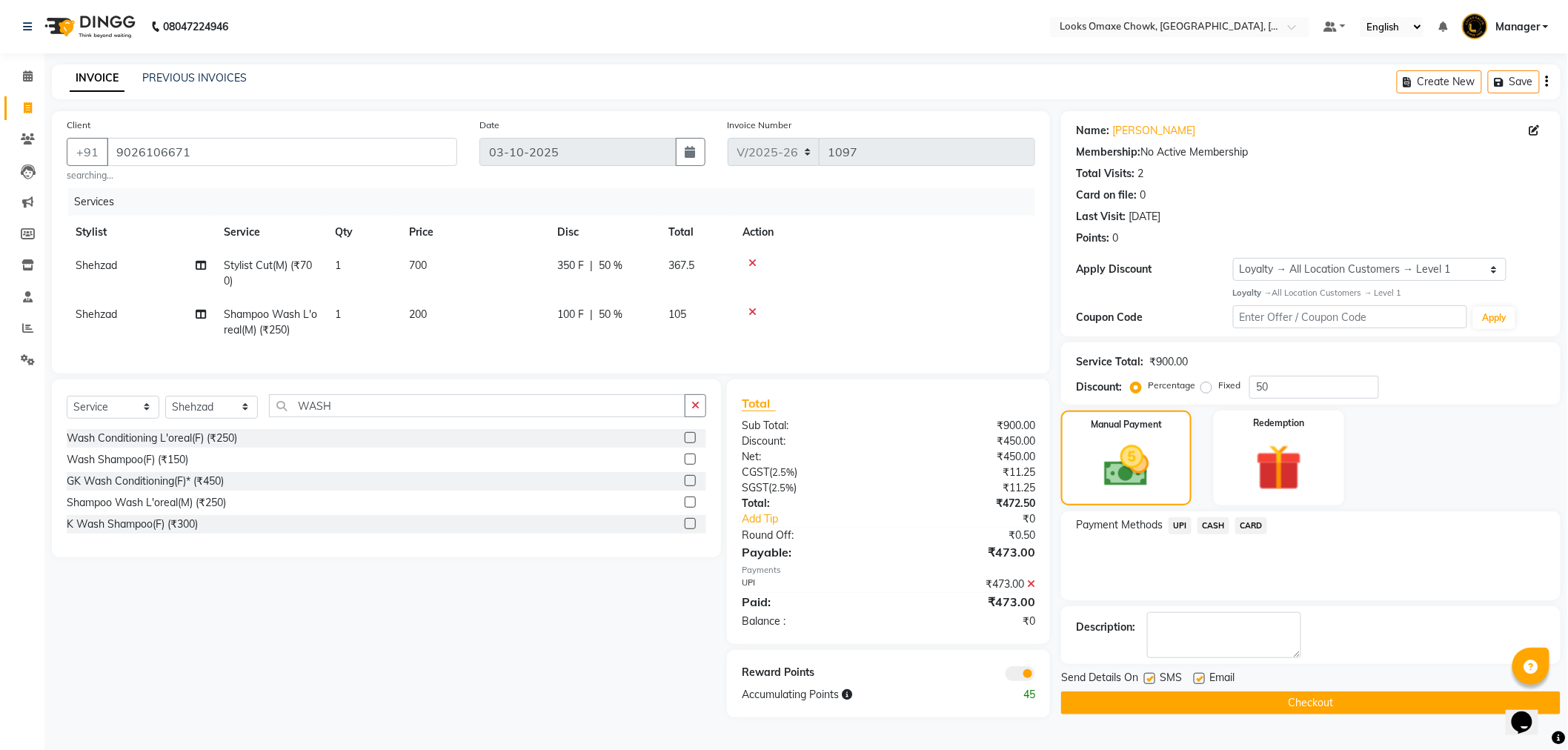
click at [1149, 676] on label at bounding box center [1150, 678] width 11 height 11
click at [1149, 676] on input "checkbox" at bounding box center [1149, 679] width 10 height 10
checkbox input "false"
click at [1302, 702] on button "Checkout" at bounding box center [1311, 703] width 500 height 23
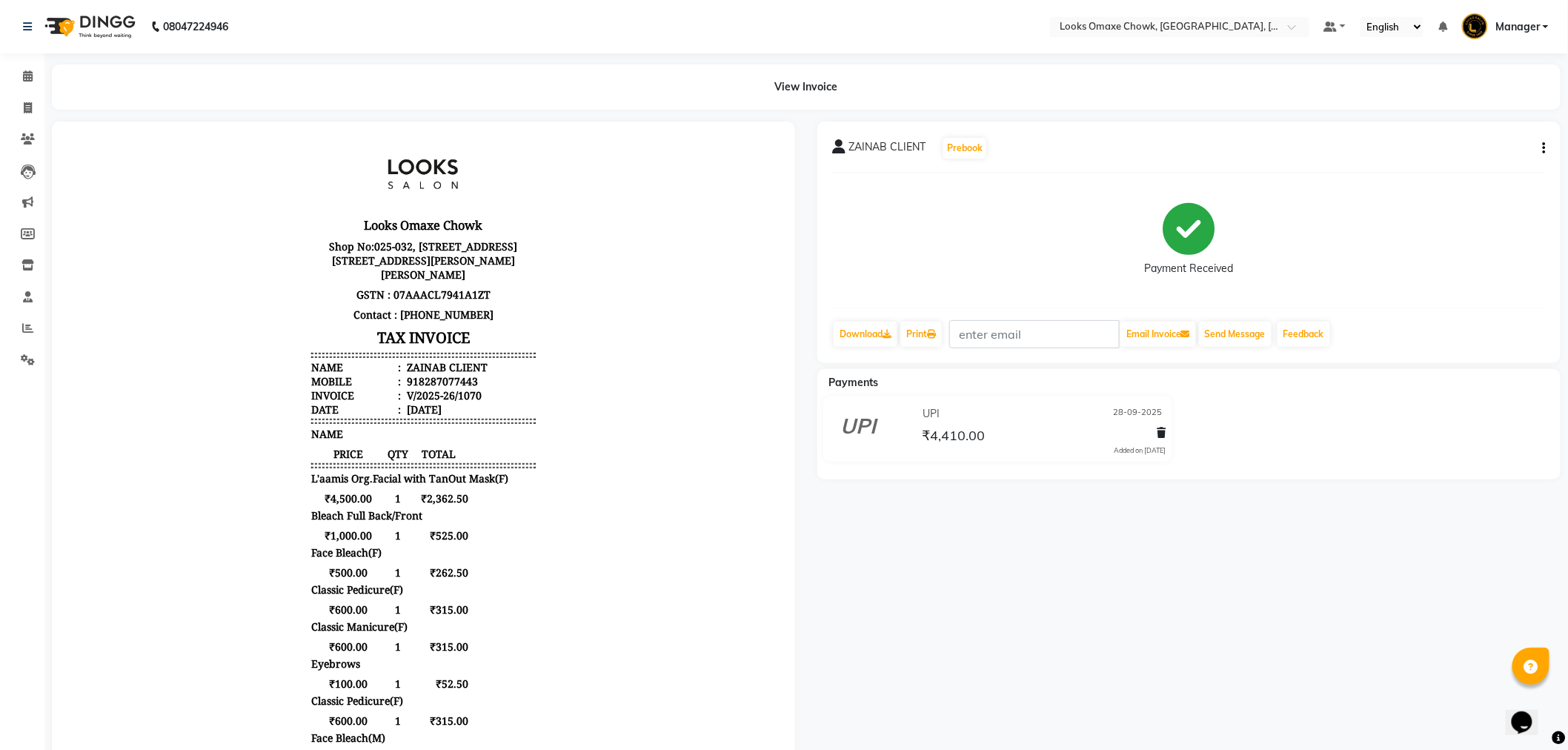
click at [1545, 146] on div "ZAINAB CLIENT Prebook Payment Received Download Print Email Invoice Send Messag…" at bounding box center [1188, 242] width 743 height 242
click at [1544, 148] on icon "button" at bounding box center [1544, 148] width 3 height 1
click at [1502, 151] on div "Edit Item Staff" at bounding box center [1471, 157] width 102 height 18
select select
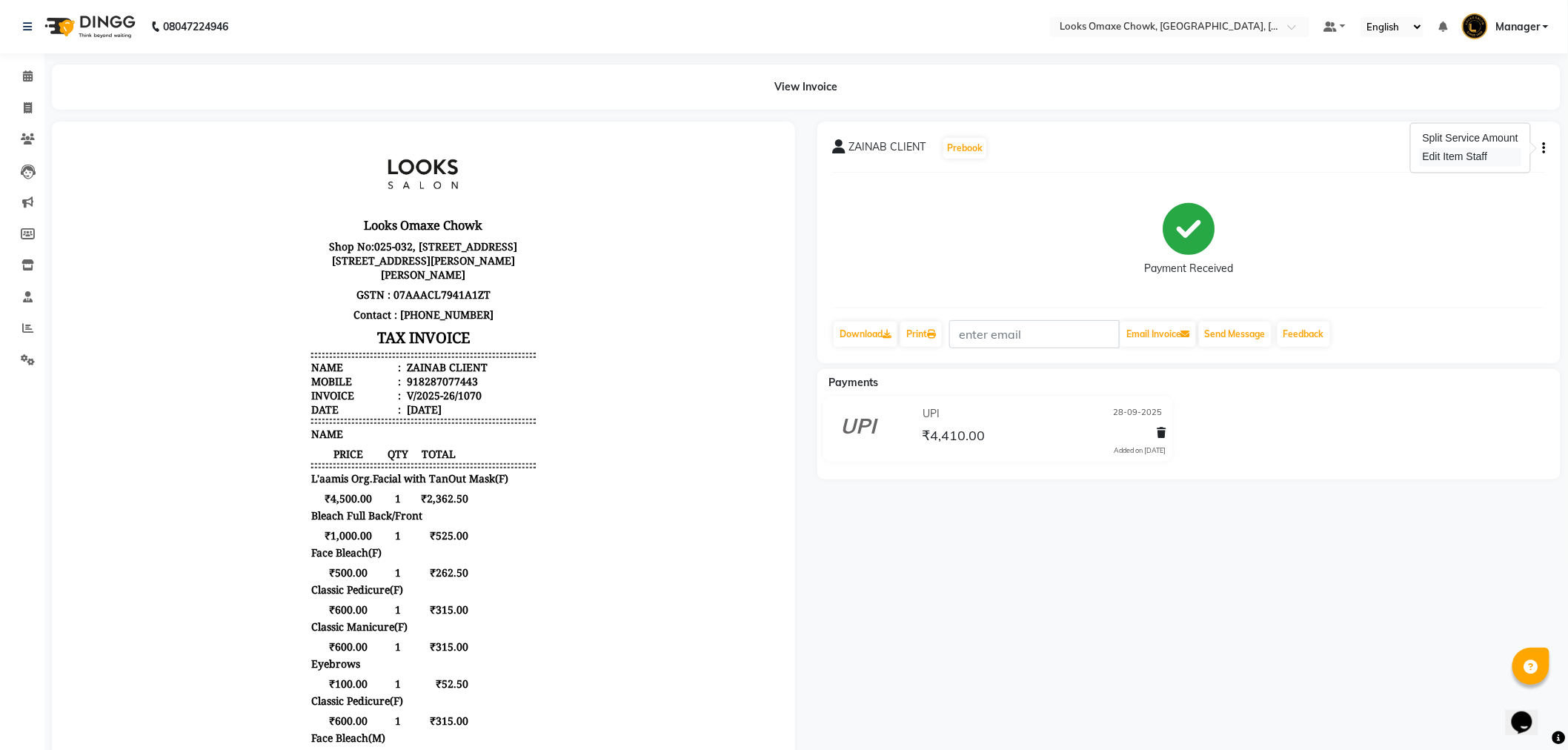
select select
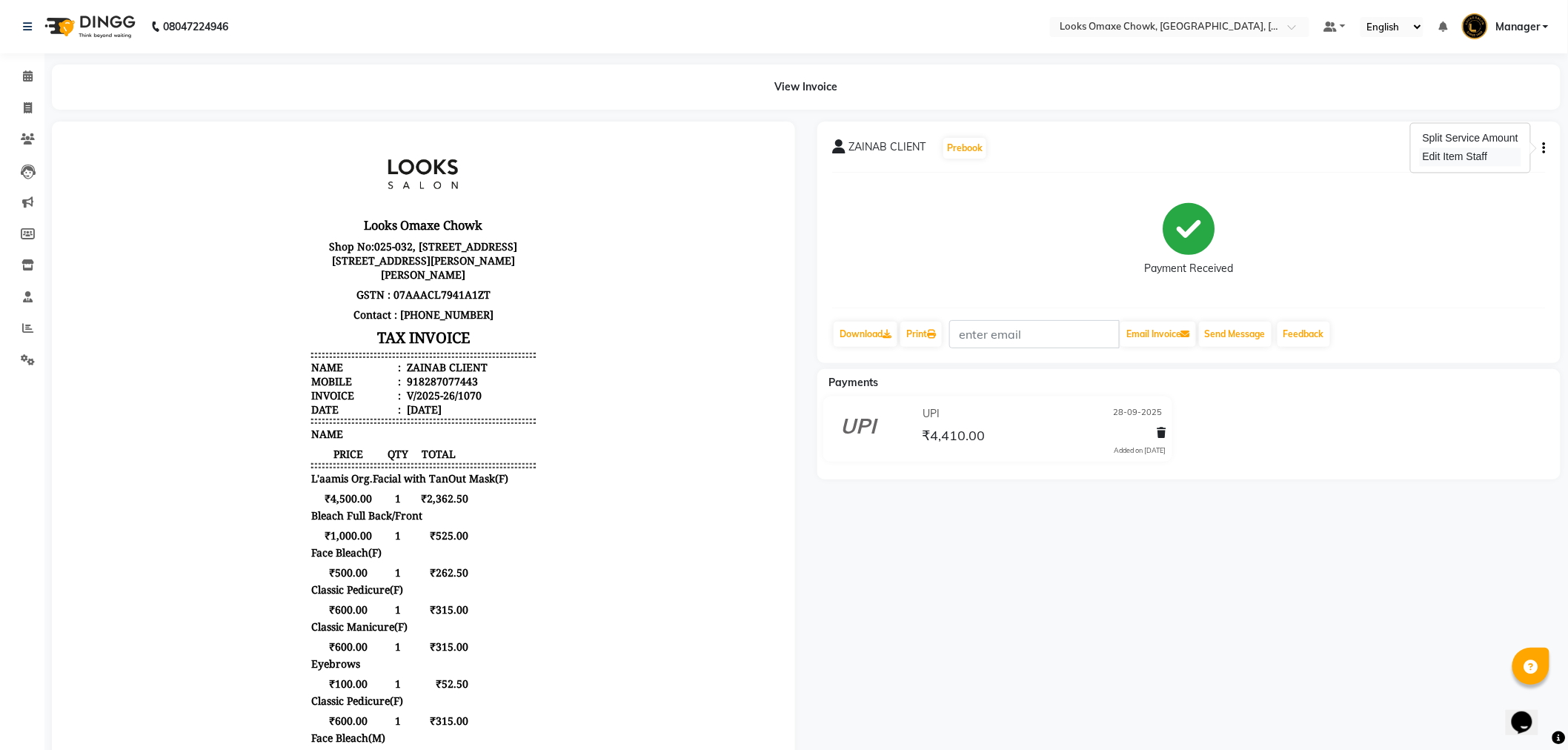
select select
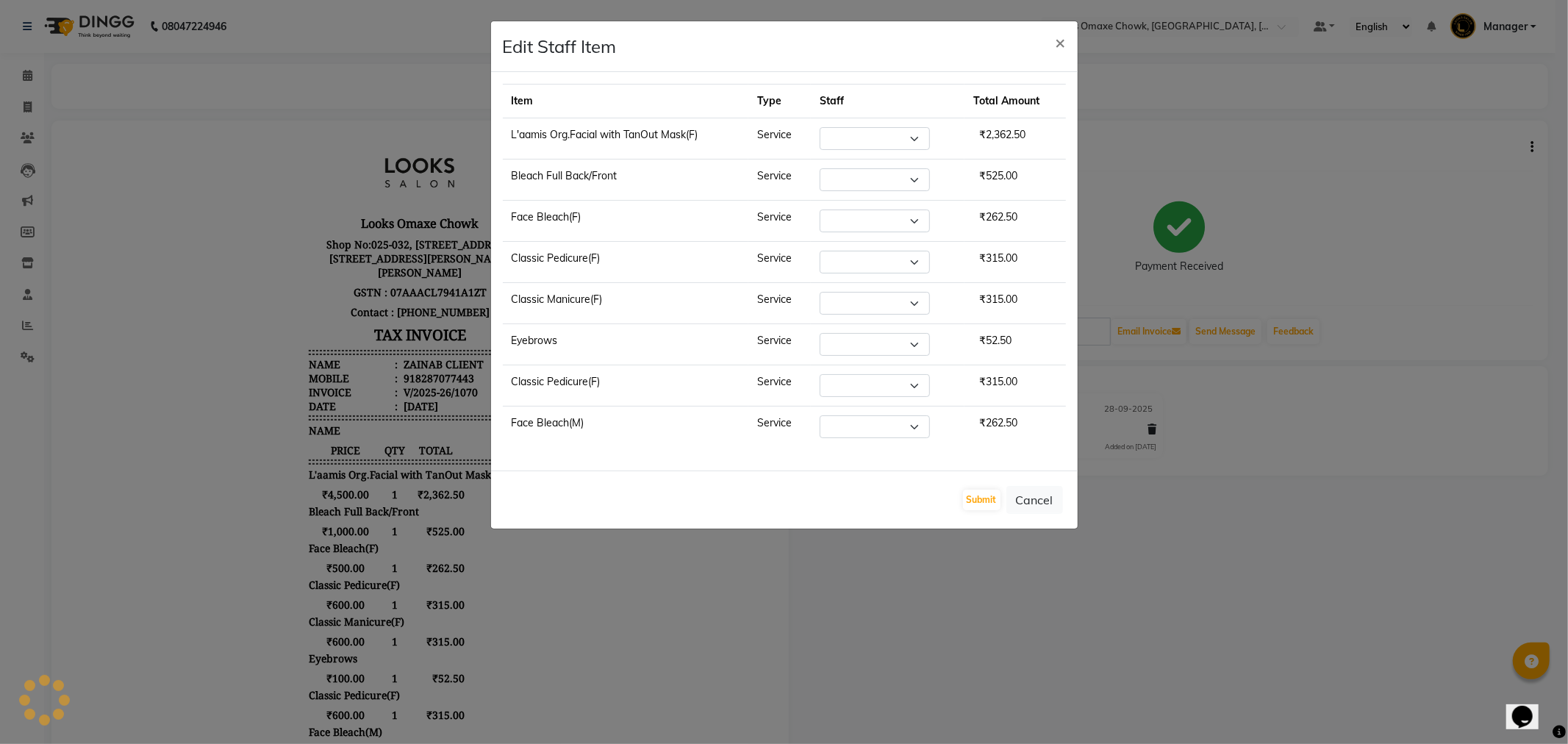
select select "75647"
select select "88598"
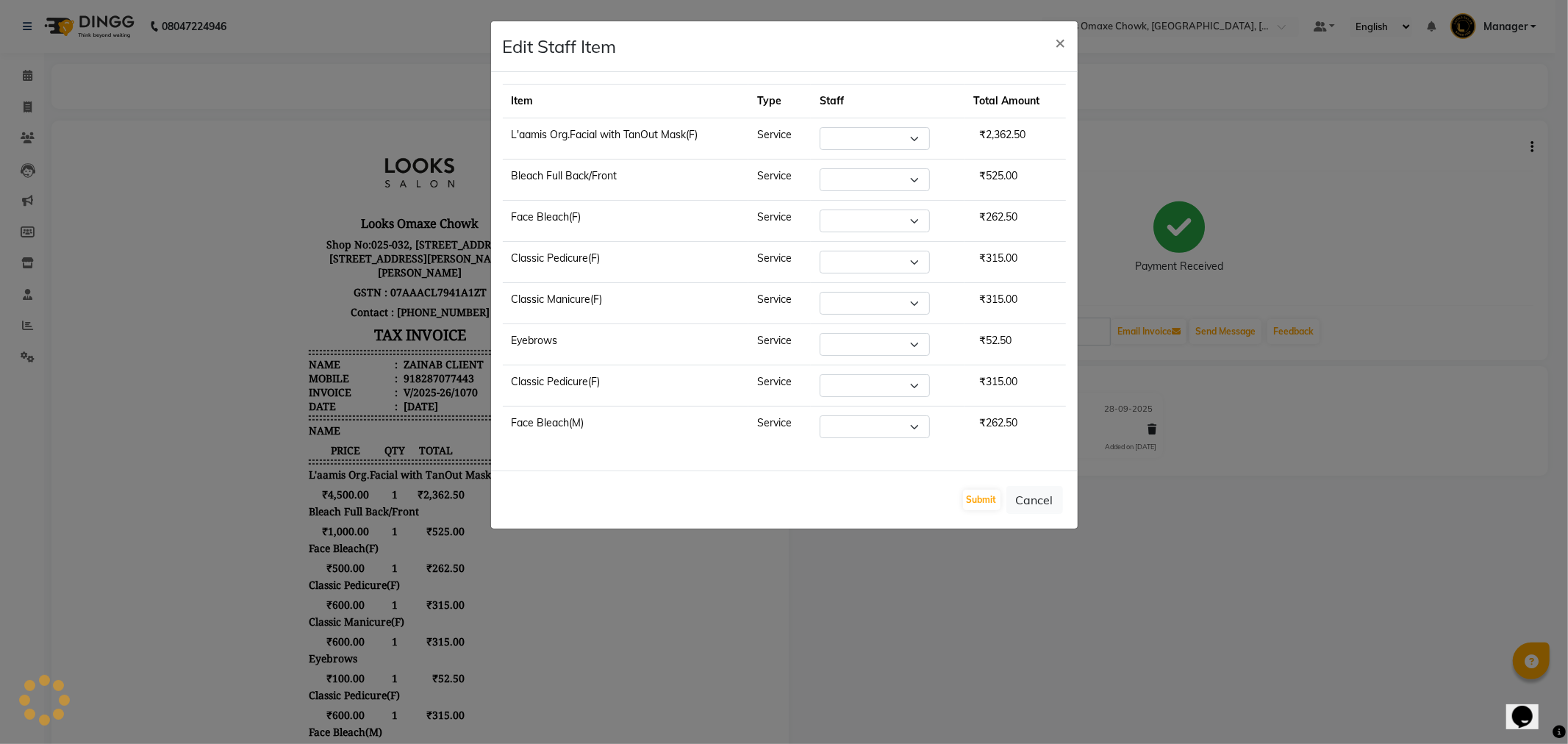
select select "91420"
select select "93280"
select select "91420"
click at [1038, 508] on button "Cancel" at bounding box center [1034, 500] width 56 height 28
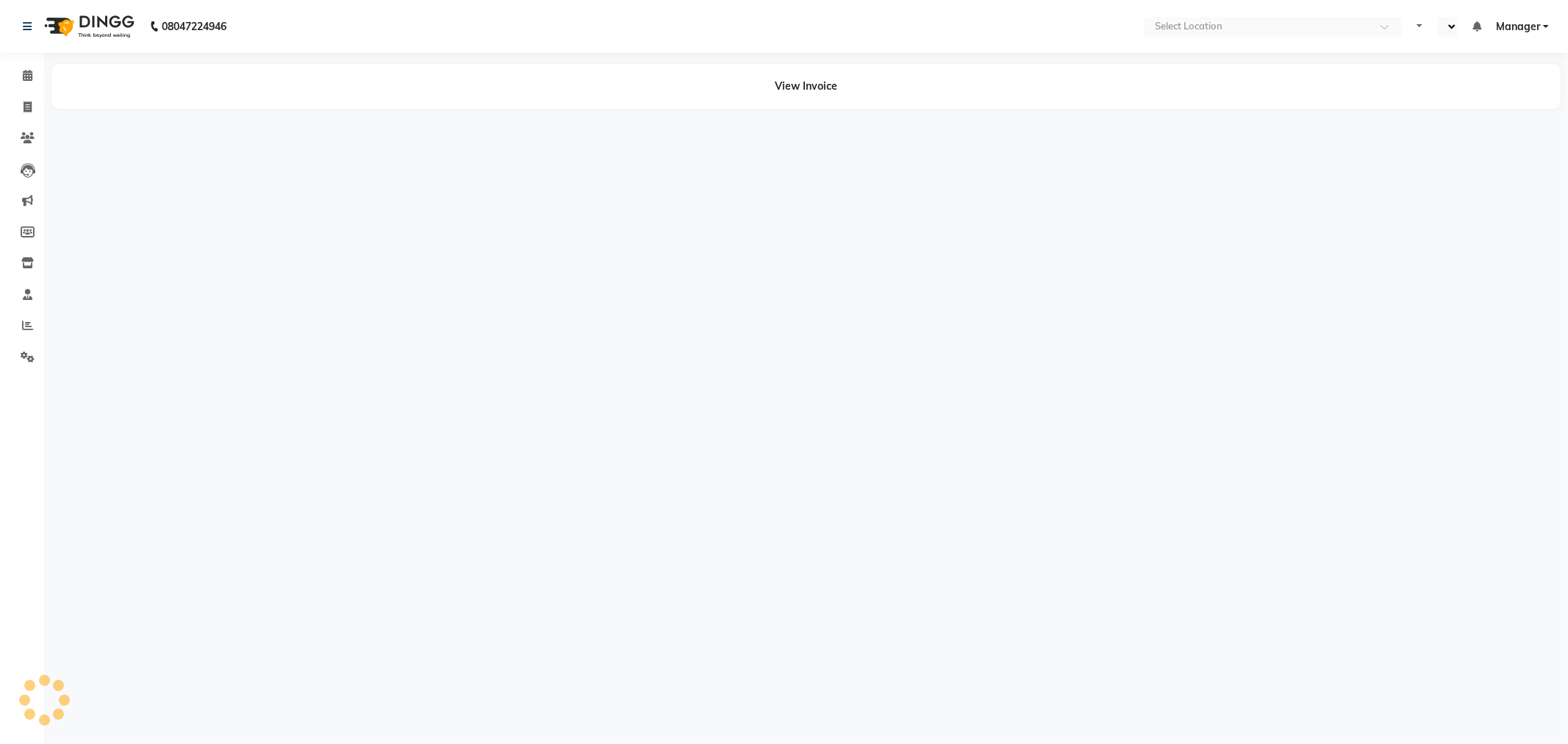
select select "en"
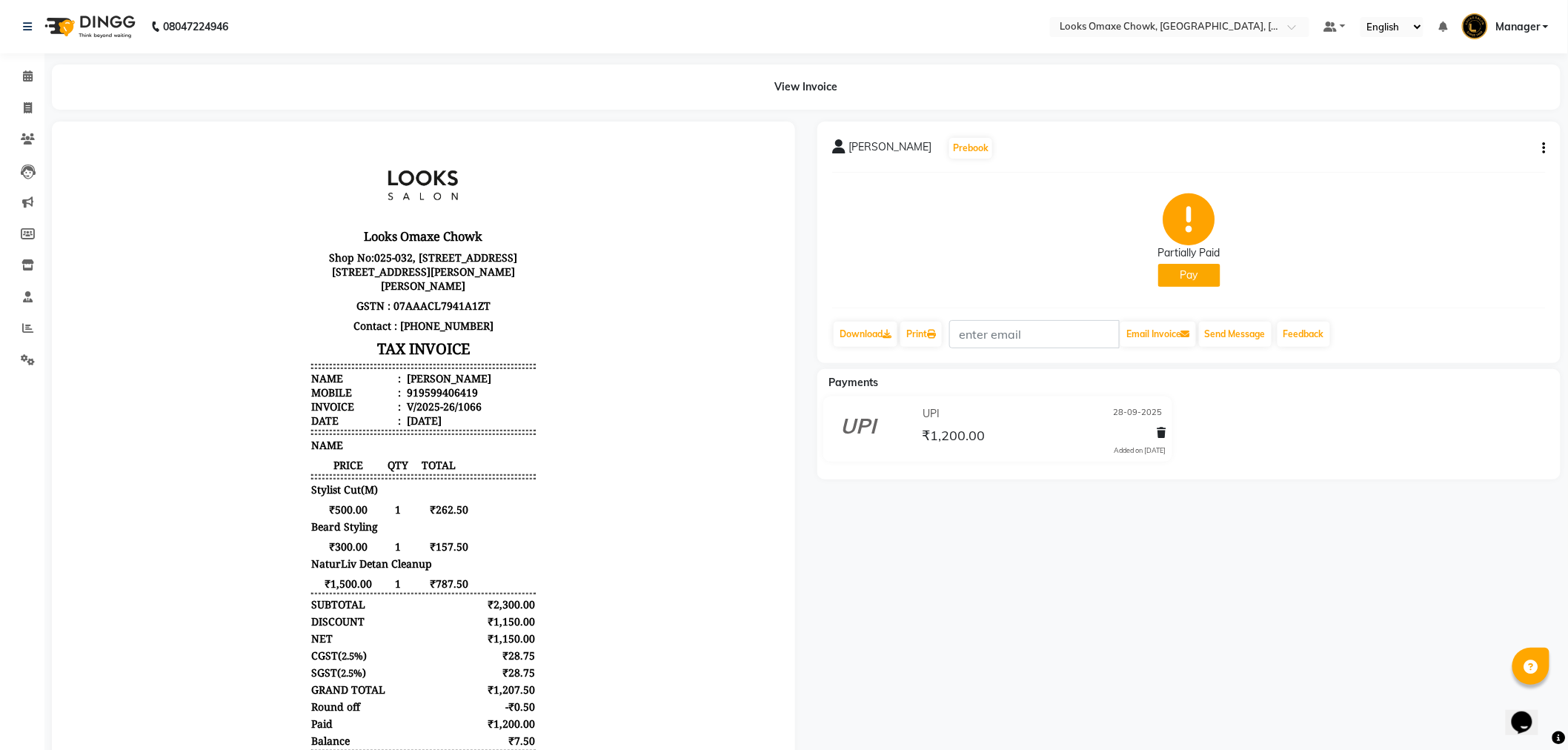
click at [1544, 148] on icon "button" at bounding box center [1544, 148] width 3 height 1
click at [1488, 152] on div "Edit Item Staff" at bounding box center [1471, 157] width 102 height 18
select select "75644"
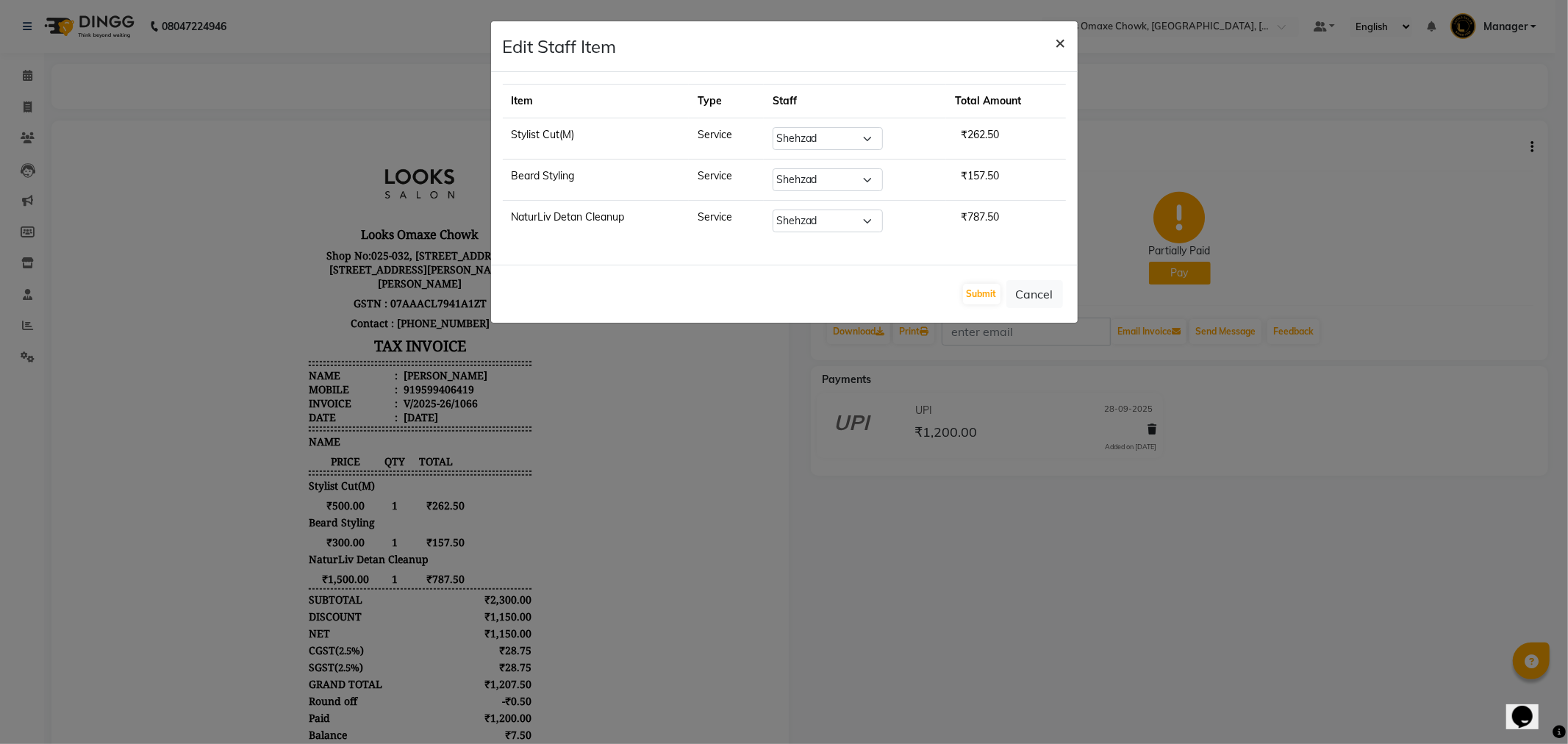
click at [1066, 39] on button "×" at bounding box center [1060, 42] width 34 height 41
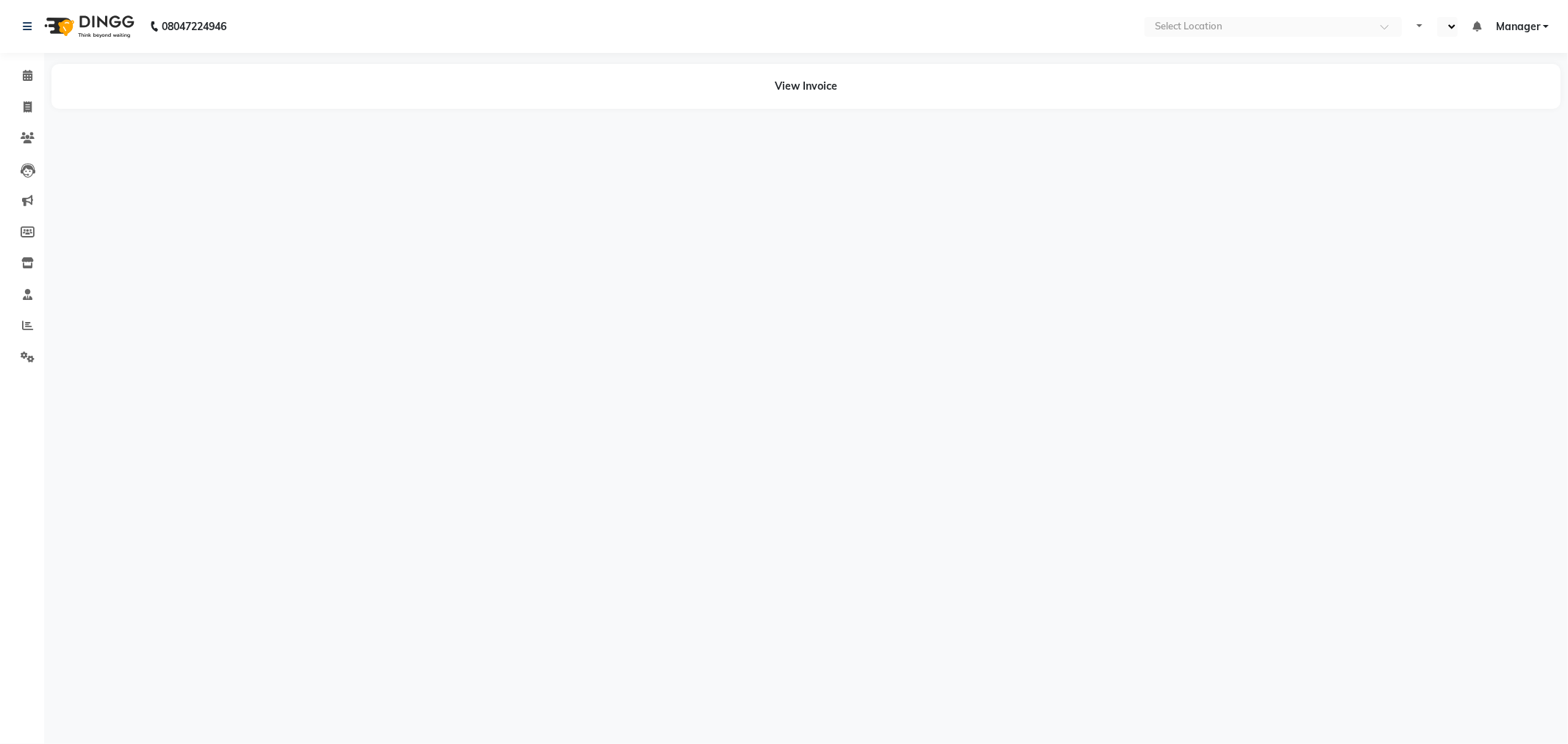
select select "en"
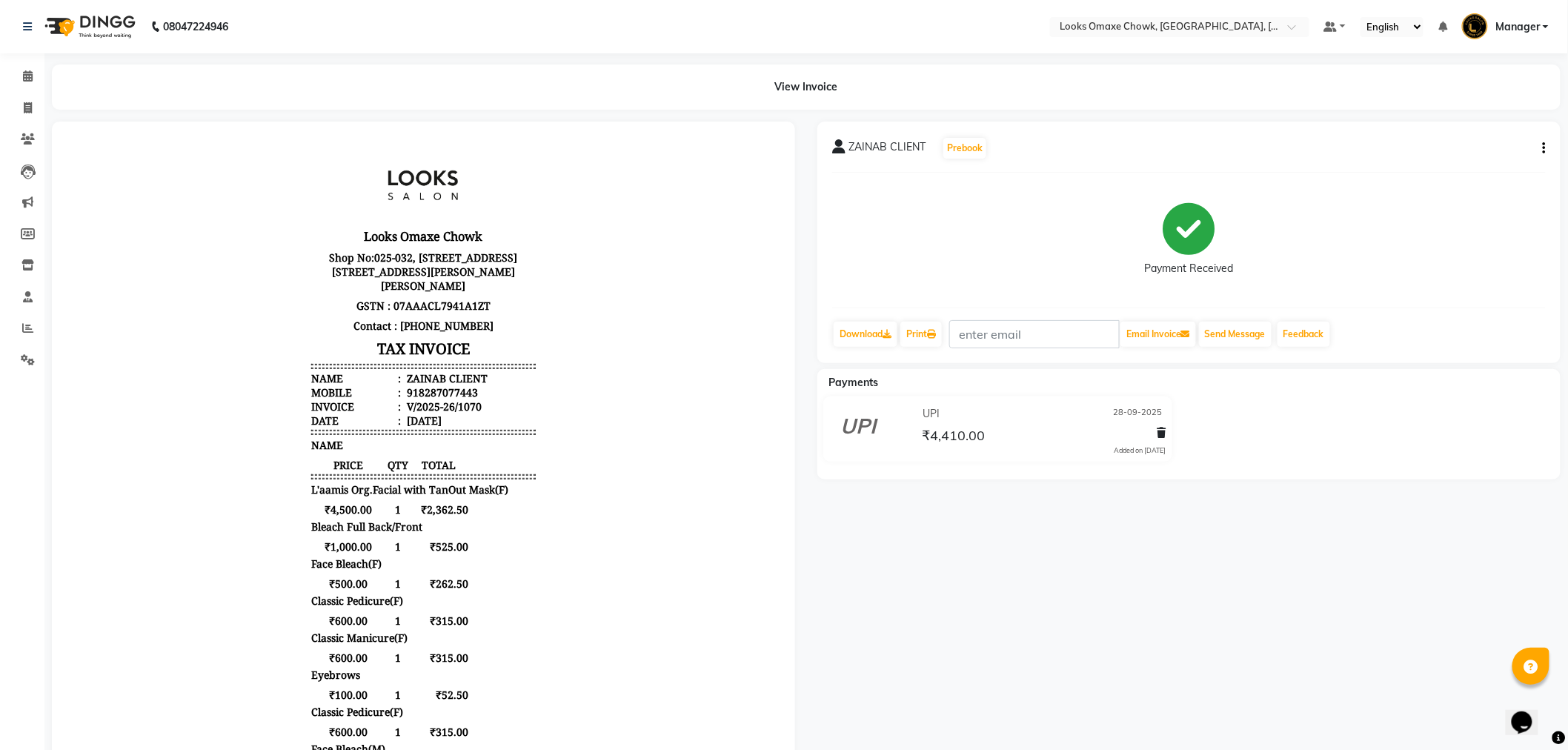
click at [1544, 149] on icon "button" at bounding box center [1544, 148] width 3 height 1
click at [1510, 156] on div "Edit Item Staff" at bounding box center [1471, 157] width 102 height 18
select select
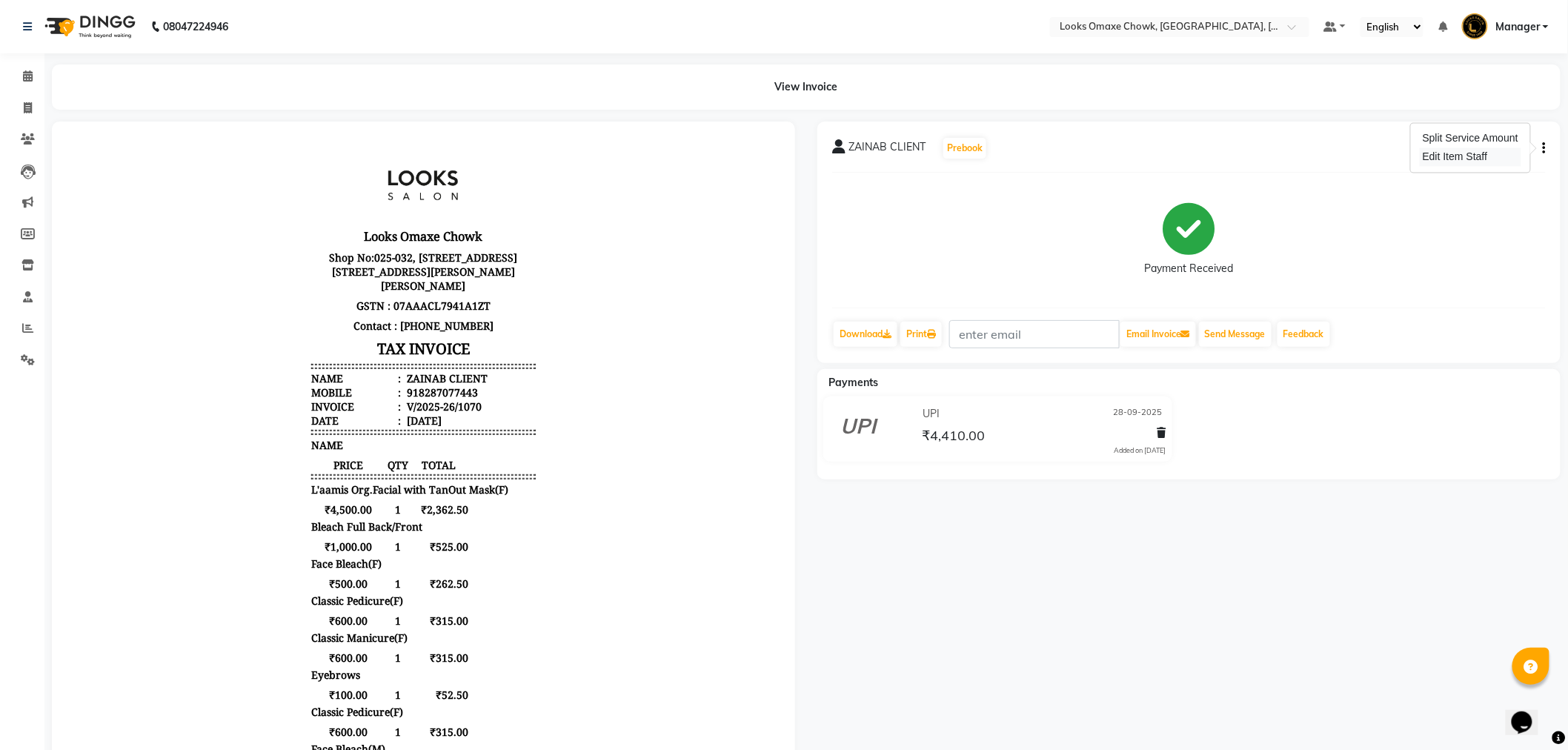
select select
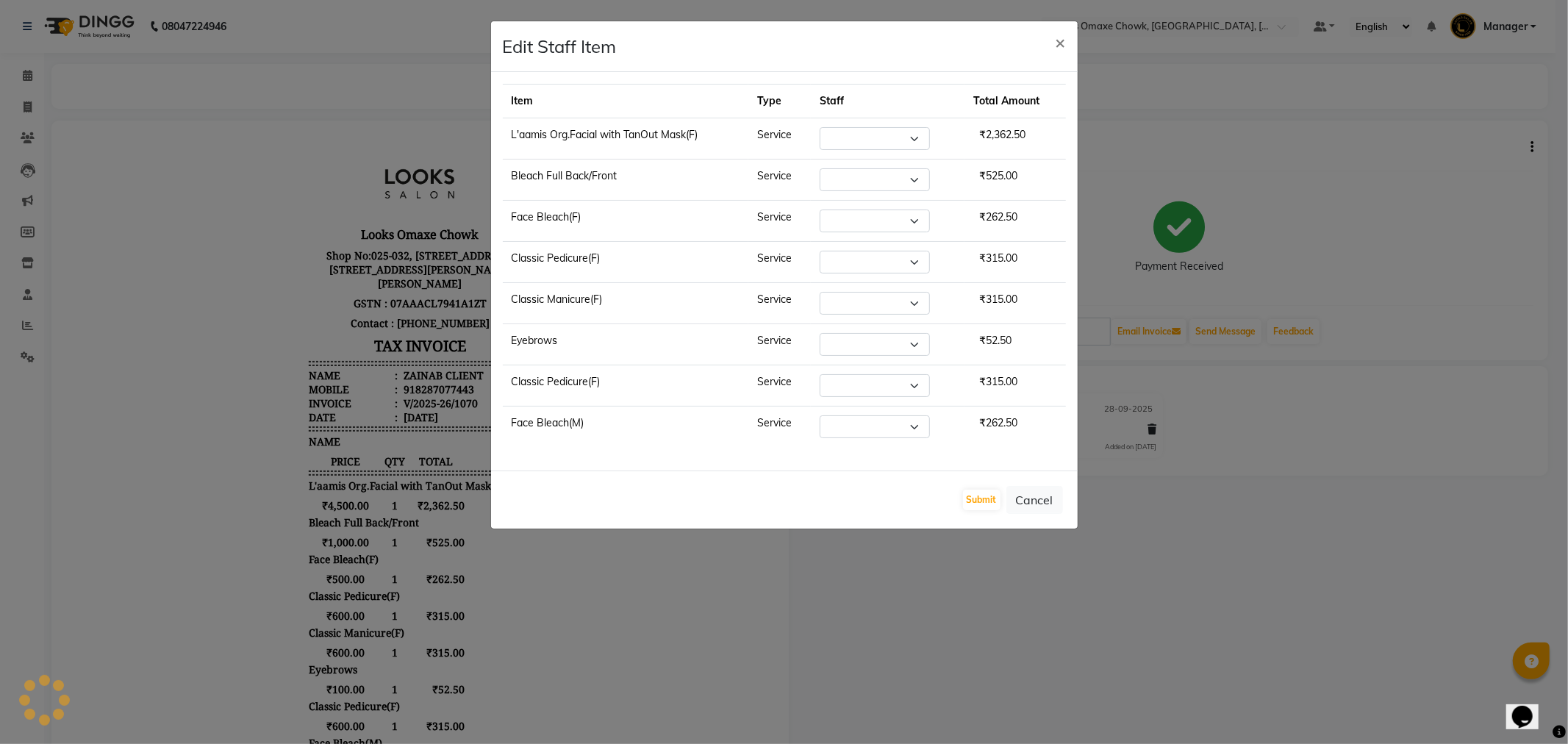
select select "75647"
select select "88598"
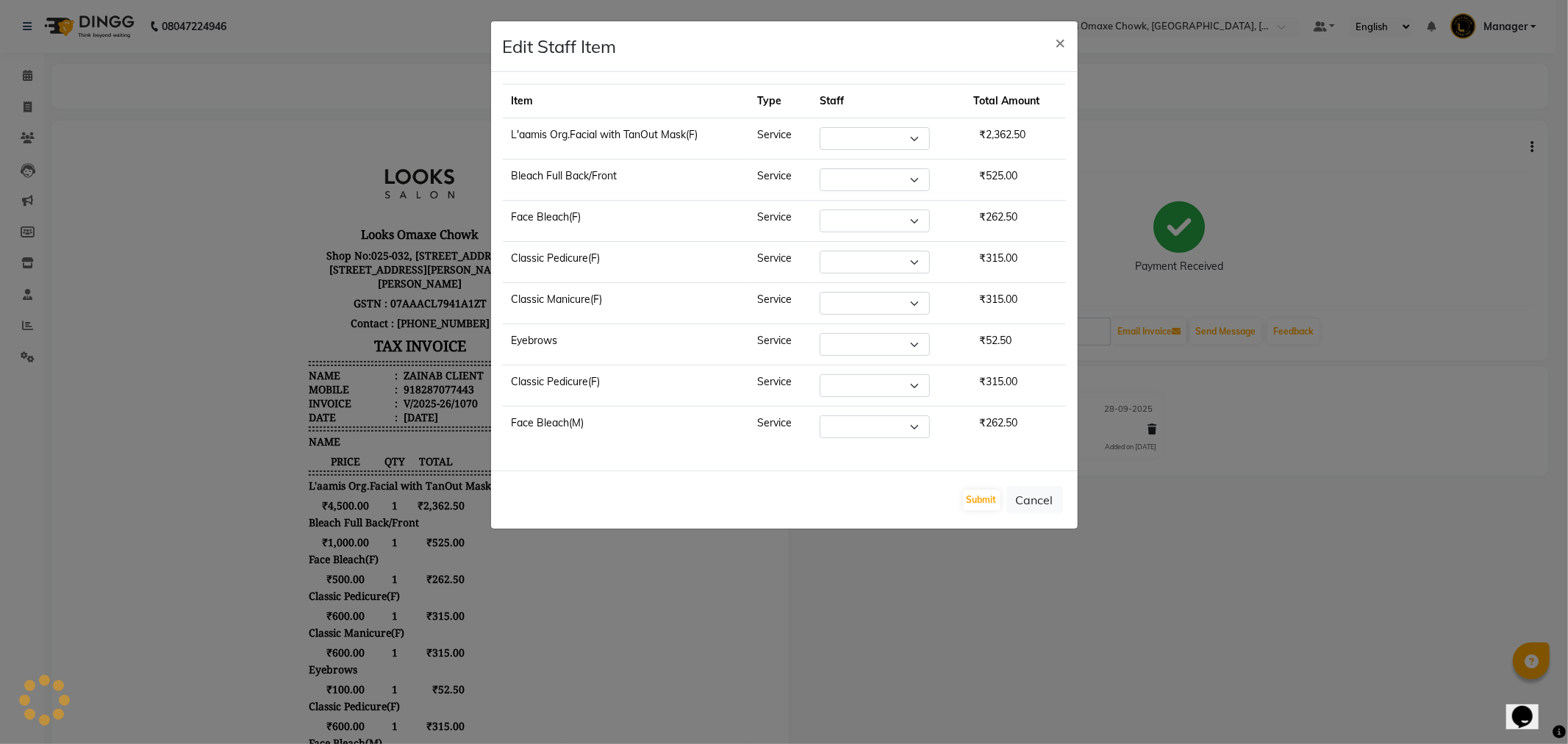
select select "91420"
select select "93280"
select select "91420"
click at [1048, 505] on button "Cancel" at bounding box center [1034, 500] width 56 height 28
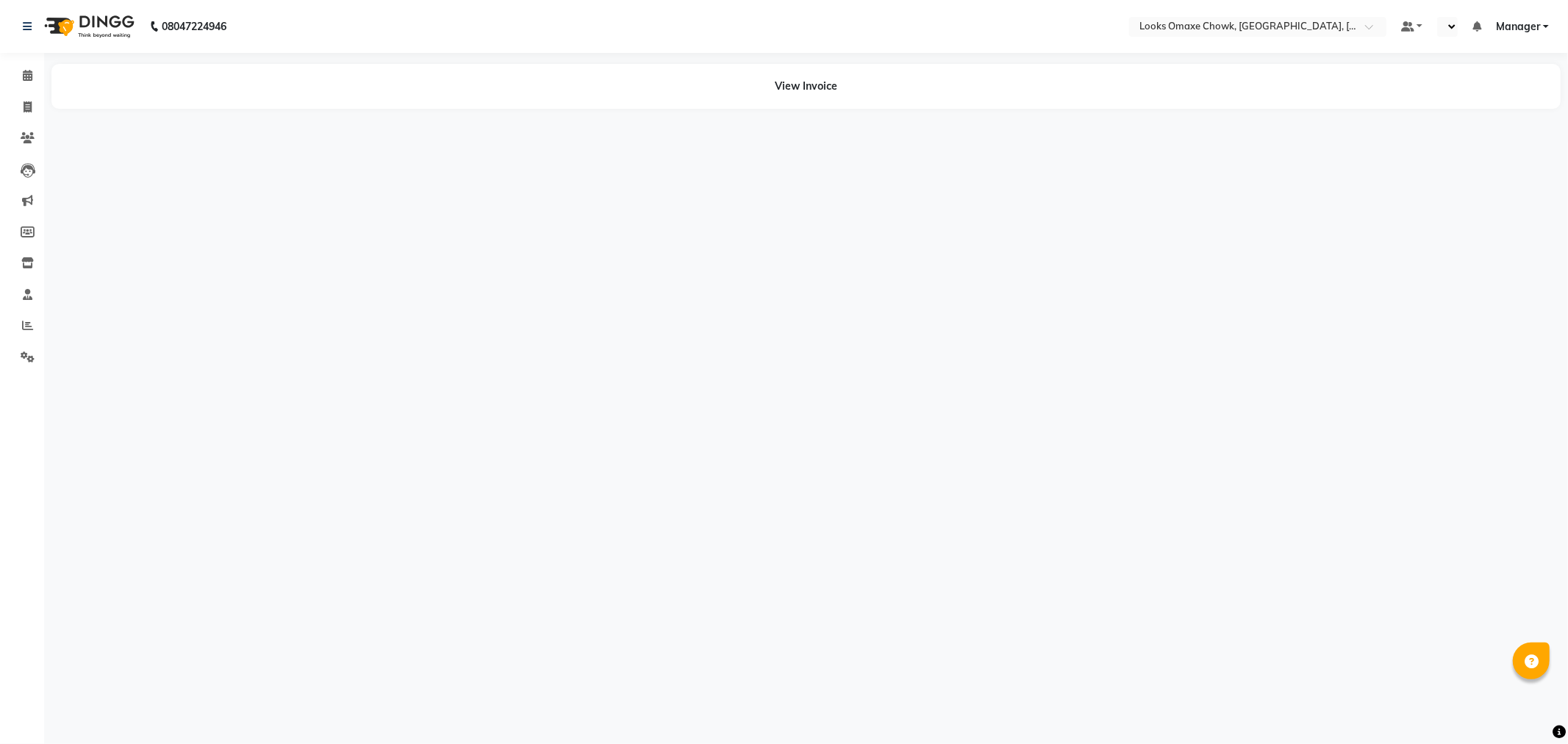
select select "en"
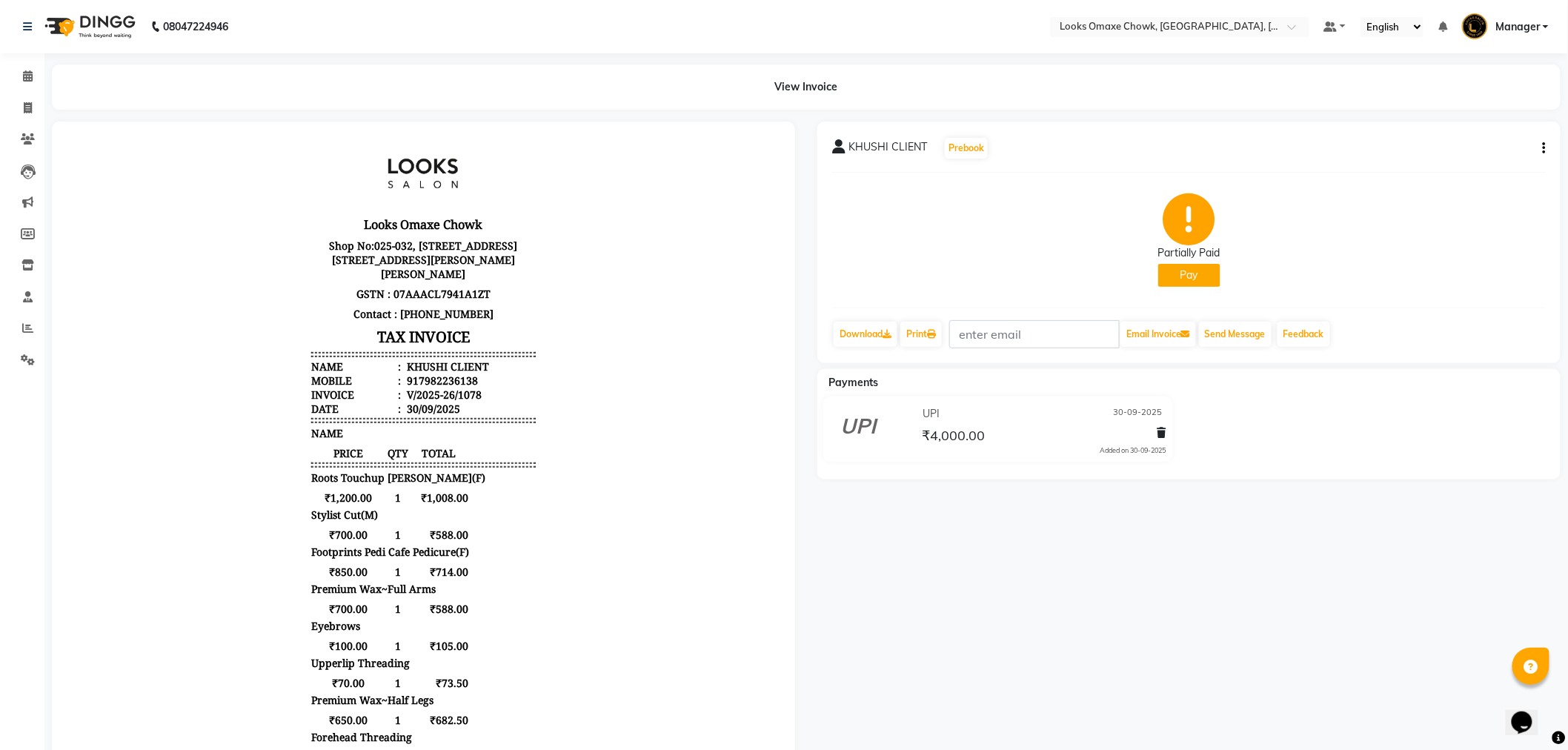
click at [1545, 148] on icon "button" at bounding box center [1544, 148] width 3 height 1
click at [1507, 158] on div "Edit Item Staff" at bounding box center [1471, 157] width 102 height 18
select select
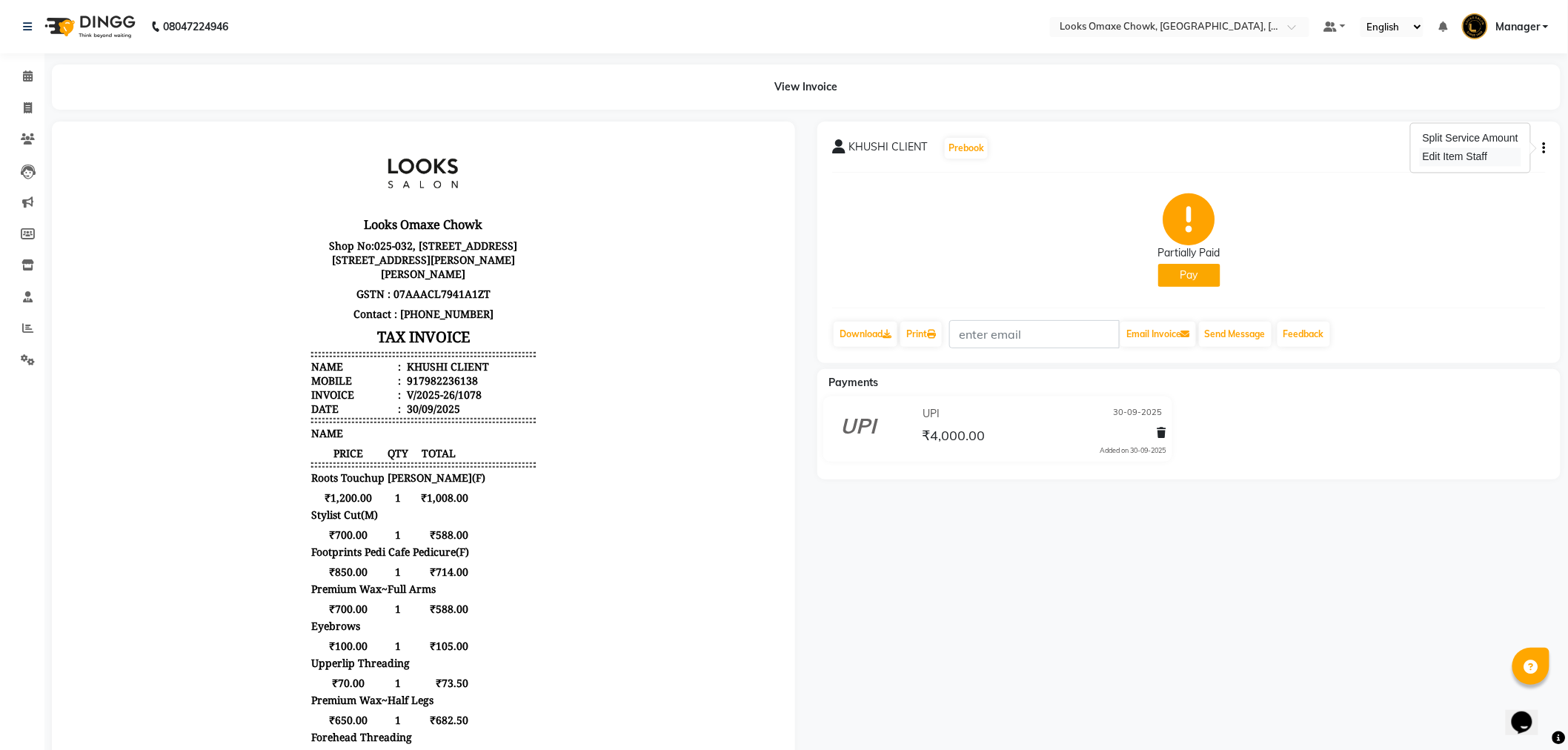
select select
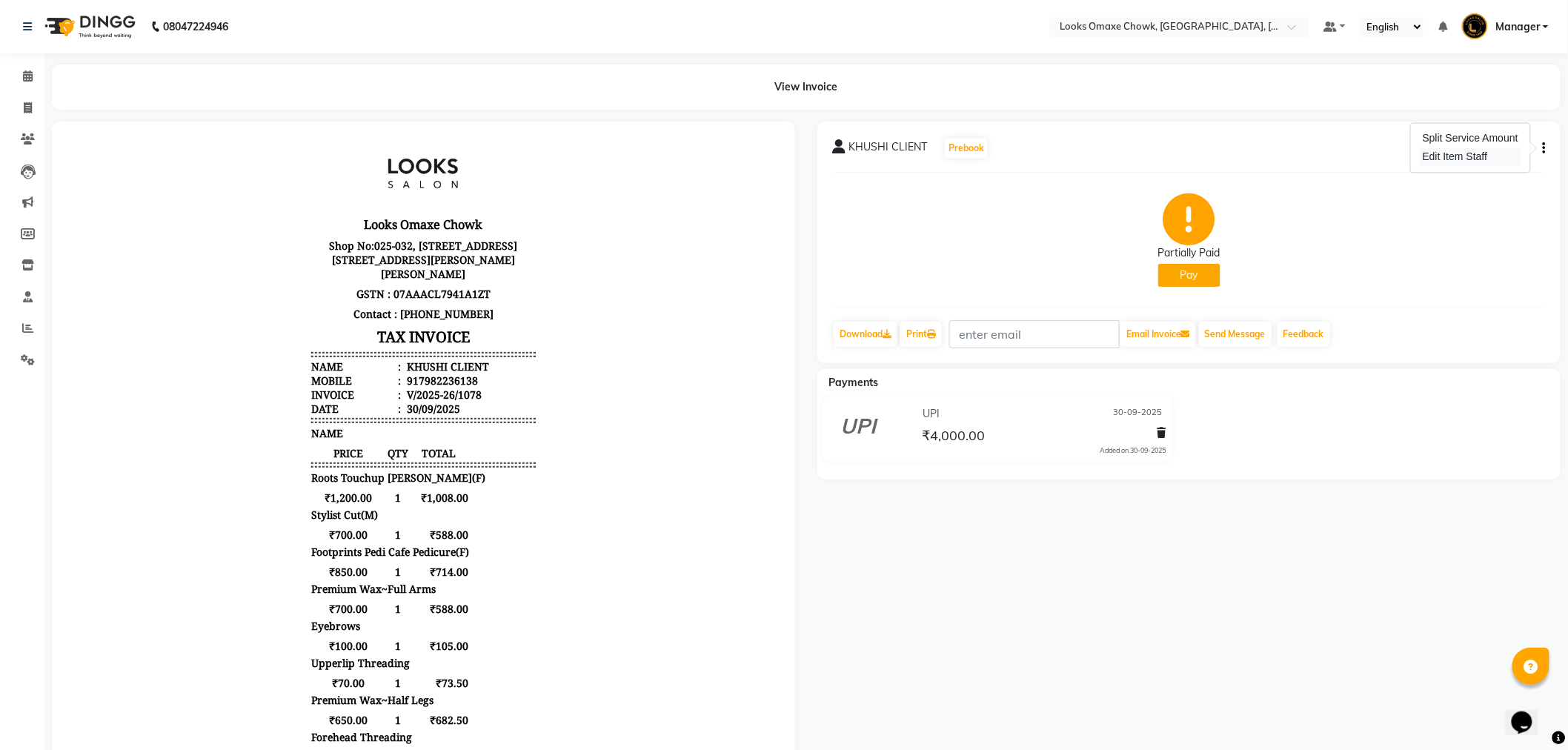
select select
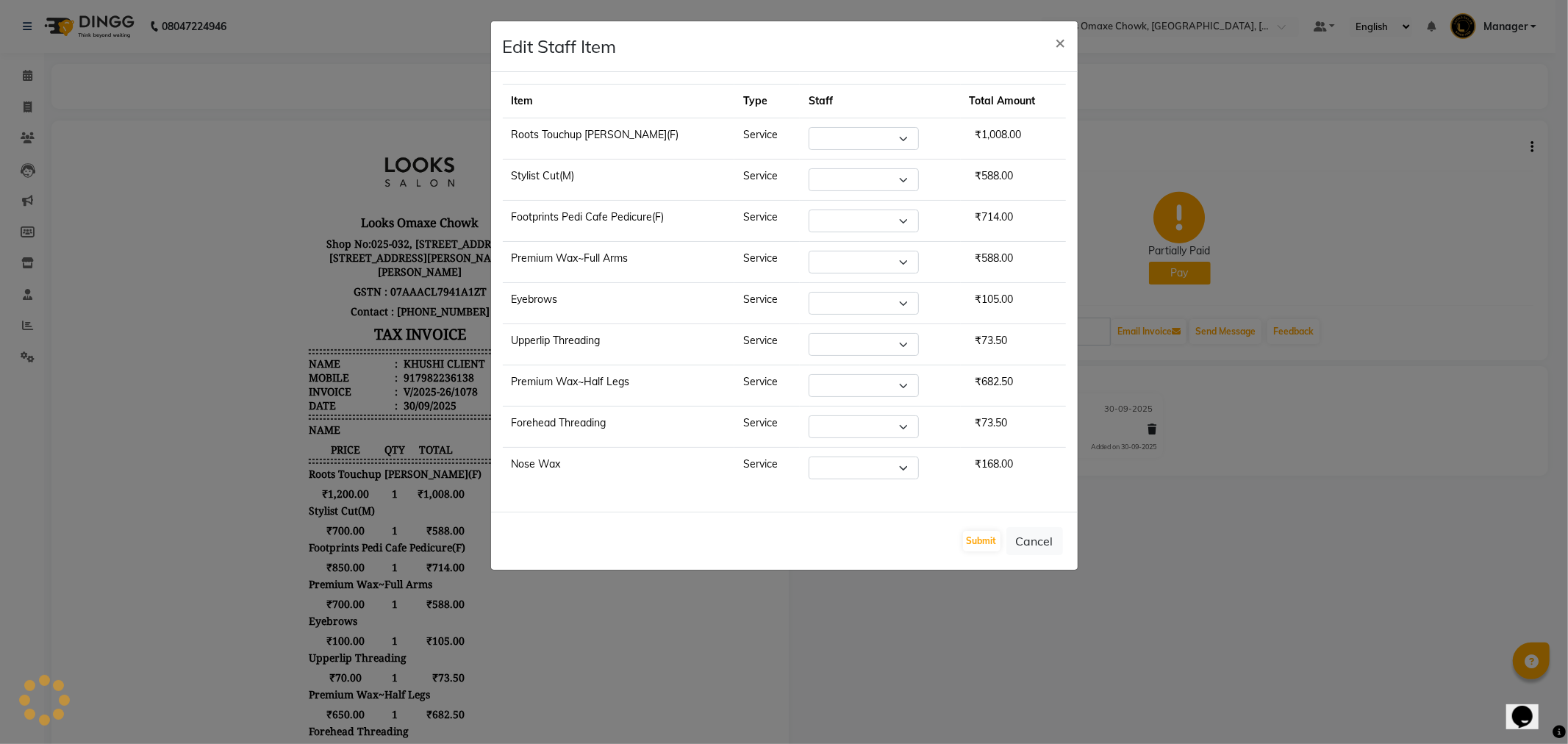
select select "75645"
select select "88598"
select select "75647"
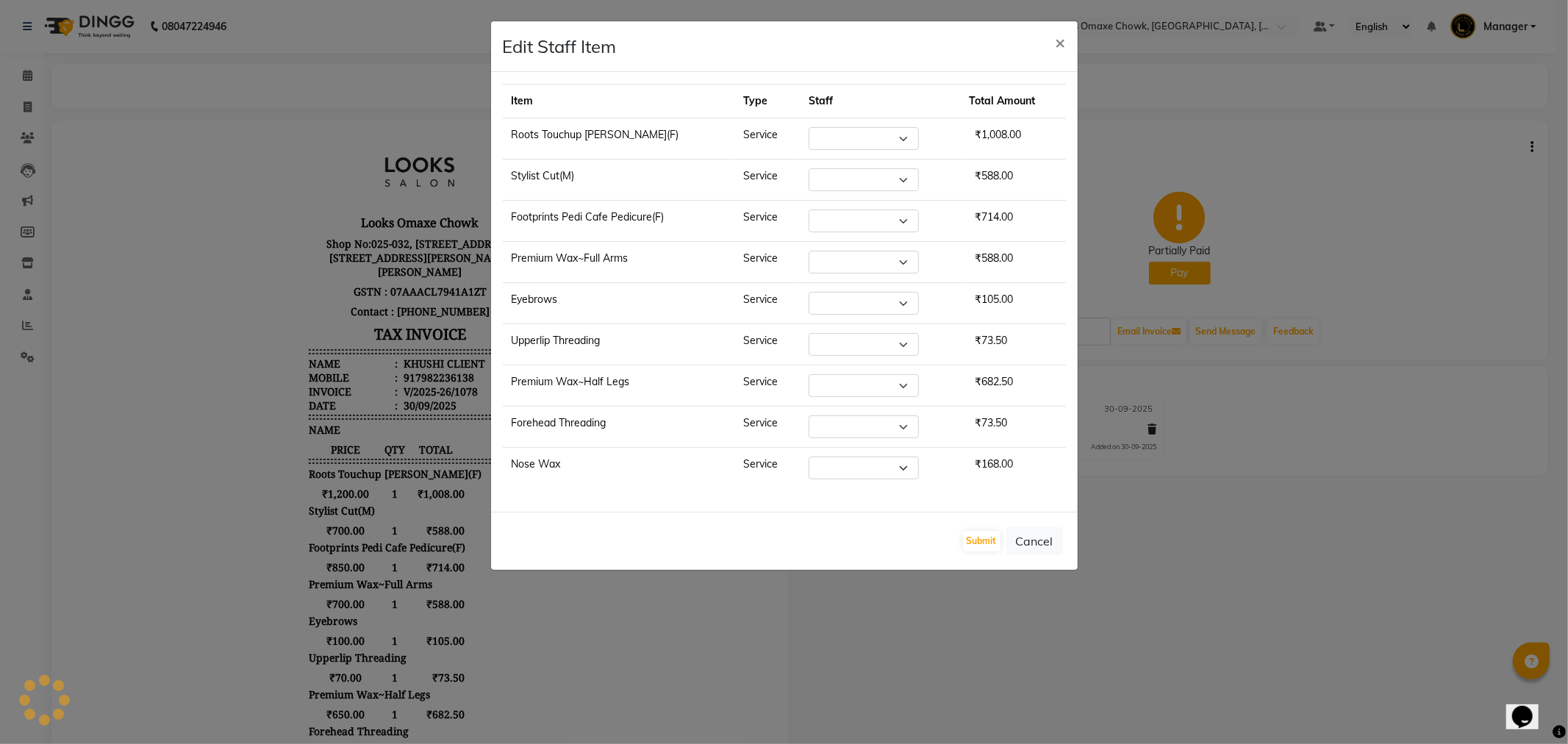
select select "75647"
click at [1044, 545] on button "Cancel" at bounding box center [1034, 541] width 56 height 28
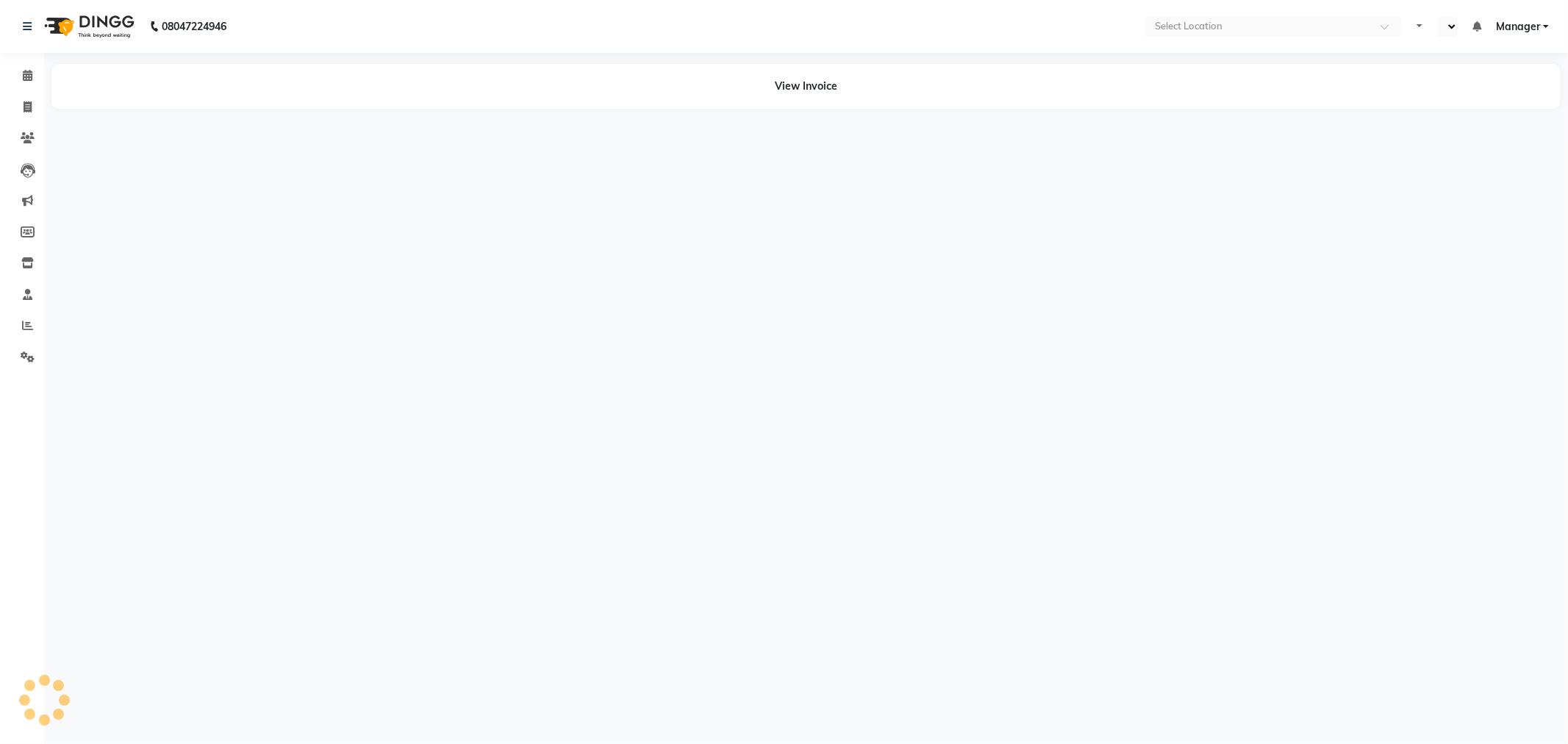
select select "en"
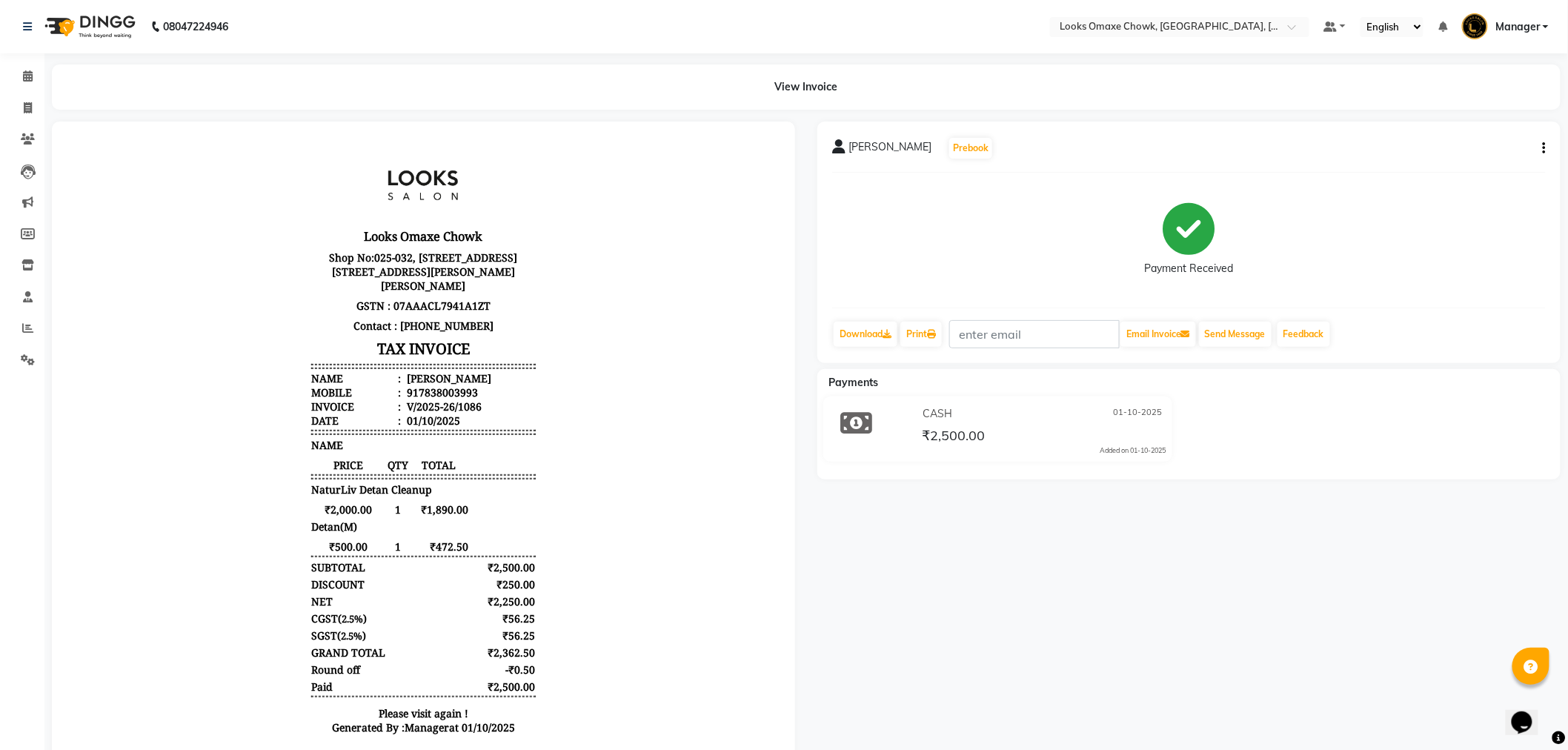
click at [1543, 148] on icon "button" at bounding box center [1544, 148] width 3 height 1
click at [1476, 160] on div "Edit Item Staff" at bounding box center [1471, 157] width 102 height 18
select select "75644"
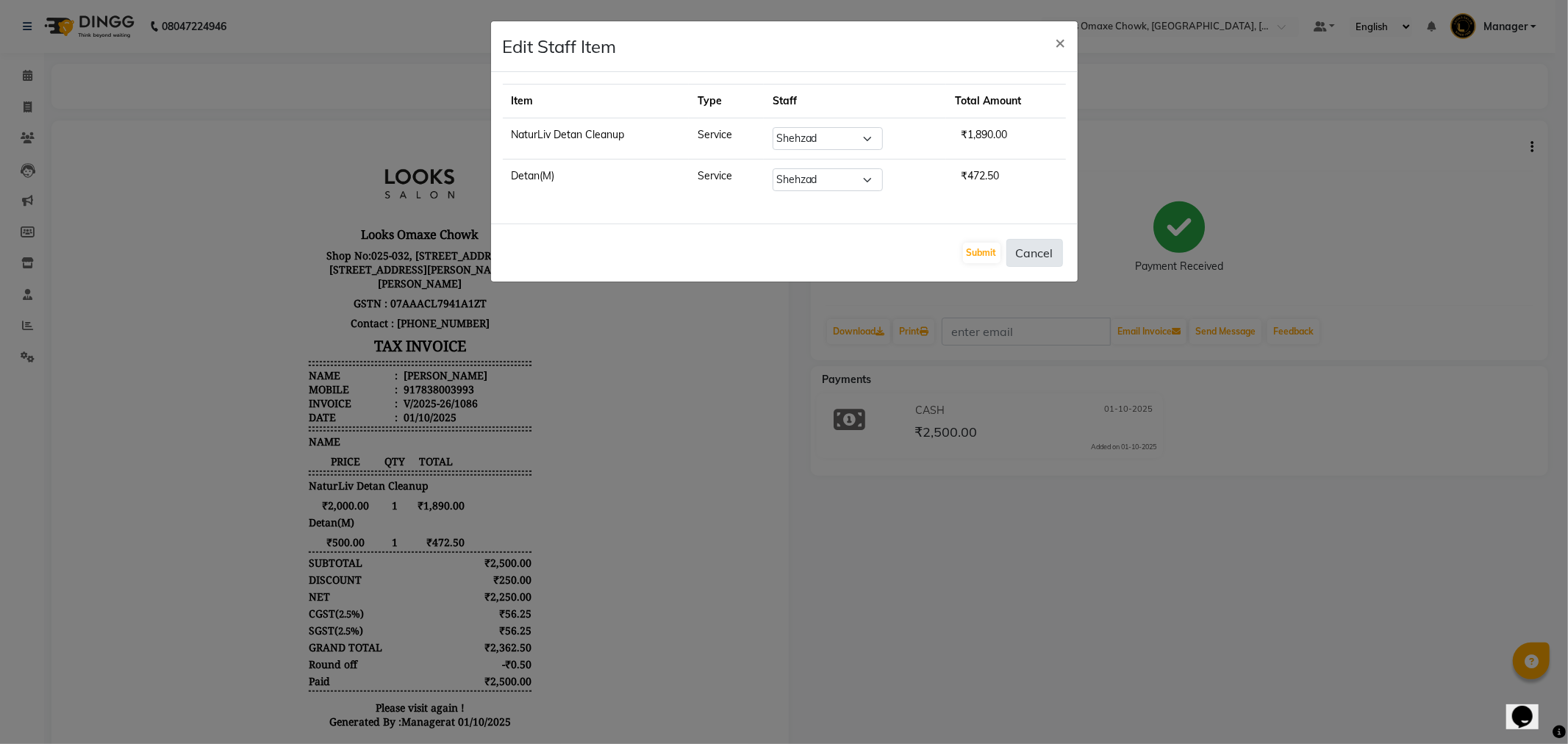
click at [1056, 253] on button "Cancel" at bounding box center [1034, 253] width 56 height 28
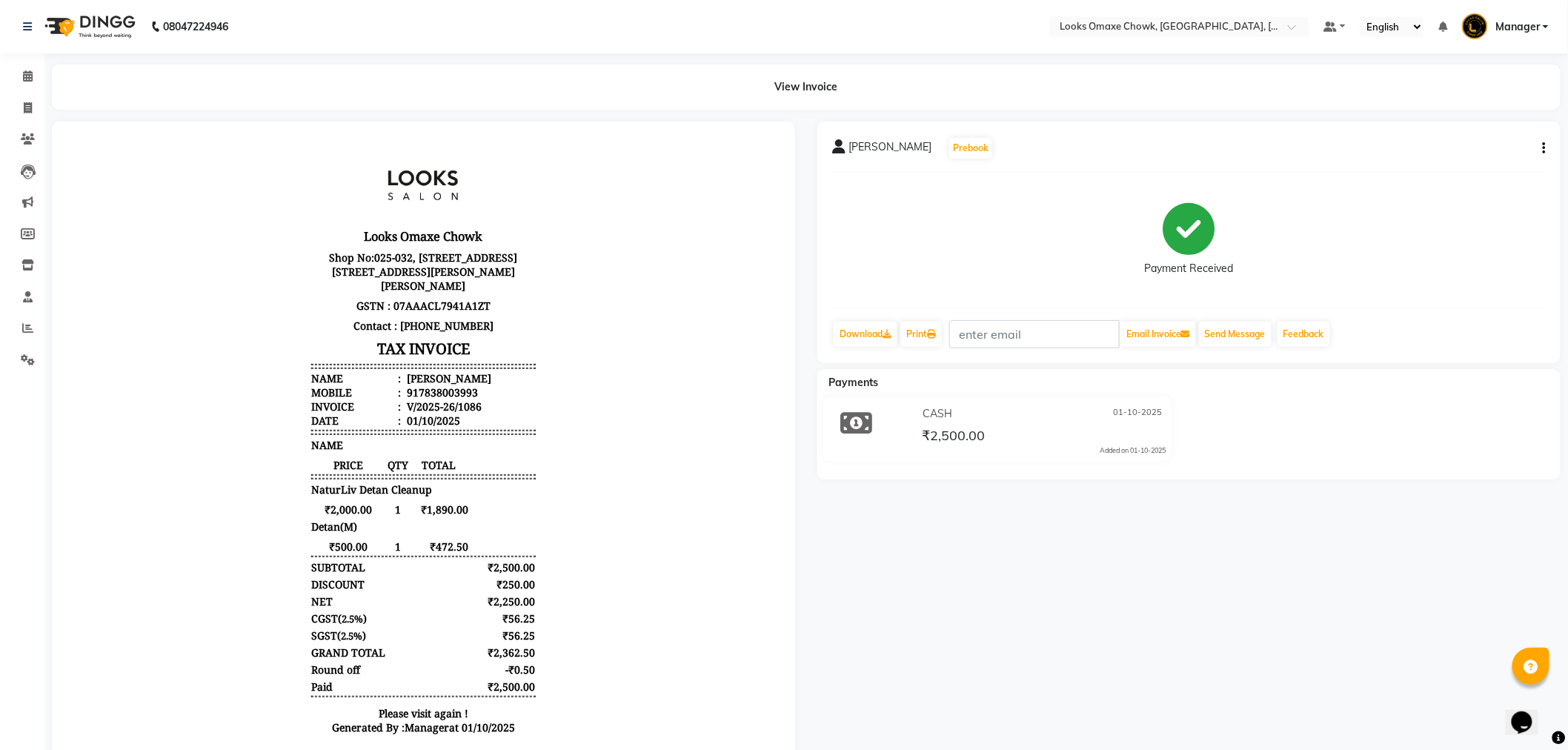
click at [1546, 151] on div "AMAN VERMA Prebook Payment Received Download Print Email Invoice Send Message F…" at bounding box center [1188, 242] width 743 height 242
click at [1545, 149] on icon "button" at bounding box center [1544, 148] width 3 height 1
click at [1515, 161] on div "Edit Item Staff" at bounding box center [1471, 157] width 102 height 18
select select "75644"
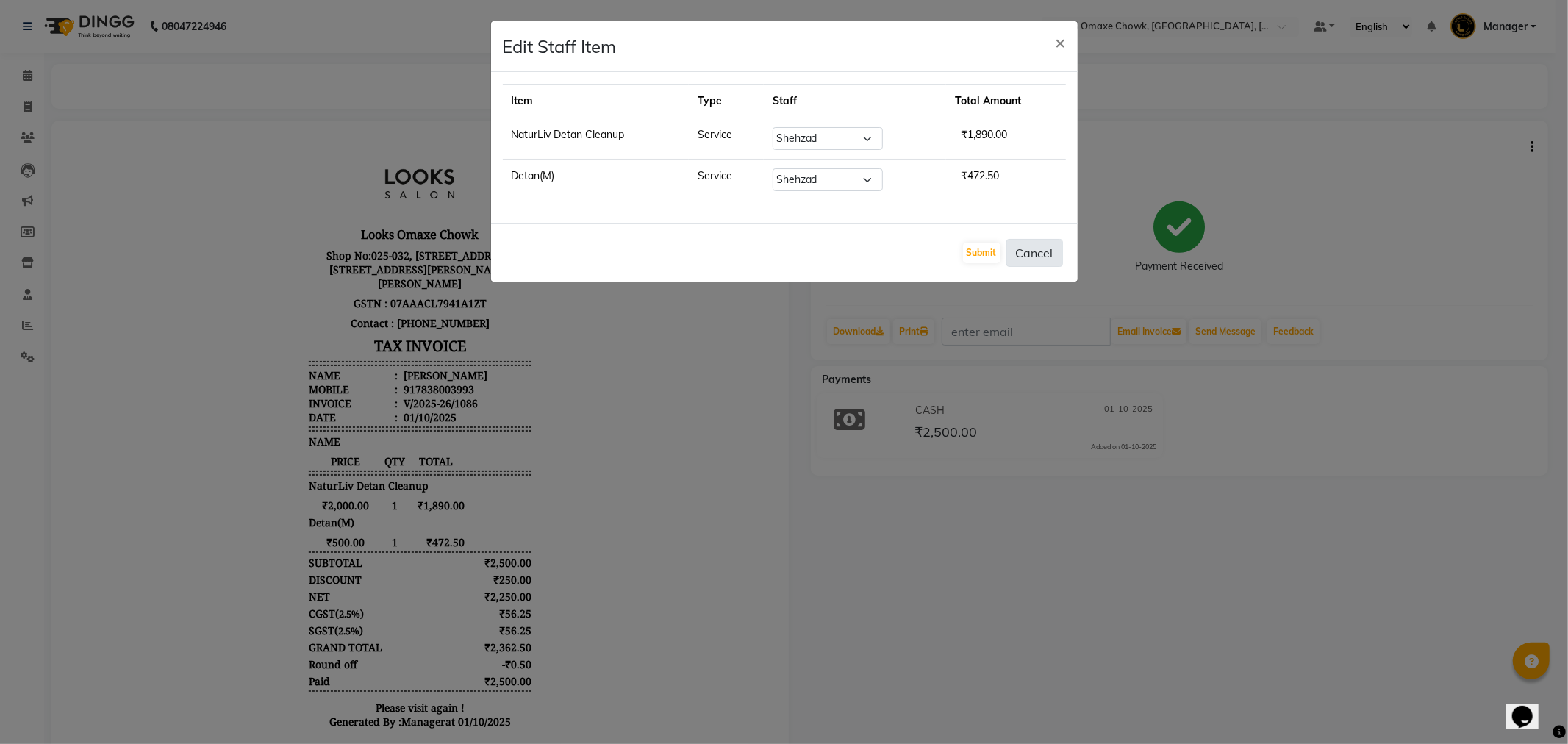
click at [1026, 253] on button "Cancel" at bounding box center [1034, 253] width 56 height 28
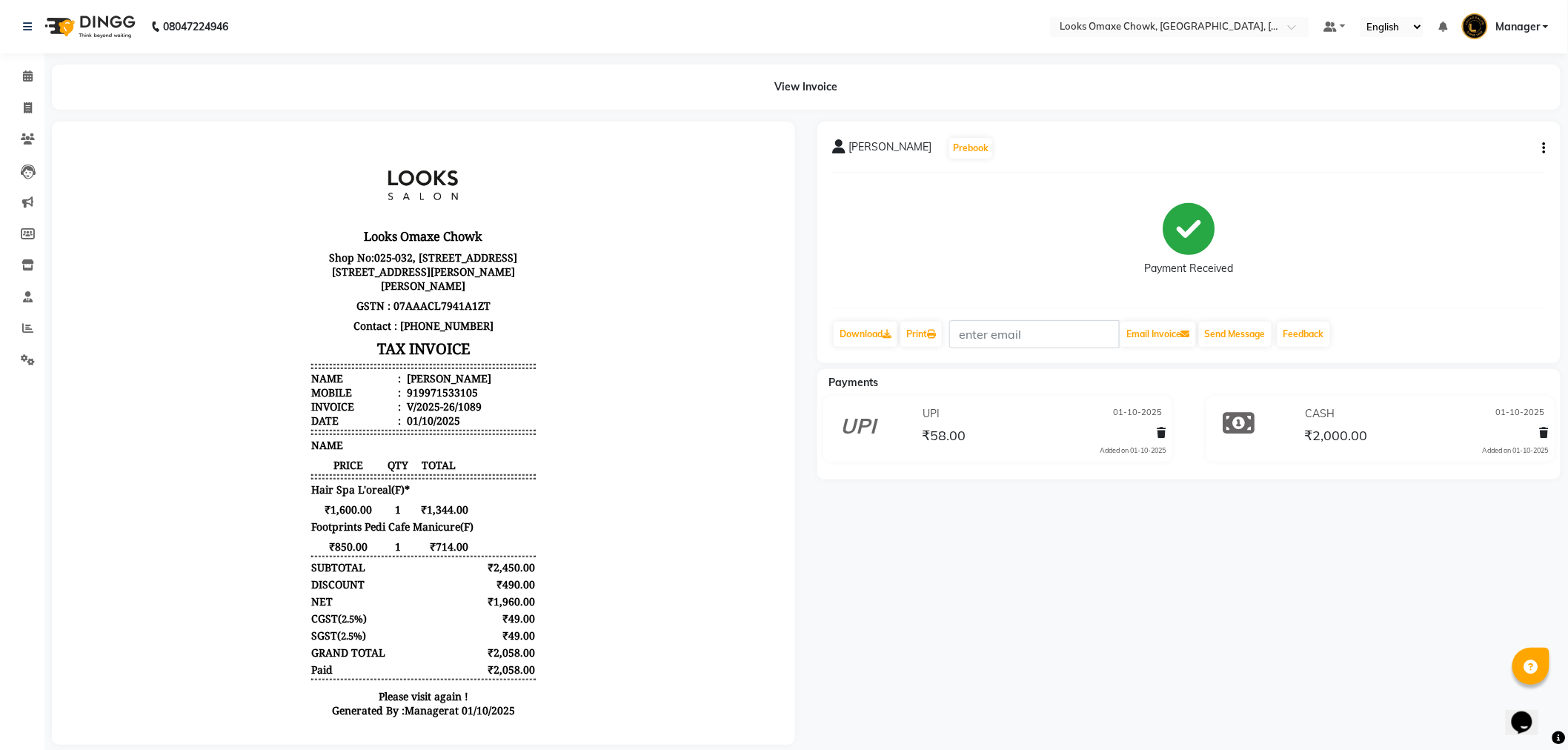
click at [1546, 145] on div "[PERSON_NAME] Prebook Payment Received Download Print Email Invoice Send Messag…" at bounding box center [1188, 242] width 743 height 242
click at [1538, 150] on button "button" at bounding box center [1541, 149] width 9 height 16
click at [1494, 158] on div "Edit Item Staff" at bounding box center [1471, 157] width 102 height 18
select select
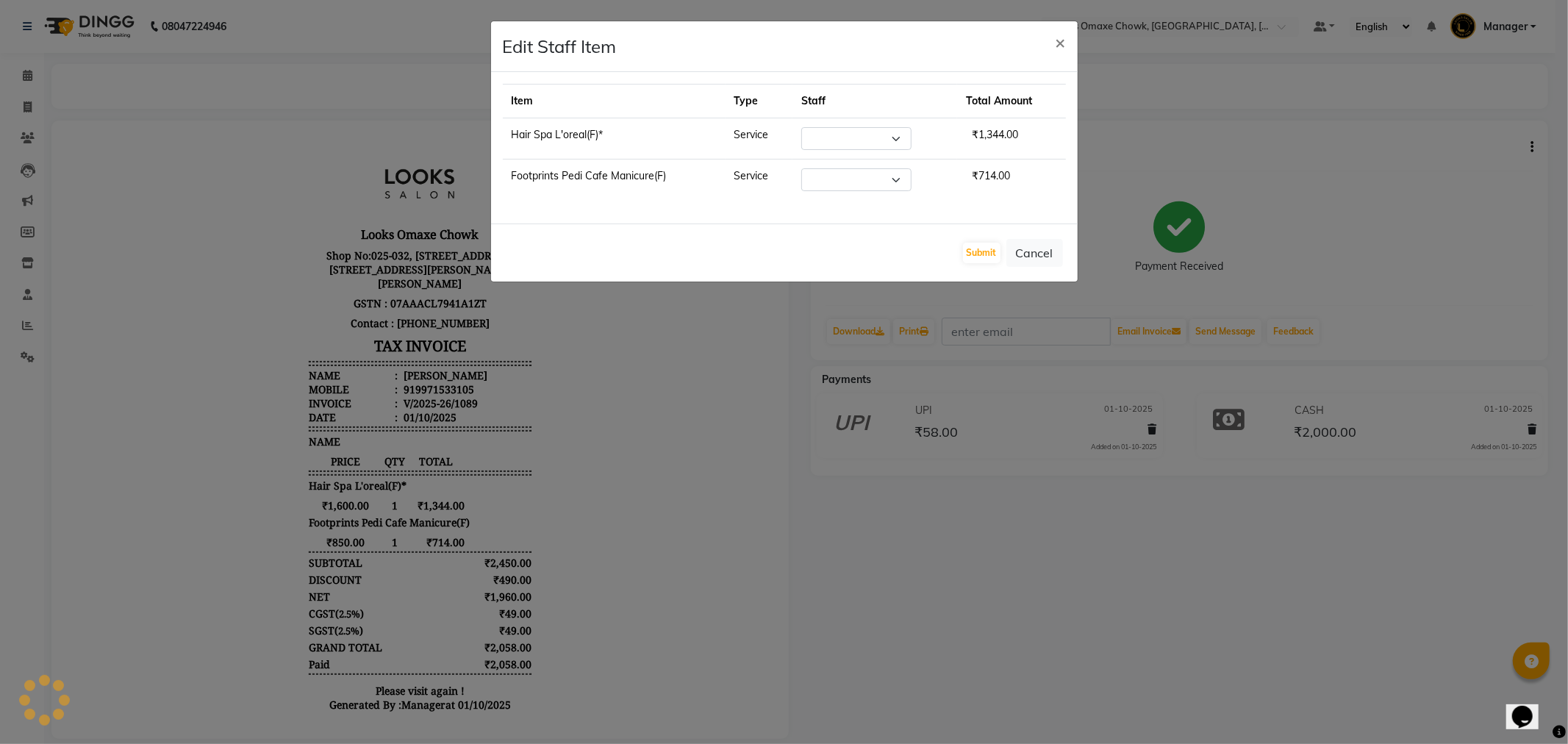
select select "75642"
select select "88598"
click at [1044, 247] on button "Cancel" at bounding box center [1034, 253] width 56 height 28
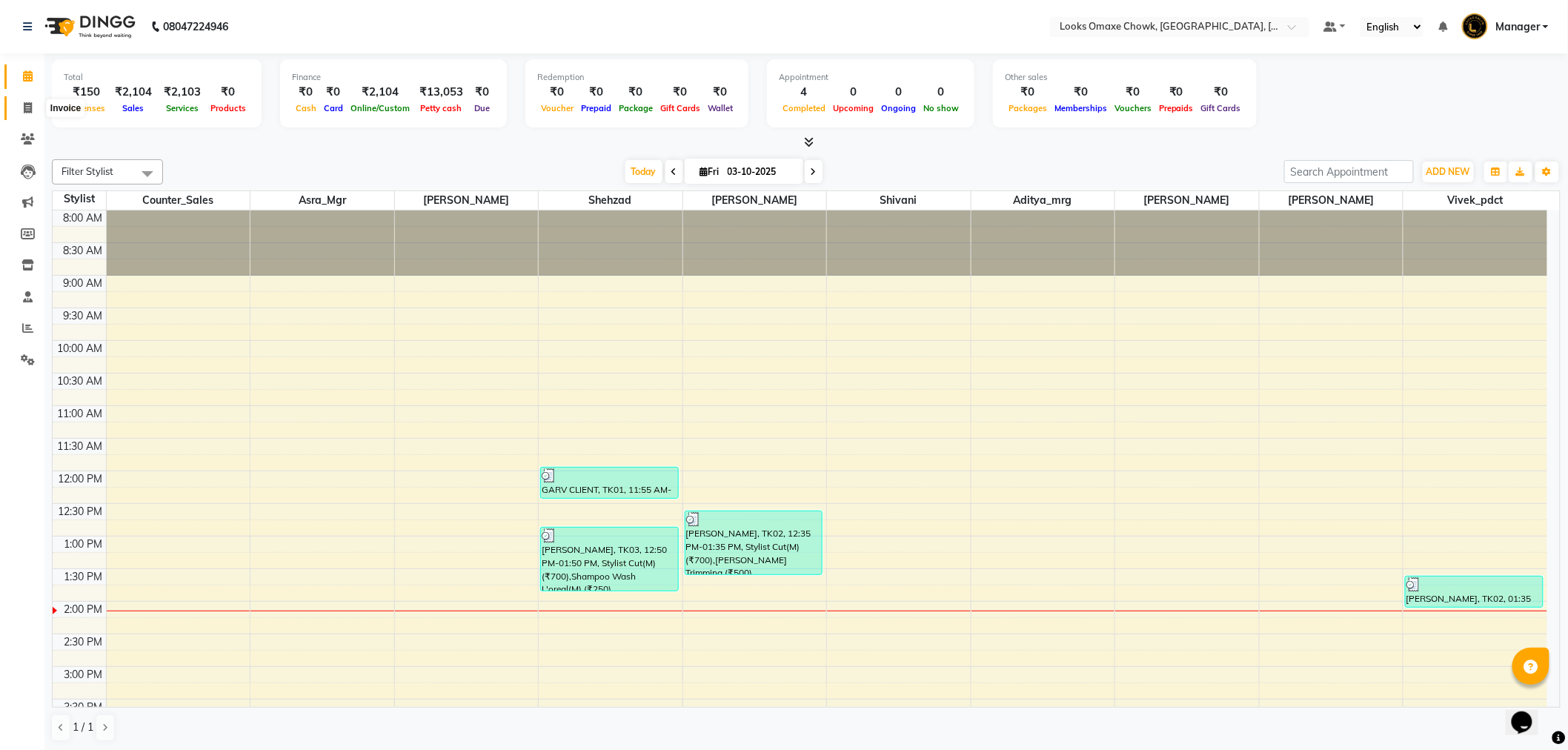
click at [30, 108] on icon at bounding box center [27, 108] width 8 height 11
select select "8121"
select select "service"
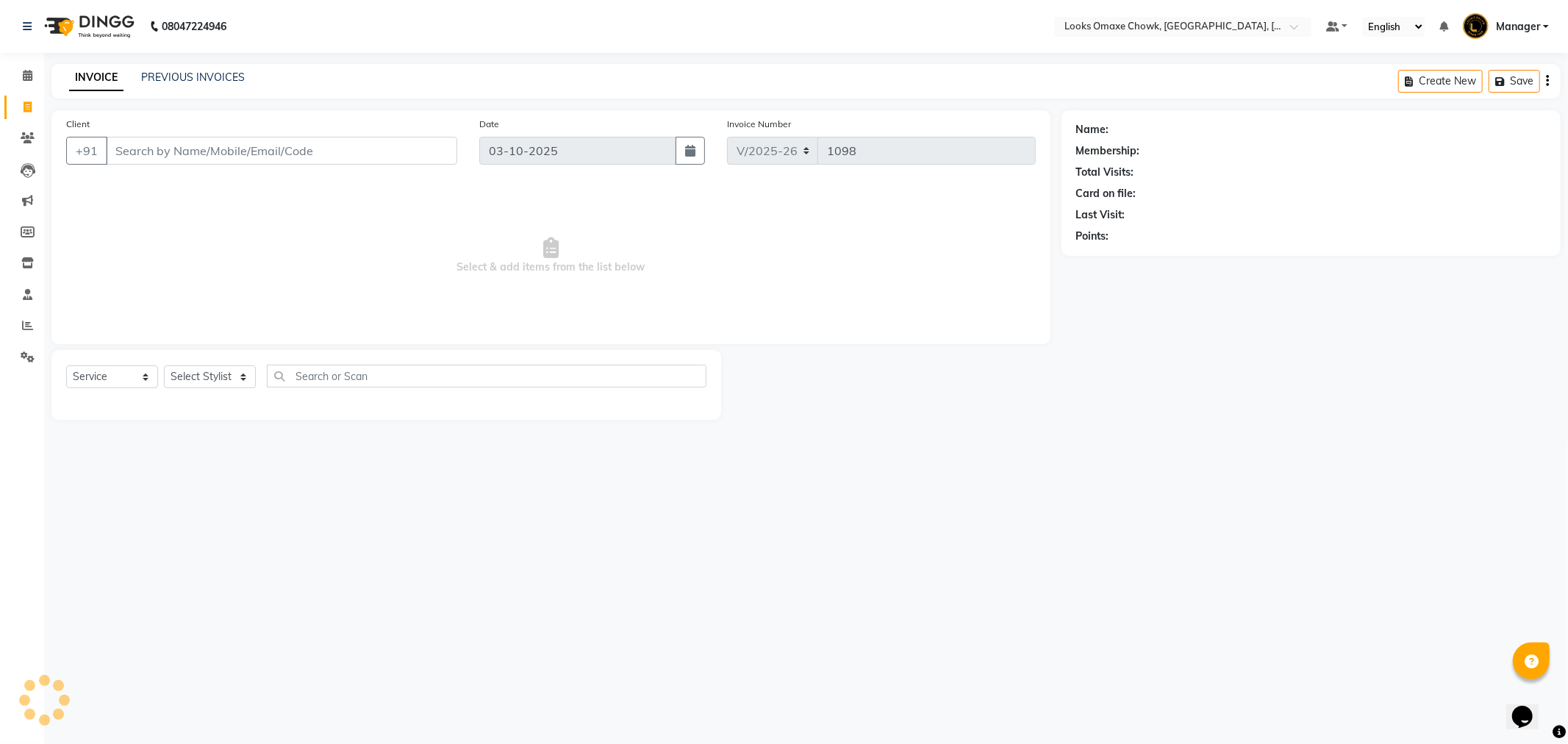
click at [329, 156] on input "Client" at bounding box center [281, 151] width 352 height 28
type input "9821415408"
select select "1: Object"
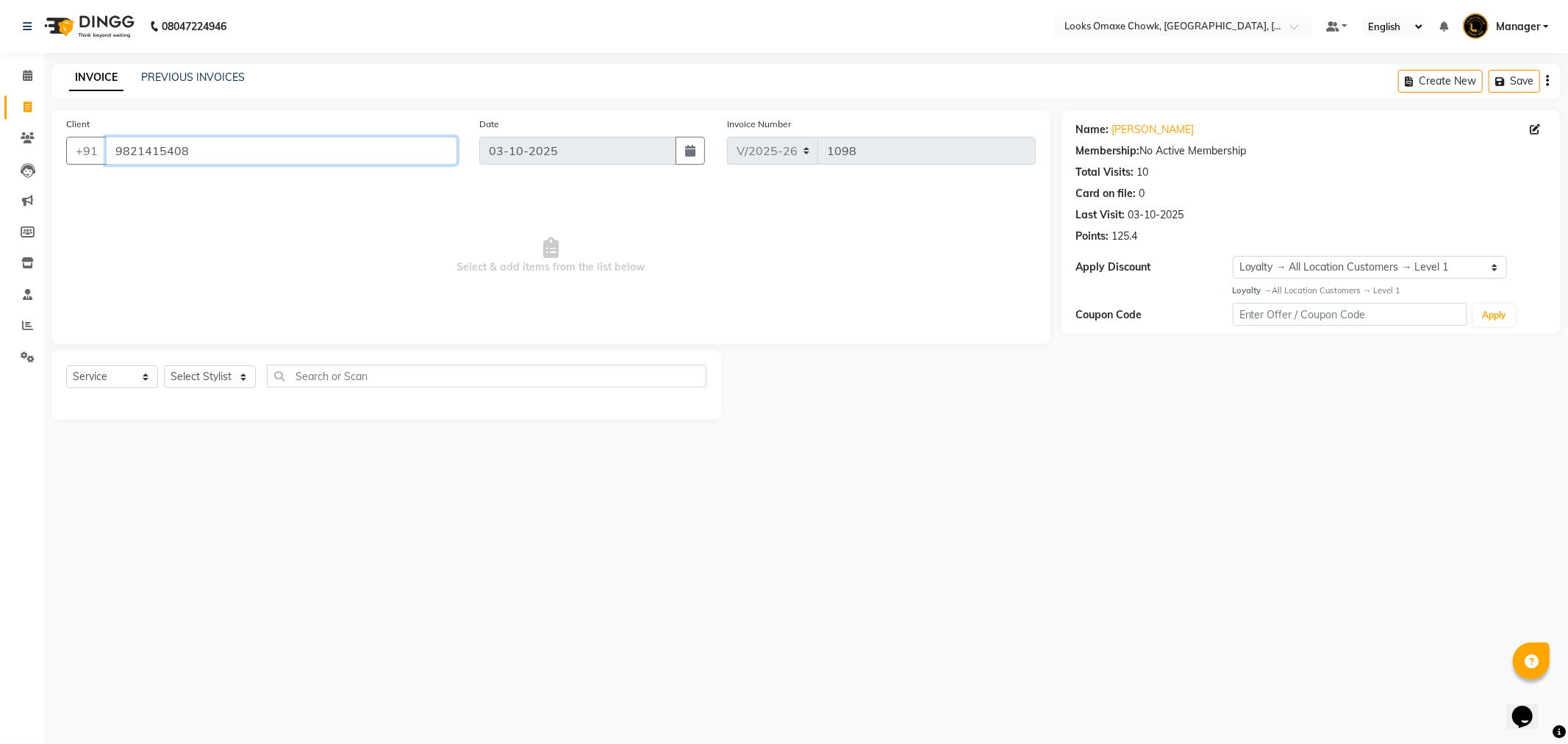
drag, startPoint x: 313, startPoint y: 155, endPoint x: 104, endPoint y: 180, distance: 210.5
click at [104, 180] on div "Client [PHONE_NUMBER] Date [DATE] Invoice Number V/2025 V/[PHONE_NUMBER] Select…" at bounding box center [550, 227] width 999 height 234
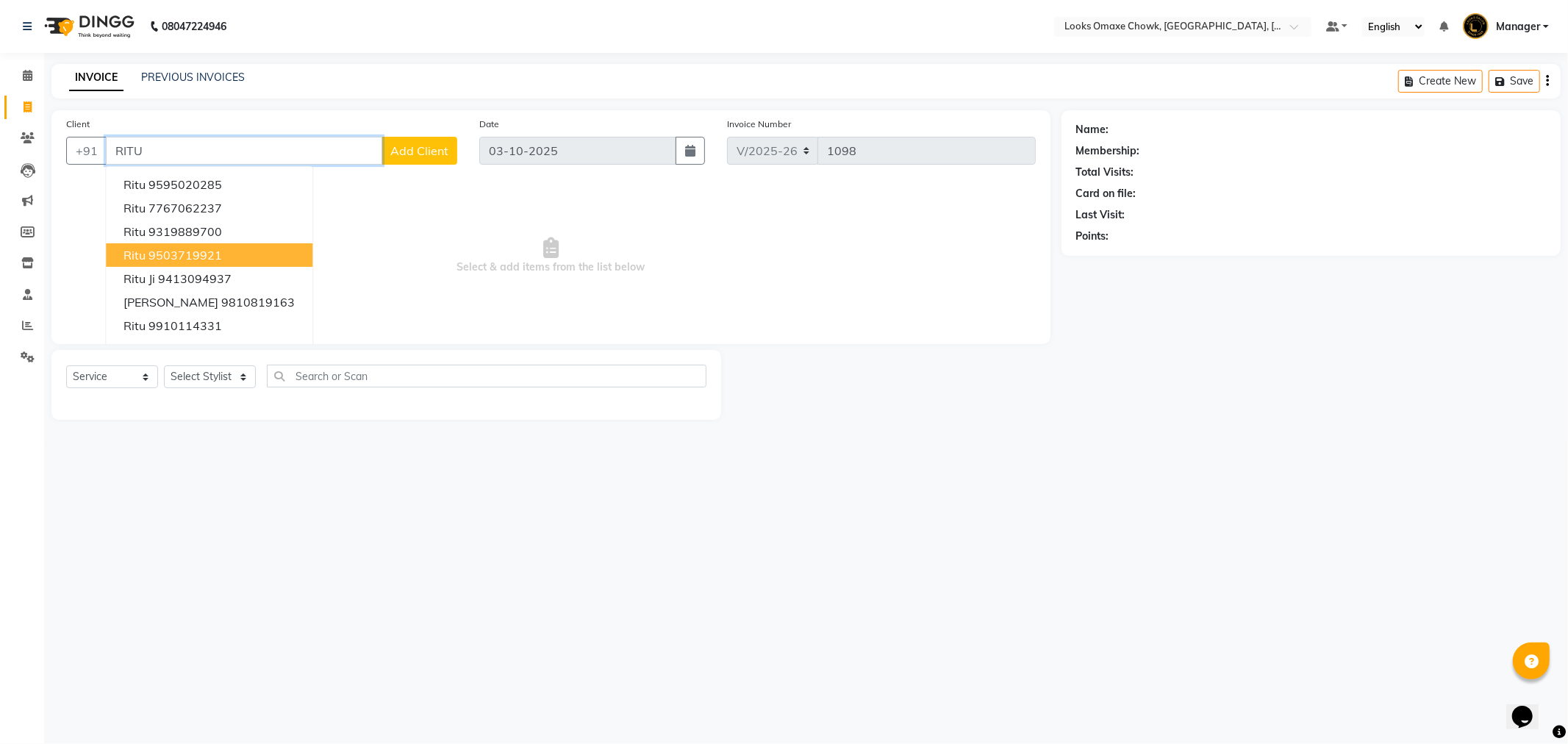
click at [255, 255] on button "Ritu 9503719921" at bounding box center [209, 254] width 207 height 23
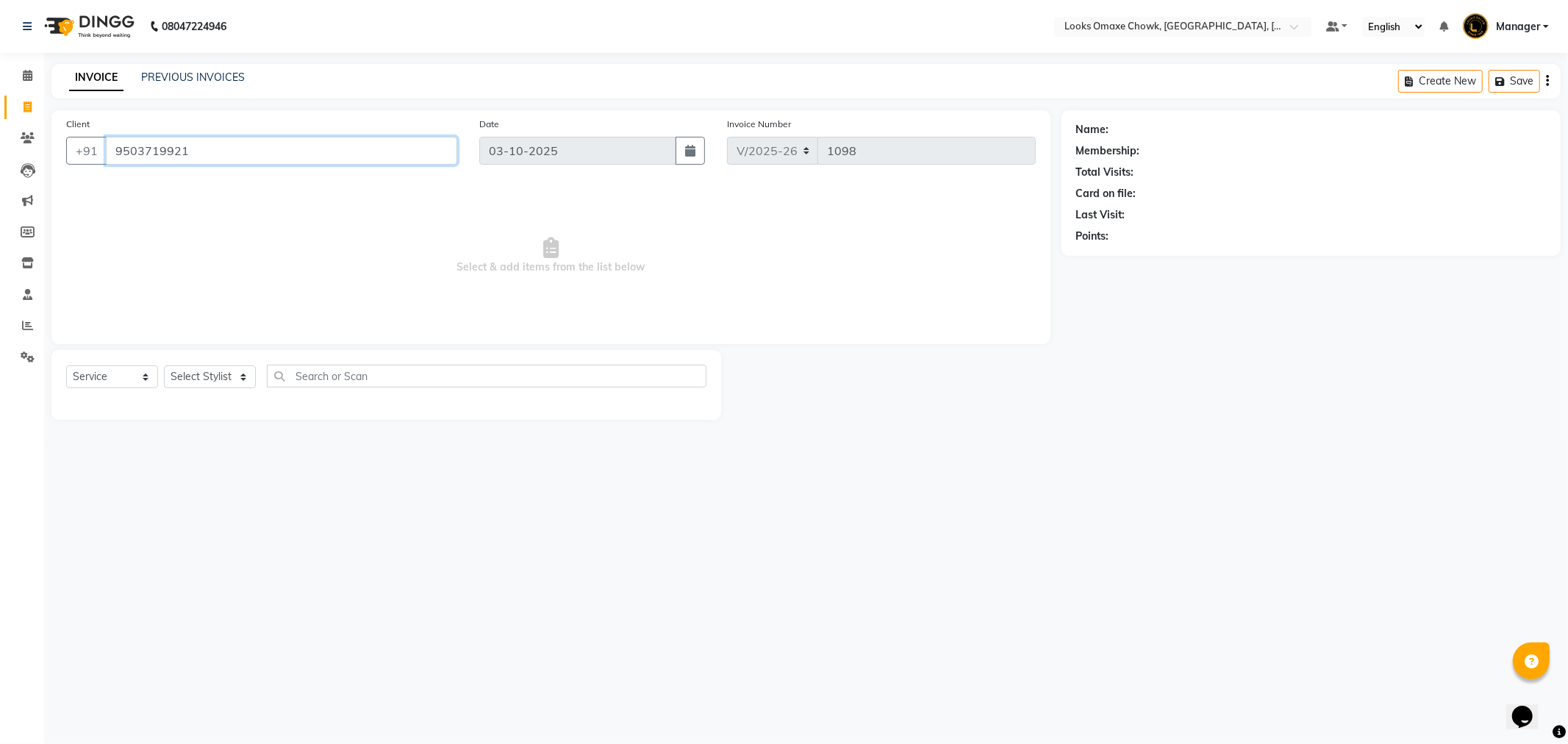
type input "9503719921"
select select "1: Object"
click at [223, 158] on input "9503719921" at bounding box center [281, 151] width 352 height 28
drag, startPoint x: 223, startPoint y: 158, endPoint x: 85, endPoint y: 146, distance: 138.5
click at [85, 146] on div "[PHONE_NUMBER]" at bounding box center [261, 151] width 392 height 28
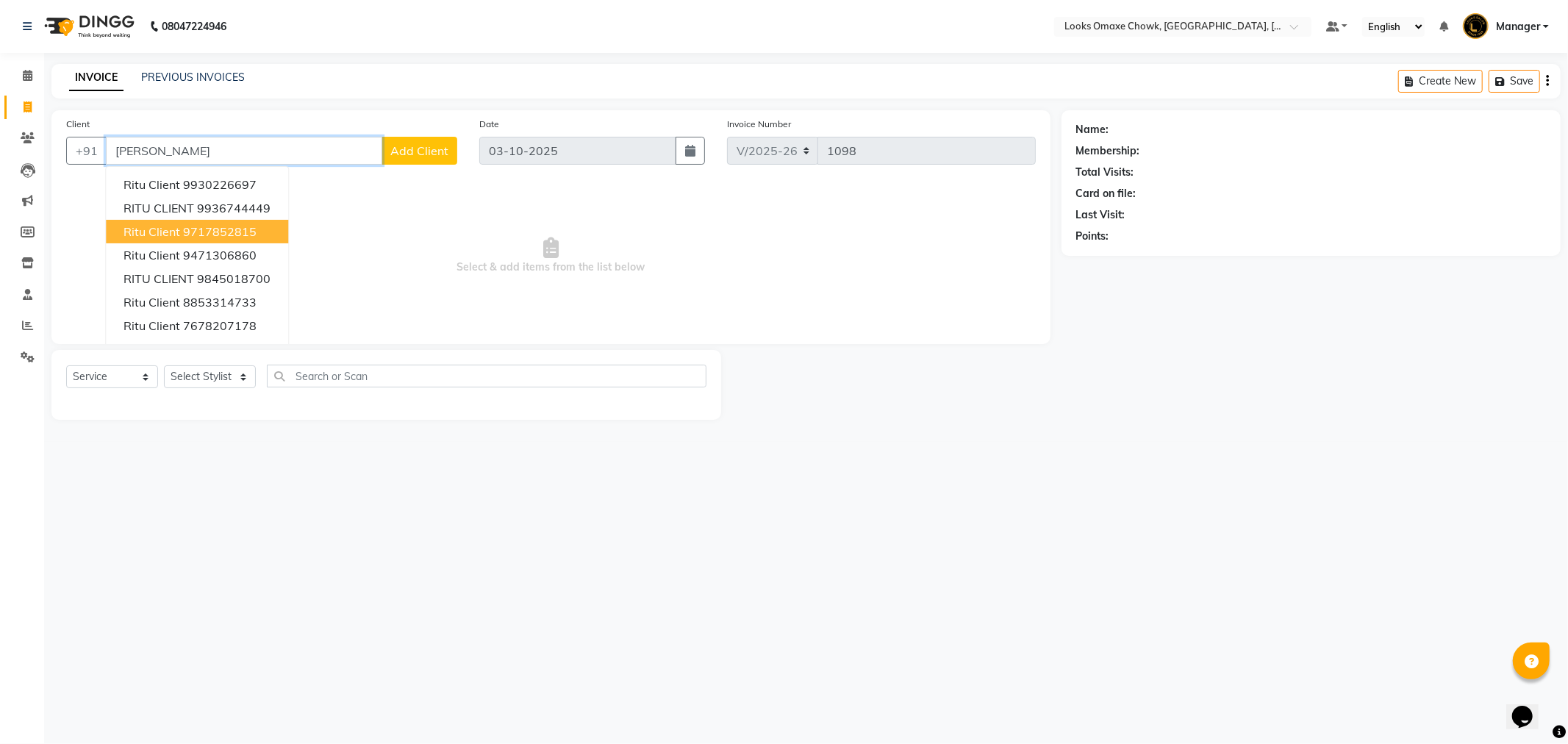
click at [212, 234] on ngb-highlight "9717852815" at bounding box center [220, 231] width 74 height 15
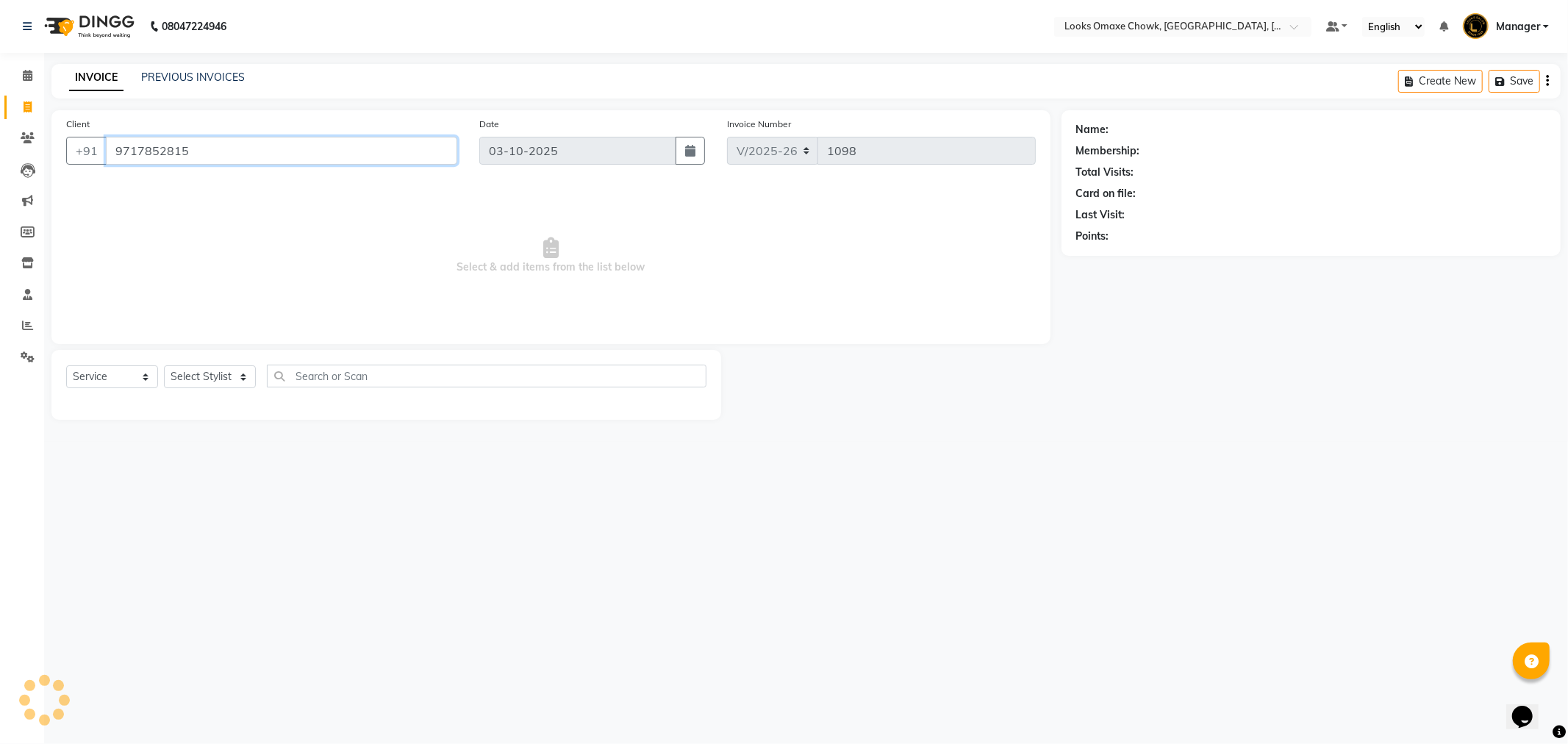
type input "9717852815"
select select "1: Object"
click at [1130, 135] on link "Ritu Client" at bounding box center [1136, 130] width 49 height 16
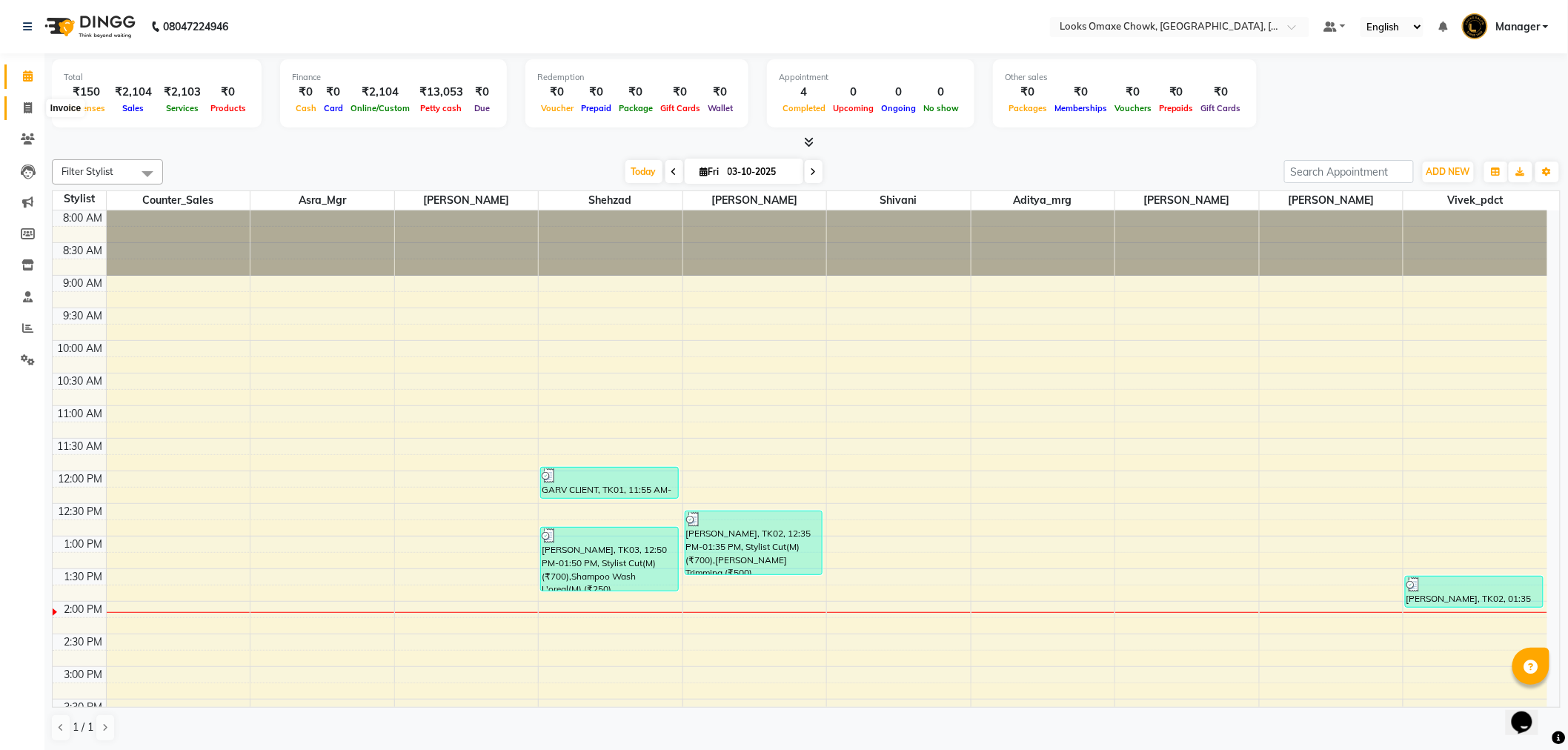
click at [27, 102] on icon at bounding box center [27, 108] width 8 height 11
select select "service"
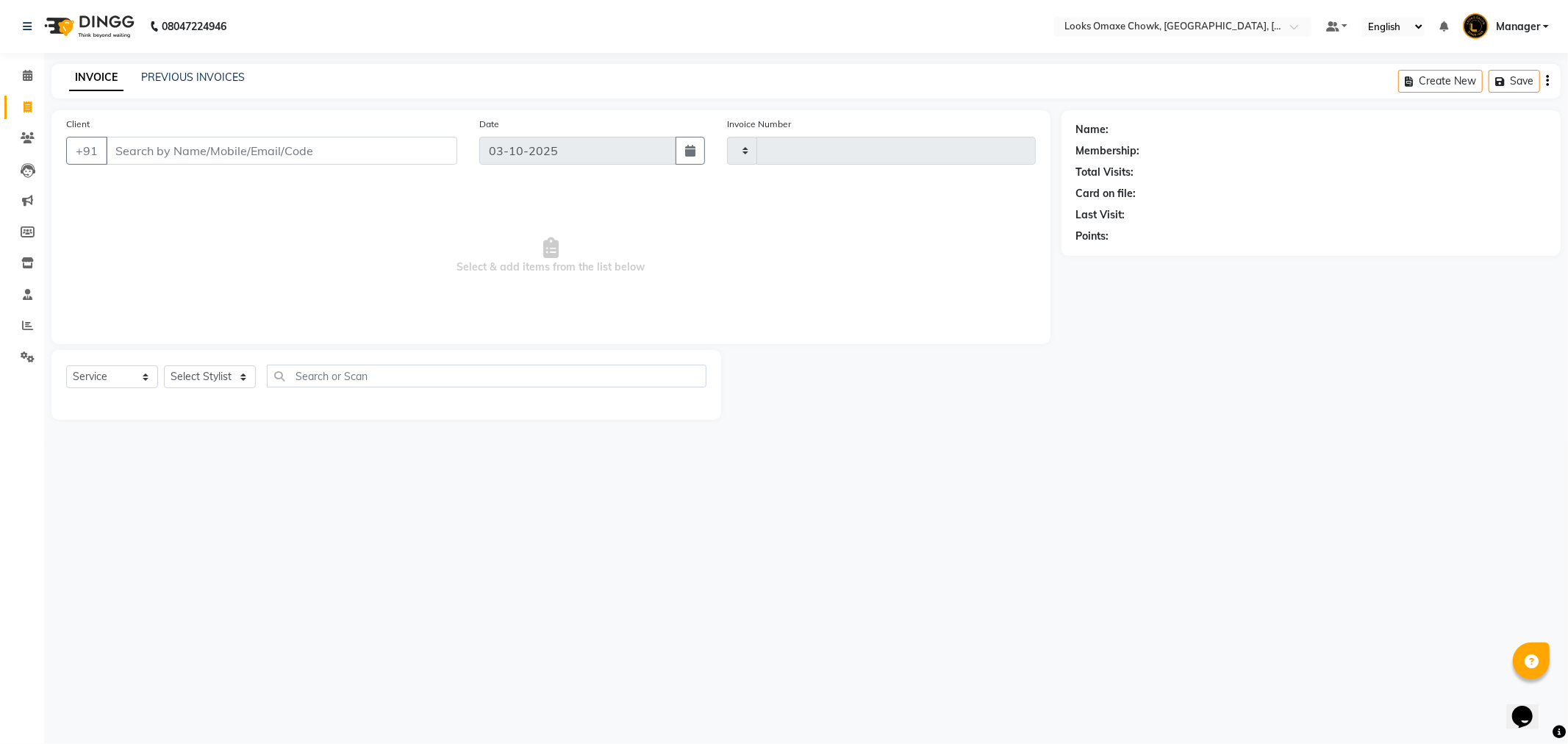
type input "1098"
select select "8121"
type input "9971190935"
select select "1: Object"
drag, startPoint x: 223, startPoint y: 146, endPoint x: 105, endPoint y: 151, distance: 118.1
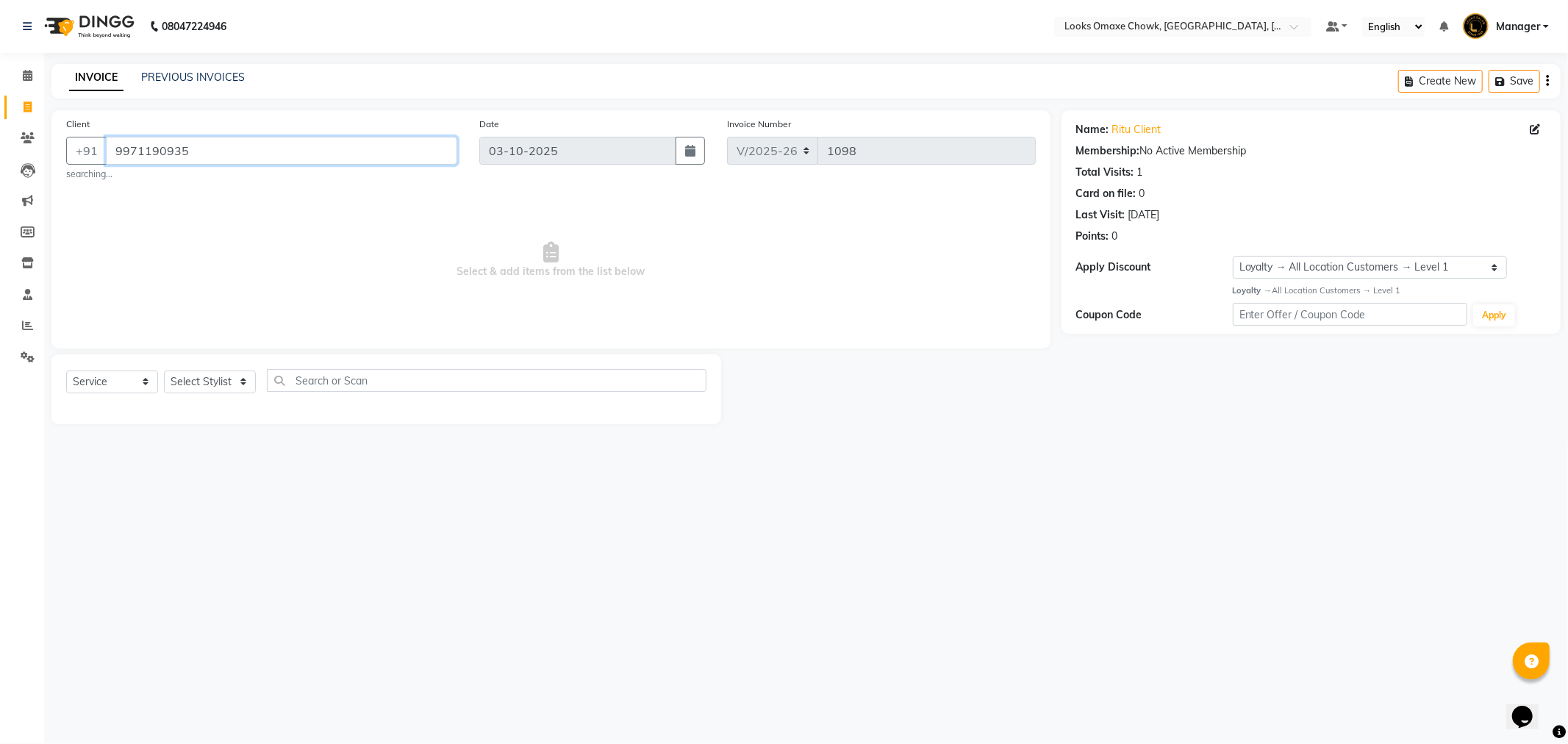
click at [106, 151] on input "9971190935" at bounding box center [281, 151] width 352 height 28
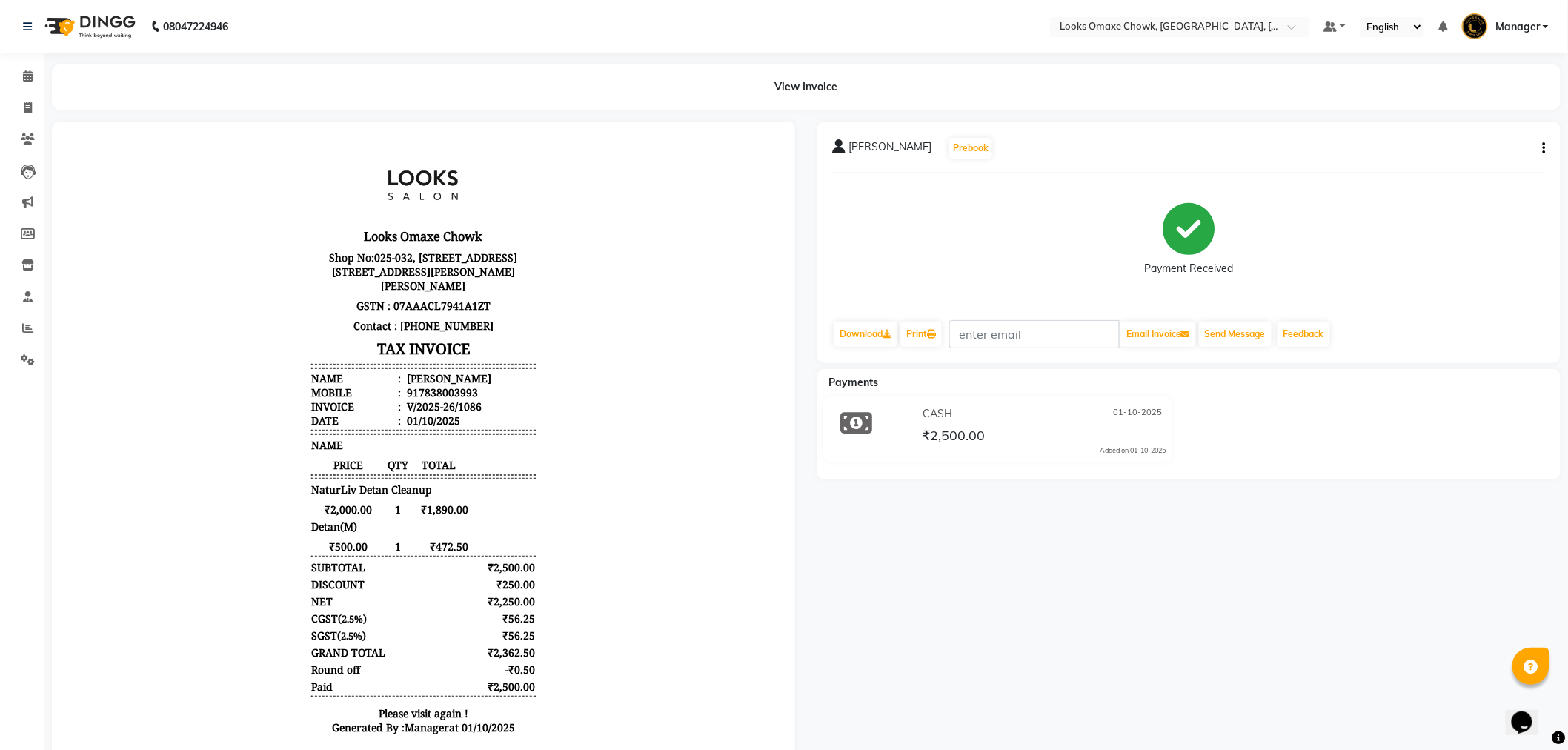
click at [1545, 148] on icon "button" at bounding box center [1544, 148] width 3 height 1
click at [1497, 156] on div "Edit Item Staff" at bounding box center [1471, 157] width 102 height 18
select select "75644"
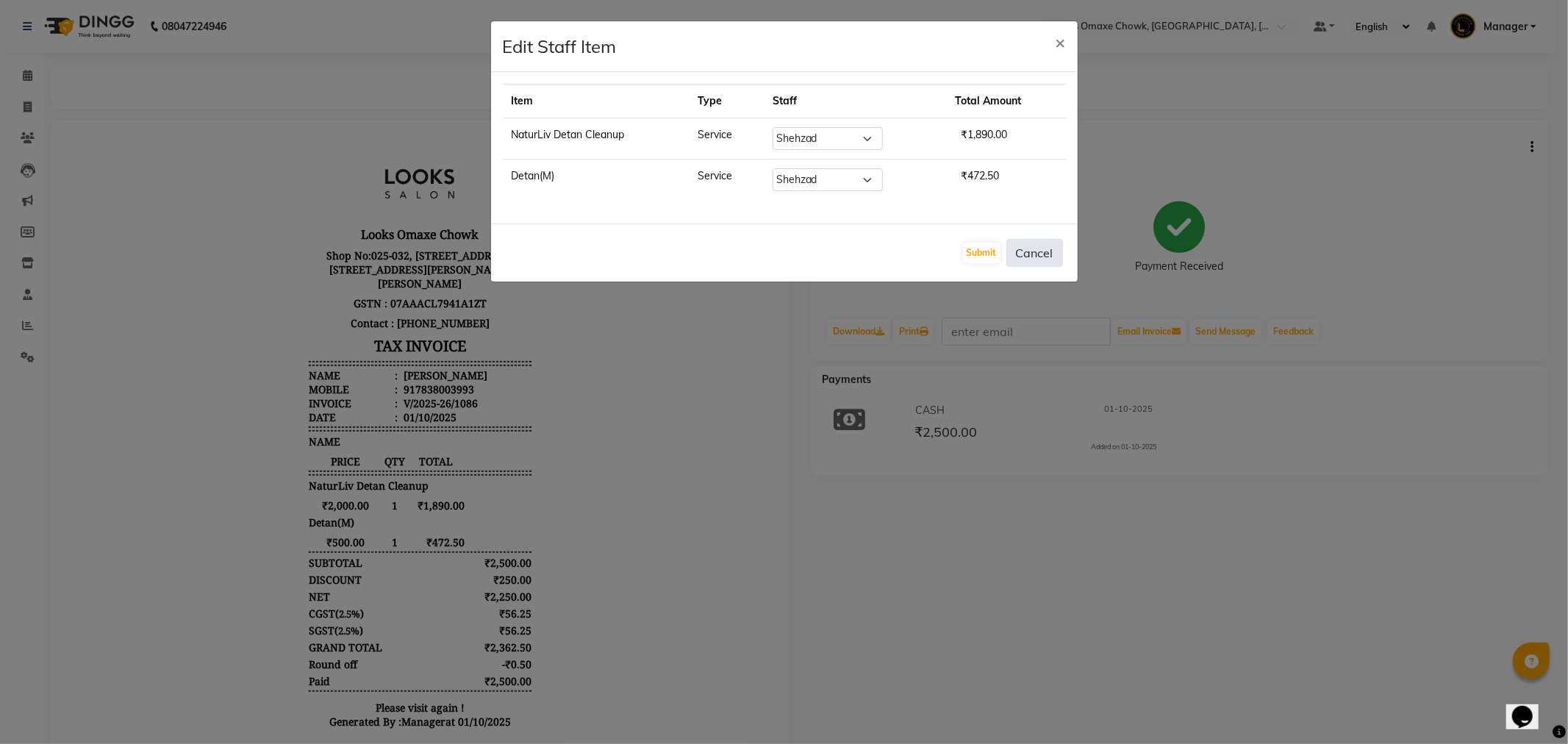
click at [1050, 255] on button "Cancel" at bounding box center [1034, 253] width 56 height 28
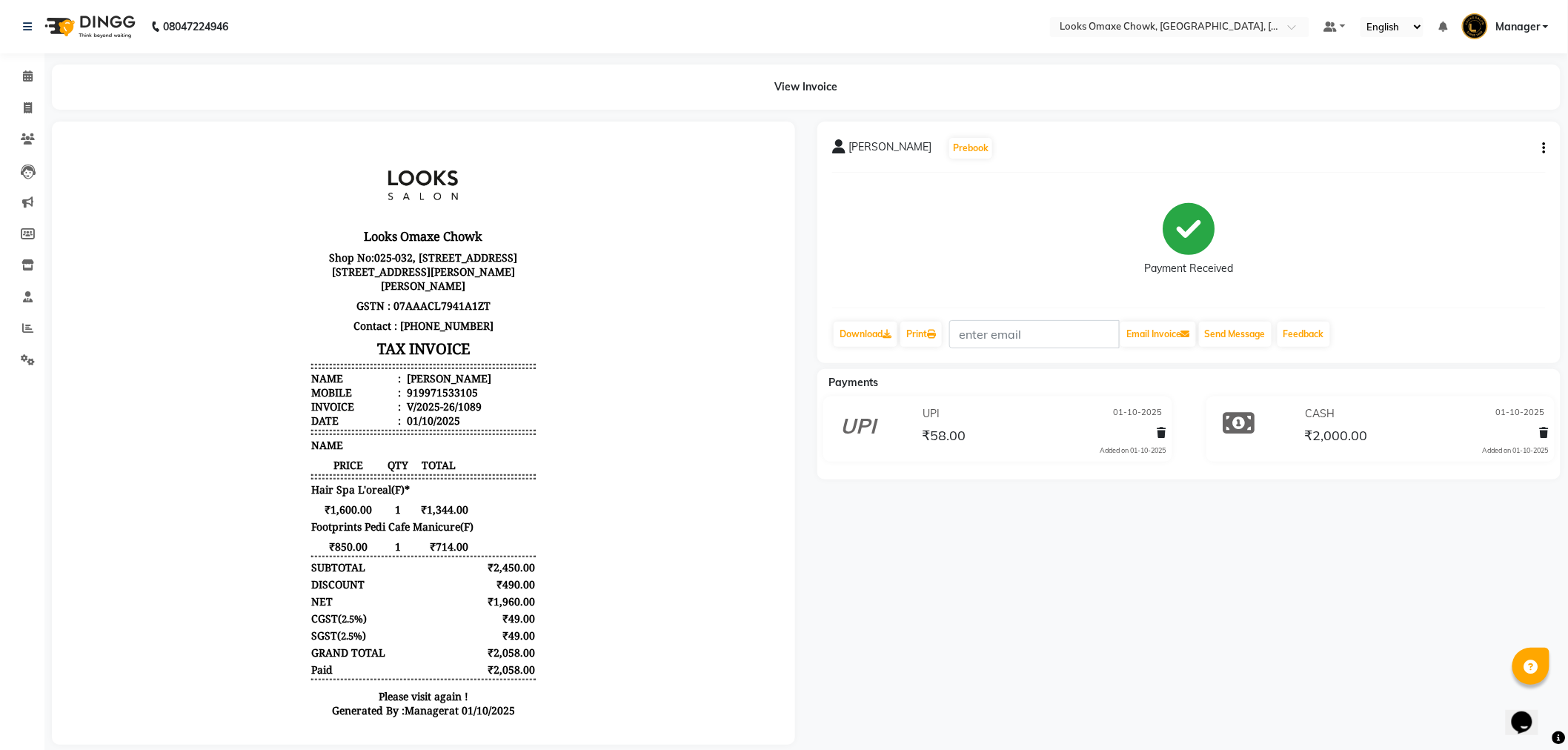
click at [1545, 145] on div "SHIREEN NAAZ Prebook Payment Received Download Print Email Invoice Send Message…" at bounding box center [1188, 242] width 743 height 242
click at [1543, 148] on icon "button" at bounding box center [1544, 148] width 3 height 1
click at [1489, 162] on div "Edit Item Staff" at bounding box center [1471, 157] width 102 height 18
select select "75642"
select select "88598"
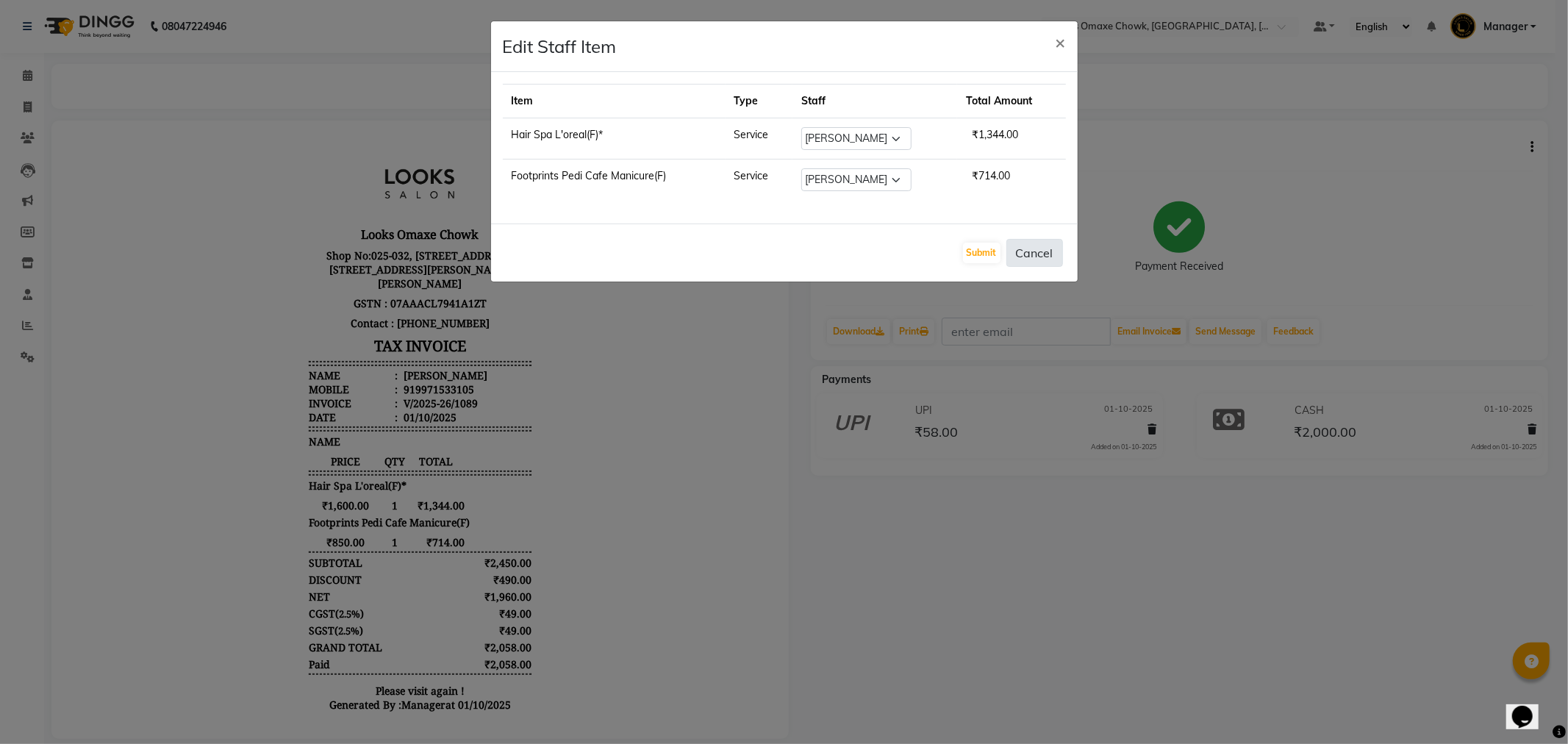
click at [1049, 260] on button "Cancel" at bounding box center [1034, 253] width 56 height 28
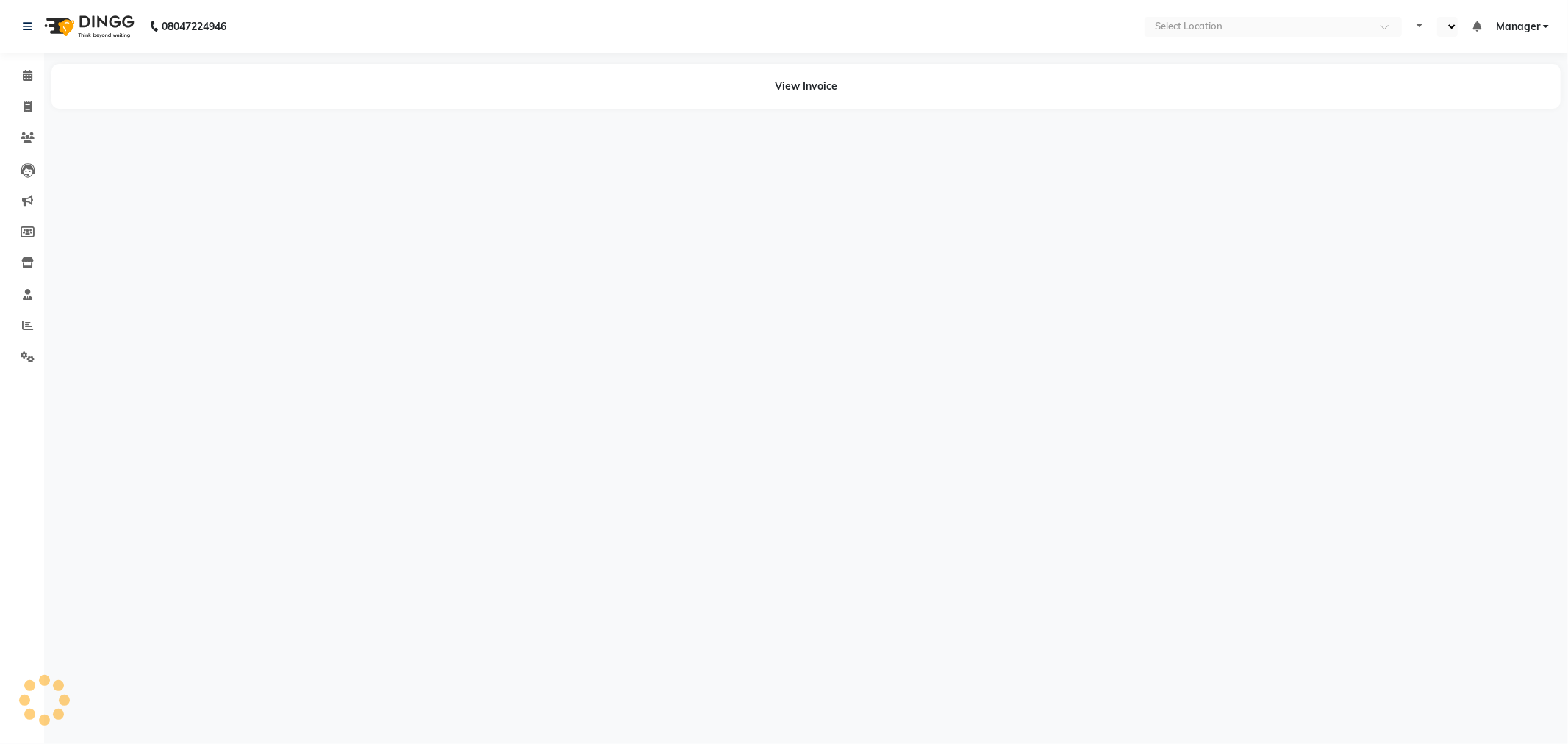
select select "en"
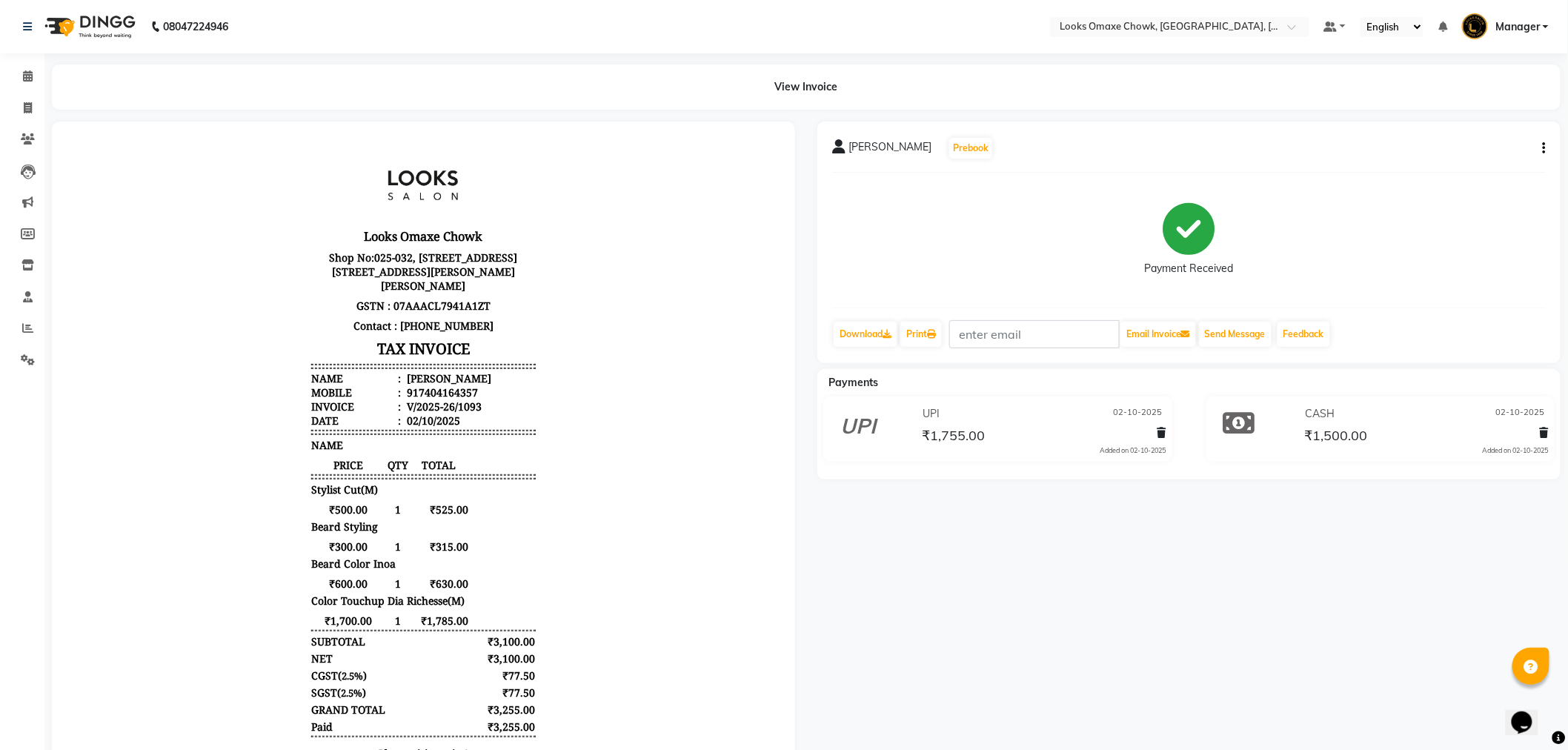
click at [1545, 149] on icon "button" at bounding box center [1544, 148] width 3 height 1
click at [1497, 157] on div "Edit Item Staff" at bounding box center [1471, 157] width 102 height 18
select select "75645"
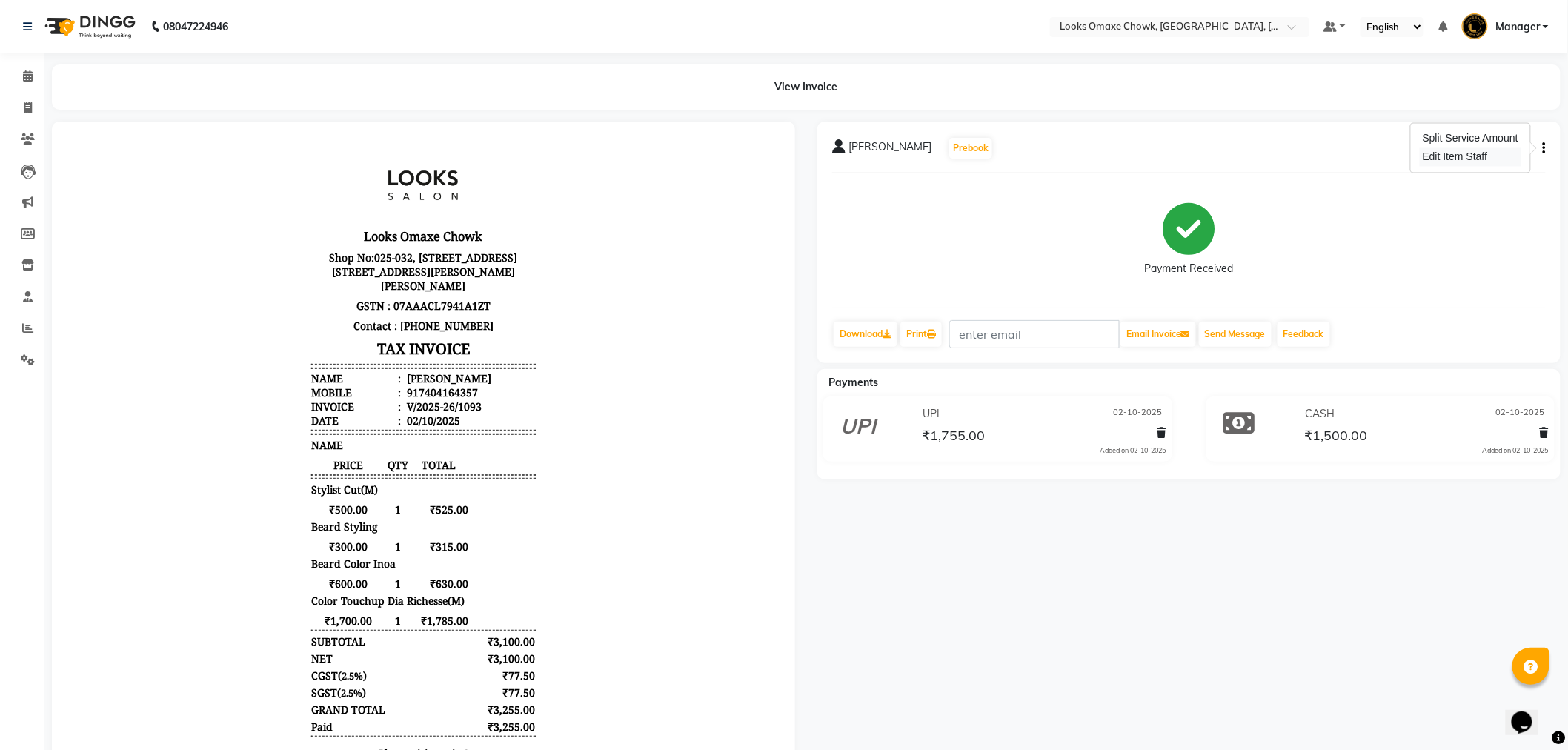
select select "75645"
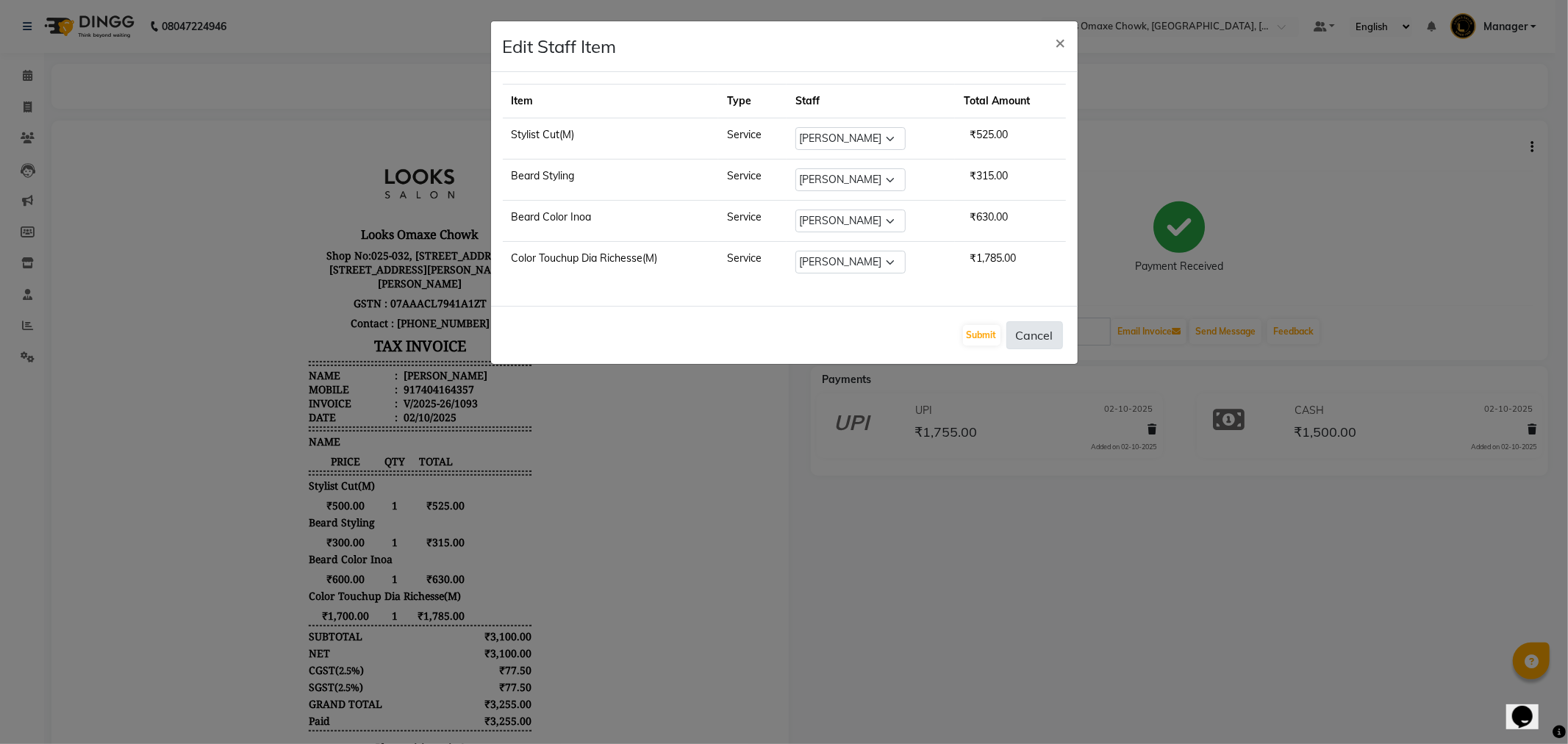
click at [1047, 337] on button "Cancel" at bounding box center [1034, 335] width 56 height 28
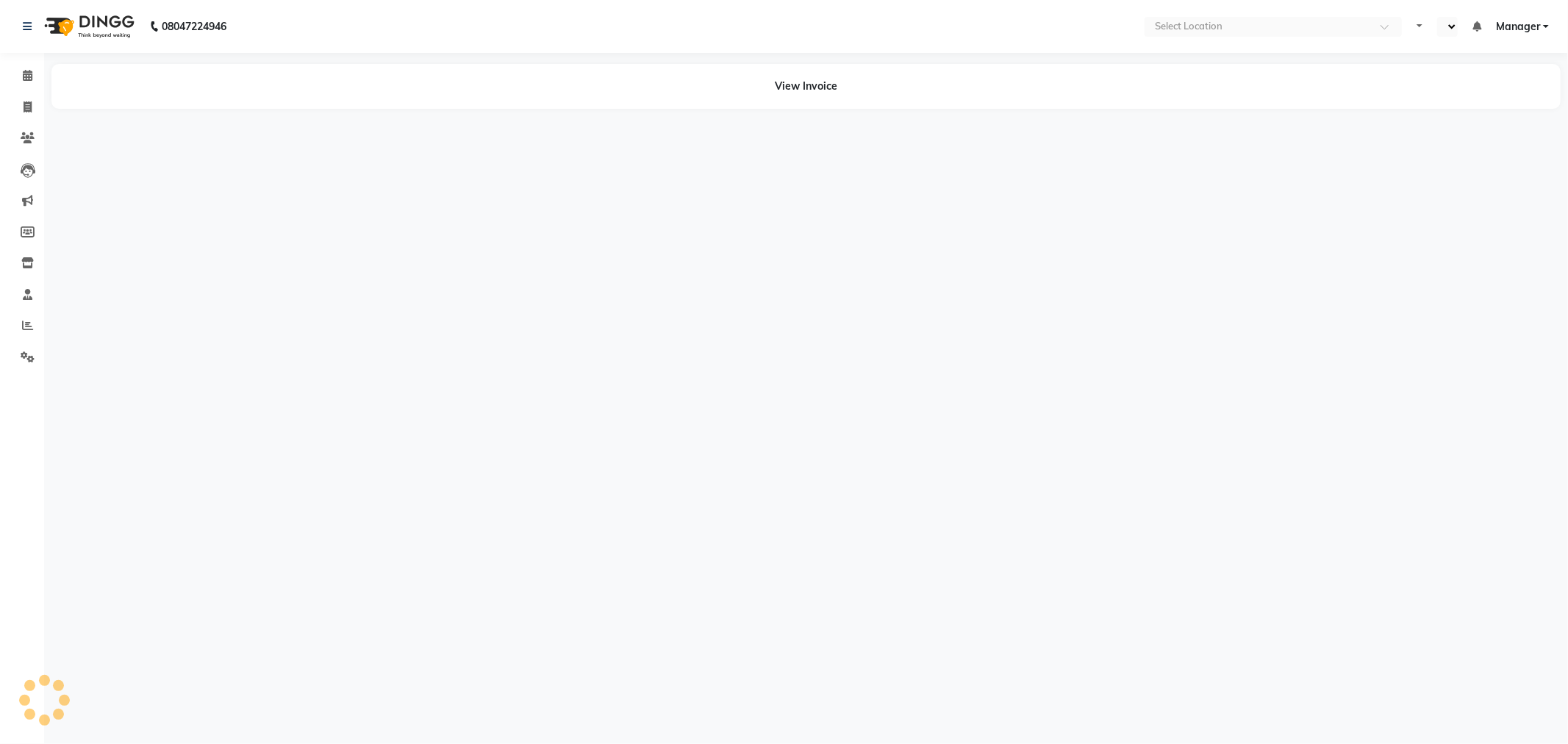
select select "en"
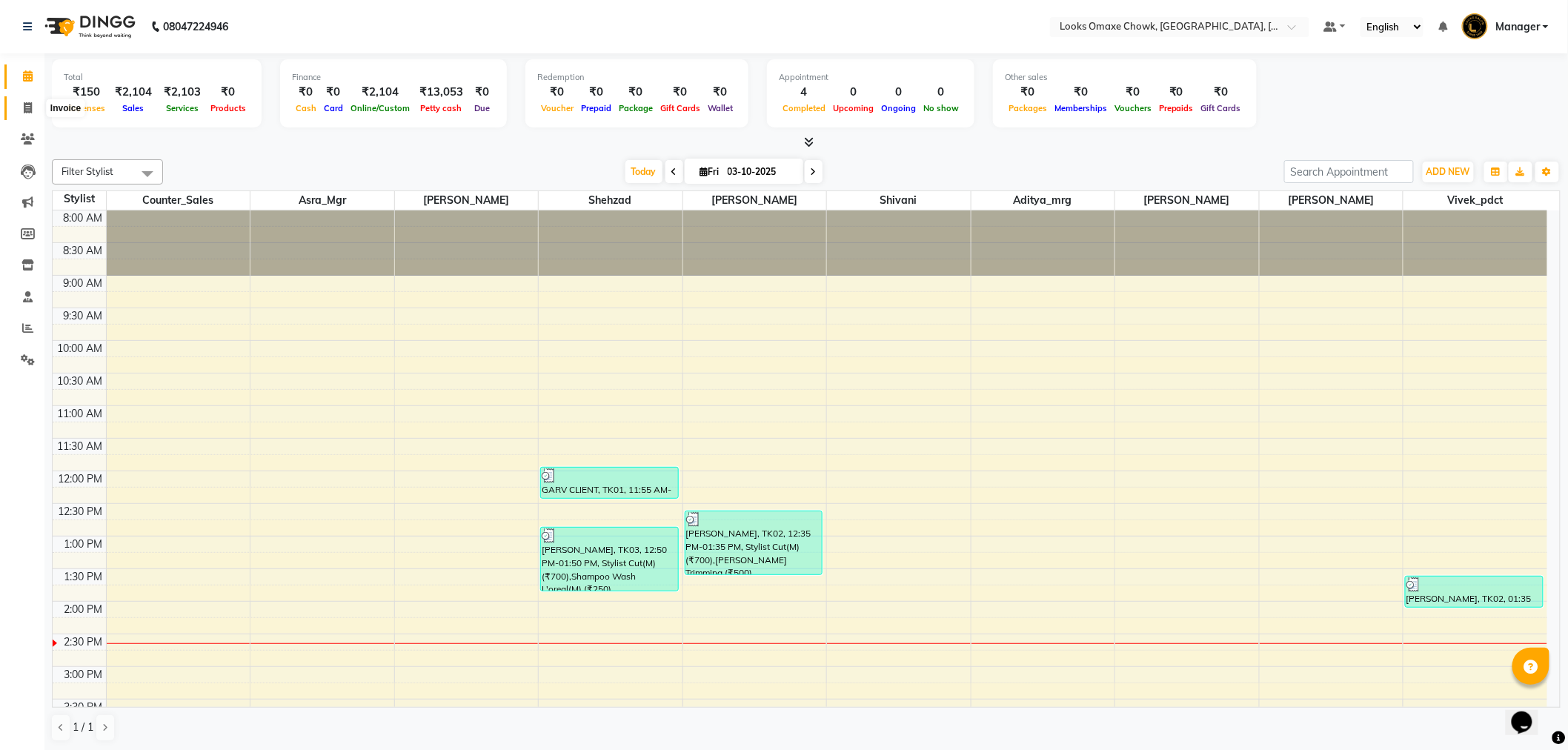
click at [21, 104] on span at bounding box center [28, 108] width 26 height 17
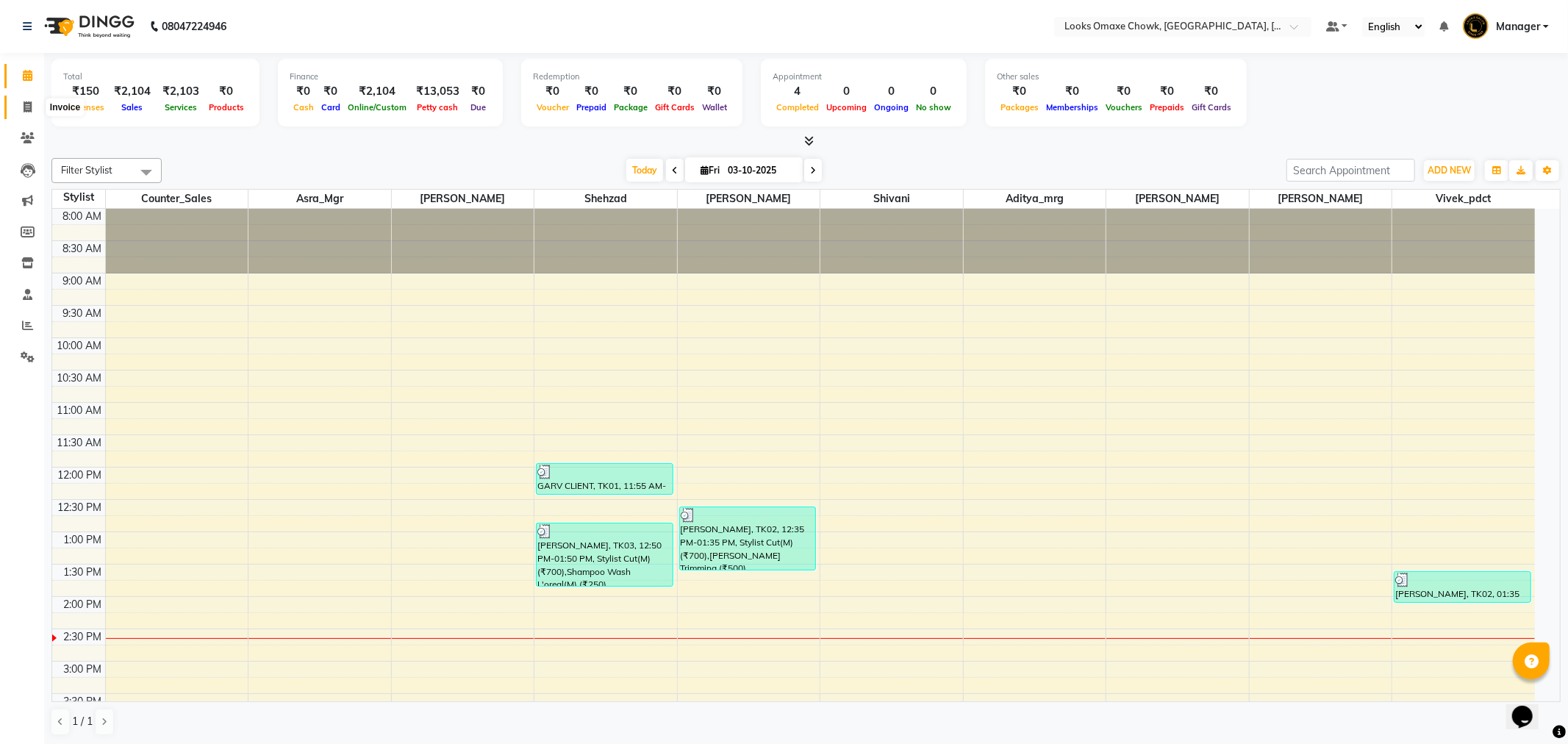
select select "8121"
select select "service"
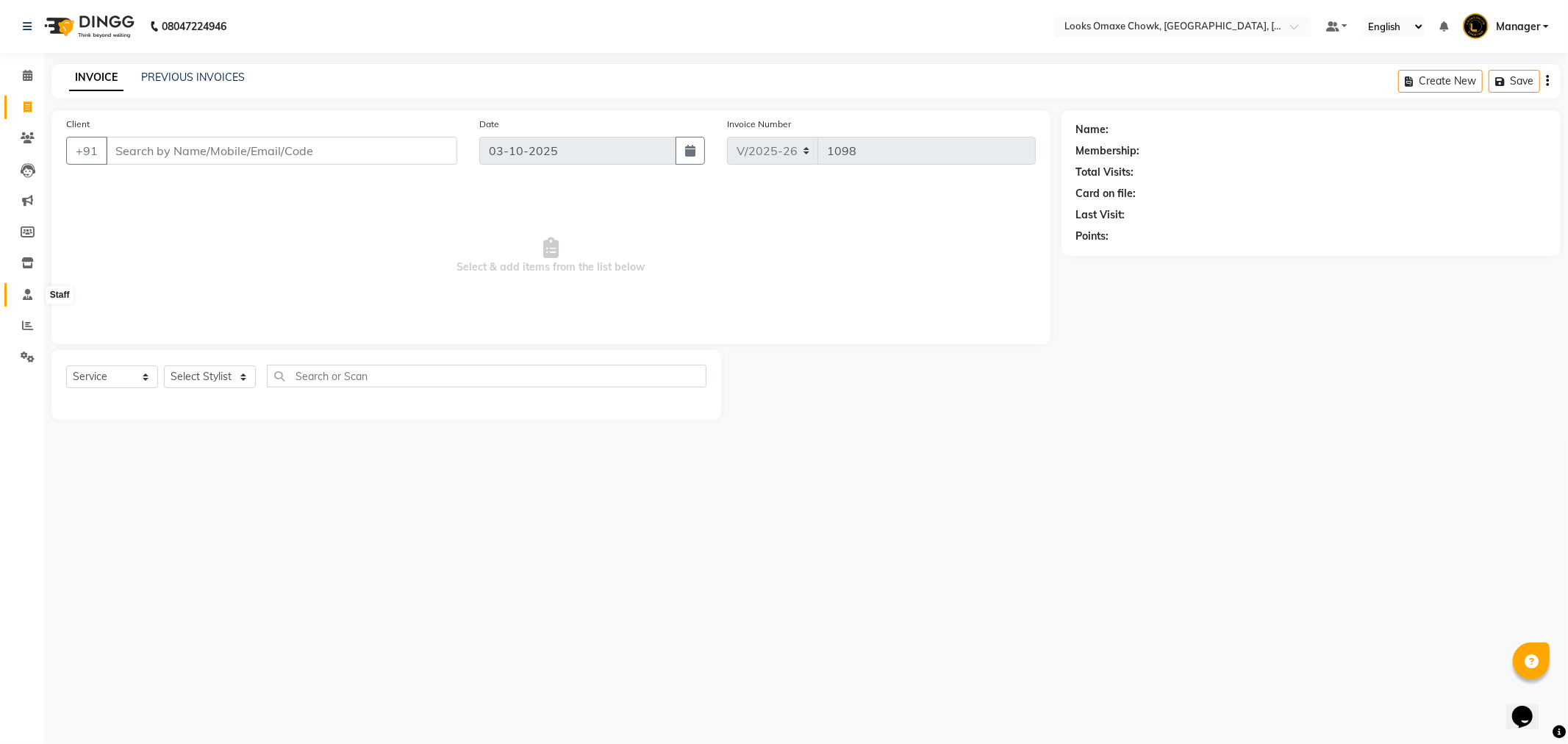
click at [26, 290] on icon at bounding box center [27, 294] width 10 height 11
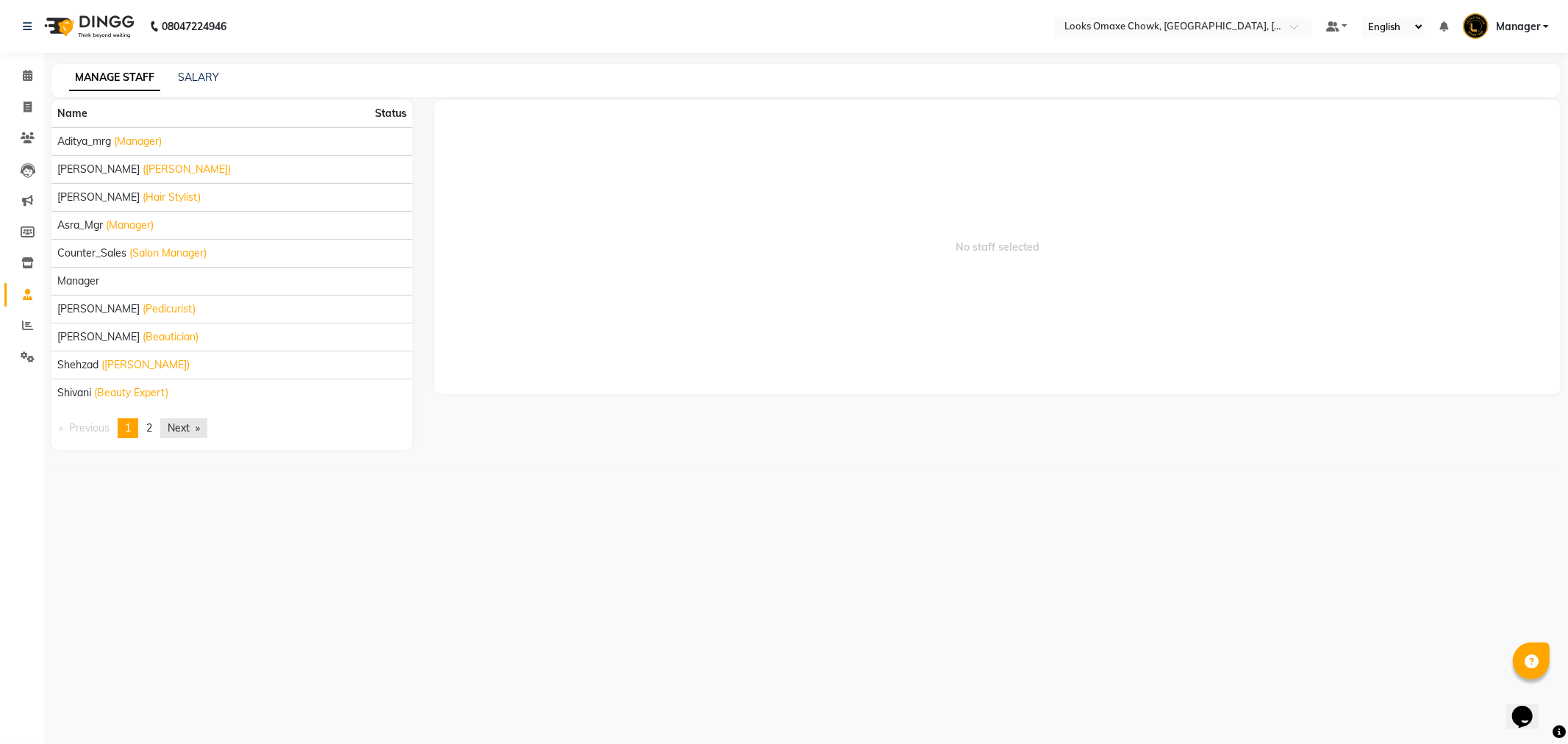
click at [185, 431] on link "Next page" at bounding box center [184, 428] width 47 height 20
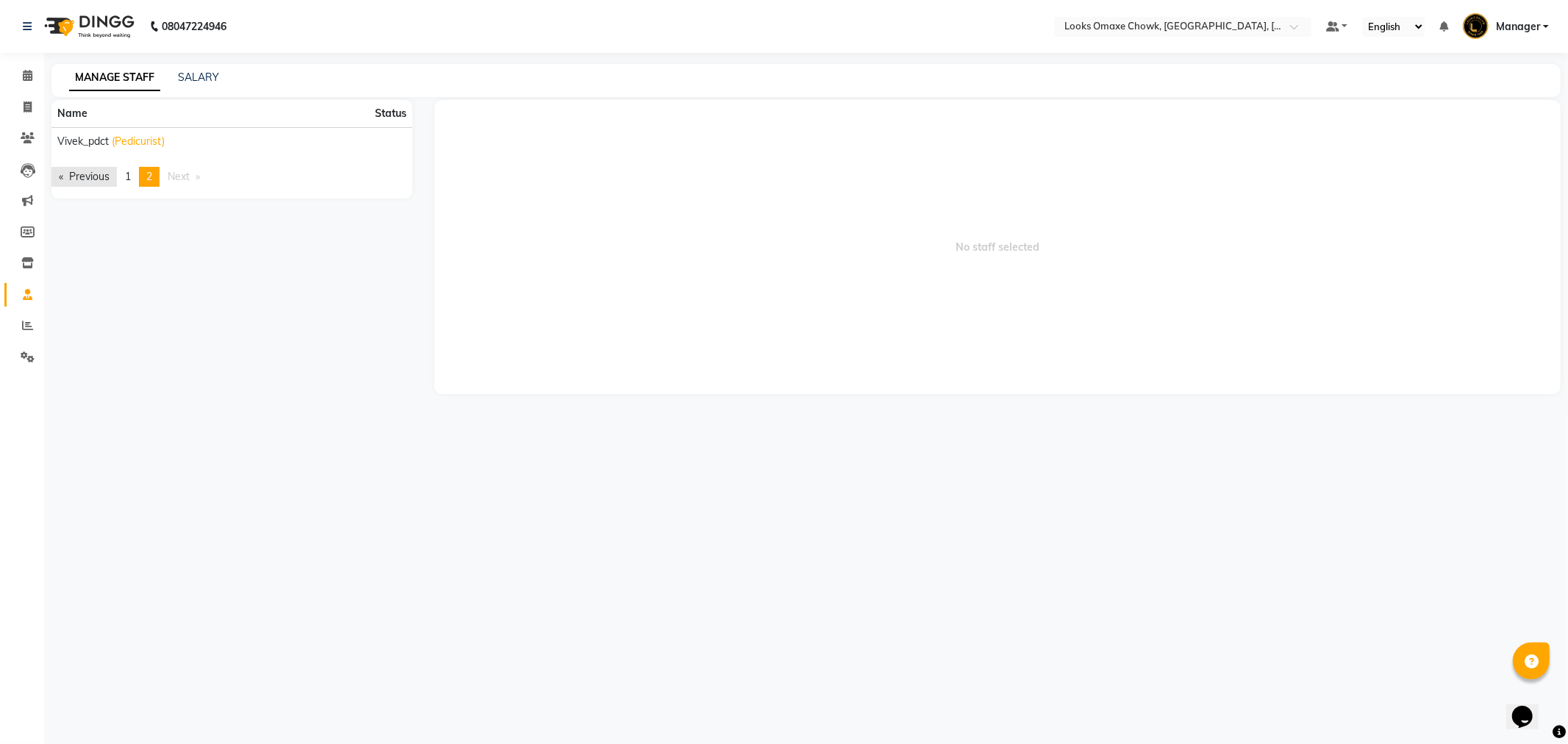
click at [70, 176] on link "Previous page" at bounding box center [83, 176] width 65 height 20
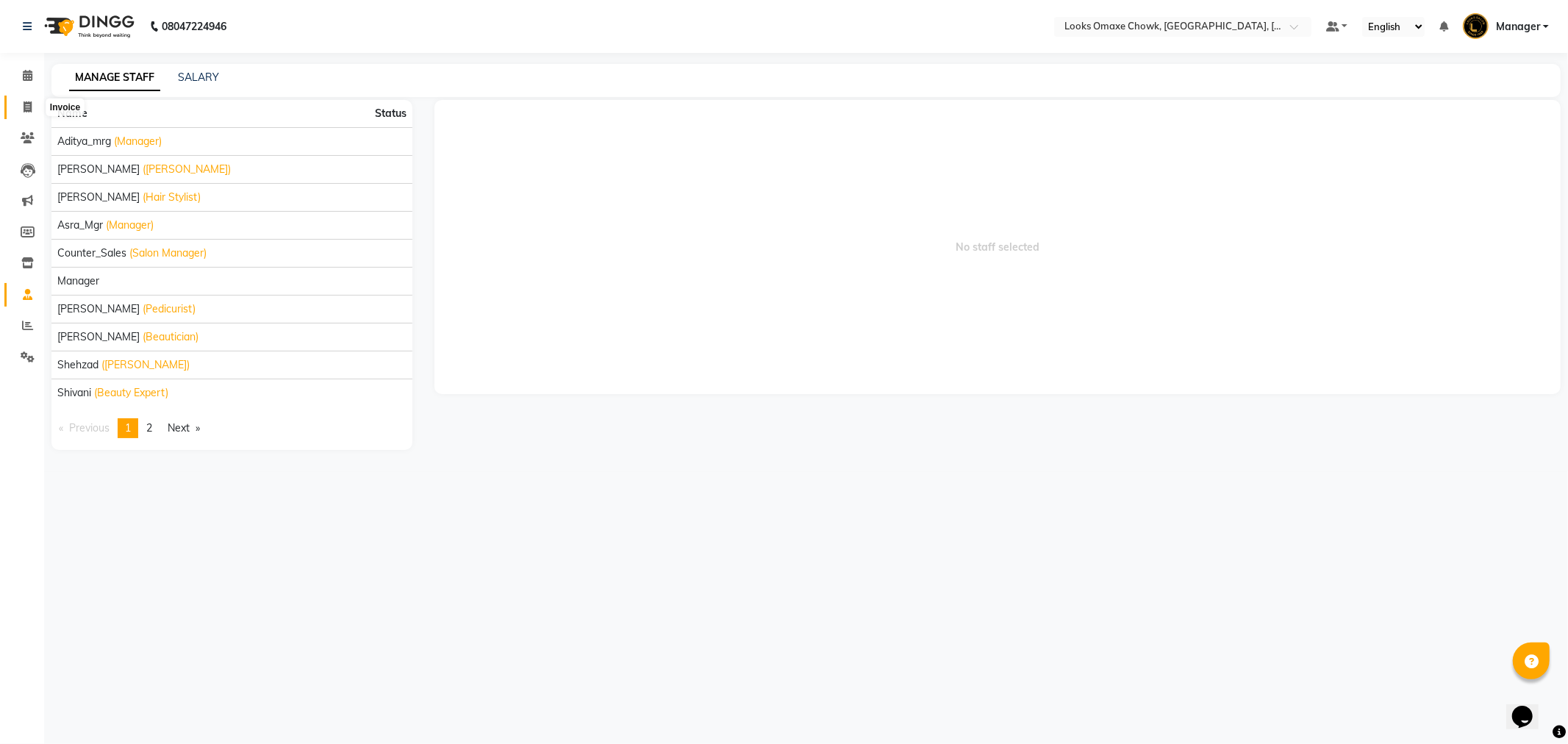
click at [30, 110] on icon at bounding box center [27, 107] width 8 height 11
select select "8121"
select select "service"
